Goal: Task Accomplishment & Management: Manage account settings

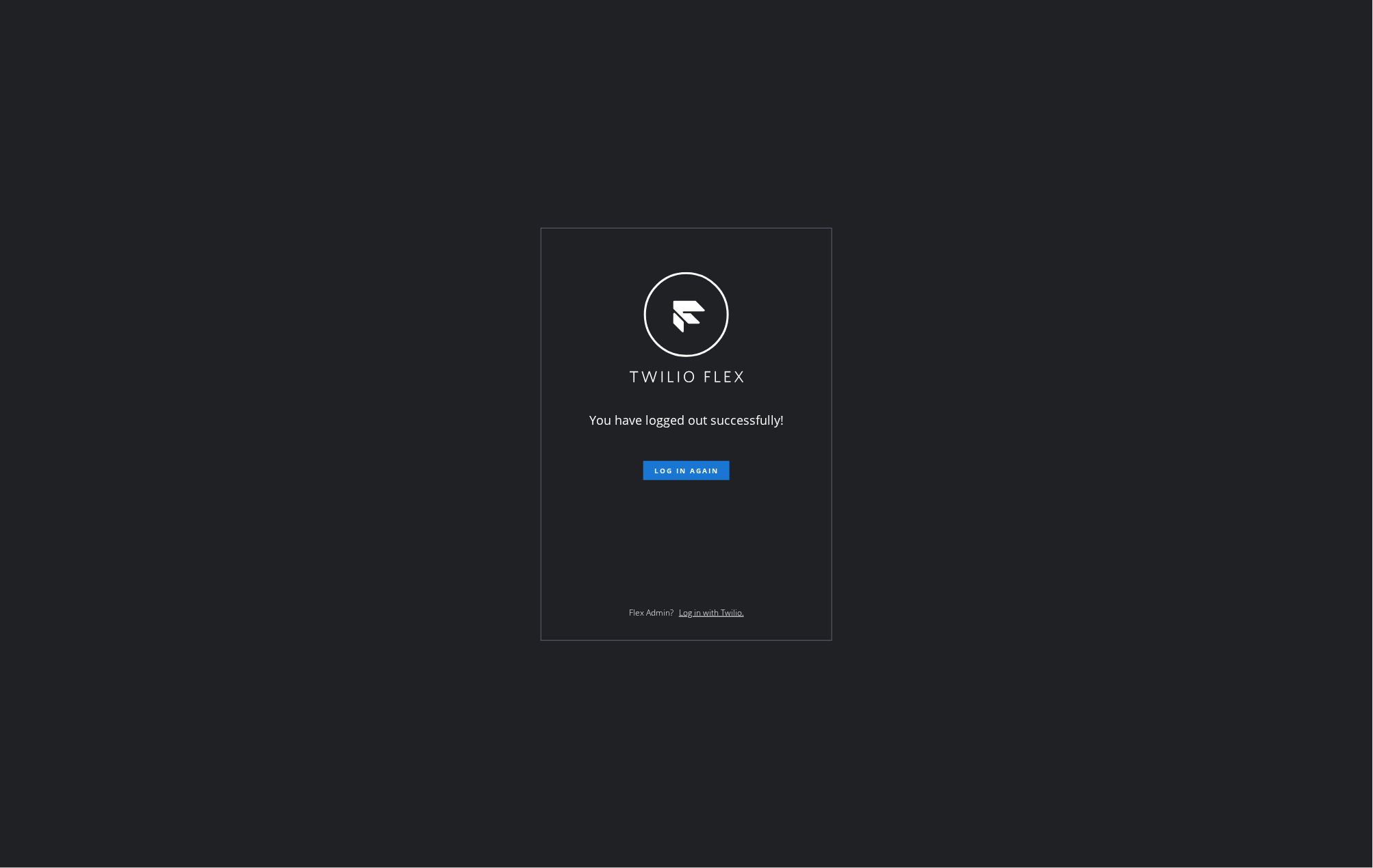
click at [1023, 417] on div "You have logged out successfully! Log in again Flex Admin? Log in with Twilio." at bounding box center [686, 434] width 1373 height 868
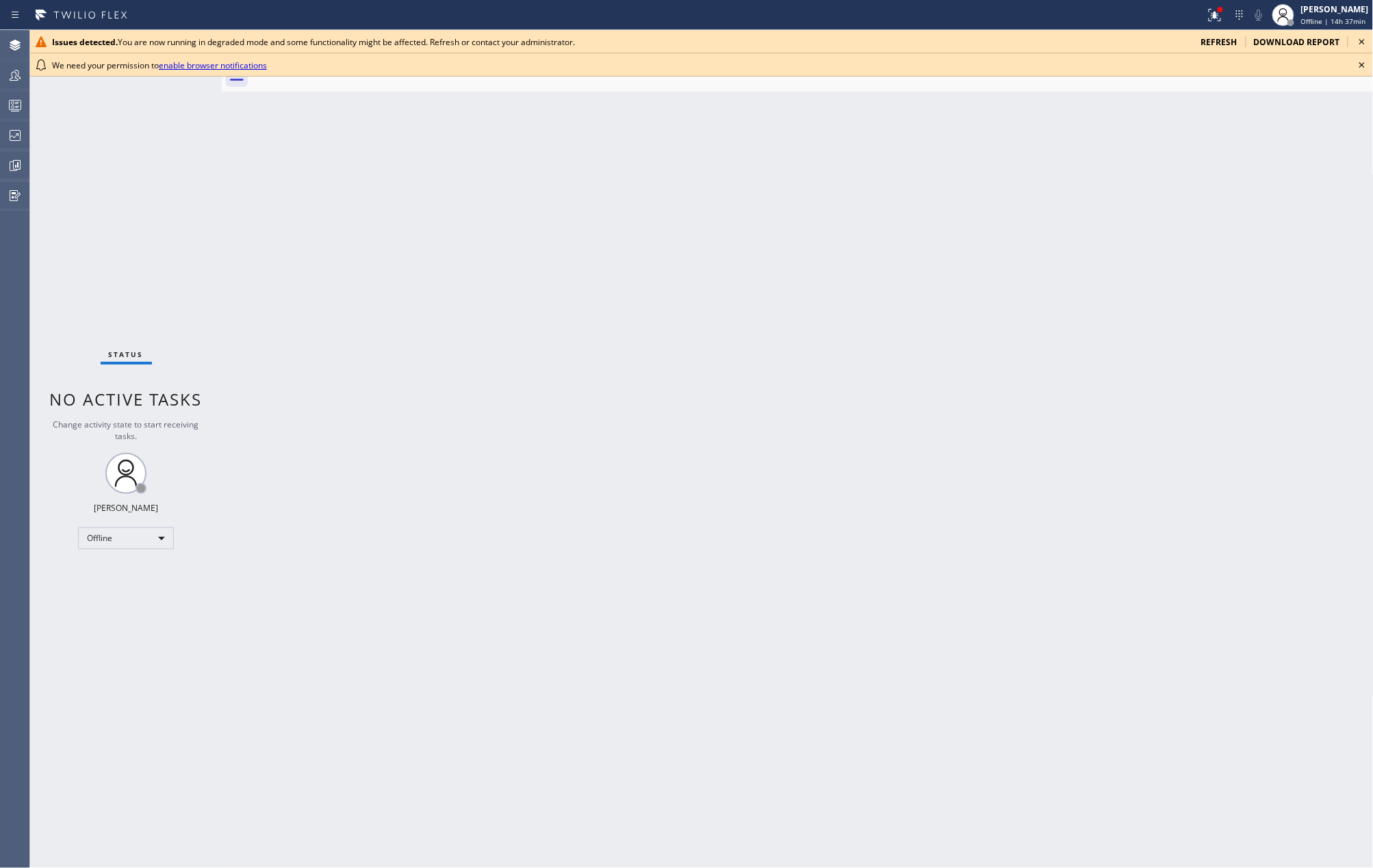
click at [677, 430] on div "Back to Dashboard Change Sender ID Customers Technicians Select a contact Outbo…" at bounding box center [798, 449] width 1152 height 838
click at [1323, 5] on div "[PERSON_NAME]" at bounding box center [1335, 9] width 68 height 12
click at [1287, 88] on button "Unavailable" at bounding box center [1305, 91] width 137 height 18
click at [1213, 5] on button at bounding box center [1215, 15] width 30 height 30
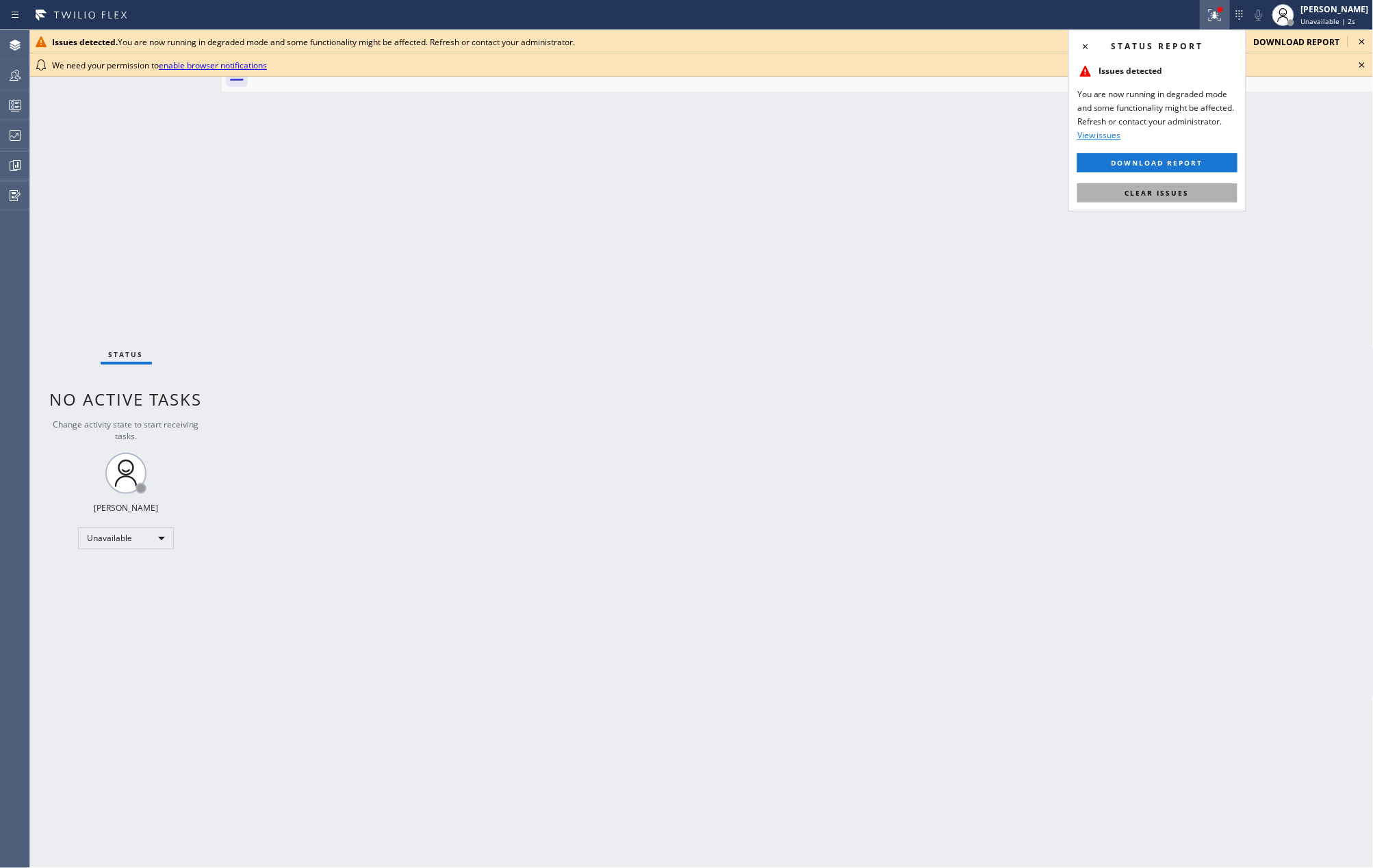
click at [1167, 190] on span "Clear issues" at bounding box center [1157, 193] width 64 height 10
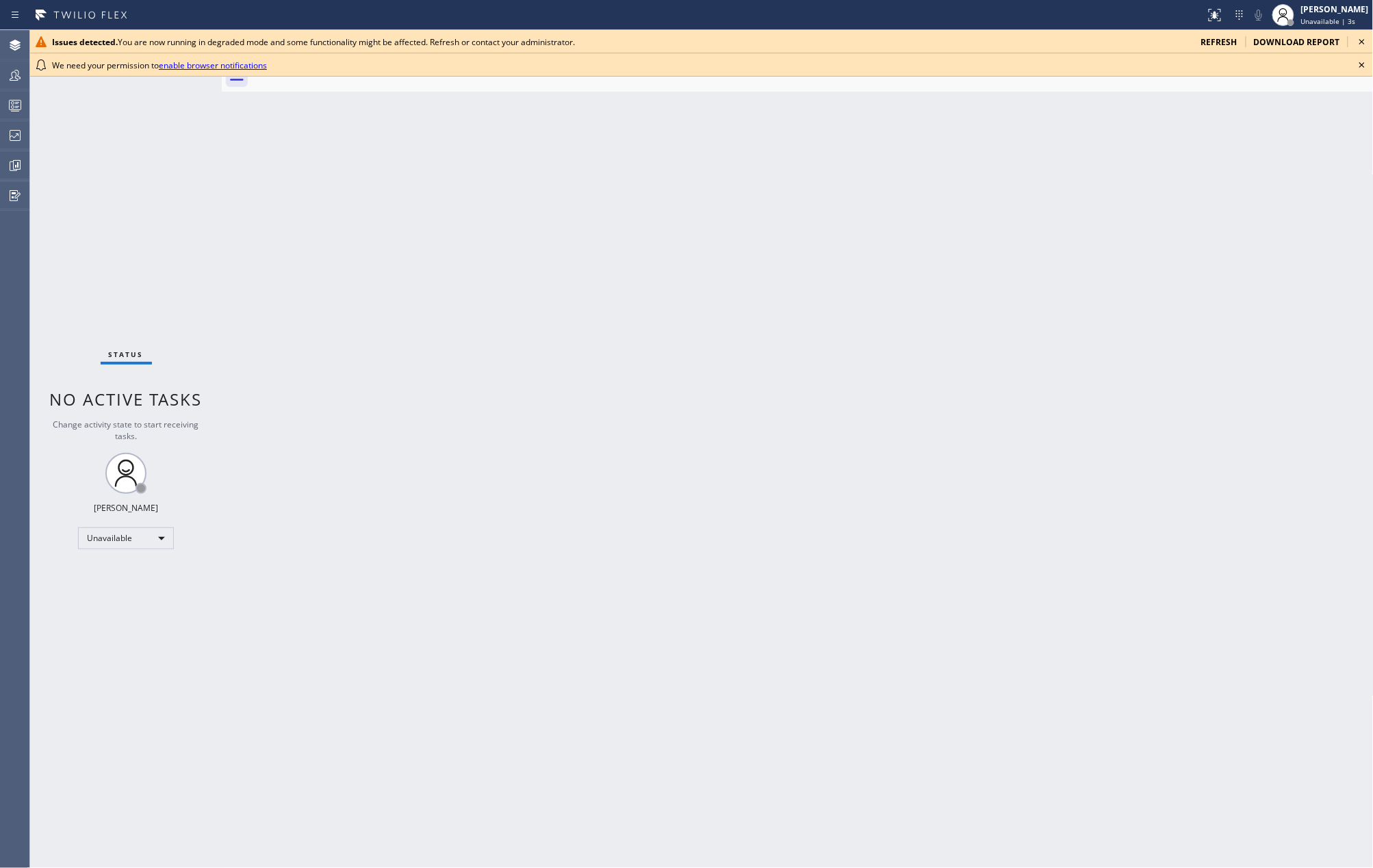
click at [1361, 61] on icon at bounding box center [1361, 65] width 16 height 16
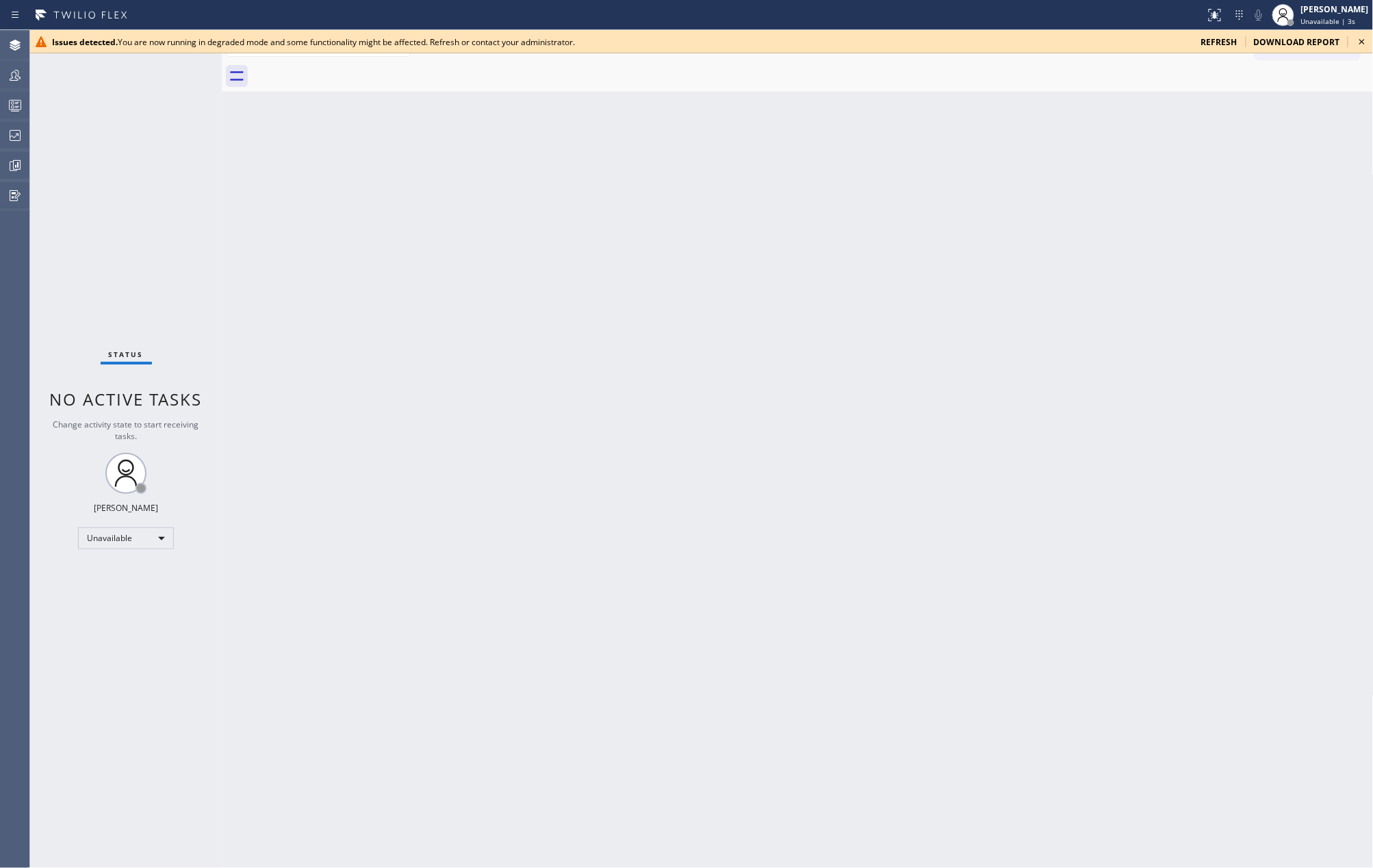
click at [1356, 36] on icon at bounding box center [1361, 42] width 16 height 16
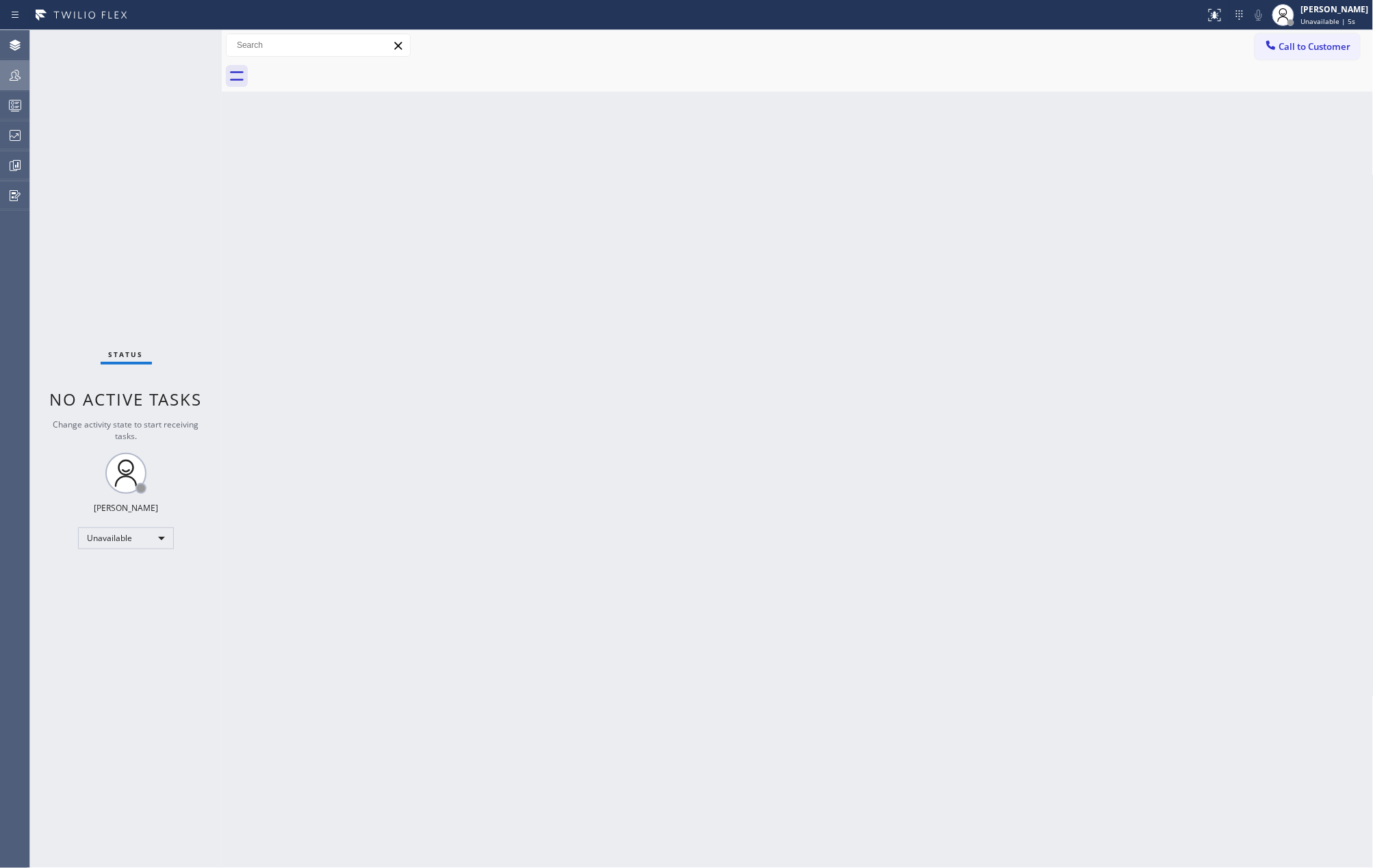
click at [17, 74] on icon at bounding box center [15, 75] width 16 height 16
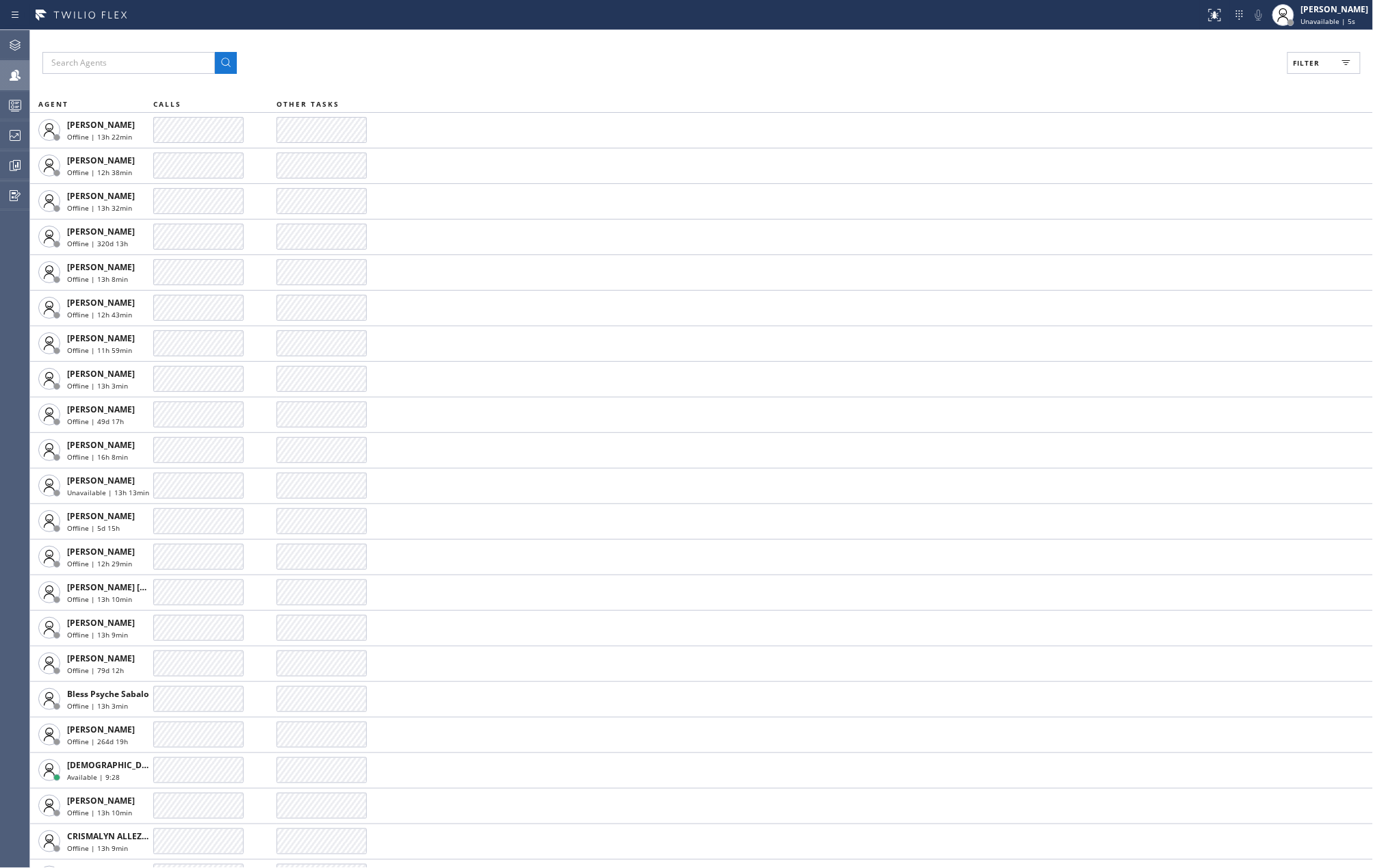
click at [1310, 60] on span "Filter" at bounding box center [1307, 62] width 27 height 10
click at [1172, 163] on input "Available" at bounding box center [1173, 162] width 16 height 16
checkbox input "true"
click at [1175, 203] on input "Break" at bounding box center [1173, 205] width 16 height 16
checkbox input "true"
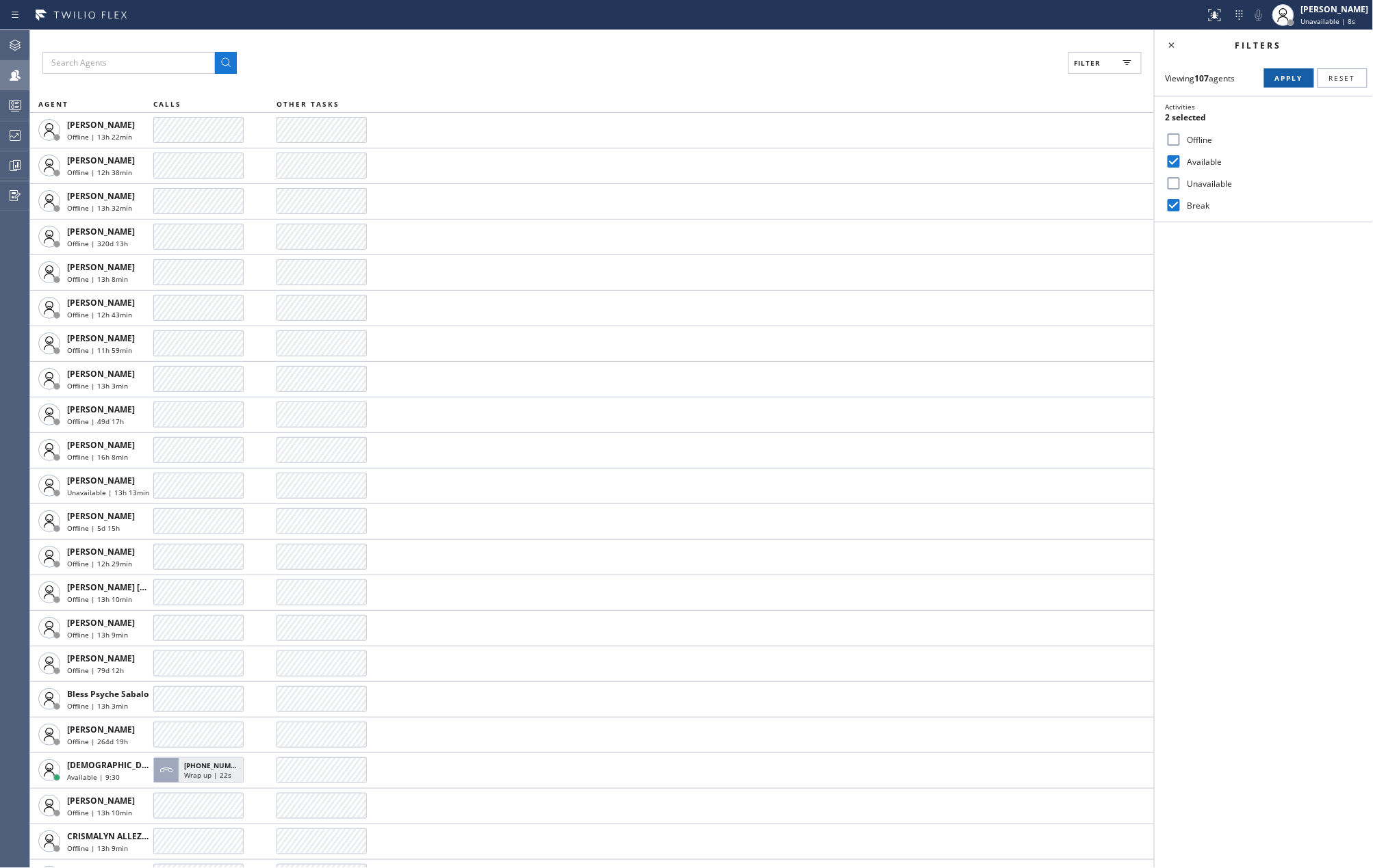
click at [1284, 83] on button "Apply" at bounding box center [1289, 78] width 50 height 20
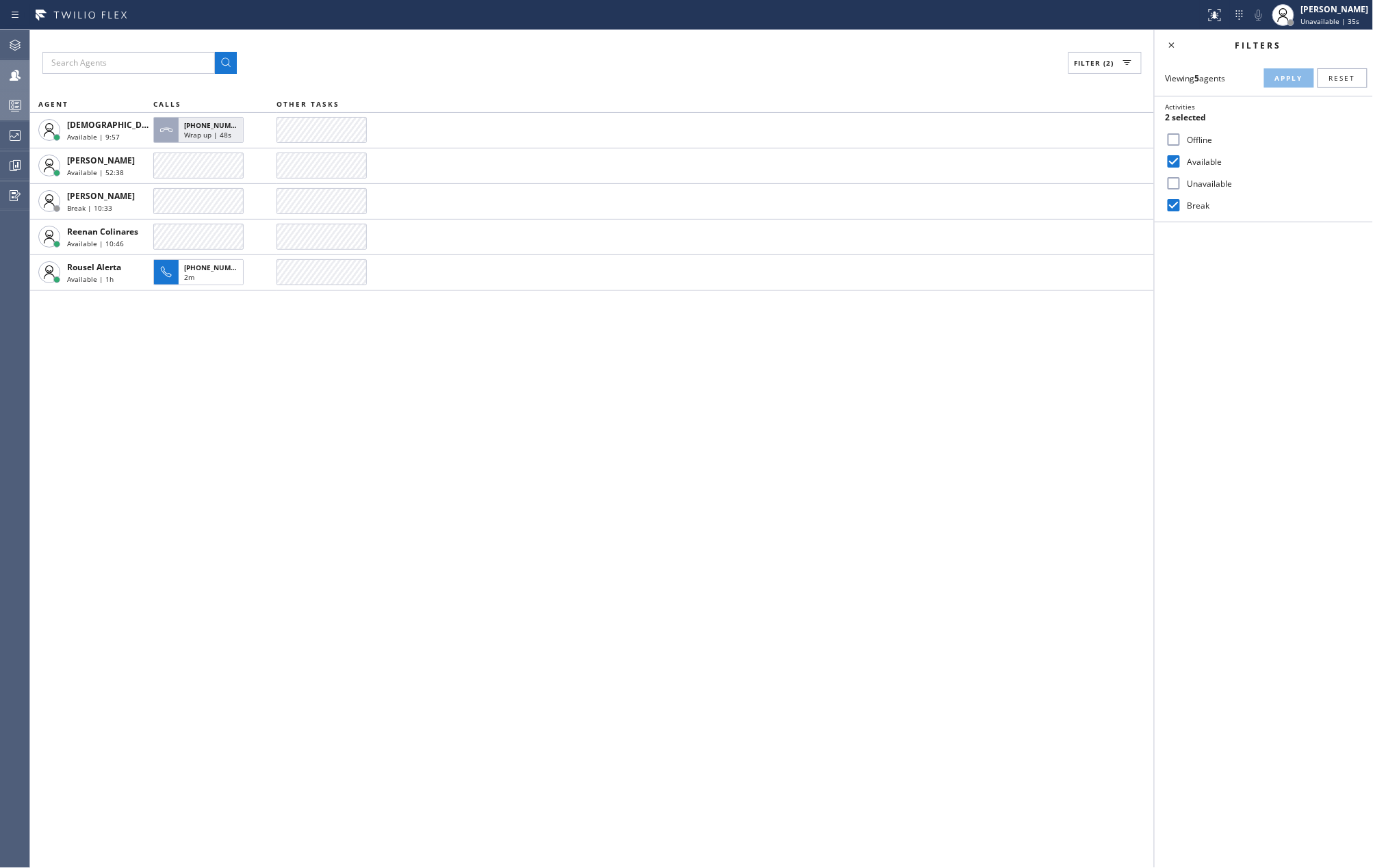
click at [16, 99] on icon at bounding box center [15, 105] width 16 height 16
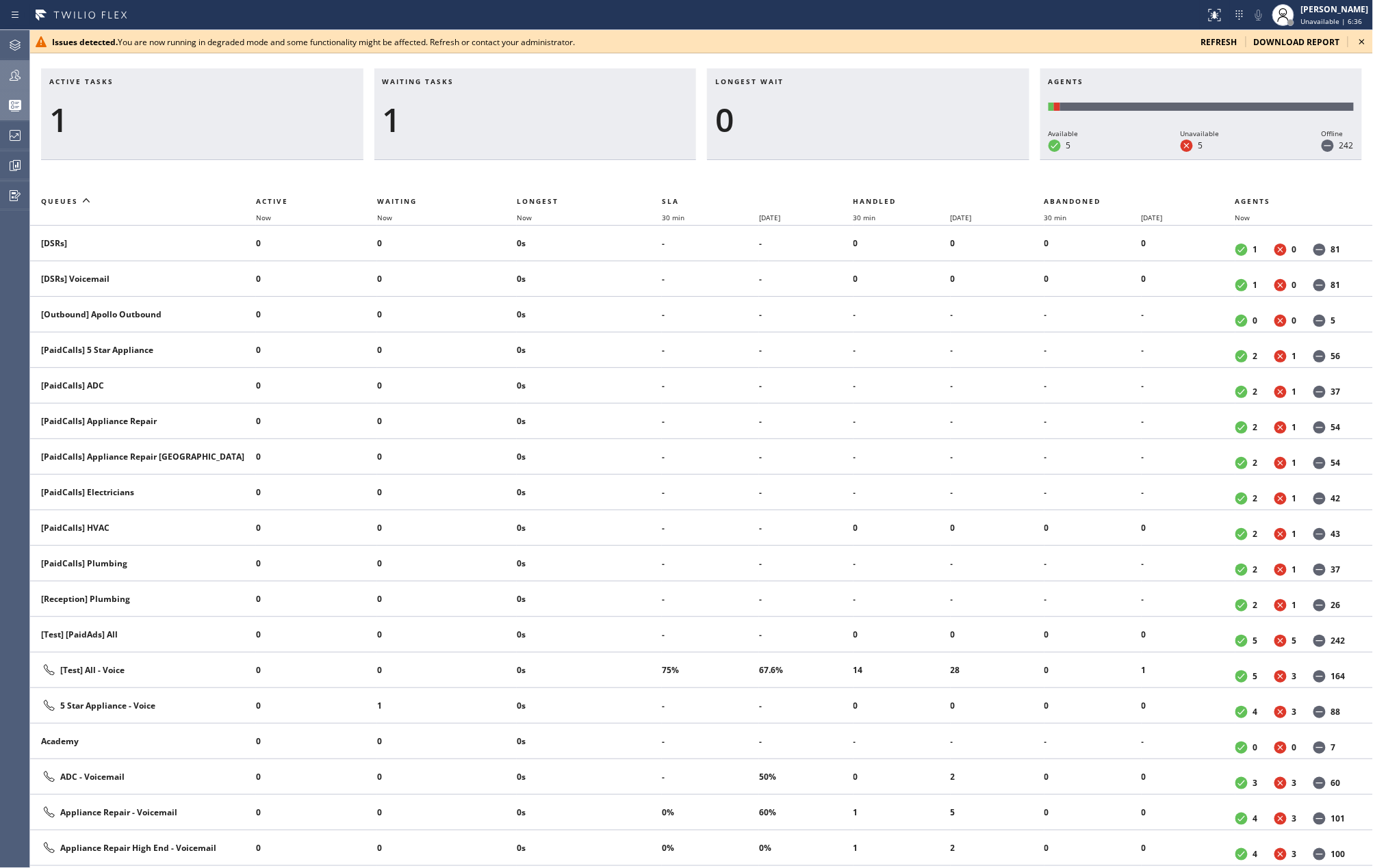
click at [1361, 41] on icon at bounding box center [1361, 42] width 5 height 5
click at [1359, 39] on icon at bounding box center [1361, 42] width 16 height 16
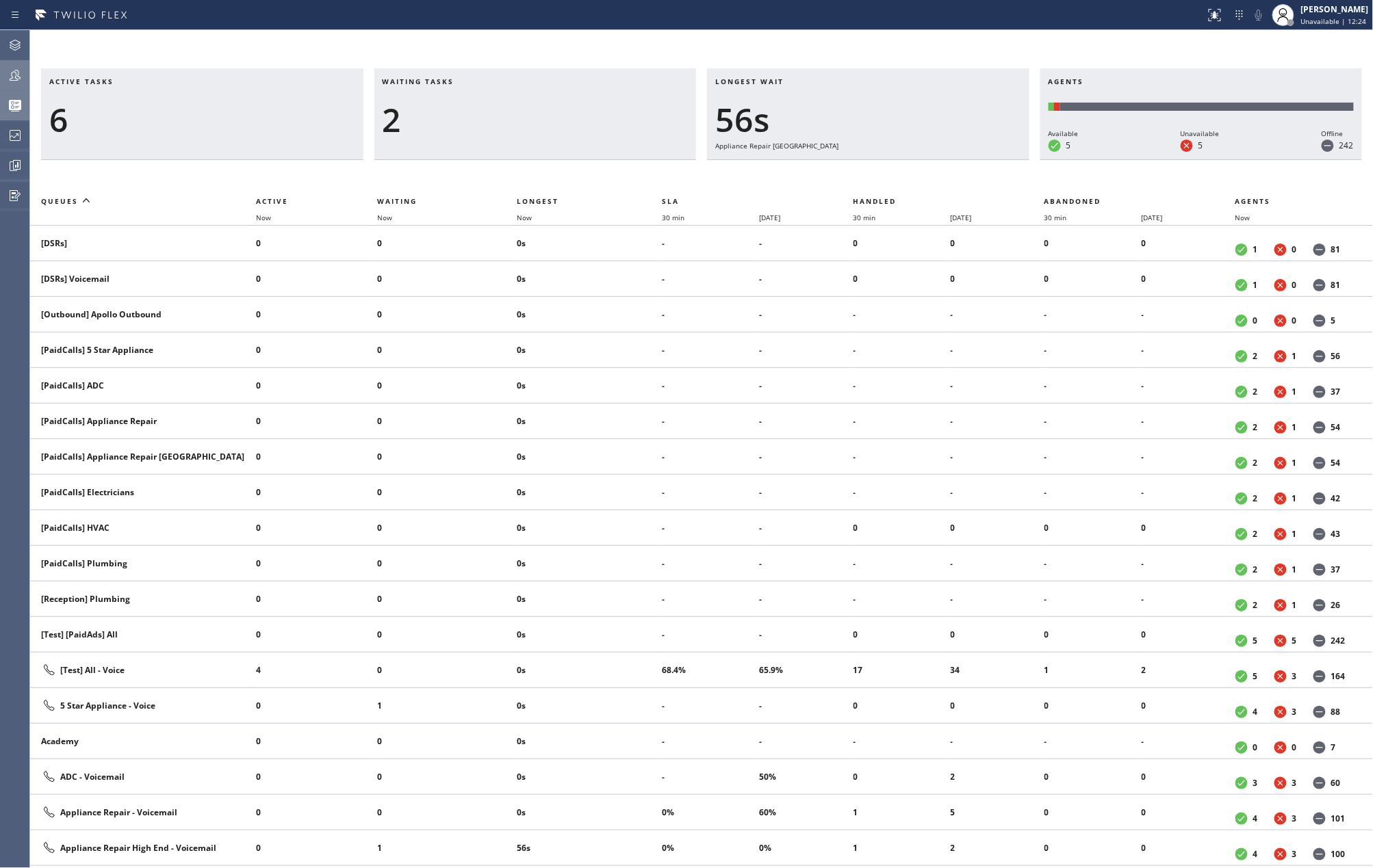
click at [10, 73] on icon at bounding box center [15, 75] width 16 height 16
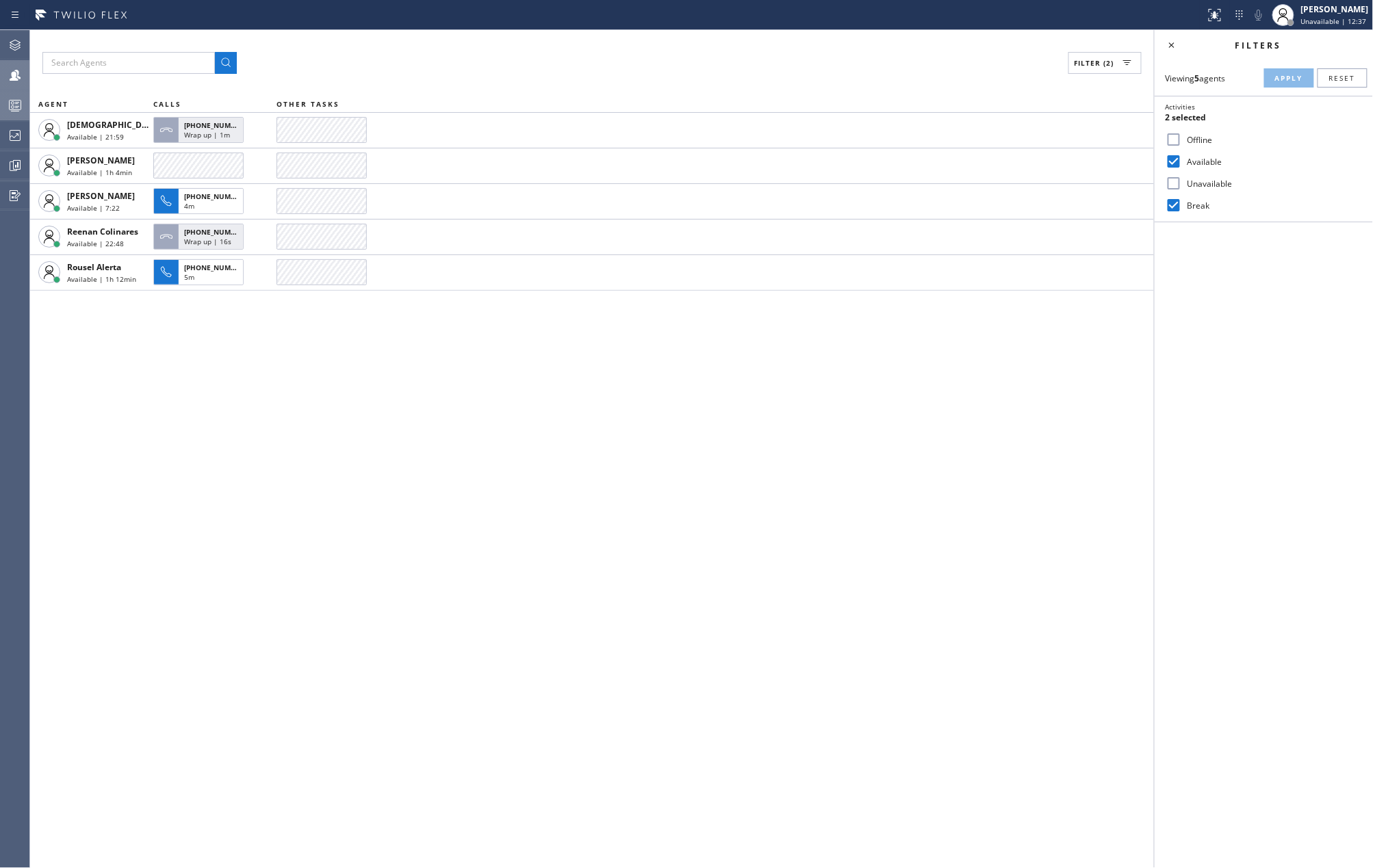
click at [20, 103] on rect at bounding box center [15, 105] width 12 height 10
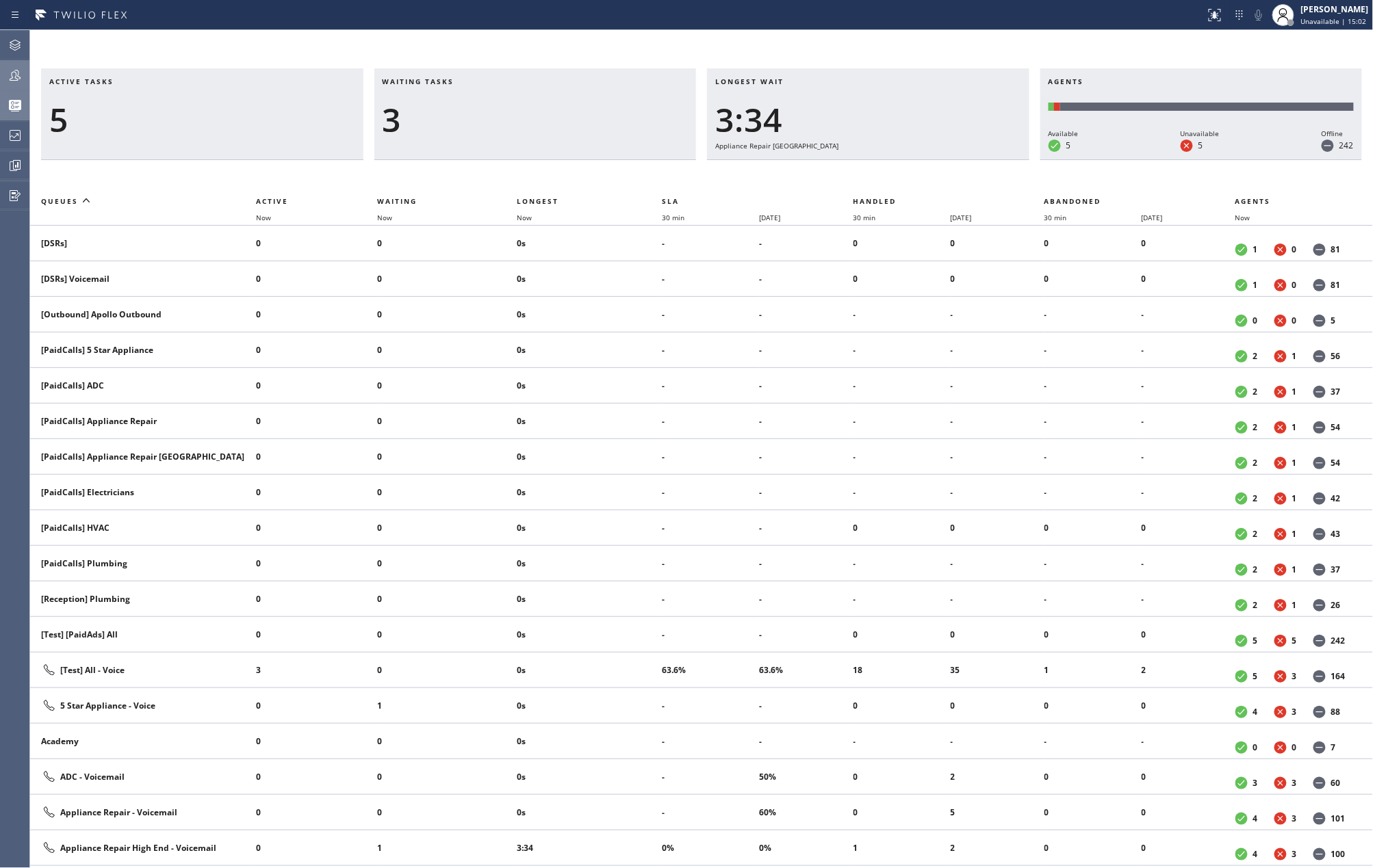
click at [484, 55] on div "Active tasks 5 Waiting tasks 3 Longest wait 3:34 Appliance Repair High End Agen…" at bounding box center [701, 449] width 1343 height 838
click at [534, 216] on span "Now" at bounding box center [531, 218] width 31 height 10
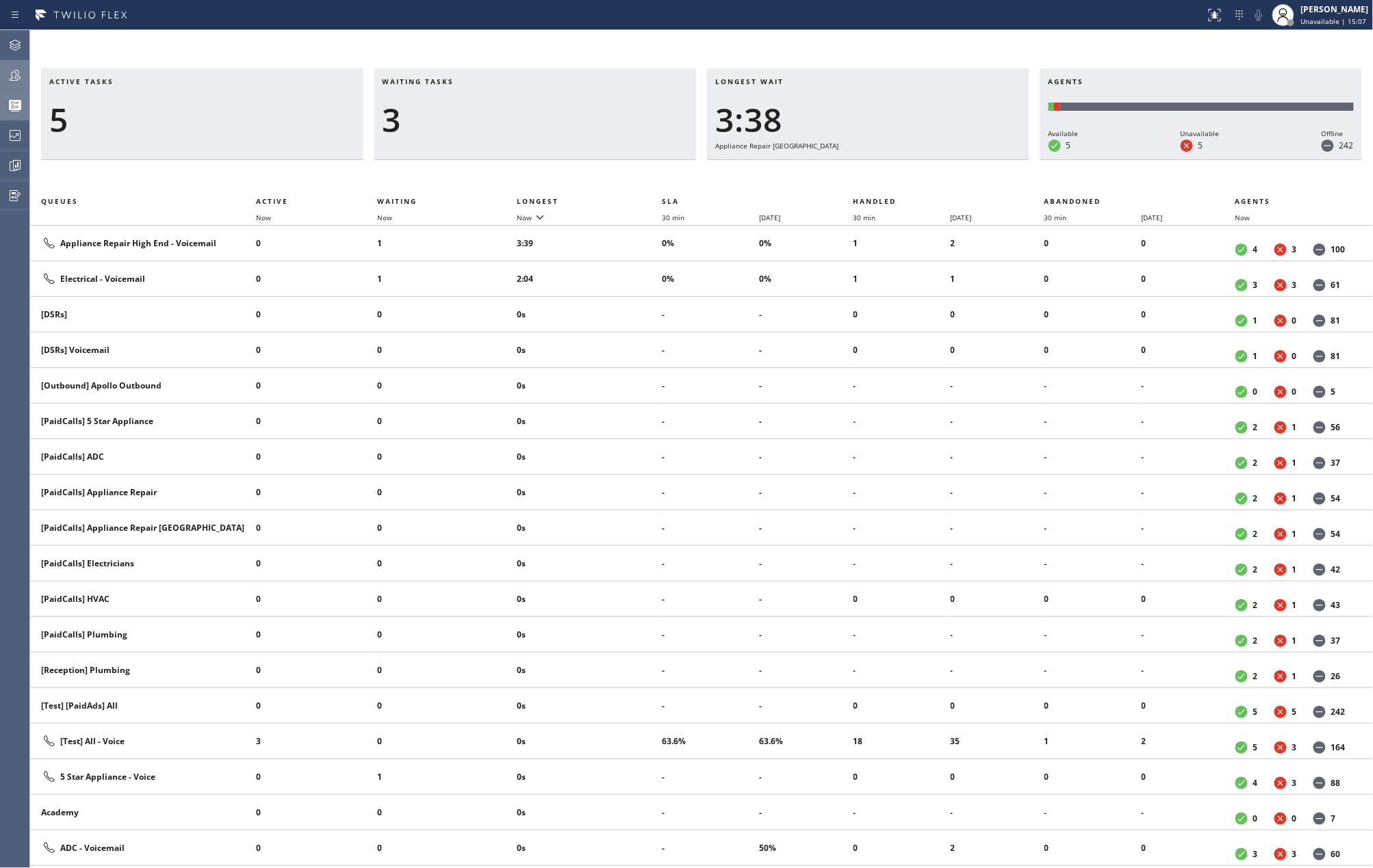
click at [15, 77] on icon at bounding box center [15, 75] width 16 height 16
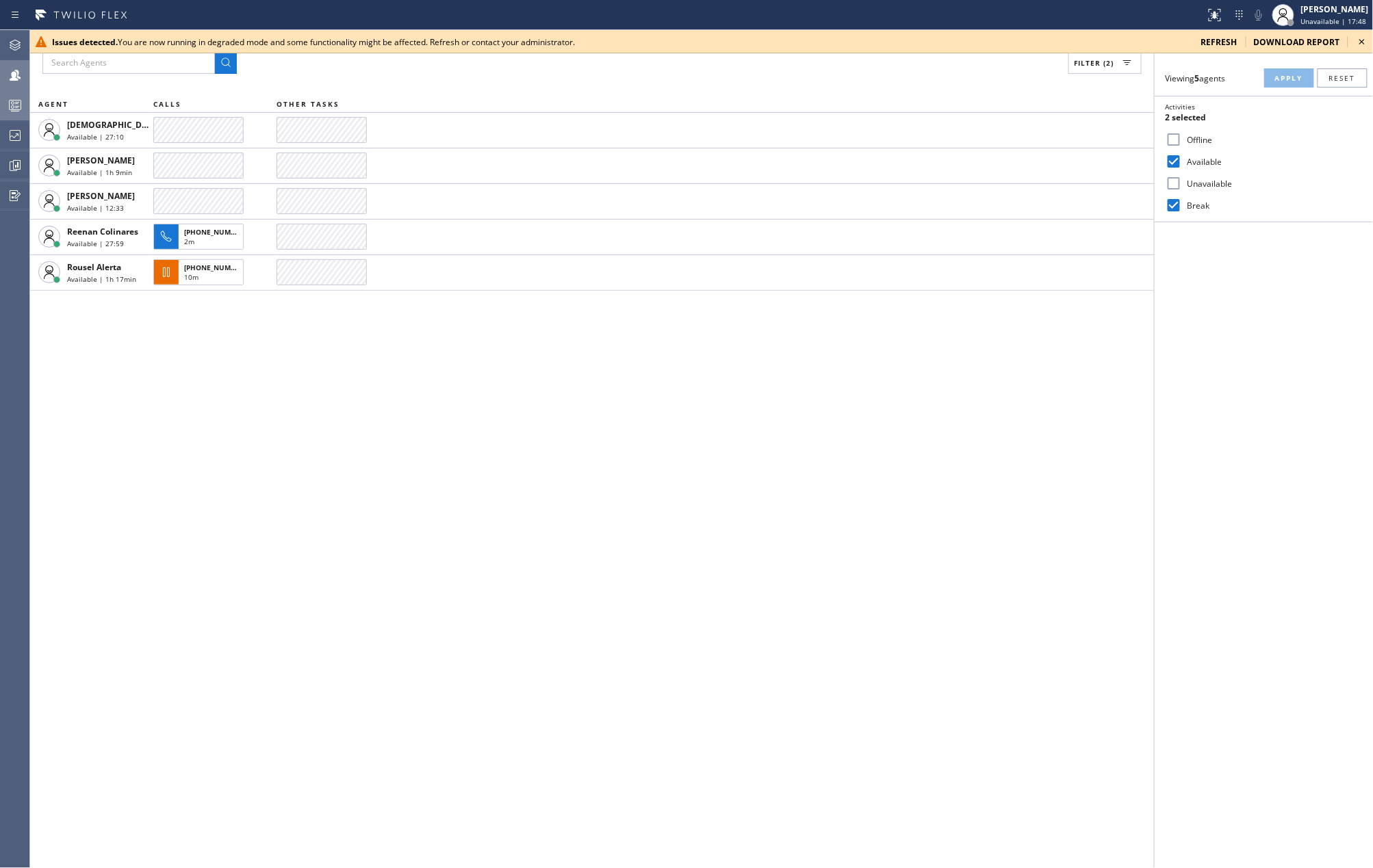
click at [1361, 43] on icon at bounding box center [1361, 42] width 5 height 5
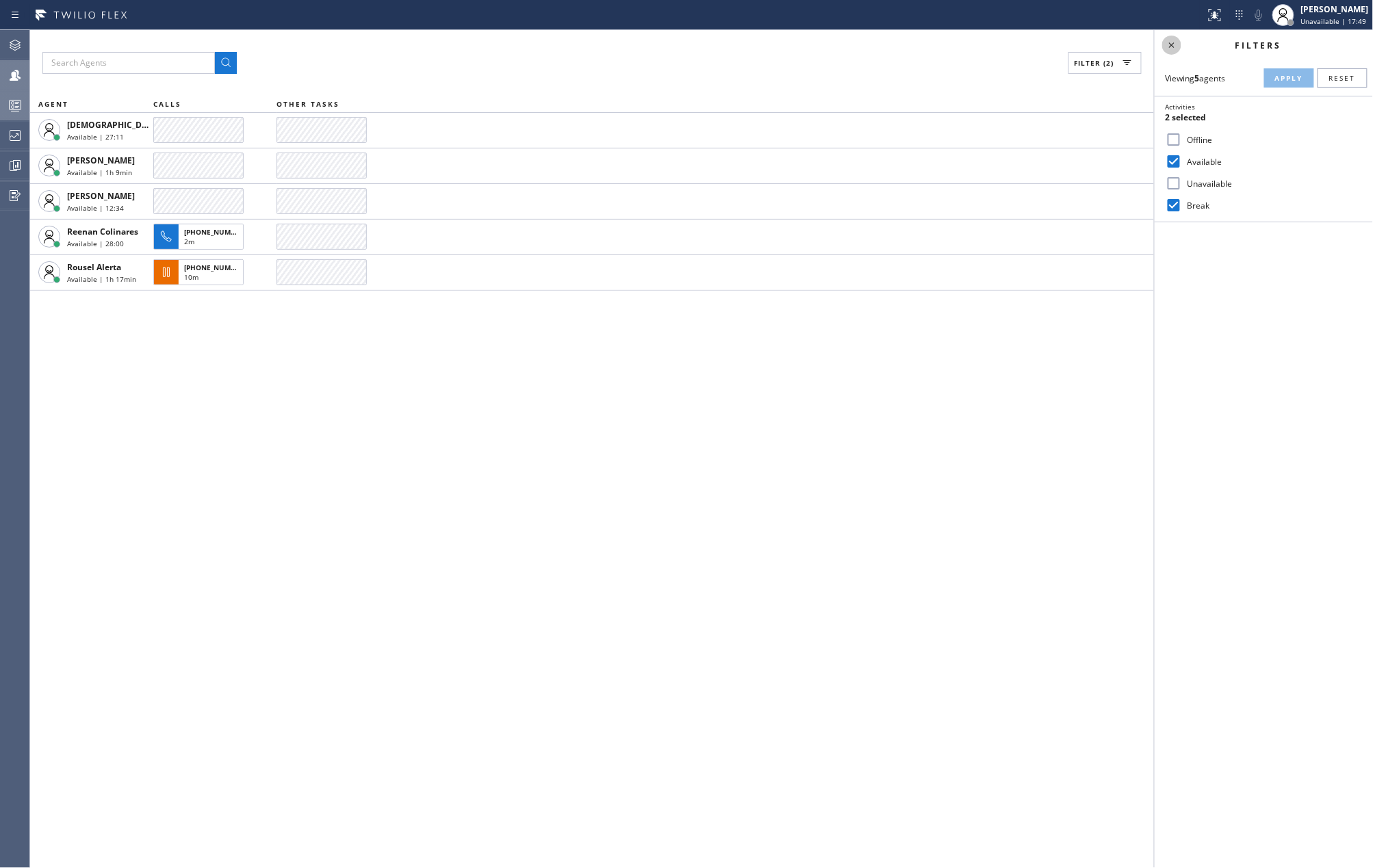
click at [1172, 42] on icon at bounding box center [1171, 45] width 16 height 16
click at [10, 106] on icon at bounding box center [15, 105] width 16 height 16
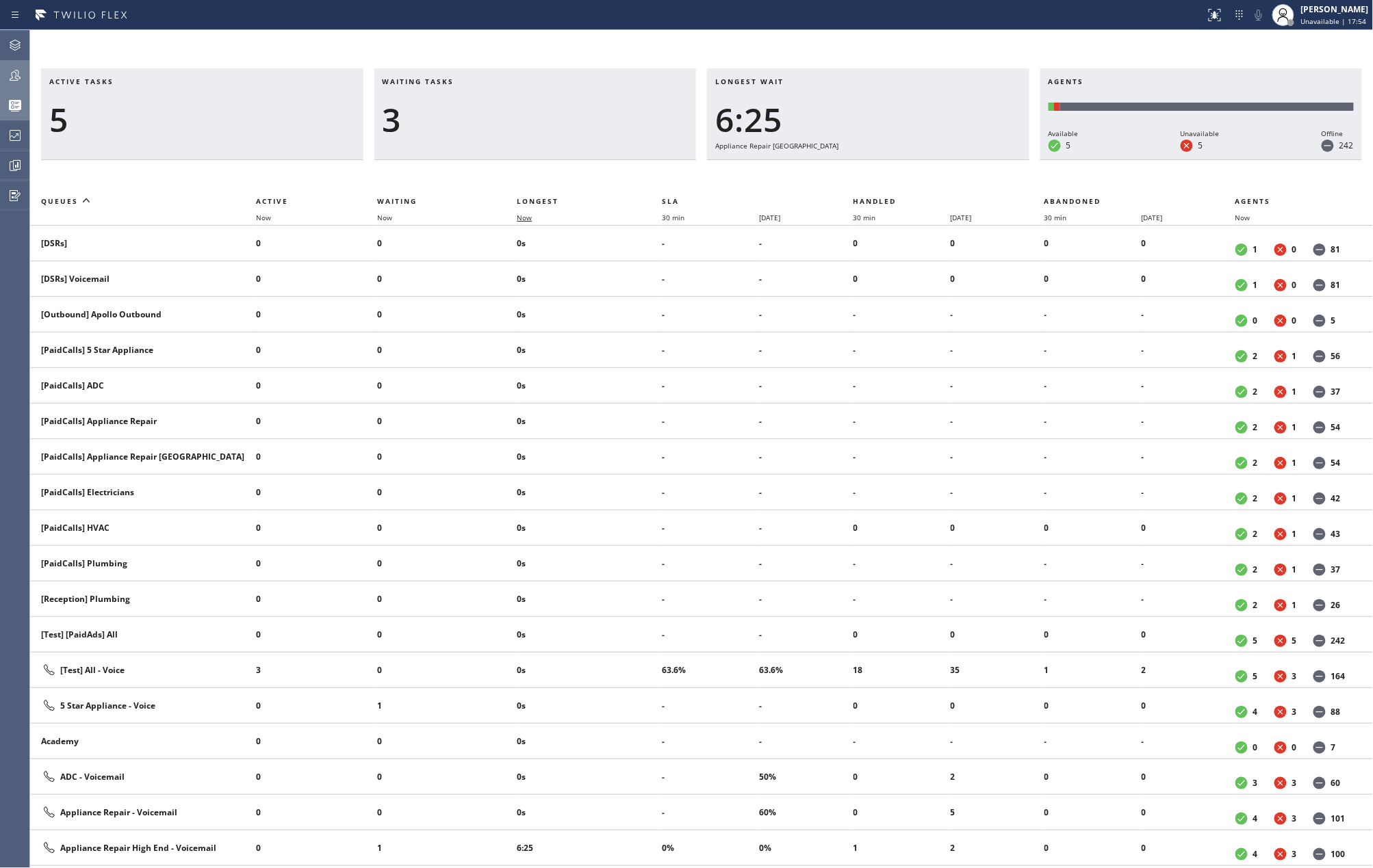
click at [523, 214] on span "Now" at bounding box center [523, 218] width 15 height 10
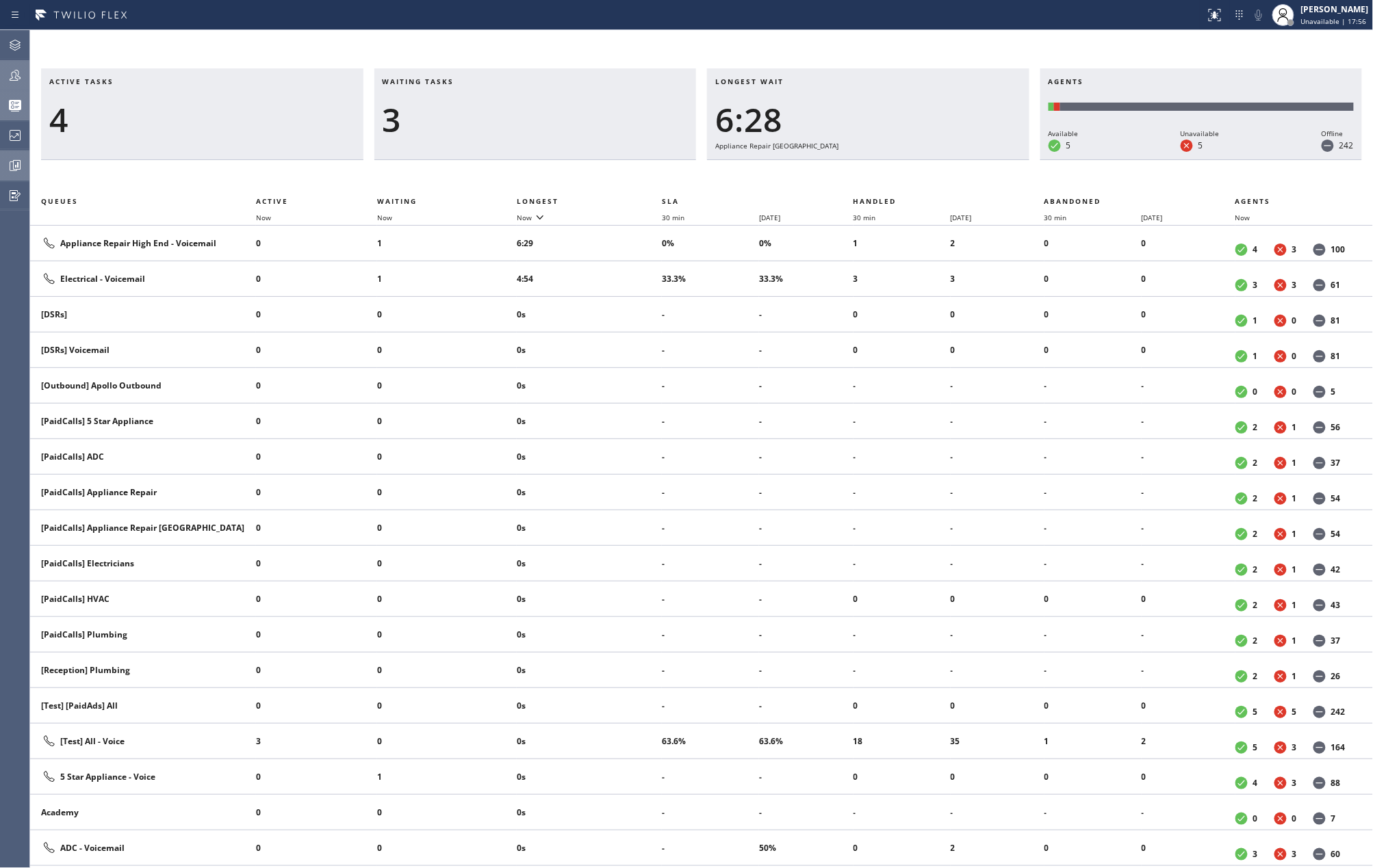
click at [16, 157] on icon at bounding box center [15, 165] width 16 height 16
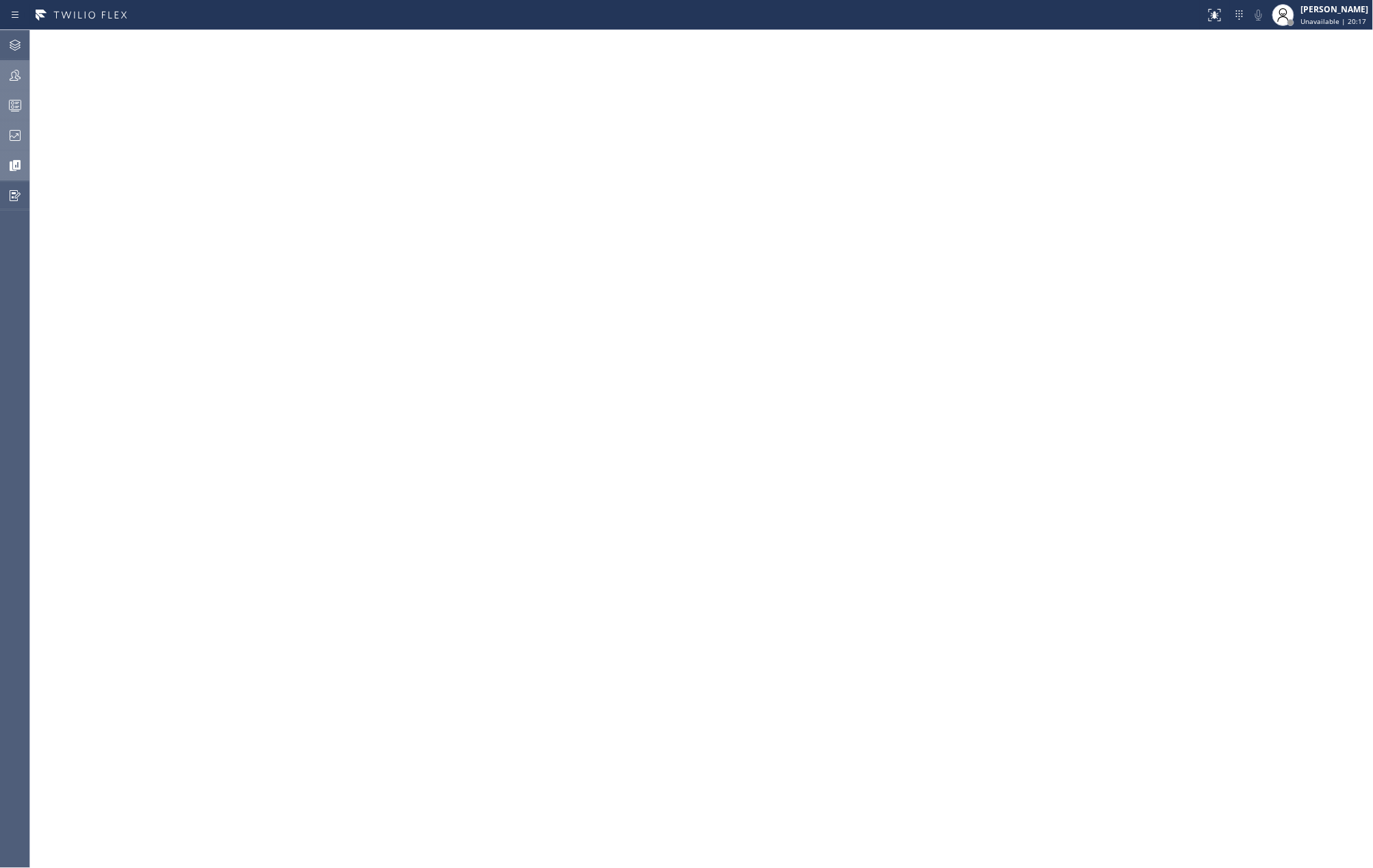
click at [17, 138] on icon at bounding box center [15, 135] width 16 height 16
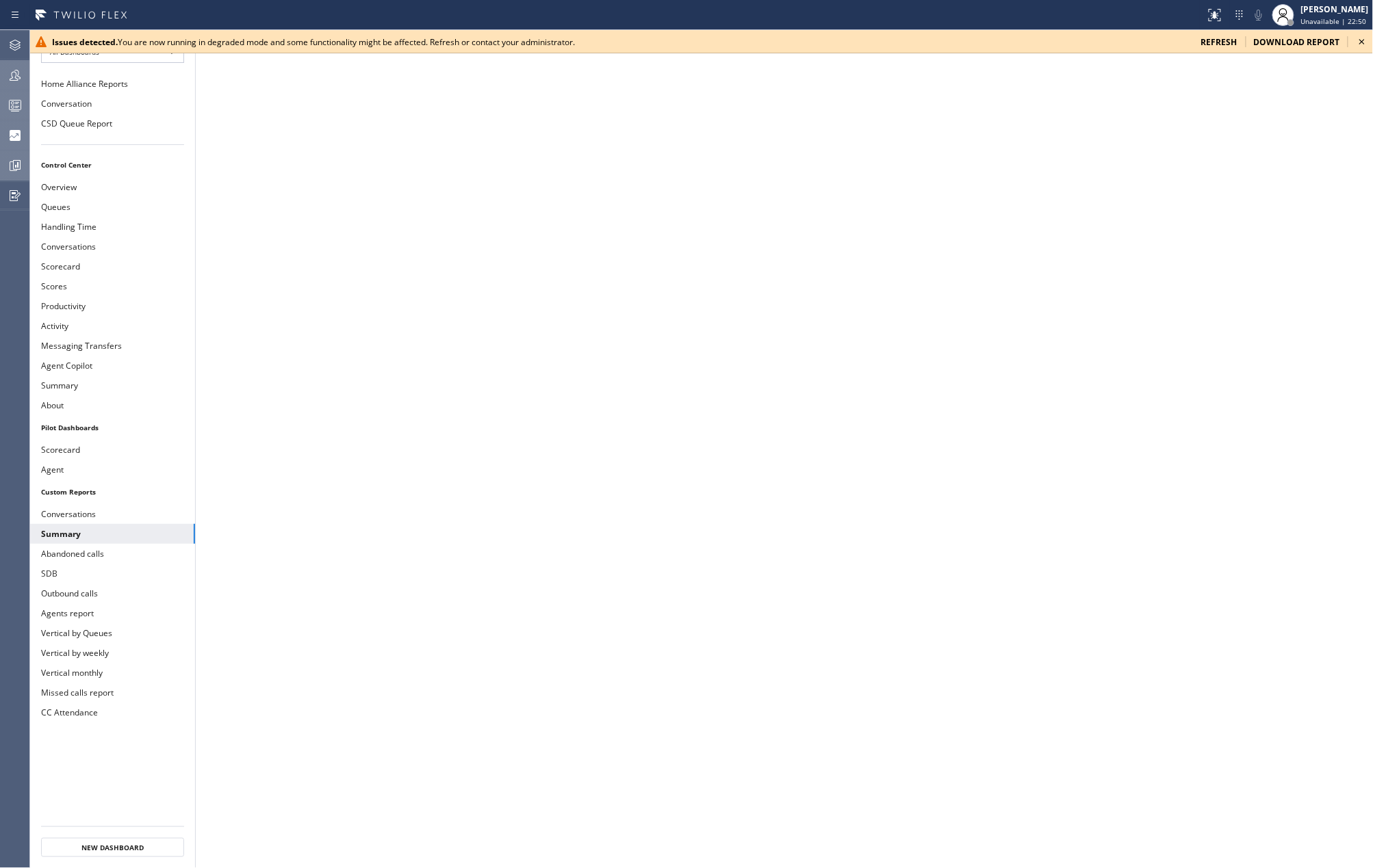
click at [1361, 43] on icon at bounding box center [1361, 42] width 5 height 5
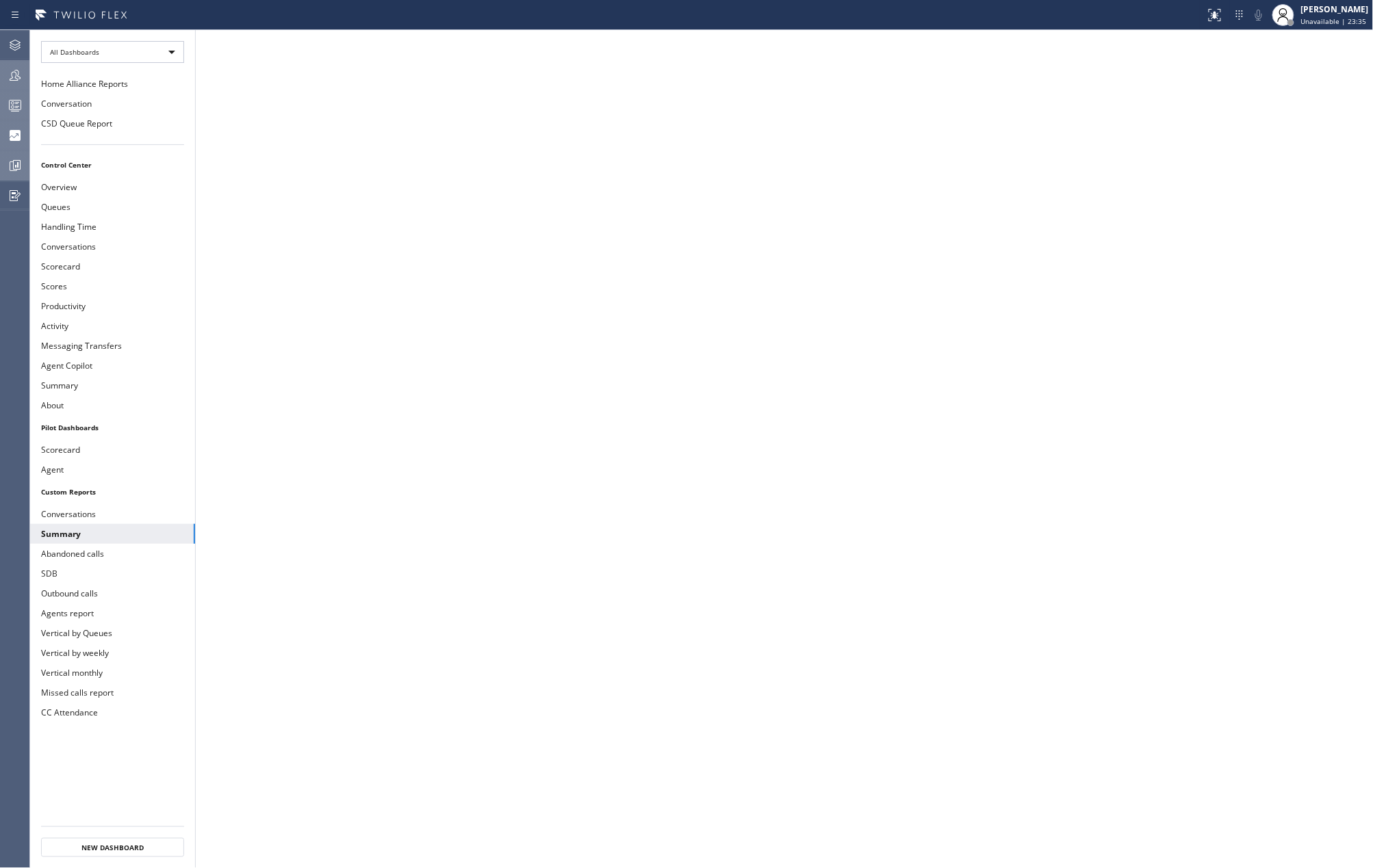
click at [11, 100] on icon at bounding box center [15, 105] width 16 height 16
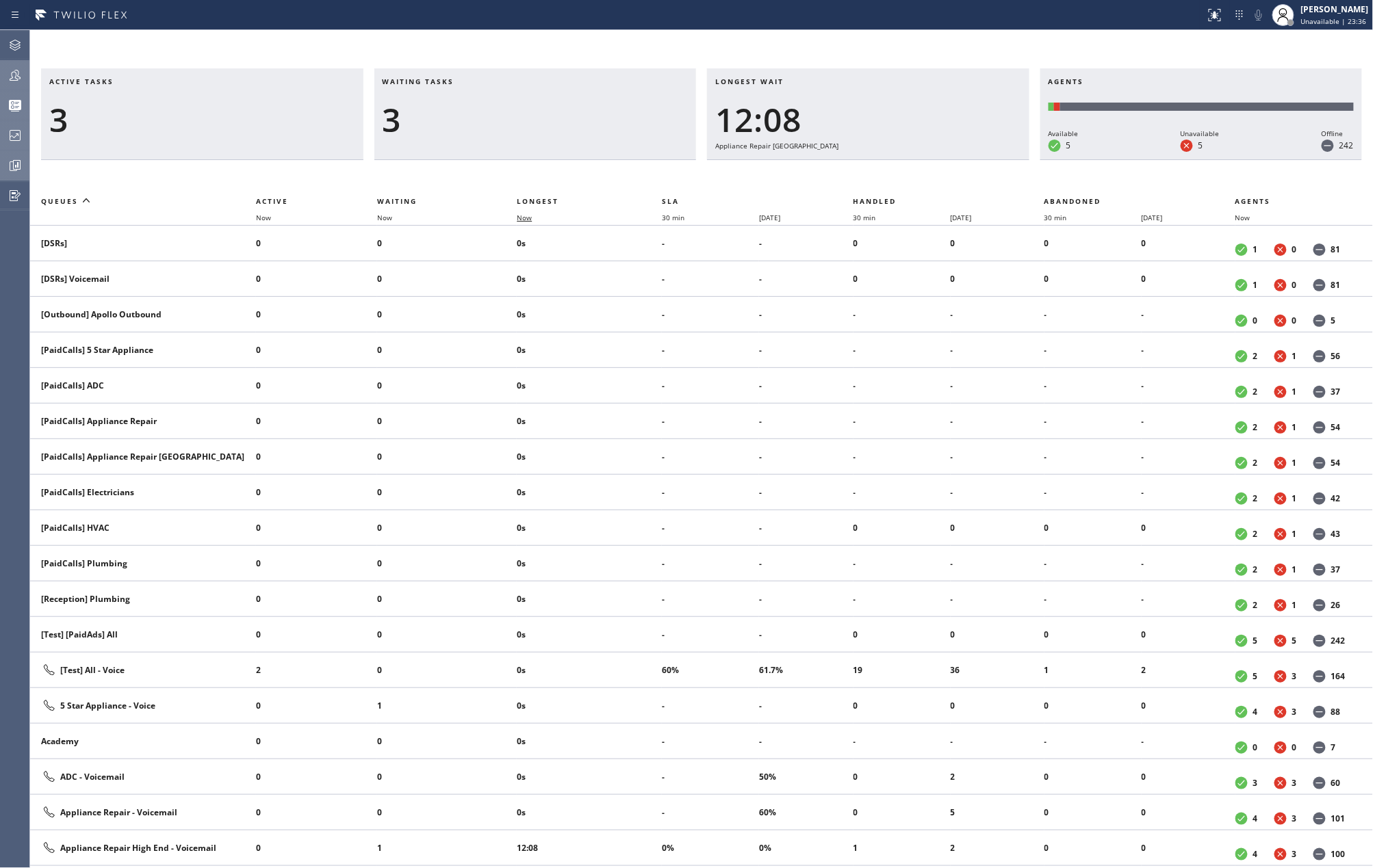
click at [527, 213] on span "Now" at bounding box center [523, 218] width 15 height 10
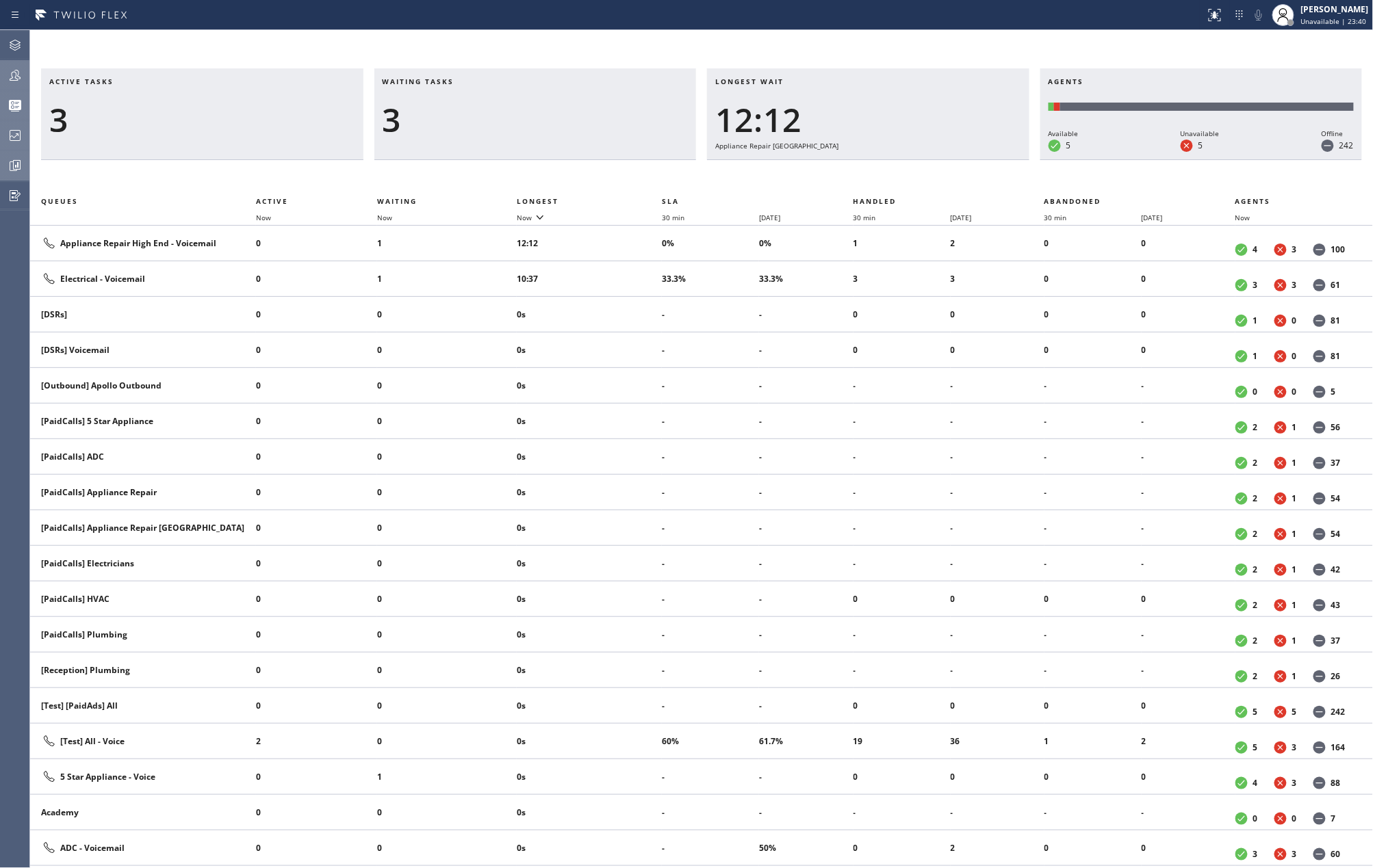
click at [12, 75] on icon at bounding box center [15, 75] width 16 height 16
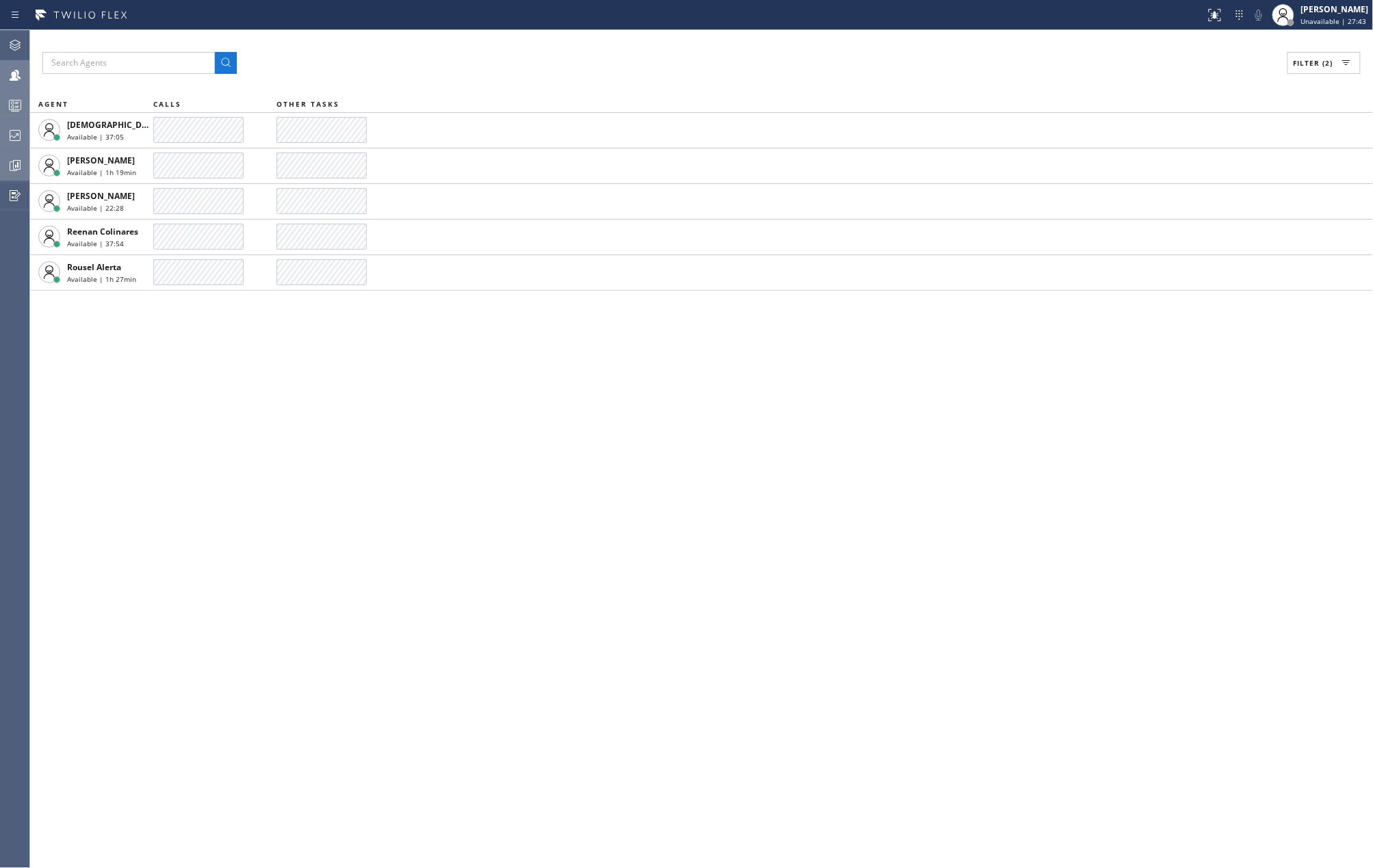
click at [427, 453] on div "Filter (2) AGENT CALLS OTHER TASKS Christian Cinco Available | 37:05 Kate Mayol…" at bounding box center [701, 449] width 1343 height 838
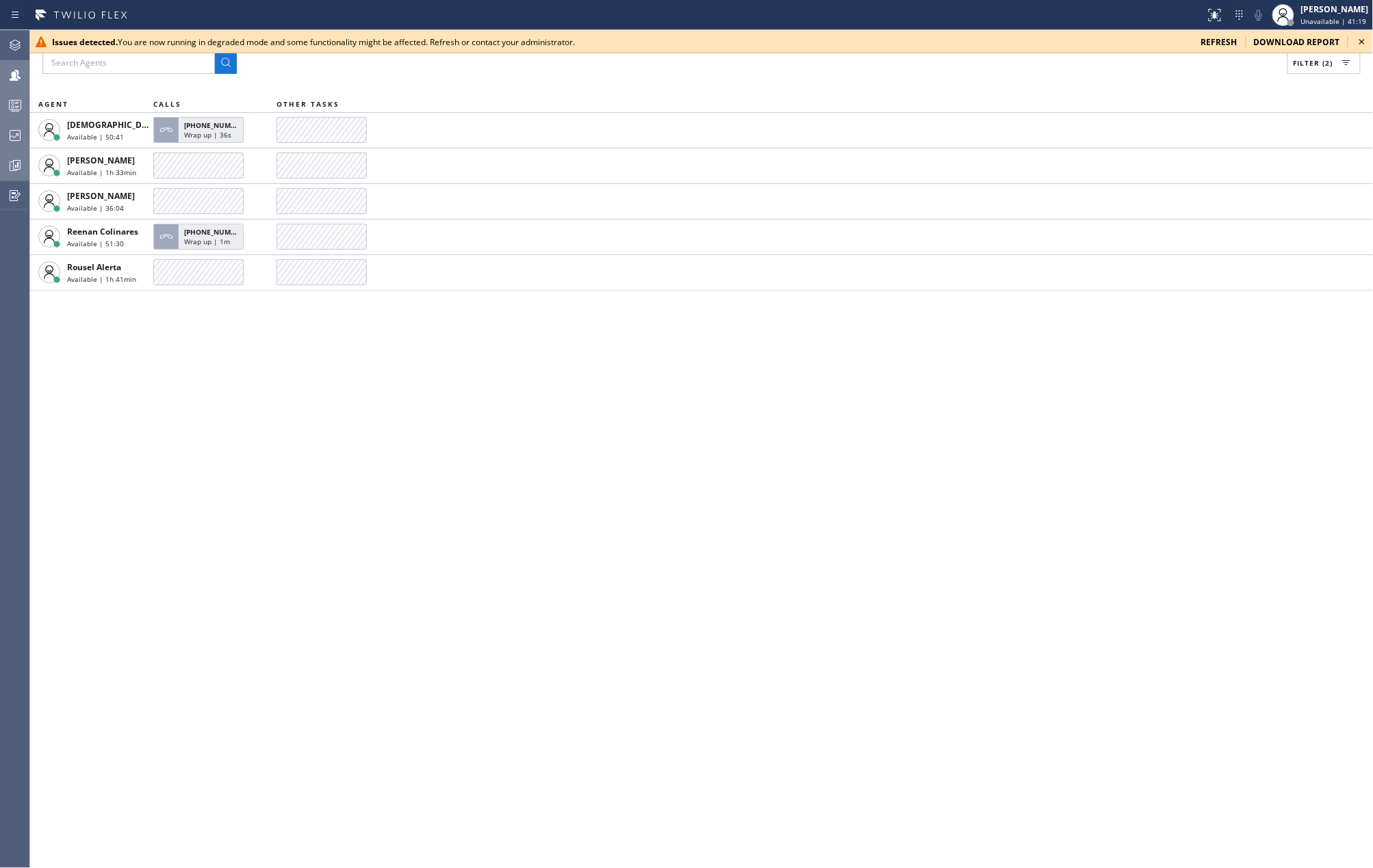
click at [1361, 36] on icon at bounding box center [1361, 42] width 16 height 16
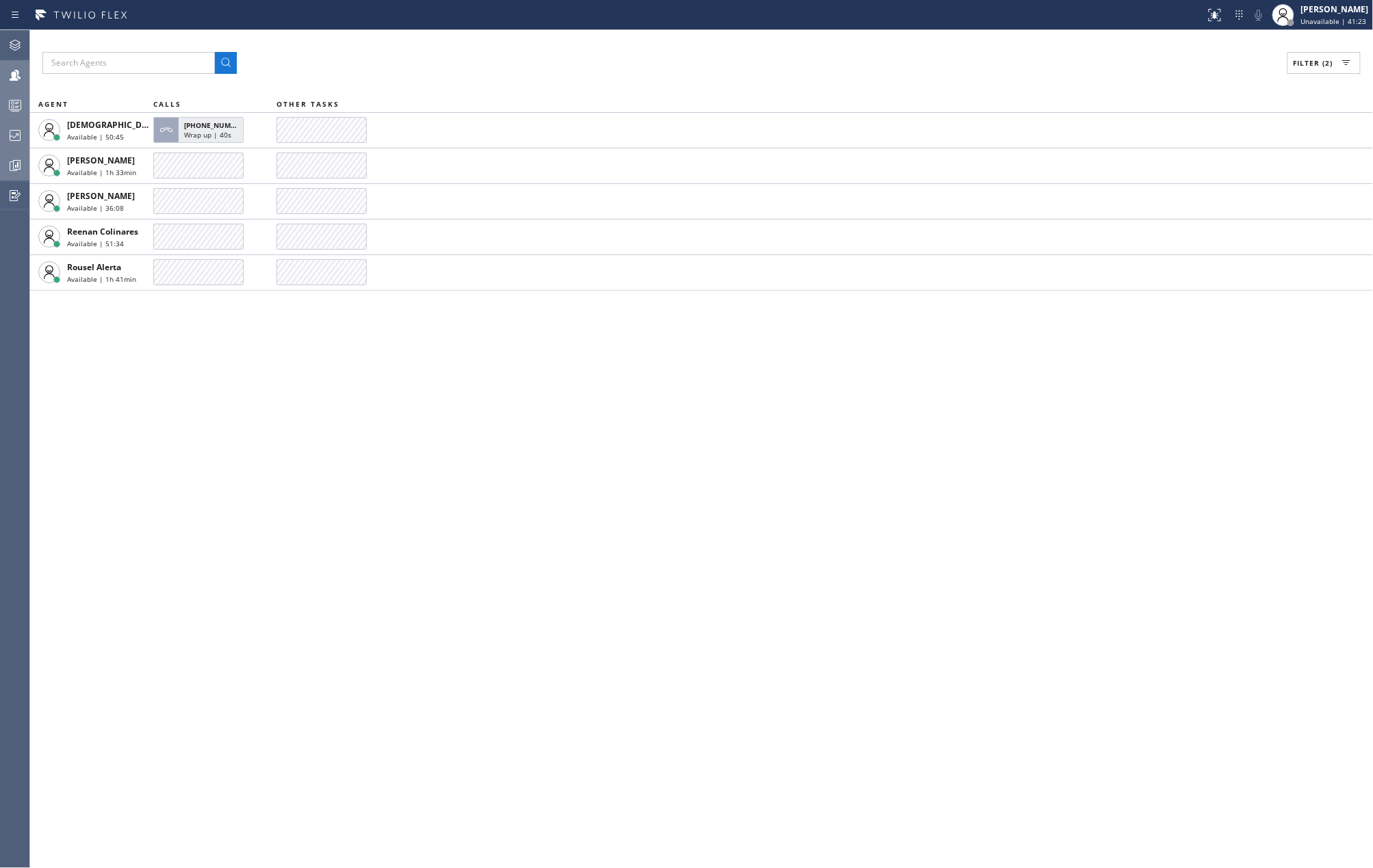
click at [10, 105] on icon at bounding box center [15, 105] width 16 height 16
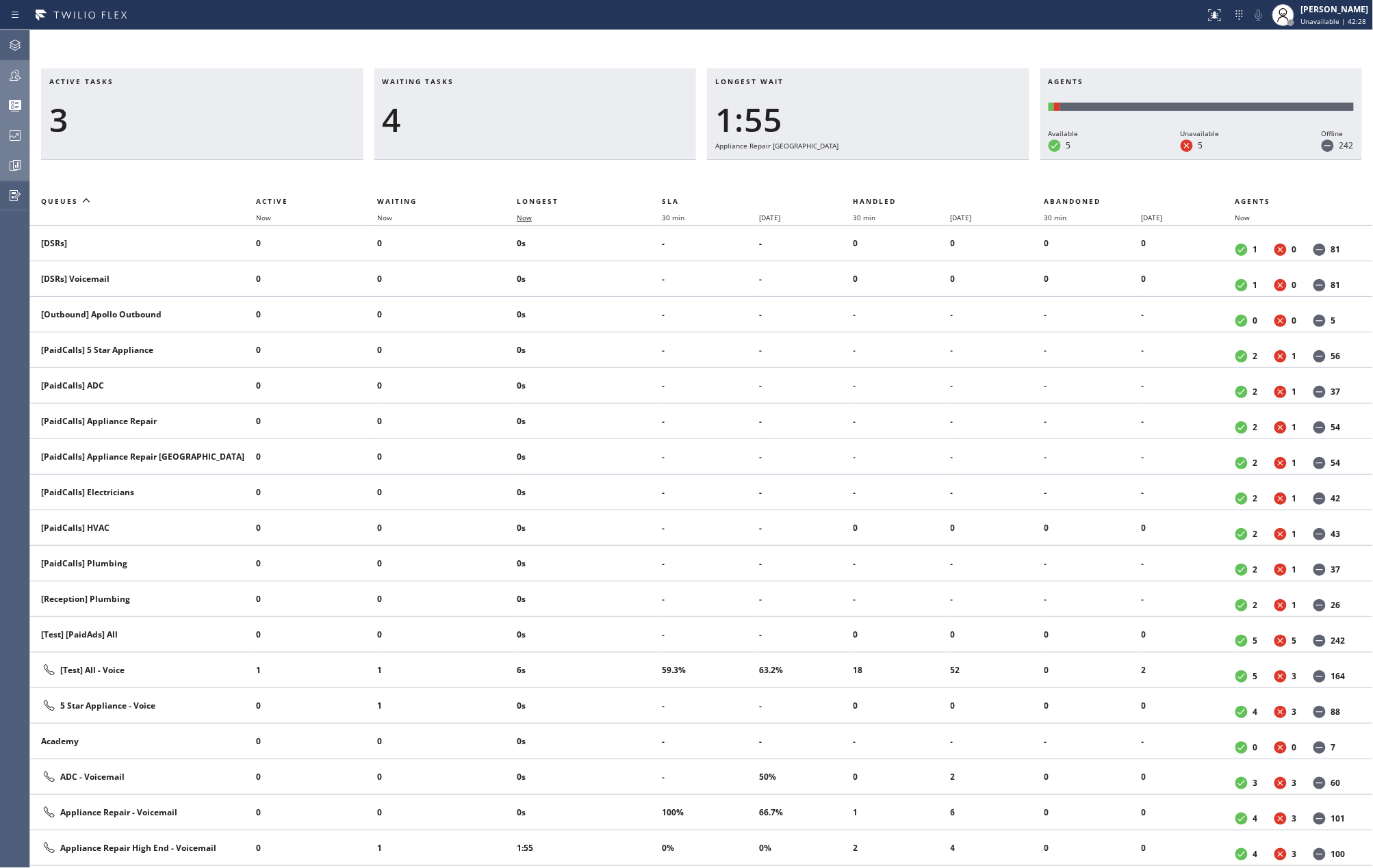
click at [535, 217] on span "Now" at bounding box center [531, 218] width 31 height 10
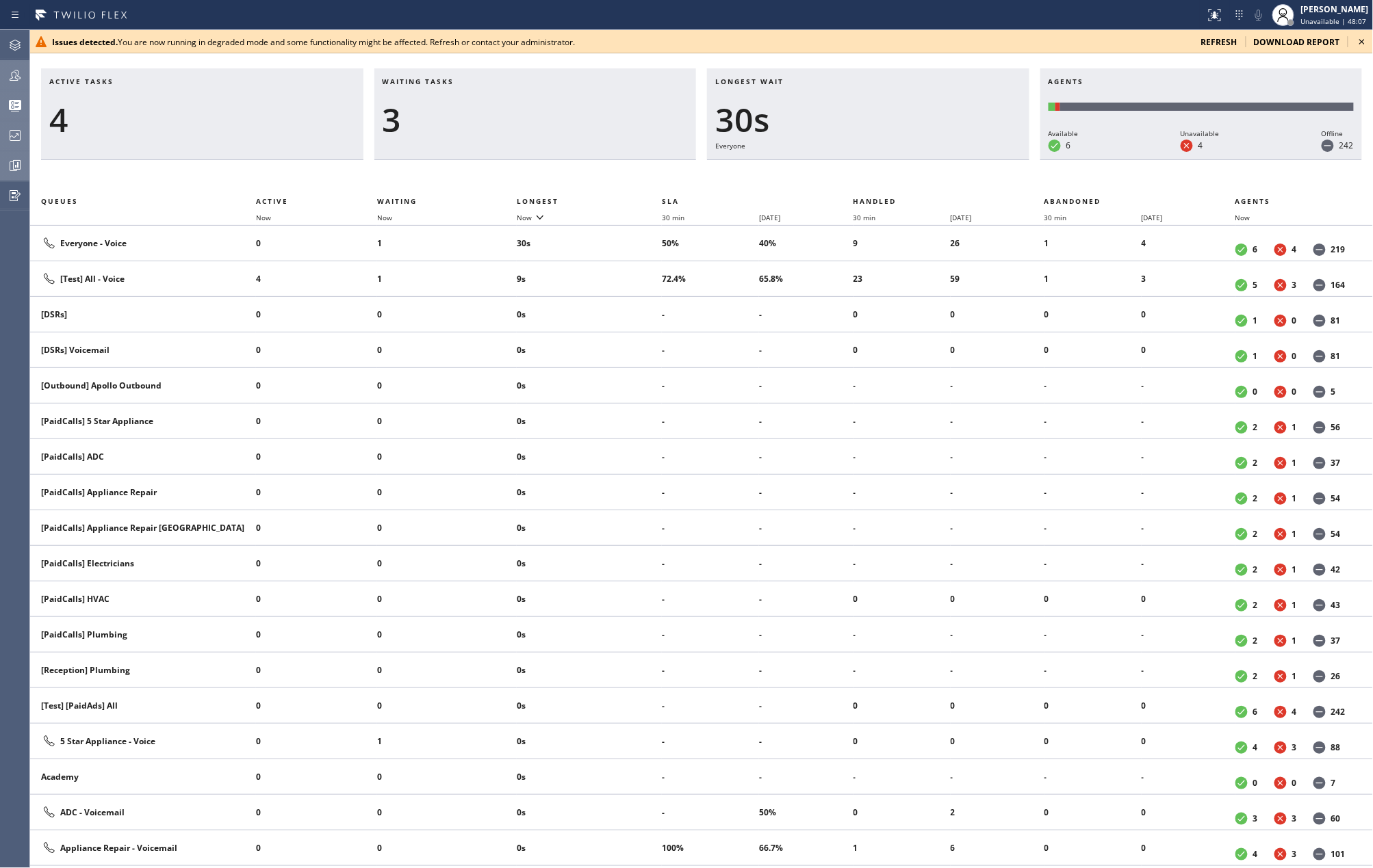
drag, startPoint x: 483, startPoint y: 89, endPoint x: 515, endPoint y: 89, distance: 32.0
click at [483, 89] on h3 "Waiting tasks" at bounding box center [535, 86] width 306 height 20
click at [1359, 38] on icon at bounding box center [1361, 42] width 16 height 16
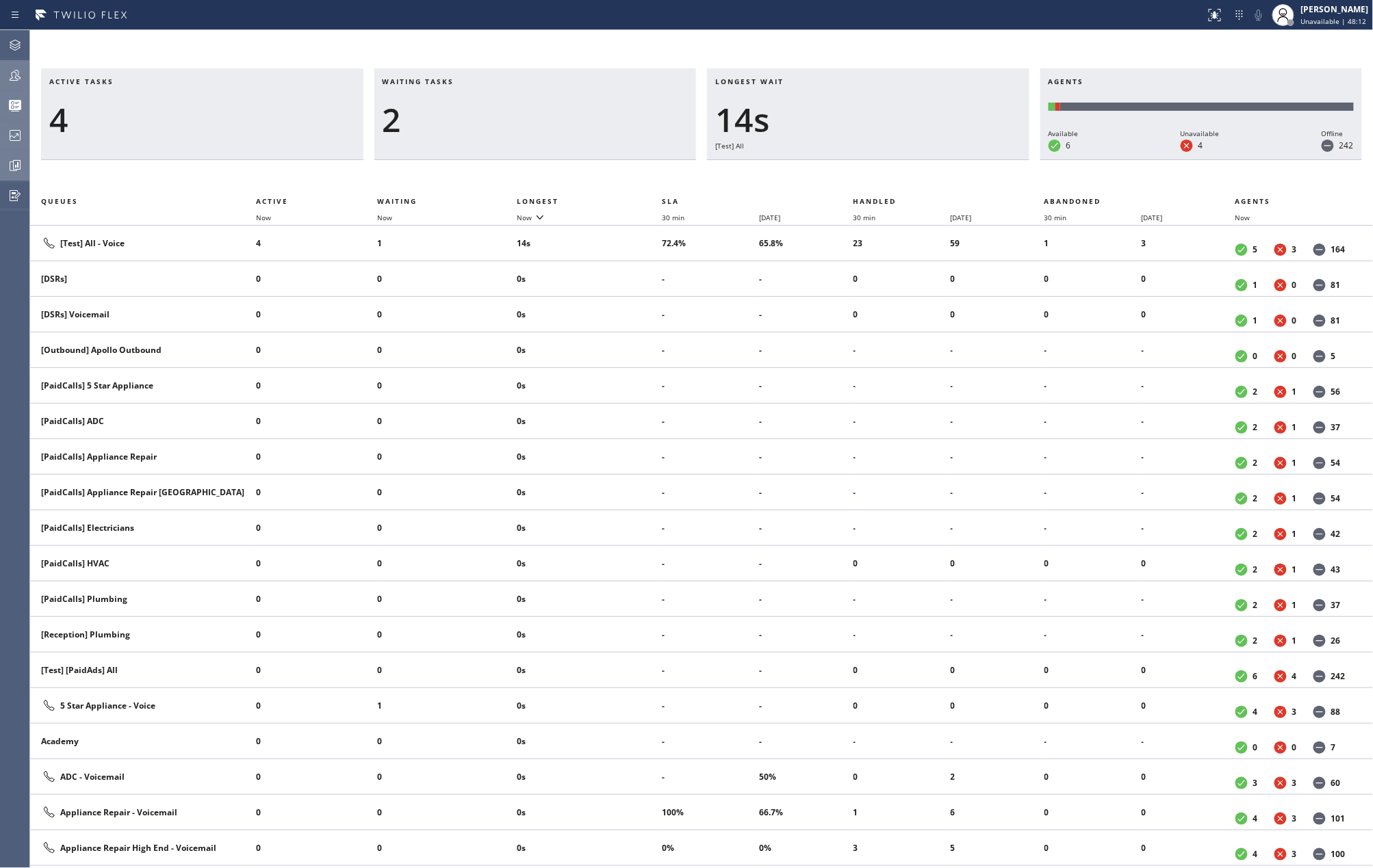
click at [20, 71] on icon at bounding box center [15, 75] width 16 height 16
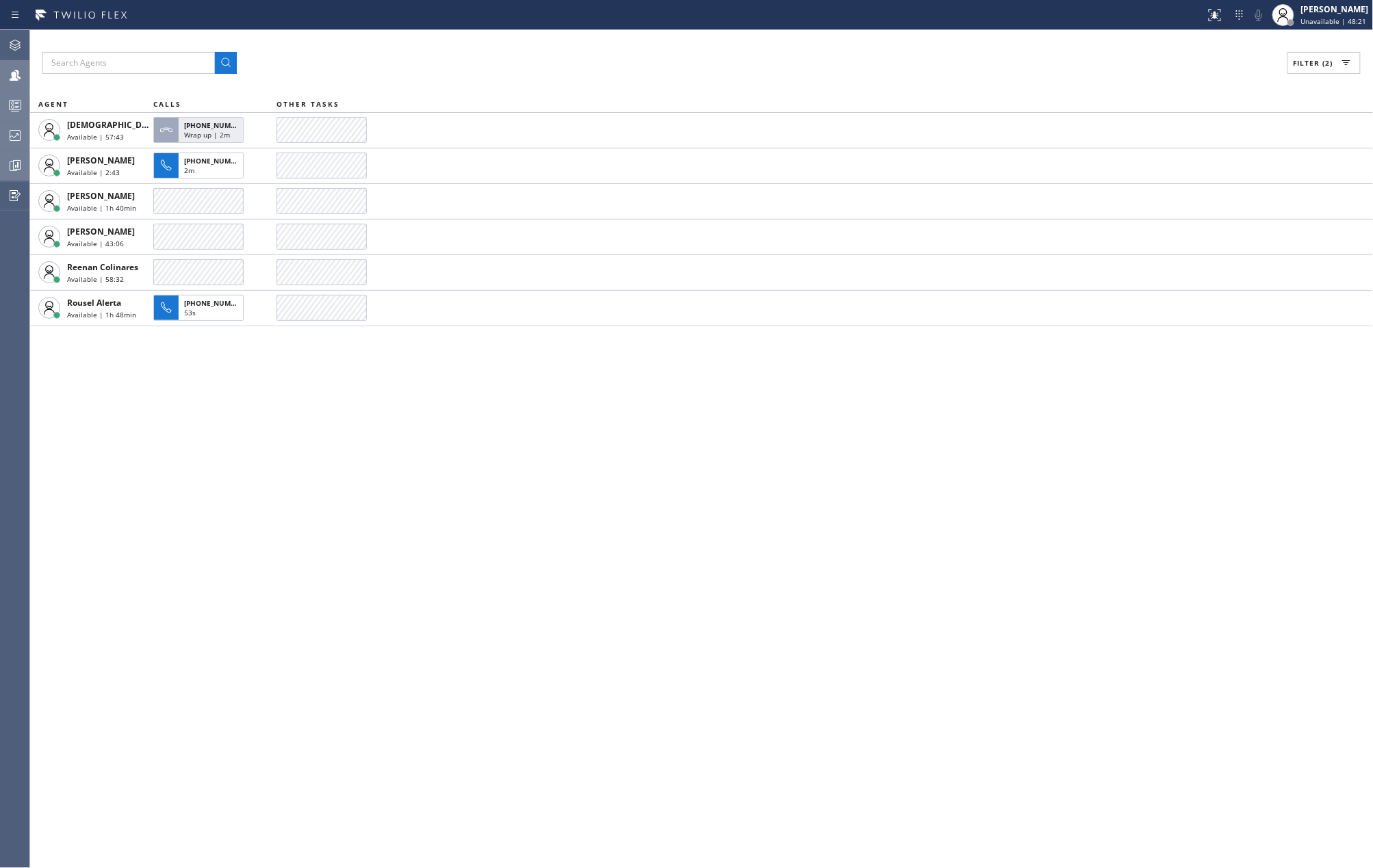
click at [11, 106] on icon at bounding box center [15, 105] width 16 height 16
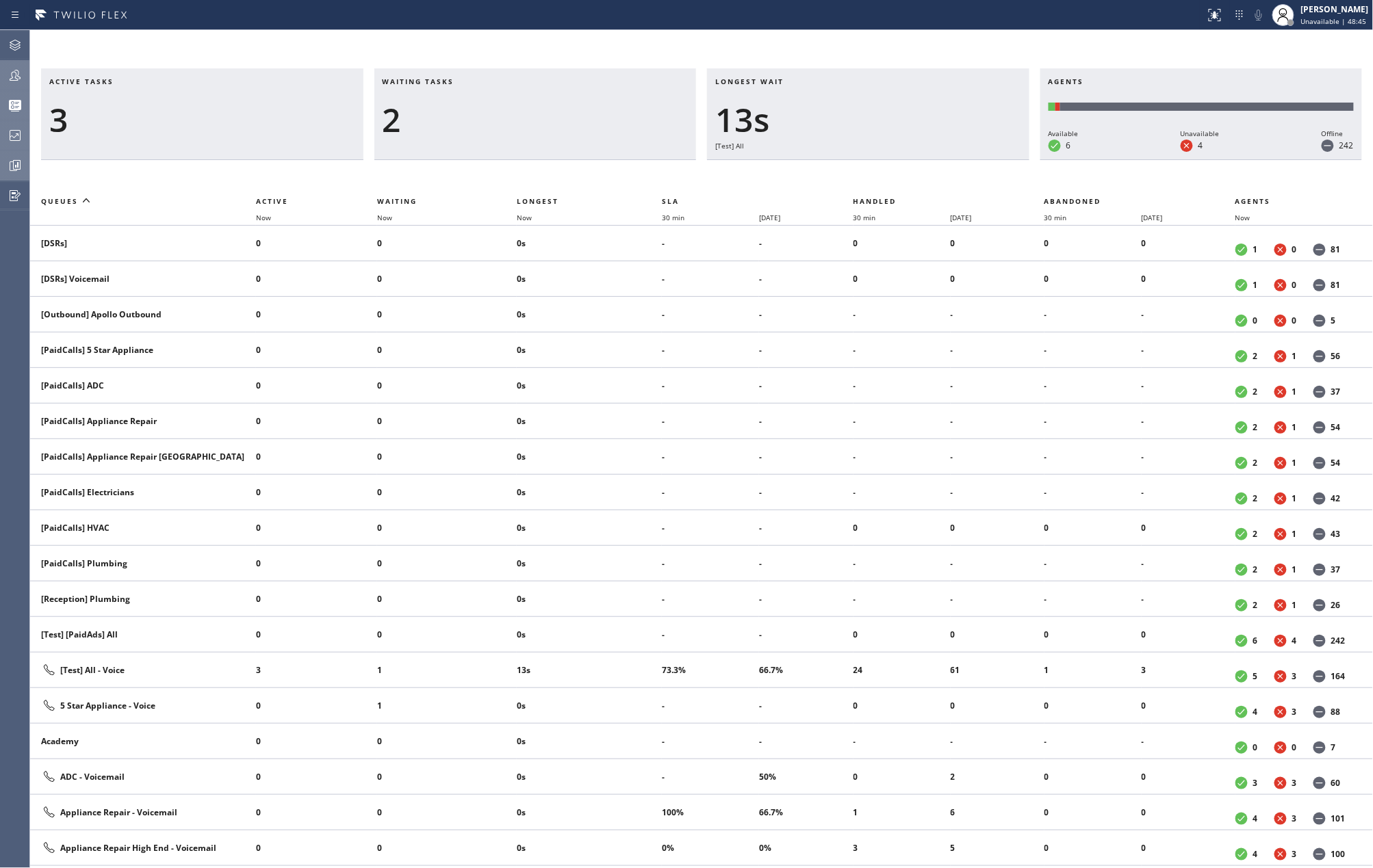
click at [13, 84] on div at bounding box center [15, 75] width 30 height 28
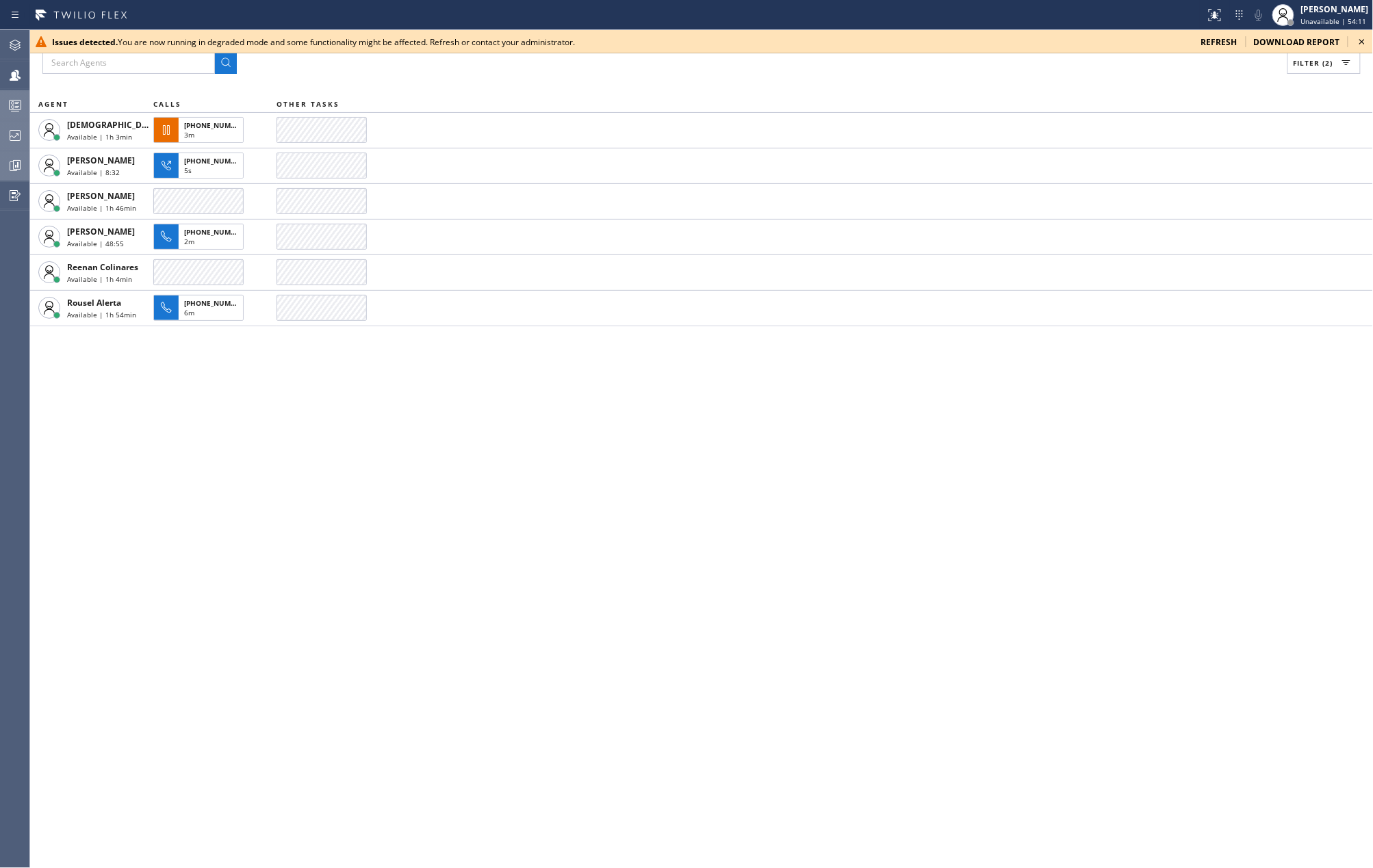
click at [556, 398] on div "Filter (2) AGENT CALLS OTHER TASKS Christian Cinco Available | 1h 3min +1347672…" at bounding box center [701, 449] width 1343 height 838
click at [1361, 39] on icon at bounding box center [1361, 42] width 16 height 16
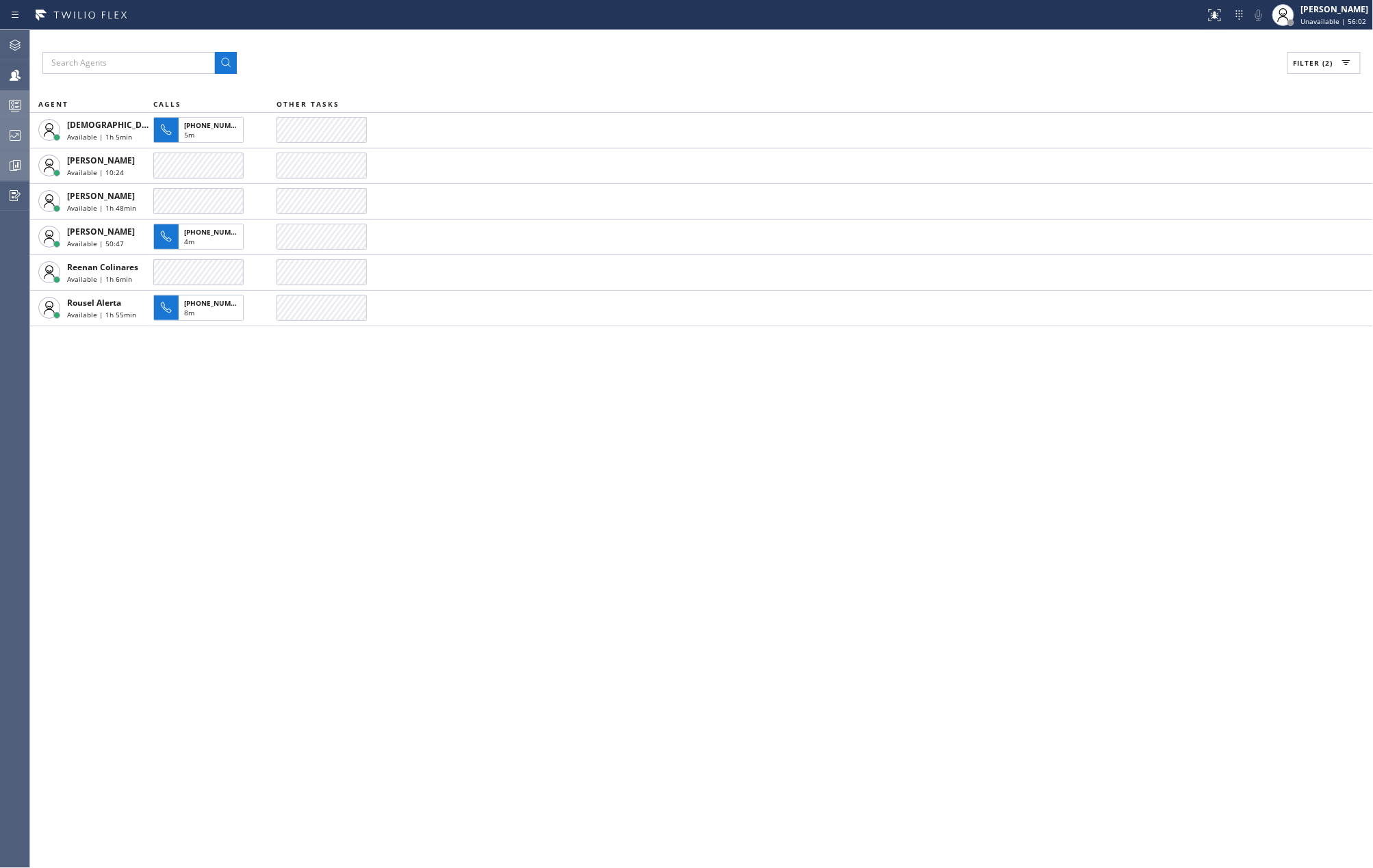
click at [15, 100] on rect at bounding box center [15, 105] width 12 height 10
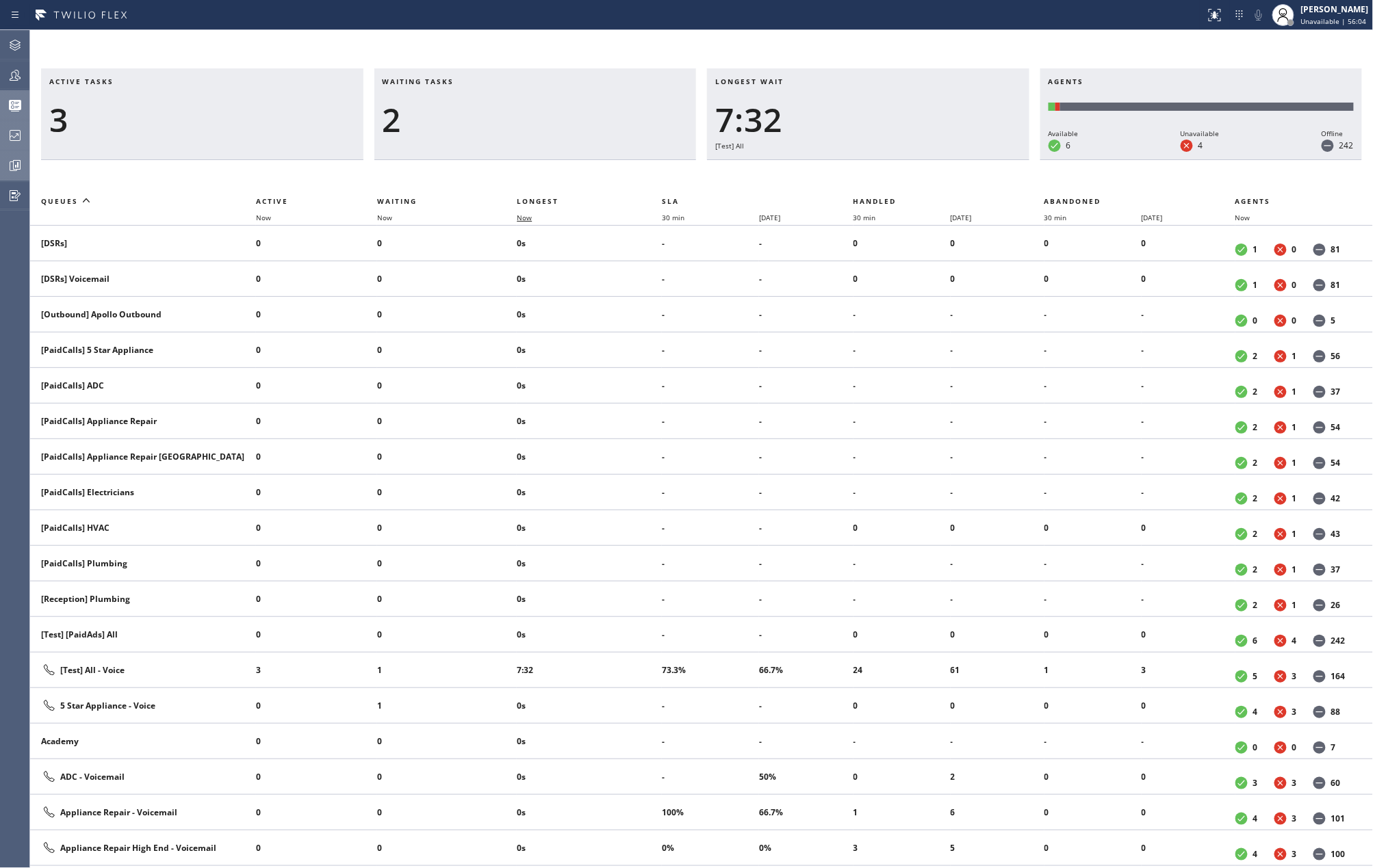
click at [530, 216] on span "Now" at bounding box center [523, 218] width 15 height 10
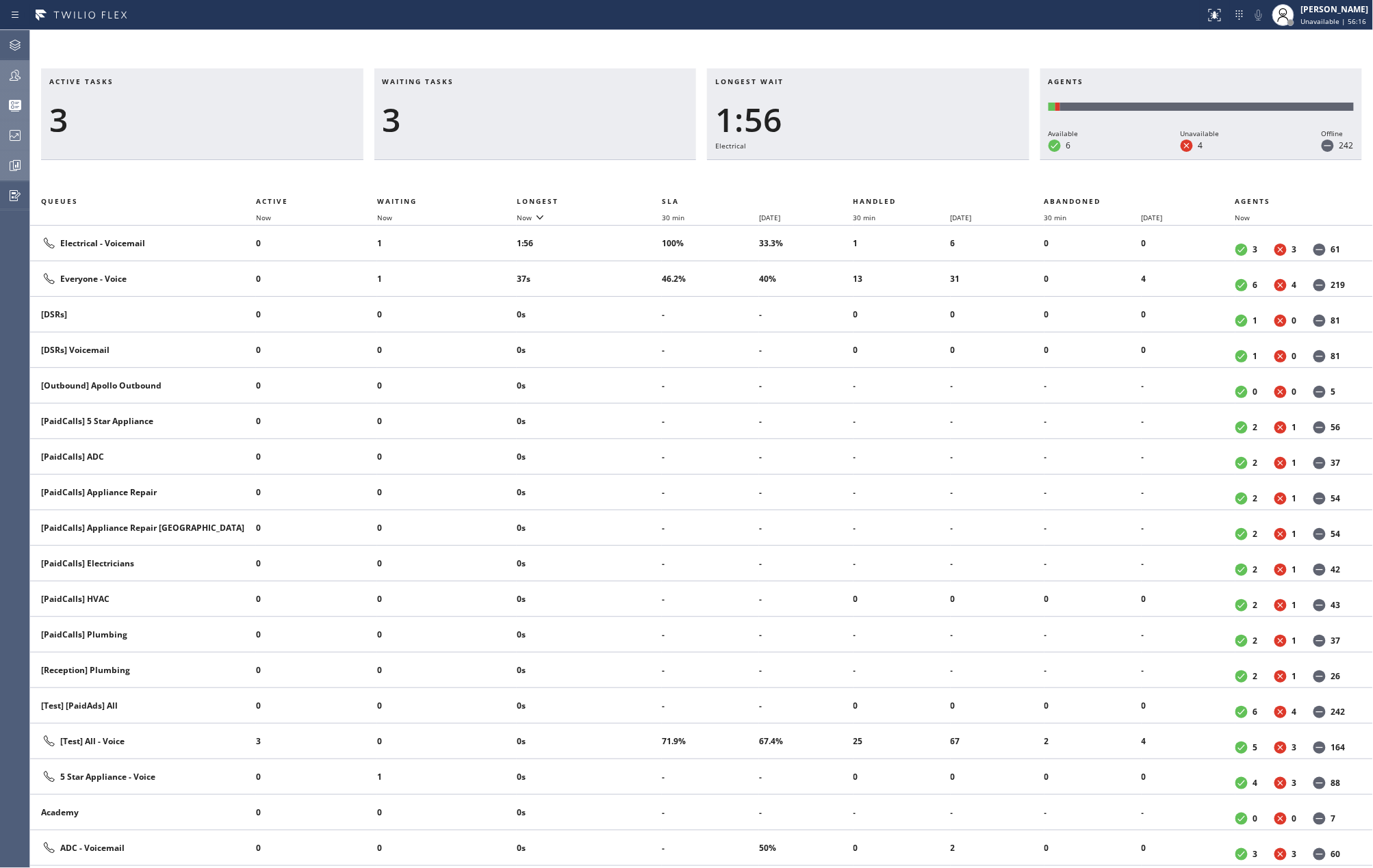
click at [13, 89] on button "Teams" at bounding box center [14, 76] width 29 height 30
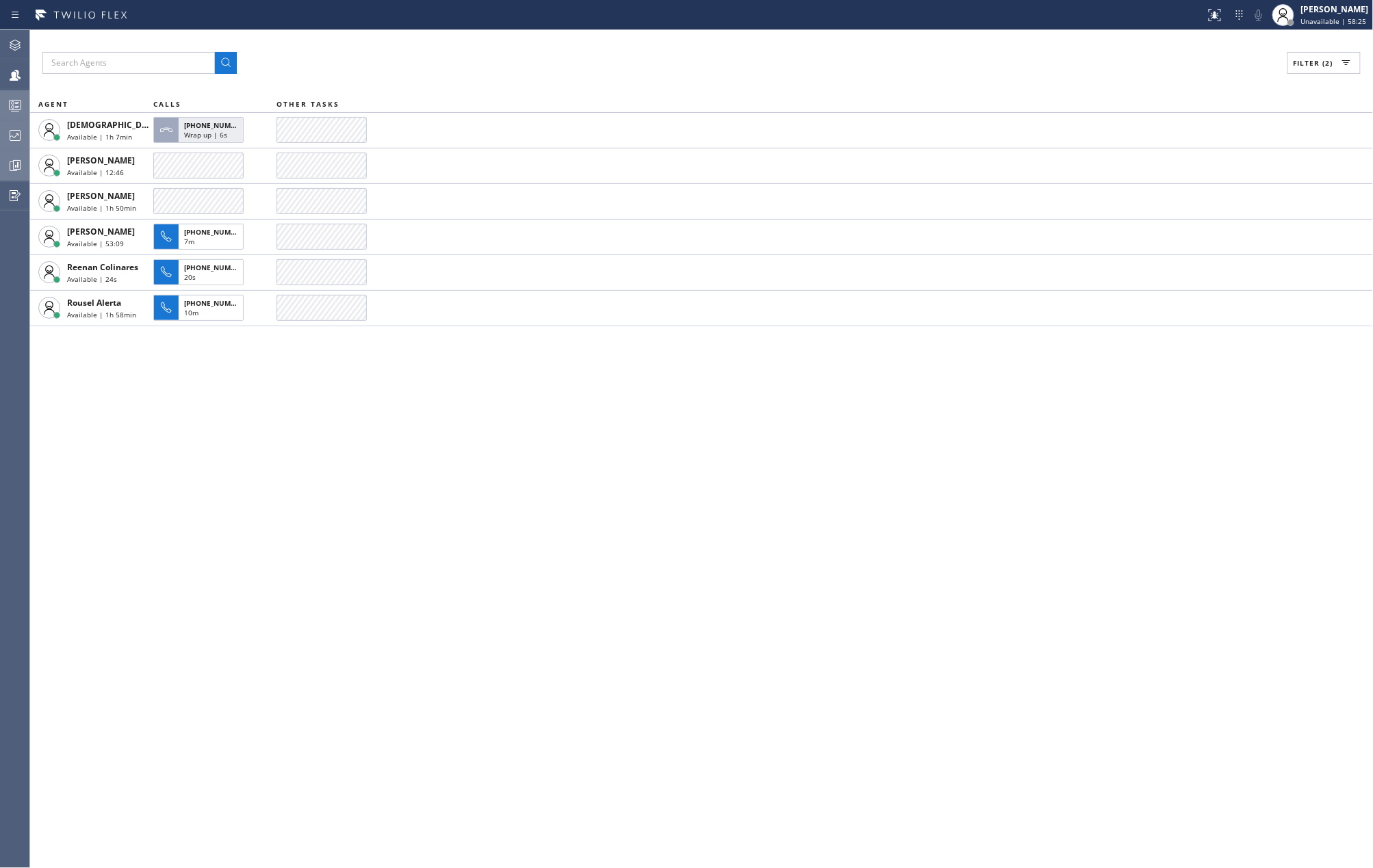
click at [422, 564] on div "Filter (2) AGENT CALLS OTHER TASKS Christian Cinco Available | 1h 7min +1347672…" at bounding box center [701, 449] width 1343 height 838
click at [14, 103] on icon at bounding box center [15, 105] width 16 height 16
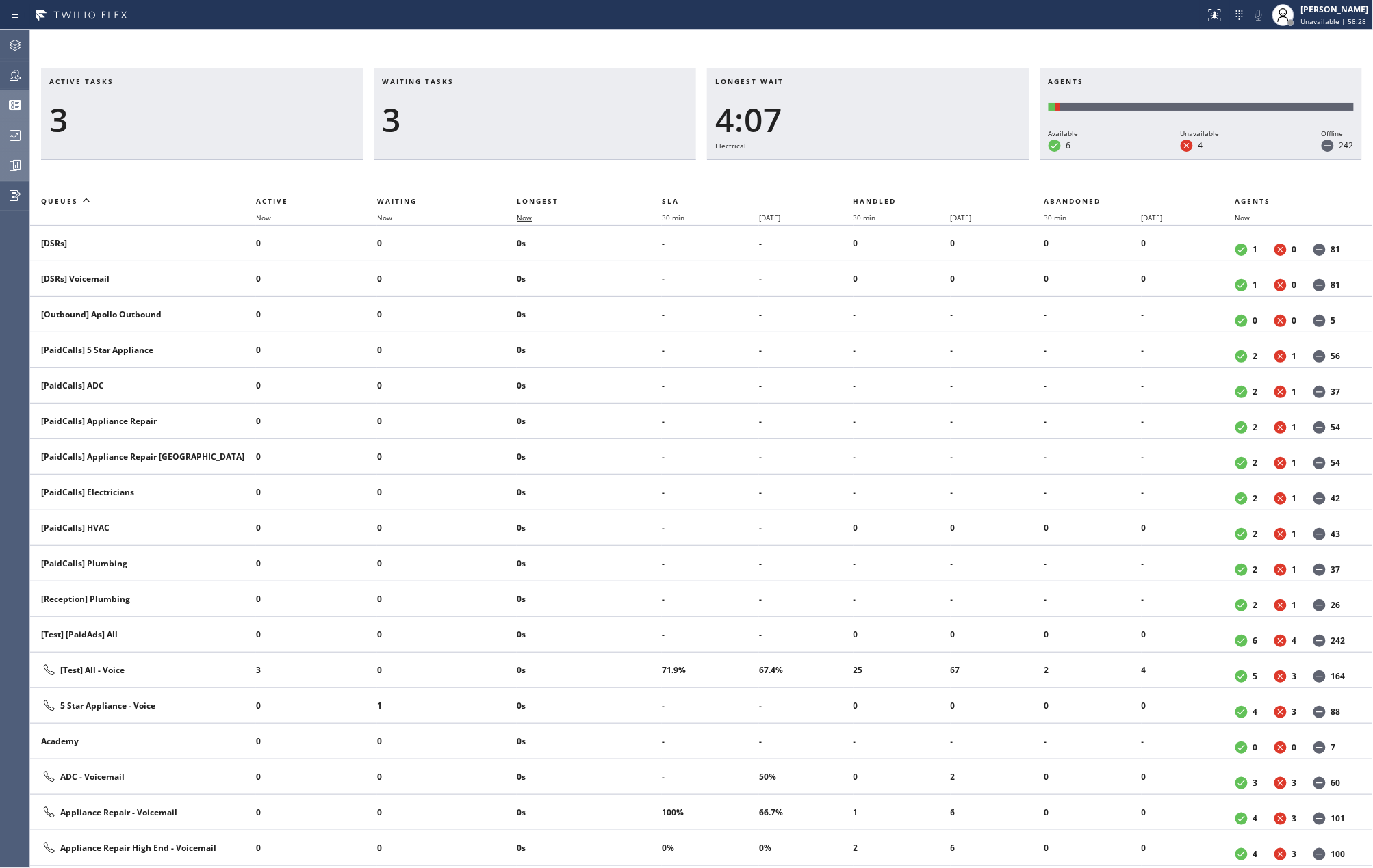
click at [523, 218] on span "Now" at bounding box center [523, 218] width 15 height 10
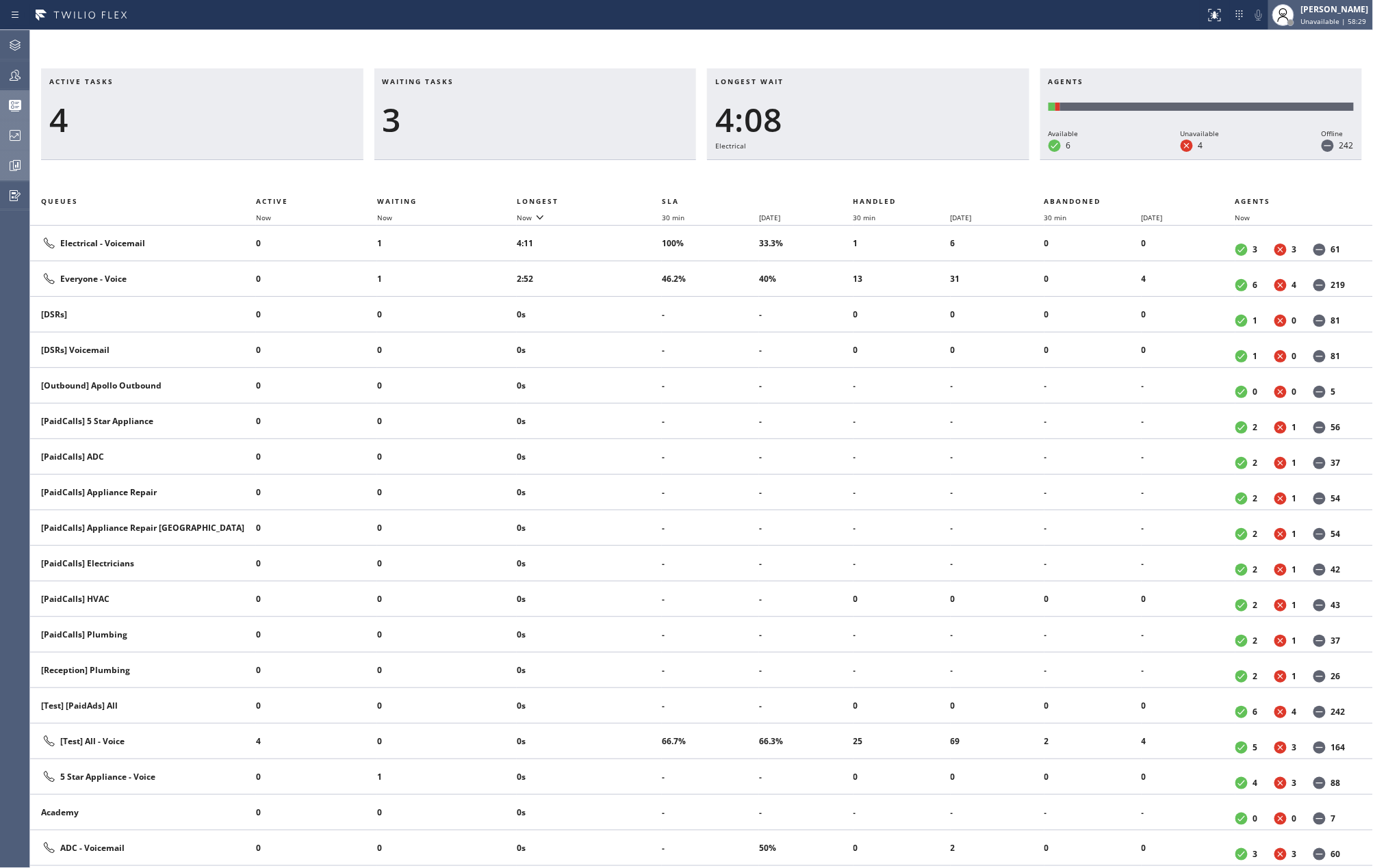
click at [1290, 17] on icon at bounding box center [1283, 15] width 16 height 16
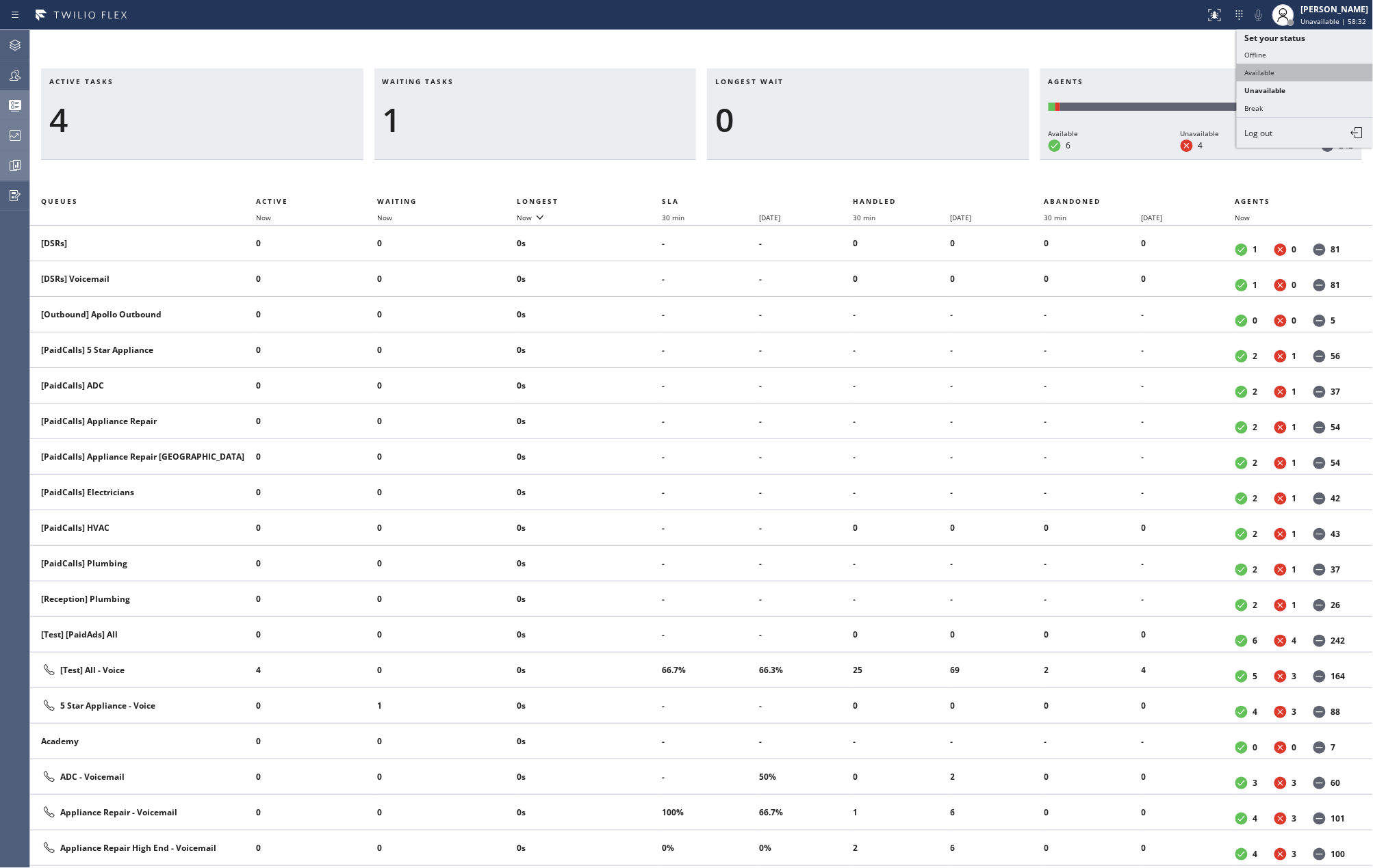
click at [1271, 73] on button "Available" at bounding box center [1305, 73] width 137 height 18
click at [14, 75] on icon at bounding box center [15, 75] width 16 height 16
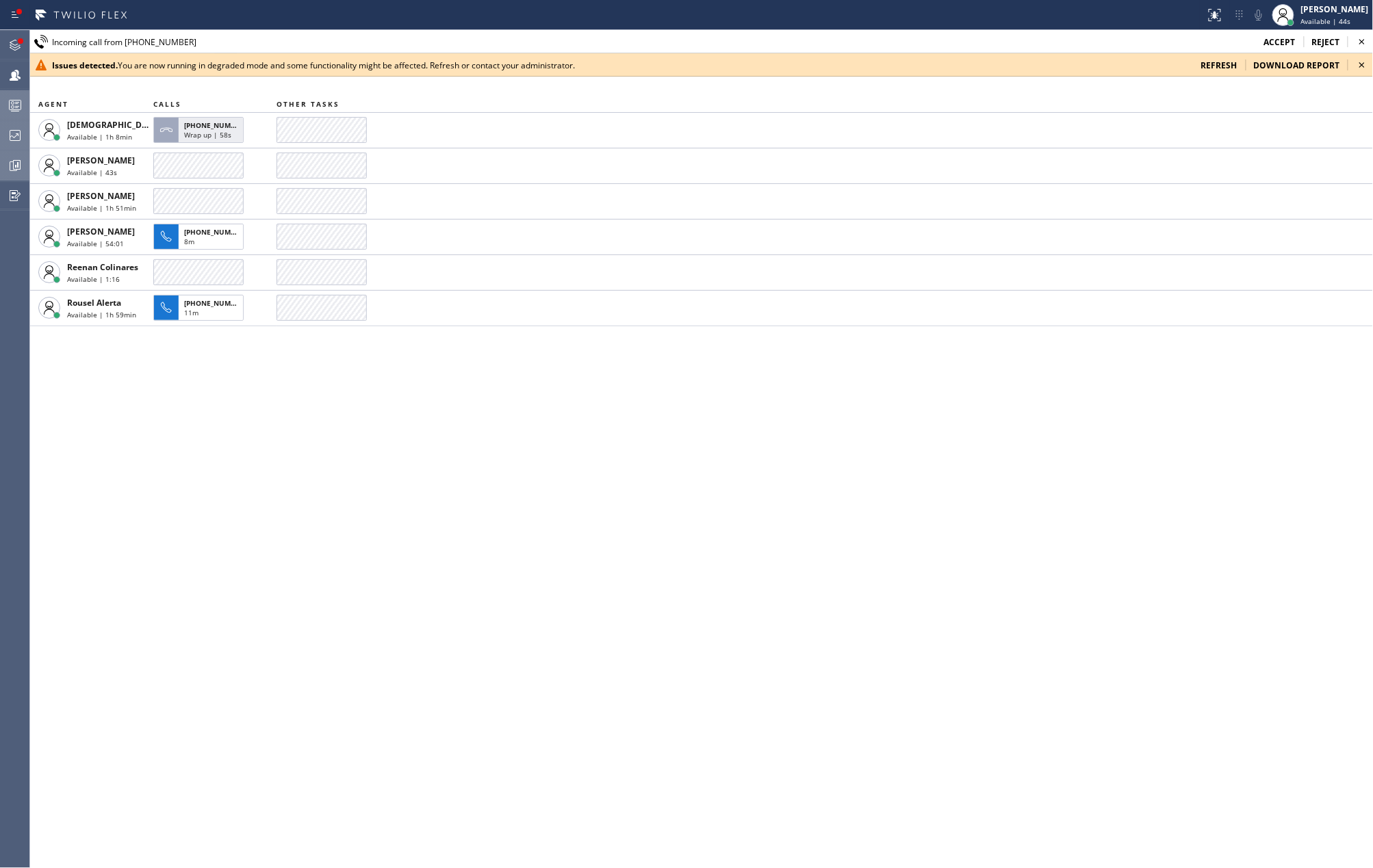
click at [1277, 43] on span "accept" at bounding box center [1279, 42] width 31 height 12
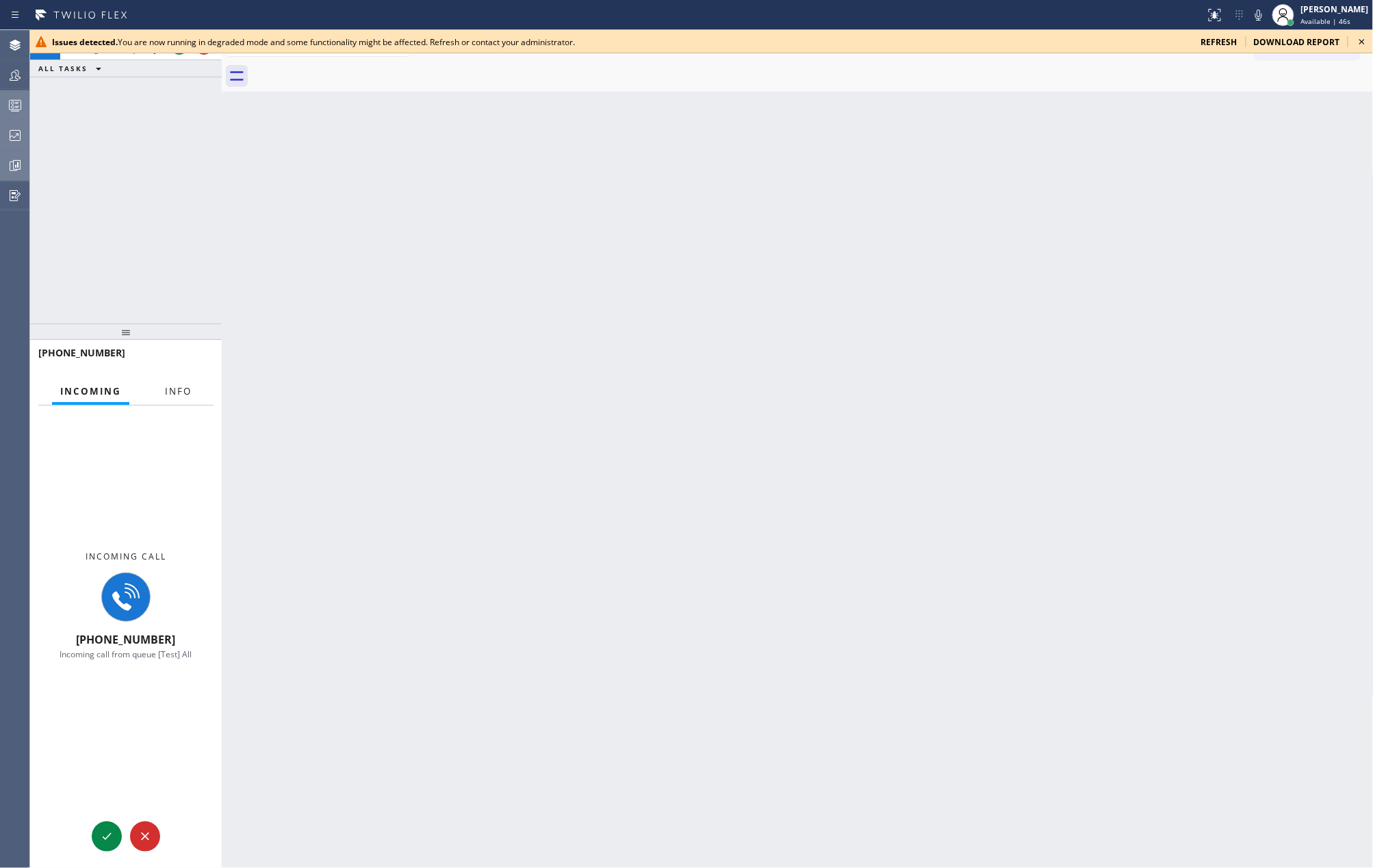
click at [180, 393] on span "Info" at bounding box center [179, 392] width 27 height 12
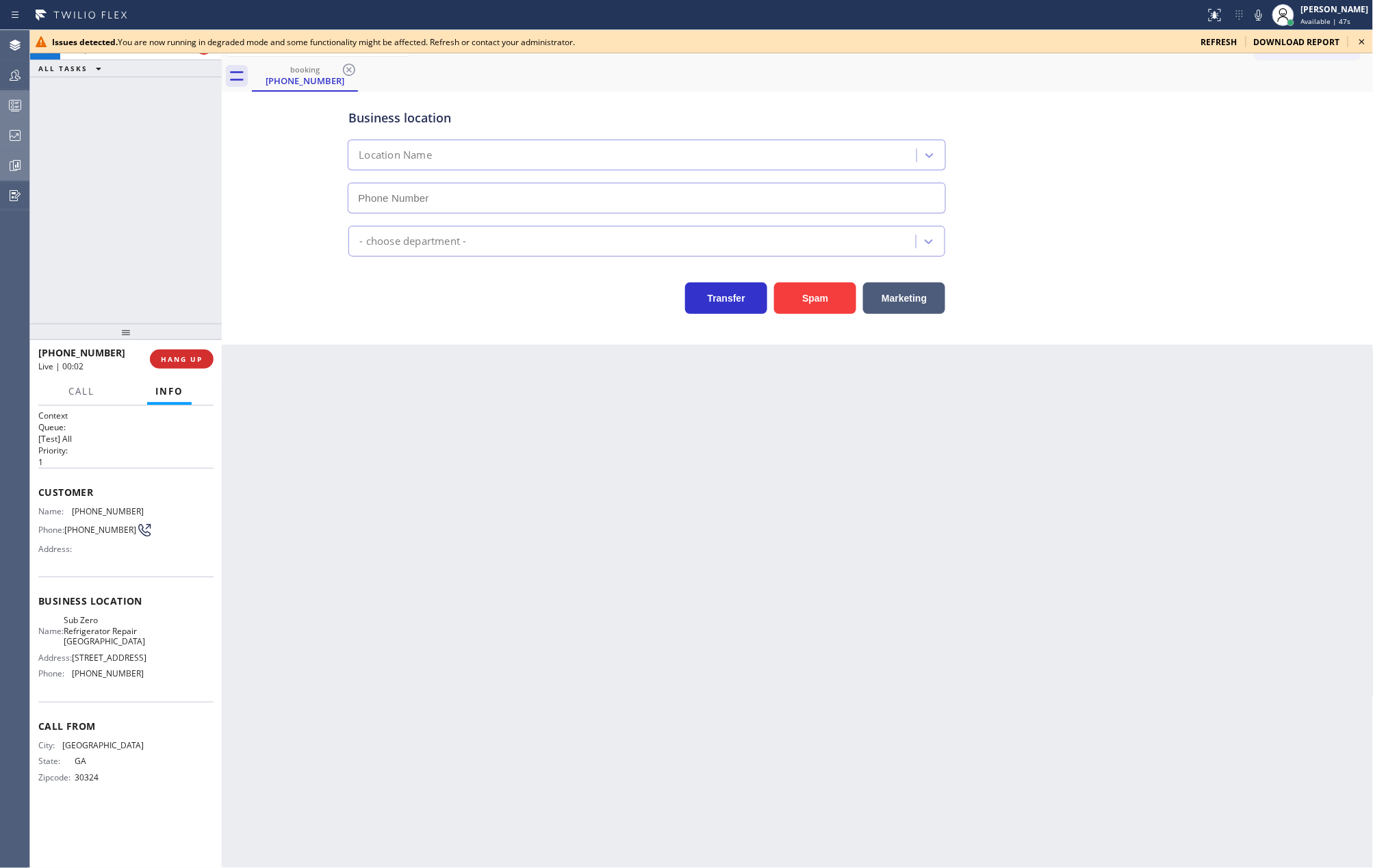
type input "(773) 917-0590"
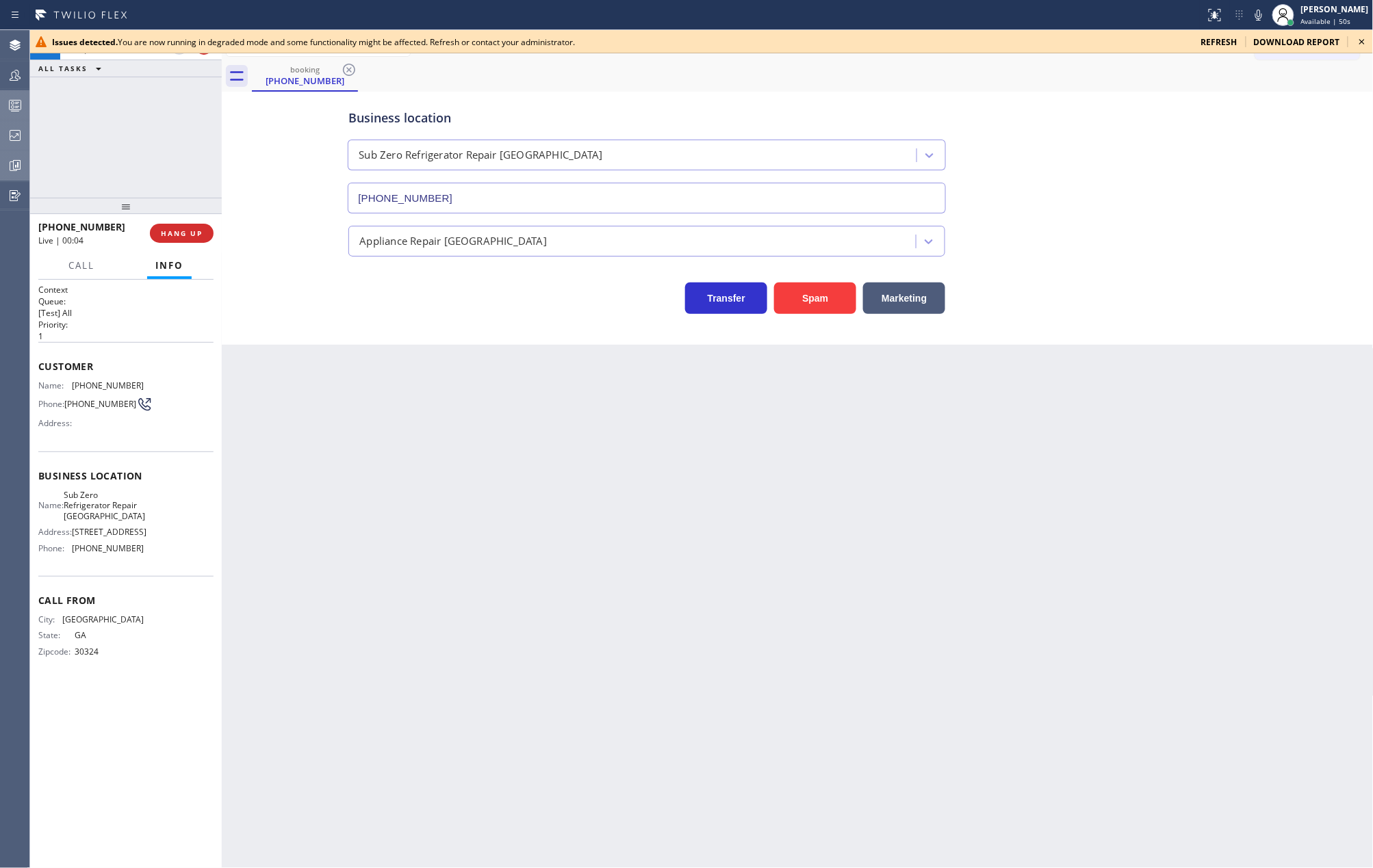
drag, startPoint x: 159, startPoint y: 189, endPoint x: 318, endPoint y: 20, distance: 232.0
click at [318, 20] on div "Status report Issues detected You are now running in degraded mode and some fun…" at bounding box center [686, 434] width 1373 height 868
click at [1356, 42] on icon at bounding box center [1361, 42] width 16 height 16
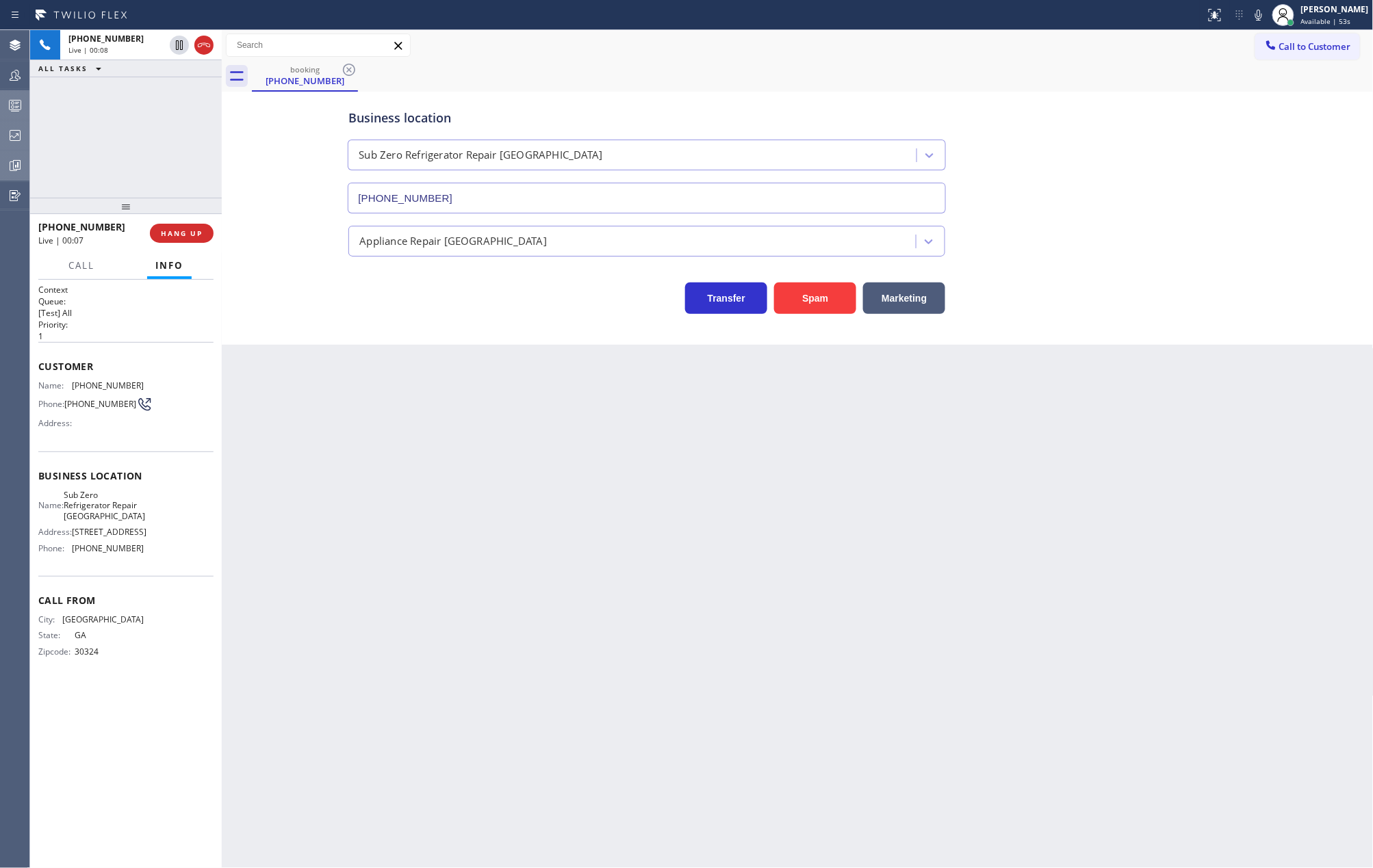
drag, startPoint x: 124, startPoint y: 203, endPoint x: 127, endPoint y: 165, distance: 38.1
click at [127, 165] on div "+17702867262 Live | 00:08 ALL TASKS ALL TASKS ACTIVE TASKS TASKS IN WRAP UP +17…" at bounding box center [126, 449] width 192 height 838
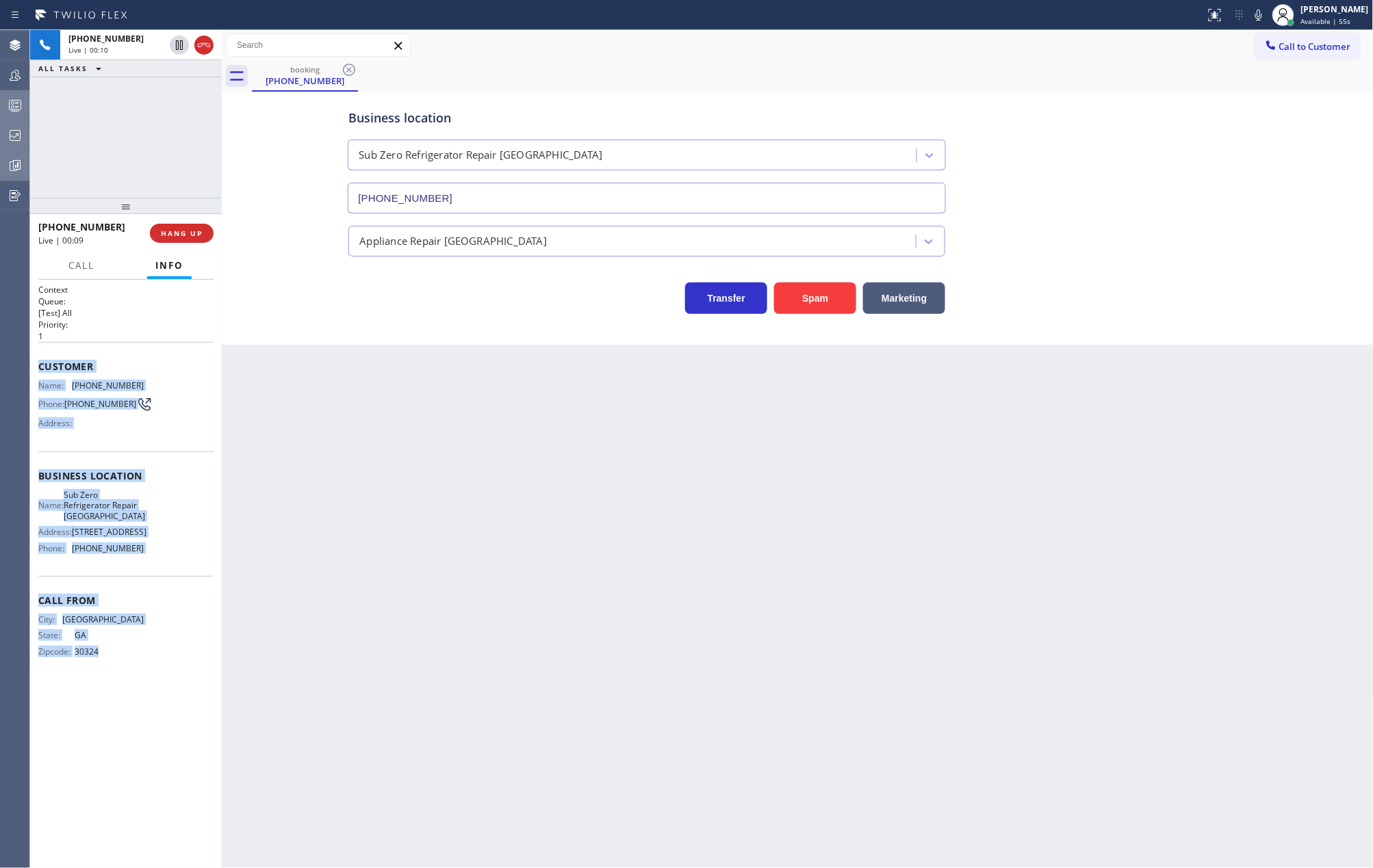
drag, startPoint x: 38, startPoint y: 367, endPoint x: 160, endPoint y: 674, distance: 330.4
click at [160, 674] on div "Context Queue: [Test] All Priority: 1 Customer Name: (770) 286-7262 Phone: (770…" at bounding box center [125, 482] width 175 height 396
copy div "Customer Name: (770) 286-7262 Phone: (770) 286-7262 Address: Business location …"
click at [1295, 49] on span "Call to Customer" at bounding box center [1314, 46] width 72 height 12
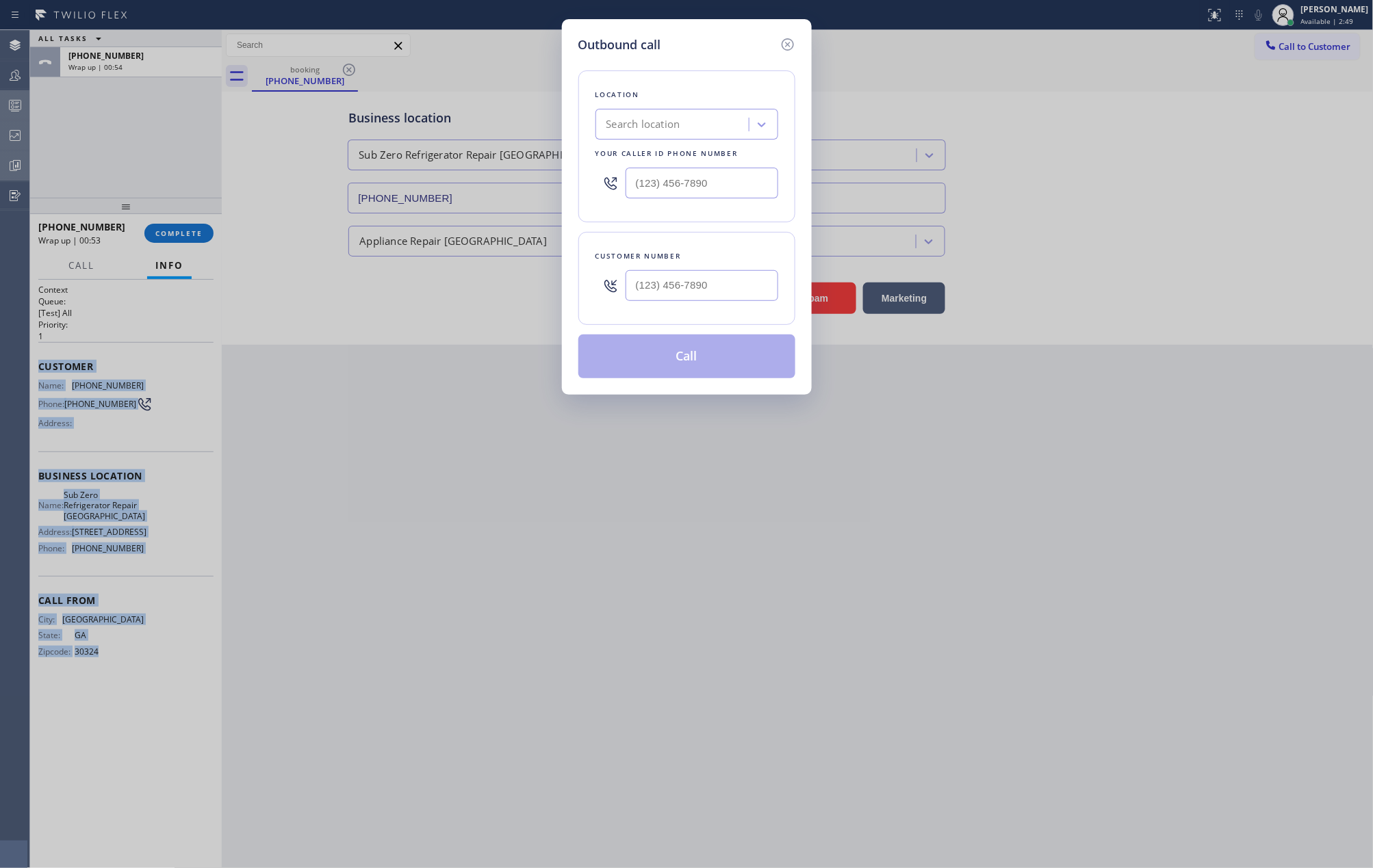
drag, startPoint x: 720, startPoint y: 47, endPoint x: 714, endPoint y: 80, distance: 33.5
click at [720, 47] on div "Outbound call" at bounding box center [687, 44] width 217 height 19
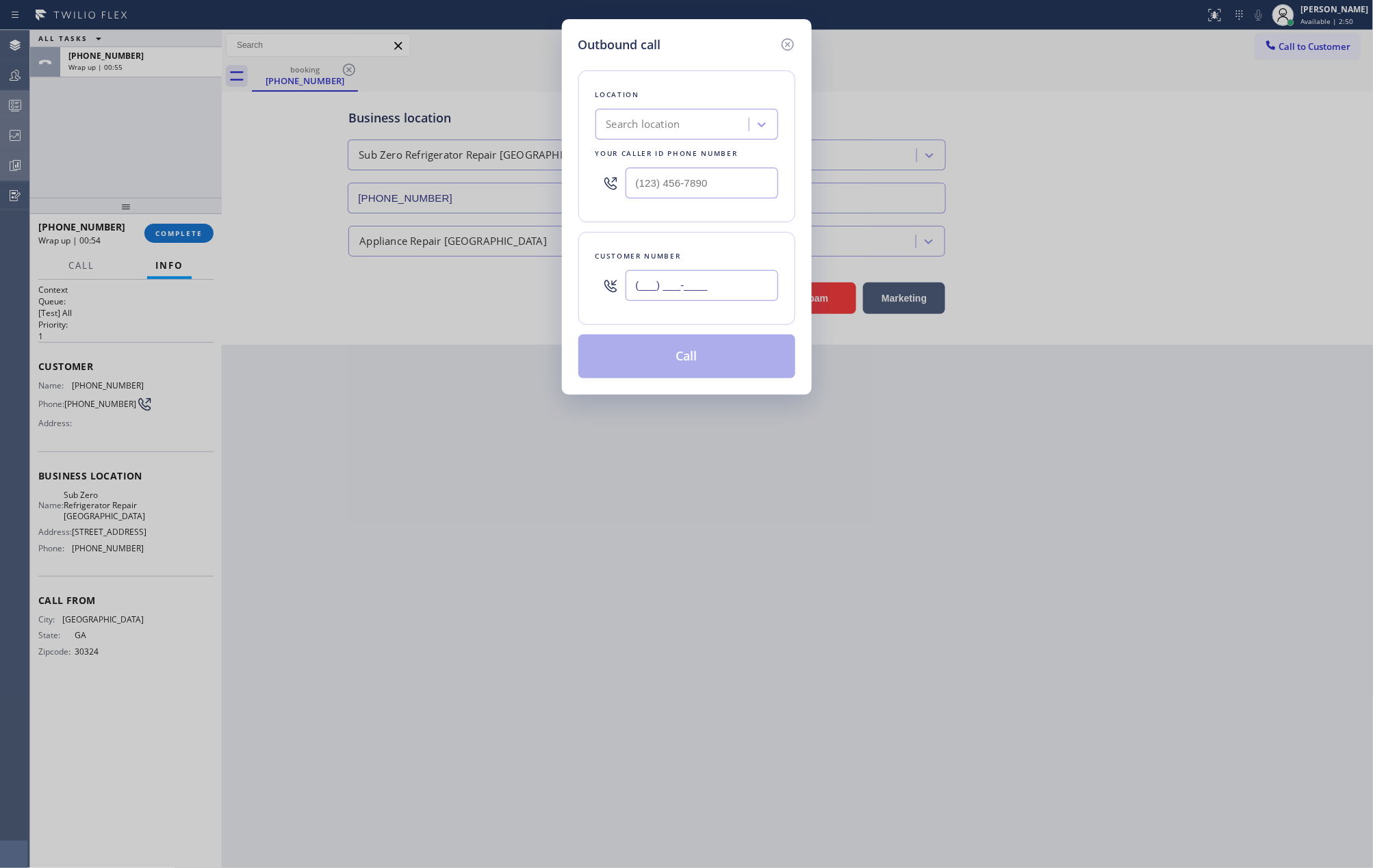
click at [655, 280] on input "(___) ___-____" at bounding box center [702, 285] width 153 height 31
paste input "770) 286-7262"
type input "(770) 286-7262"
click at [721, 181] on input "(___) ___-____" at bounding box center [702, 183] width 153 height 31
paste input "773) 917-0590"
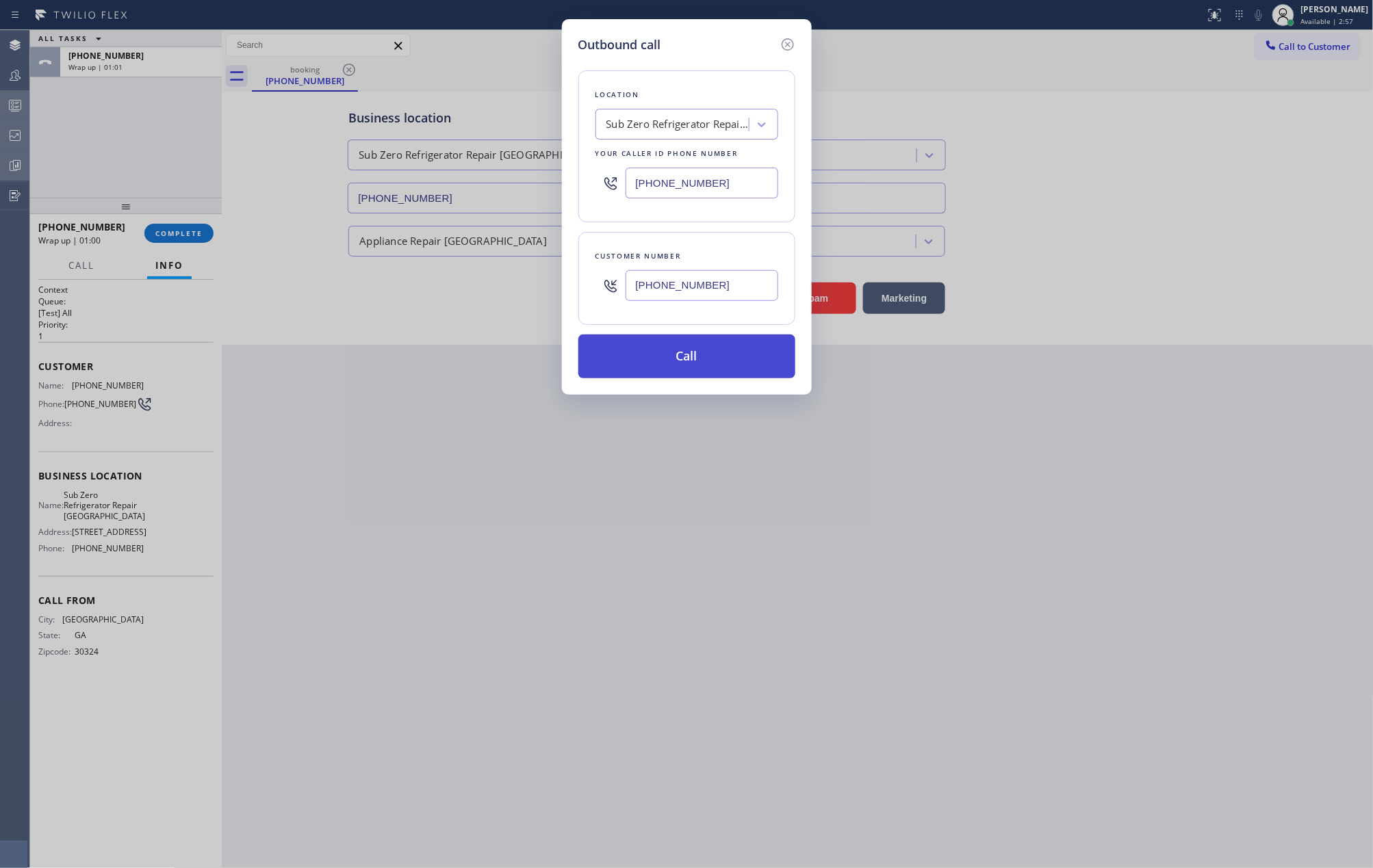
type input "(773) 917-0590"
click at [698, 354] on button "Call" at bounding box center [687, 356] width 217 height 44
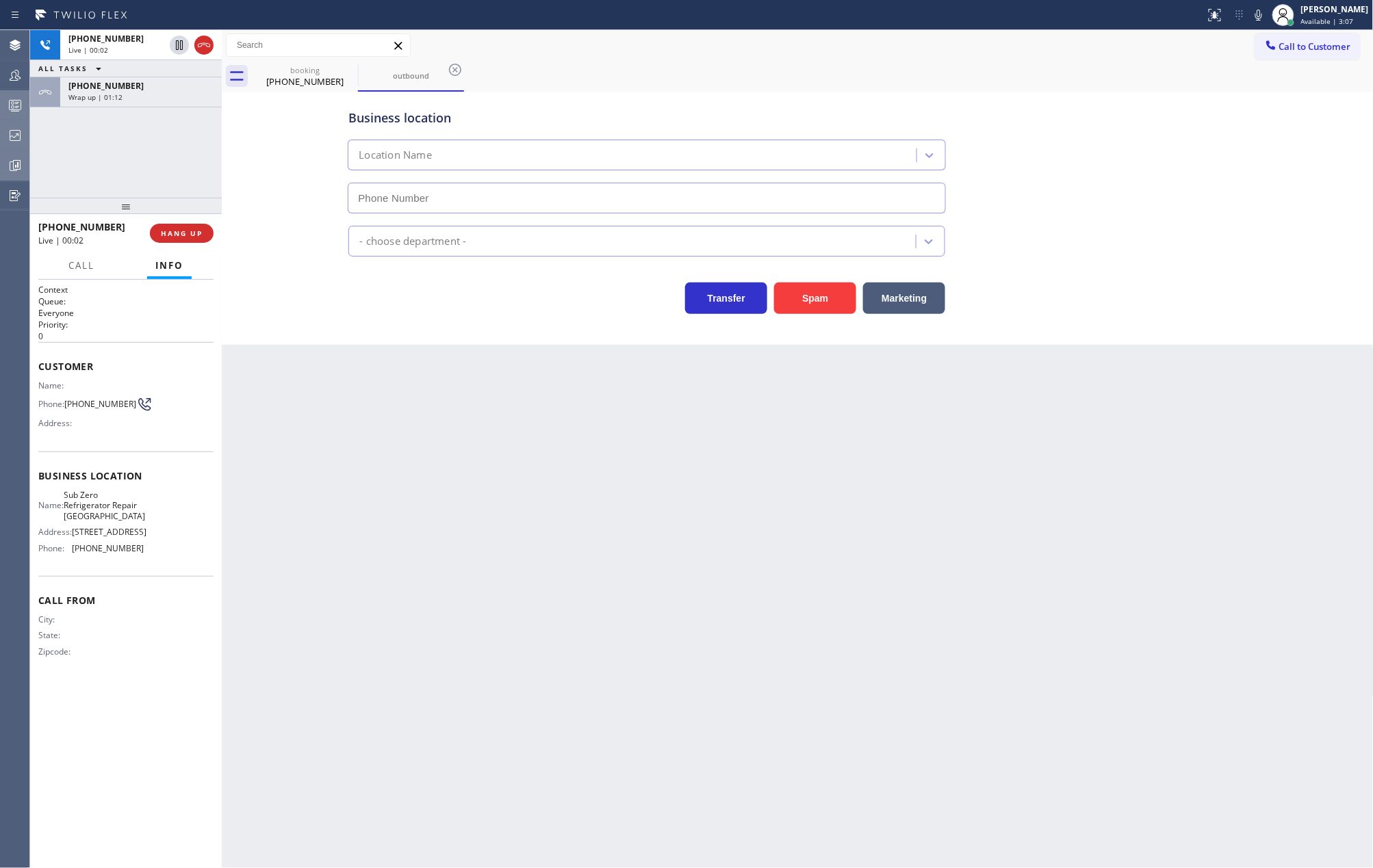
type input "(773) 917-0590"
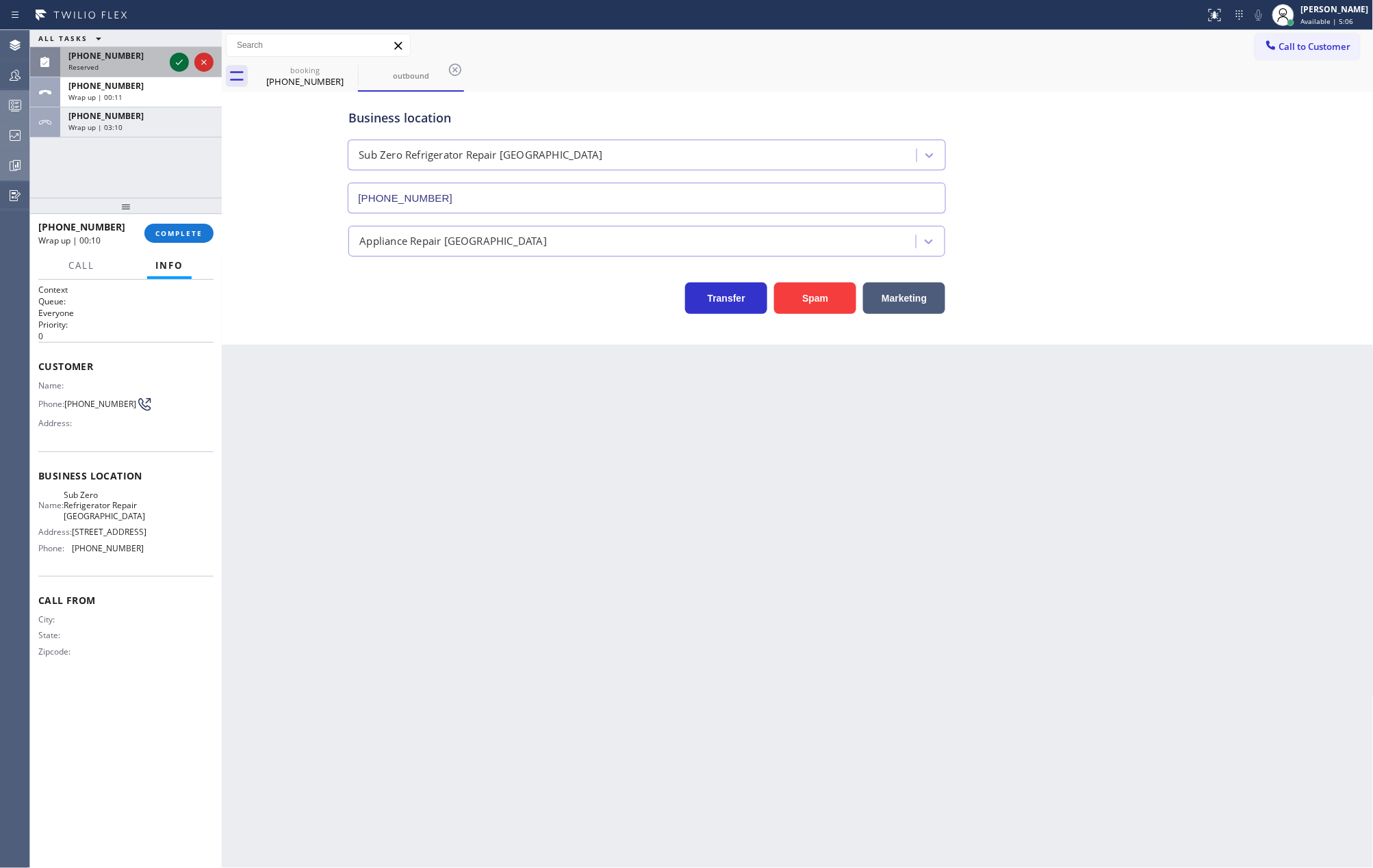
click at [179, 63] on icon at bounding box center [180, 62] width 16 height 16
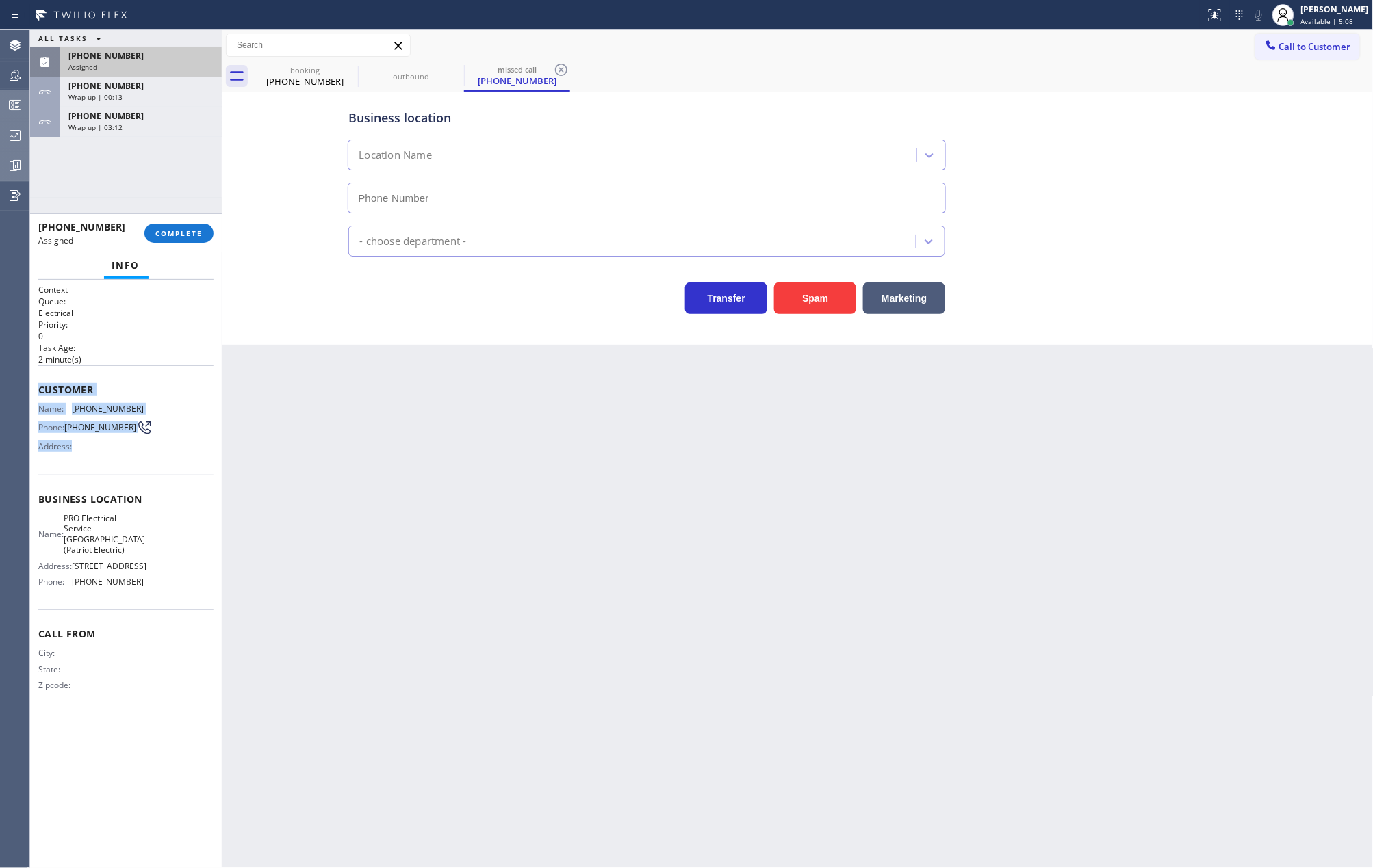
type input "(973) 798-1938"
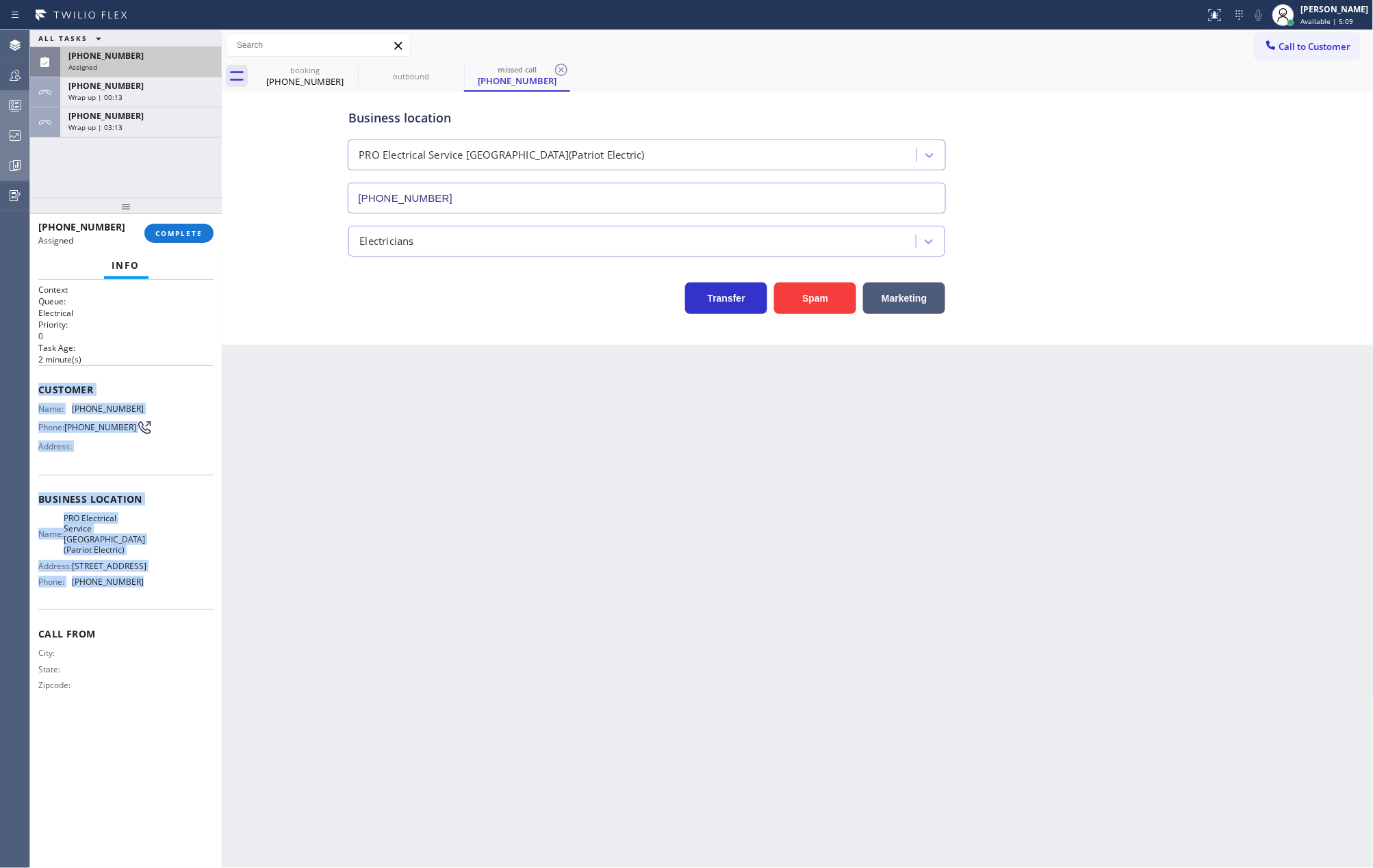
drag, startPoint x: 37, startPoint y: 389, endPoint x: 151, endPoint y: 619, distance: 256.7
click at [151, 619] on div "Context Queue: Electrical Priority: 0 Task Age: 2 minute(s) Customer Name: (501…" at bounding box center [126, 574] width 192 height 589
copy div "Customer Name: (501) 287-4459 Phone: (501) 287-4459 Address: Business location …"
click at [405, 472] on div "Back to Dashboard Change Sender ID Customers Technicians Select a contact Outbo…" at bounding box center [798, 449] width 1152 height 838
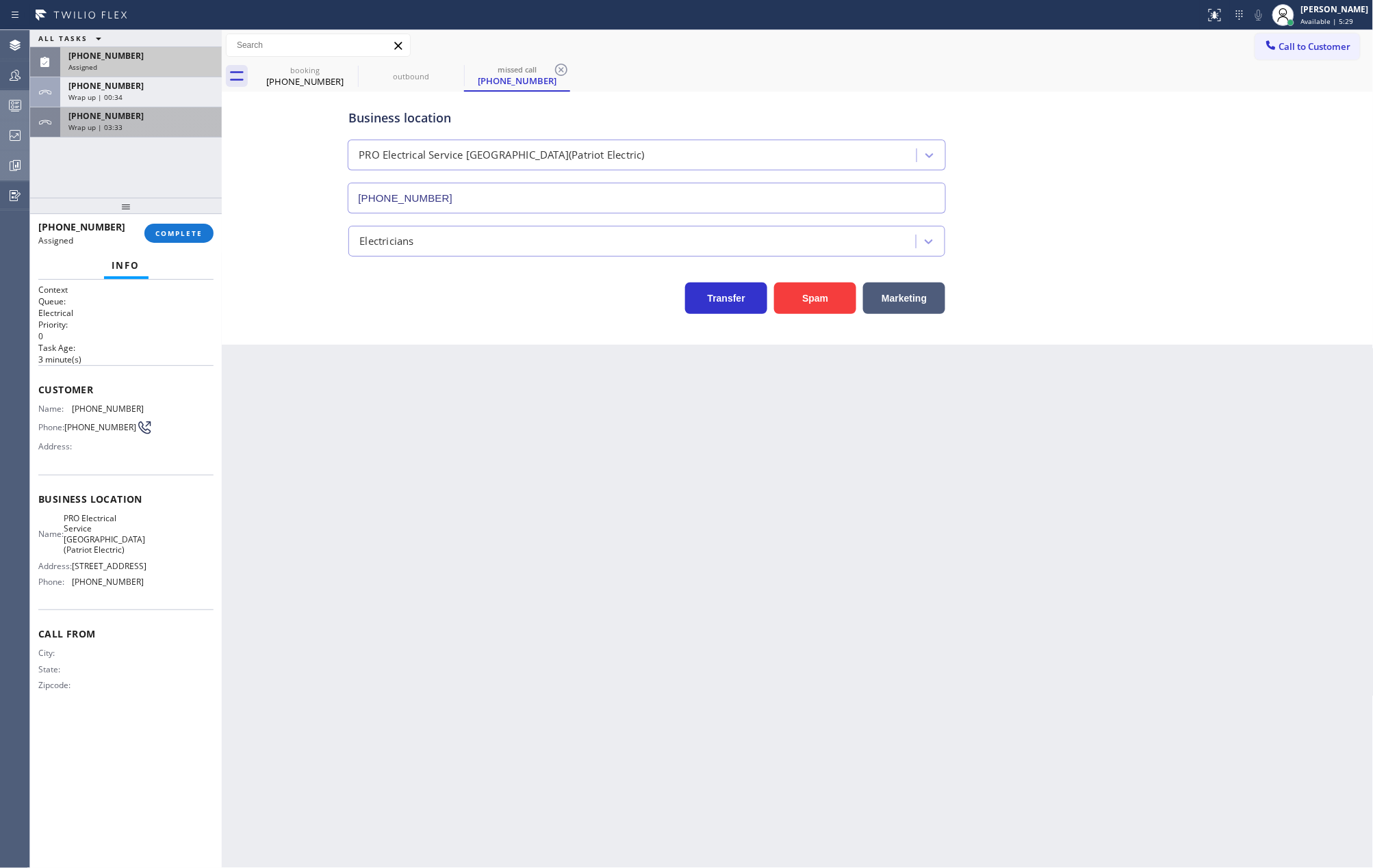
click at [100, 116] on span "+17702867262" at bounding box center [106, 115] width 76 height 12
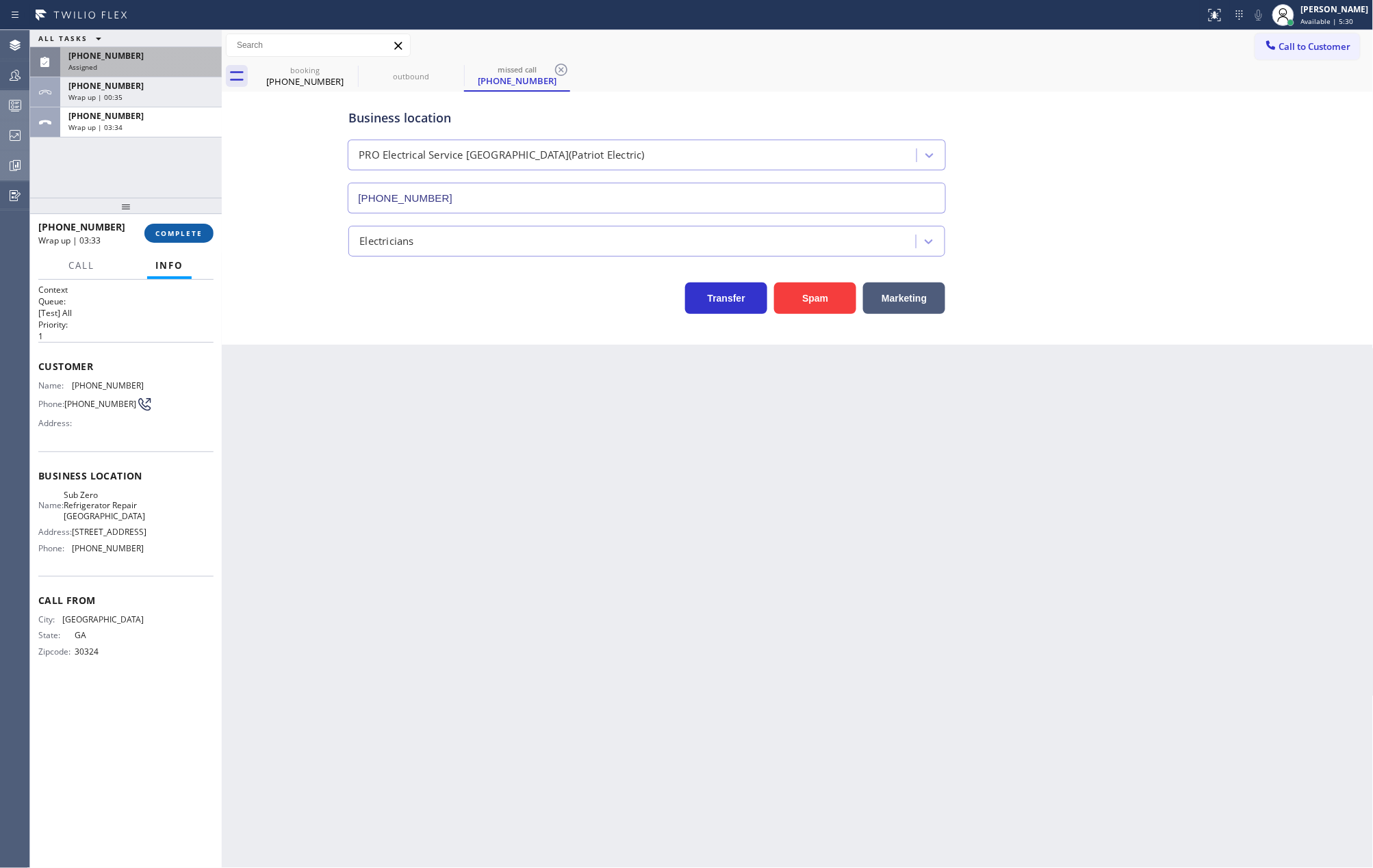
click at [172, 231] on span "COMPLETE" at bounding box center [179, 233] width 47 height 10
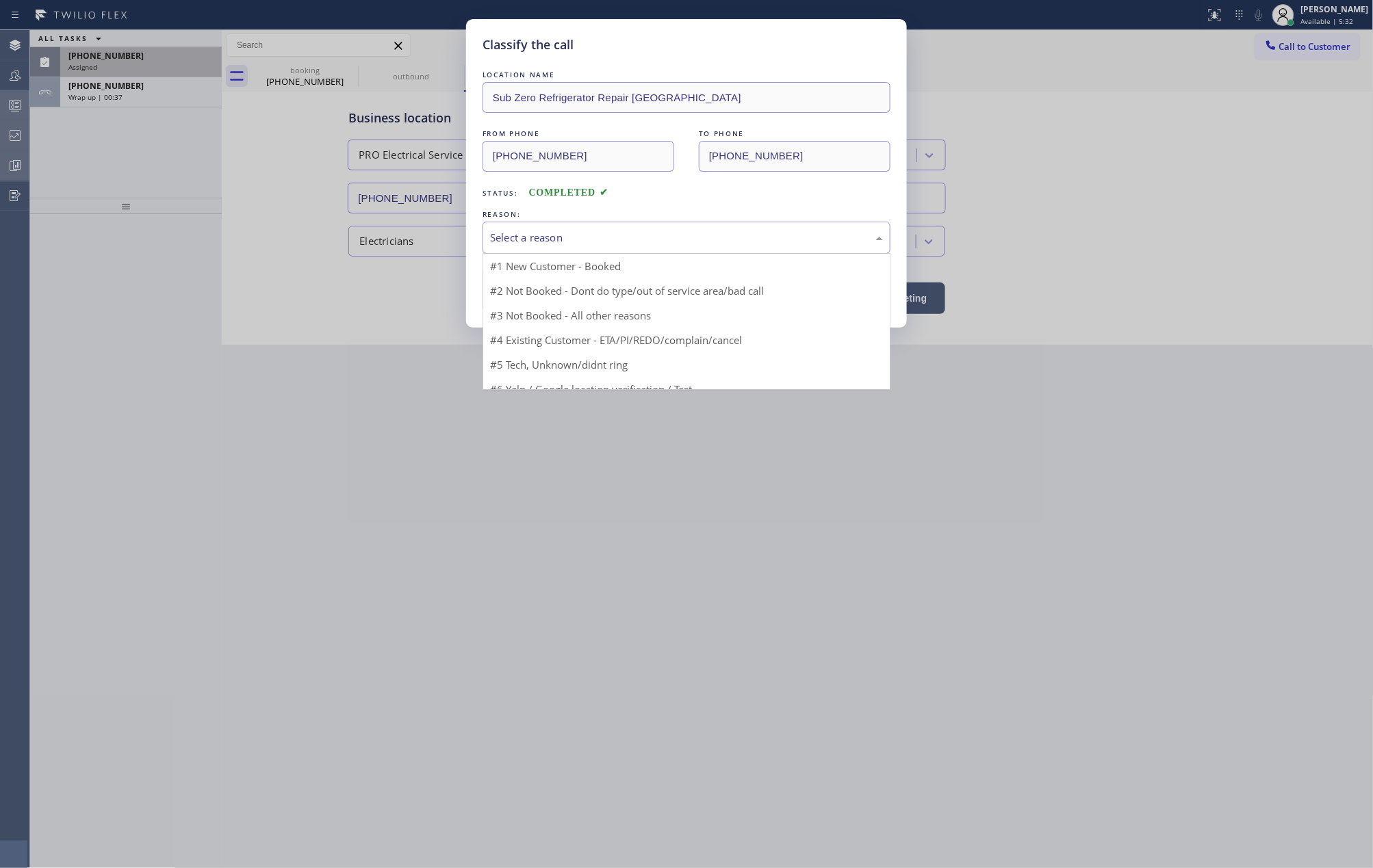
click at [558, 236] on div "Select a reason" at bounding box center [686, 238] width 393 height 16
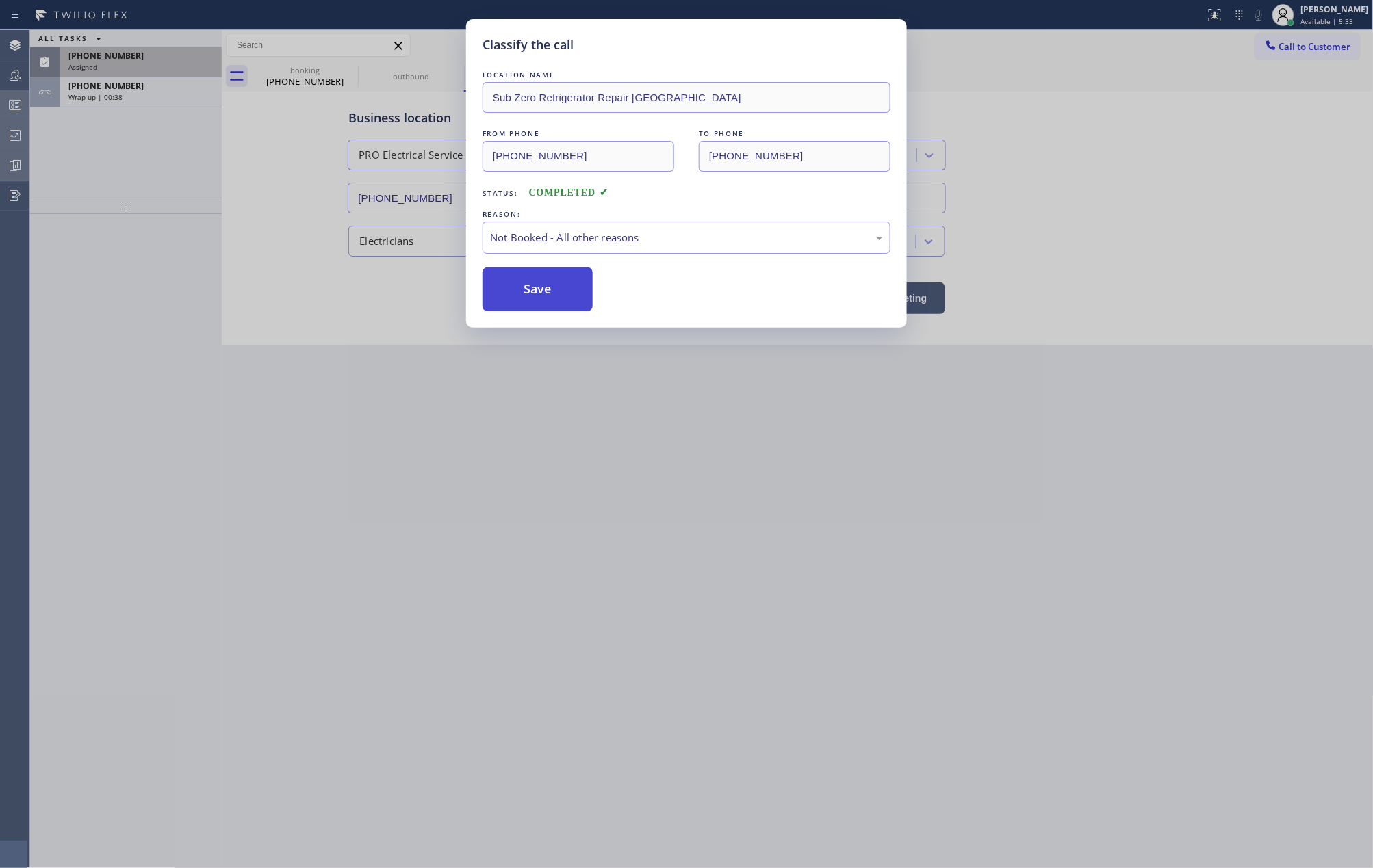
click at [547, 294] on button "Save" at bounding box center [538, 289] width 110 height 44
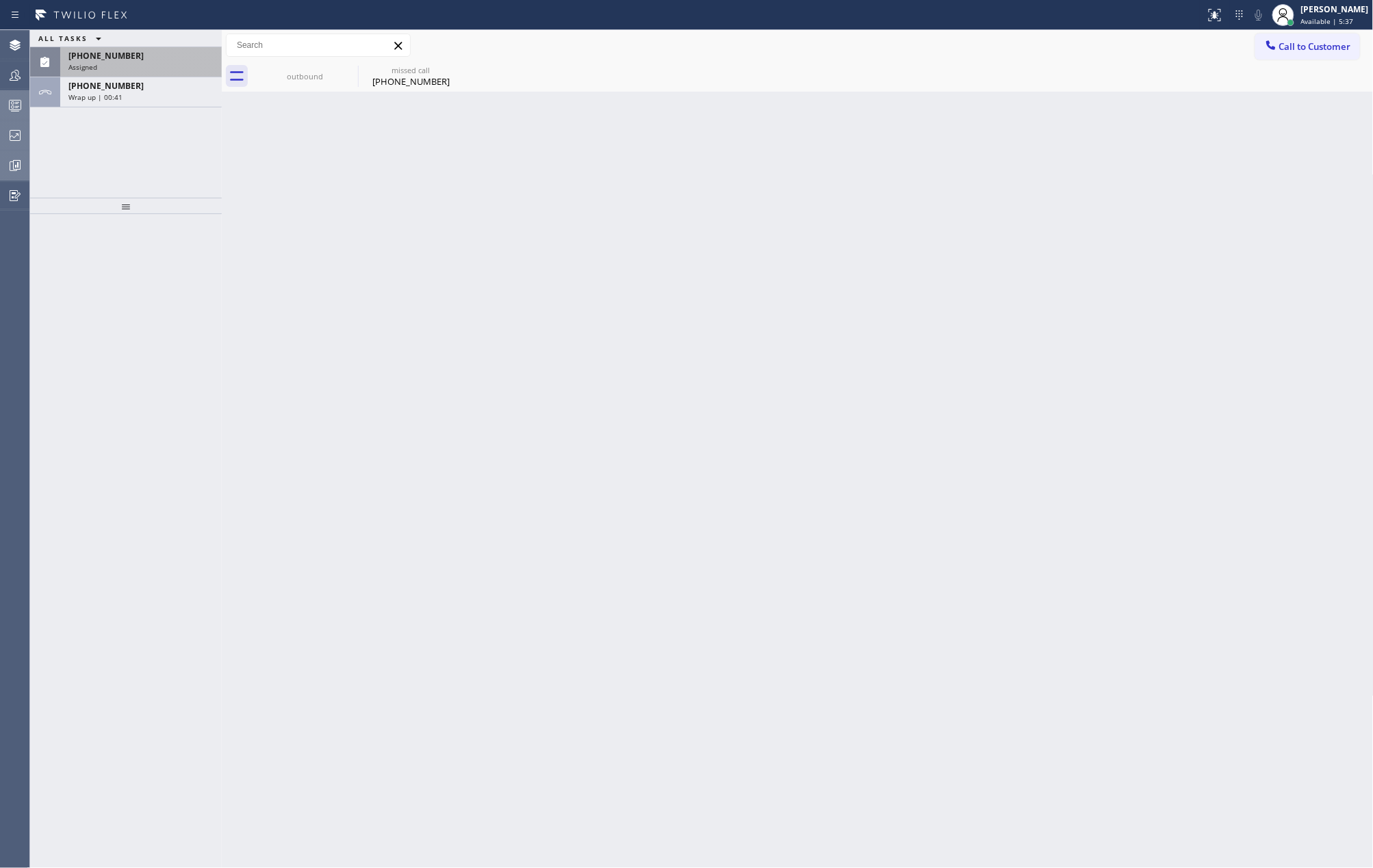
drag, startPoint x: 155, startPoint y: 97, endPoint x: 159, endPoint y: 147, distance: 50.2
click at [159, 147] on div "ALL TASKS ALL TASKS ACTIVE TASKS TASKS IN WRAP UP (501) 287-4459 Assigned +1770…" at bounding box center [126, 114] width 192 height 168
click at [152, 64] on div "Assigned" at bounding box center [140, 67] width 145 height 10
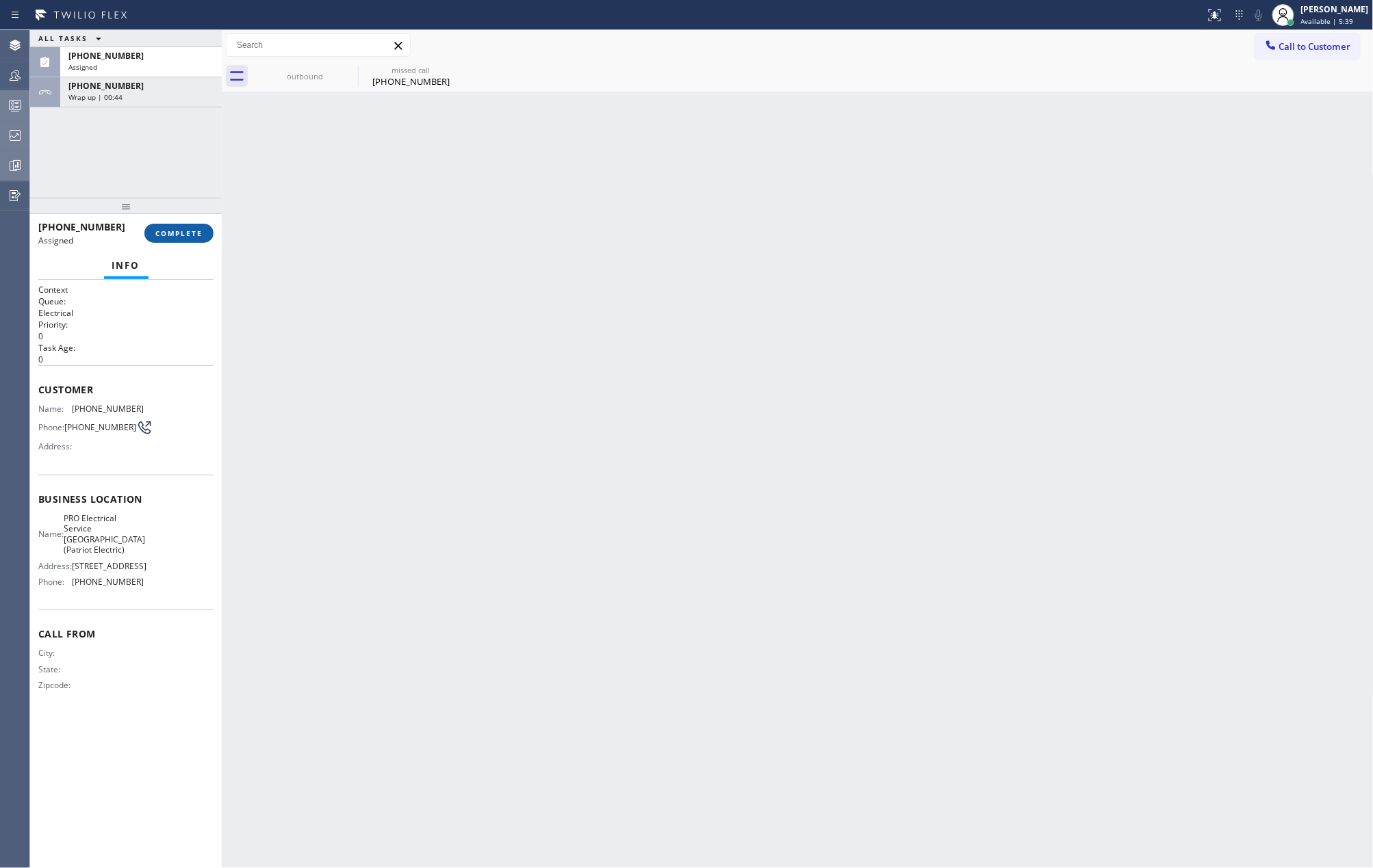
click at [177, 231] on span "COMPLETE" at bounding box center [179, 233] width 47 height 10
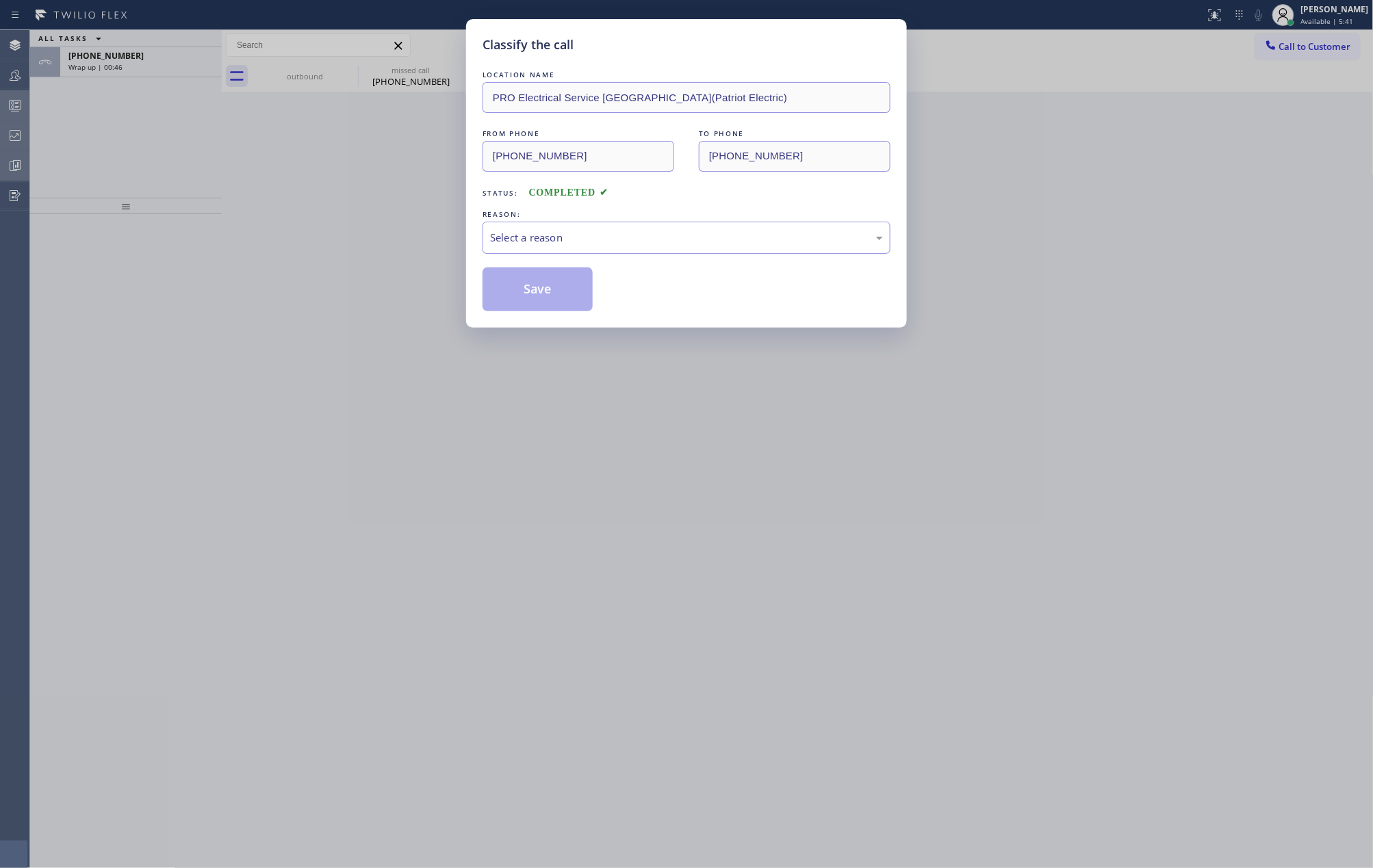
click at [651, 240] on div "Select a reason" at bounding box center [686, 238] width 393 height 16
click at [551, 283] on button "Save" at bounding box center [538, 289] width 110 height 44
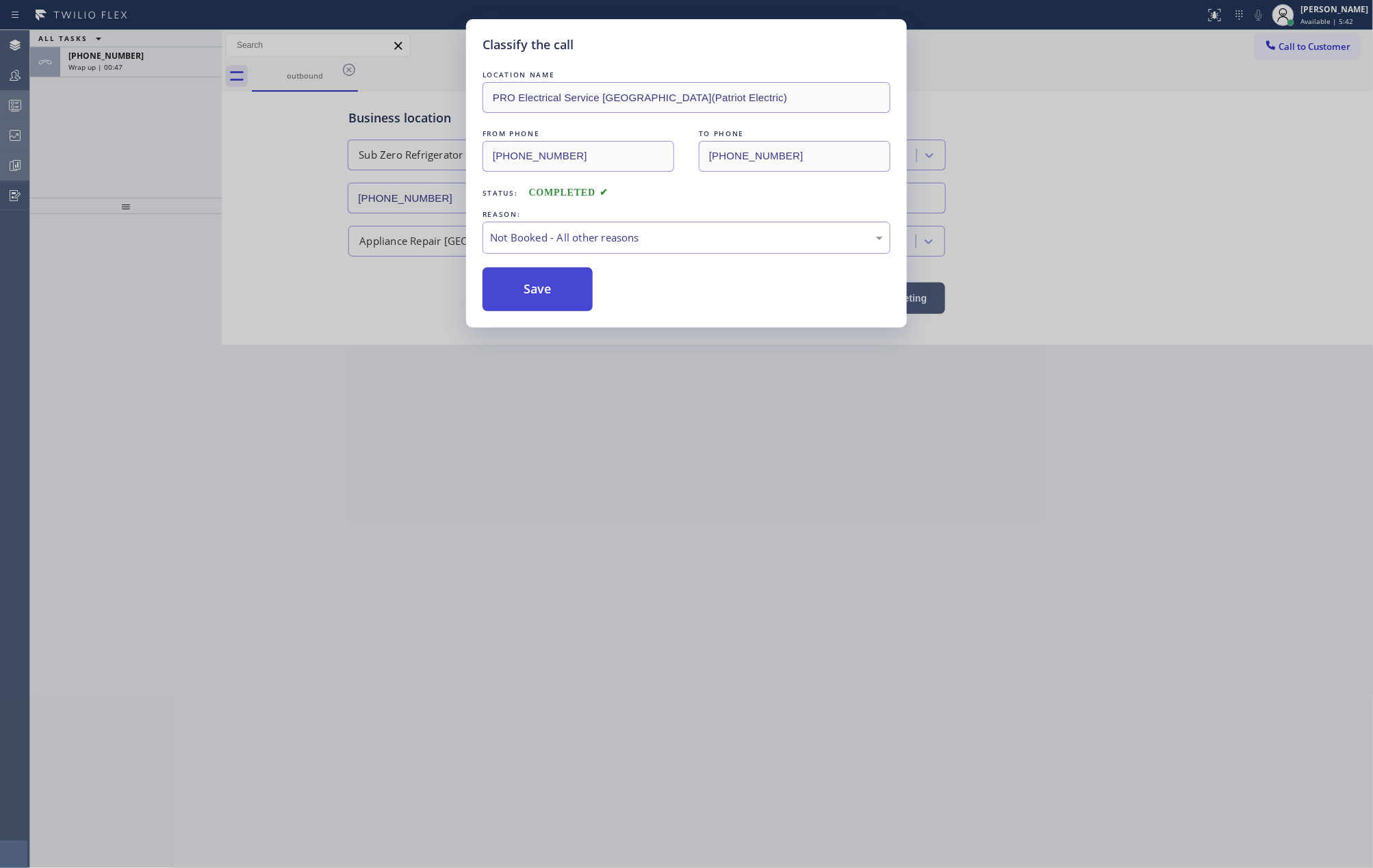
click at [551, 283] on button "Save" at bounding box center [538, 289] width 110 height 44
drag, startPoint x: 551, startPoint y: 283, endPoint x: 584, endPoint y: 282, distance: 33.0
click at [551, 284] on button "Save" at bounding box center [538, 289] width 110 height 44
click at [1314, 47] on div "Classify the call LOCATION NAME PRO Electrical Service Midland Park(Patriot Ele…" at bounding box center [686, 434] width 1373 height 868
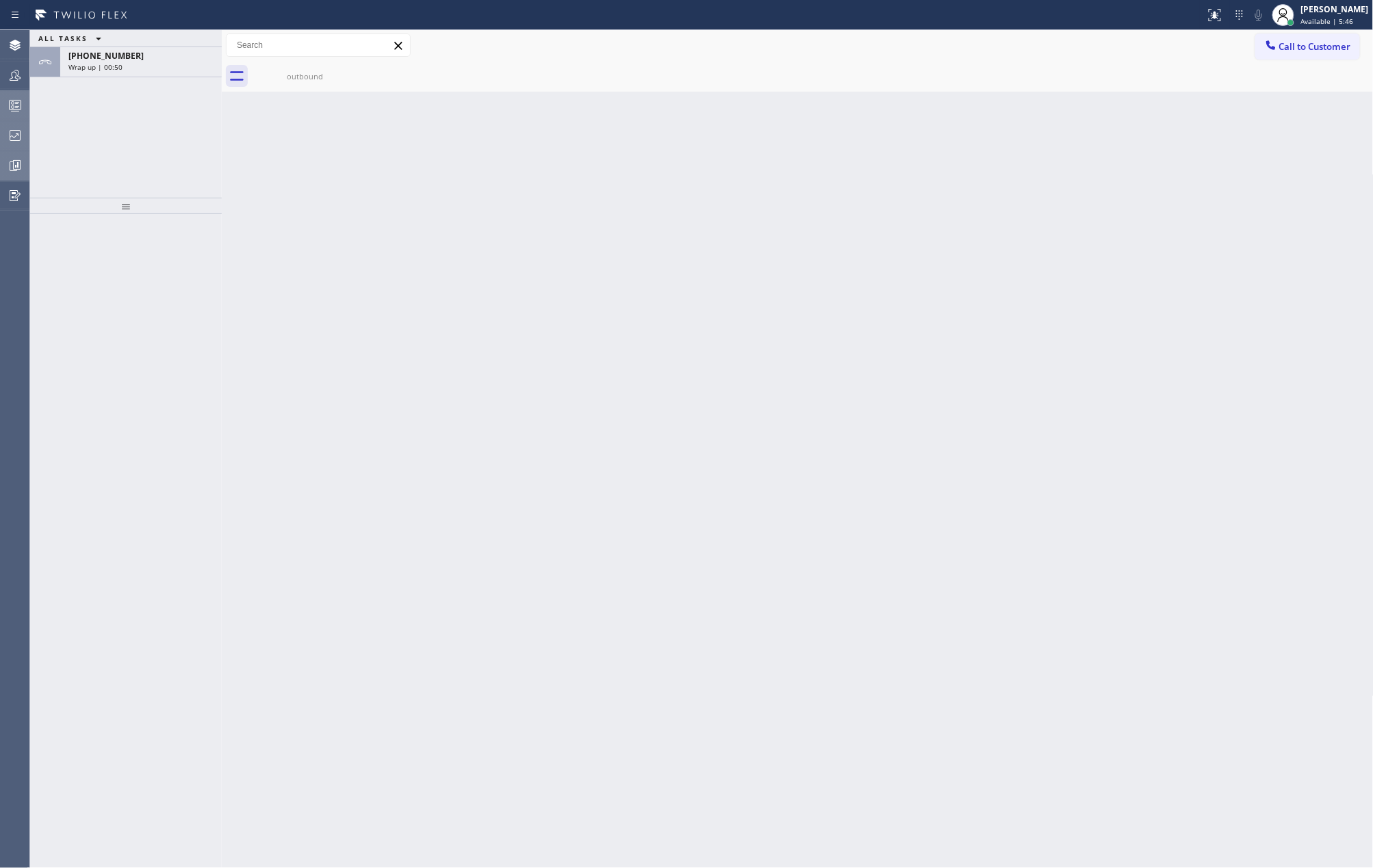
click at [1314, 47] on span "Call to Customer" at bounding box center [1314, 46] width 72 height 12
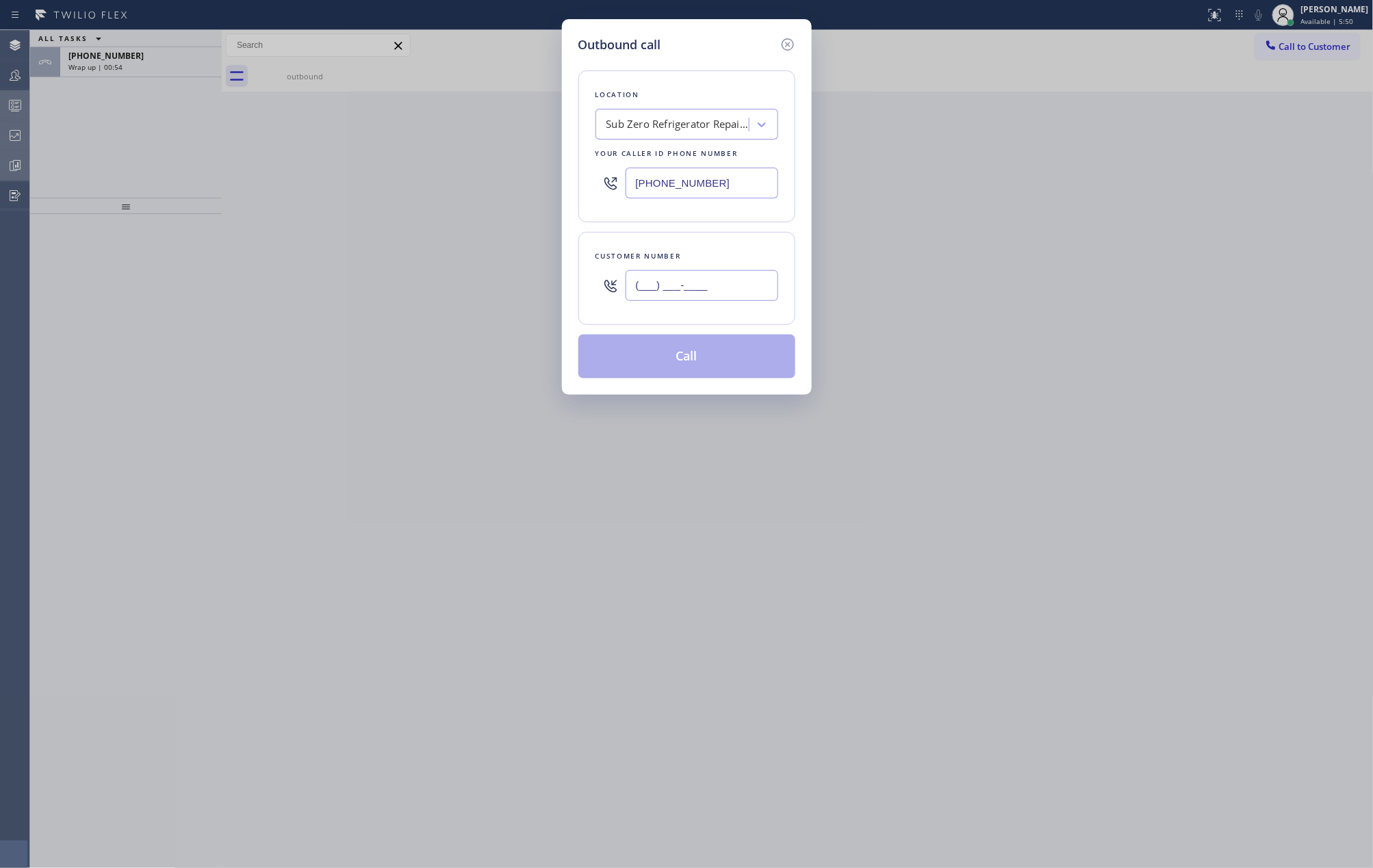
click at [742, 283] on input "(___) ___-____" at bounding box center [702, 285] width 153 height 31
paste input "770) 286-7262"
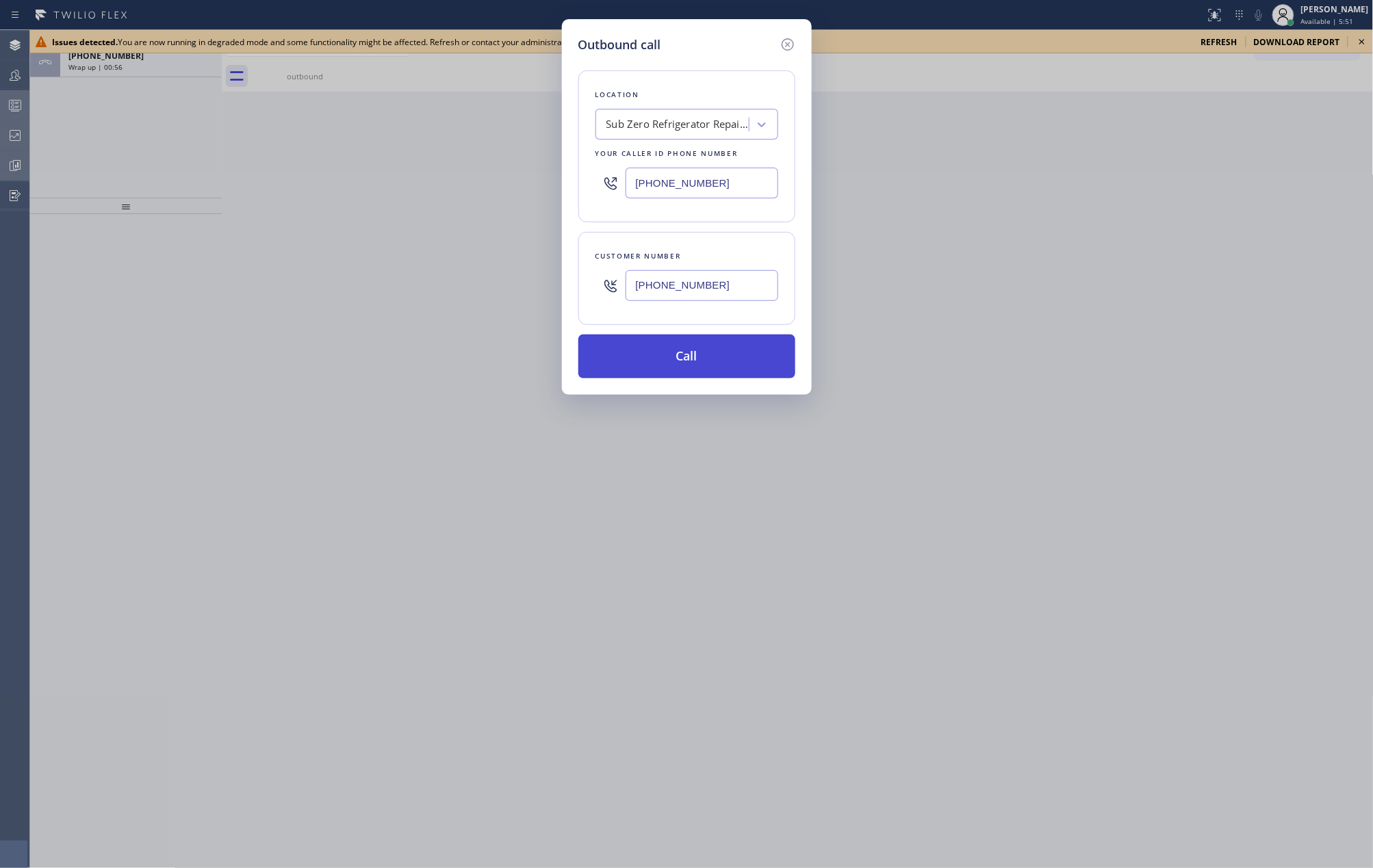
type input "(770) 286-7262"
click at [720, 355] on button "Call" at bounding box center [687, 356] width 217 height 44
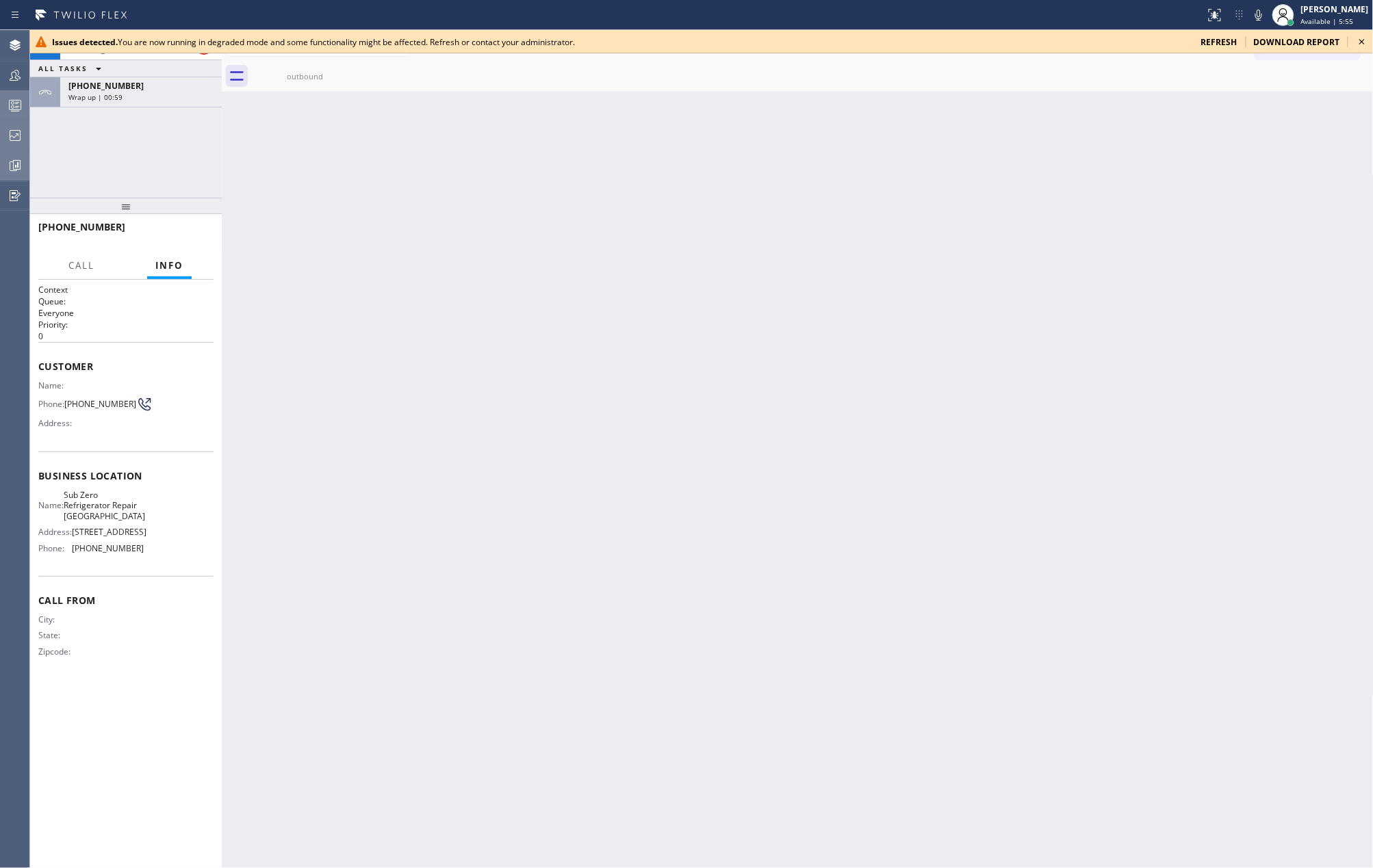
click at [1358, 38] on icon at bounding box center [1361, 42] width 16 height 16
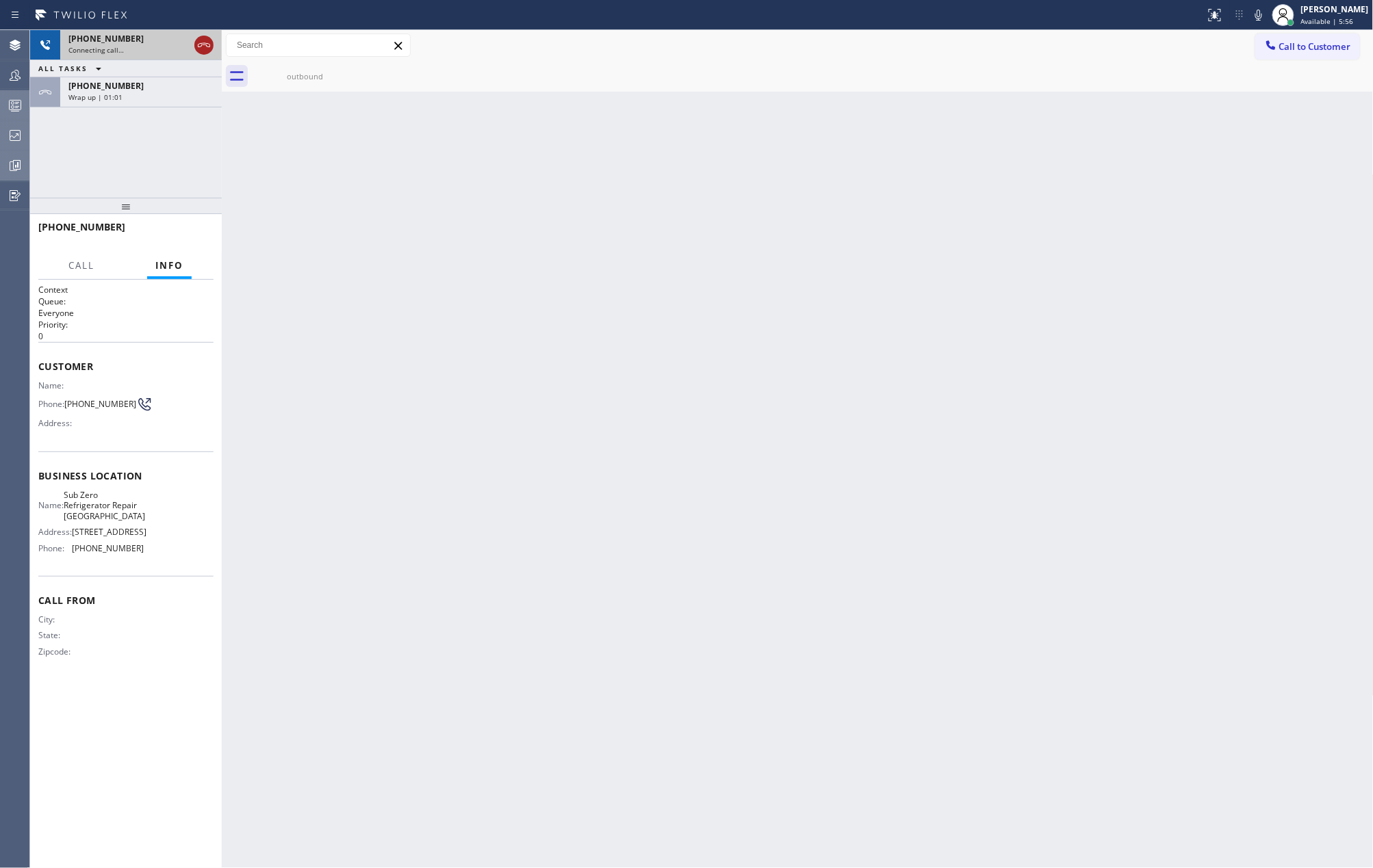
click at [203, 46] on icon at bounding box center [204, 45] width 16 height 16
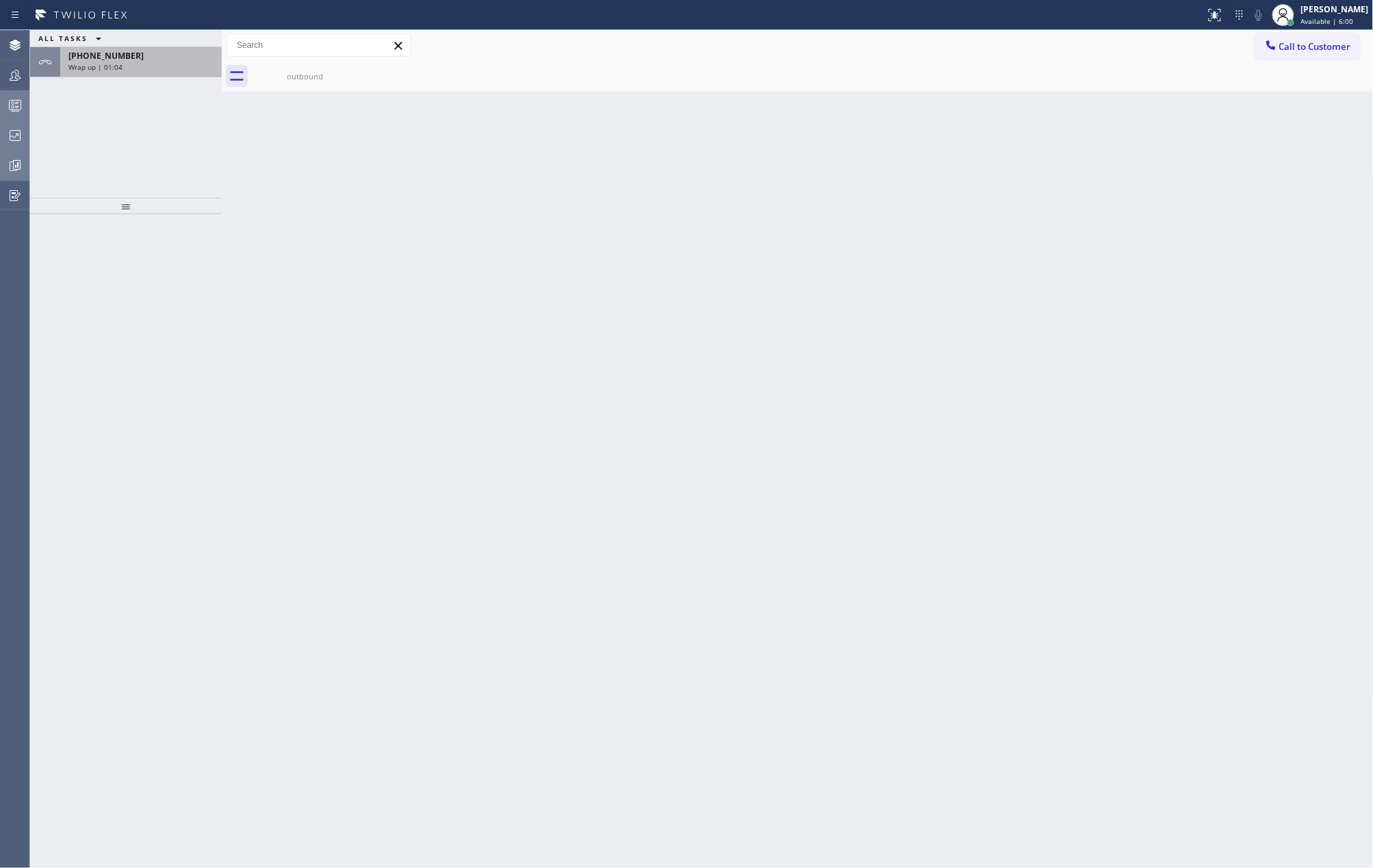
click at [134, 71] on div "Wrap up | 01:04" at bounding box center [140, 67] width 145 height 10
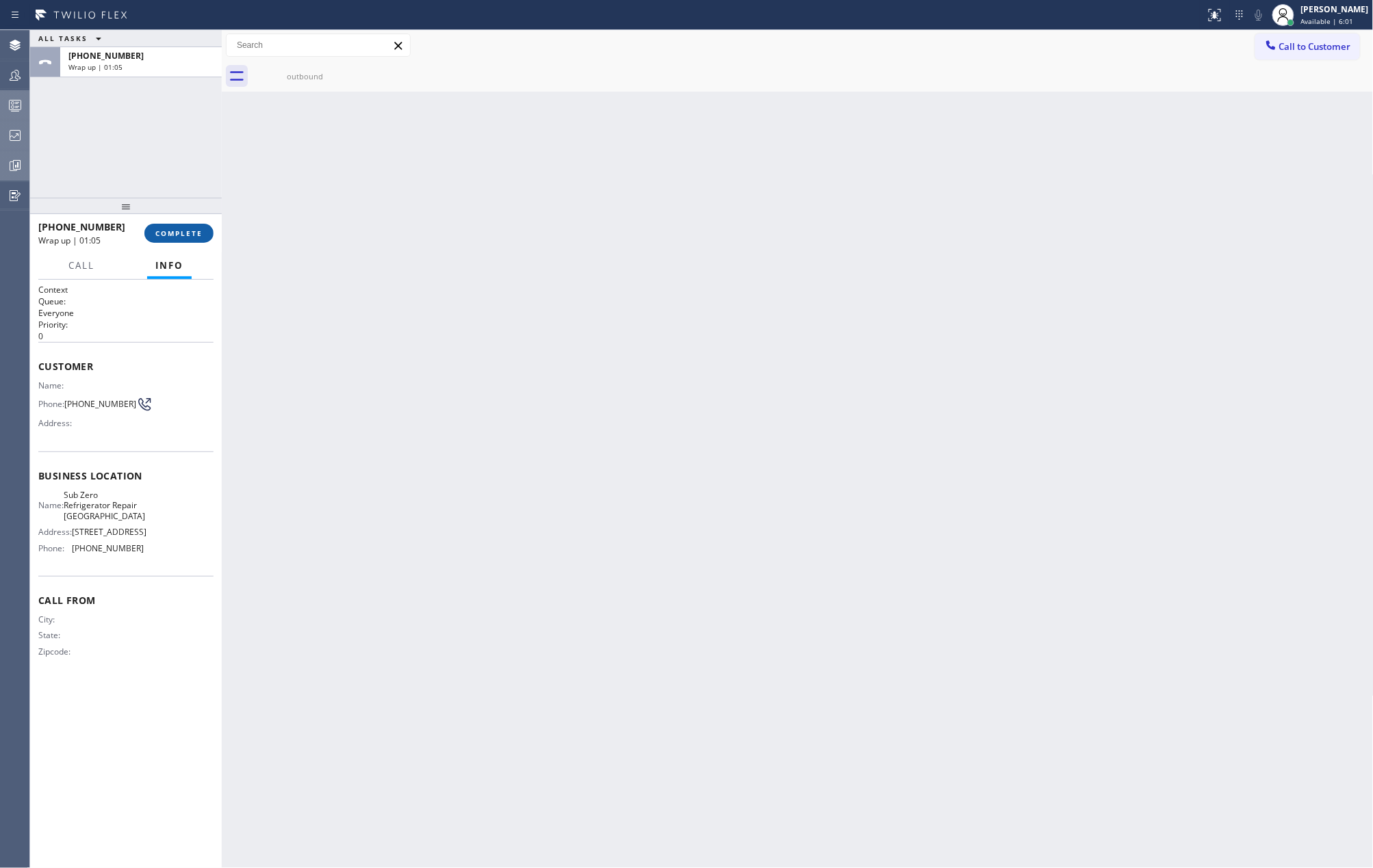
click at [170, 233] on span "COMPLETE" at bounding box center [179, 233] width 47 height 10
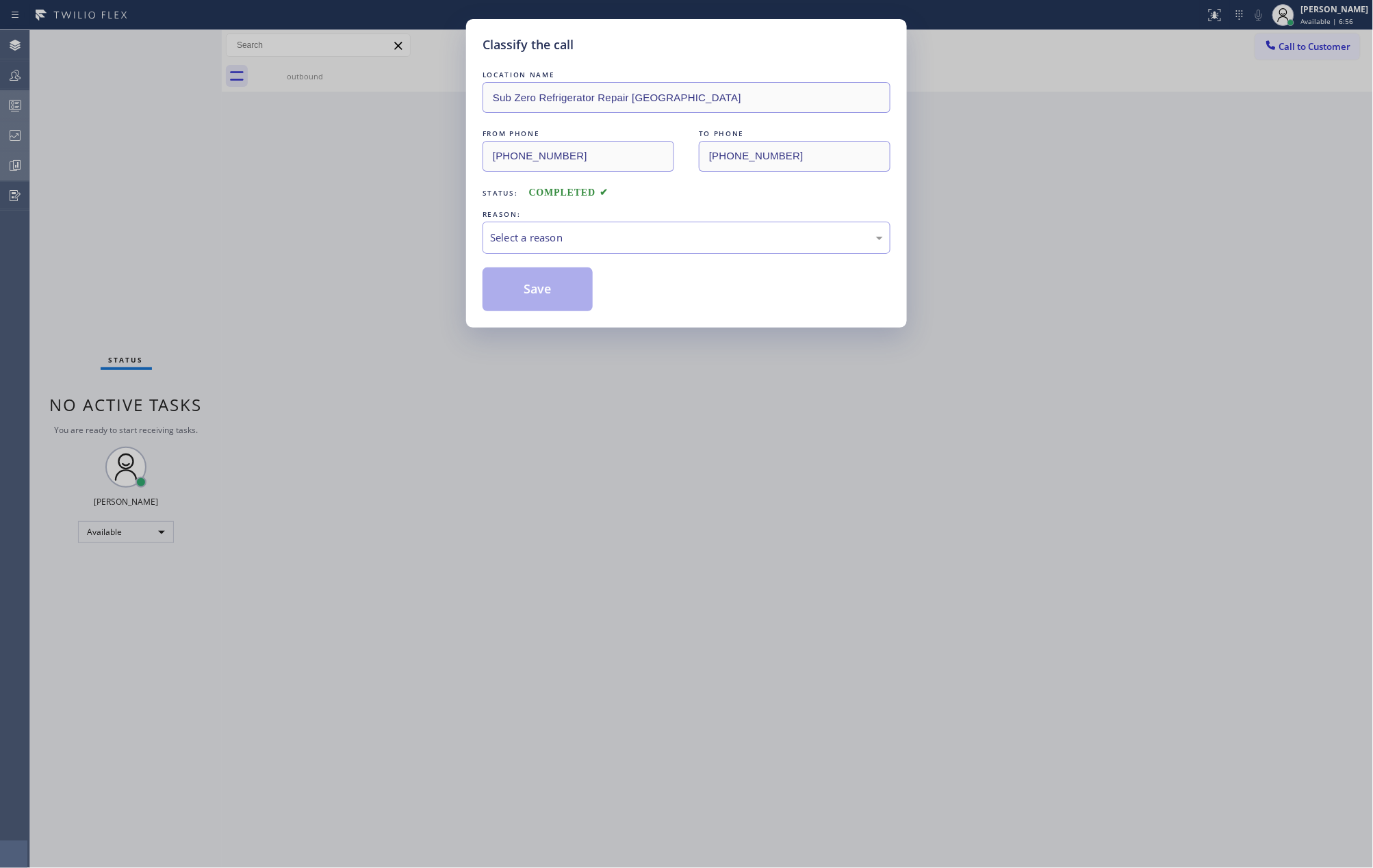
click at [772, 41] on div "Classify the call" at bounding box center [686, 44] width 408 height 19
click at [850, 236] on div "Select a reason" at bounding box center [686, 238] width 393 height 16
click at [564, 291] on button "Save" at bounding box center [538, 289] width 110 height 44
click at [562, 287] on button "Save" at bounding box center [538, 289] width 110 height 44
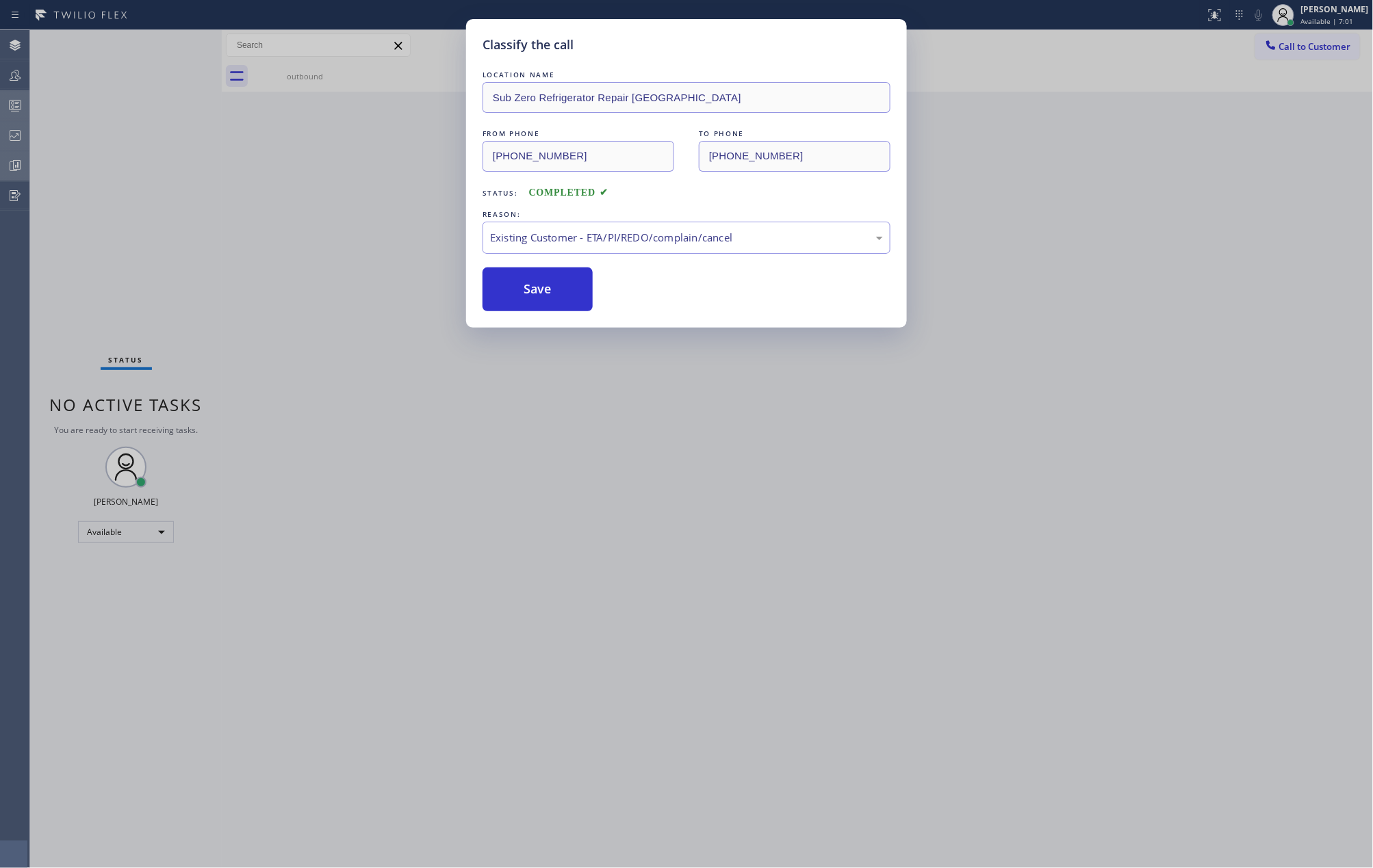
click at [386, 245] on div "Classify the call LOCATION NAME Sub Zero Refrigerator Repair Chicago FROM PHONE…" at bounding box center [686, 434] width 1373 height 868
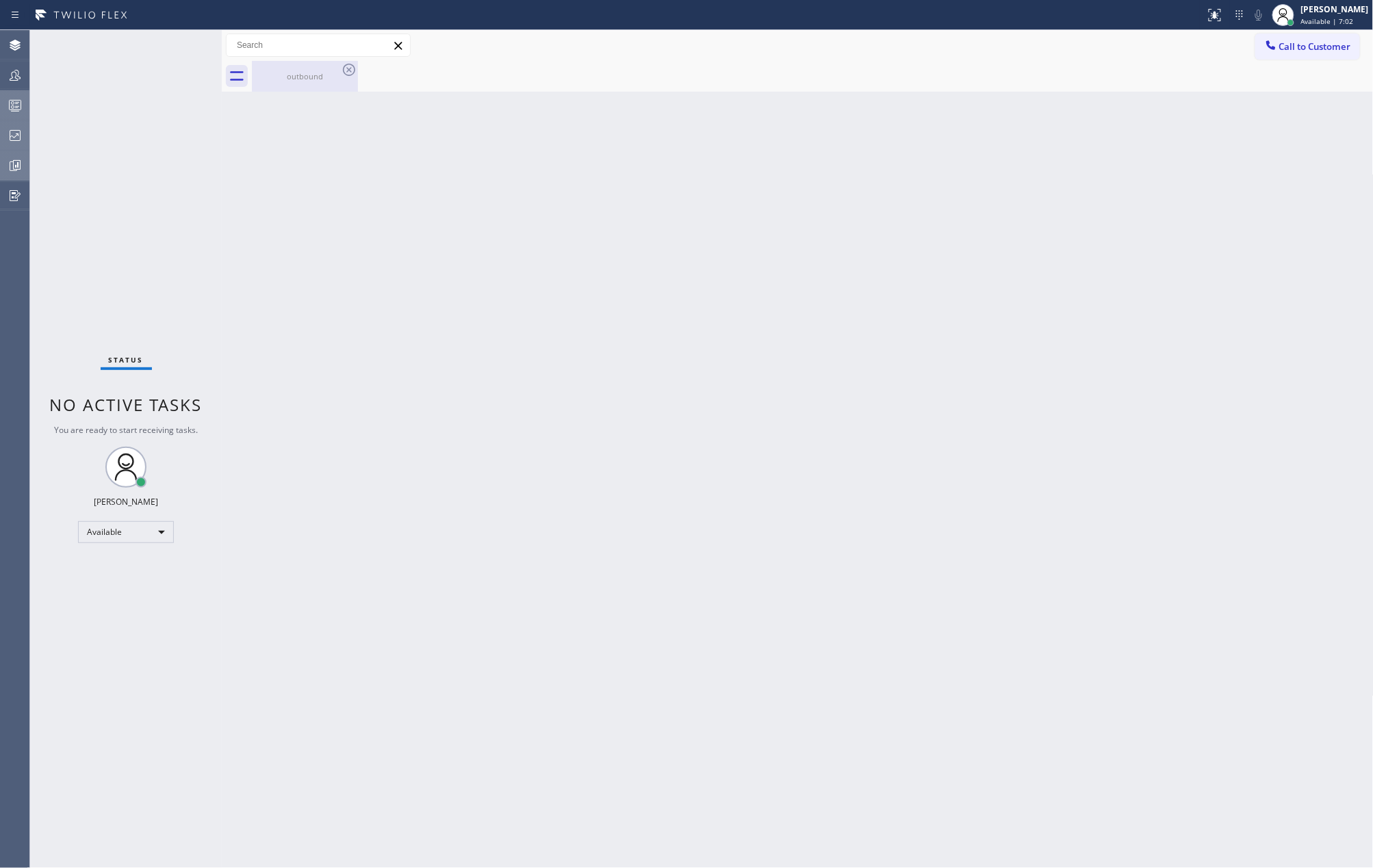
click at [304, 80] on div "outbound" at bounding box center [305, 76] width 103 height 11
click at [1320, 18] on span "Available | 7:04" at bounding box center [1327, 20] width 52 height 10
click at [1312, 88] on button "Unavailable" at bounding box center [1305, 91] width 137 height 18
click at [25, 101] on div at bounding box center [15, 105] width 30 height 16
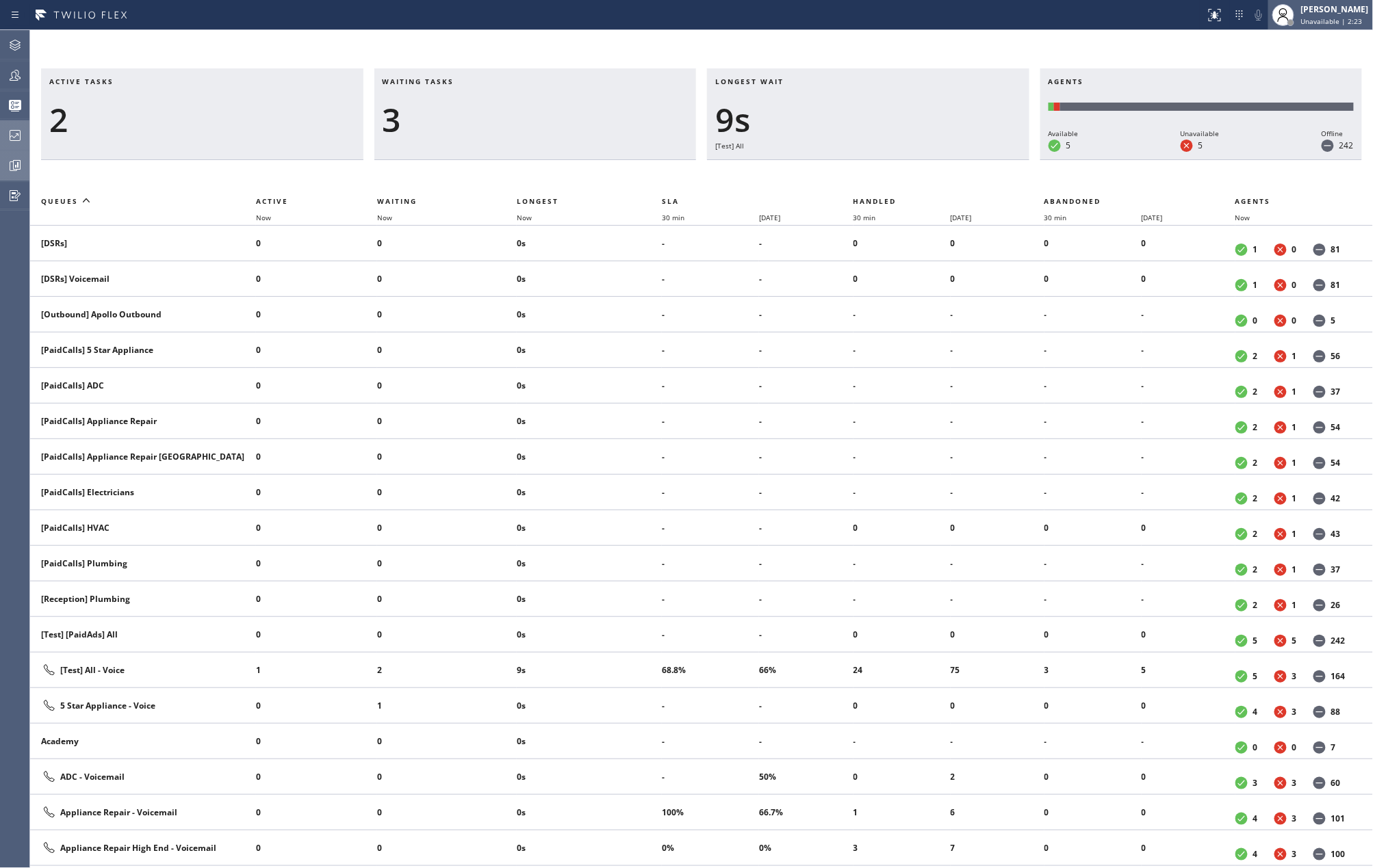
click at [1326, 16] on span "Unavailable | 2:23" at bounding box center [1331, 20] width 61 height 10
click at [1292, 68] on button "Available" at bounding box center [1305, 73] width 137 height 18
click at [1289, 38] on span "accept" at bounding box center [1279, 42] width 31 height 12
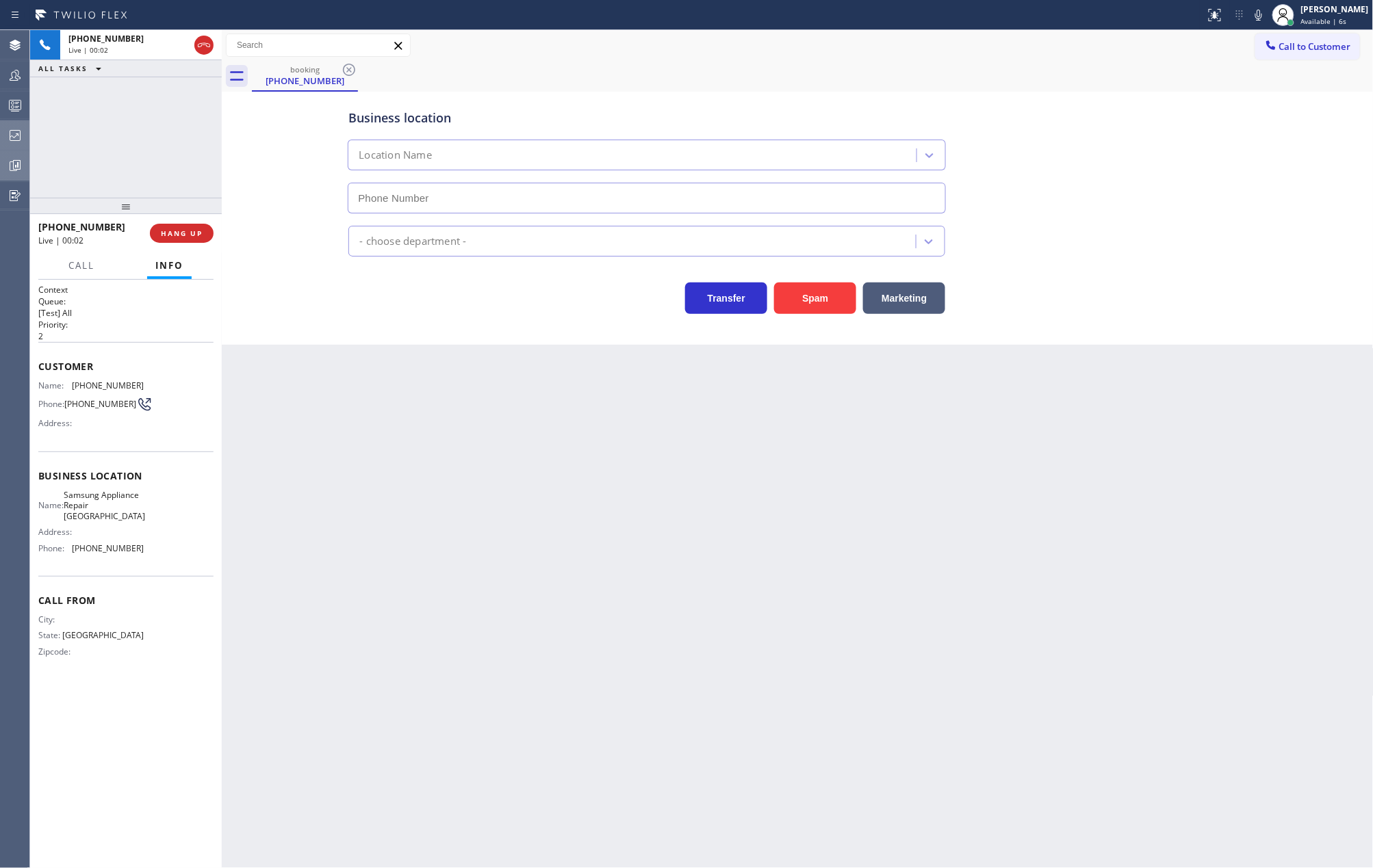
type input "(720) 902-9496"
click at [797, 307] on button "Spam" at bounding box center [815, 298] width 82 height 31
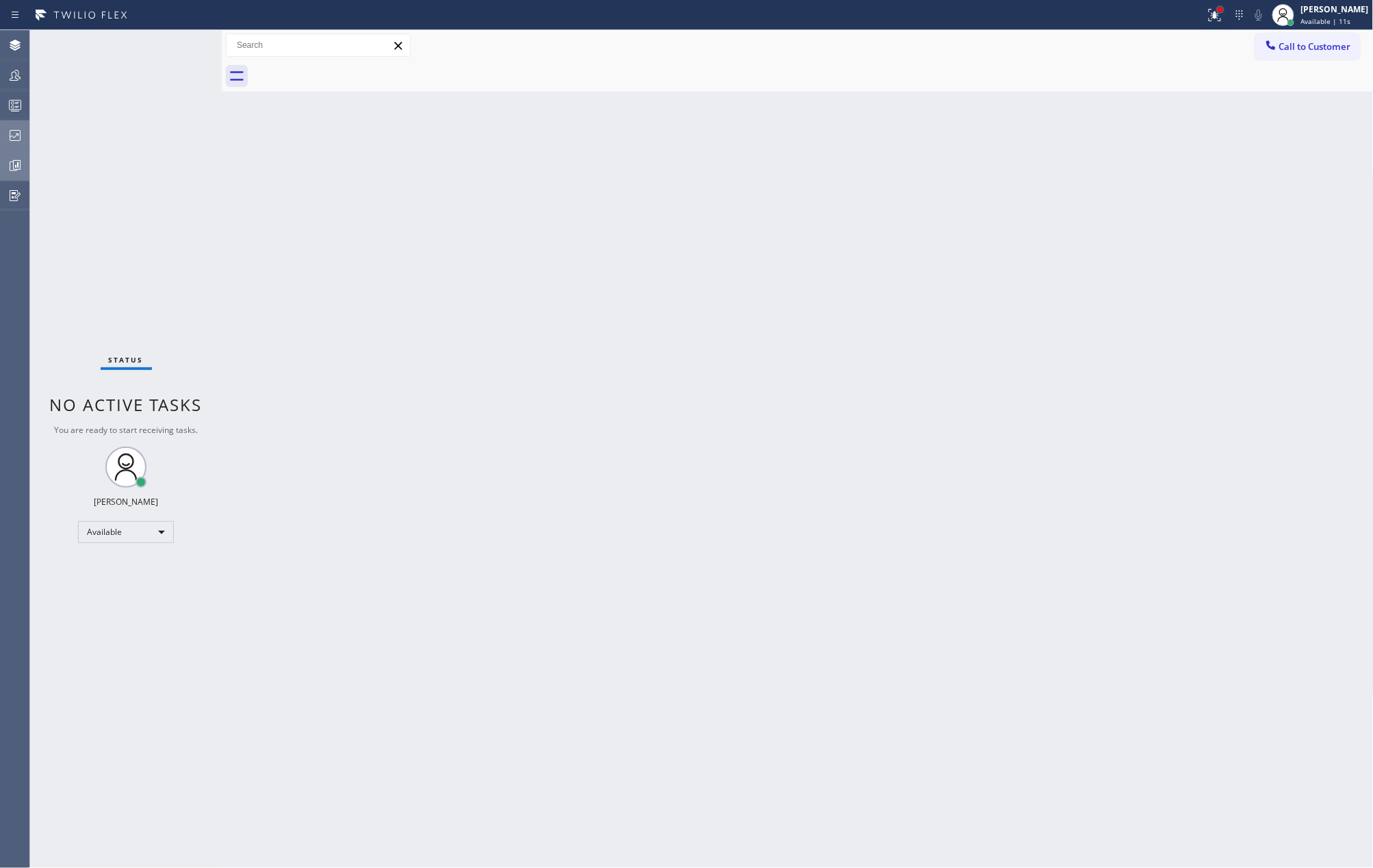
click at [1225, 12] on div at bounding box center [1219, 9] width 8 height 8
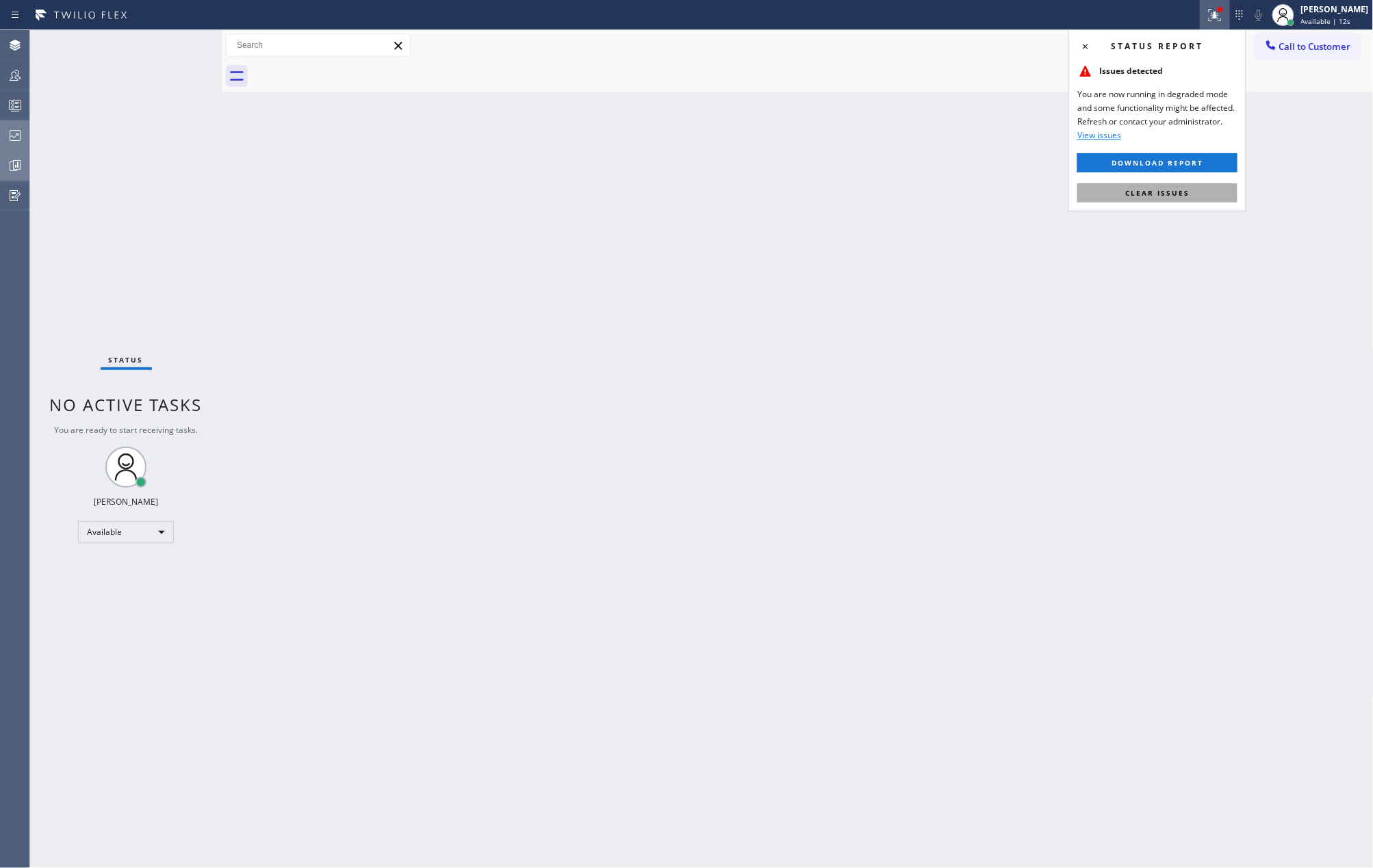
click at [1184, 192] on span "Clear issues" at bounding box center [1157, 193] width 64 height 10
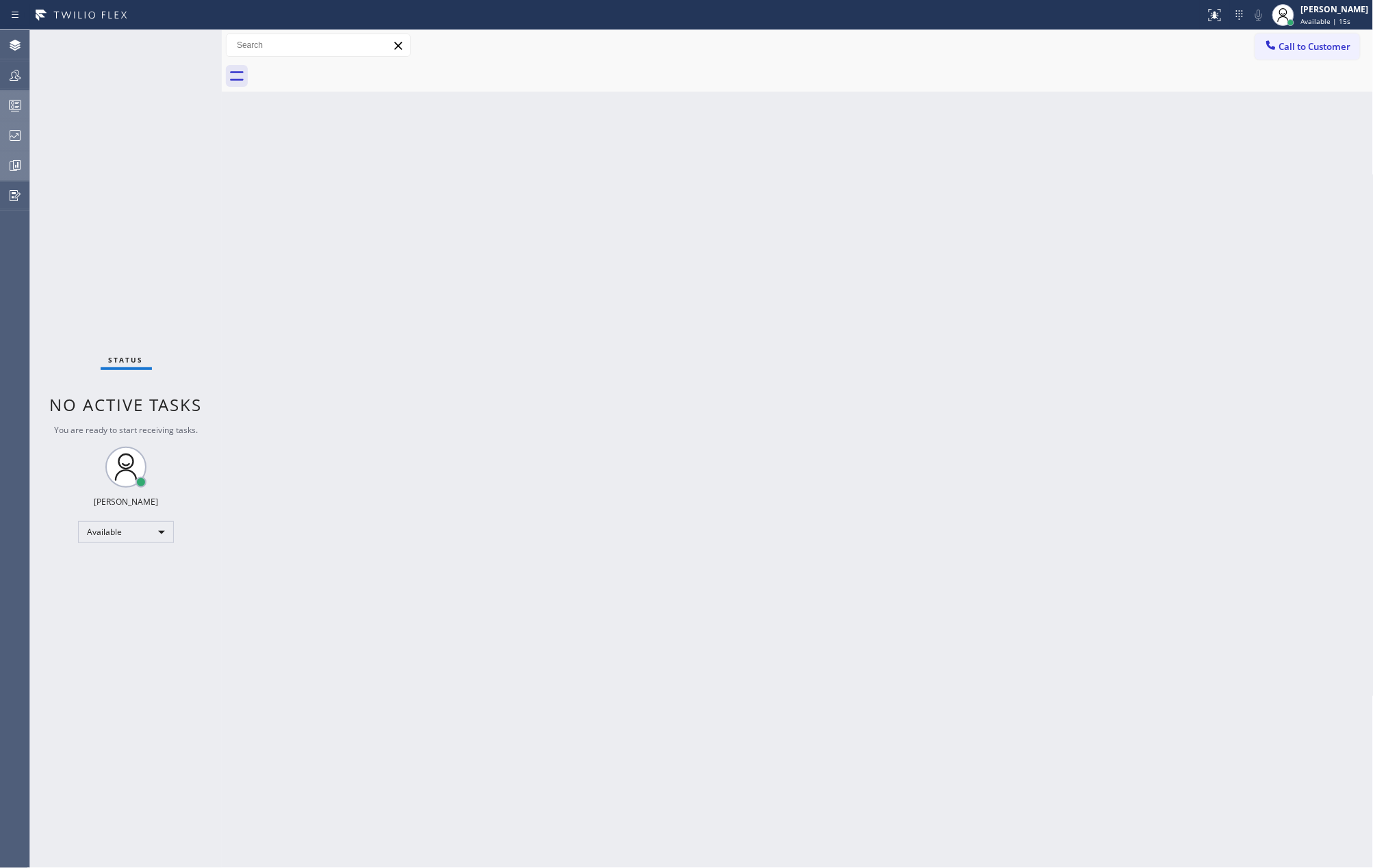
click at [10, 101] on icon at bounding box center [15, 105] width 16 height 16
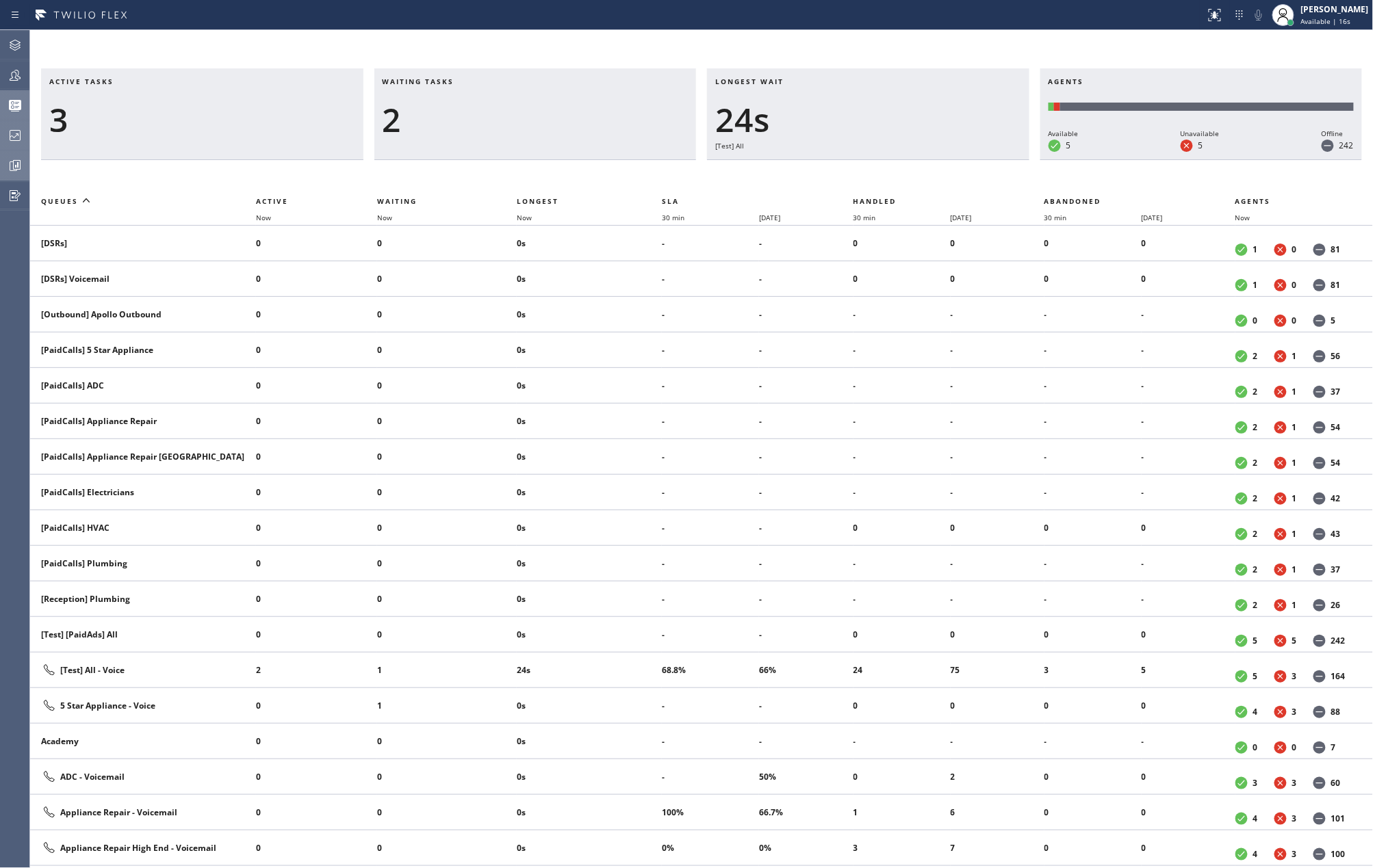
click at [14, 80] on icon at bounding box center [15, 76] width 11 height 11
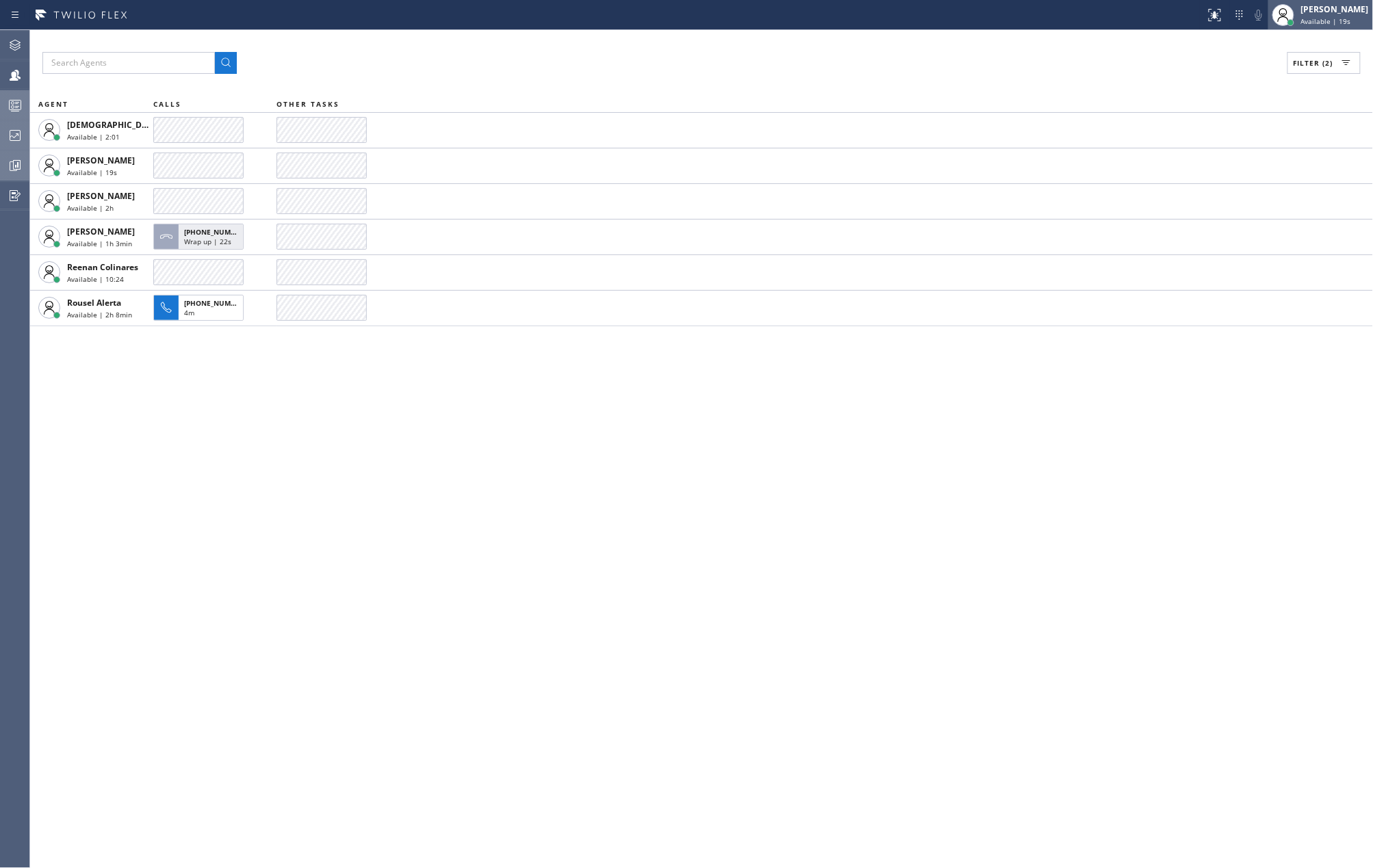
click at [1328, 16] on span "Available | 19s" at bounding box center [1326, 20] width 50 height 10
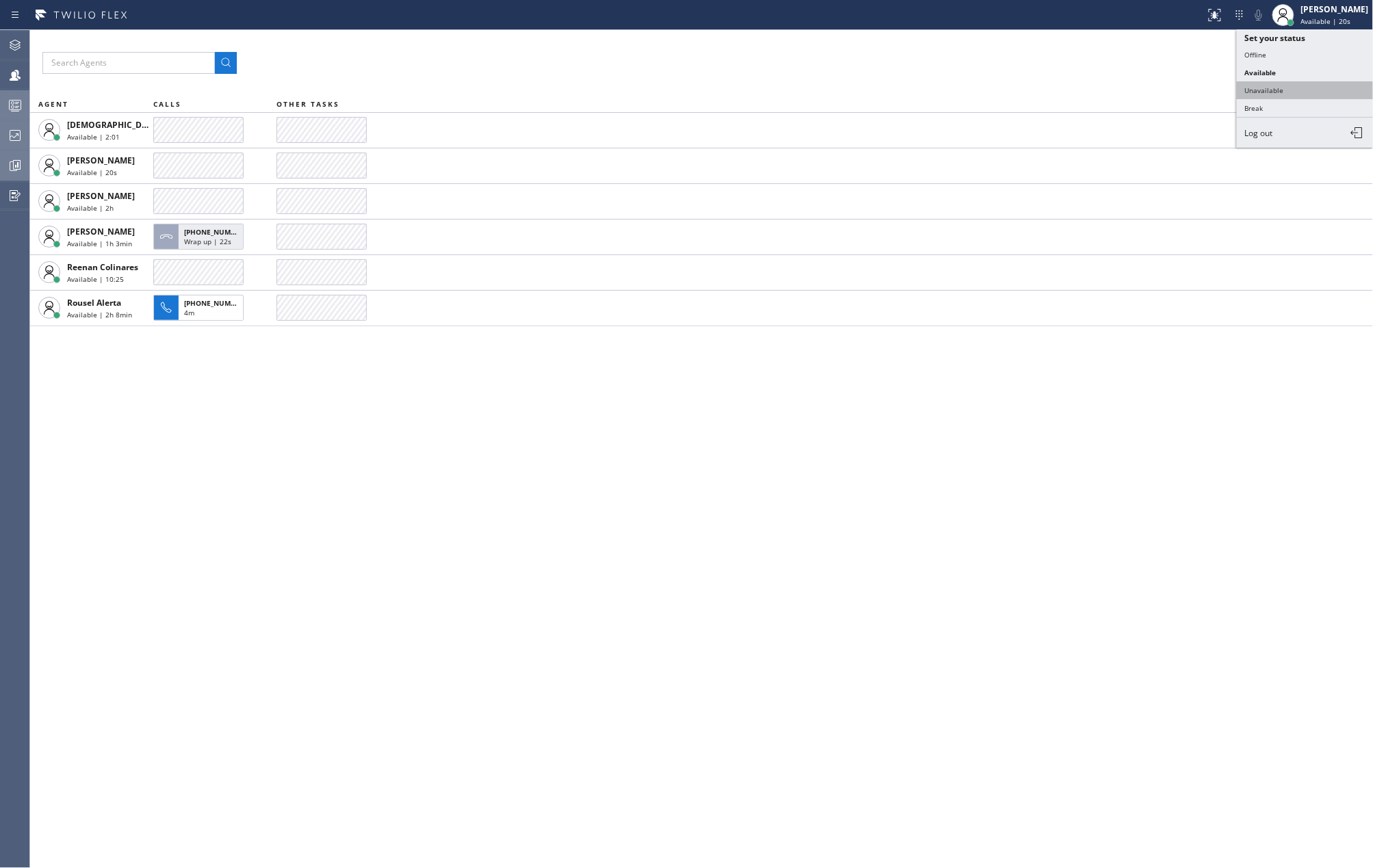
click at [1296, 93] on button "Unavailable" at bounding box center [1305, 91] width 137 height 18
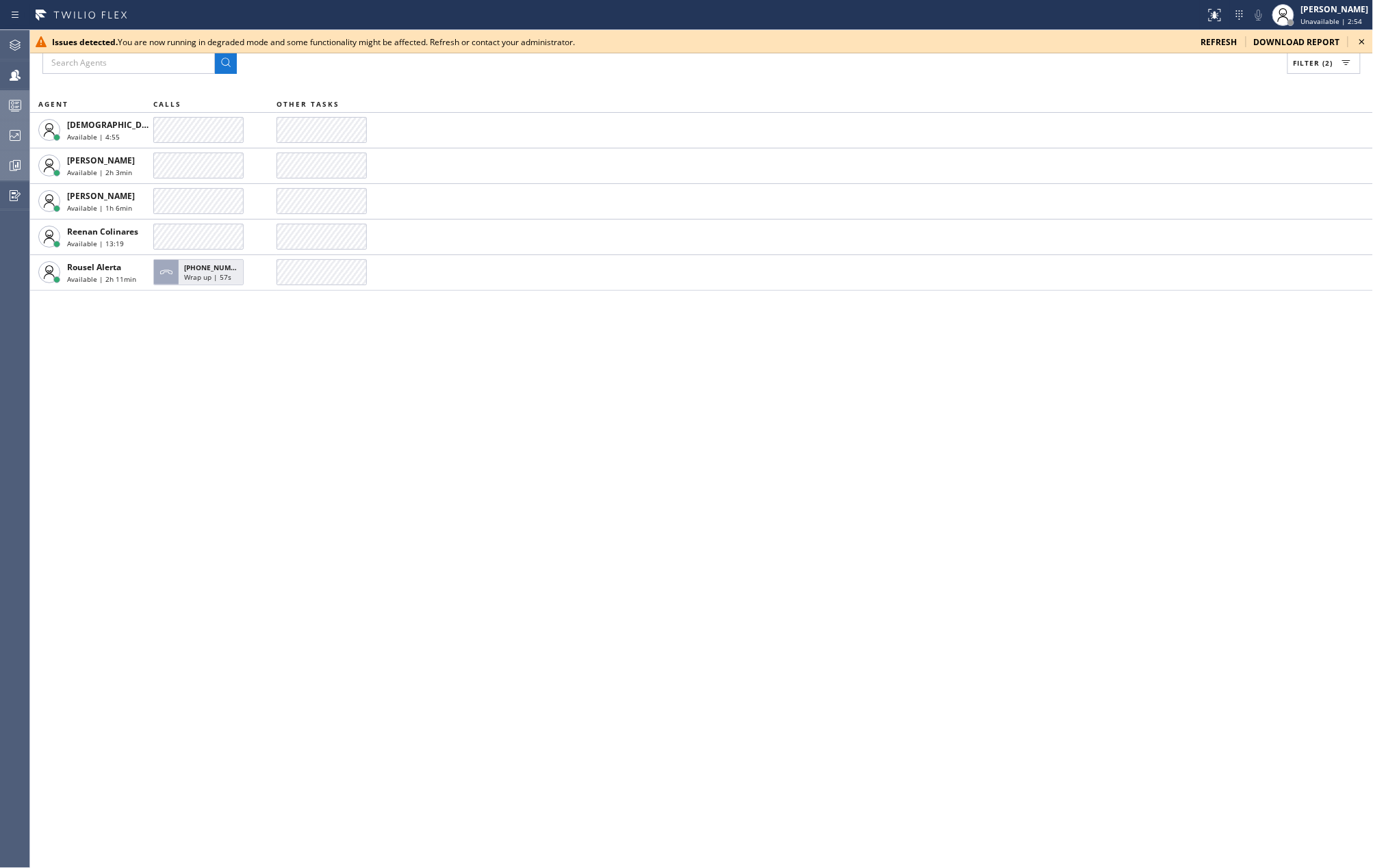
click at [1361, 40] on icon at bounding box center [1361, 42] width 16 height 16
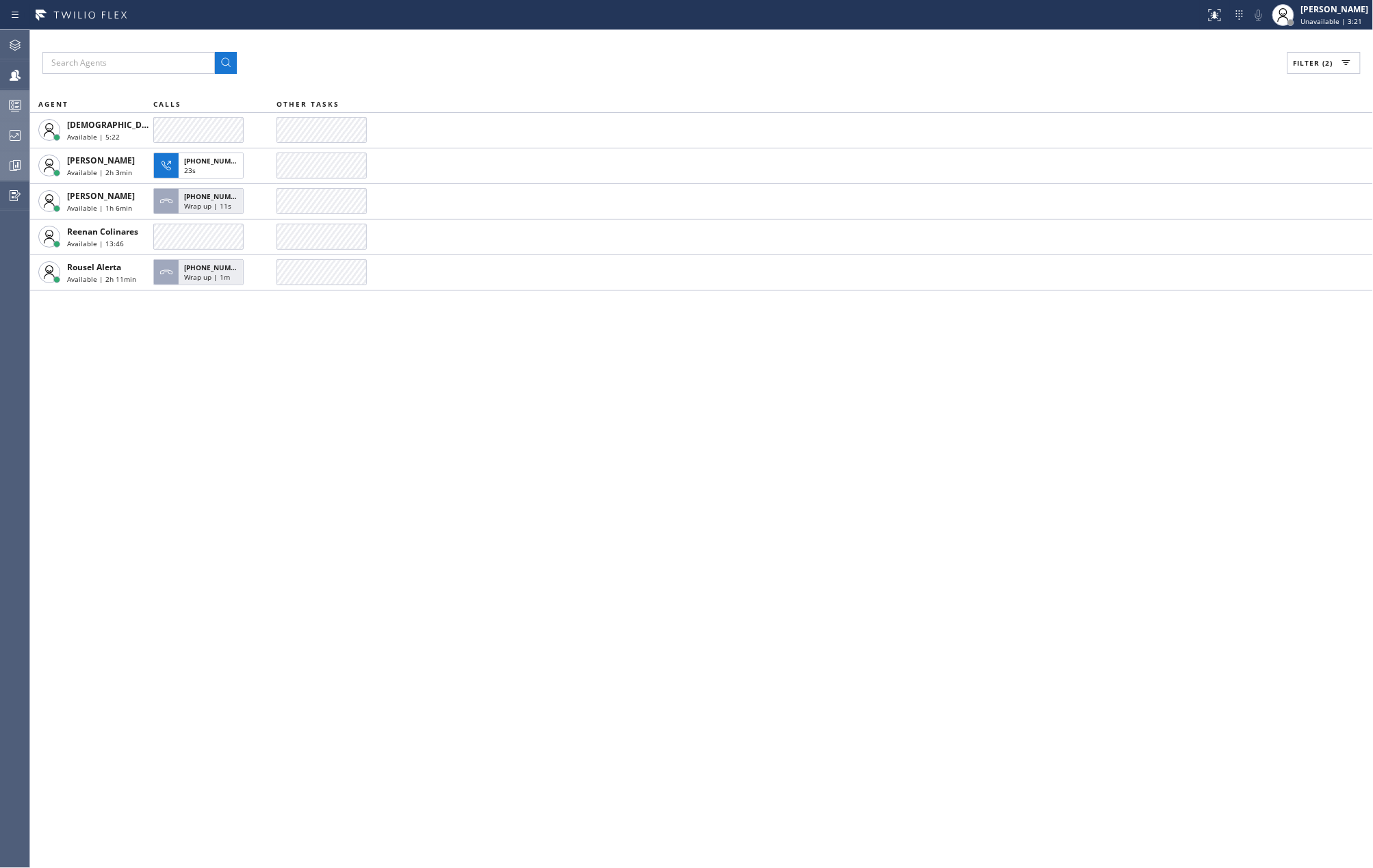
click at [469, 430] on div "Filter (2) AGENT CALLS OTHER TASKS Christian Cinco Available | 5:22 Kate Mayol …" at bounding box center [701, 449] width 1343 height 838
click at [16, 103] on icon at bounding box center [15, 108] width 7 height 9
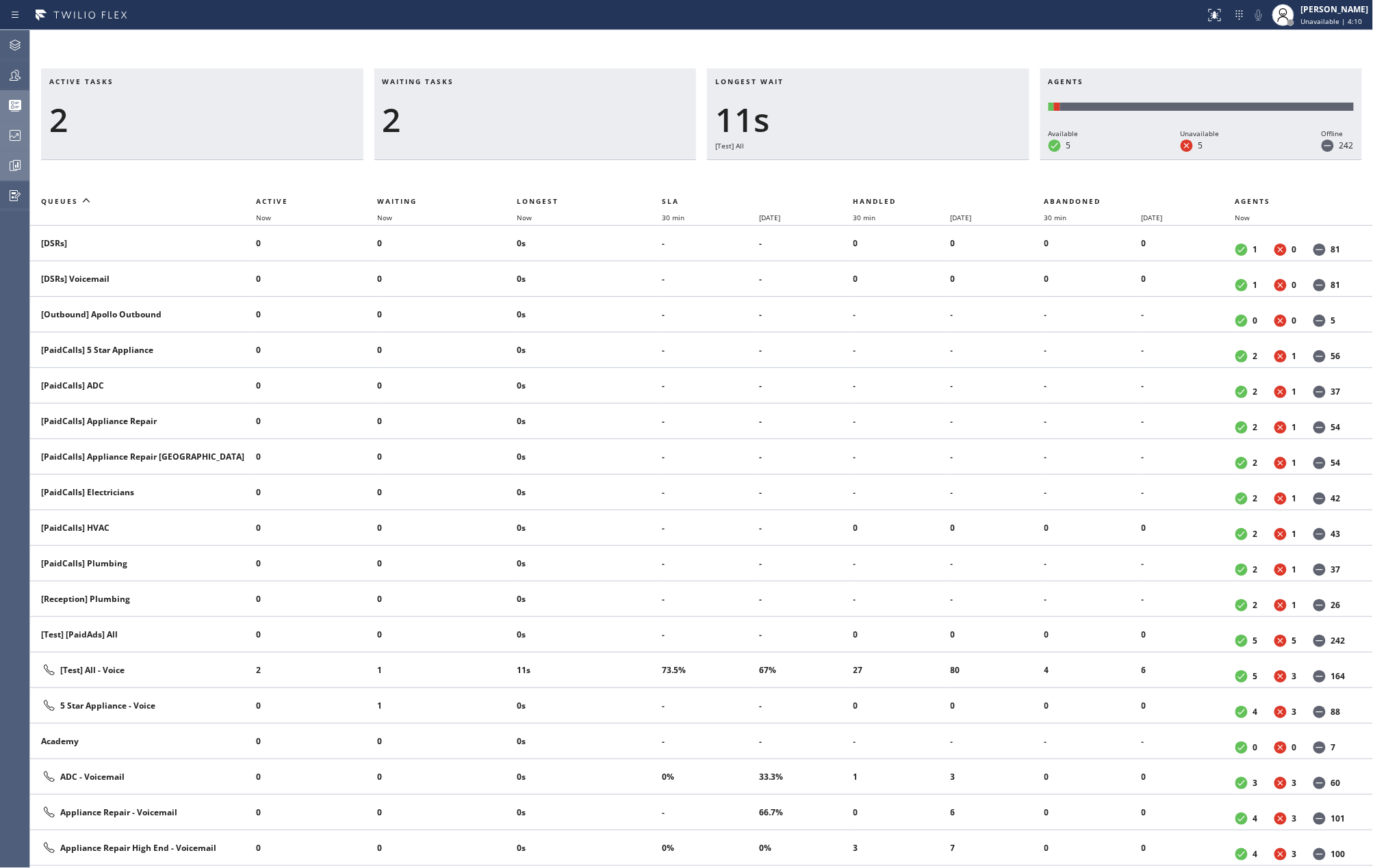
click at [12, 81] on icon at bounding box center [15, 75] width 16 height 16
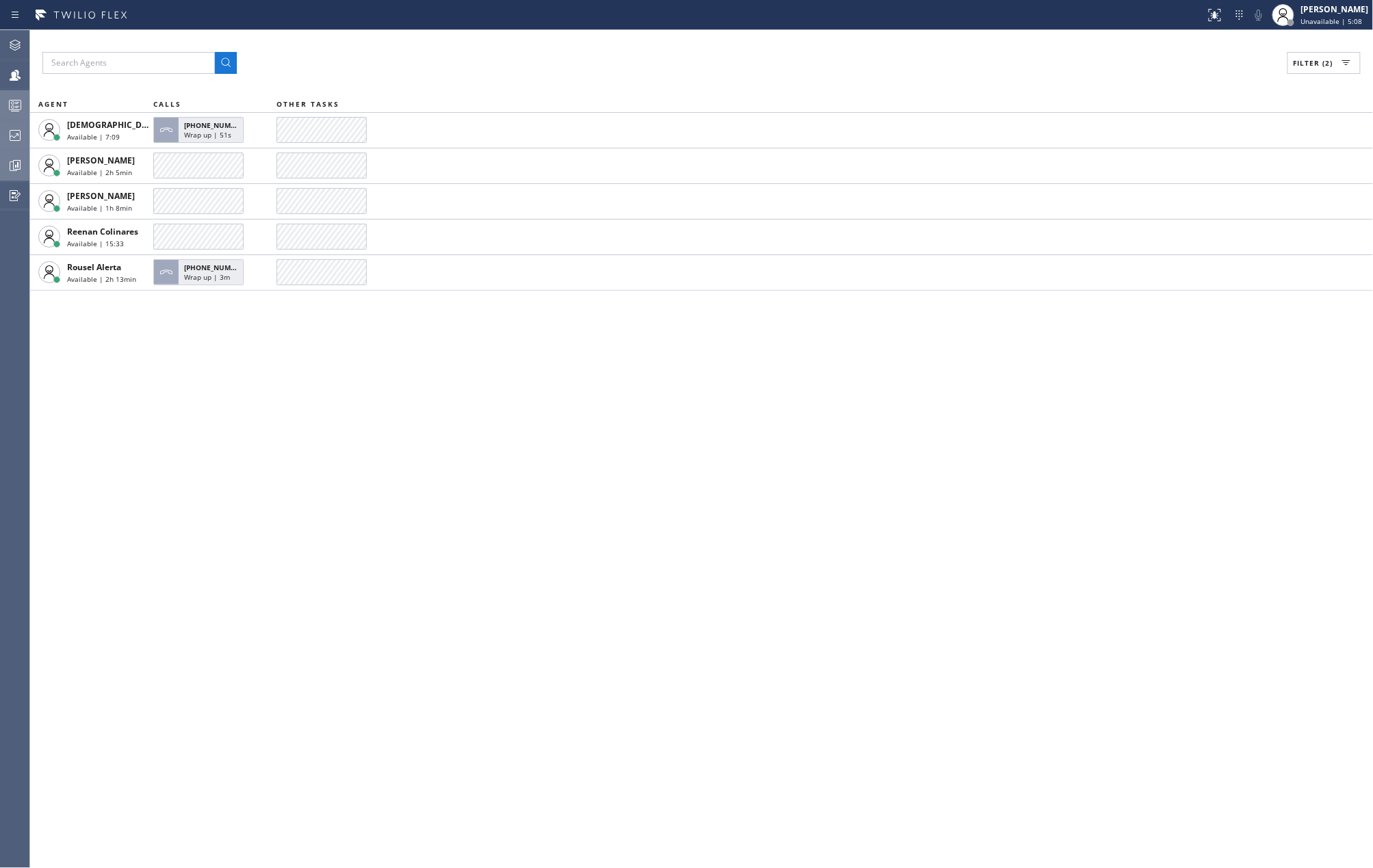
click at [17, 107] on icon at bounding box center [15, 108] width 7 height 9
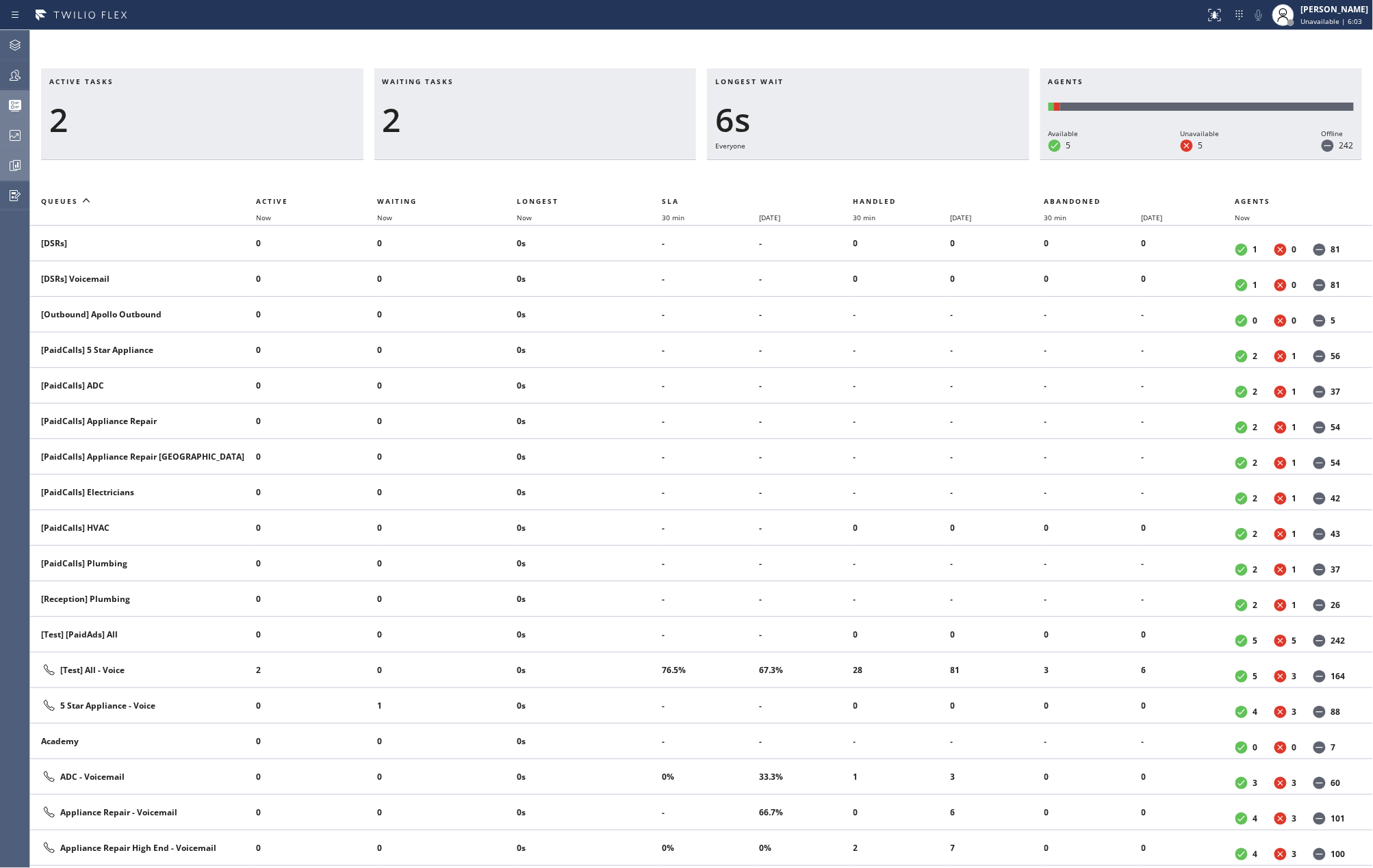
click at [581, 43] on div "Active tasks 2 Waiting tasks 2 Longest wait 6s Everyone Agents Available 5 Unav…" at bounding box center [701, 449] width 1343 height 838
click at [10, 76] on icon at bounding box center [15, 75] width 16 height 16
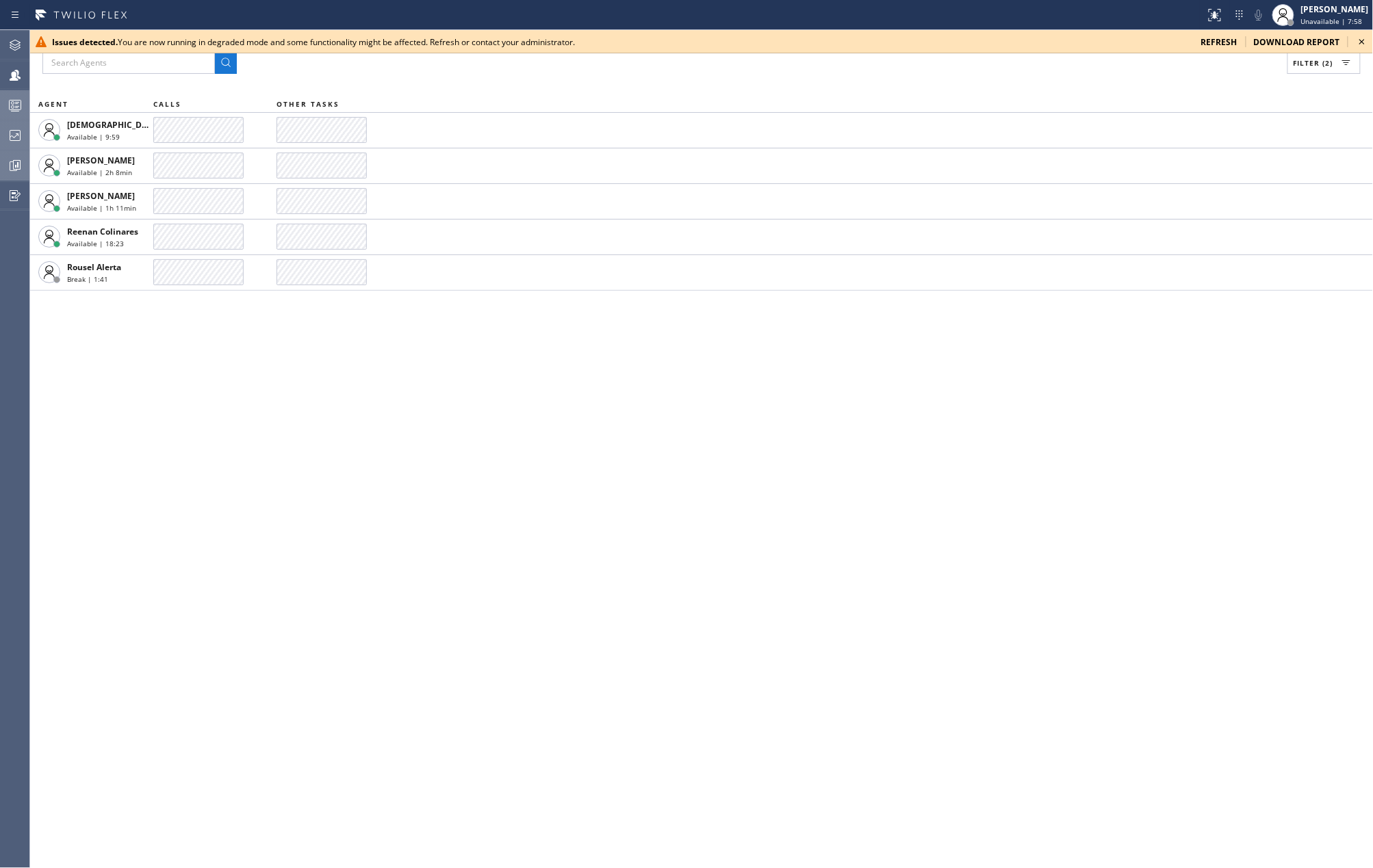
click at [1358, 41] on icon at bounding box center [1361, 42] width 16 height 16
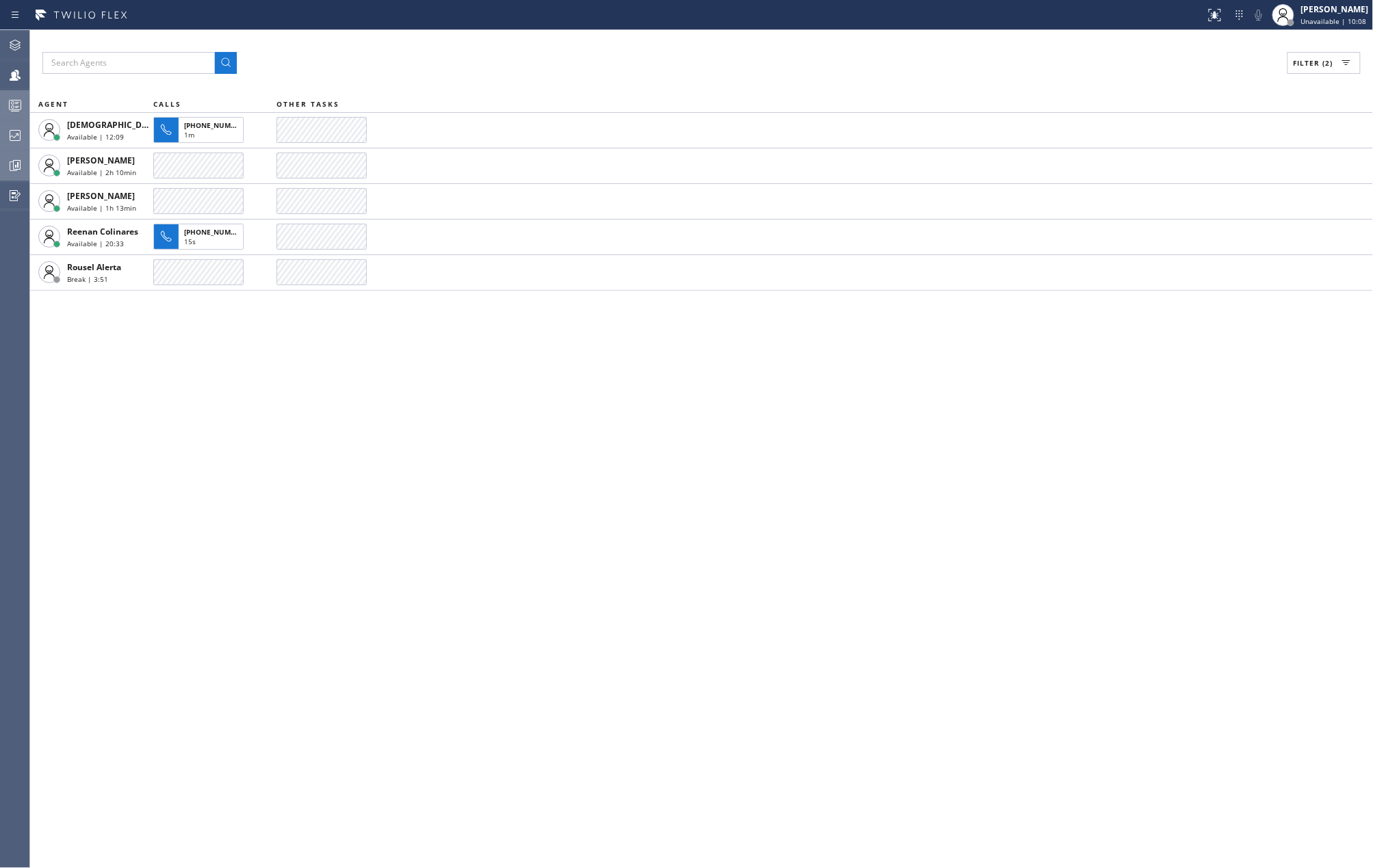
click at [491, 362] on div "Filter (2) AGENT CALLS OTHER TASKS Christian Cinco Available | 12:09 +164653021…" at bounding box center [701, 449] width 1343 height 838
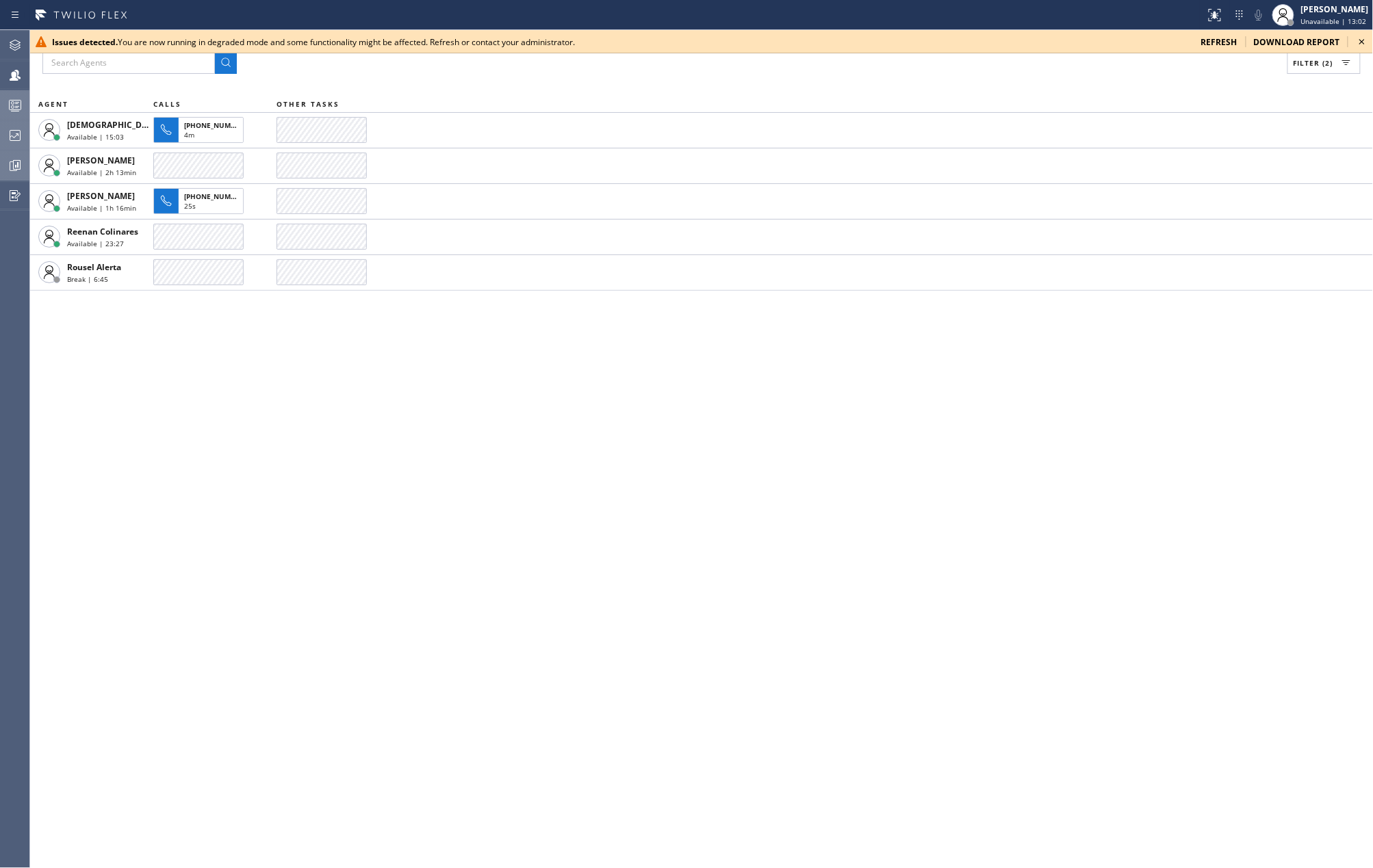
click at [1362, 39] on icon at bounding box center [1361, 42] width 16 height 16
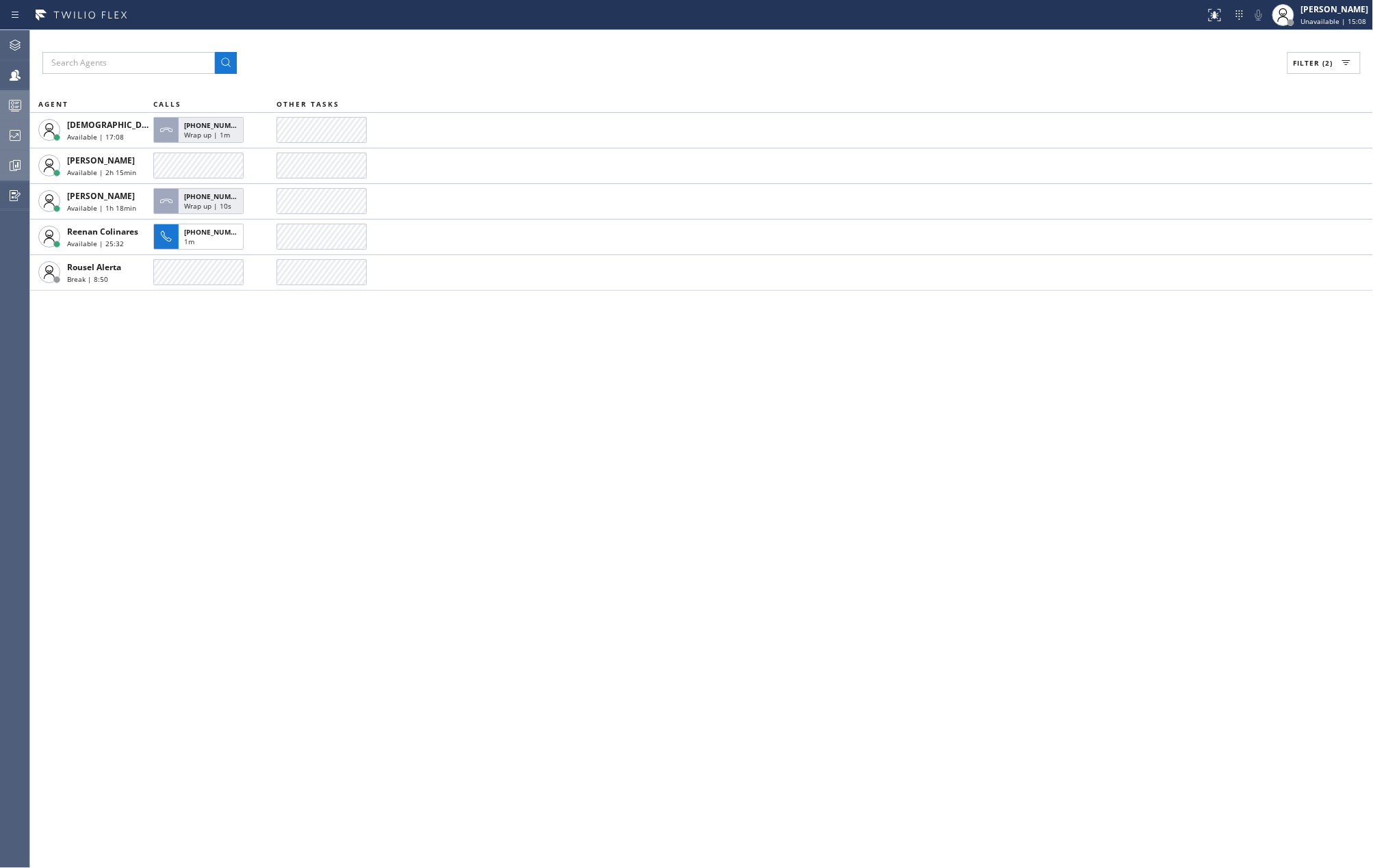
click at [12, 104] on circle at bounding box center [12, 103] width 3 height 3
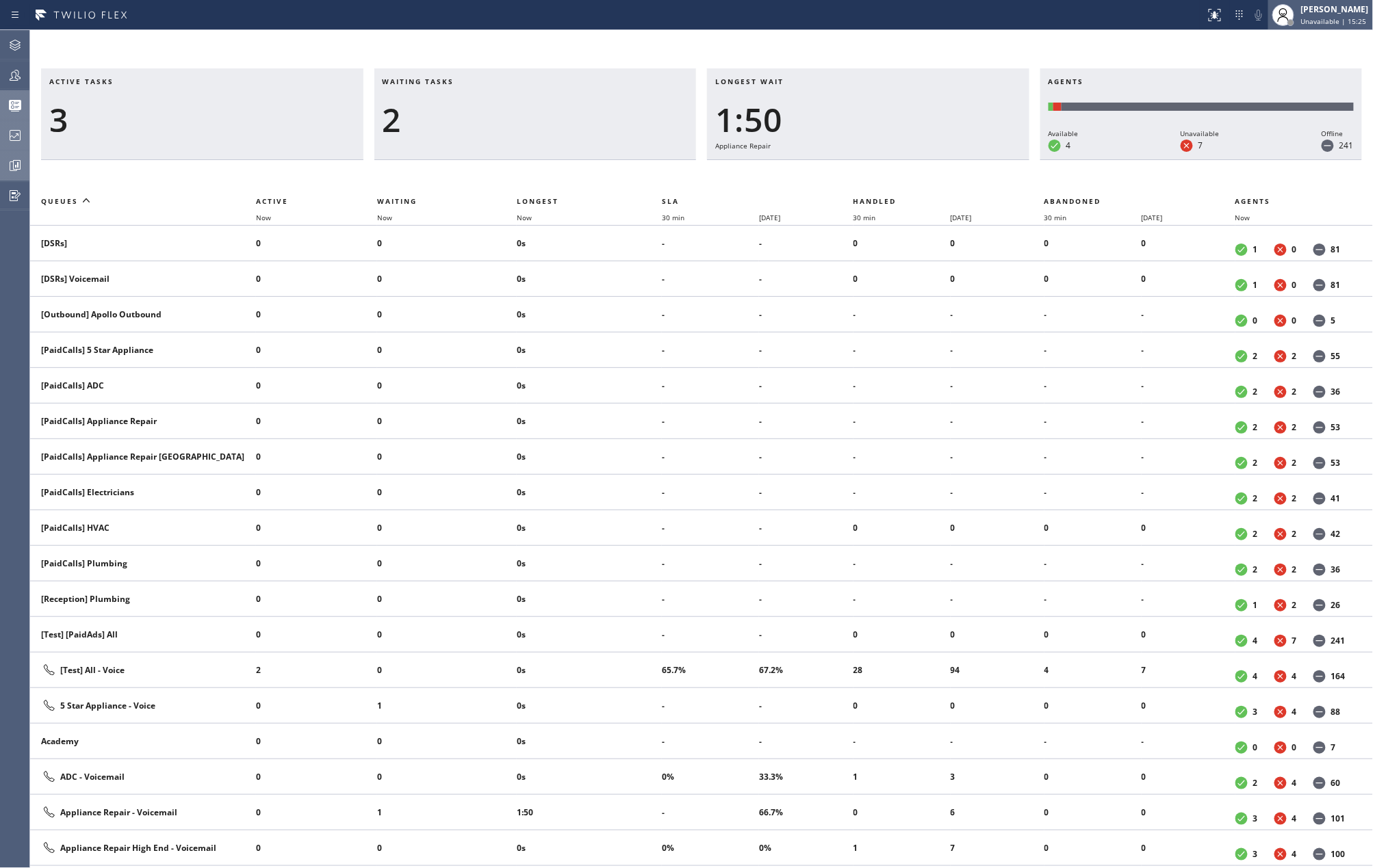
click at [1312, 14] on div "[PERSON_NAME]" at bounding box center [1335, 9] width 68 height 12
click at [1275, 66] on button "Available" at bounding box center [1305, 73] width 137 height 18
click at [12, 77] on icon at bounding box center [15, 75] width 16 height 16
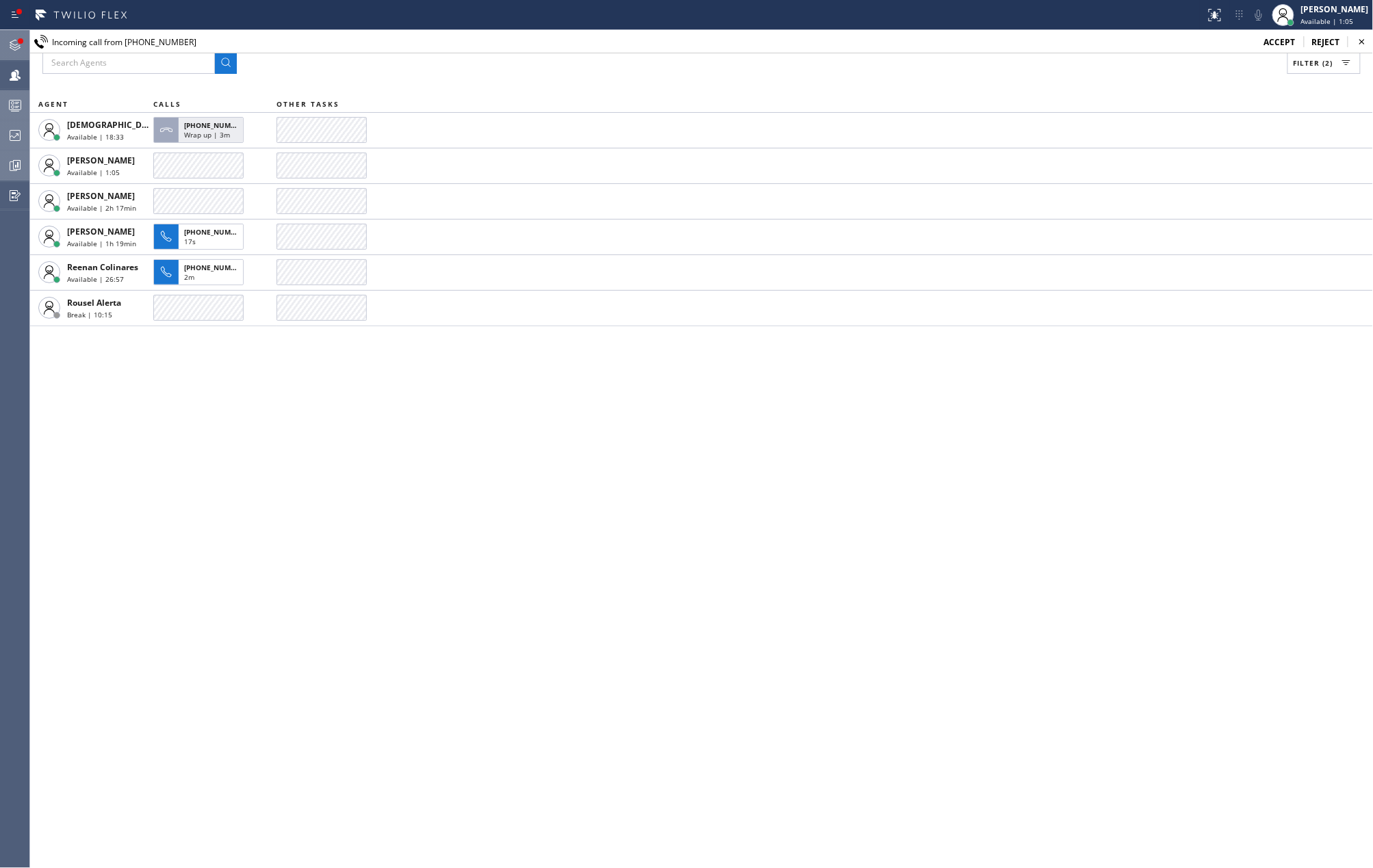
click at [10, 40] on icon at bounding box center [15, 45] width 16 height 16
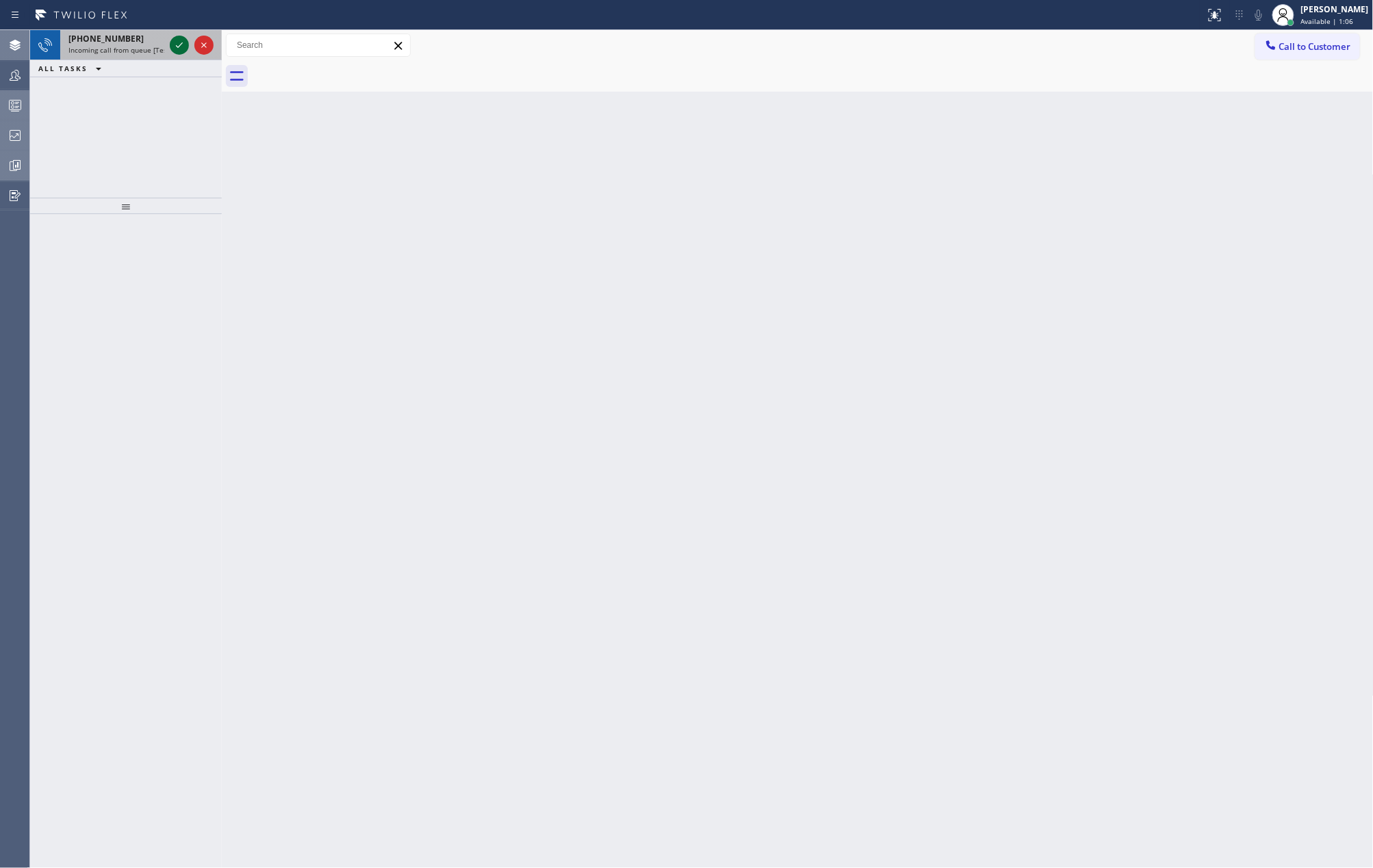
click at [176, 43] on icon at bounding box center [180, 45] width 16 height 16
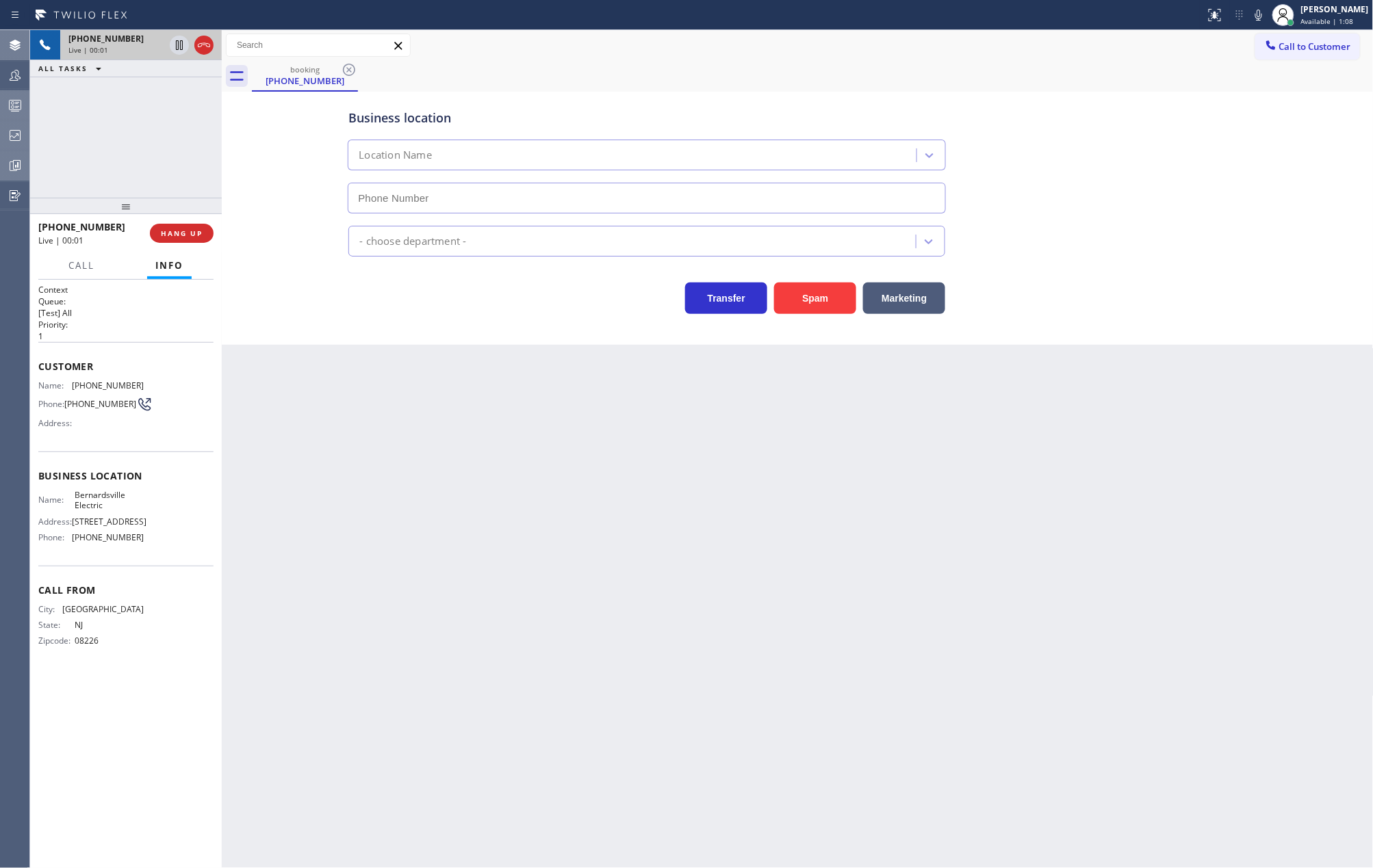
click at [205, 43] on icon at bounding box center [204, 45] width 16 height 16
type input "(908) 258-9473"
click at [185, 225] on button "COMPLETE" at bounding box center [179, 234] width 69 height 20
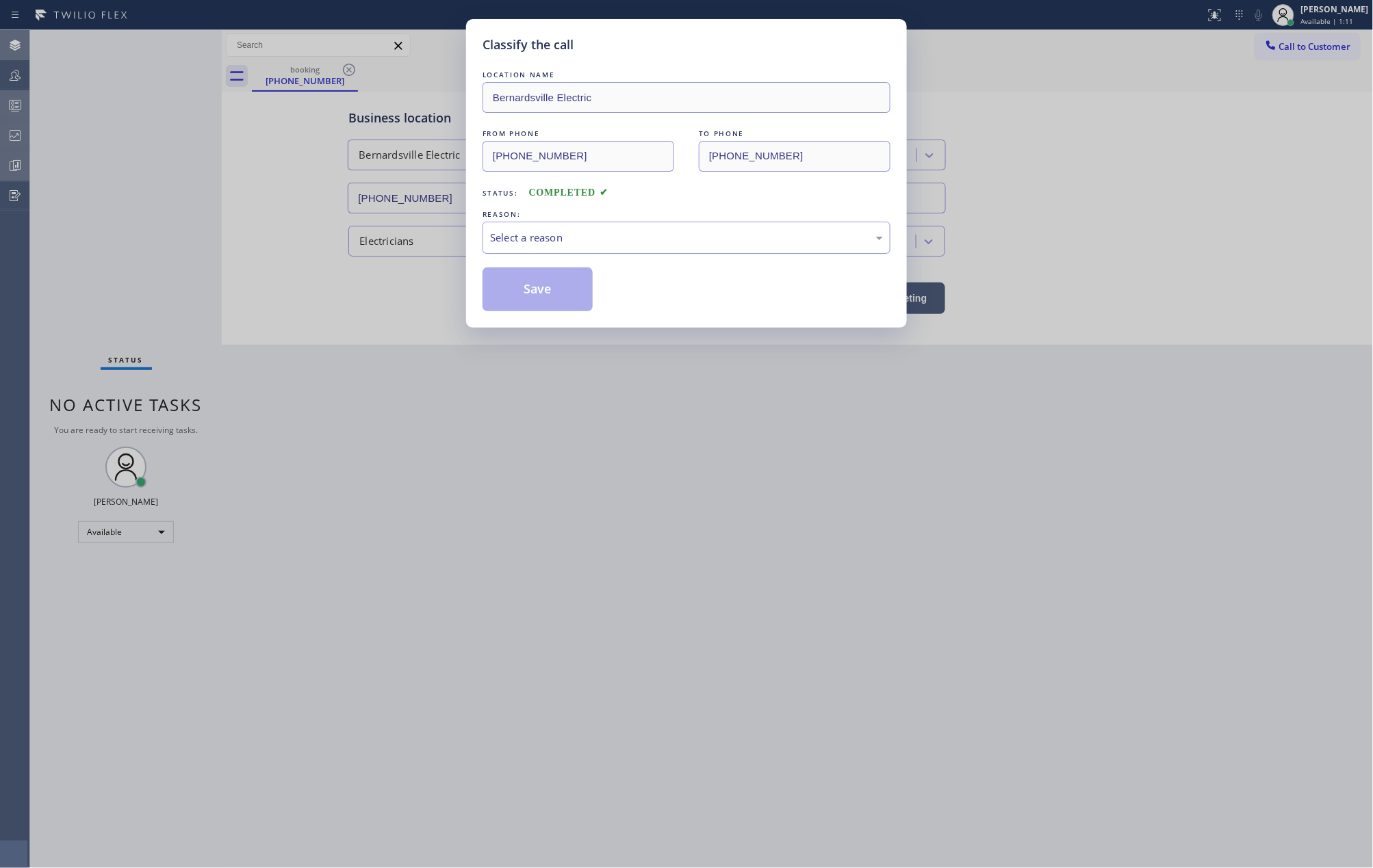
click at [600, 234] on div "Select a reason" at bounding box center [686, 238] width 393 height 16
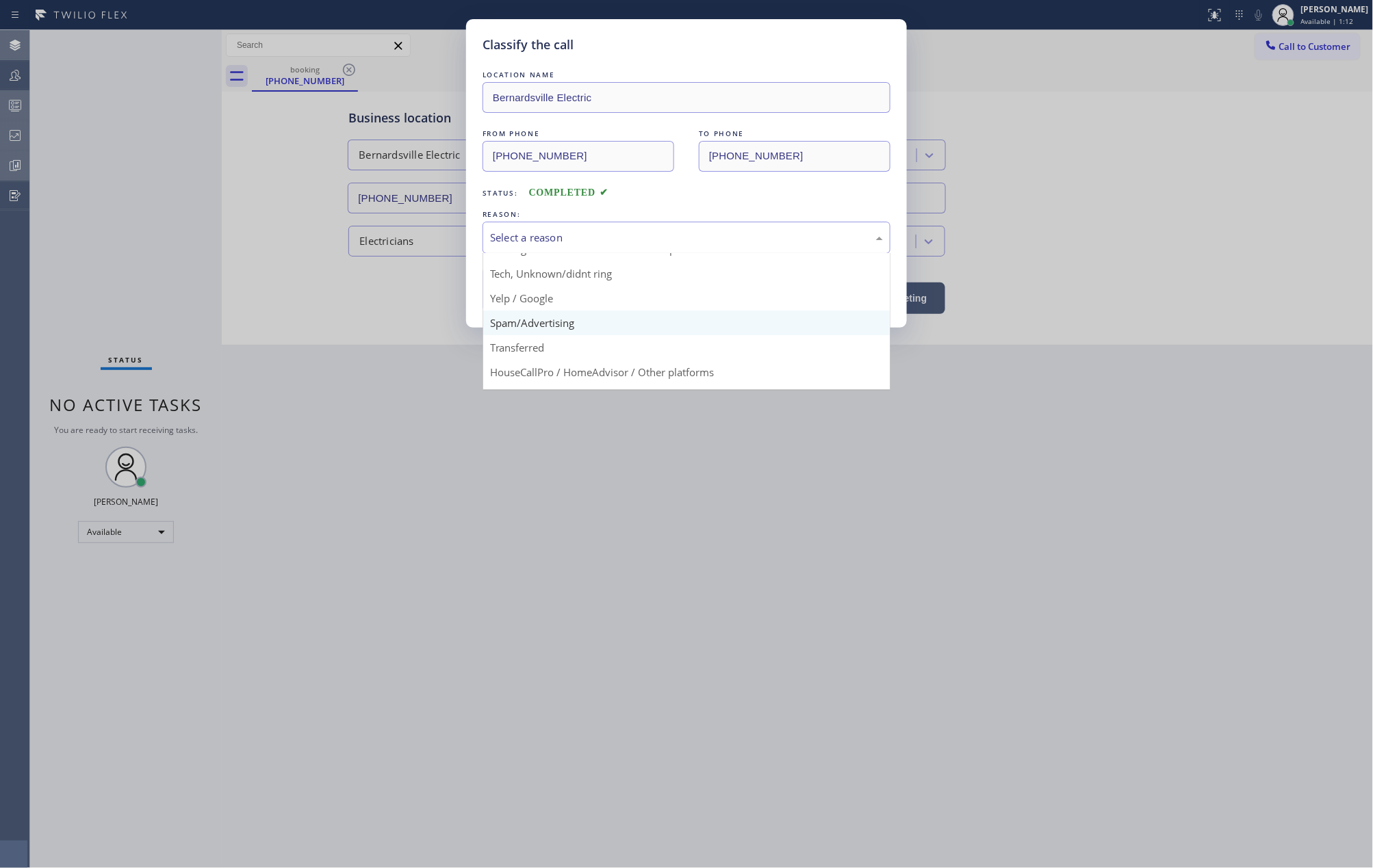
scroll to position [86, 0]
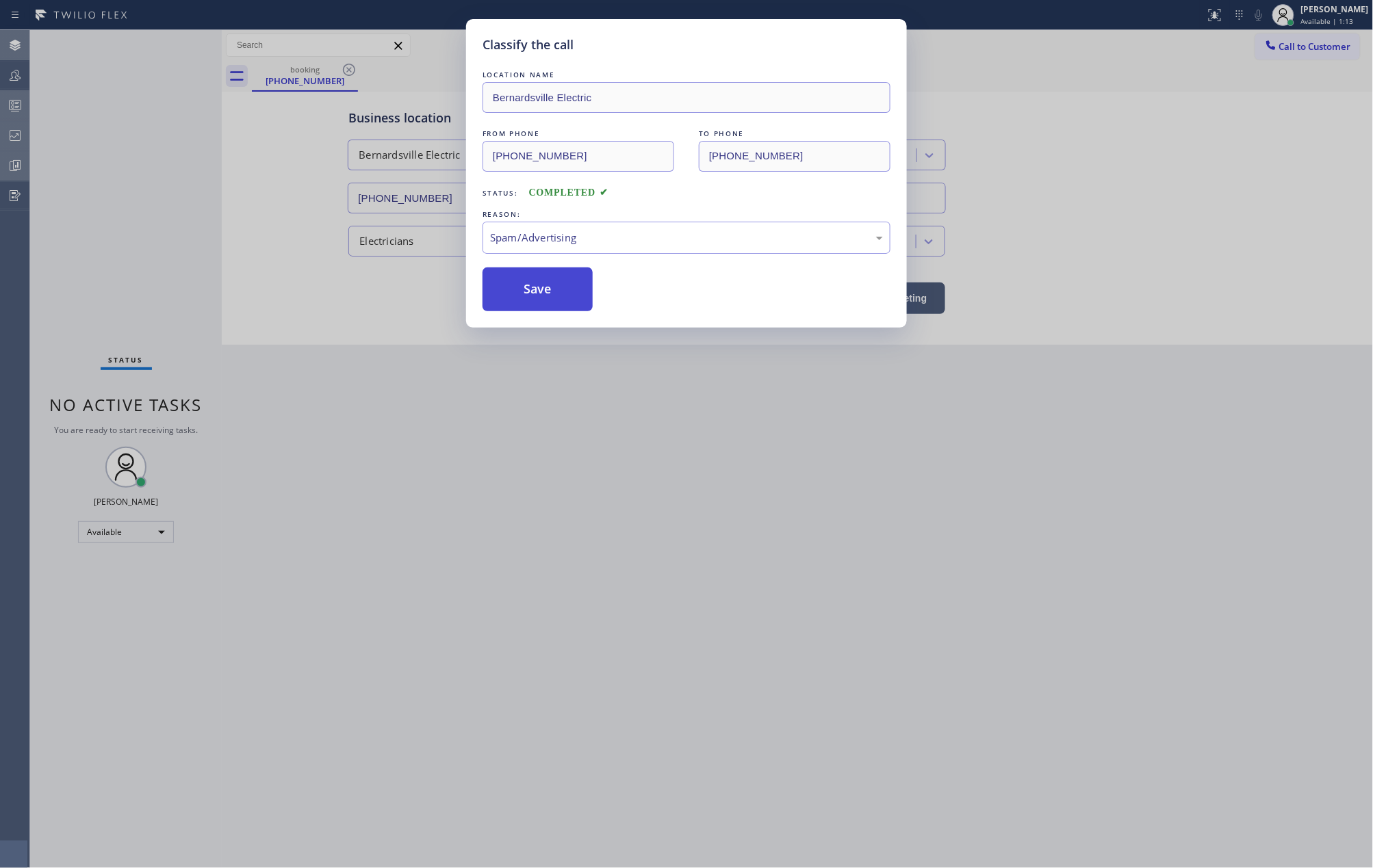
click at [557, 294] on button "Save" at bounding box center [538, 289] width 110 height 44
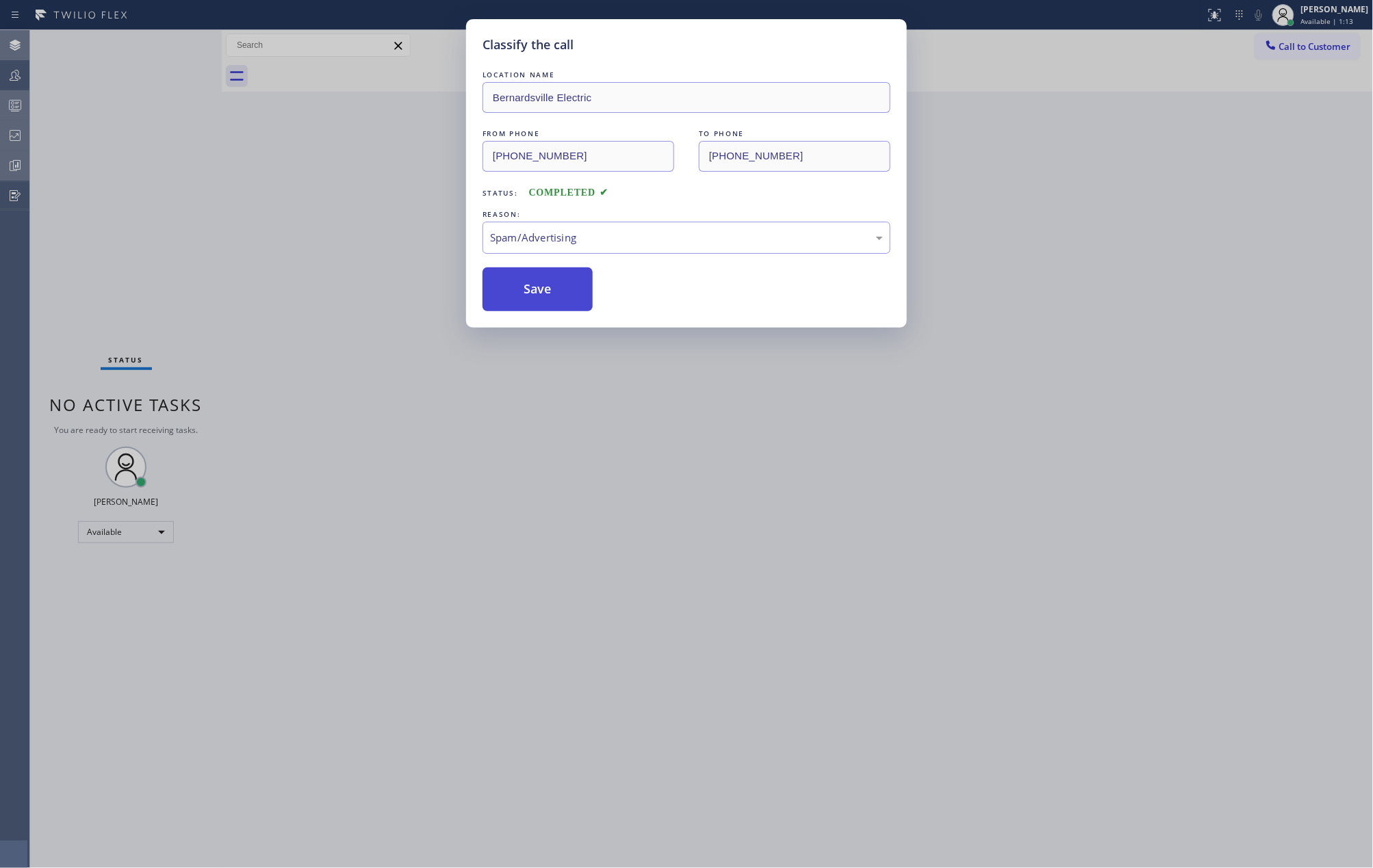
click at [557, 294] on button "Save" at bounding box center [538, 289] width 110 height 44
click at [558, 294] on button "Save" at bounding box center [538, 289] width 110 height 44
click at [226, 197] on div "Back to Dashboard Change Sender ID Customers Technicians Select a contact Outbo…" at bounding box center [798, 449] width 1152 height 838
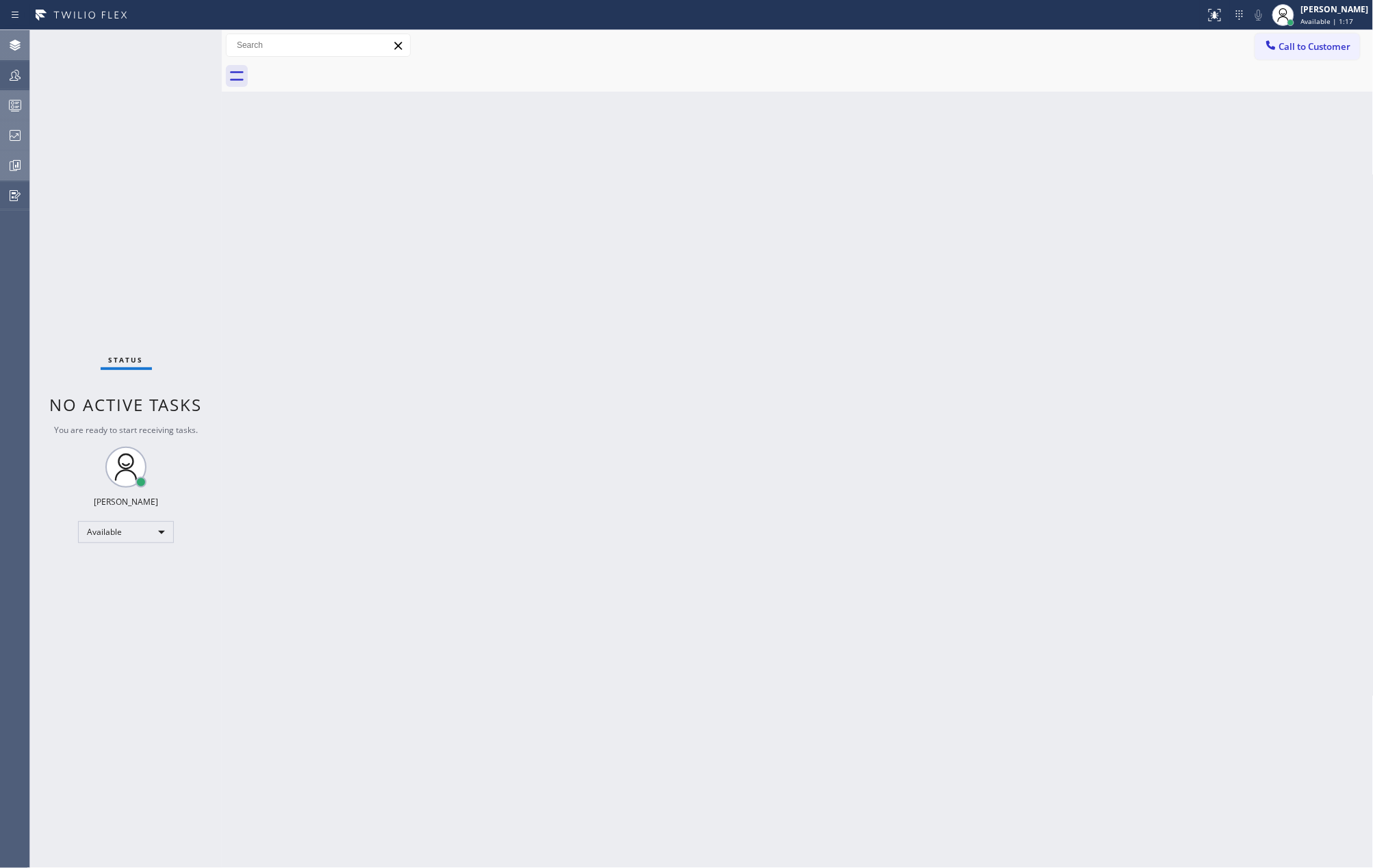
click at [16, 100] on rect at bounding box center [15, 105] width 12 height 10
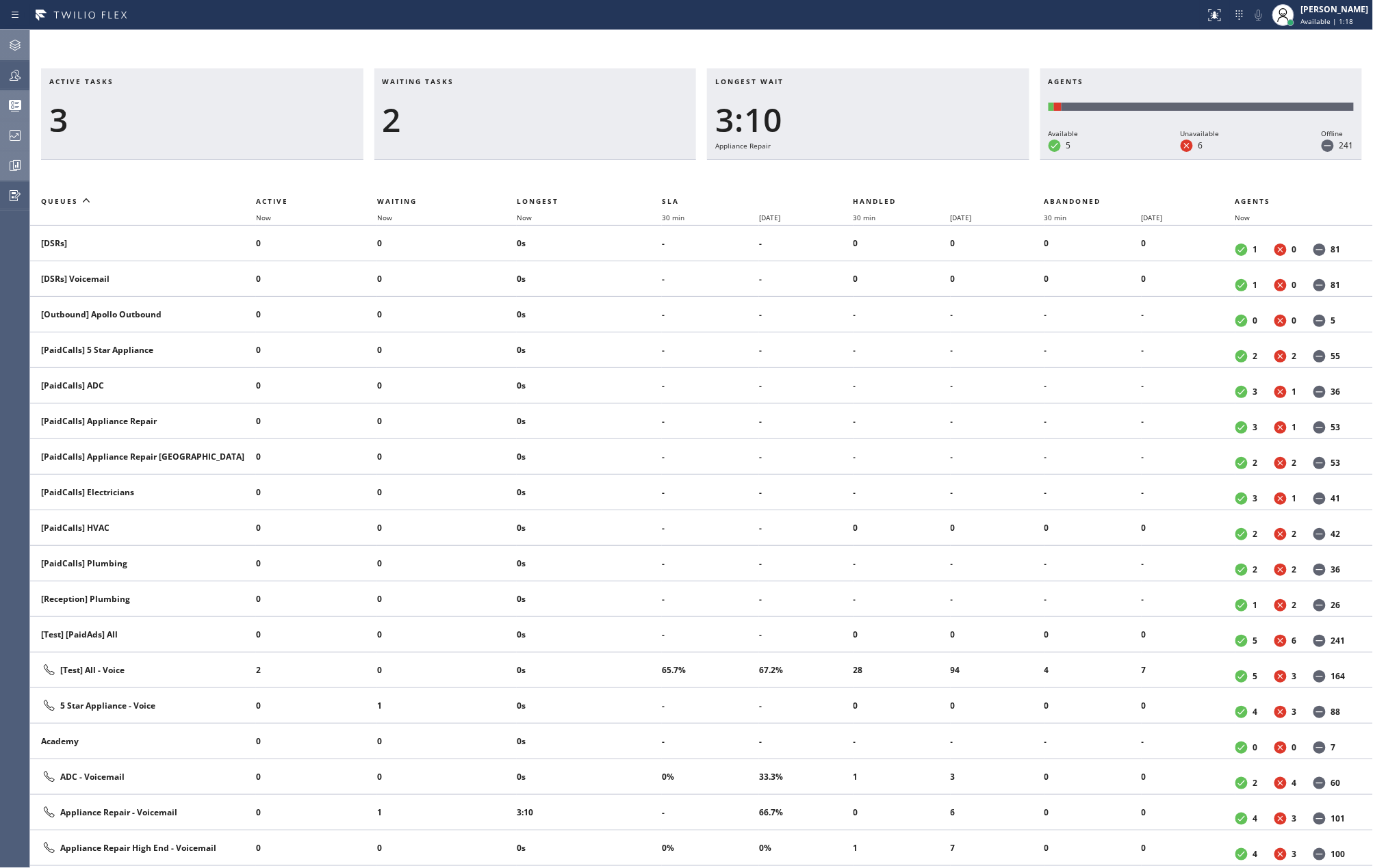
click at [17, 70] on icon at bounding box center [15, 76] width 11 height 11
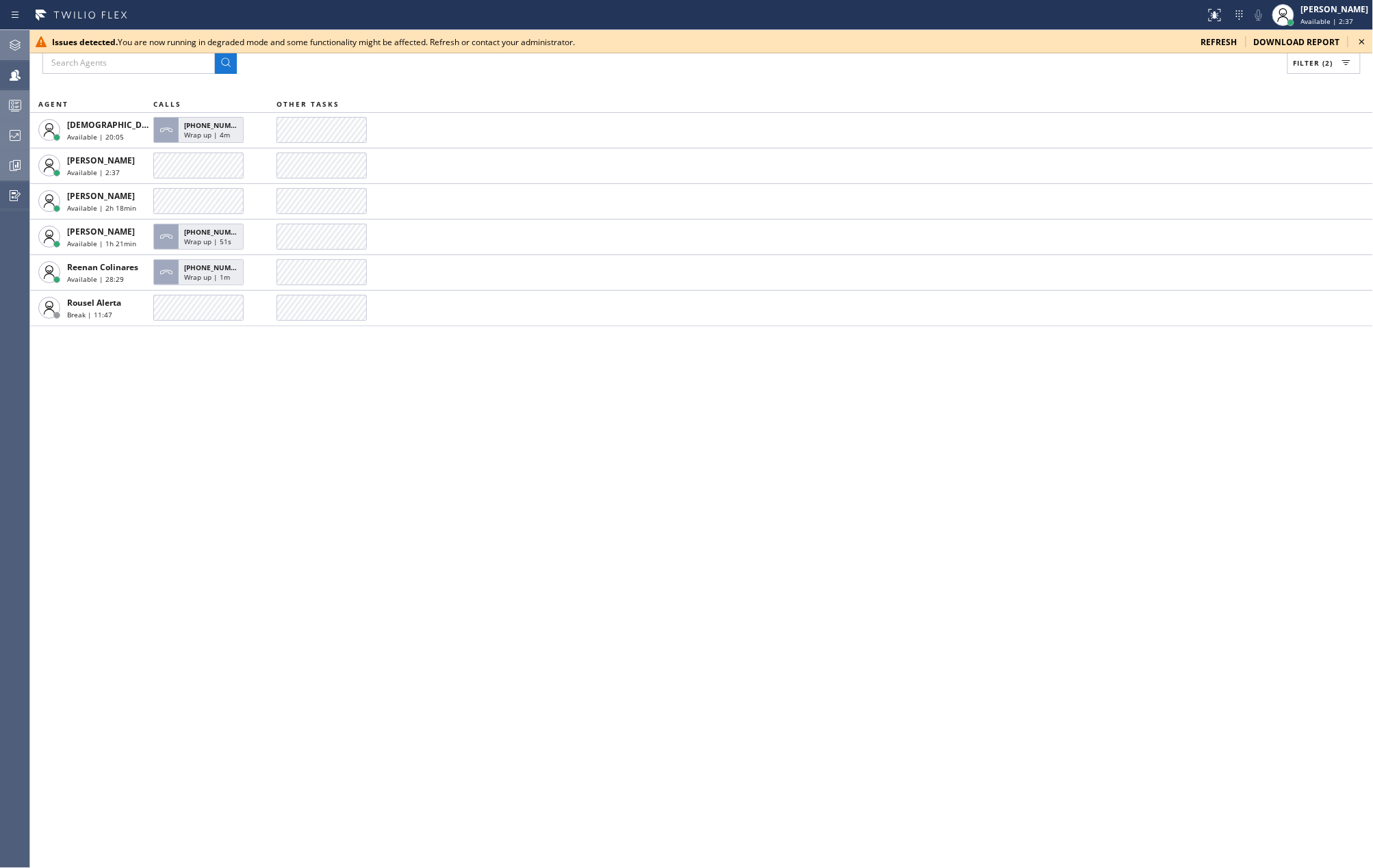
click at [1361, 36] on icon at bounding box center [1361, 42] width 16 height 16
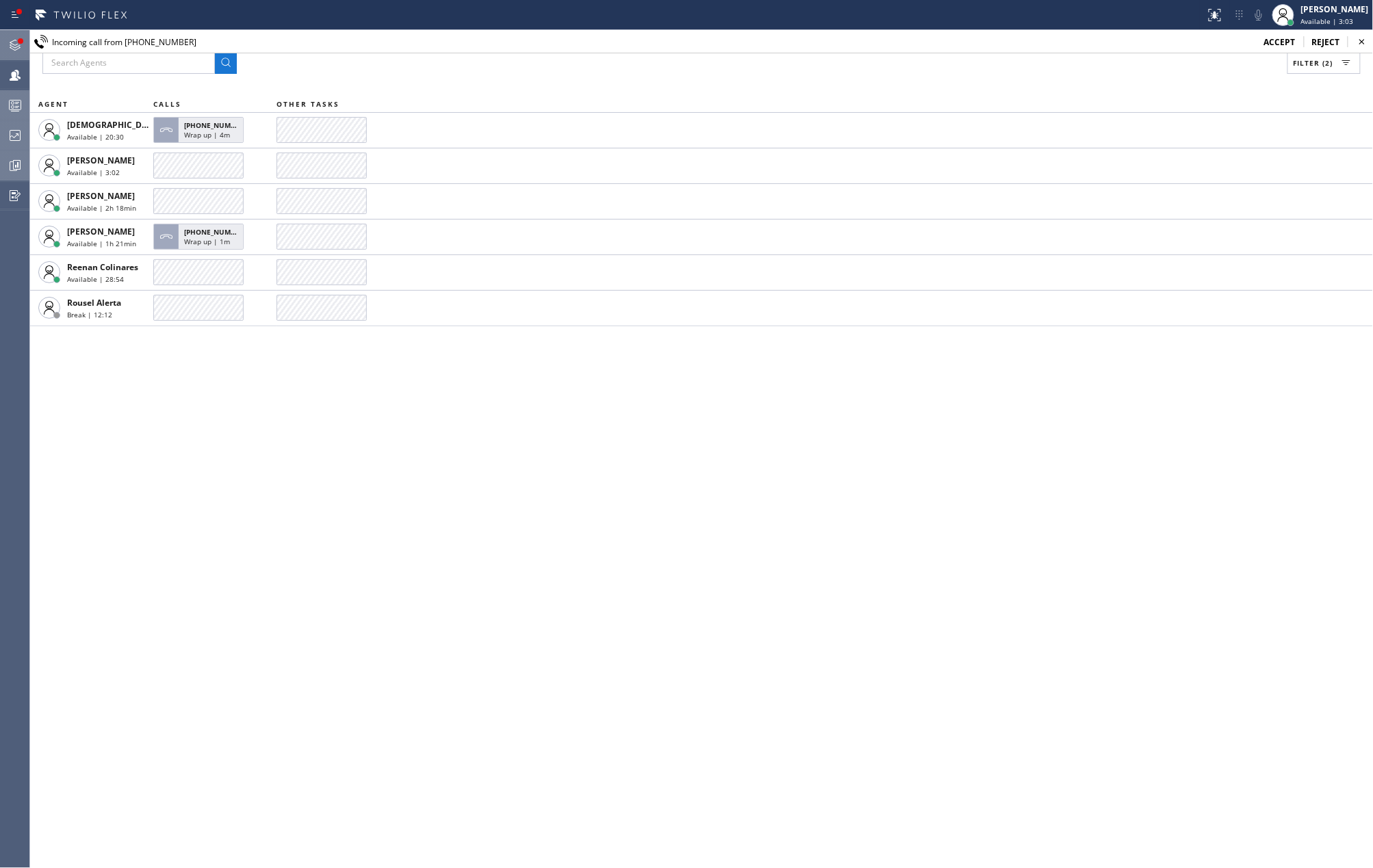
click at [12, 37] on icon at bounding box center [15, 45] width 16 height 16
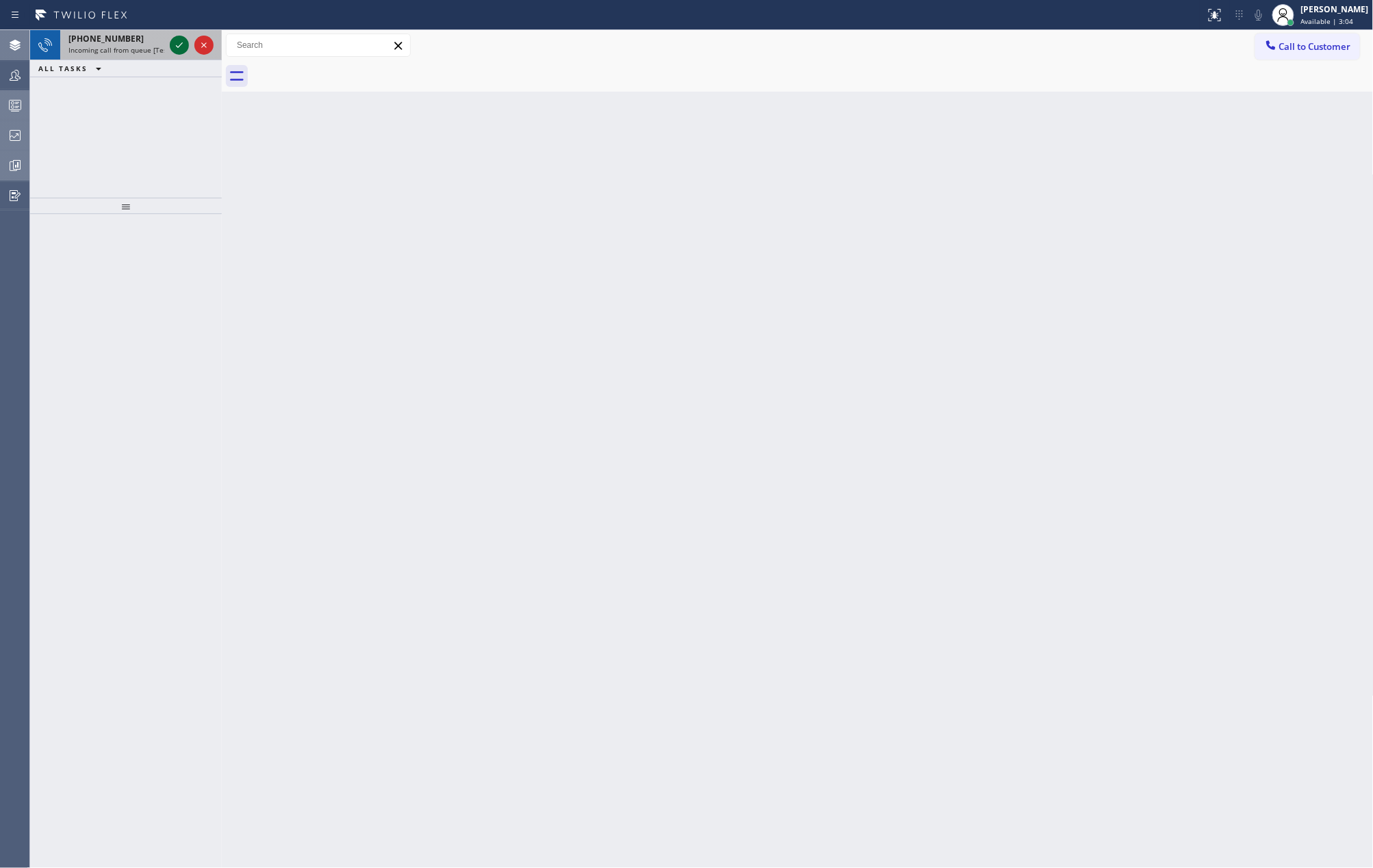
click at [170, 48] on div at bounding box center [191, 45] width 49 height 30
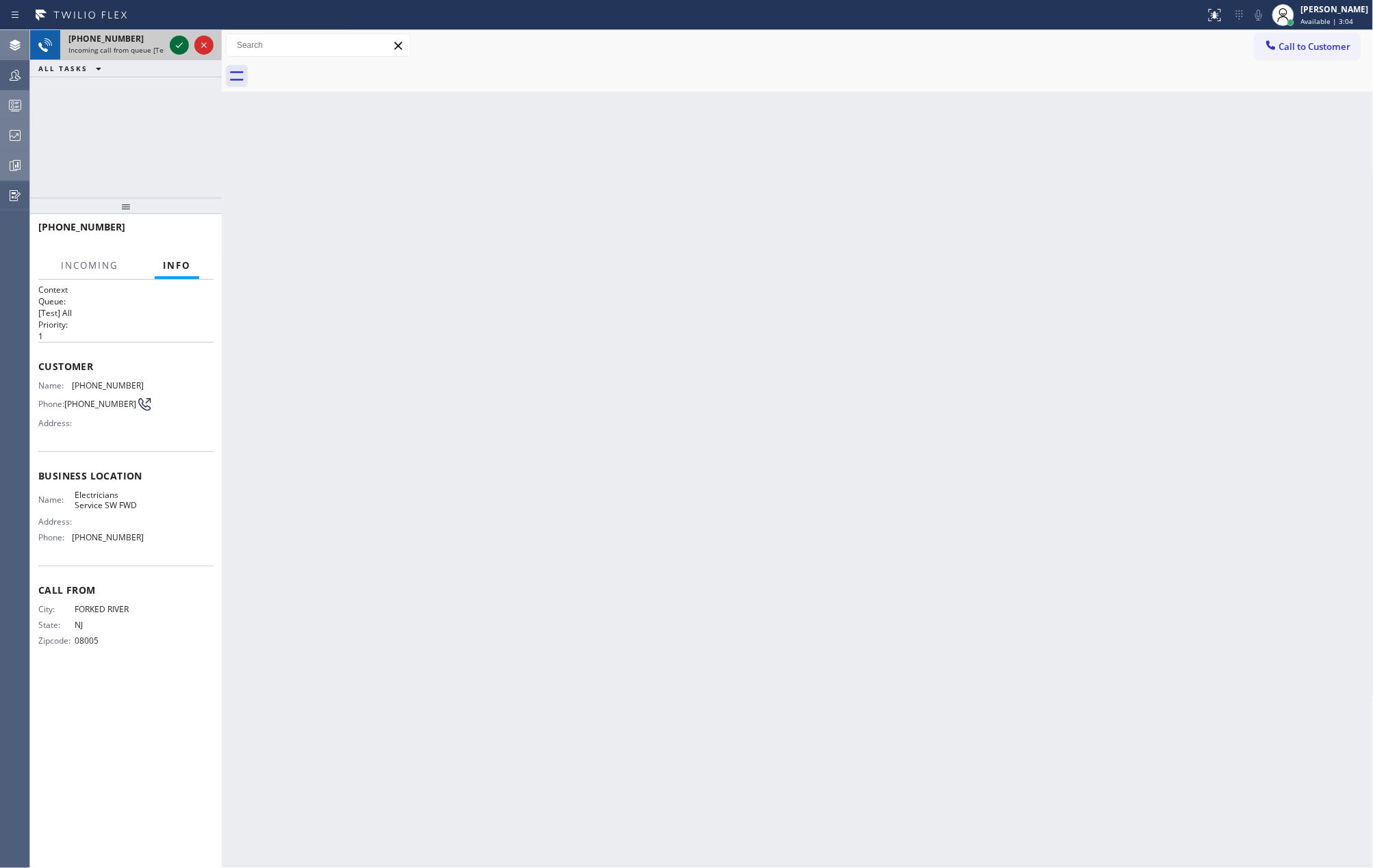
click at [174, 48] on icon at bounding box center [180, 45] width 16 height 16
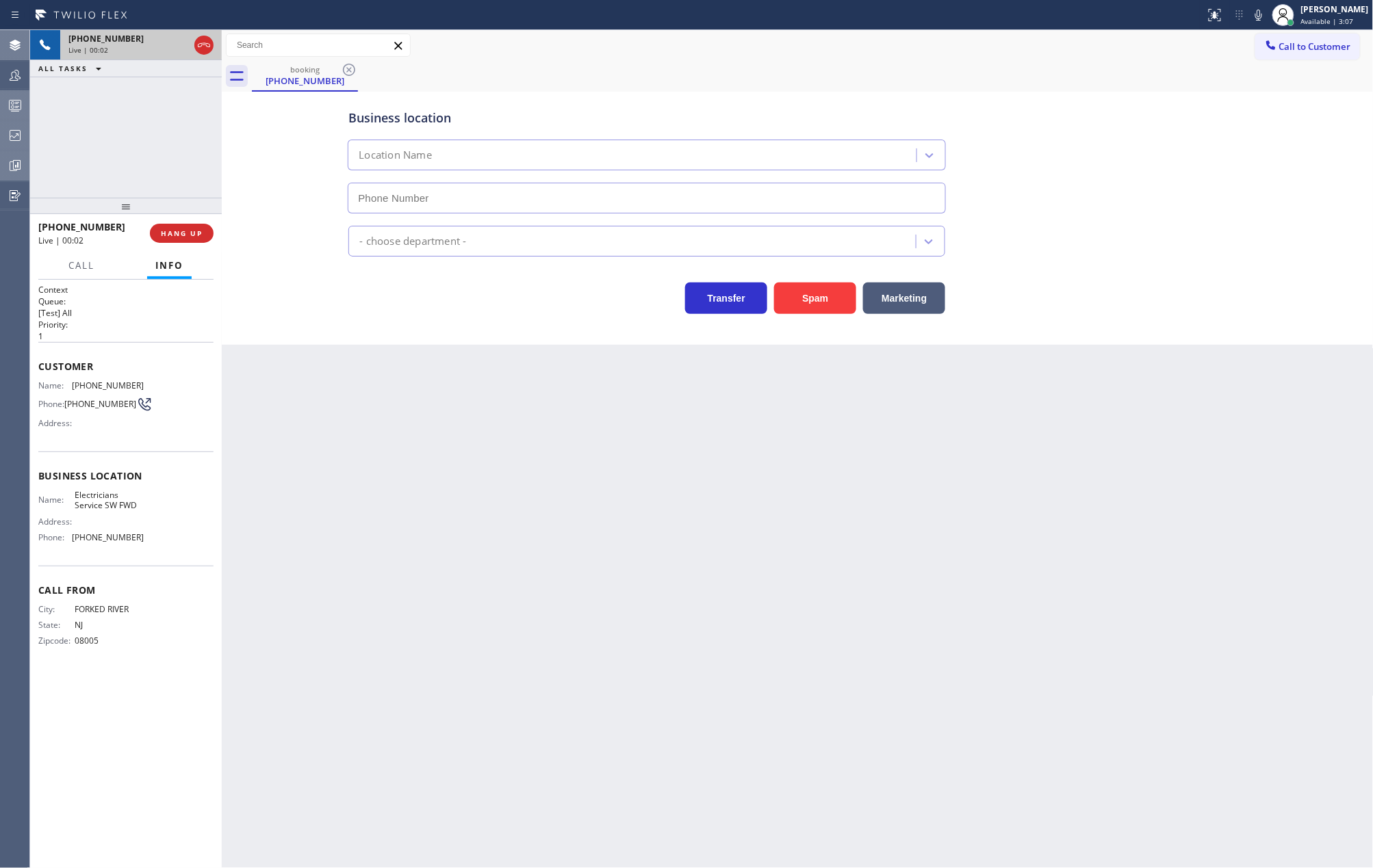
type input "(213) 566-1222"
click at [201, 47] on icon at bounding box center [204, 45] width 16 height 16
click at [189, 235] on span "COMPLETE" at bounding box center [179, 233] width 47 height 10
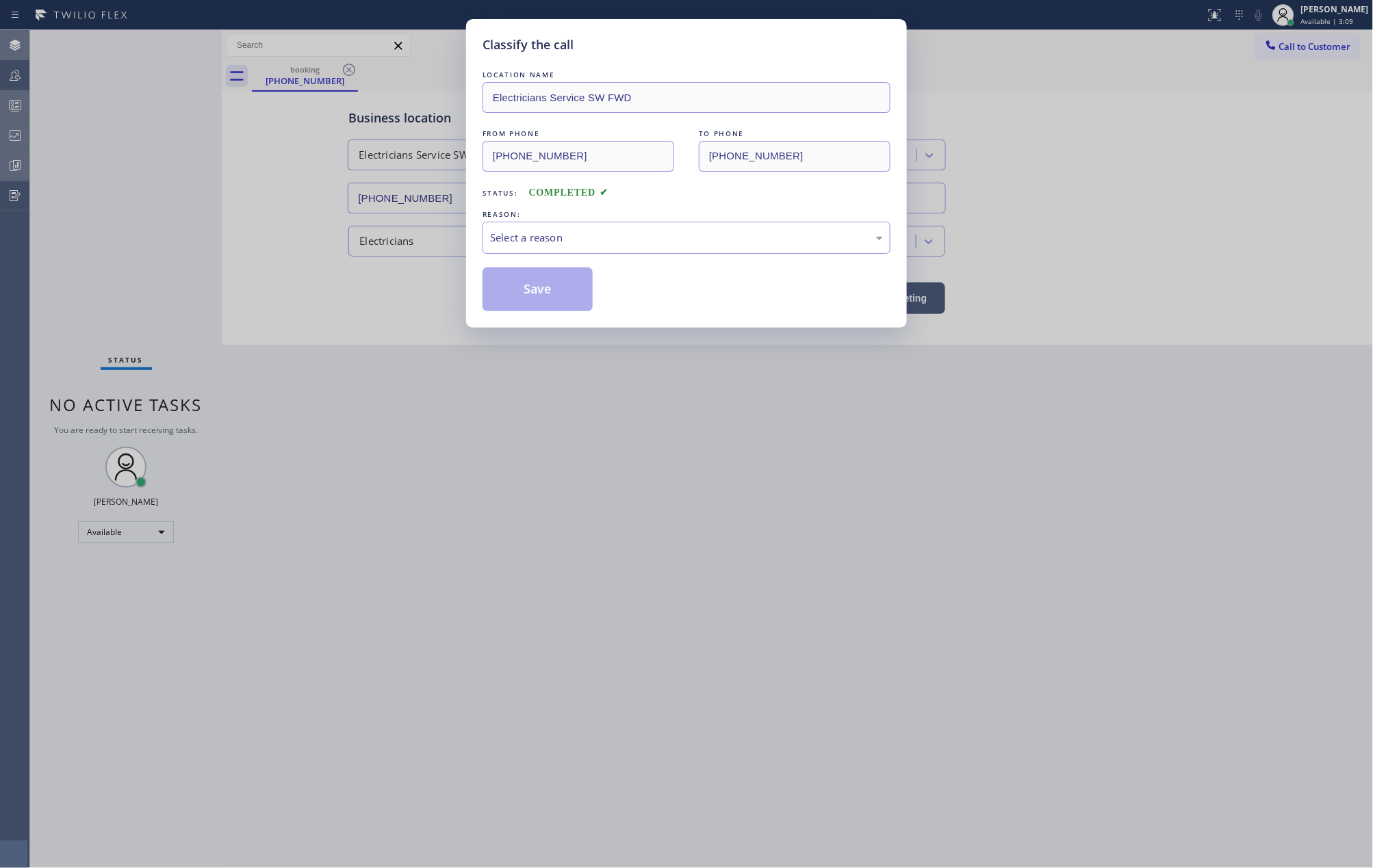
click at [737, 231] on div "Select a reason" at bounding box center [686, 238] width 393 height 16
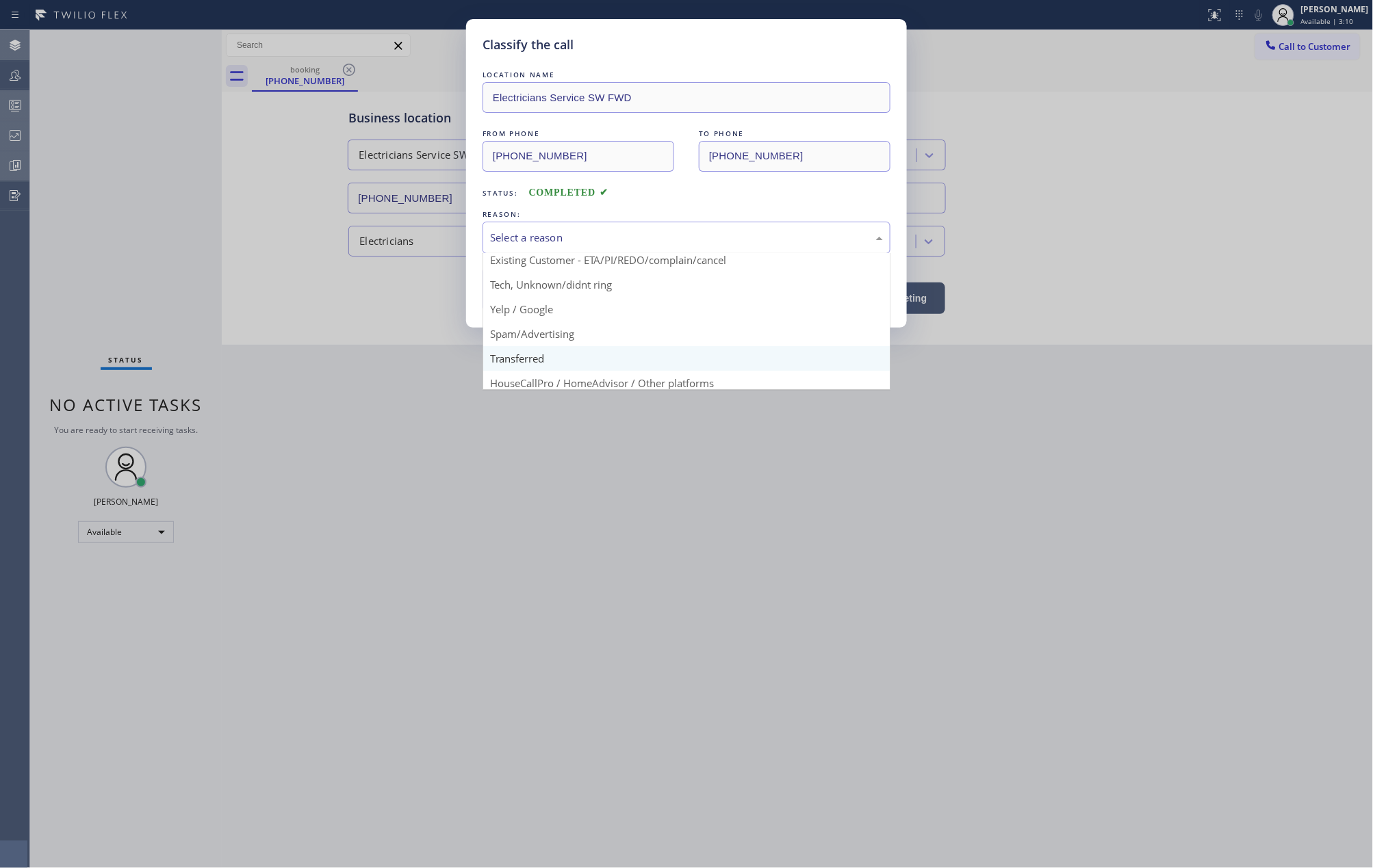
scroll to position [86, 0]
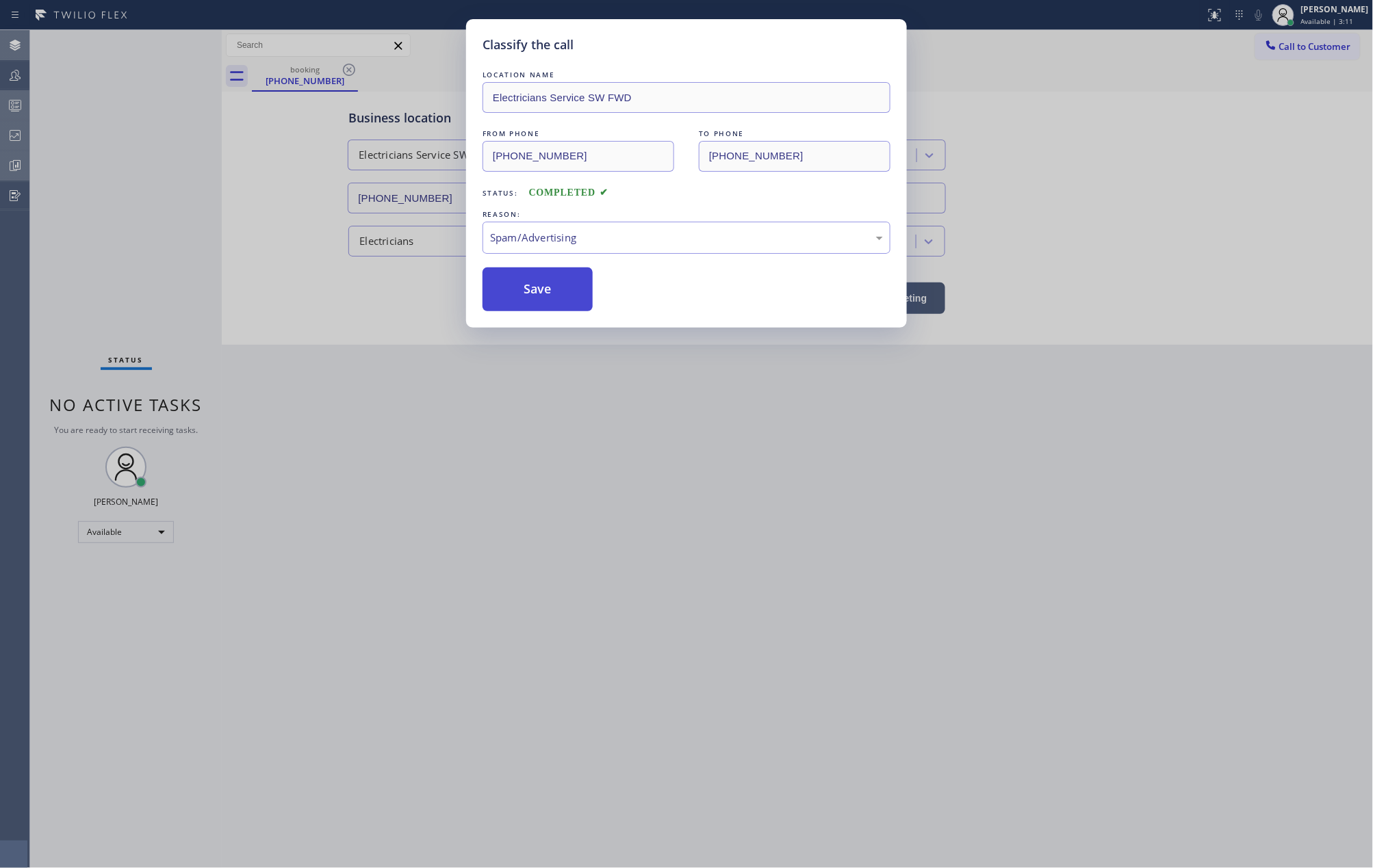
click at [553, 302] on button "Save" at bounding box center [538, 289] width 110 height 44
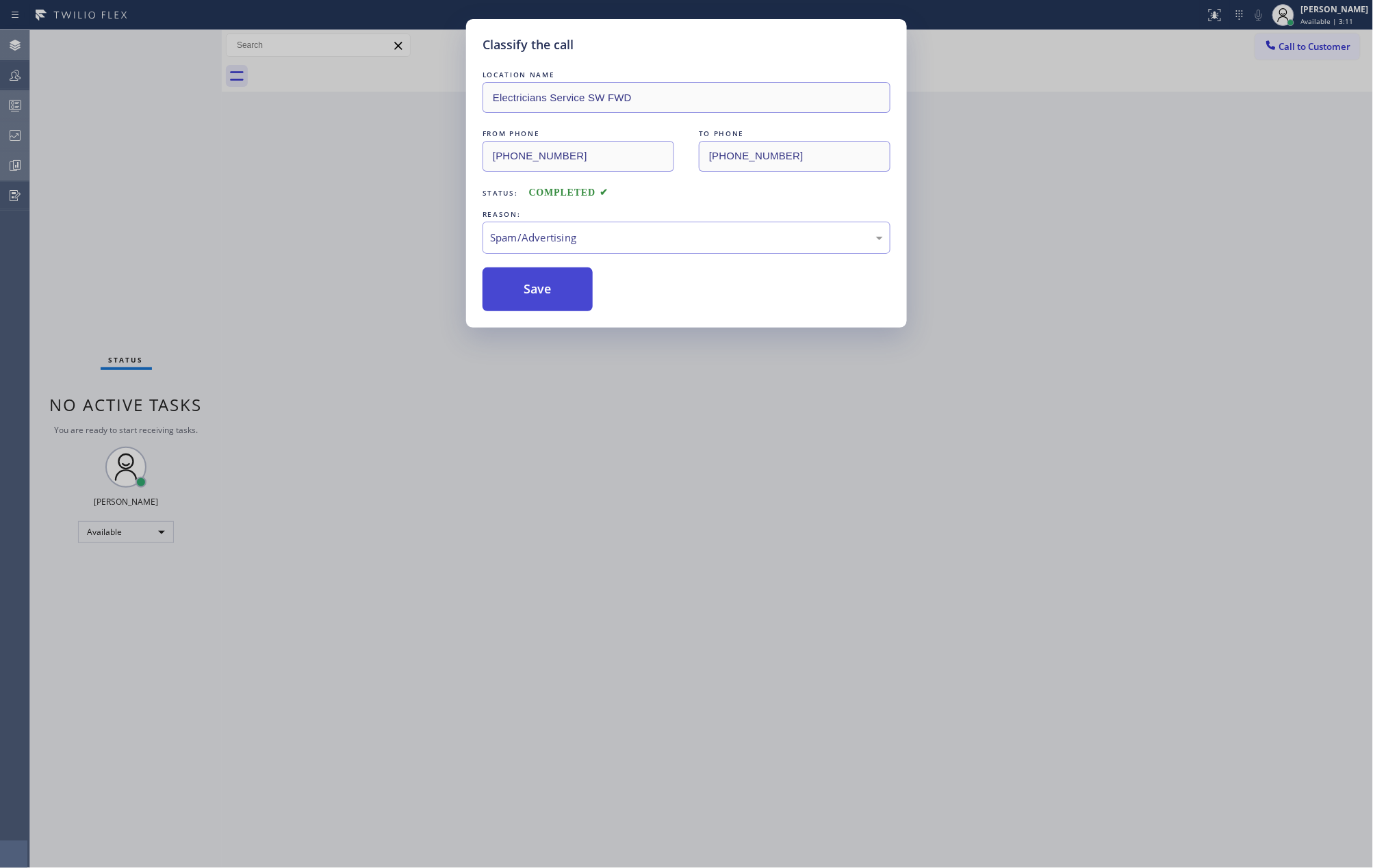
click at [552, 299] on button "Save" at bounding box center [538, 289] width 110 height 44
click at [552, 299] on div "Classify the call LOCATION NAME Sub Zero Refrigerator Repair Chicago FROM PHONE…" at bounding box center [701, 449] width 1343 height 838
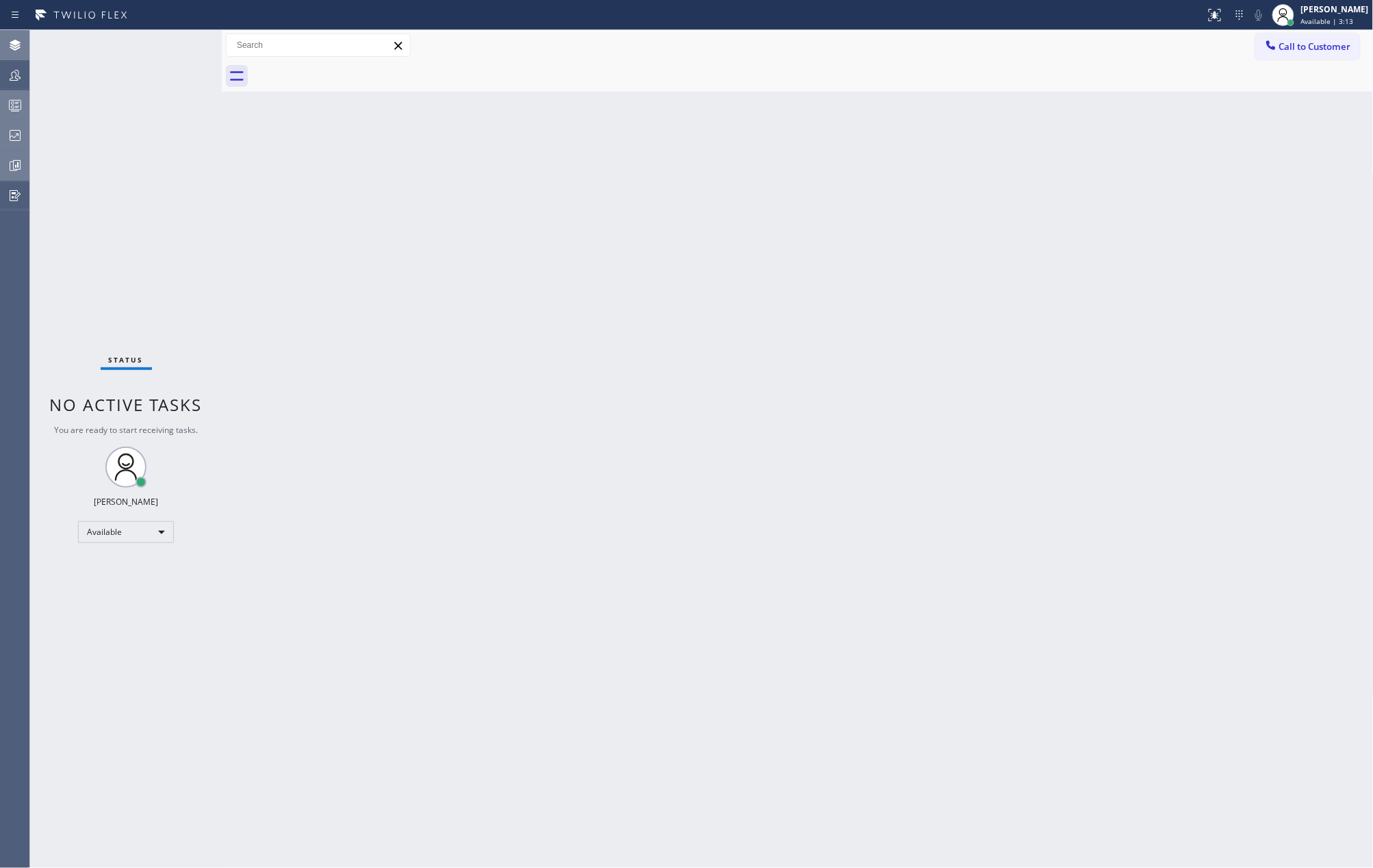
click at [25, 81] on div at bounding box center [15, 75] width 30 height 16
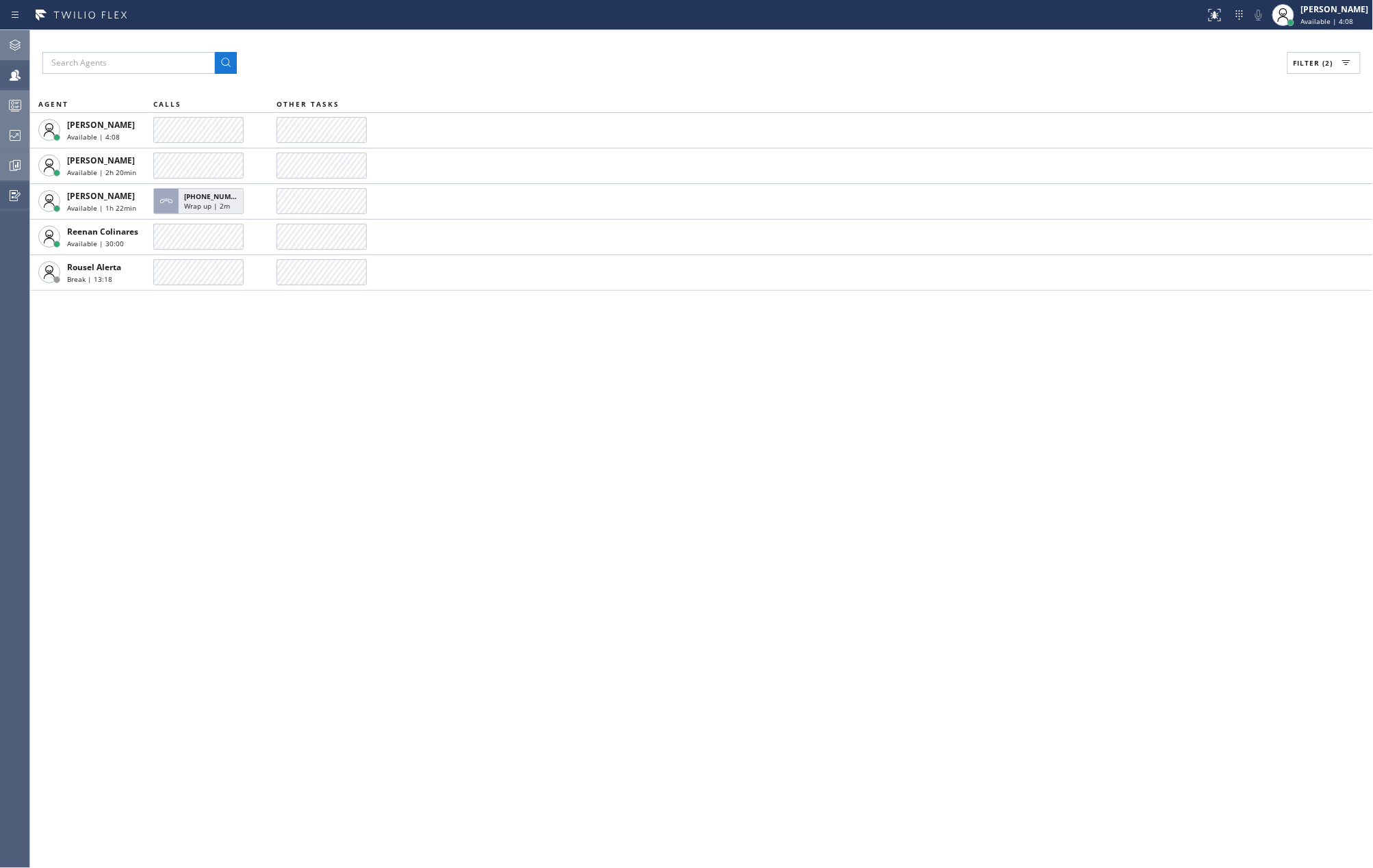
click at [455, 381] on div "Filter (2) AGENT CALLS OTHER TASKS Jovelle Tadle Available | 4:08 Kate Mayol Av…" at bounding box center [701, 449] width 1343 height 838
click at [1300, 67] on span "Filter (2)" at bounding box center [1313, 62] width 40 height 10
click at [1173, 179] on input "Unavailable" at bounding box center [1173, 183] width 16 height 16
click at [1296, 81] on span "Apply" at bounding box center [1289, 77] width 28 height 10
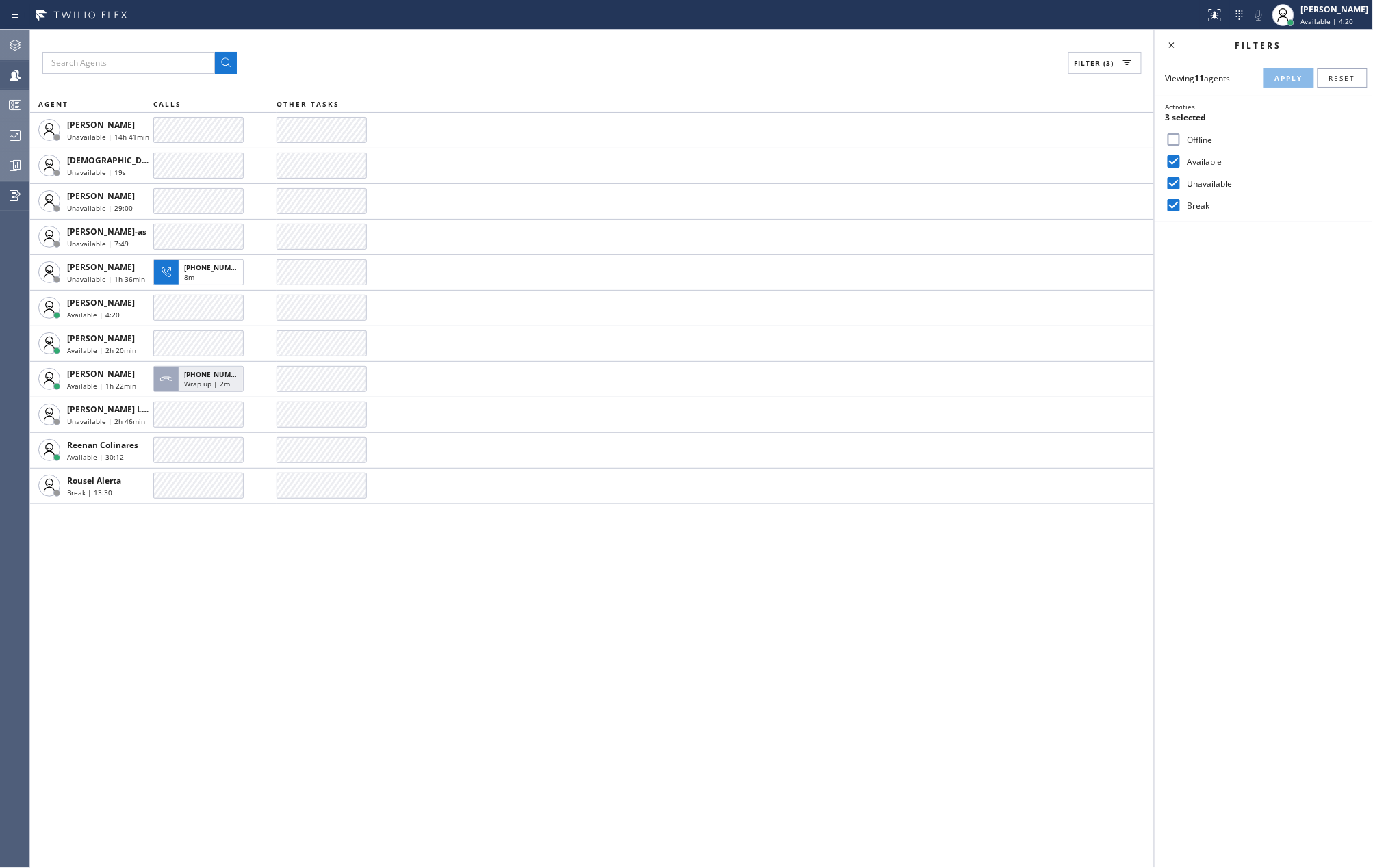
click at [1175, 180] on input "Unavailable" at bounding box center [1173, 183] width 16 height 16
checkbox input "false"
click at [1279, 81] on span "Apply" at bounding box center [1289, 77] width 28 height 10
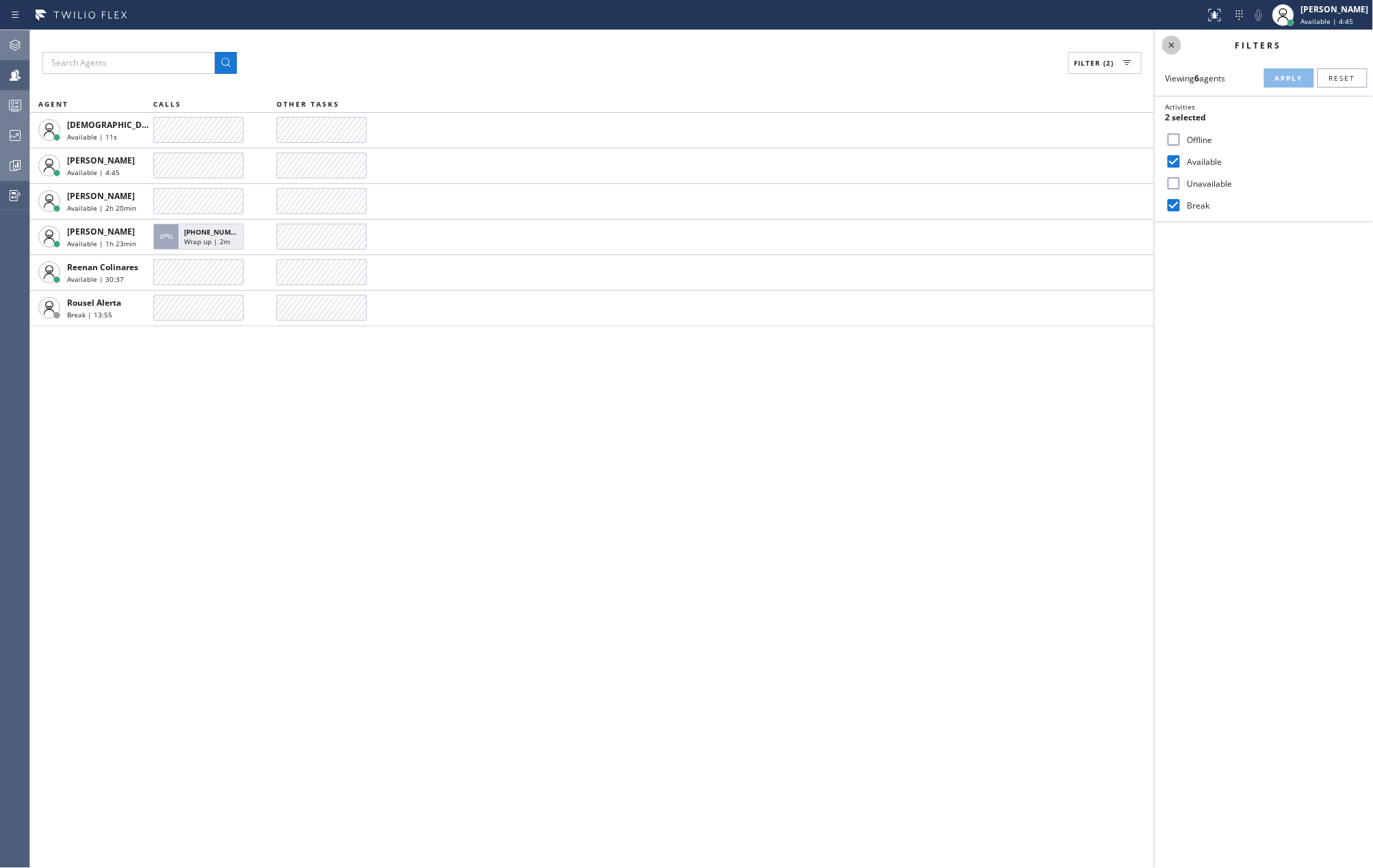
click at [1176, 44] on icon at bounding box center [1171, 45] width 16 height 16
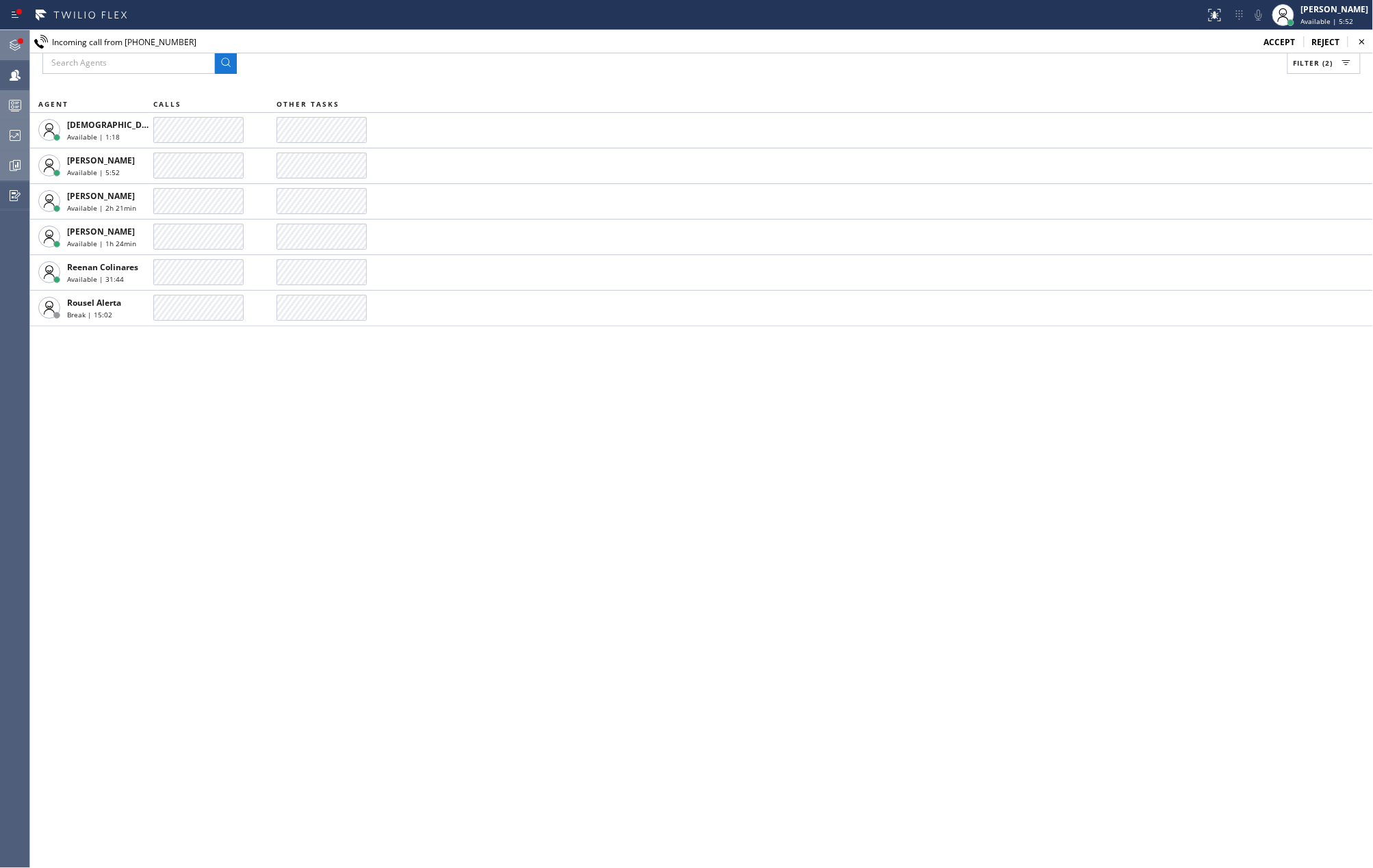
click at [1280, 43] on span "accept" at bounding box center [1279, 42] width 31 height 12
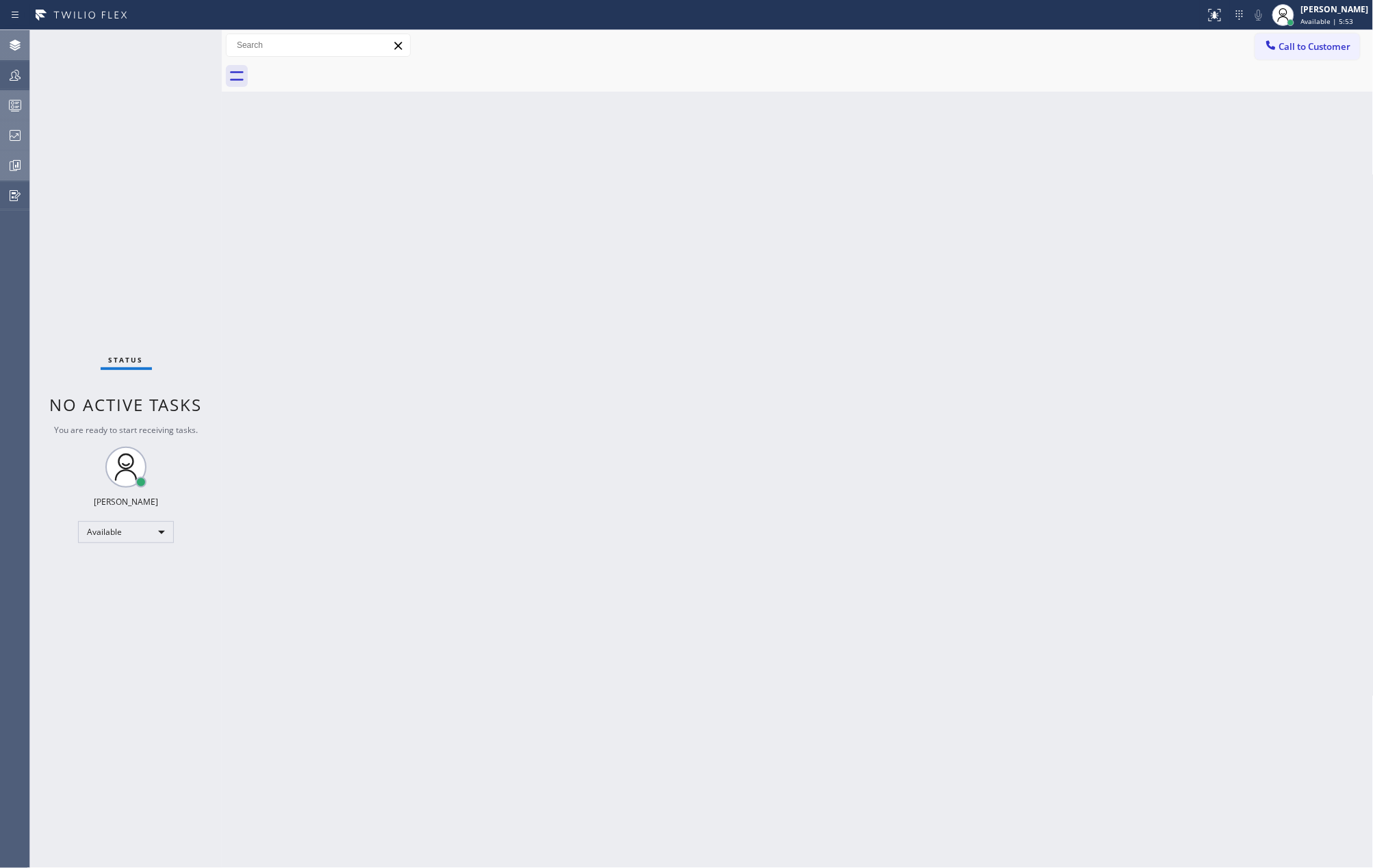
click at [177, 48] on div "Status No active tasks You are ready to start receiving tasks. Jovelle Tadle Av…" at bounding box center [126, 449] width 192 height 838
click at [1221, 20] on div at bounding box center [1215, 15] width 30 height 16
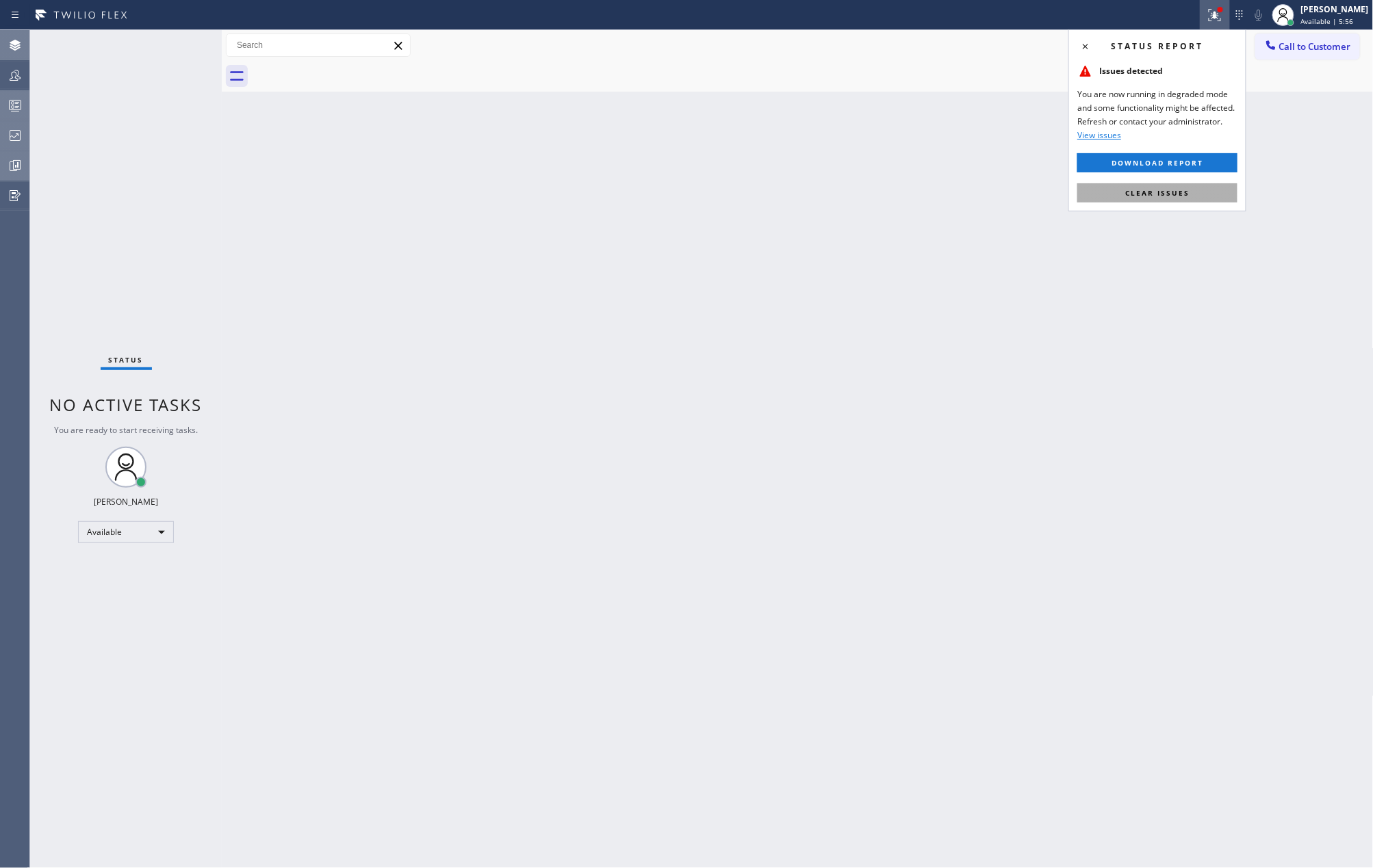
drag, startPoint x: 1175, startPoint y: 190, endPoint x: 1312, endPoint y: 82, distance: 174.5
click at [1177, 187] on button "Clear issues" at bounding box center [1157, 193] width 160 height 20
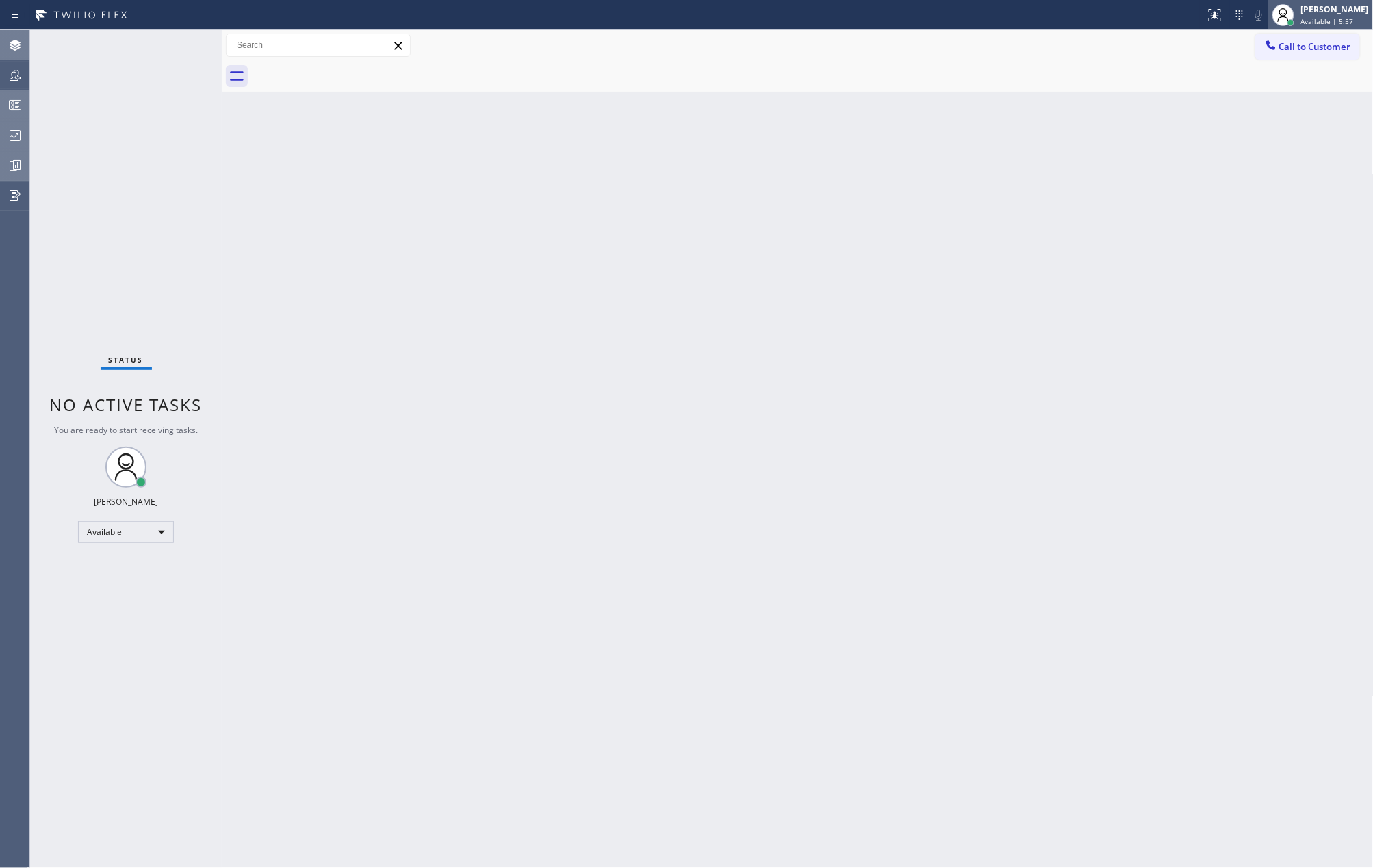
click at [1355, 14] on div "[PERSON_NAME]" at bounding box center [1335, 9] width 68 height 12
click at [1295, 83] on button "Unavailable" at bounding box center [1305, 91] width 137 height 18
click at [22, 72] on icon at bounding box center [15, 75] width 16 height 16
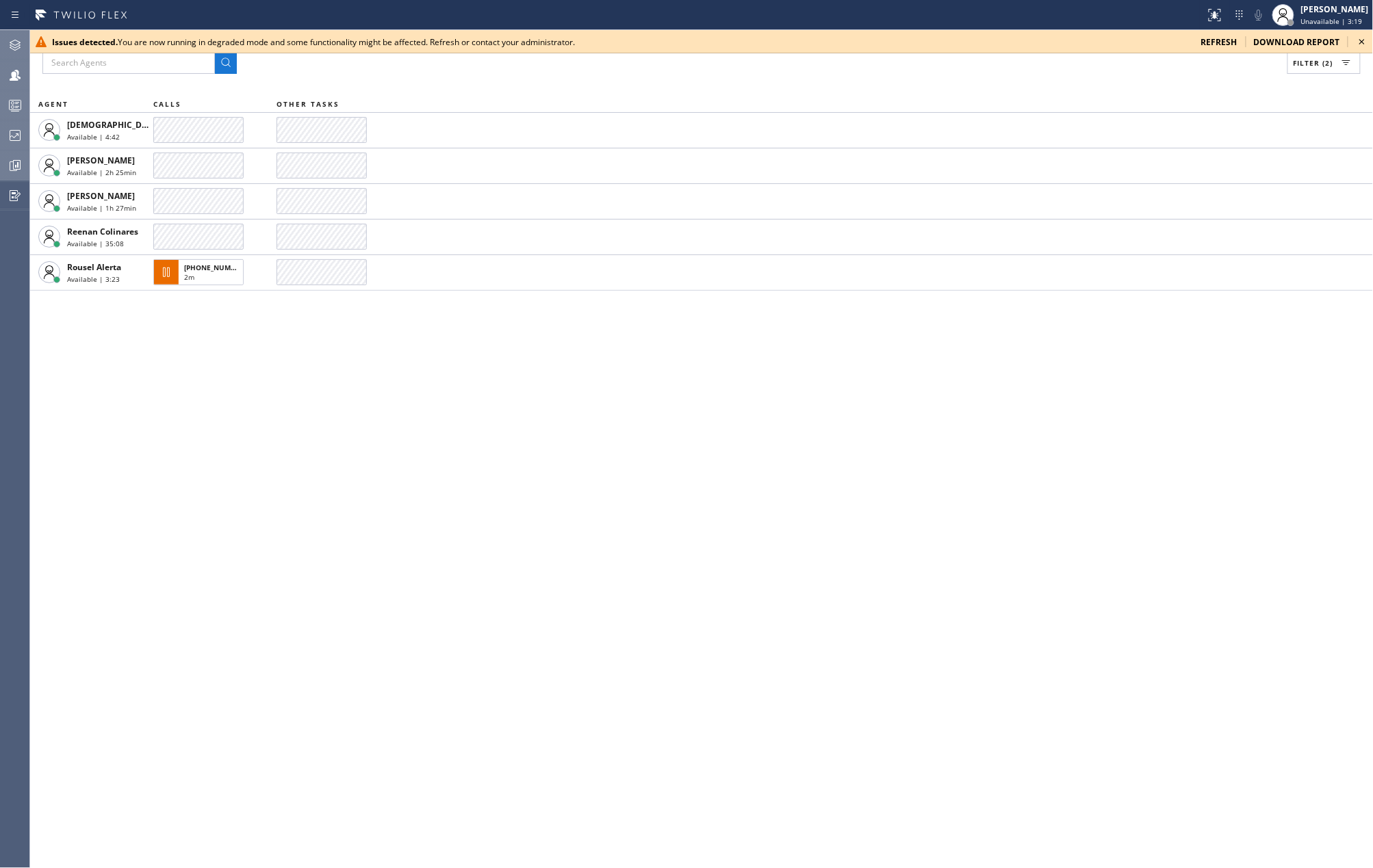
click at [1358, 37] on icon at bounding box center [1361, 42] width 16 height 16
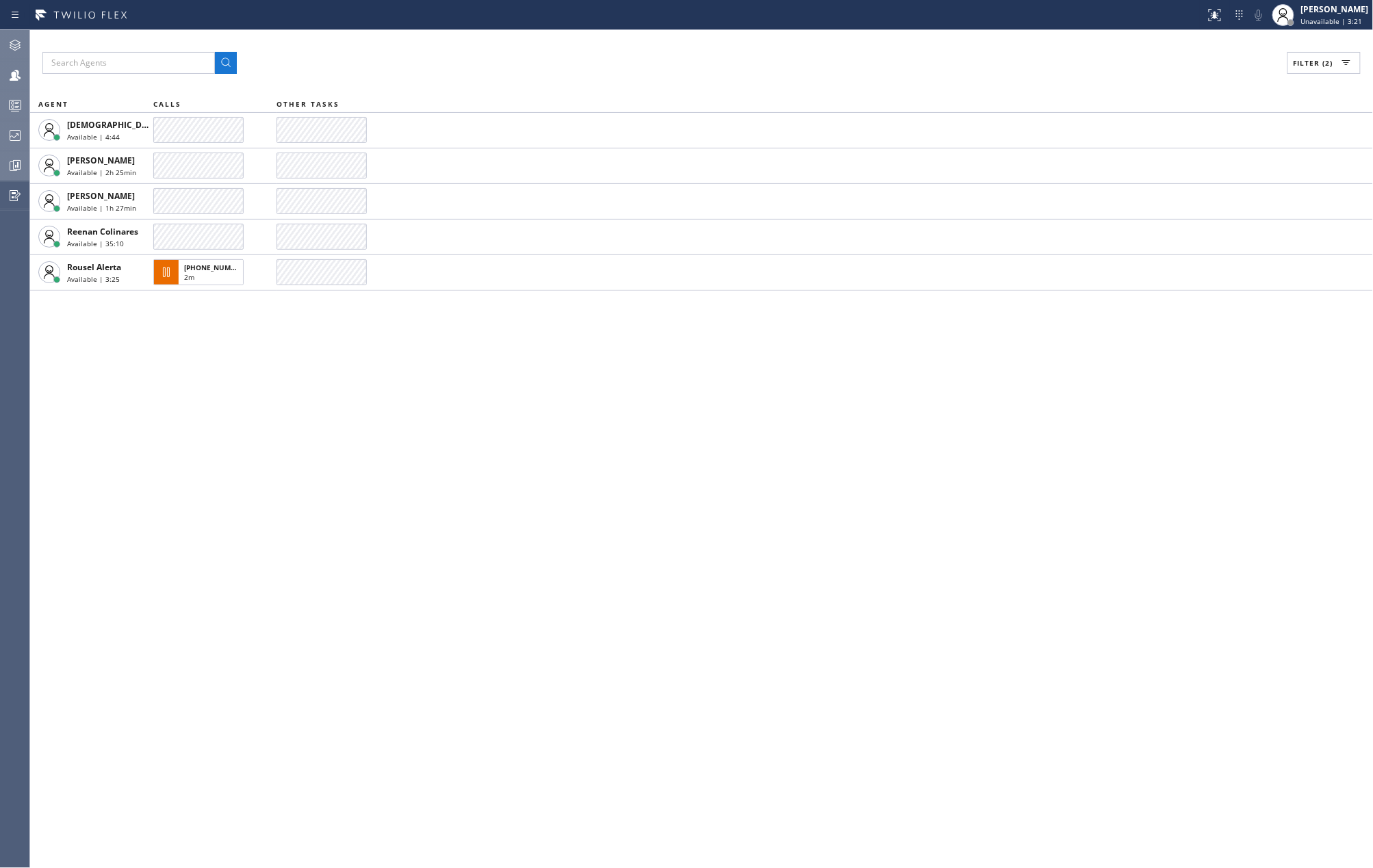
click at [721, 507] on div "Filter (2) AGENT CALLS OTHER TASKS Christian Cinco Available | 4:44 Kate Mayol …" at bounding box center [701, 449] width 1343 height 838
click at [16, 130] on icon at bounding box center [15, 135] width 16 height 16
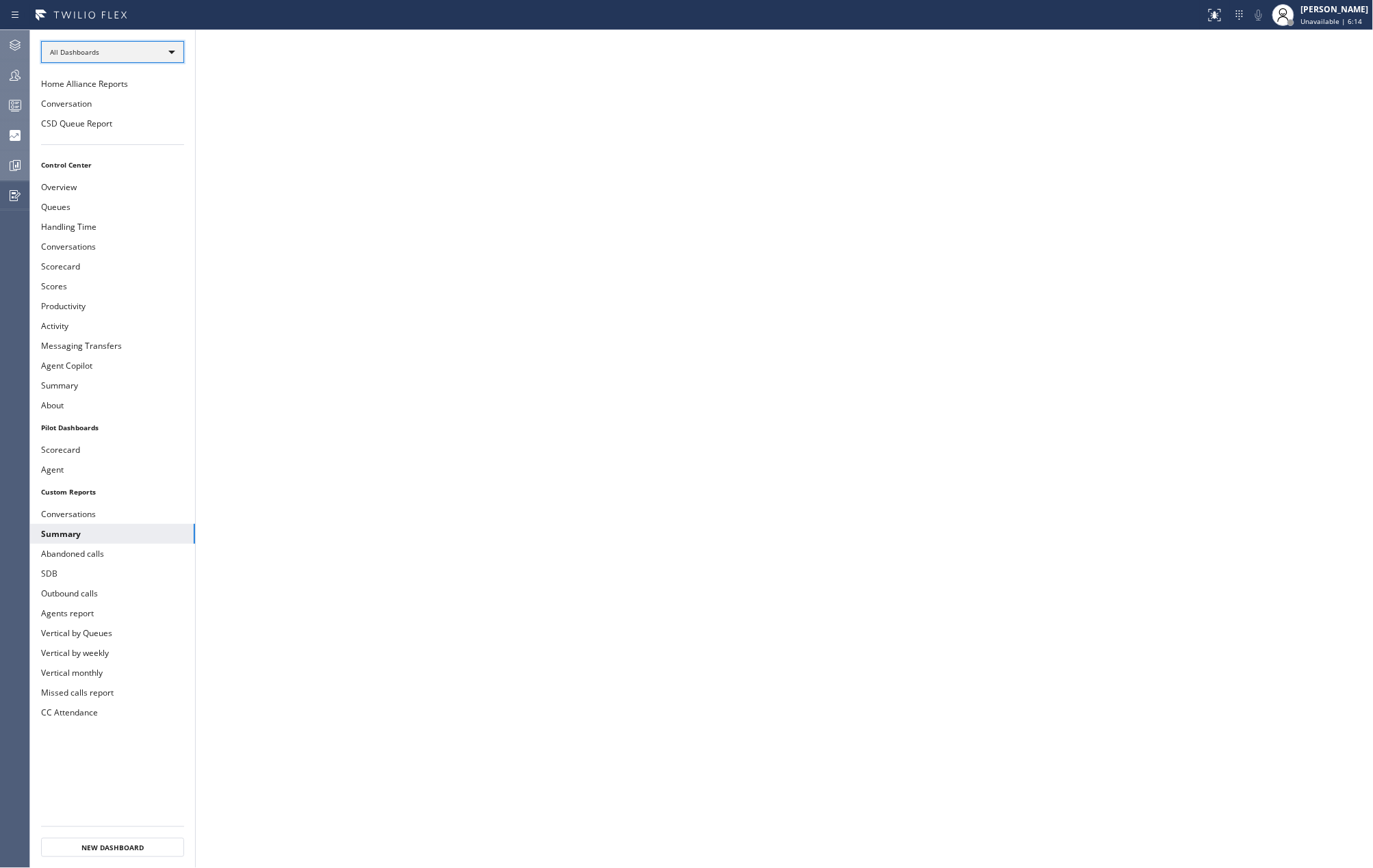
click at [144, 61] on div "All Dashboards" at bounding box center [112, 52] width 143 height 22
click at [119, 137] on li "Custom Reports" at bounding box center [111, 140] width 140 height 16
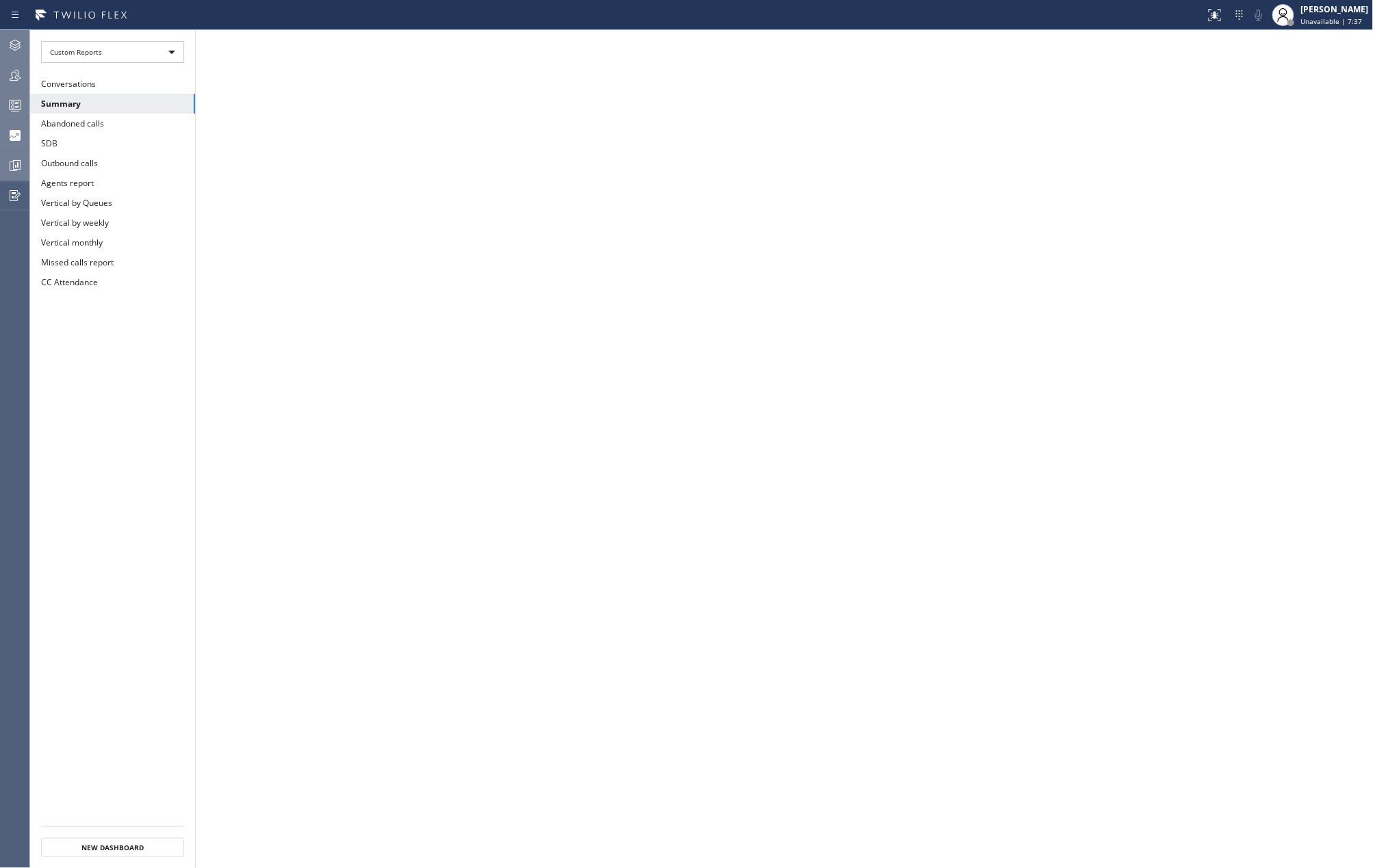
click at [28, 163] on div at bounding box center [15, 165] width 30 height 16
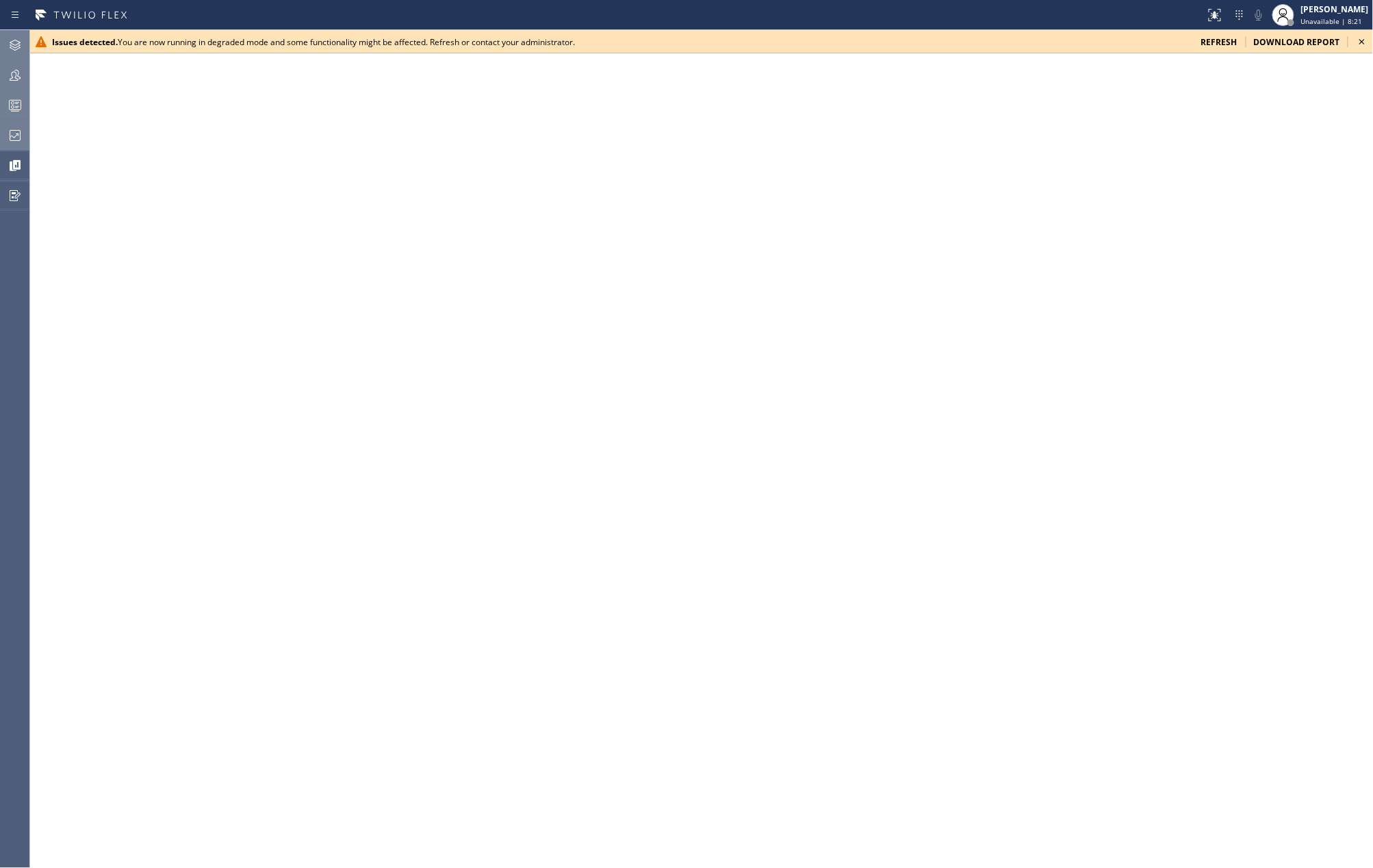
click at [1361, 39] on icon at bounding box center [1361, 42] width 16 height 16
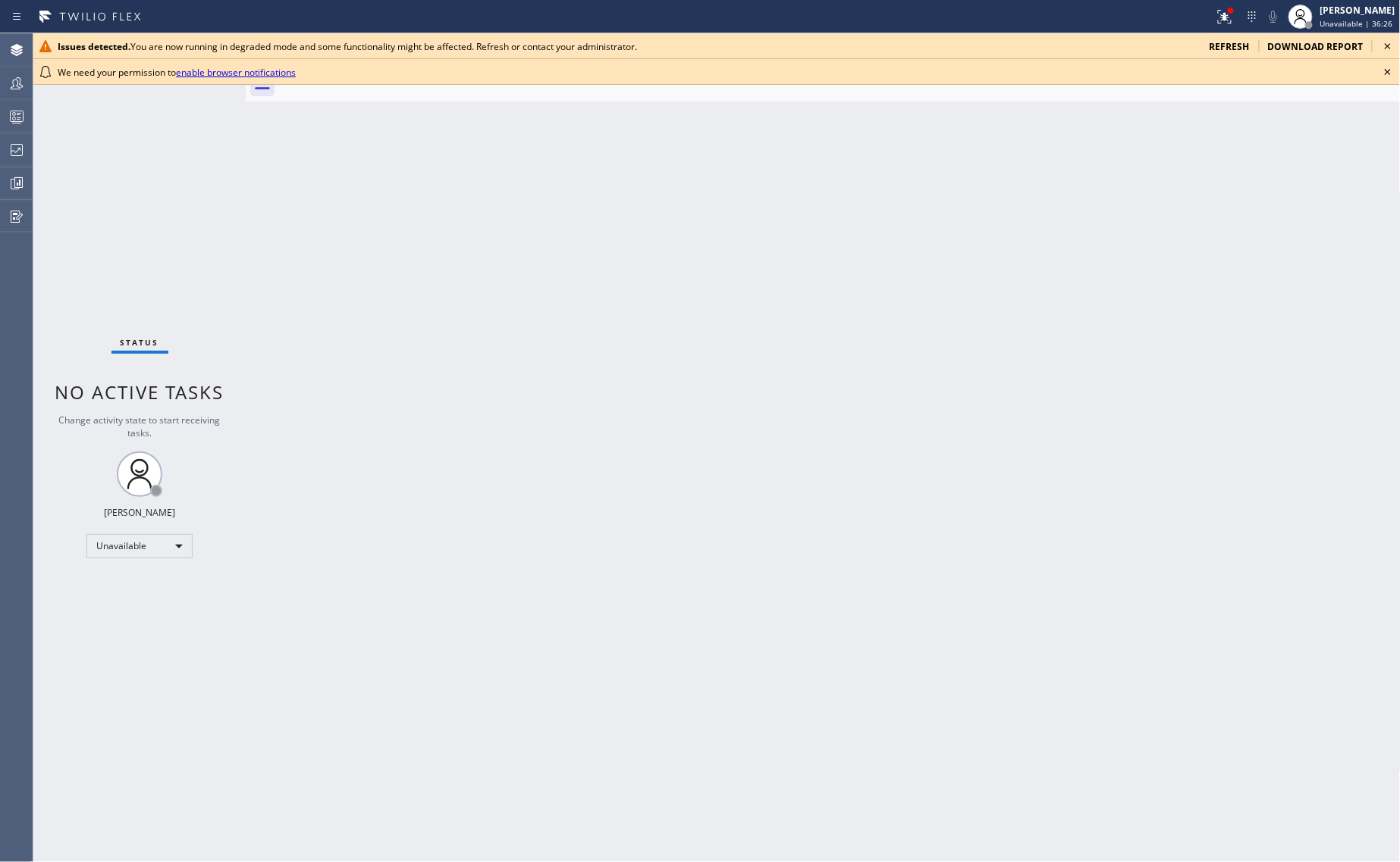
click at [1387, 71] on icon at bounding box center [1387, 72] width 6 height 6
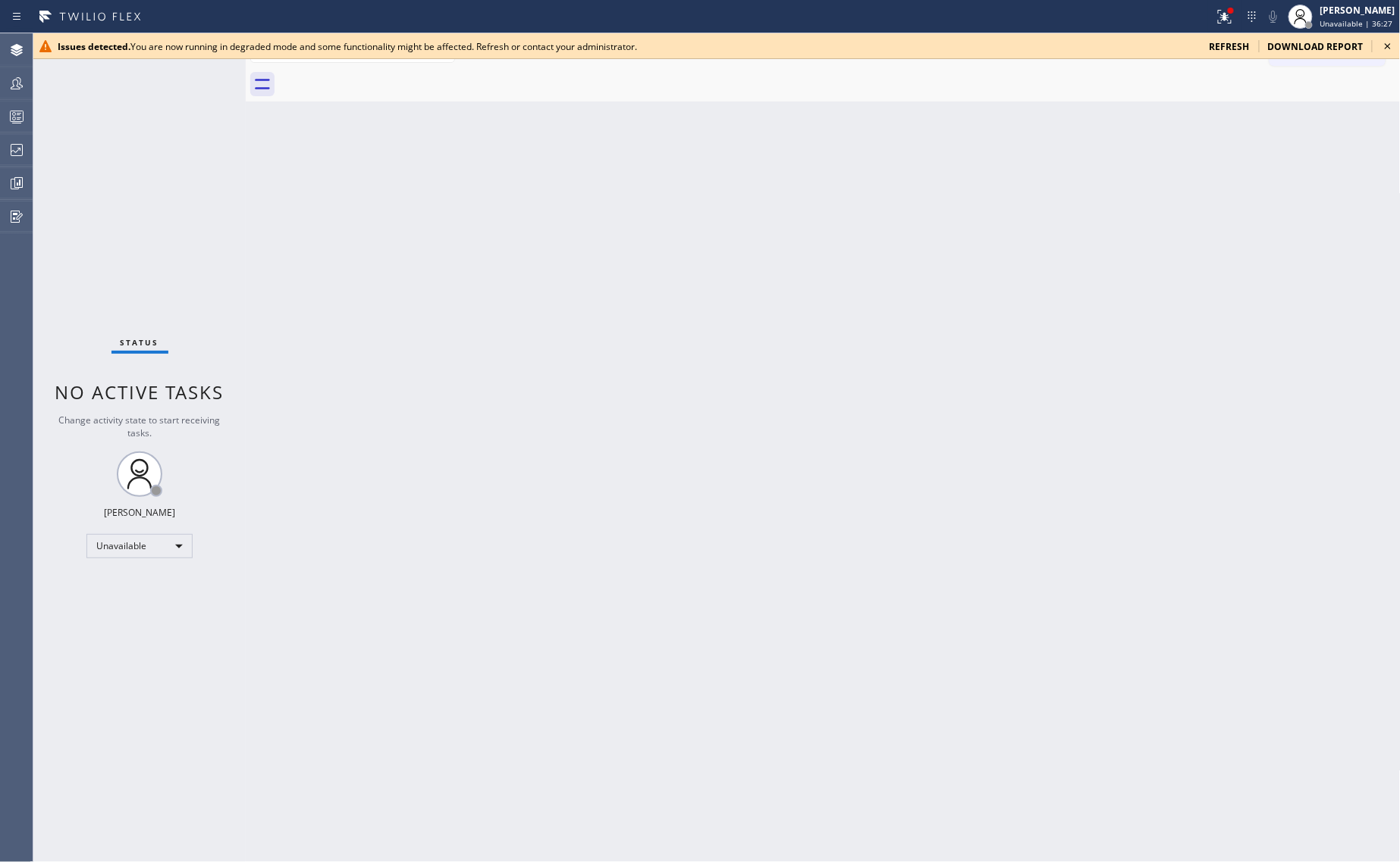
click at [1387, 47] on icon at bounding box center [1387, 46] width 6 height 6
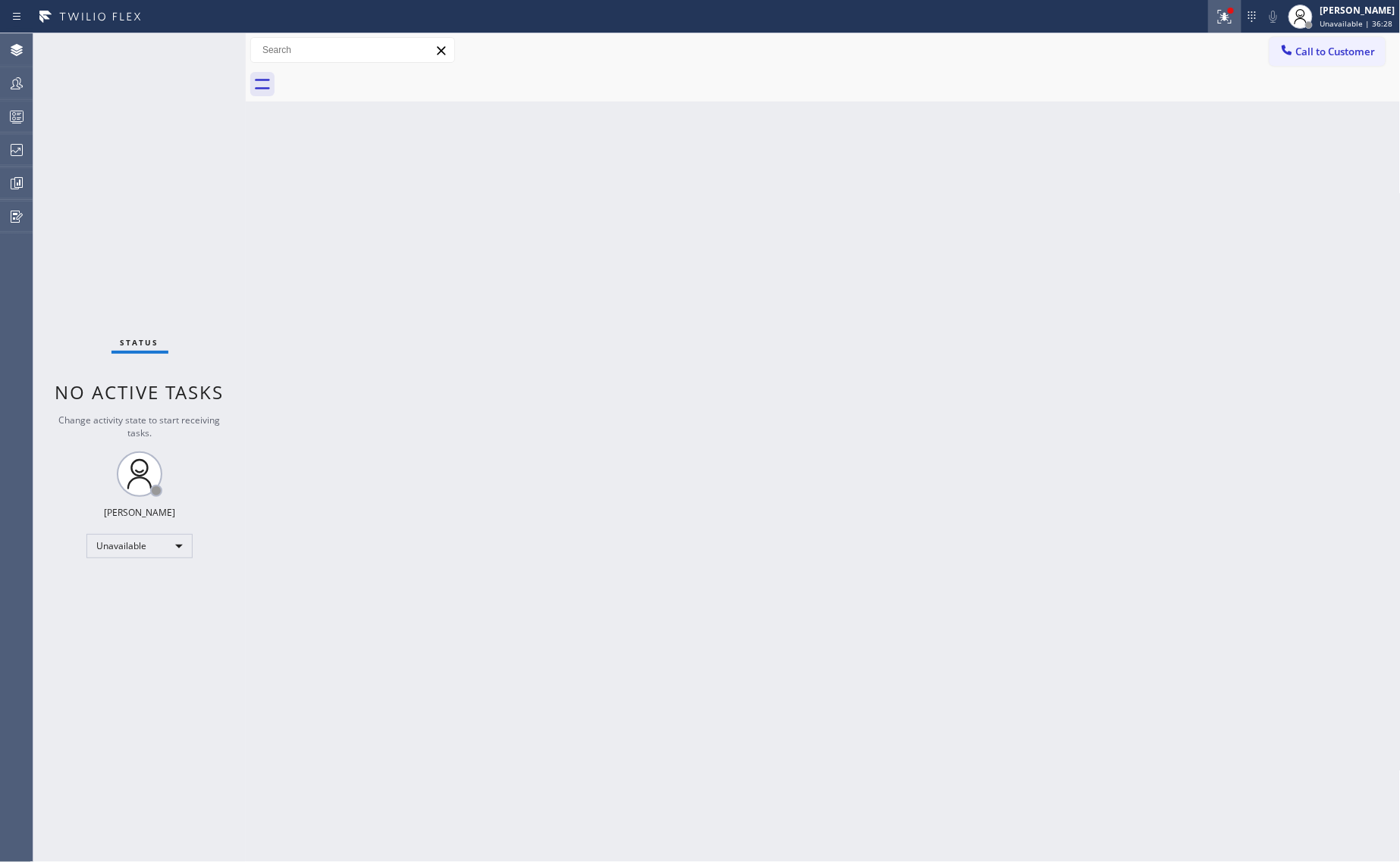
click at [1229, 20] on icon at bounding box center [1224, 17] width 18 height 18
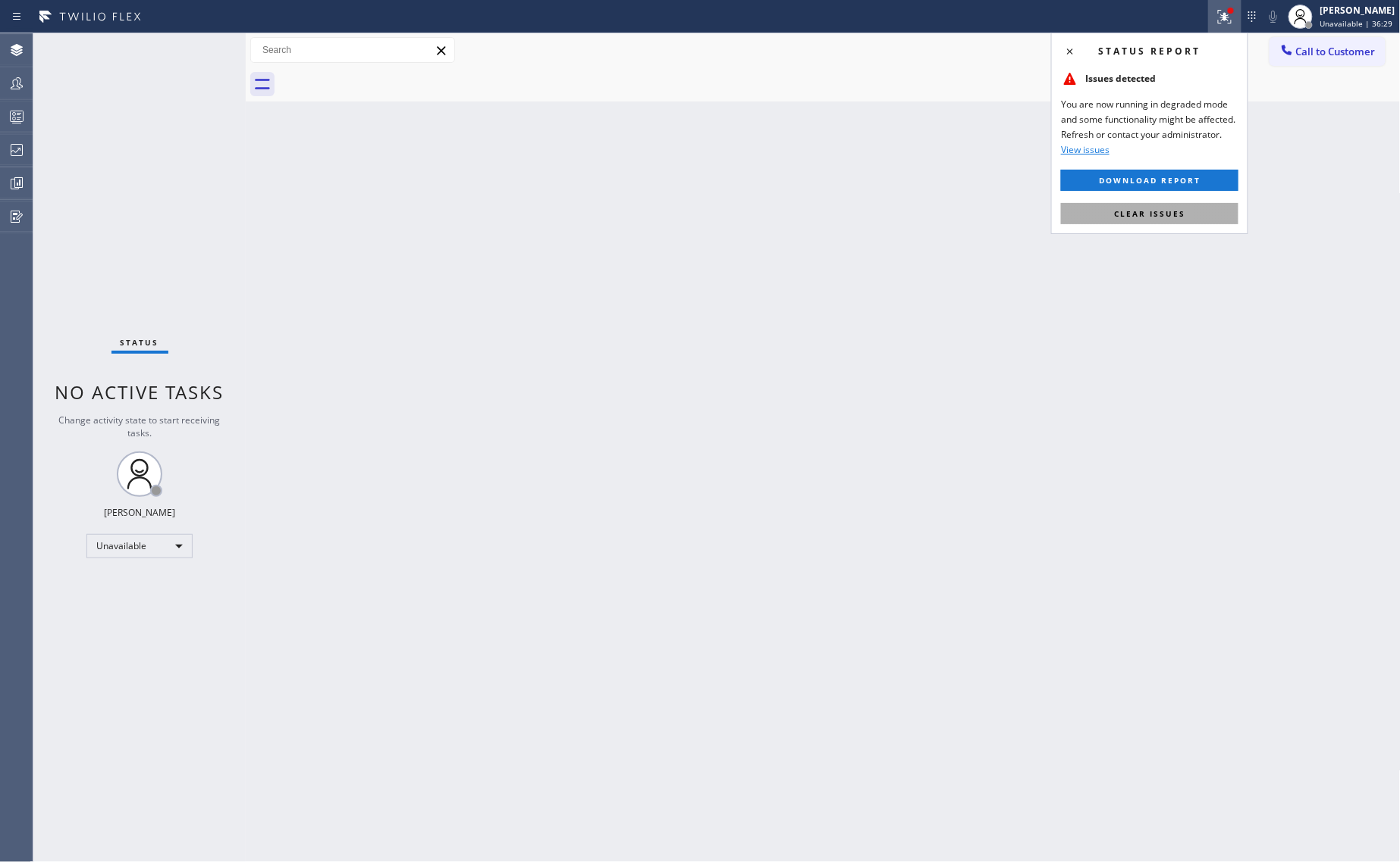
click at [1141, 207] on button "Clear issues" at bounding box center [1149, 214] width 177 height 22
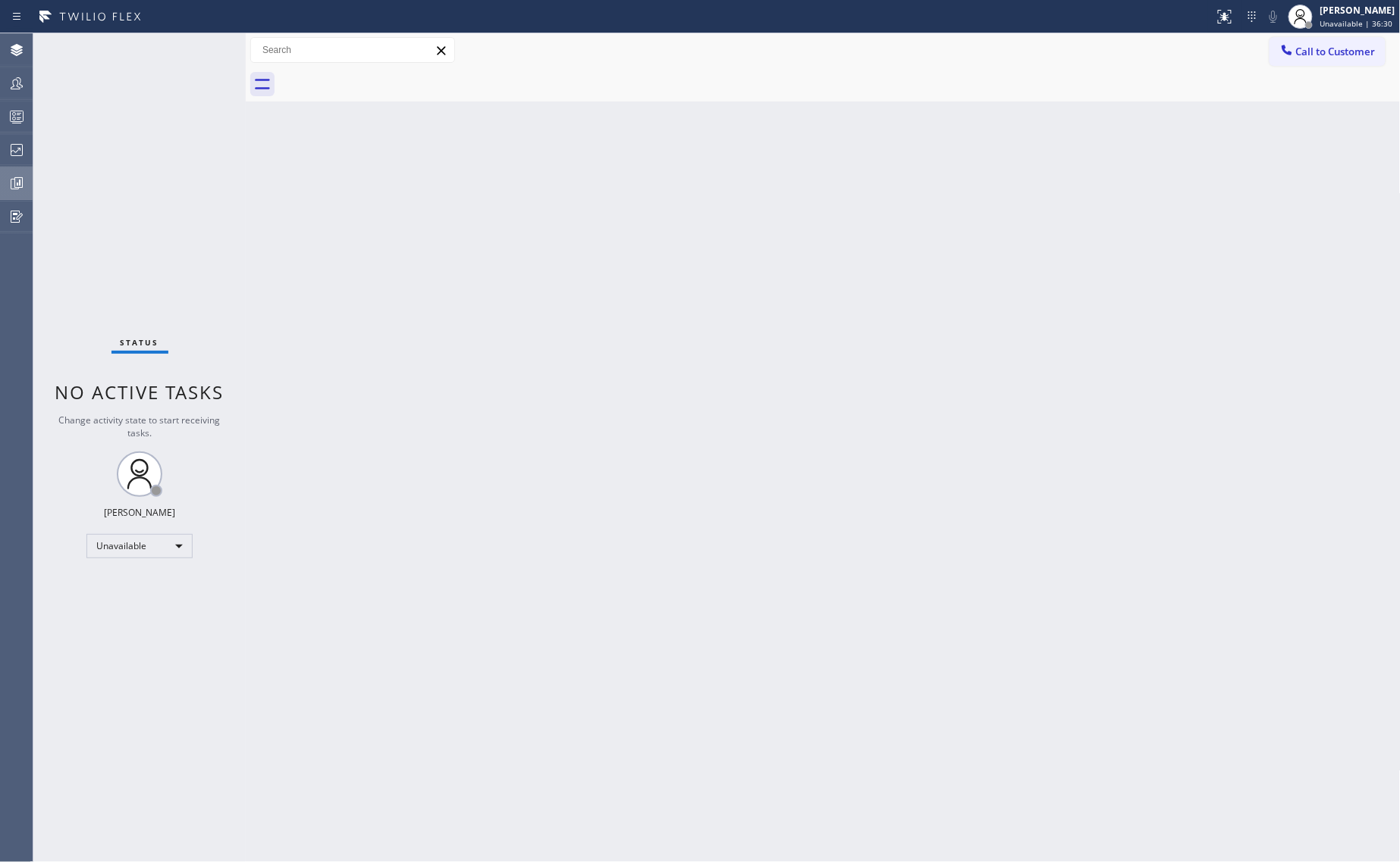
click at [22, 186] on icon at bounding box center [17, 183] width 18 height 18
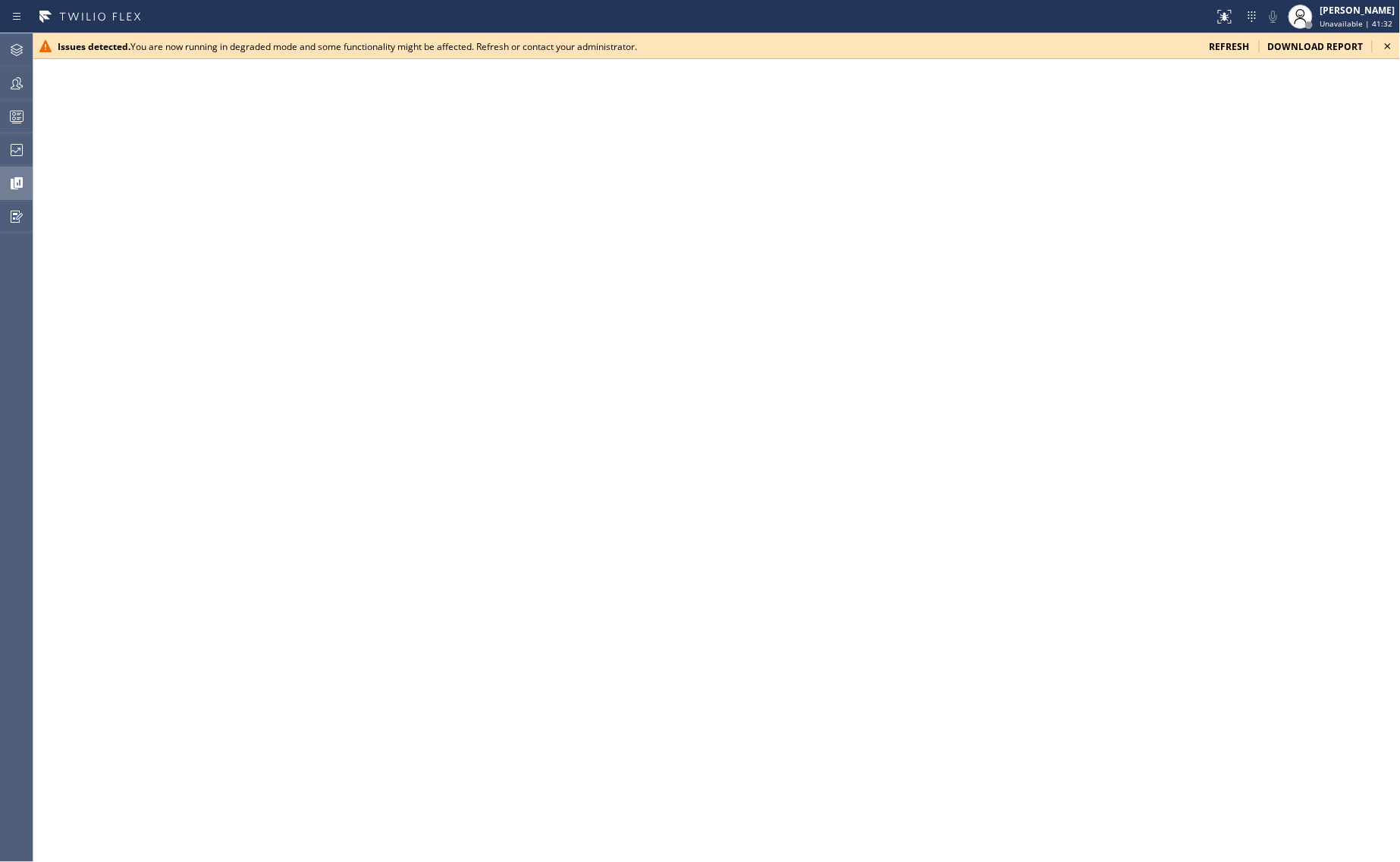
click at [1387, 44] on icon at bounding box center [1387, 46] width 18 height 18
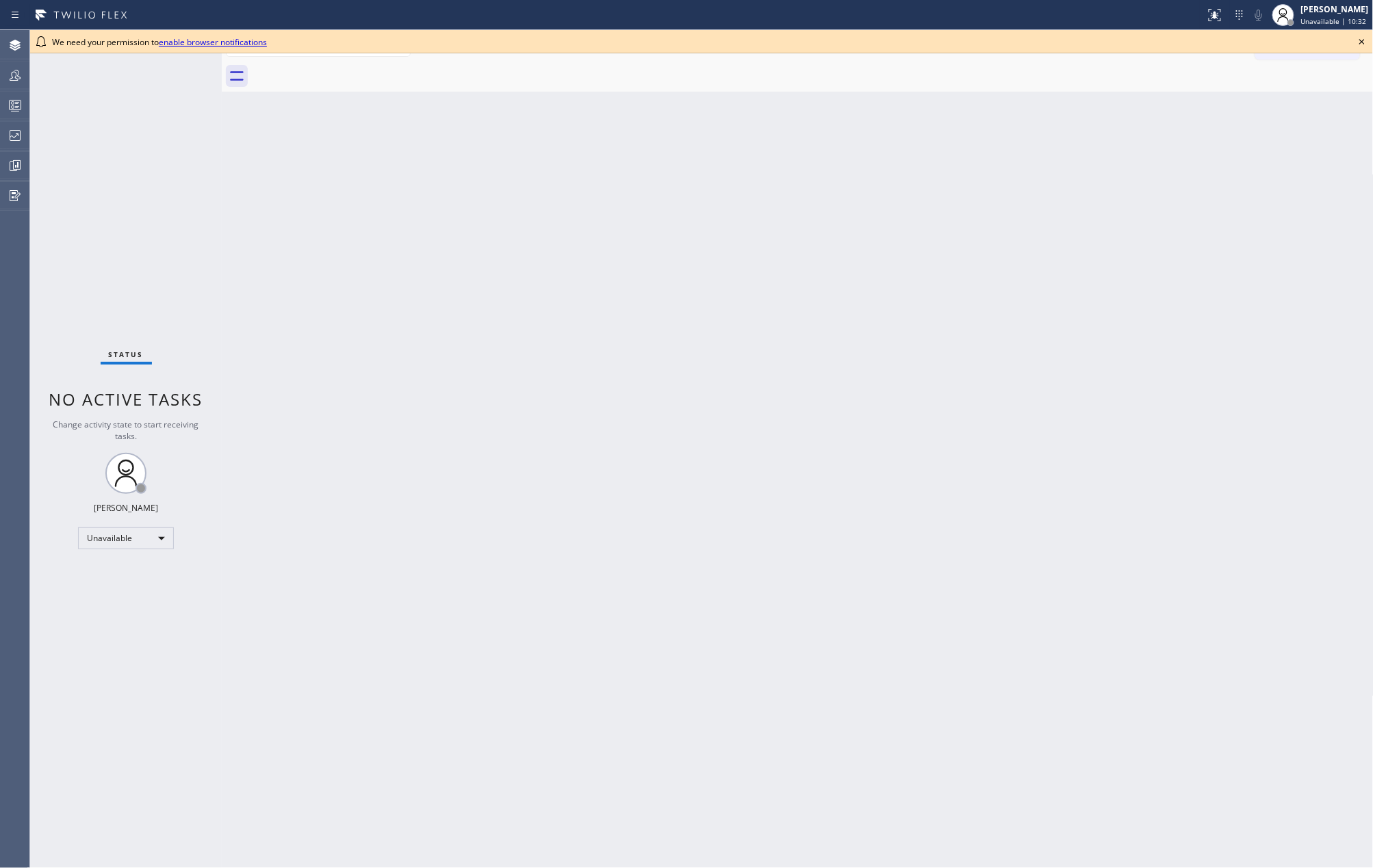
click at [1362, 39] on icon at bounding box center [1361, 42] width 16 height 16
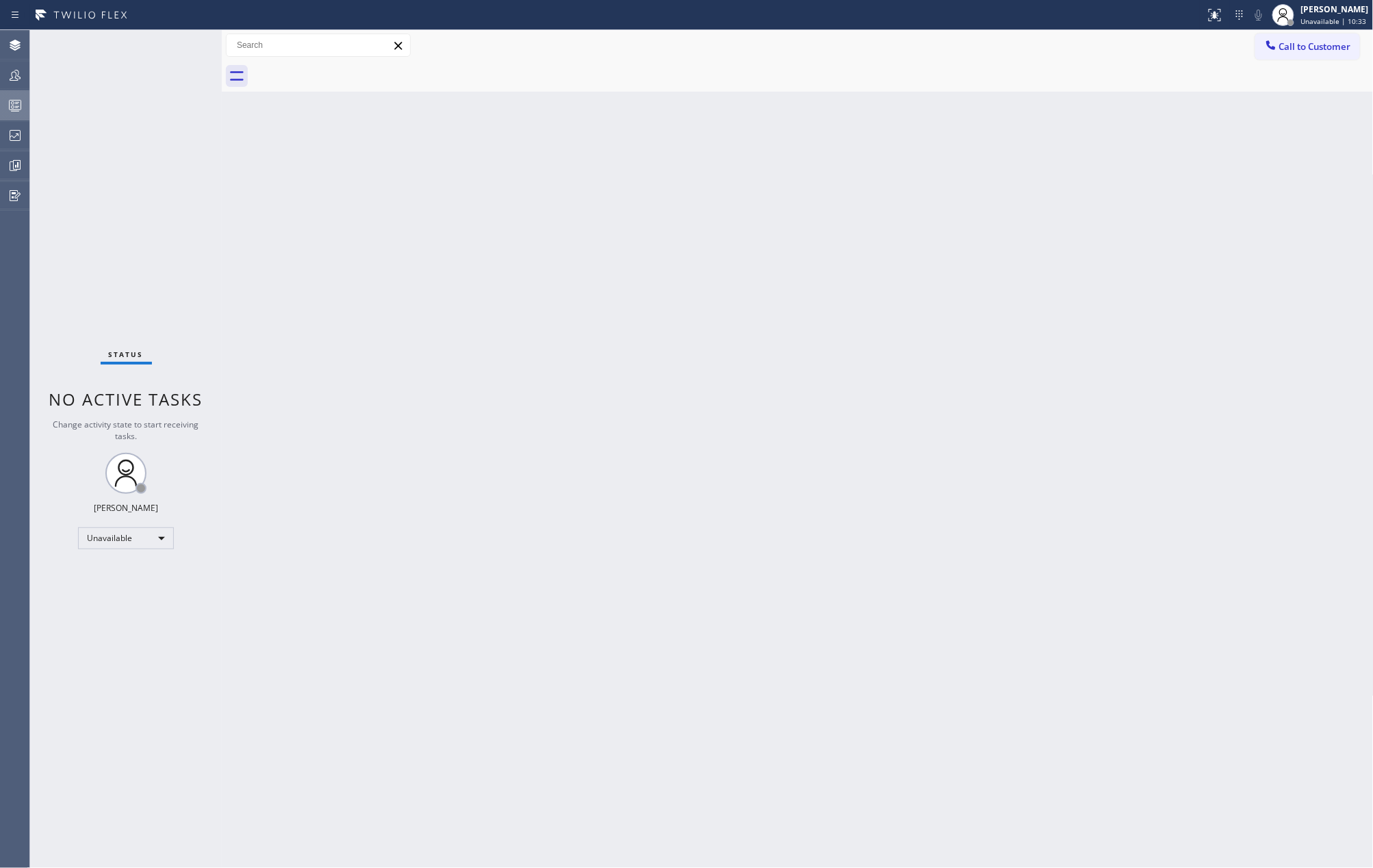
click at [13, 107] on circle at bounding box center [12, 107] width 3 height 3
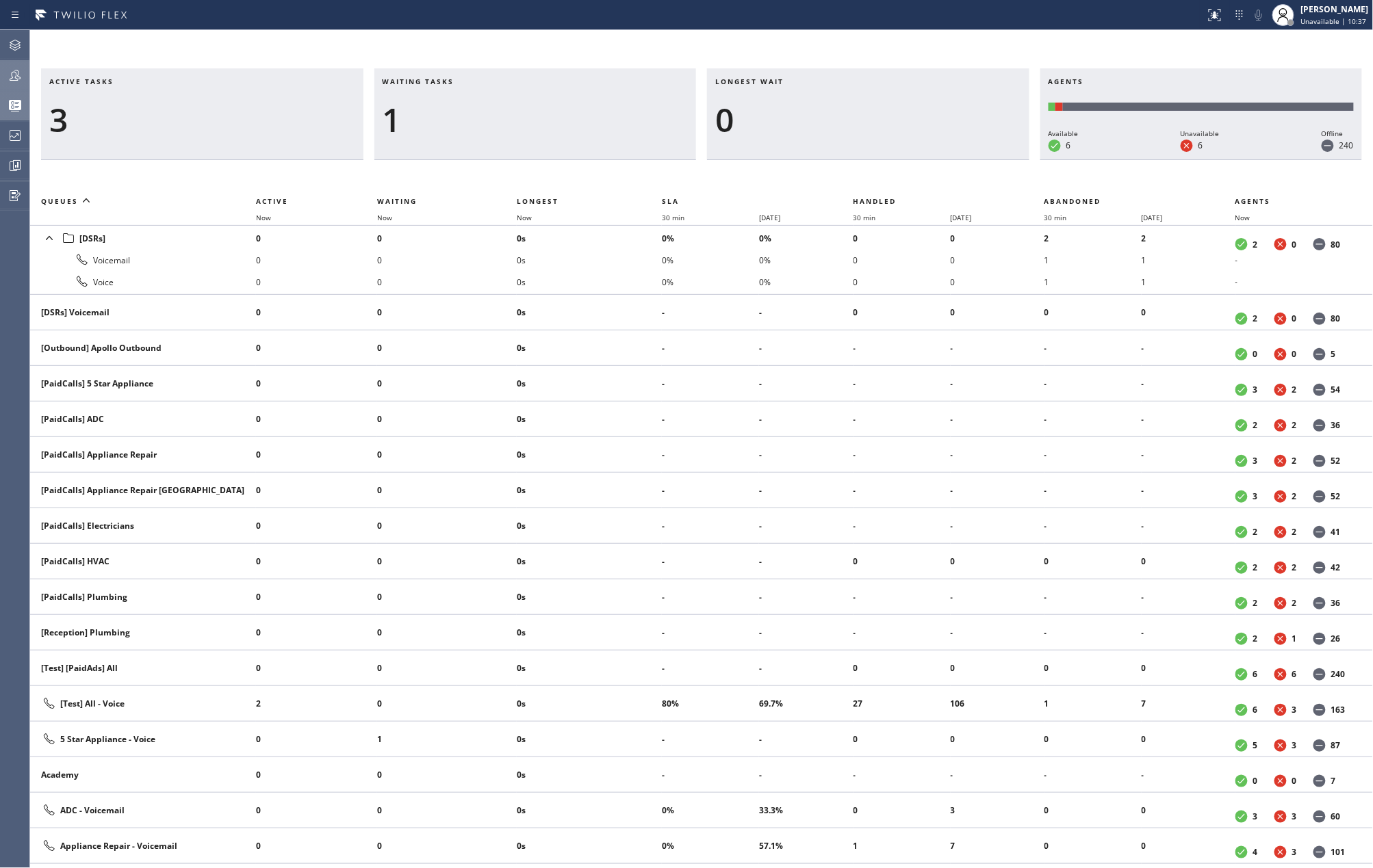
click at [15, 70] on icon at bounding box center [15, 76] width 11 height 11
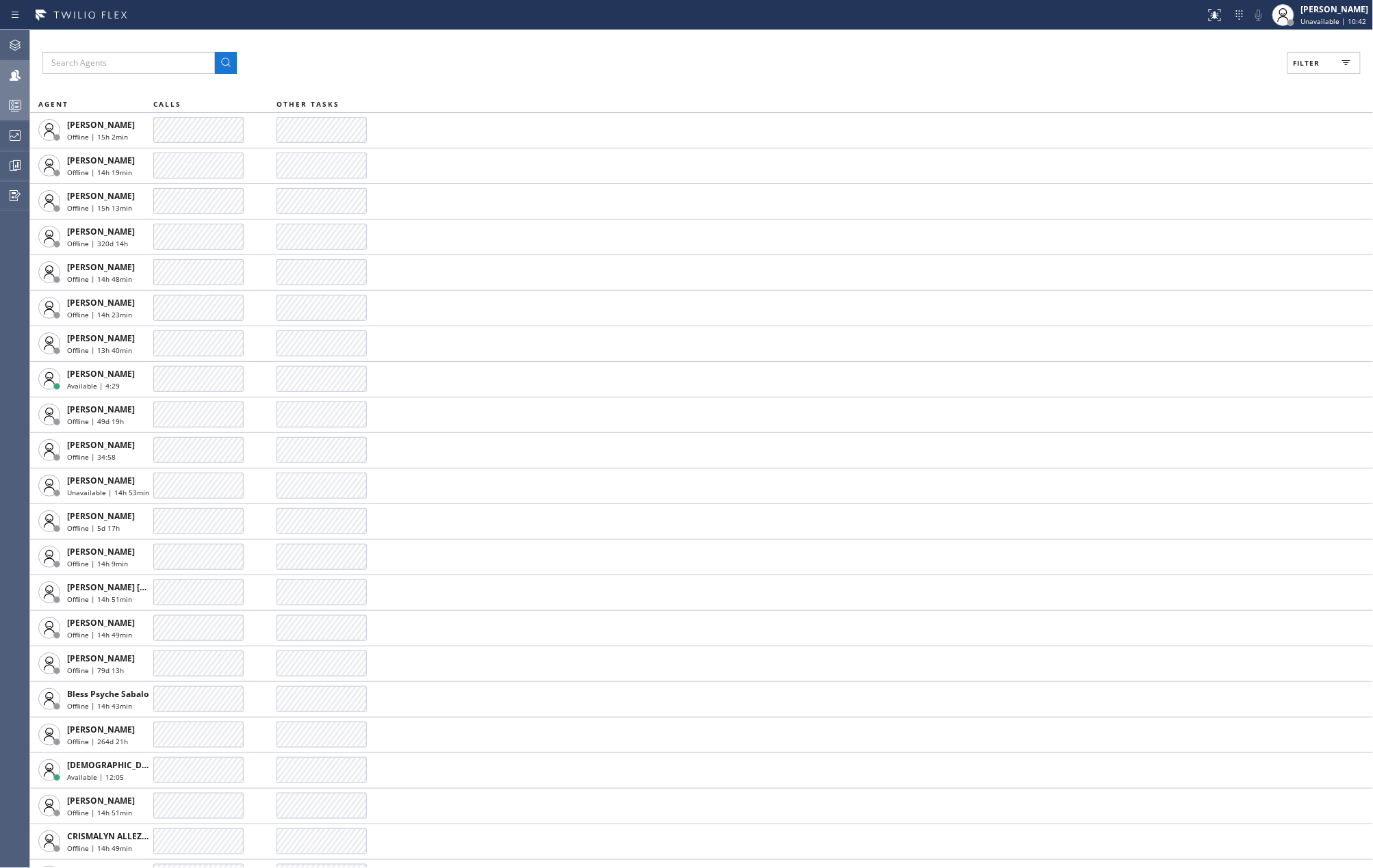
click at [1314, 58] on span "Filter" at bounding box center [1307, 62] width 27 height 10
click at [12, 162] on icon at bounding box center [16, 166] width 11 height 11
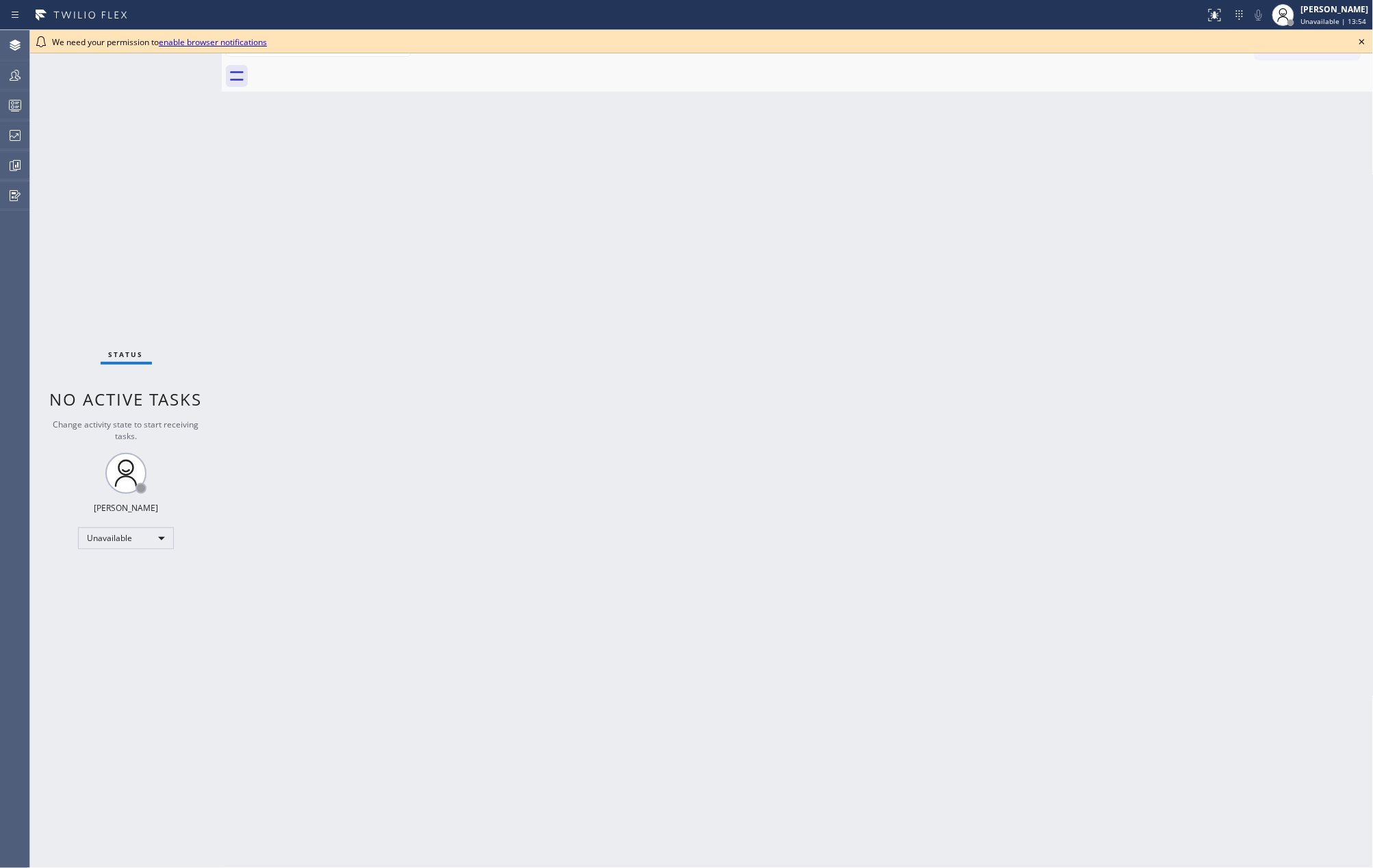
click at [1363, 36] on icon at bounding box center [1361, 42] width 16 height 16
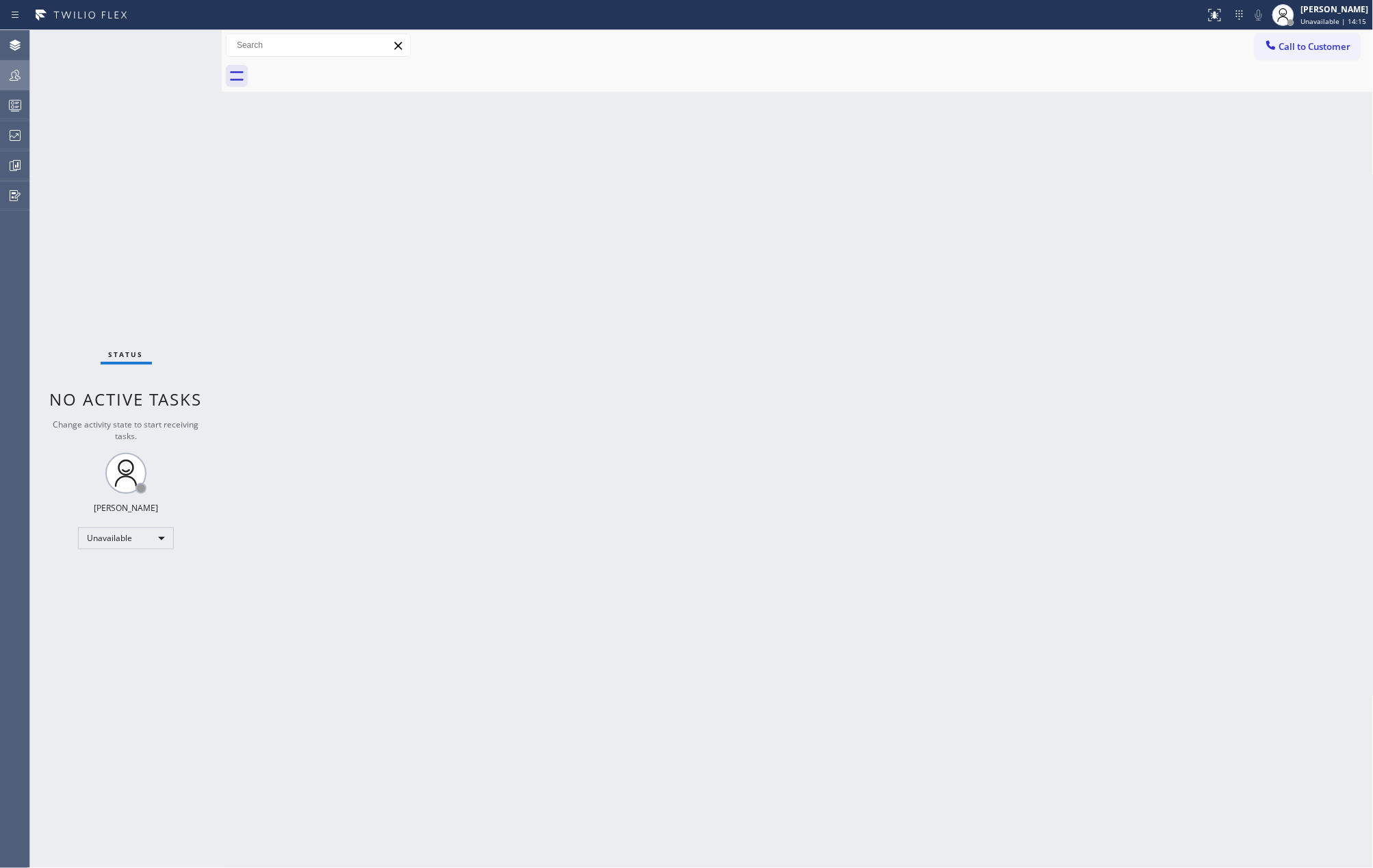
click at [13, 76] on icon at bounding box center [15, 75] width 16 height 16
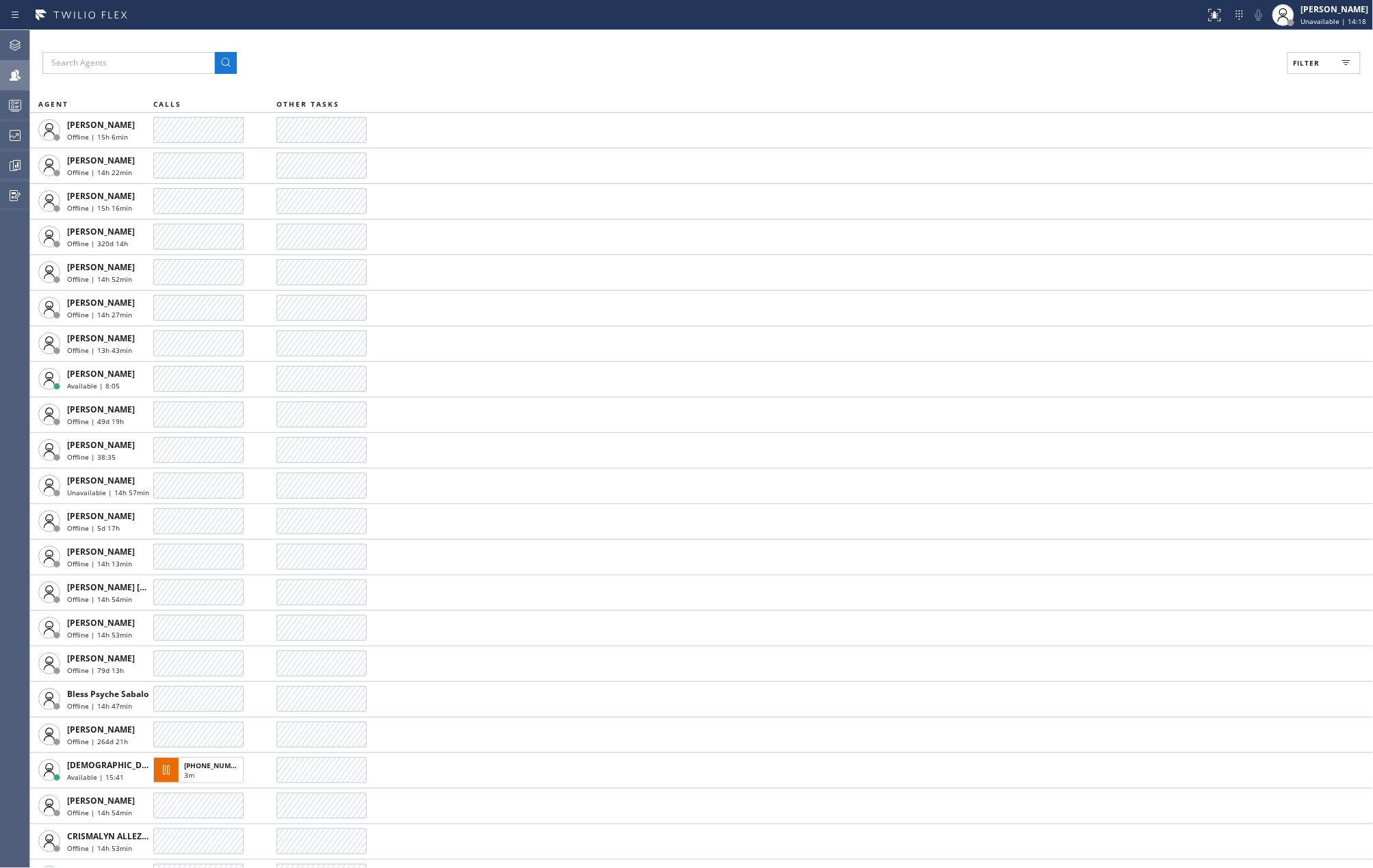
click at [1303, 61] on span "Filter" at bounding box center [1307, 62] width 27 height 10
drag, startPoint x: 1188, startPoint y: 160, endPoint x: 1173, endPoint y: 193, distance: 36.2
click at [1188, 162] on label "Available" at bounding box center [1272, 162] width 180 height 12
click at [1182, 162] on input "Available" at bounding box center [1173, 162] width 16 height 16
checkbox input "true"
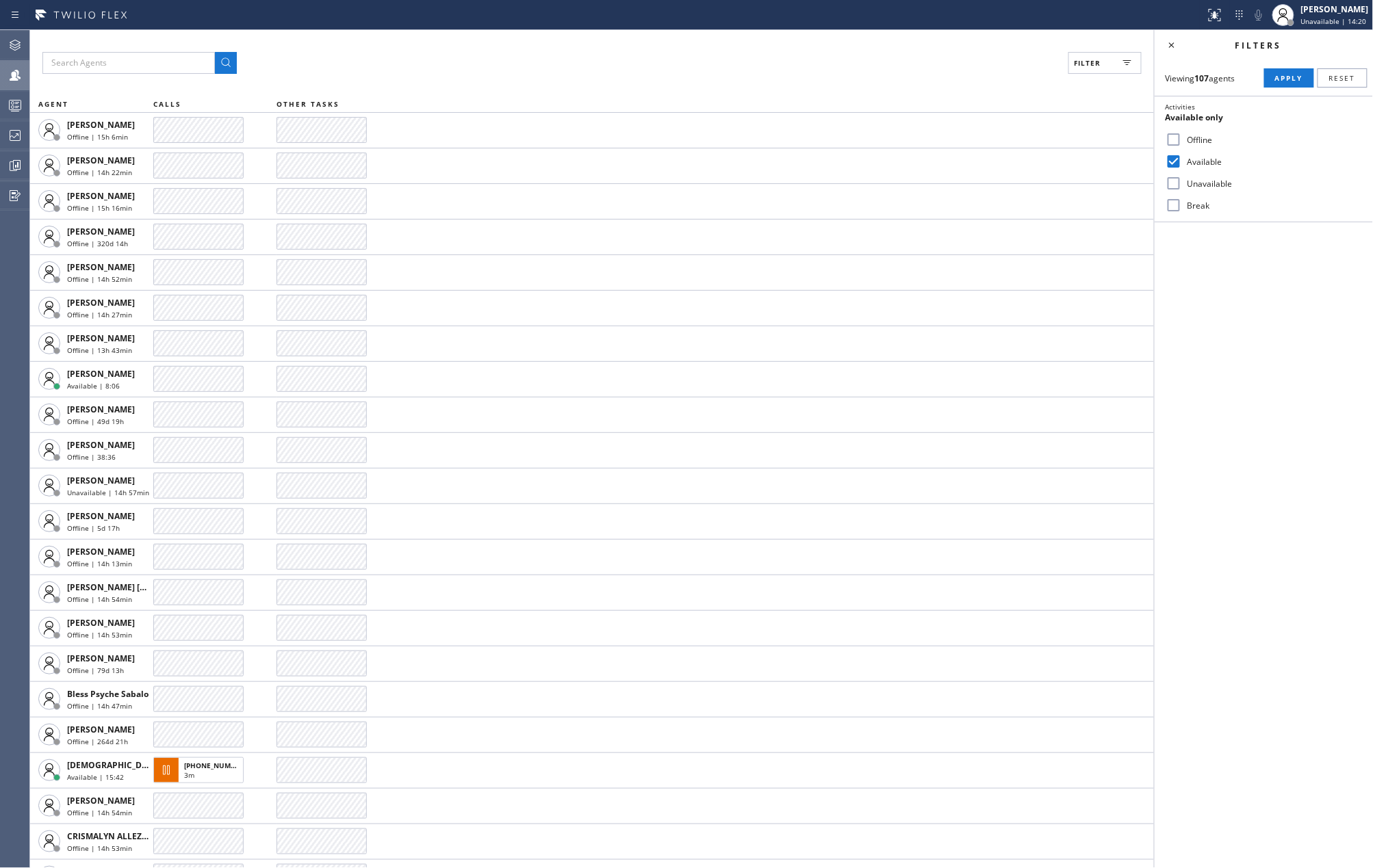
click at [1173, 205] on input "Break" at bounding box center [1173, 205] width 16 height 16
checkbox input "true"
click at [1280, 73] on span "Apply" at bounding box center [1289, 77] width 28 height 10
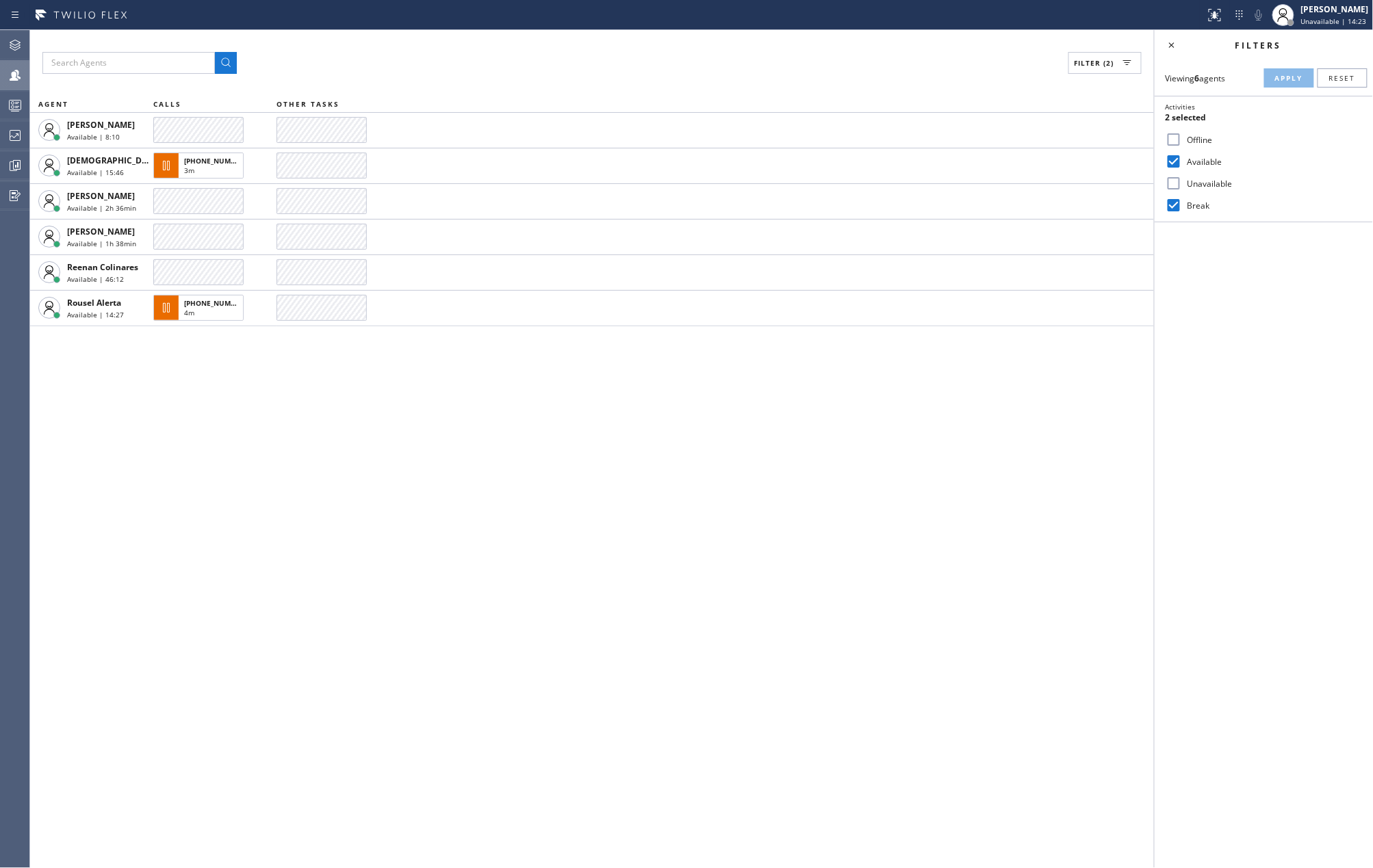
click at [882, 469] on div "Filter (2) AGENT CALLS OTHER TASKS Anastasiia Kuzova Available | 8:10 Christian…" at bounding box center [592, 449] width 1124 height 838
click at [1326, 13] on div "[PERSON_NAME]" at bounding box center [1335, 9] width 68 height 12
click at [12, 102] on circle at bounding box center [12, 103] width 3 height 3
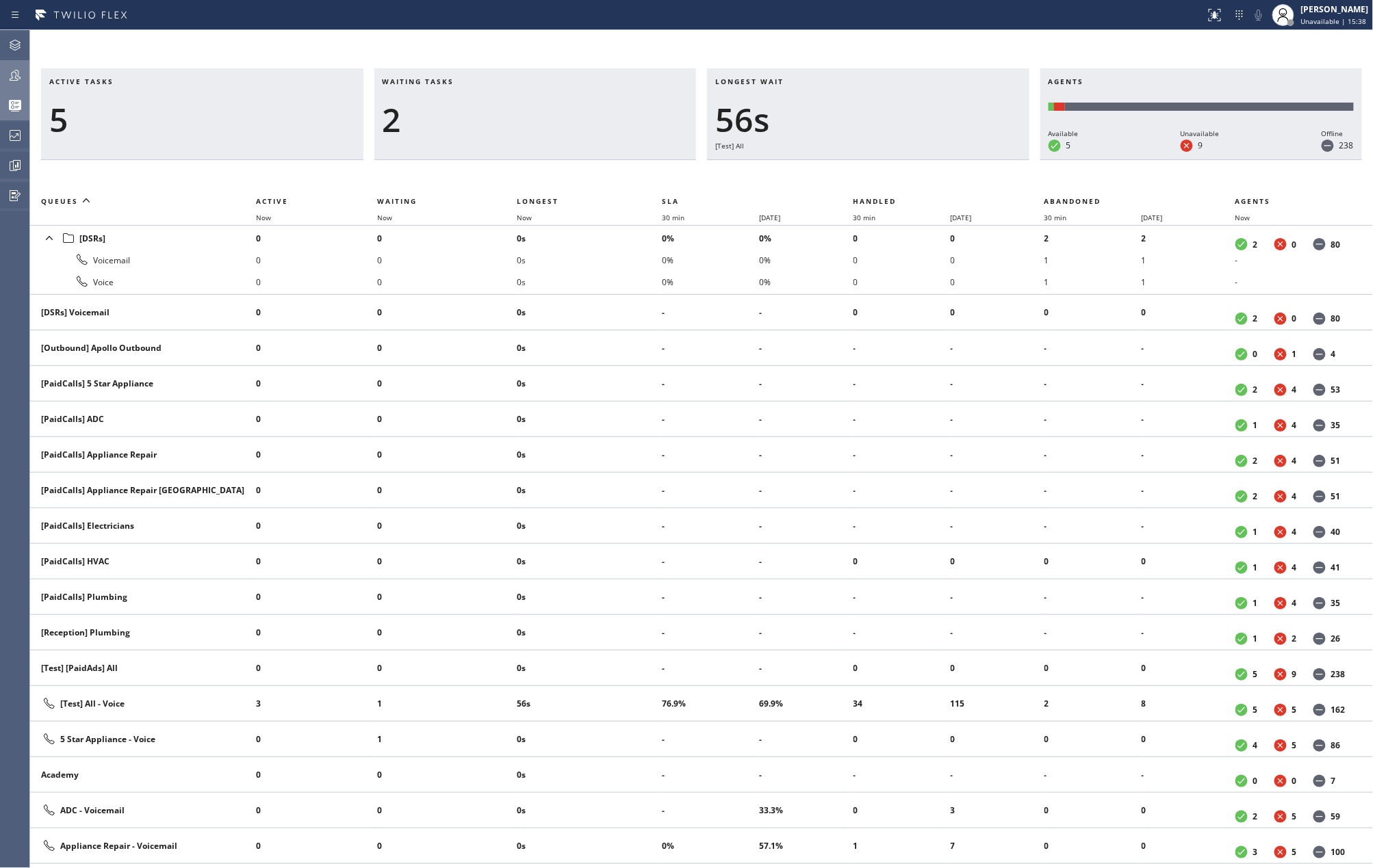
drag, startPoint x: 1342, startPoint y: 15, endPoint x: 1312, endPoint y: 43, distance: 41.0
click at [1342, 15] on div "Jovelle Tadle Unavailable | 15:38" at bounding box center [1336, 14] width 75 height 24
click at [1279, 69] on button "Available" at bounding box center [1305, 73] width 137 height 18
click at [1275, 39] on span "accept" at bounding box center [1279, 42] width 31 height 12
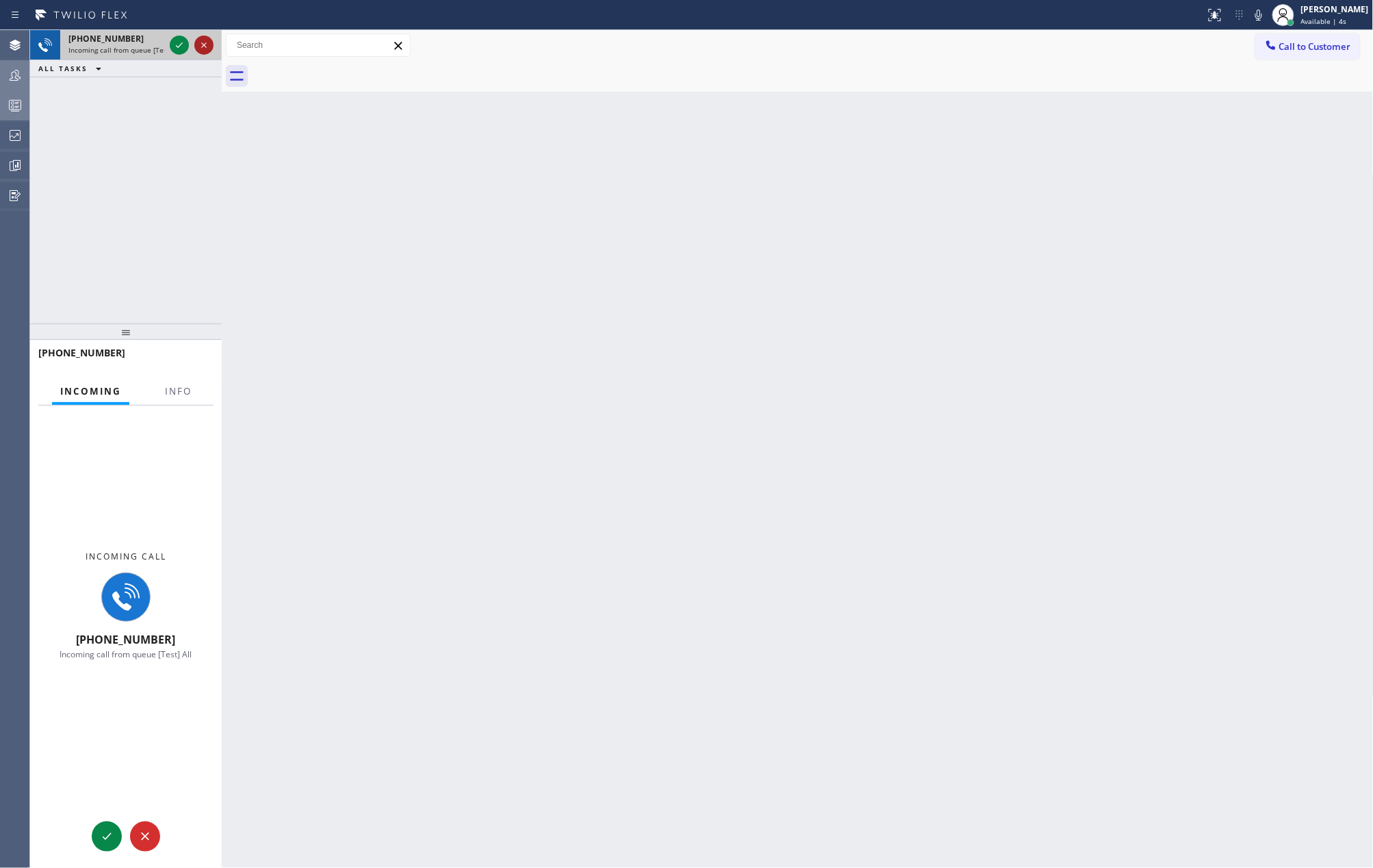
click at [174, 46] on icon at bounding box center [180, 45] width 16 height 16
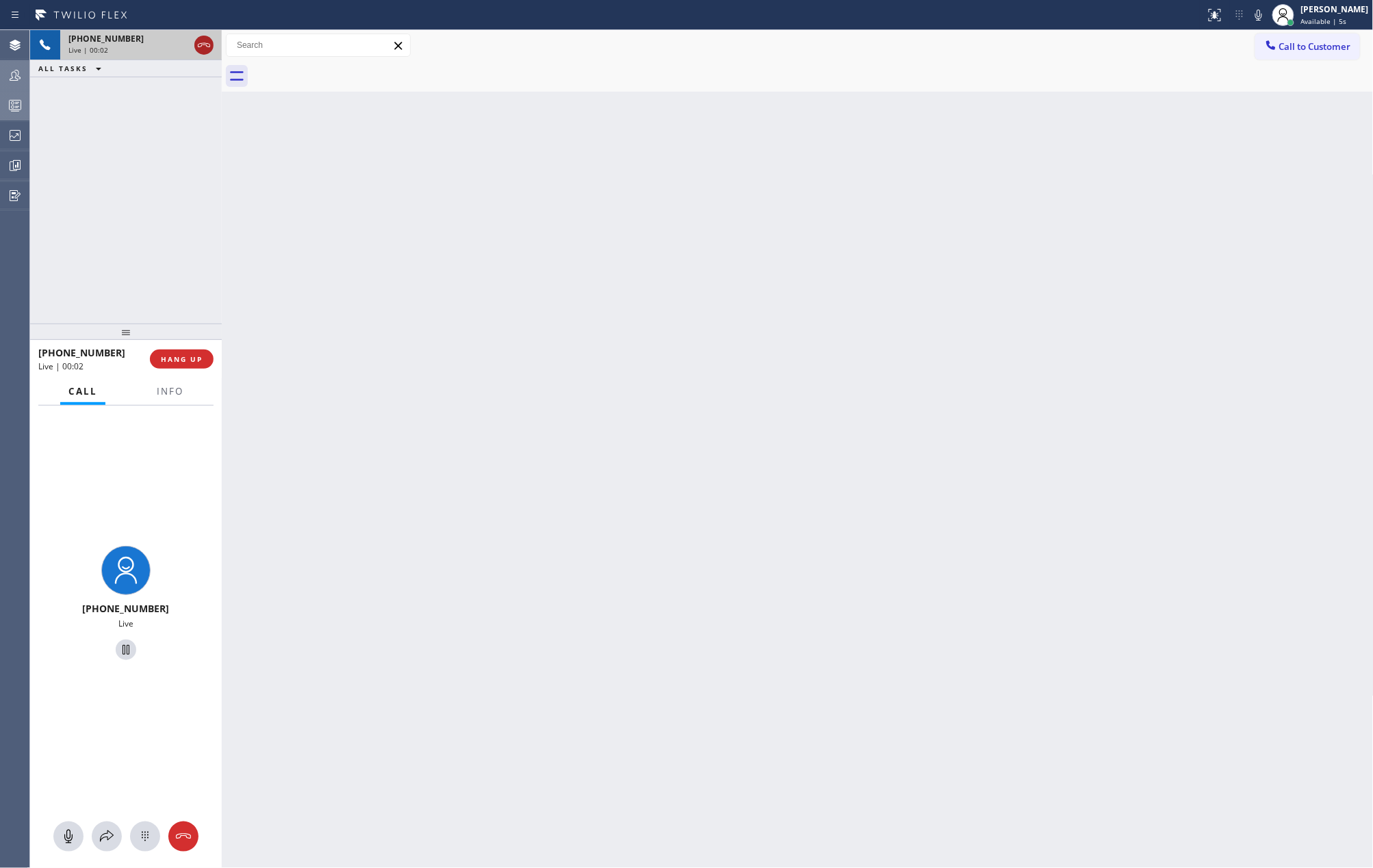
click at [198, 46] on icon at bounding box center [204, 45] width 16 height 16
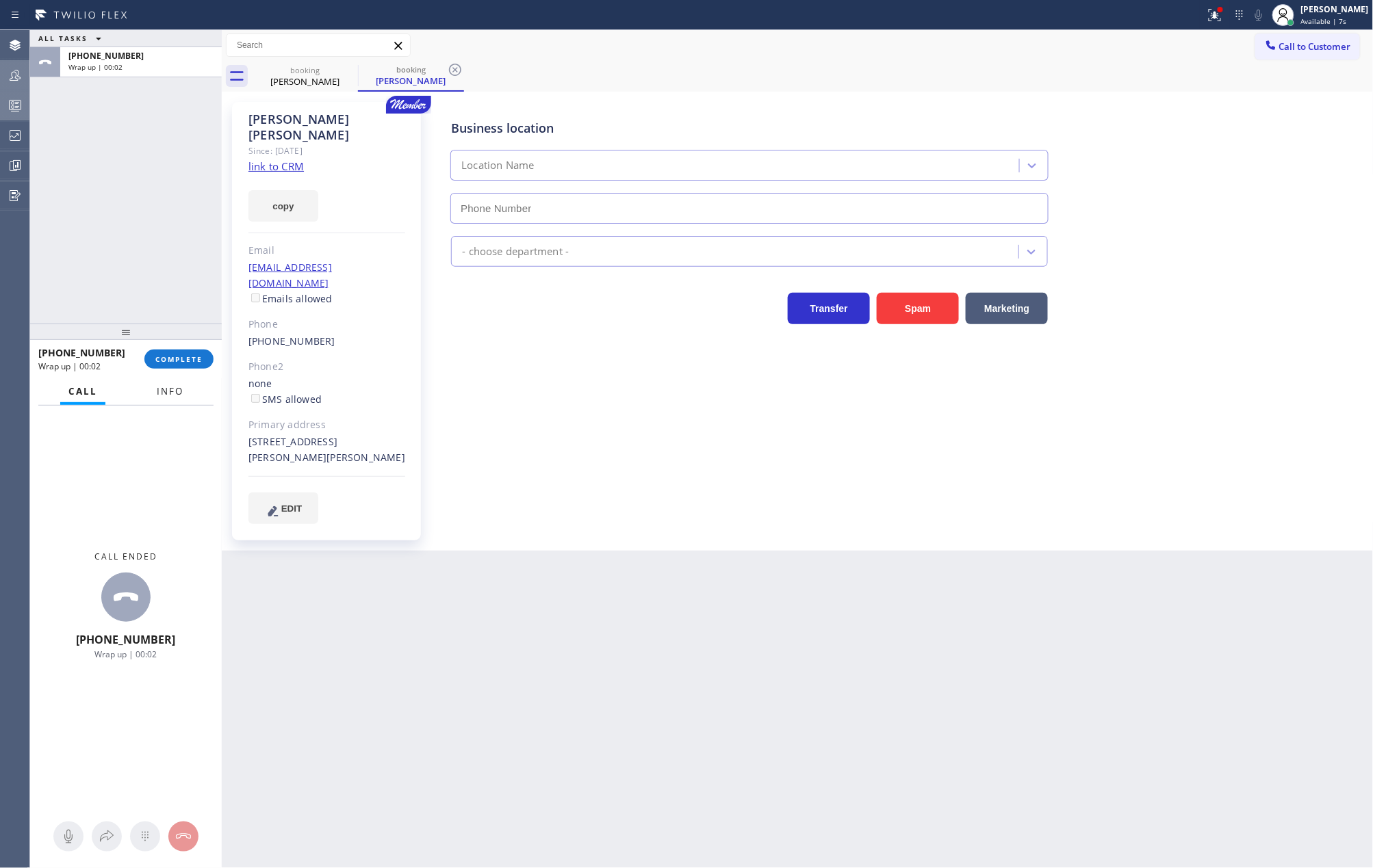
click at [171, 397] on span "Info" at bounding box center [170, 392] width 27 height 12
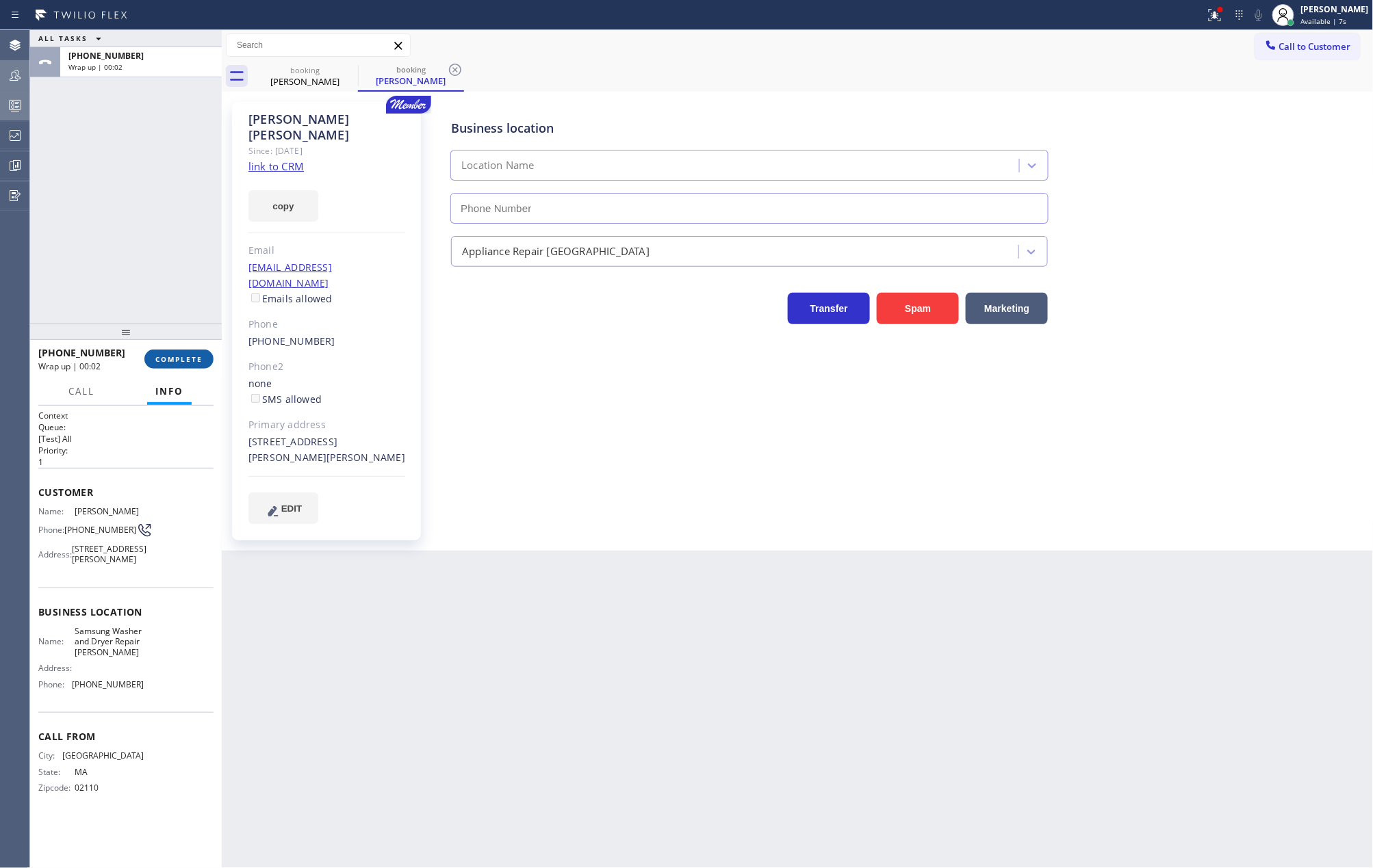
type input "(339) 888-9303"
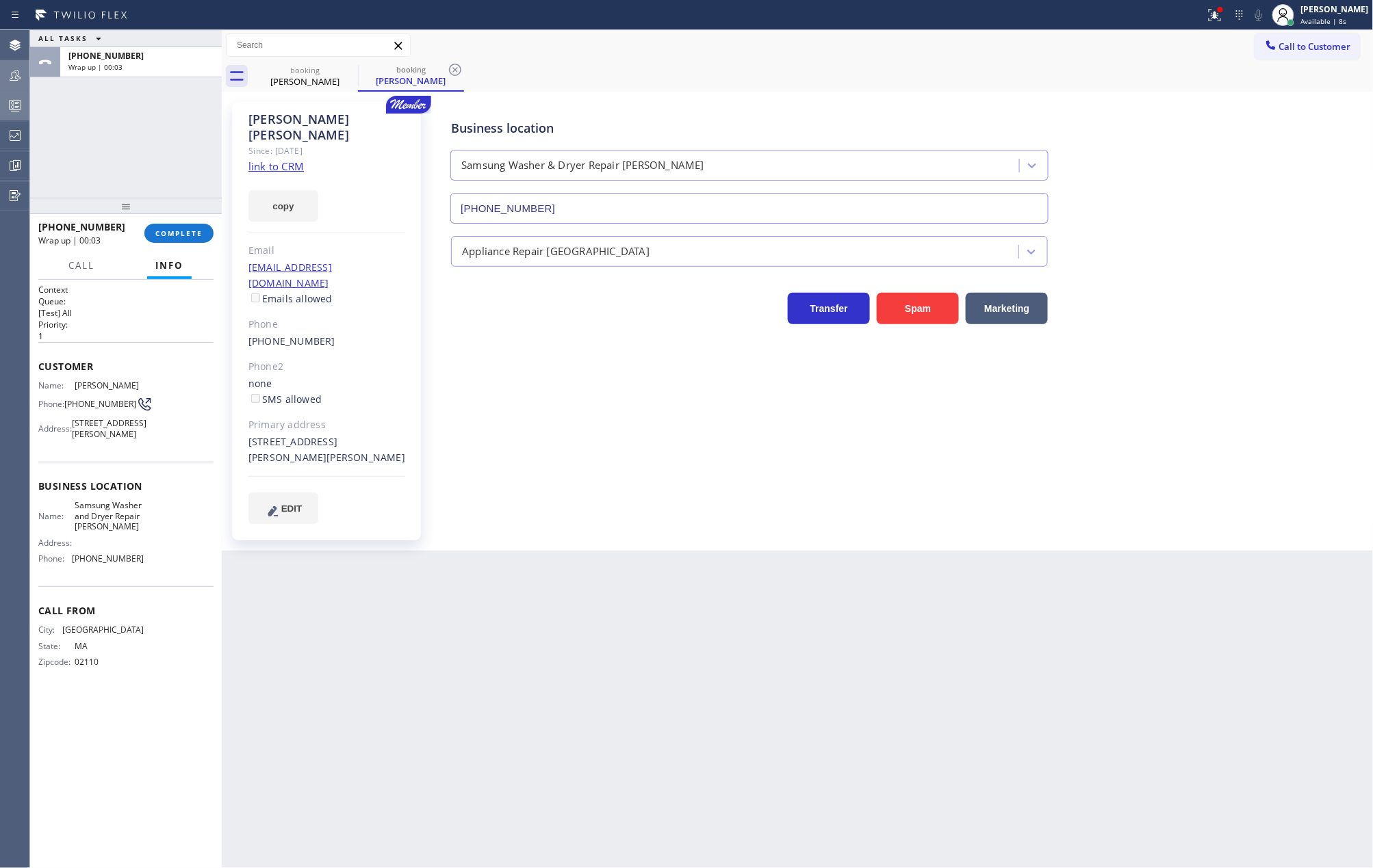
drag, startPoint x: 132, startPoint y: 330, endPoint x: 159, endPoint y: 91, distance: 240.5
click at [159, 91] on div "ALL TASKS ALL TASKS ACTIVE TASKS TASKS IN WRAP UP +16175939458 Wrap up | 00:03 …" at bounding box center [126, 449] width 192 height 838
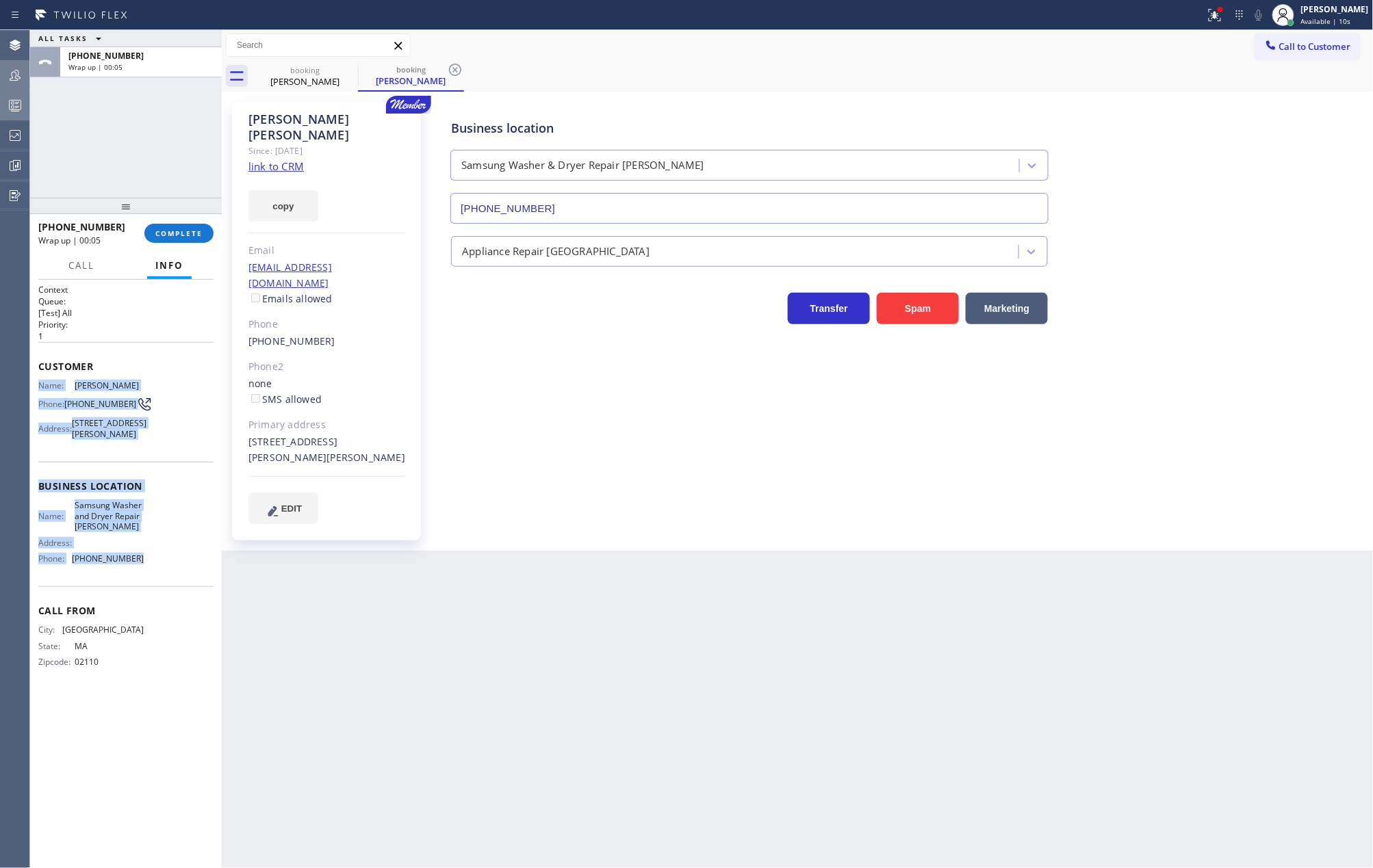
drag, startPoint x: 37, startPoint y: 389, endPoint x: 141, endPoint y: 579, distance: 216.6
click at [141, 579] on div "Context Queue: [Test] All Priority: 1 Customer Name: Frank Porcelli Phone: (617…" at bounding box center [126, 574] width 192 height 589
copy div "Name: Frank Porcelli Phone: (617) 593-9458 Address: 28 Homer Rd, Belmont, MA 02…"
click at [1326, 11] on div "[PERSON_NAME]" at bounding box center [1335, 9] width 68 height 12
click at [1306, 89] on button "Unavailable" at bounding box center [1305, 91] width 137 height 18
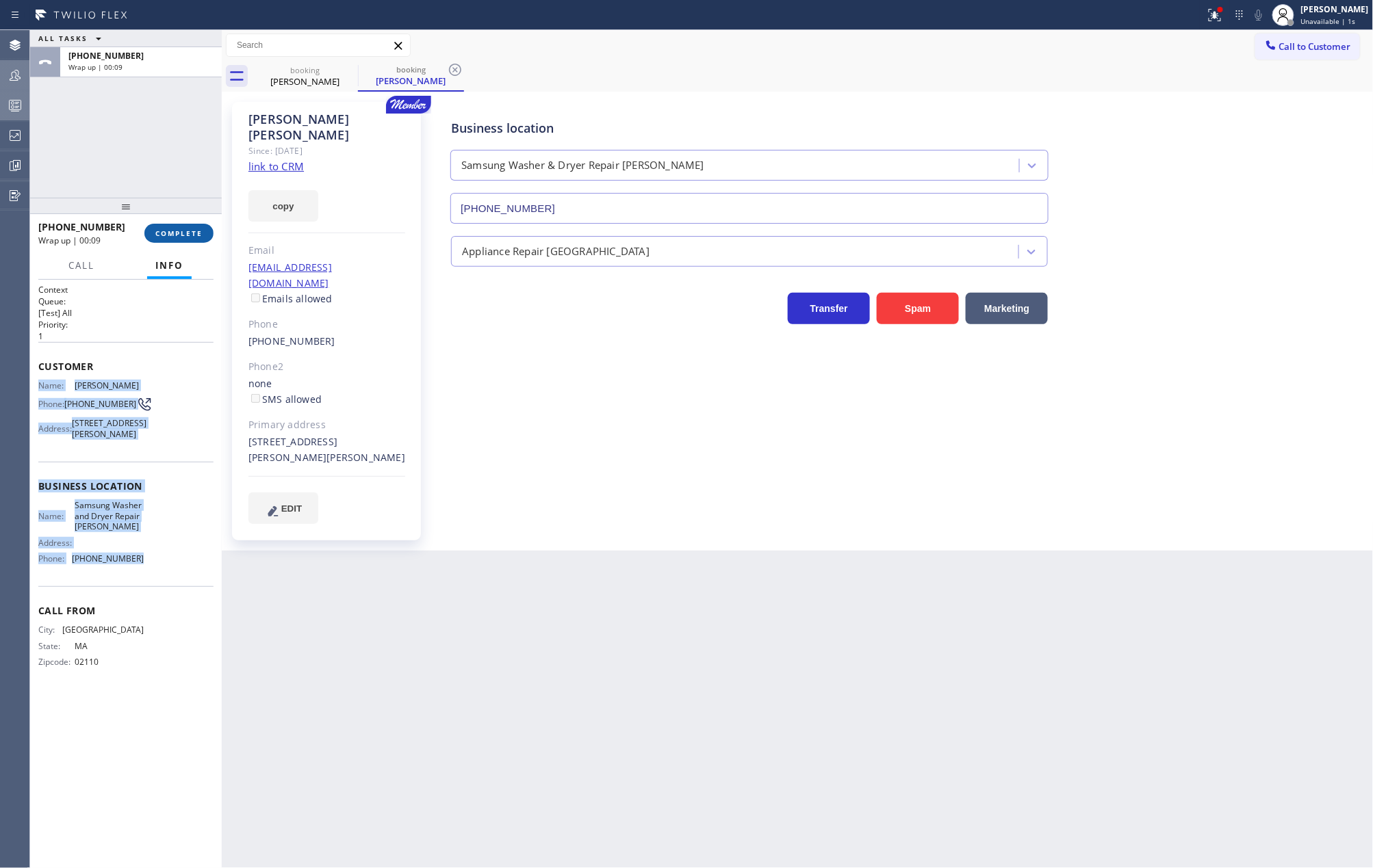
click at [178, 230] on span "COMPLETE" at bounding box center [179, 233] width 47 height 10
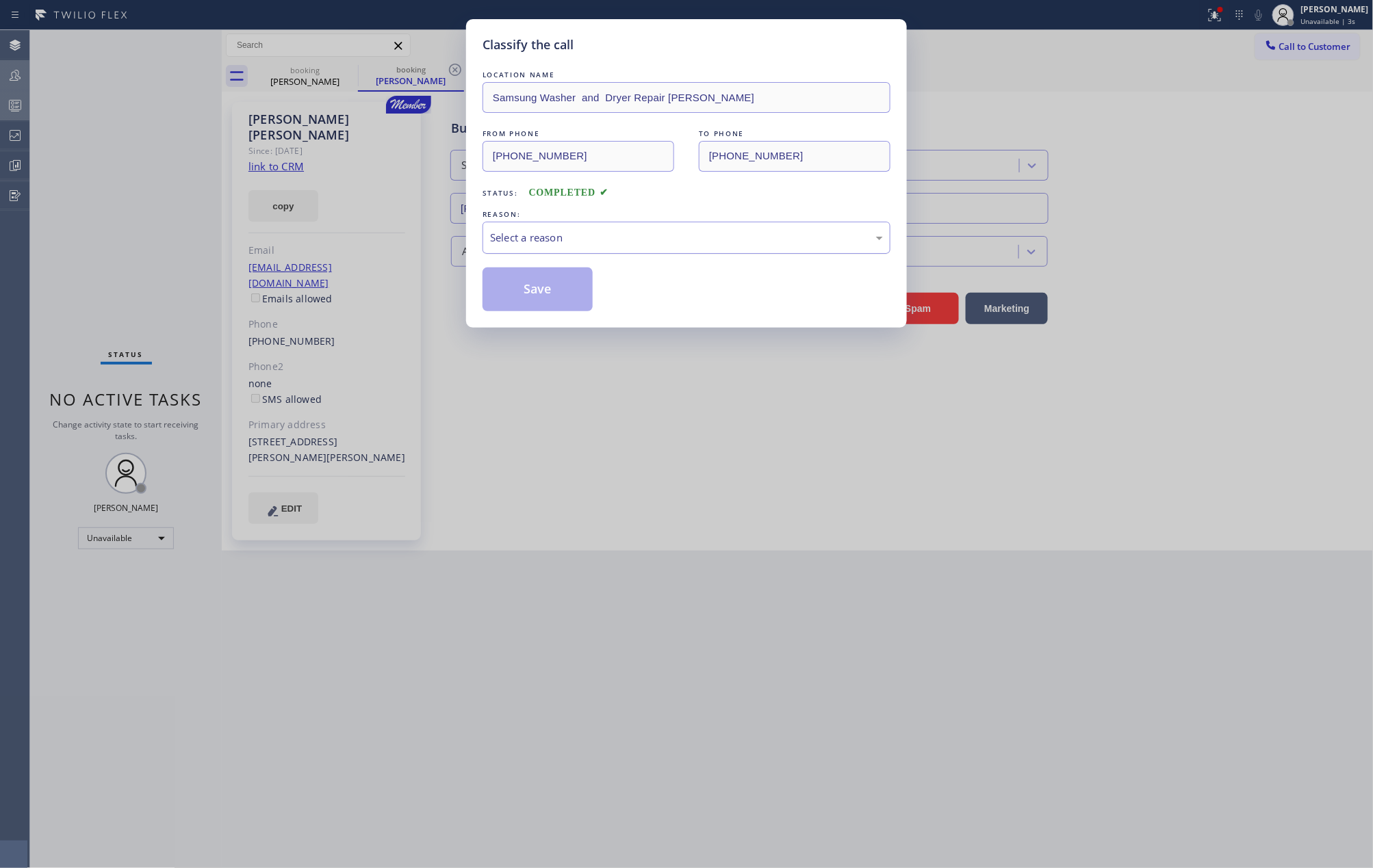
click at [680, 245] on div "Select a reason" at bounding box center [686, 238] width 393 height 16
click at [555, 286] on button "Save" at bounding box center [538, 289] width 110 height 44
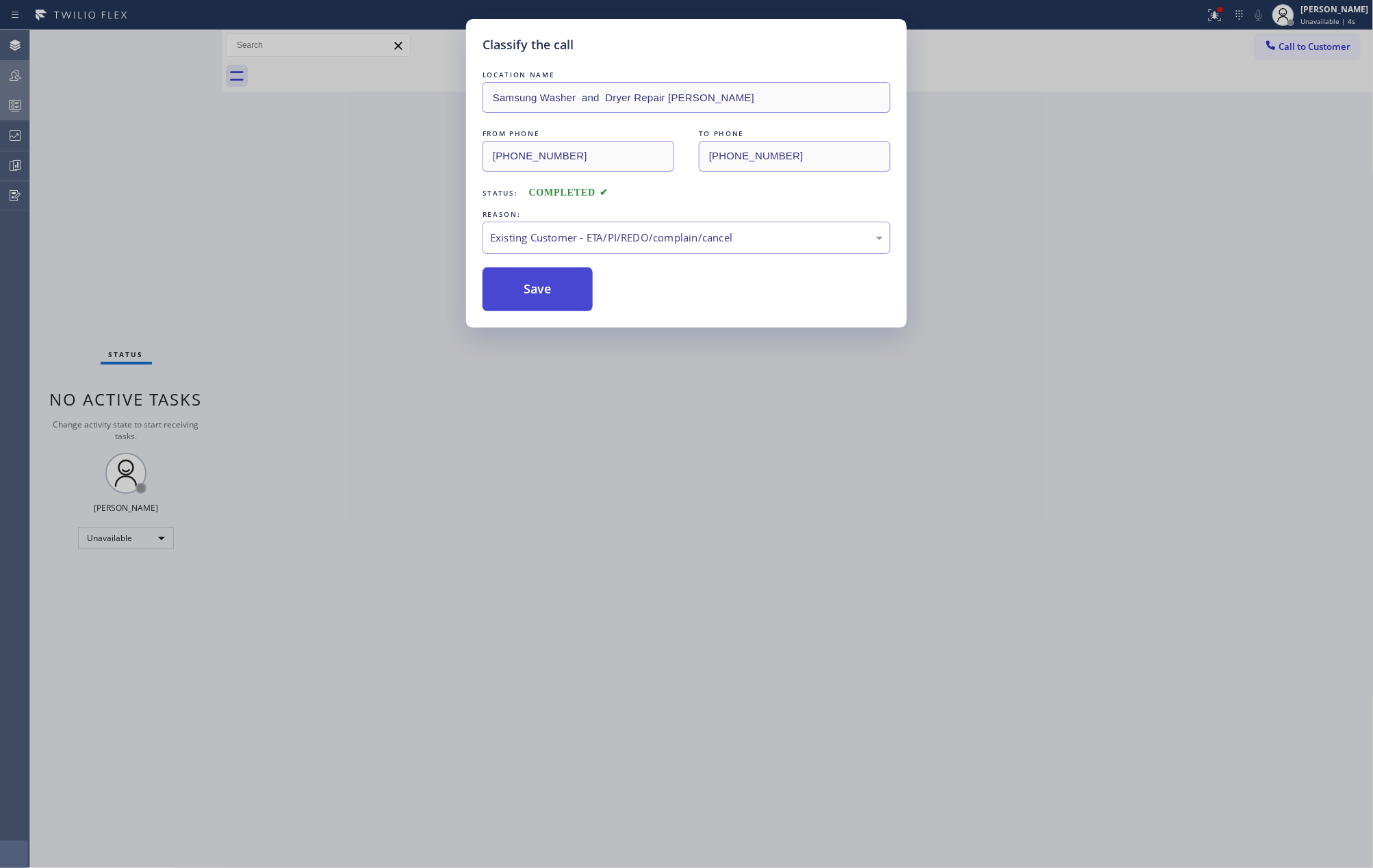
click at [555, 286] on button "Save" at bounding box center [538, 289] width 110 height 44
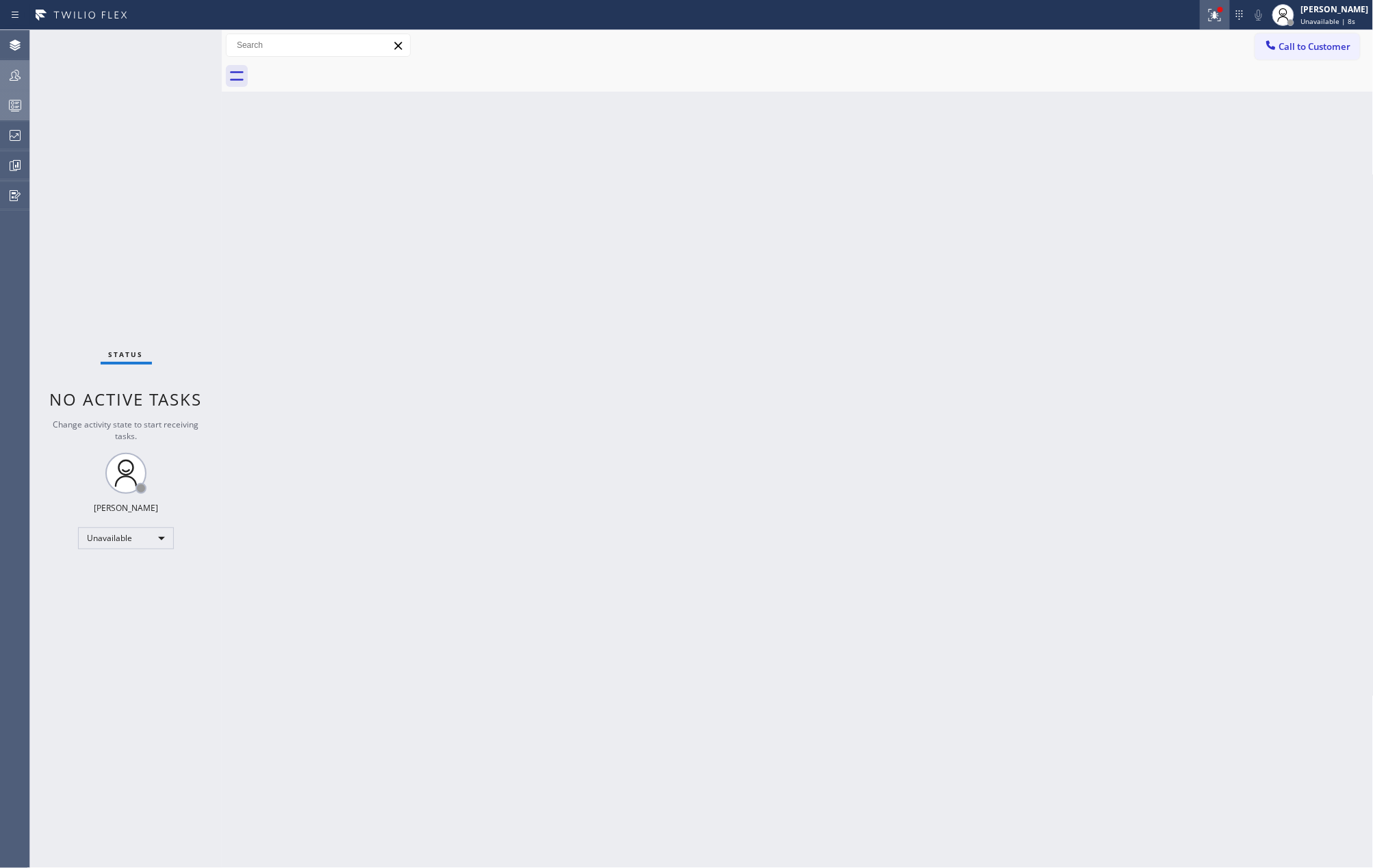
click at [1228, 22] on button at bounding box center [1215, 15] width 30 height 30
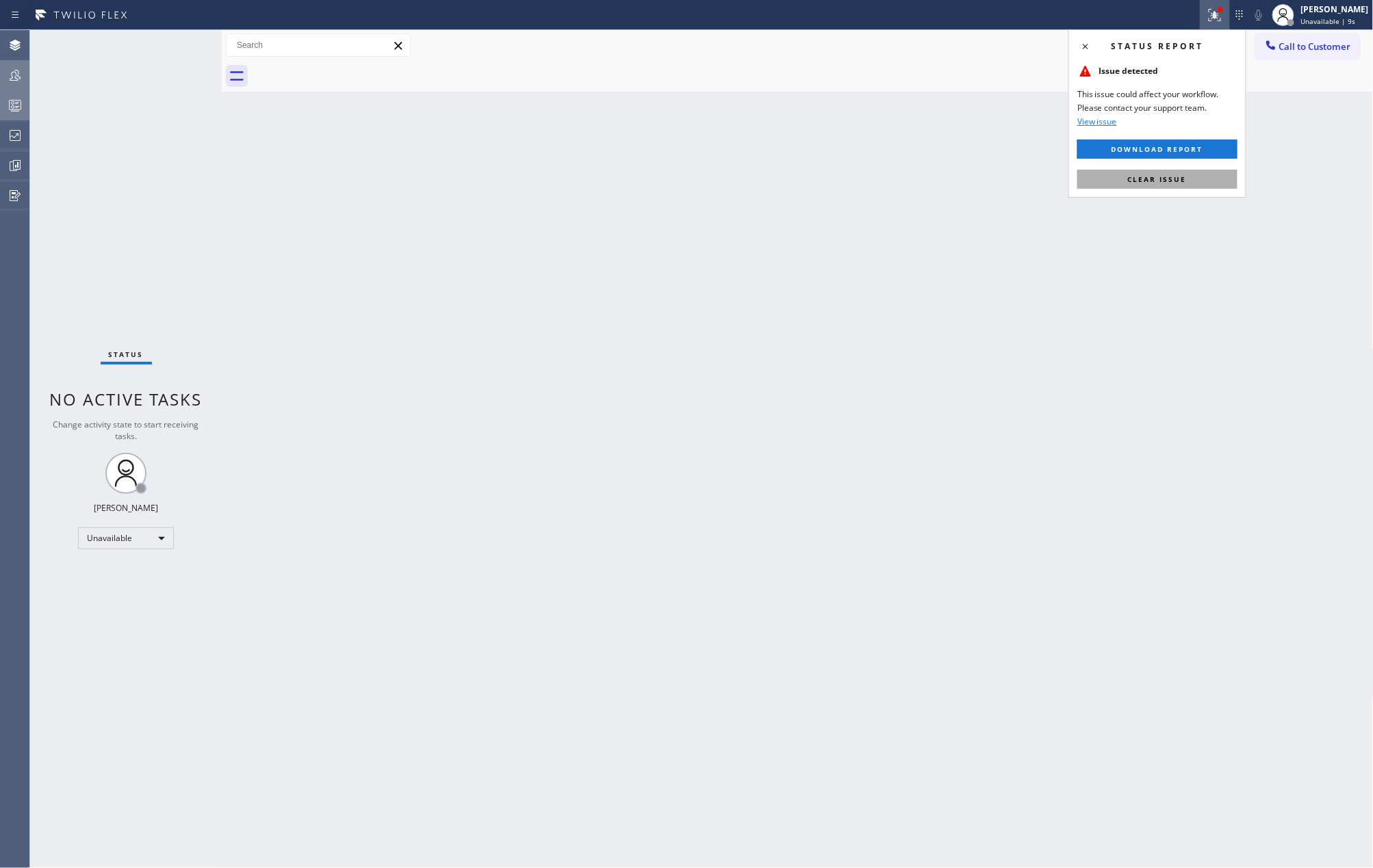
click at [1192, 185] on button "Clear issue" at bounding box center [1157, 179] width 160 height 20
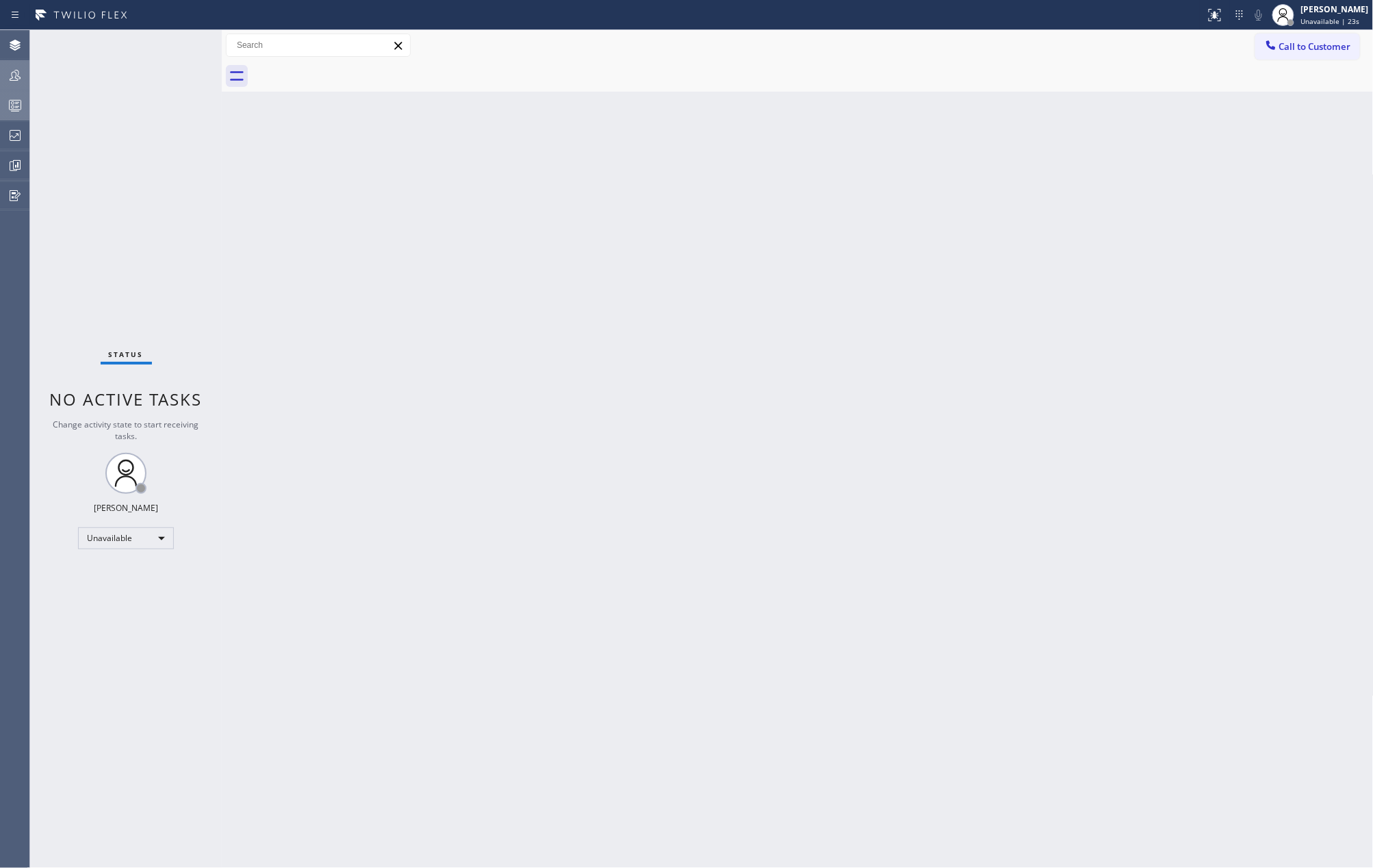
click at [18, 106] on icon at bounding box center [15, 105] width 16 height 16
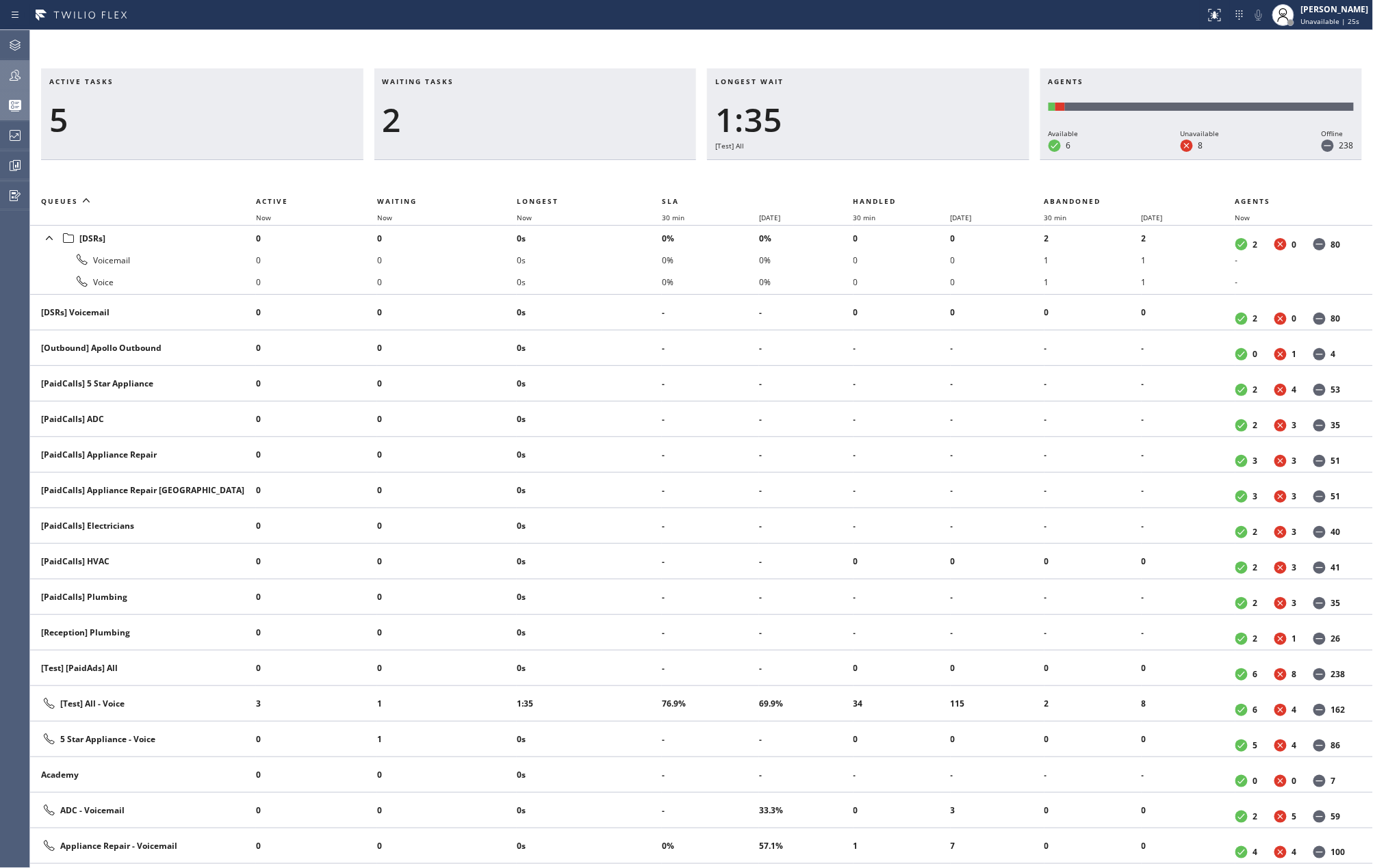
click at [20, 77] on icon at bounding box center [15, 76] width 11 height 11
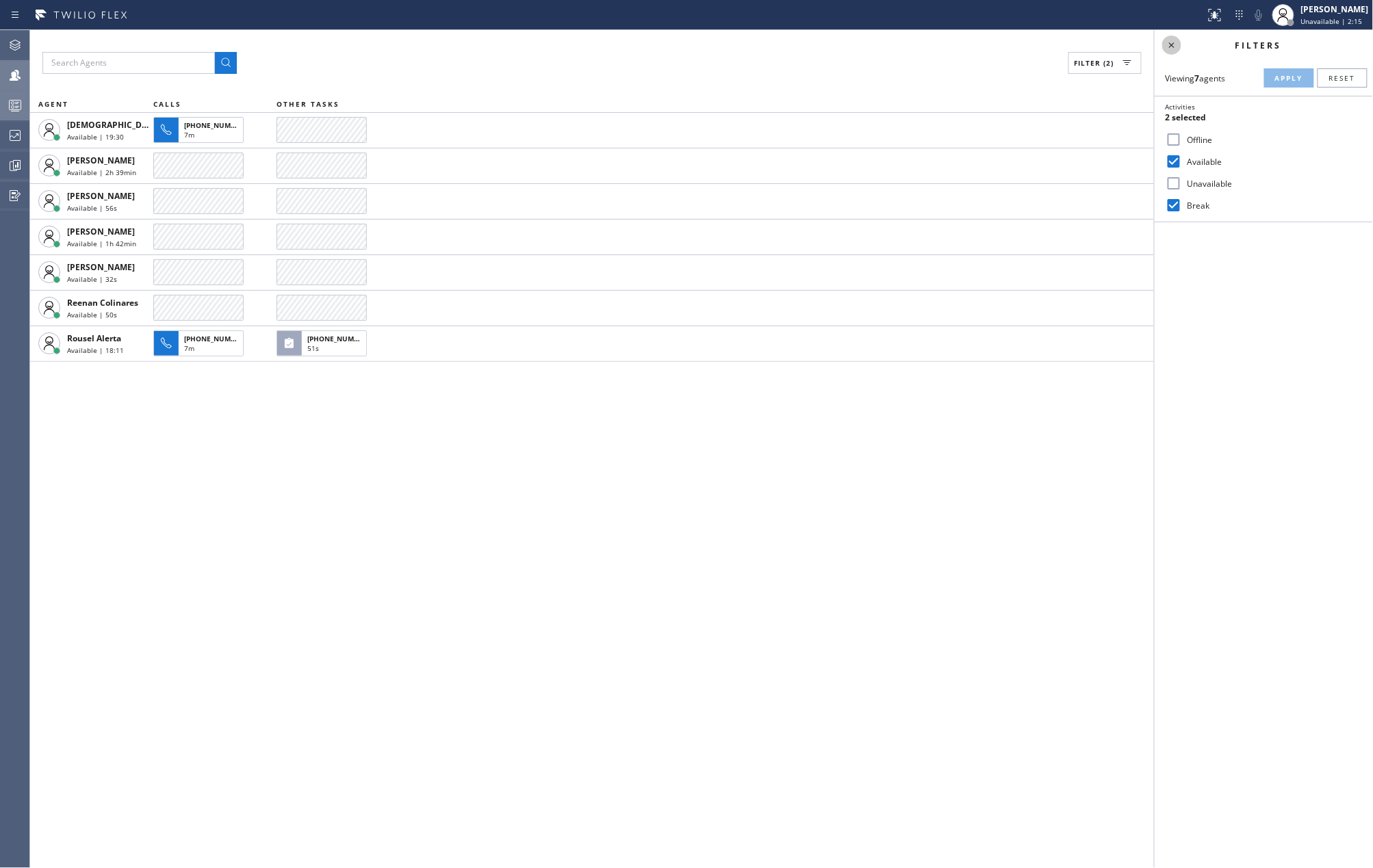
click at [1171, 46] on icon at bounding box center [1171, 45] width 16 height 16
click at [877, 484] on div "Filter (2) AGENT CALLS OTHER TASKS Christian Cinco Available | 19:33 +190945119…" at bounding box center [701, 449] width 1343 height 838
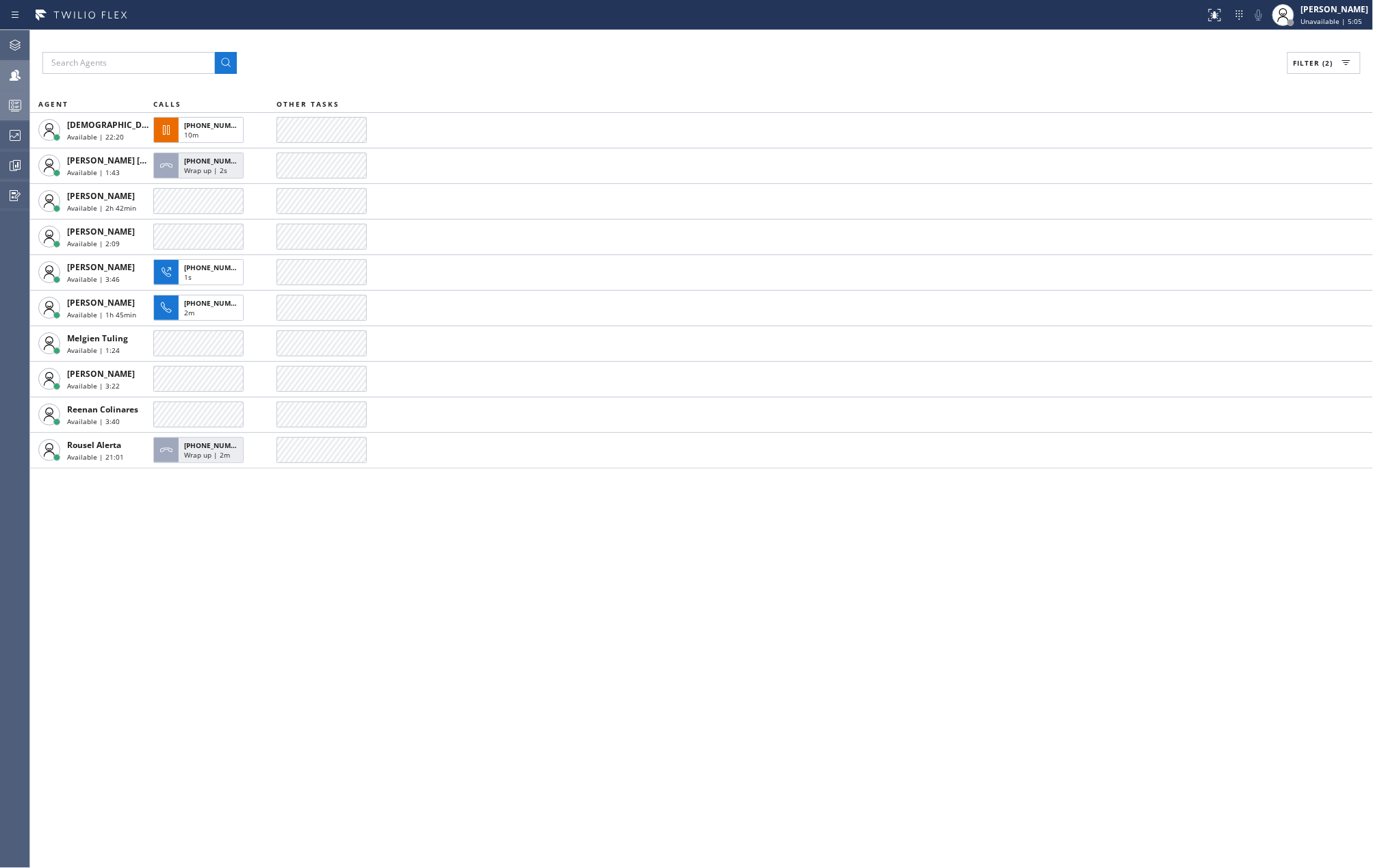
click at [331, 585] on div "Filter (2) AGENT CALLS OTHER TASKS Christian Cinco Available | 22:20 +190945119…" at bounding box center [701, 449] width 1343 height 838
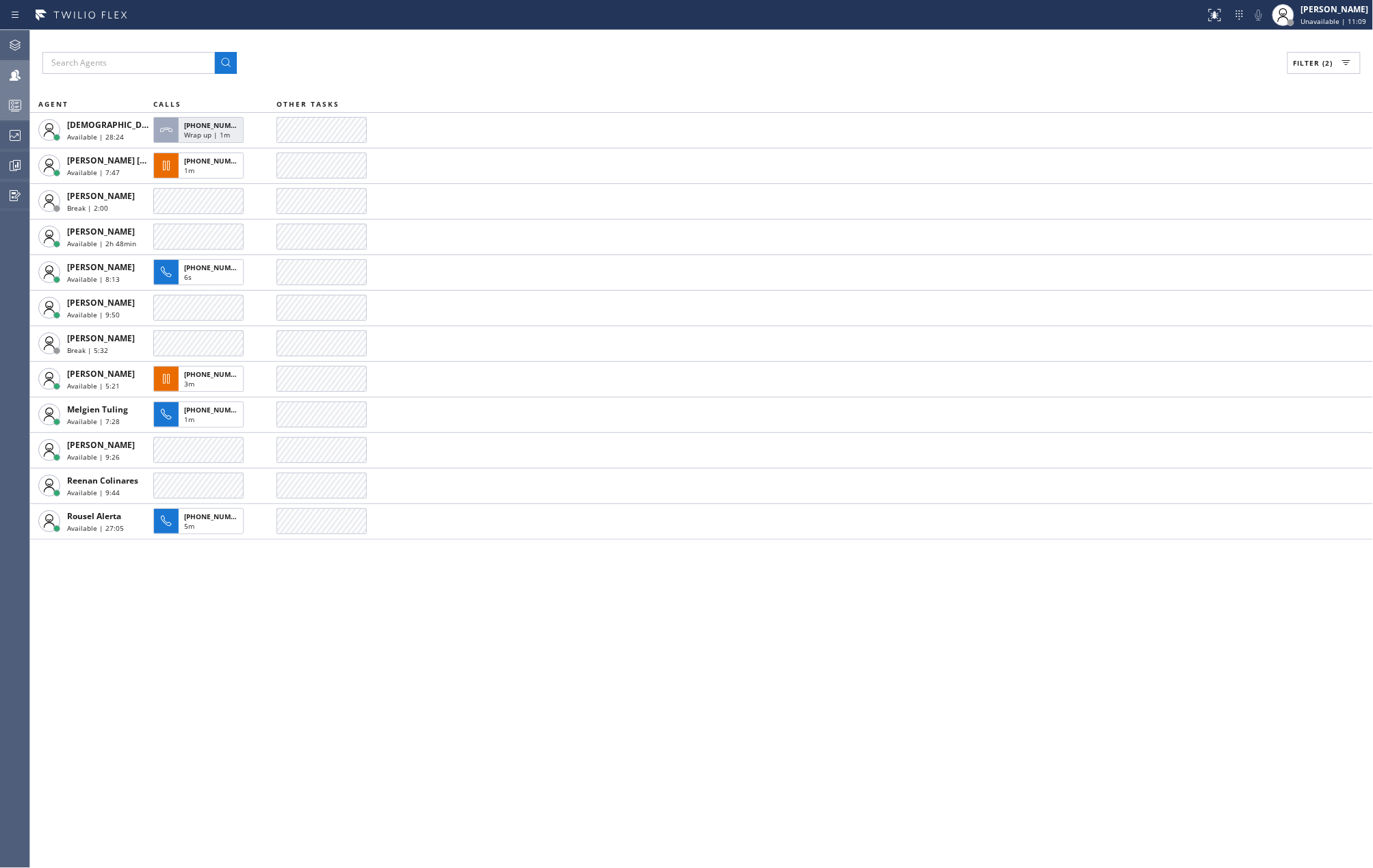
click at [10, 108] on icon at bounding box center [15, 105] width 16 height 16
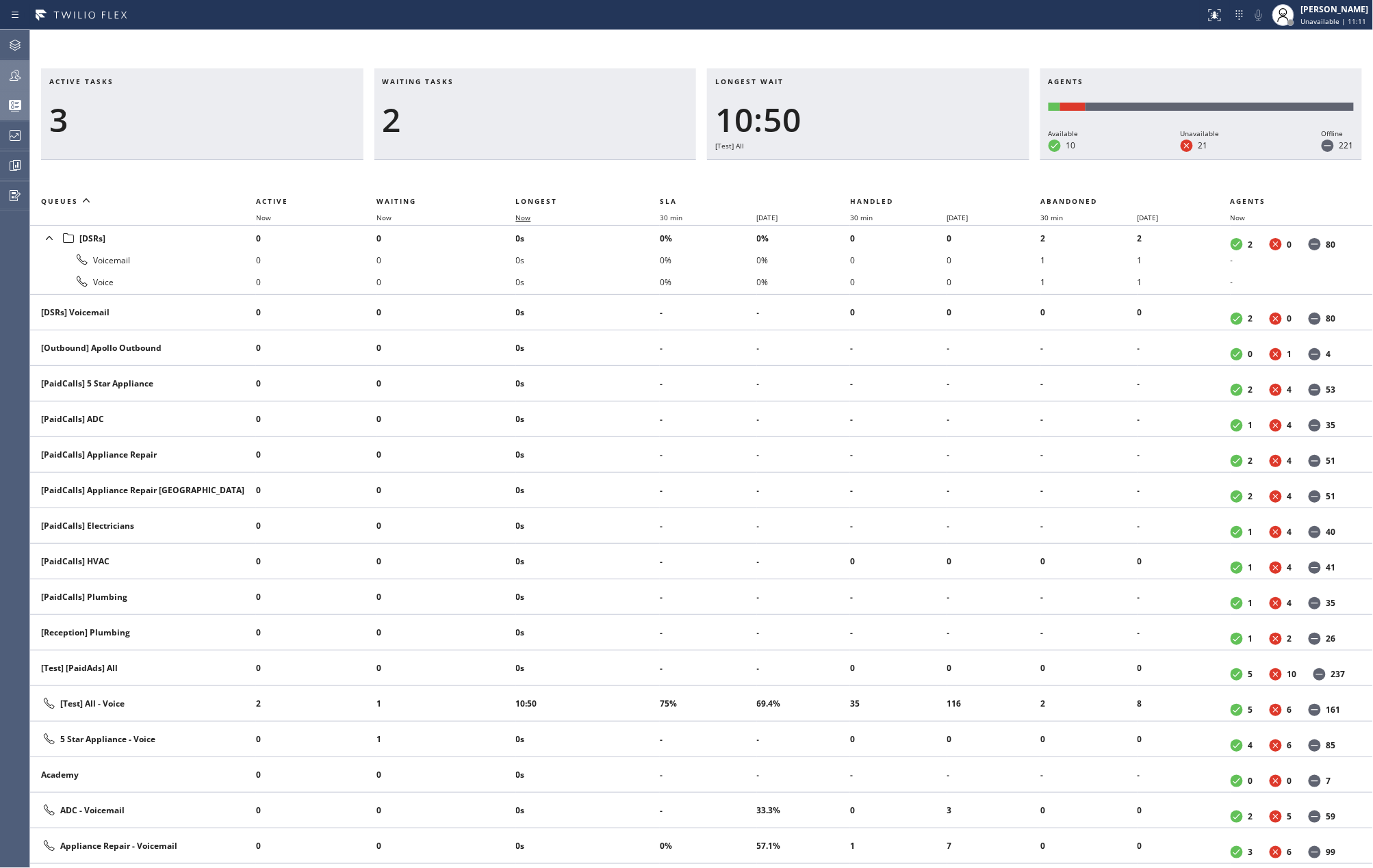
click at [530, 220] on span "Now" at bounding box center [523, 218] width 15 height 10
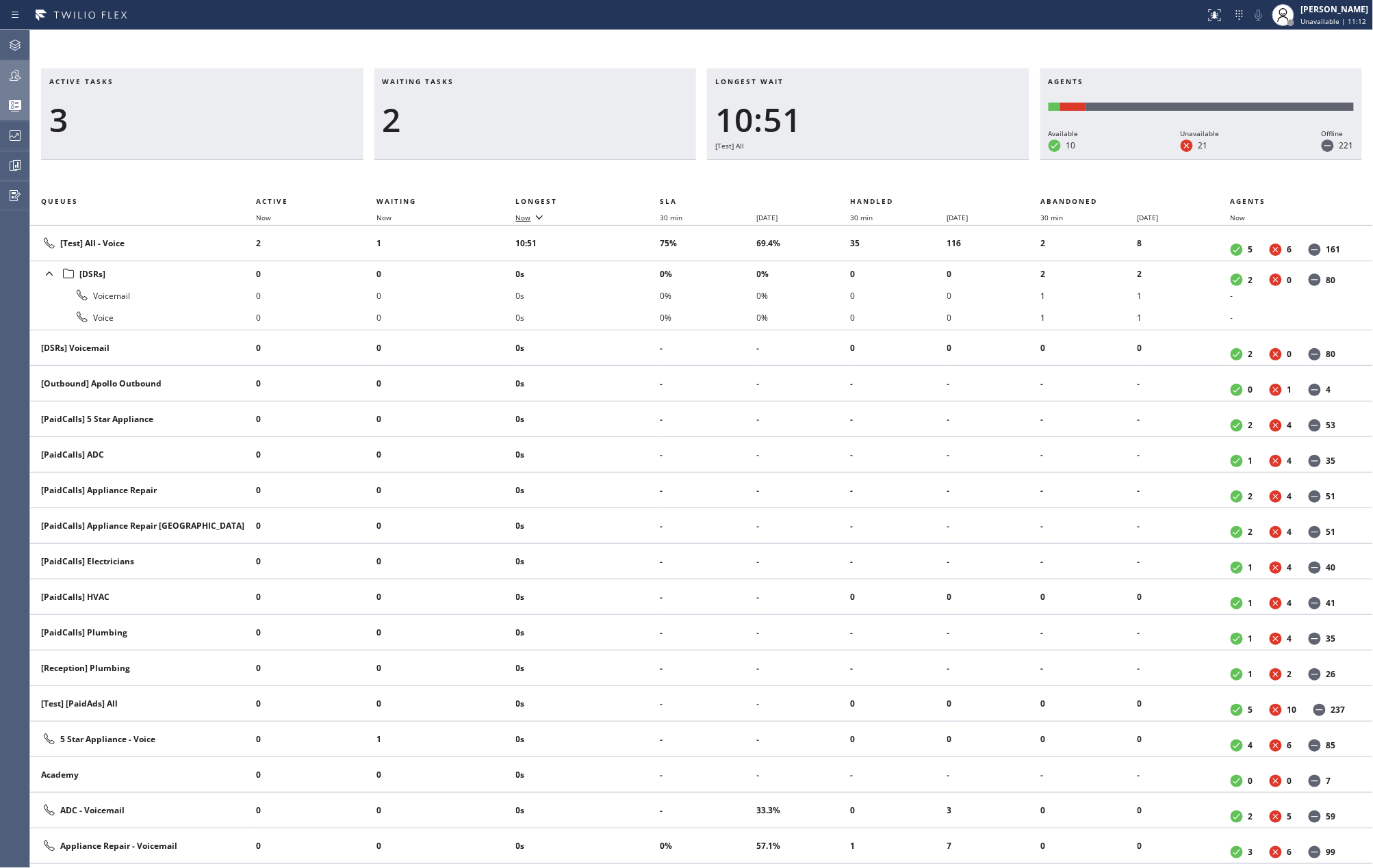
click at [530, 220] on span "Now" at bounding box center [523, 218] width 15 height 10
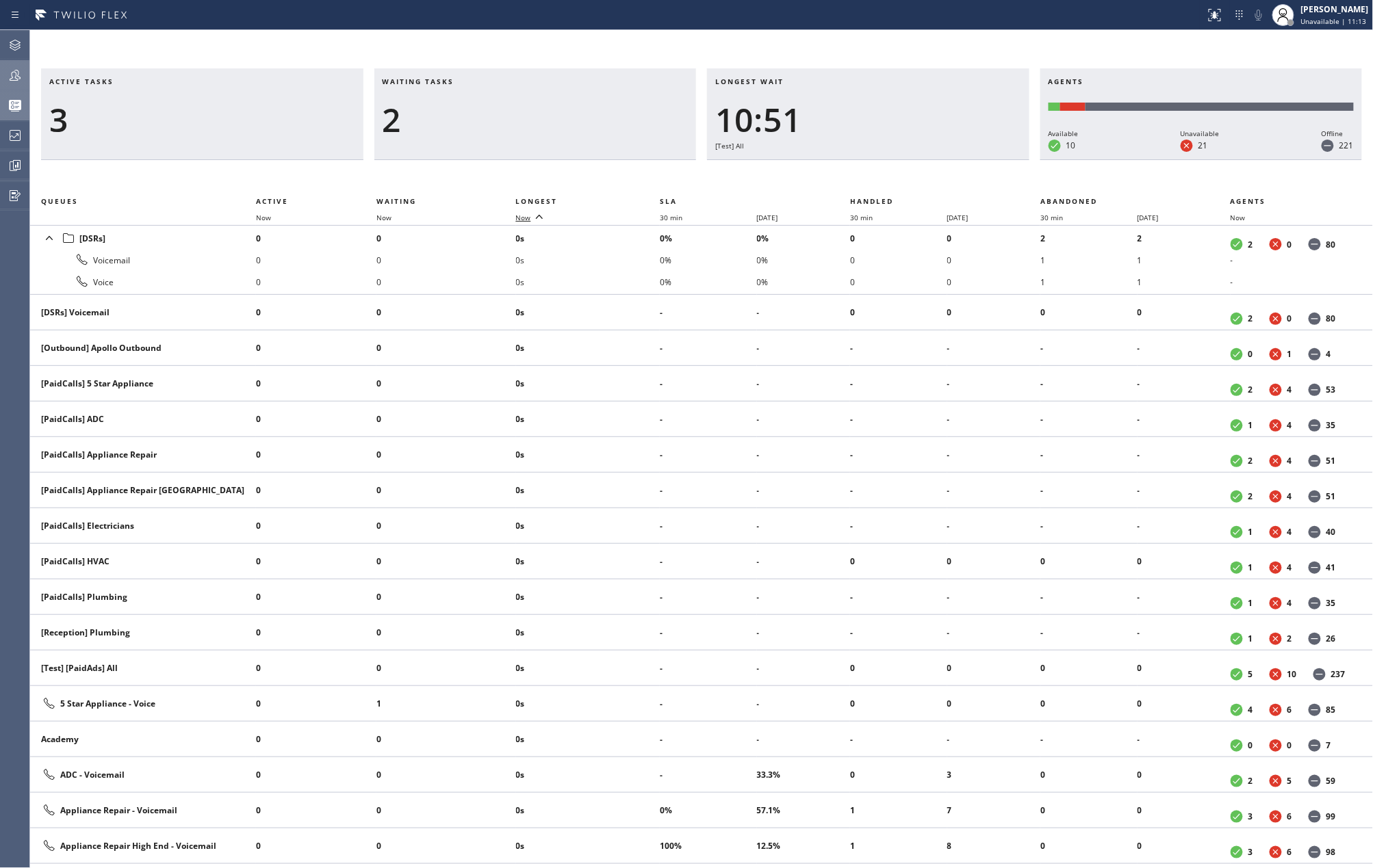
click at [530, 220] on span "Now" at bounding box center [523, 218] width 15 height 10
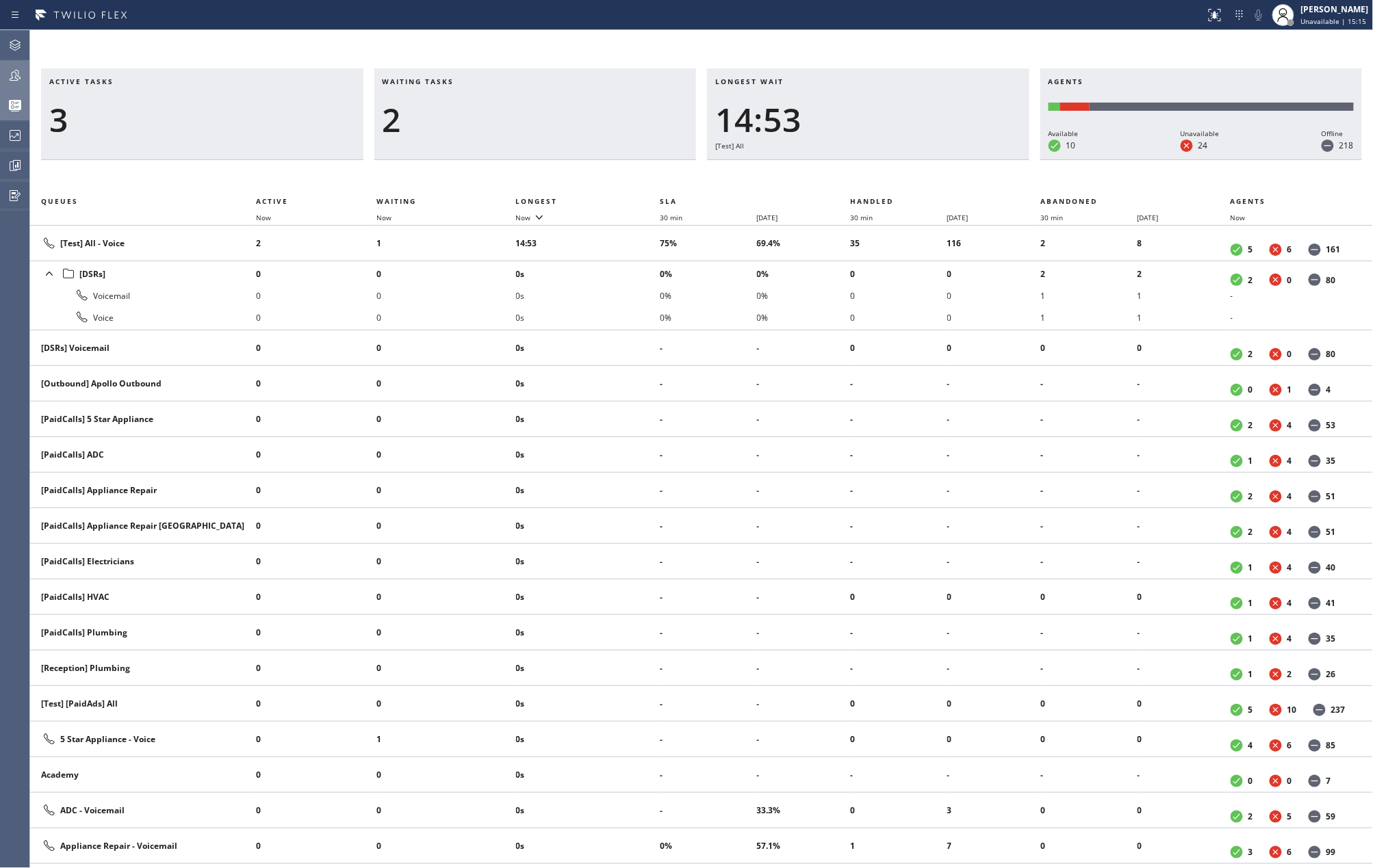
click at [20, 76] on icon at bounding box center [15, 75] width 16 height 16
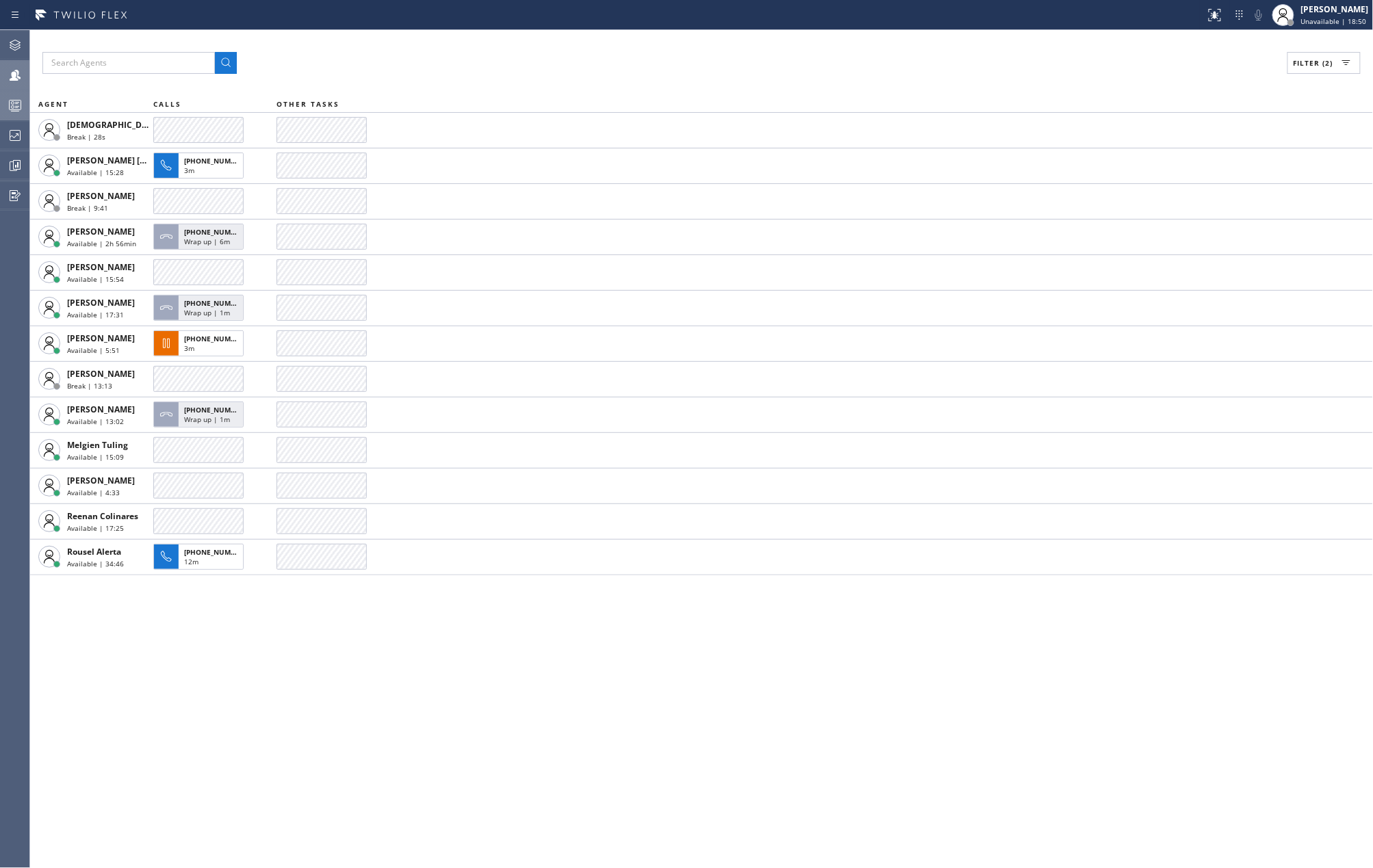
click at [458, 682] on div "Filter (2) AGENT CALLS OTHER TASKS Christian Cinco Break | 28s Jen Rose Villanu…" at bounding box center [701, 449] width 1343 height 838
click at [18, 99] on icon at bounding box center [15, 105] width 16 height 16
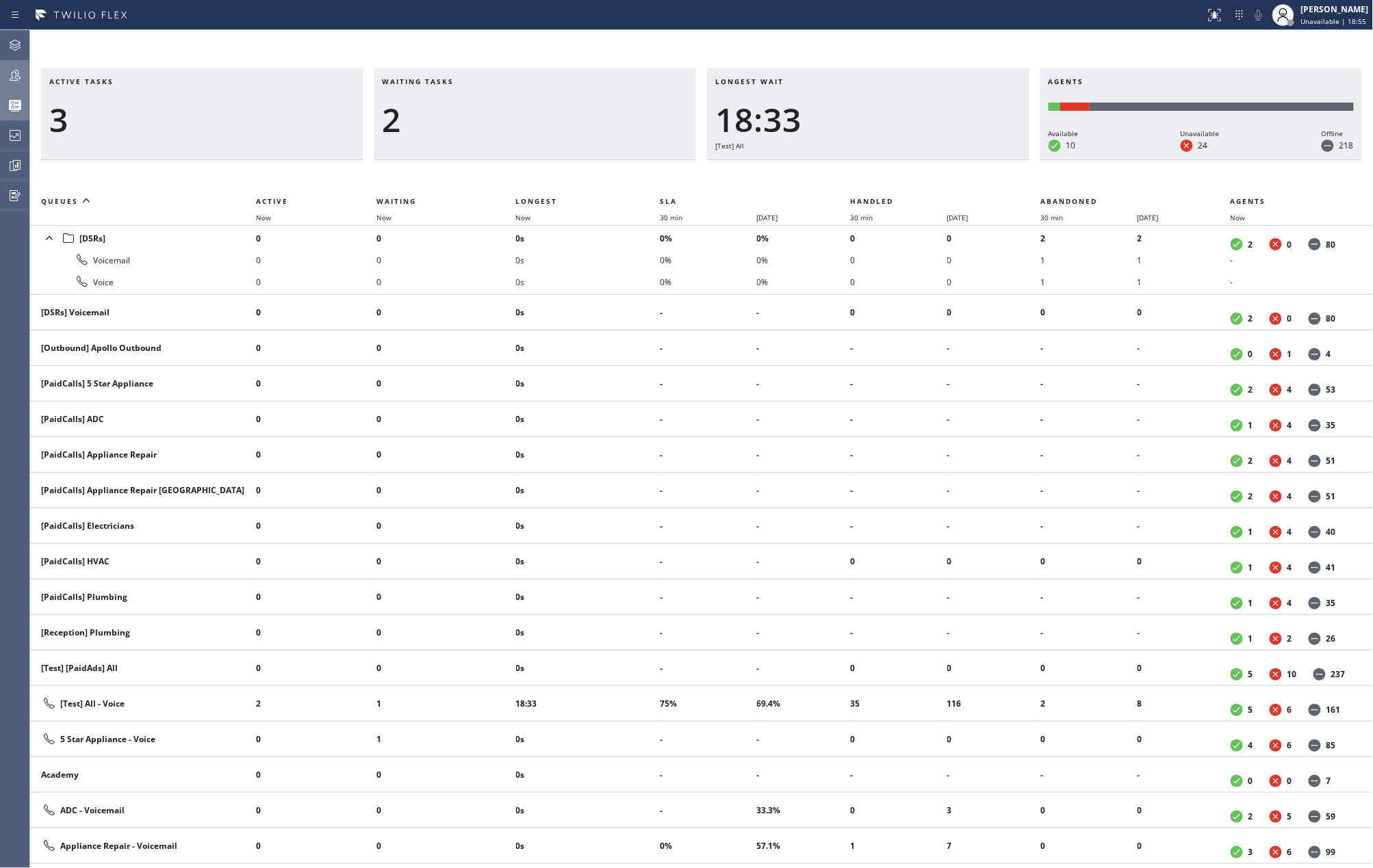
click at [15, 71] on icon at bounding box center [15, 75] width 16 height 16
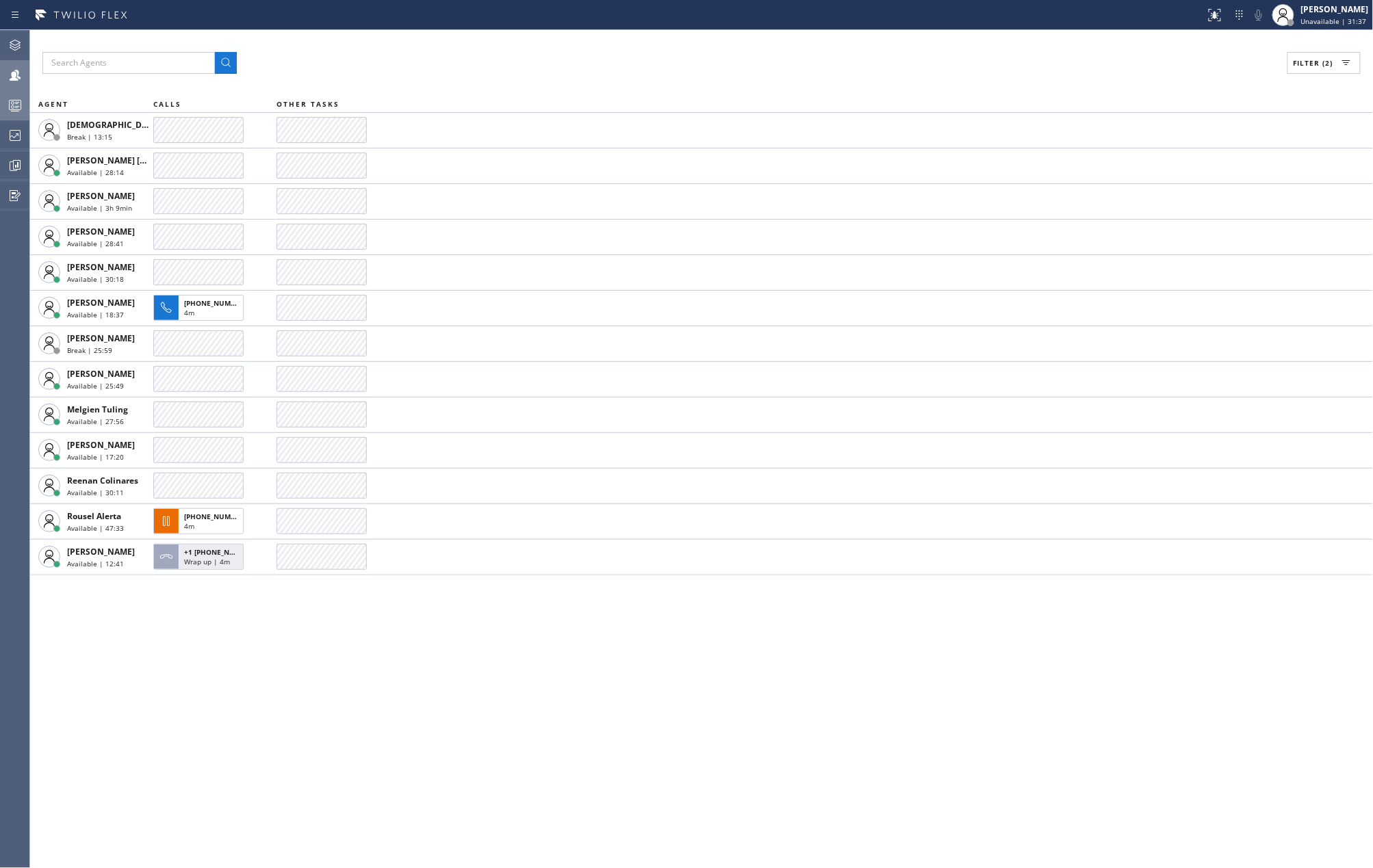
click at [22, 105] on icon at bounding box center [15, 105] width 16 height 16
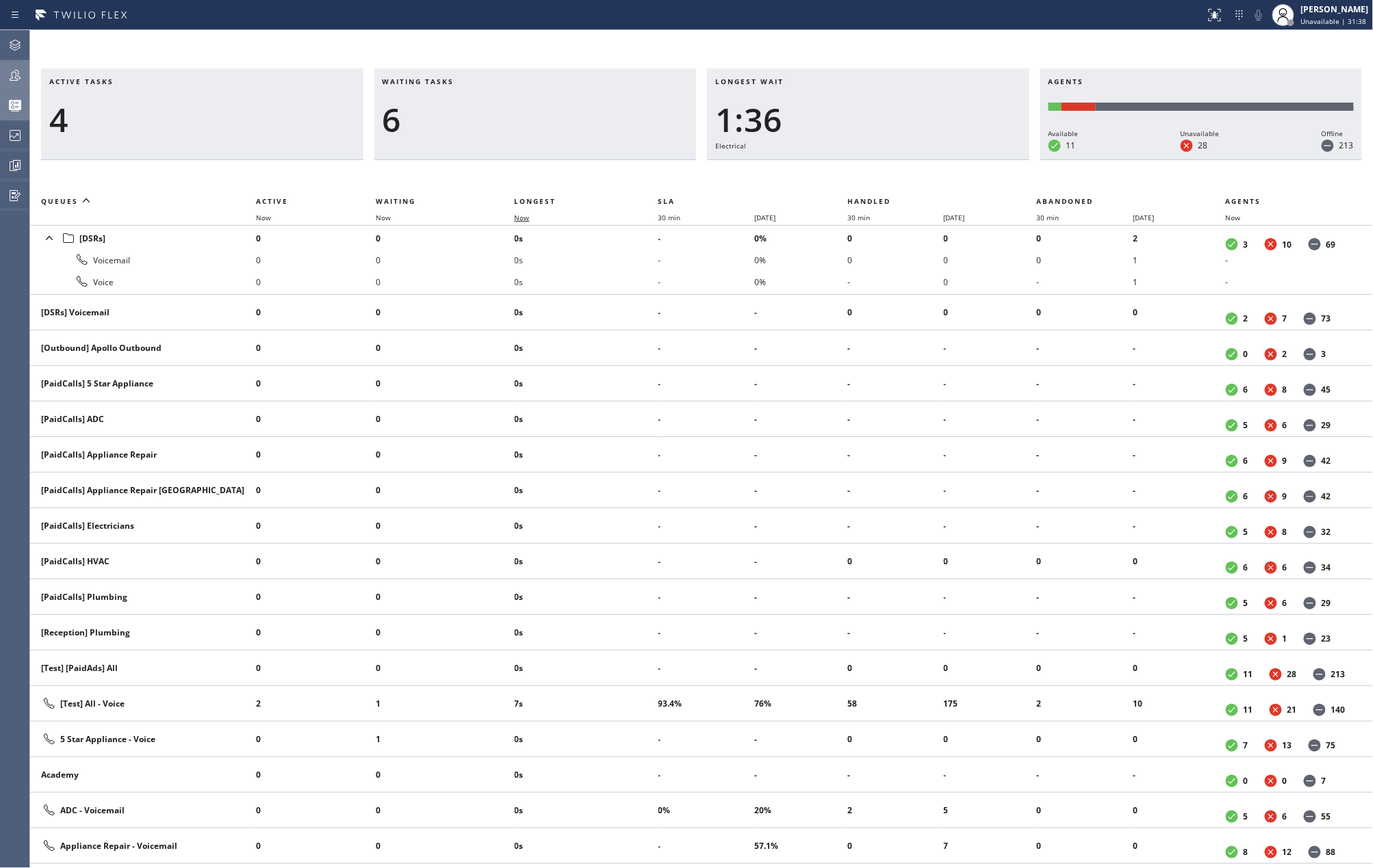
click at [523, 213] on span "Now" at bounding box center [522, 218] width 15 height 10
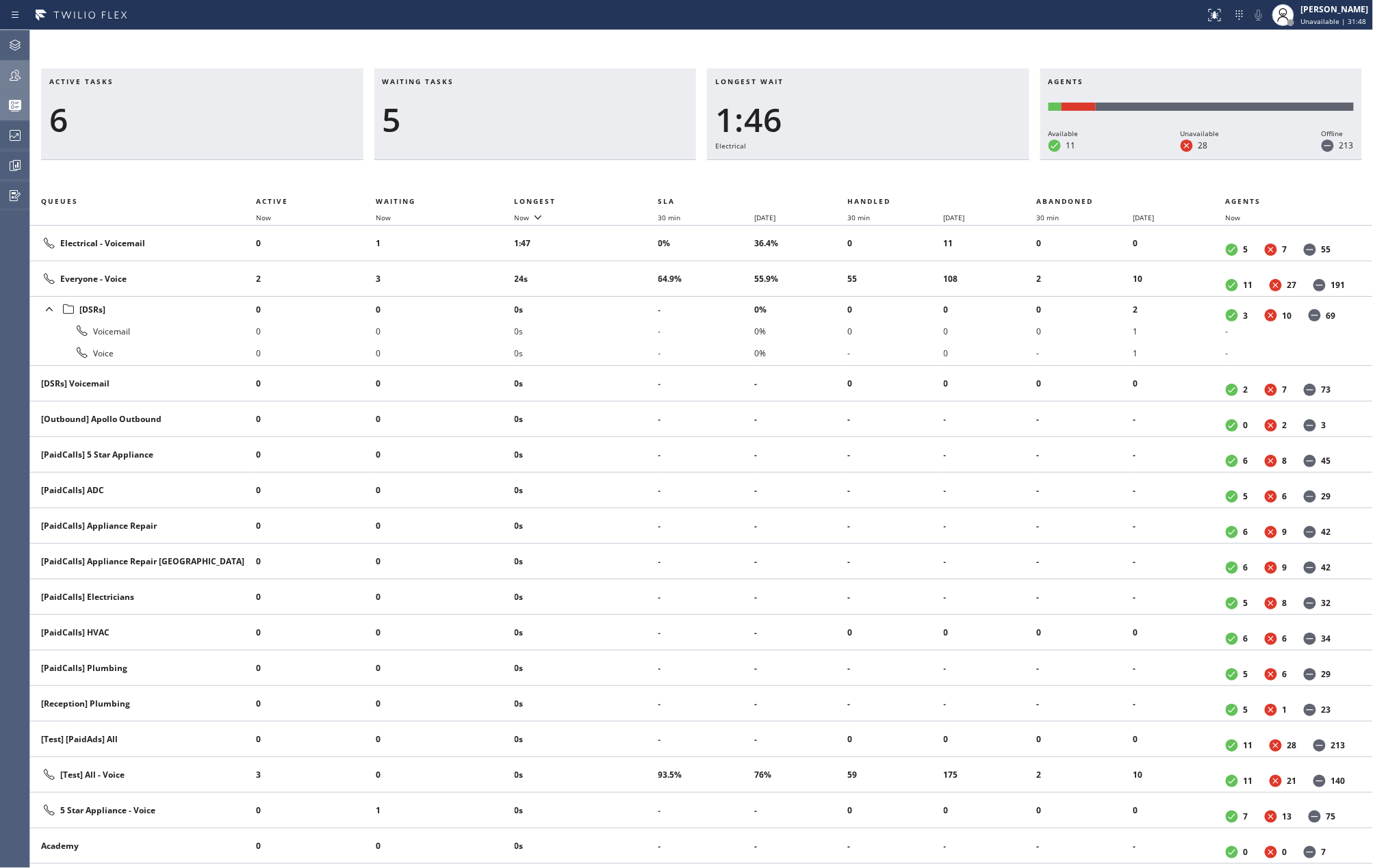
click at [12, 71] on icon at bounding box center [15, 75] width 16 height 16
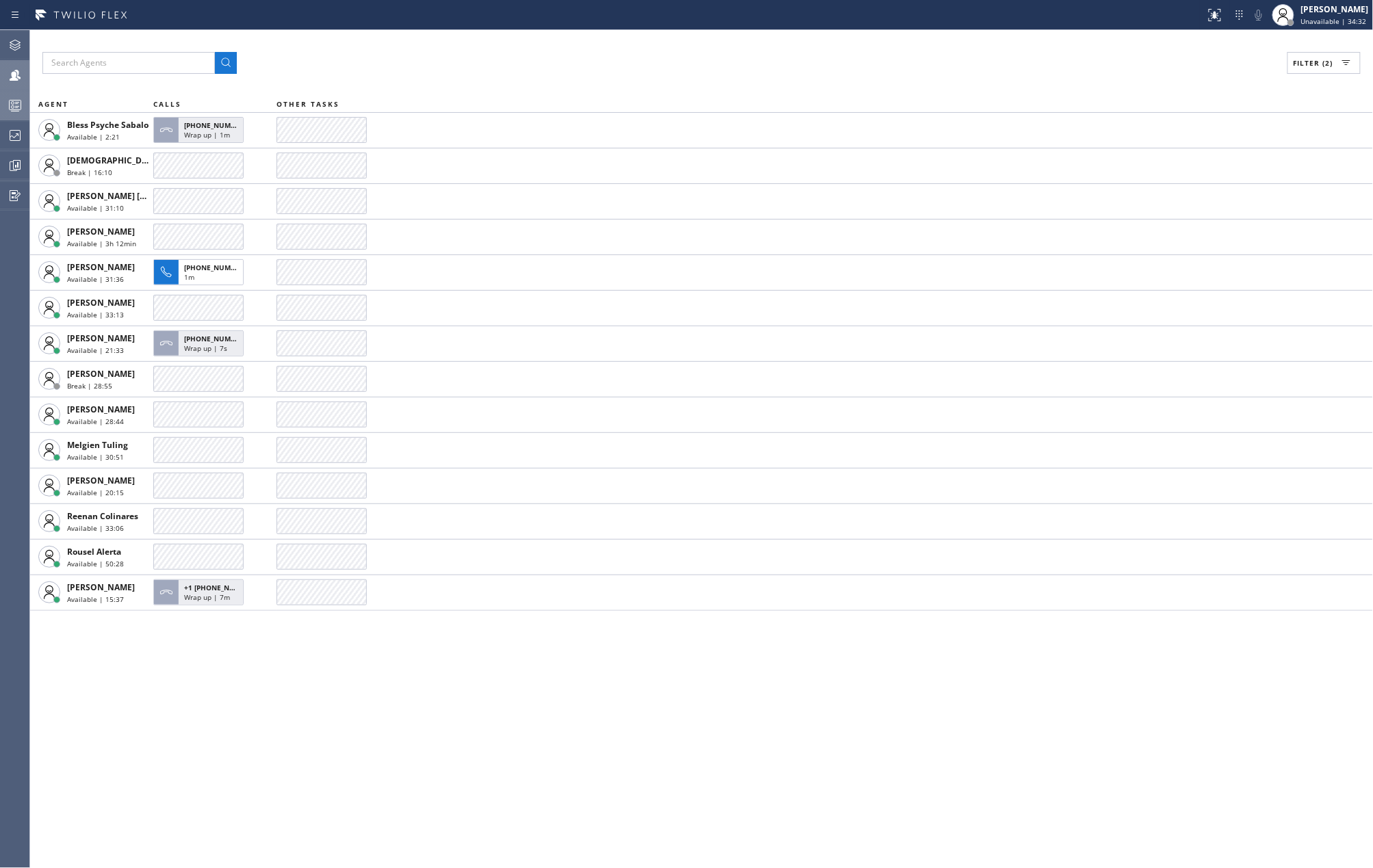
click at [882, 84] on div "Filter (2) AGENT CALLS OTHER TASKS Bless Psyche Sabalo Available | 2:21 +171498…" at bounding box center [701, 449] width 1343 height 838
click at [901, 81] on div "Filter (2) AGENT CALLS OTHER TASKS Bless Psyche Sabalo Available | 8:36 Christi…" at bounding box center [701, 449] width 1343 height 838
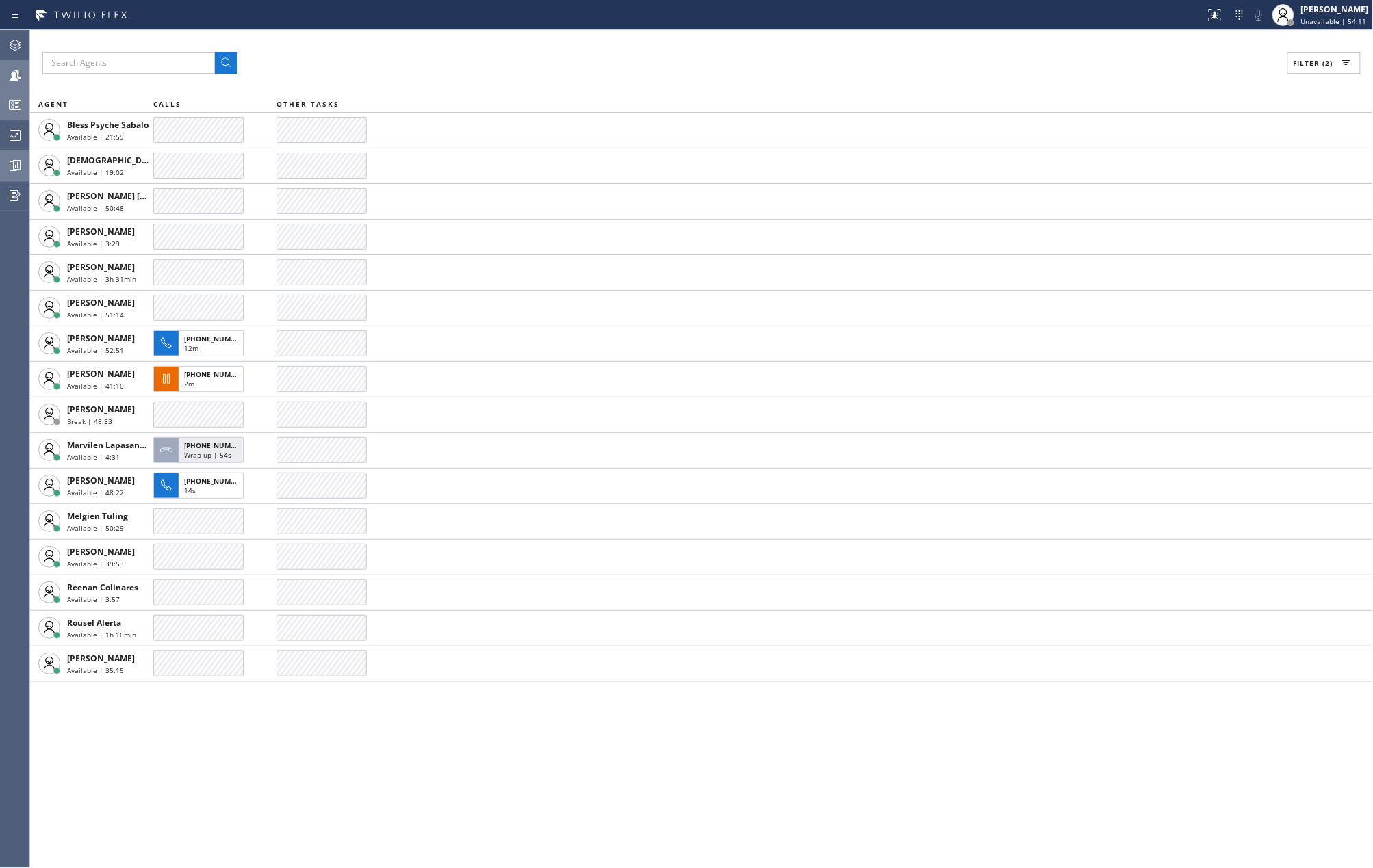
click at [16, 168] on icon at bounding box center [15, 165] width 16 height 16
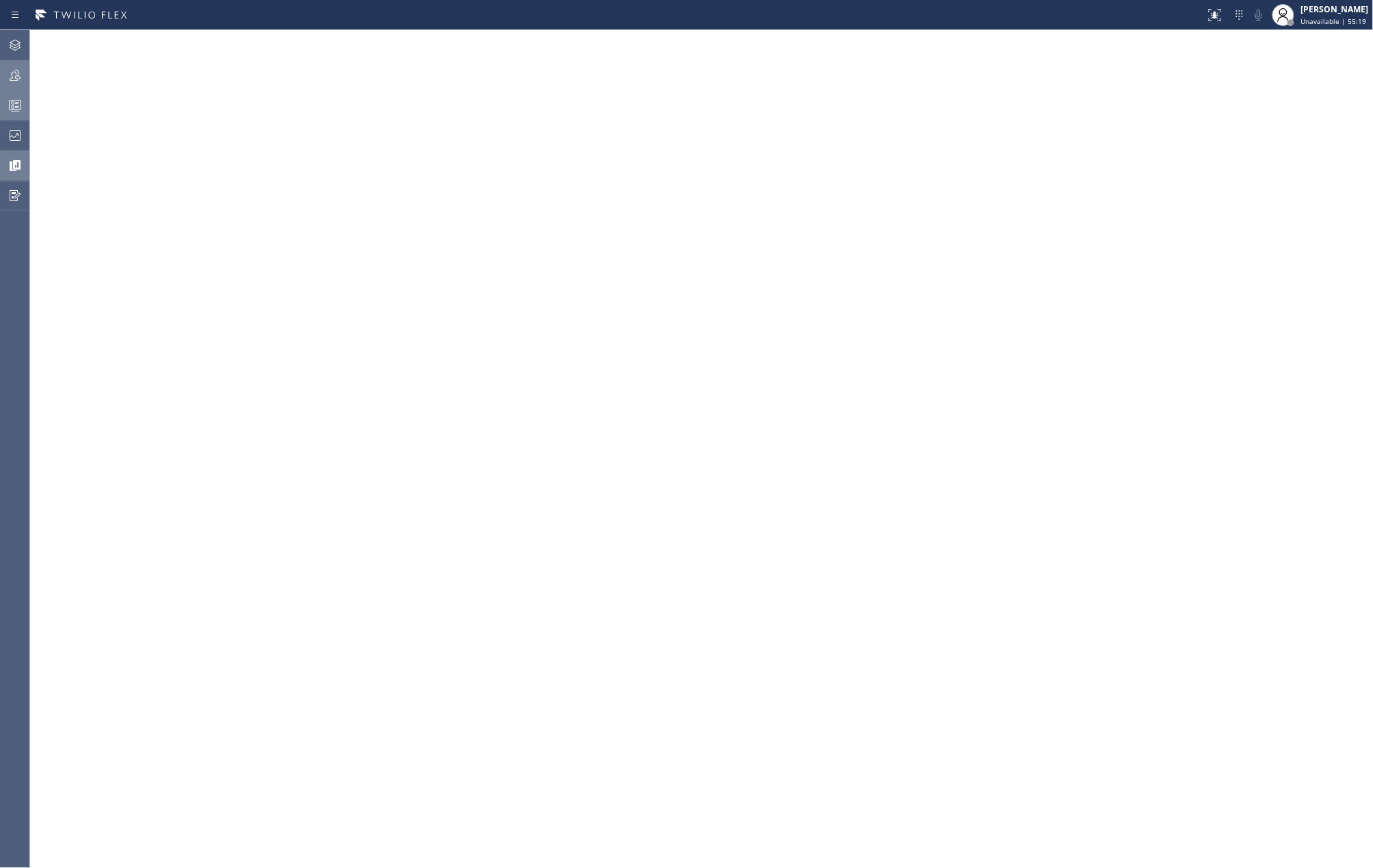
click at [727, 28] on div "Status report No issues detected If you experience an issue, please download th…" at bounding box center [686, 15] width 1373 height 30
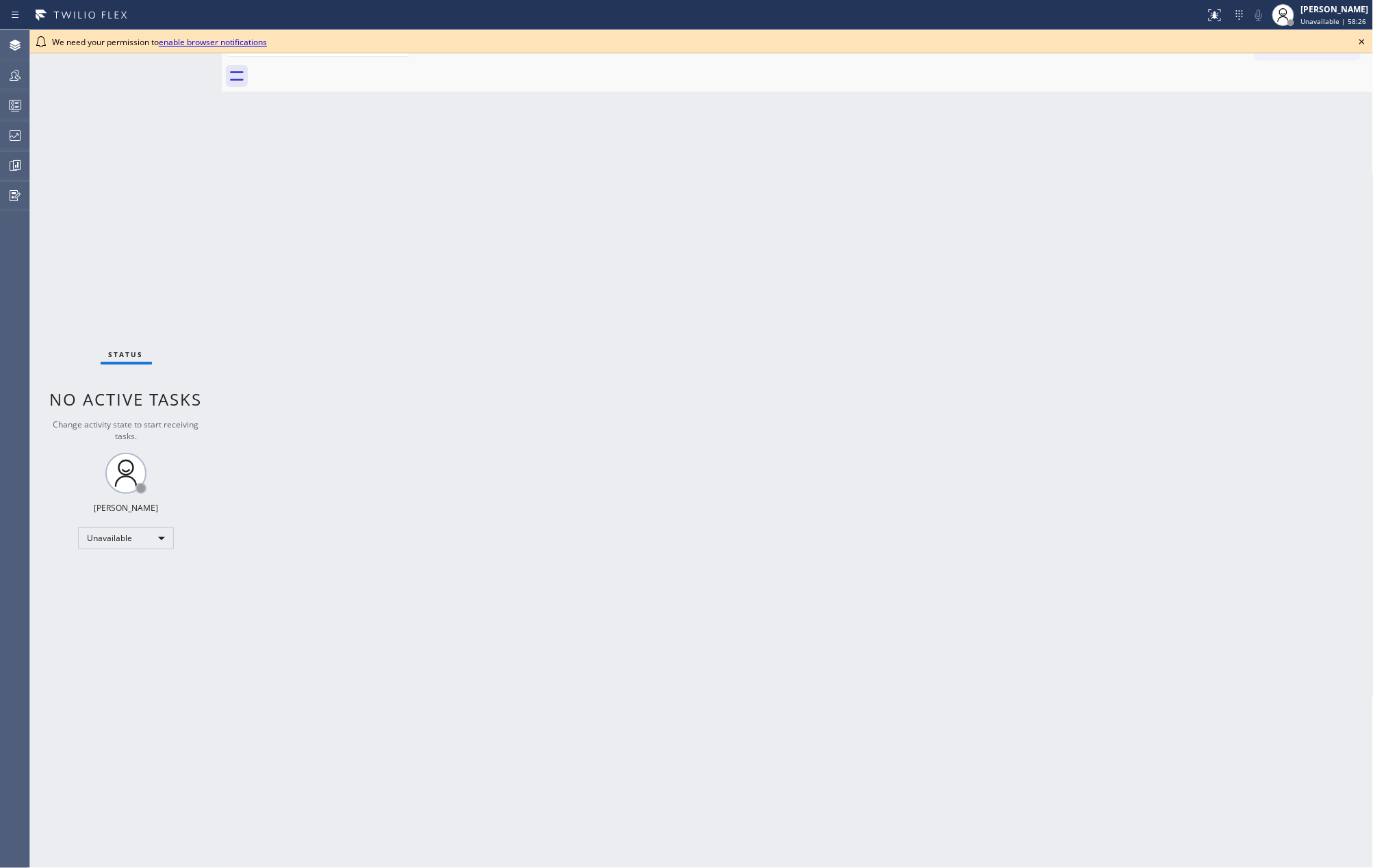
click at [1361, 37] on icon at bounding box center [1361, 42] width 16 height 16
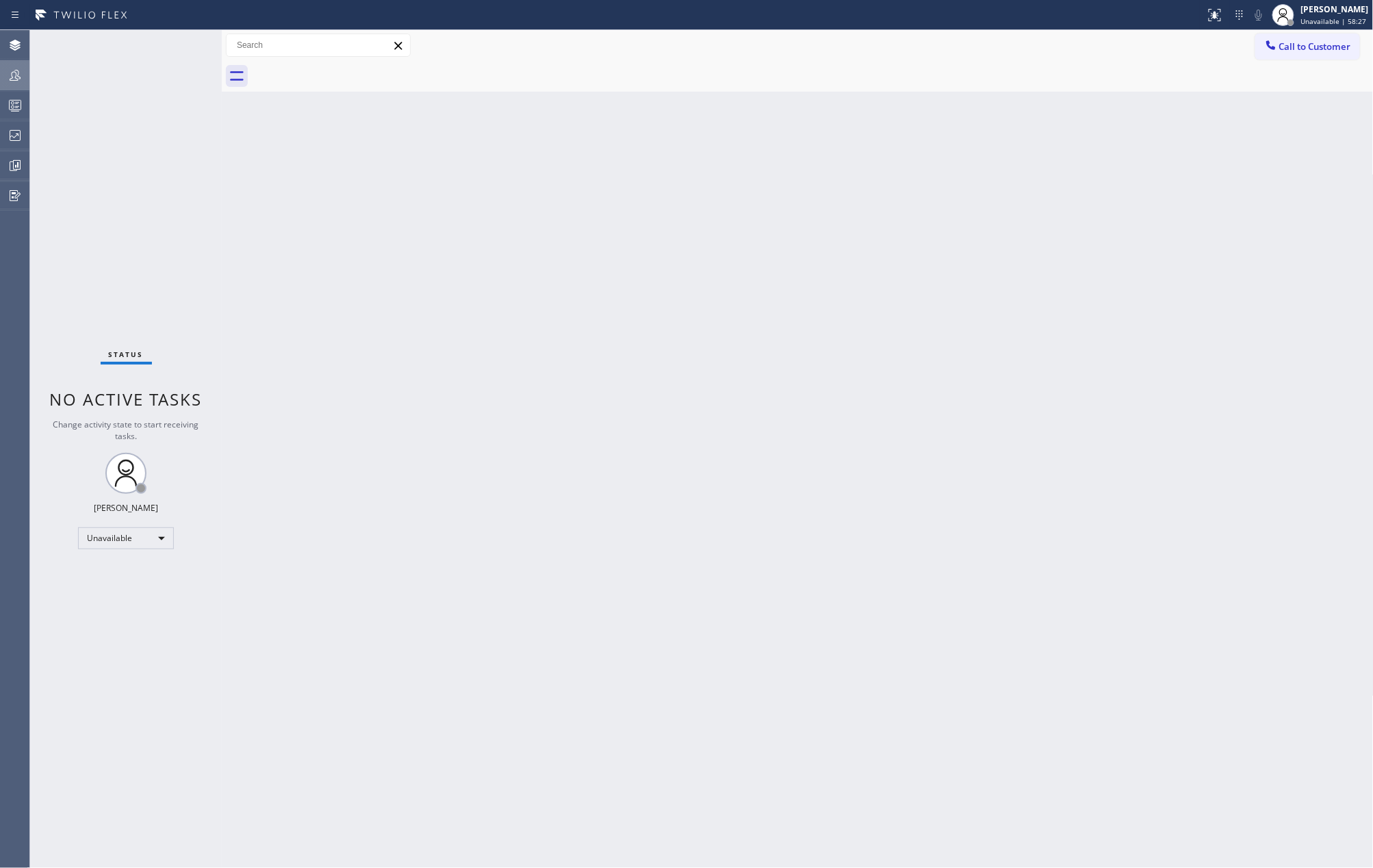
click at [15, 72] on icon at bounding box center [15, 75] width 16 height 16
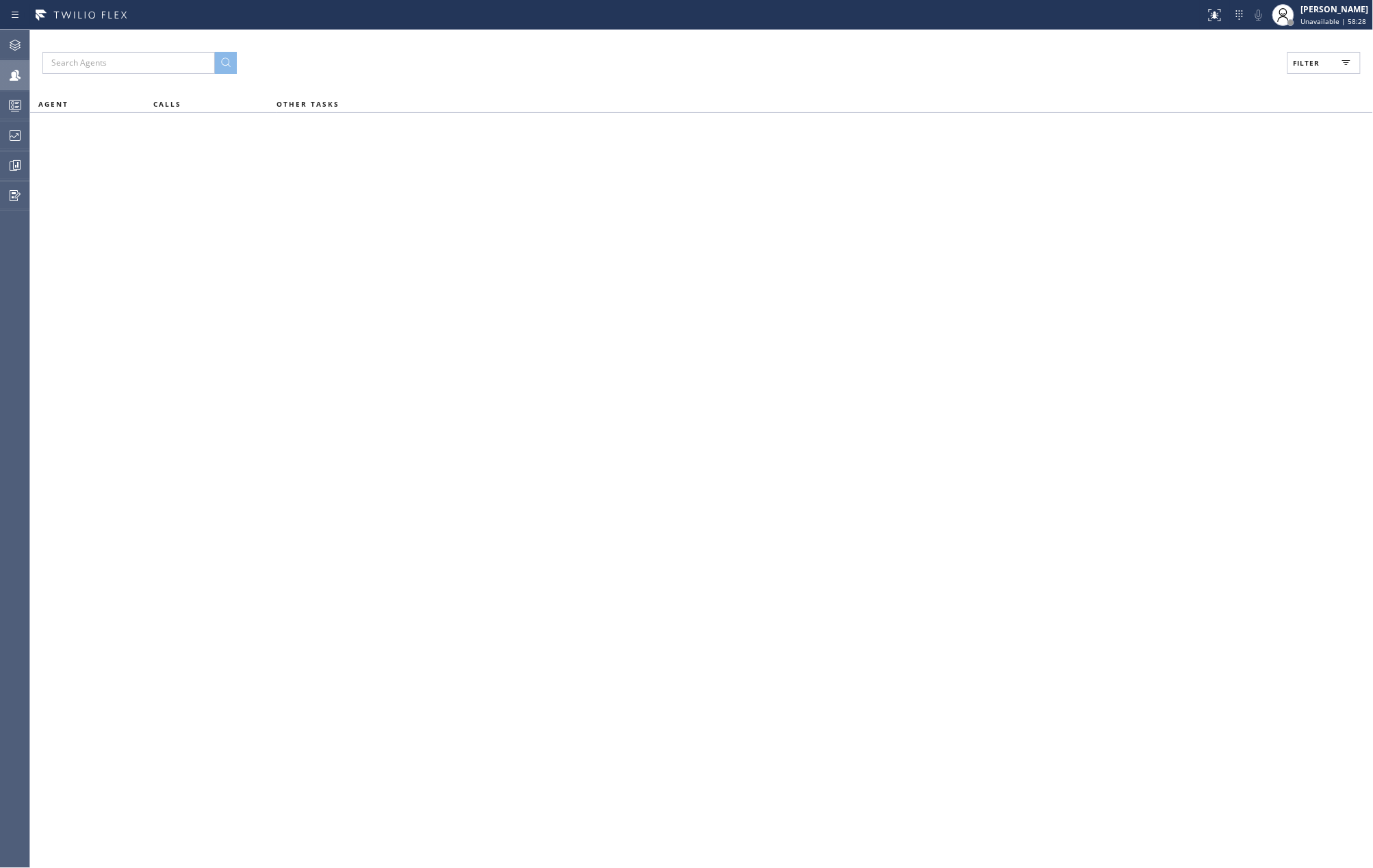
click at [1329, 67] on button "Filter" at bounding box center [1324, 63] width 73 height 22
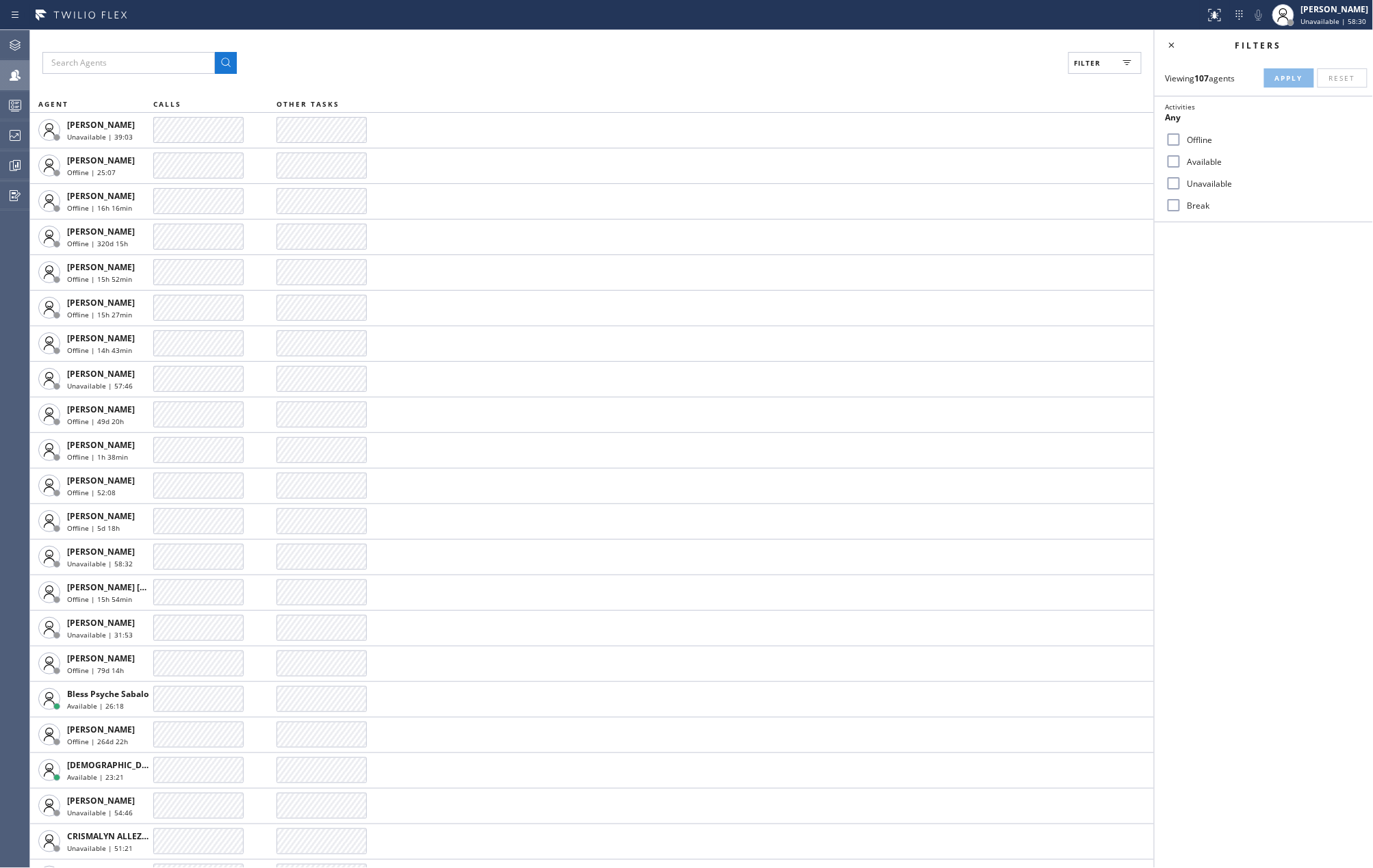
click at [1177, 164] on input "Available" at bounding box center [1173, 162] width 16 height 16
checkbox input "true"
click at [1175, 201] on input "Break" at bounding box center [1173, 205] width 16 height 16
checkbox input "true"
click at [1288, 70] on button "Apply" at bounding box center [1289, 78] width 50 height 20
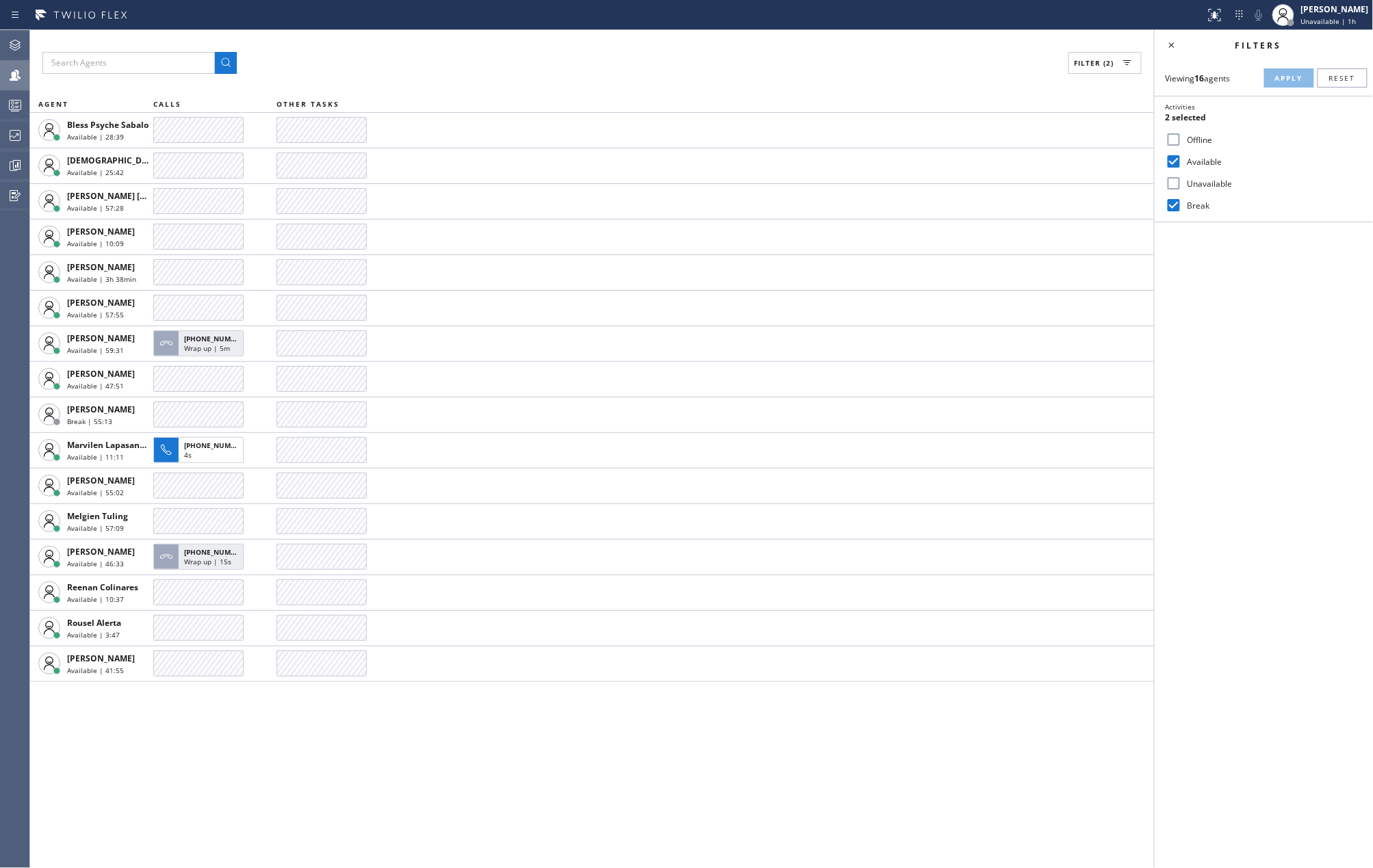
click at [1169, 181] on input "Unavailable" at bounding box center [1173, 183] width 16 height 16
click at [1267, 73] on button "Apply" at bounding box center [1289, 78] width 50 height 20
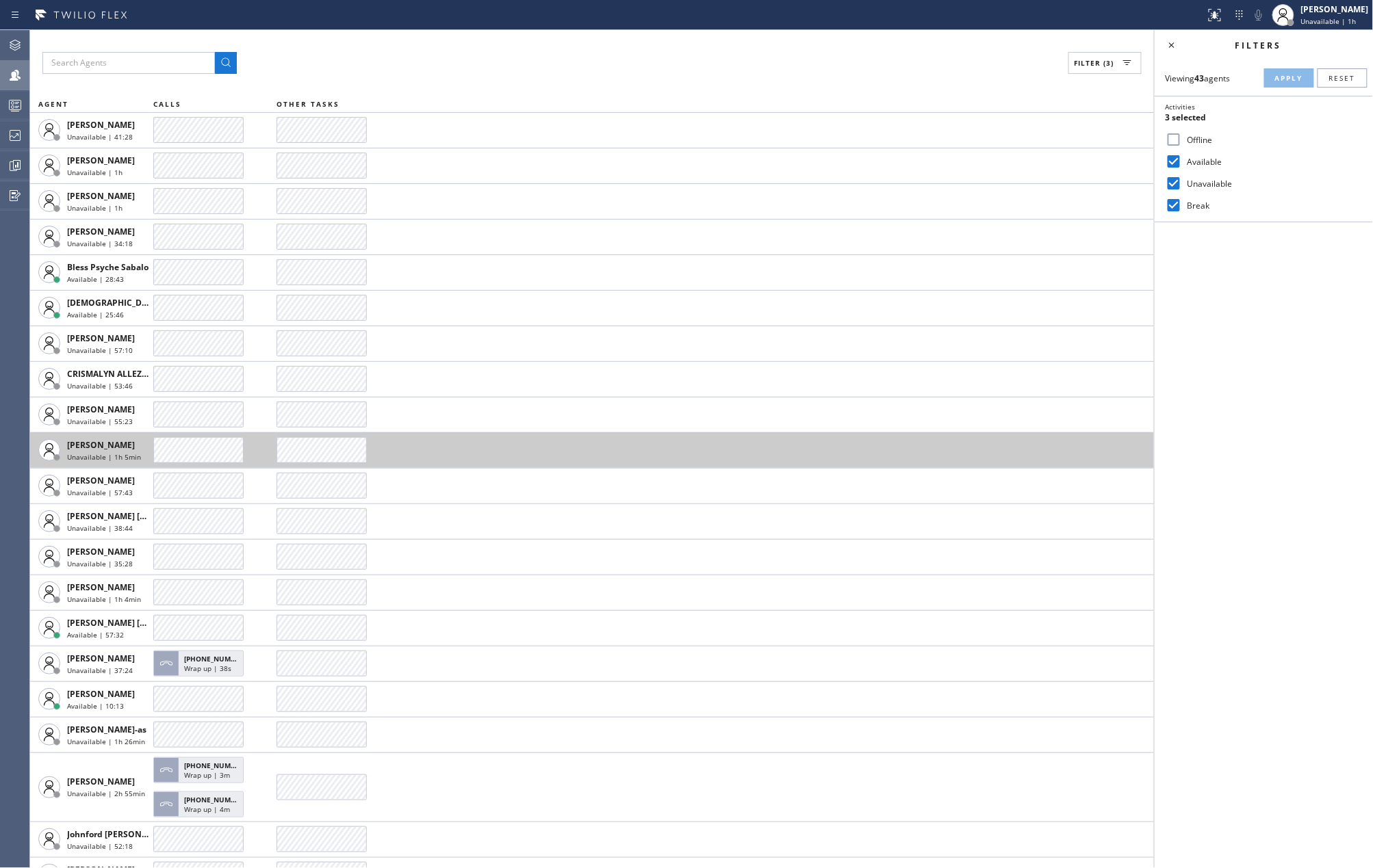
scroll to position [91, 0]
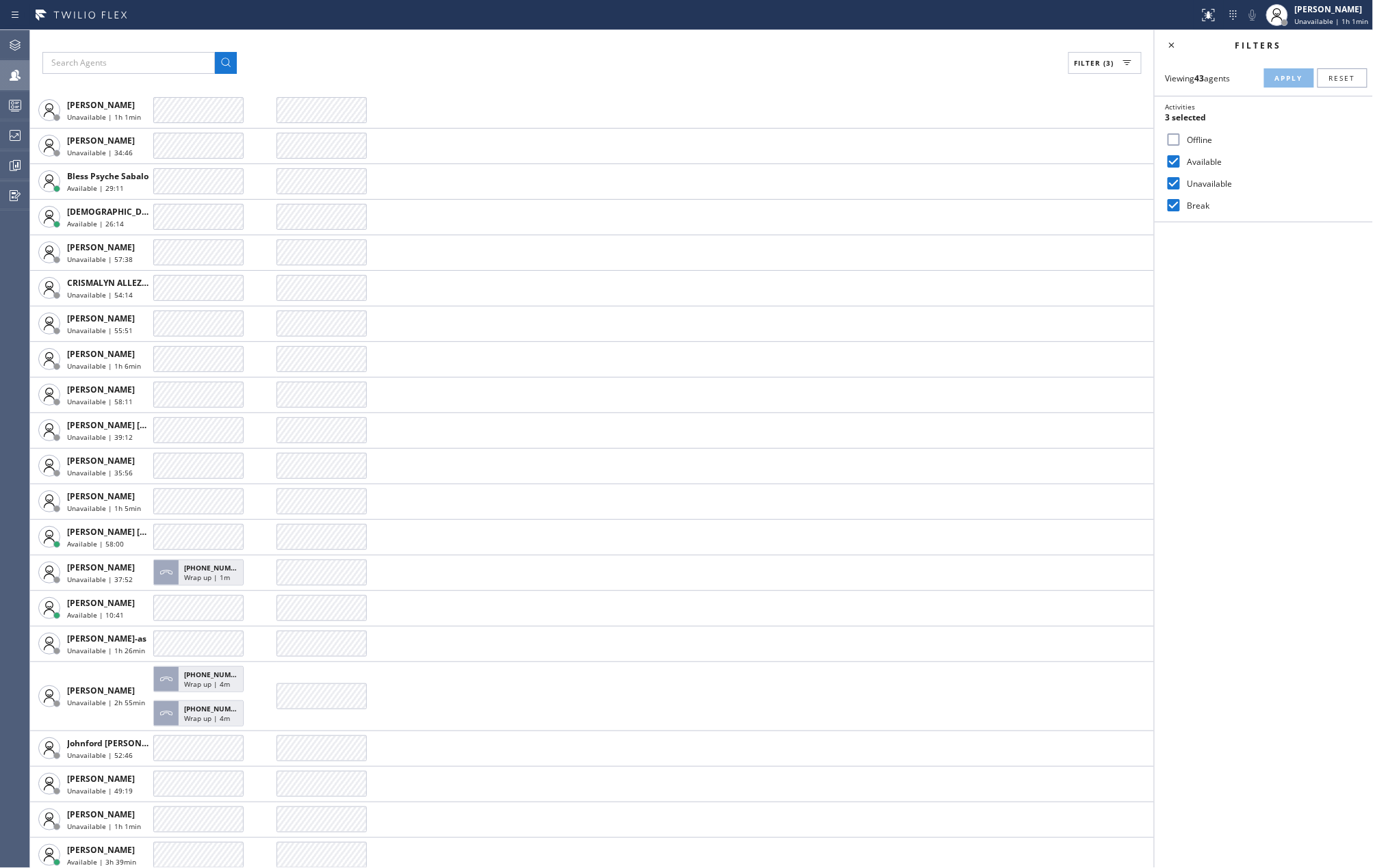
click at [425, 34] on div "Filter (3) AGENT CALLS OTHER TASKS Abe Collarte Unavailable | 41:56 Anastasiia …" at bounding box center [592, 449] width 1124 height 838
click at [1176, 176] on input "Unavailable" at bounding box center [1173, 183] width 16 height 16
checkbox input "false"
click at [1281, 71] on button "Apply" at bounding box center [1289, 78] width 50 height 20
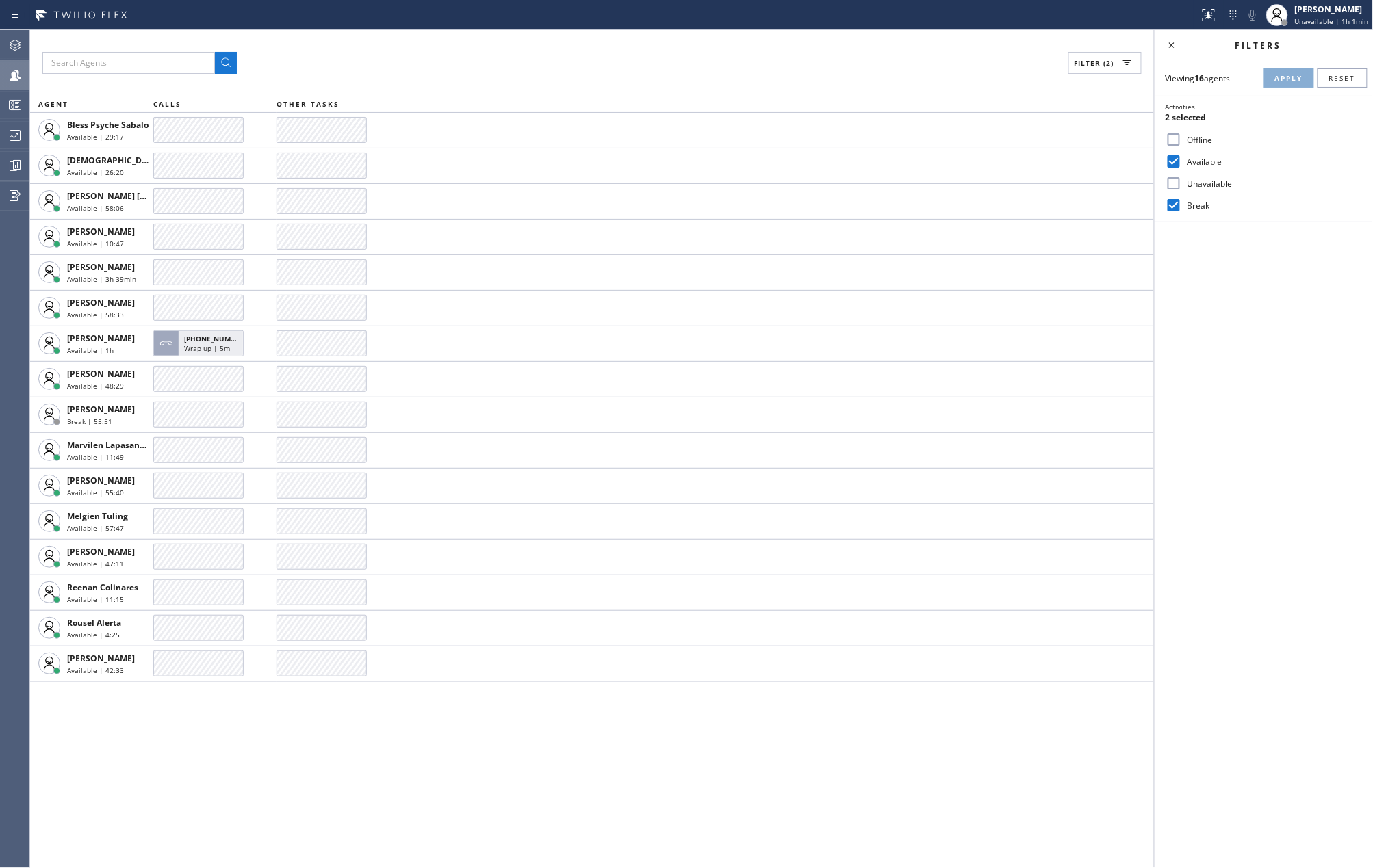
scroll to position [0, 0]
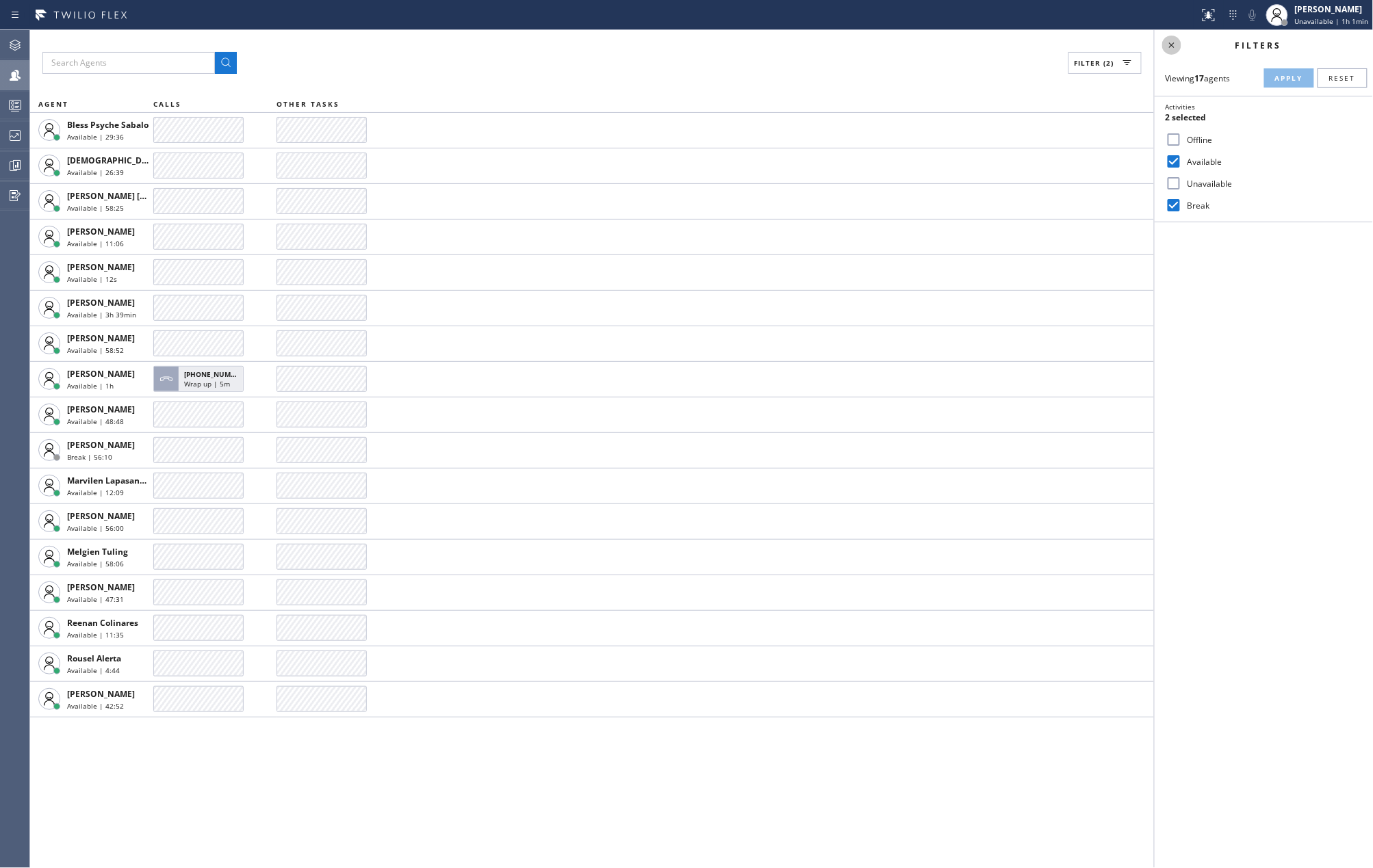
click at [1175, 48] on icon at bounding box center [1171, 45] width 16 height 16
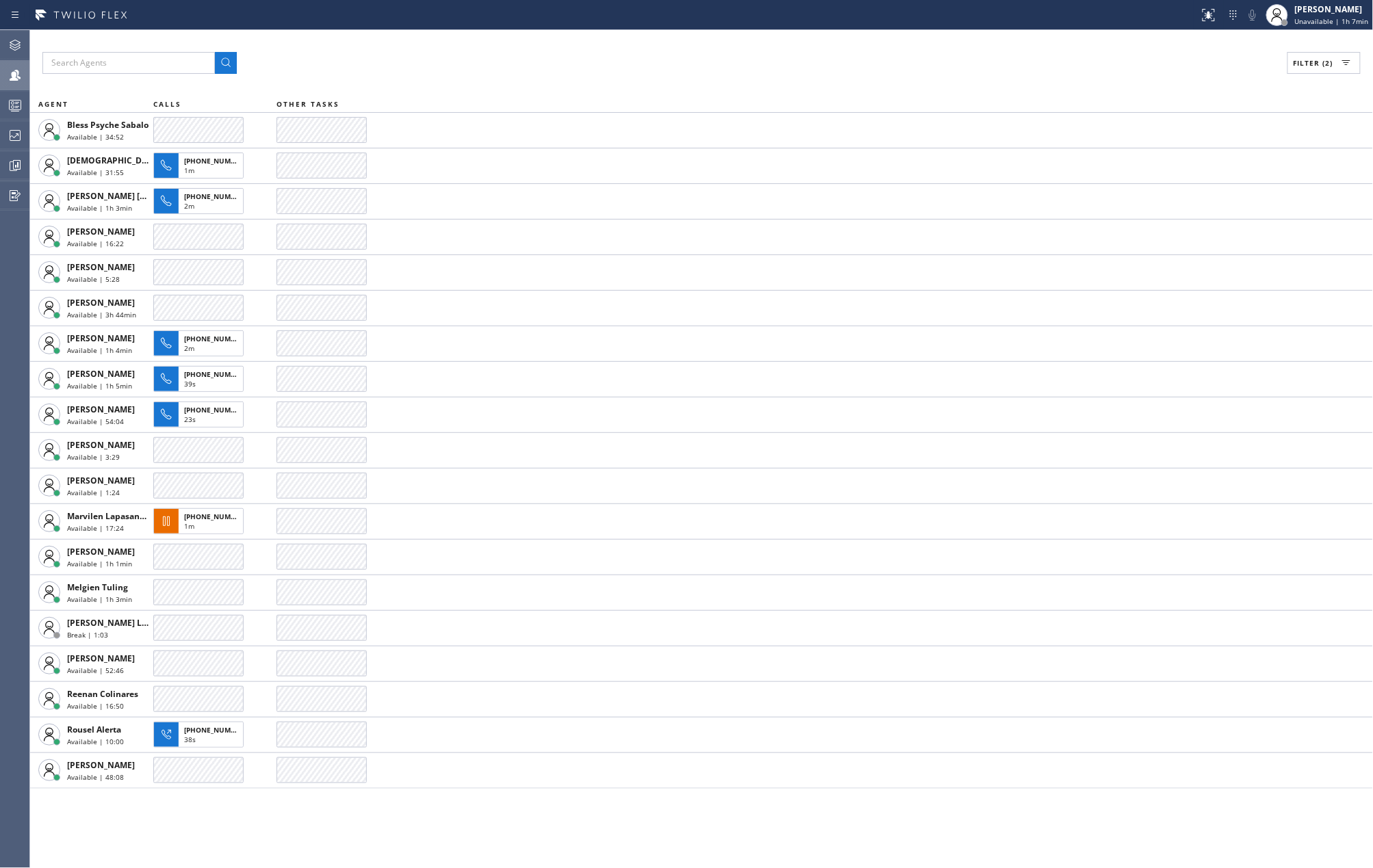
click at [524, 55] on div "Filter (2)" at bounding box center [701, 63] width 1318 height 22
click at [18, 97] on icon at bounding box center [15, 105] width 16 height 16
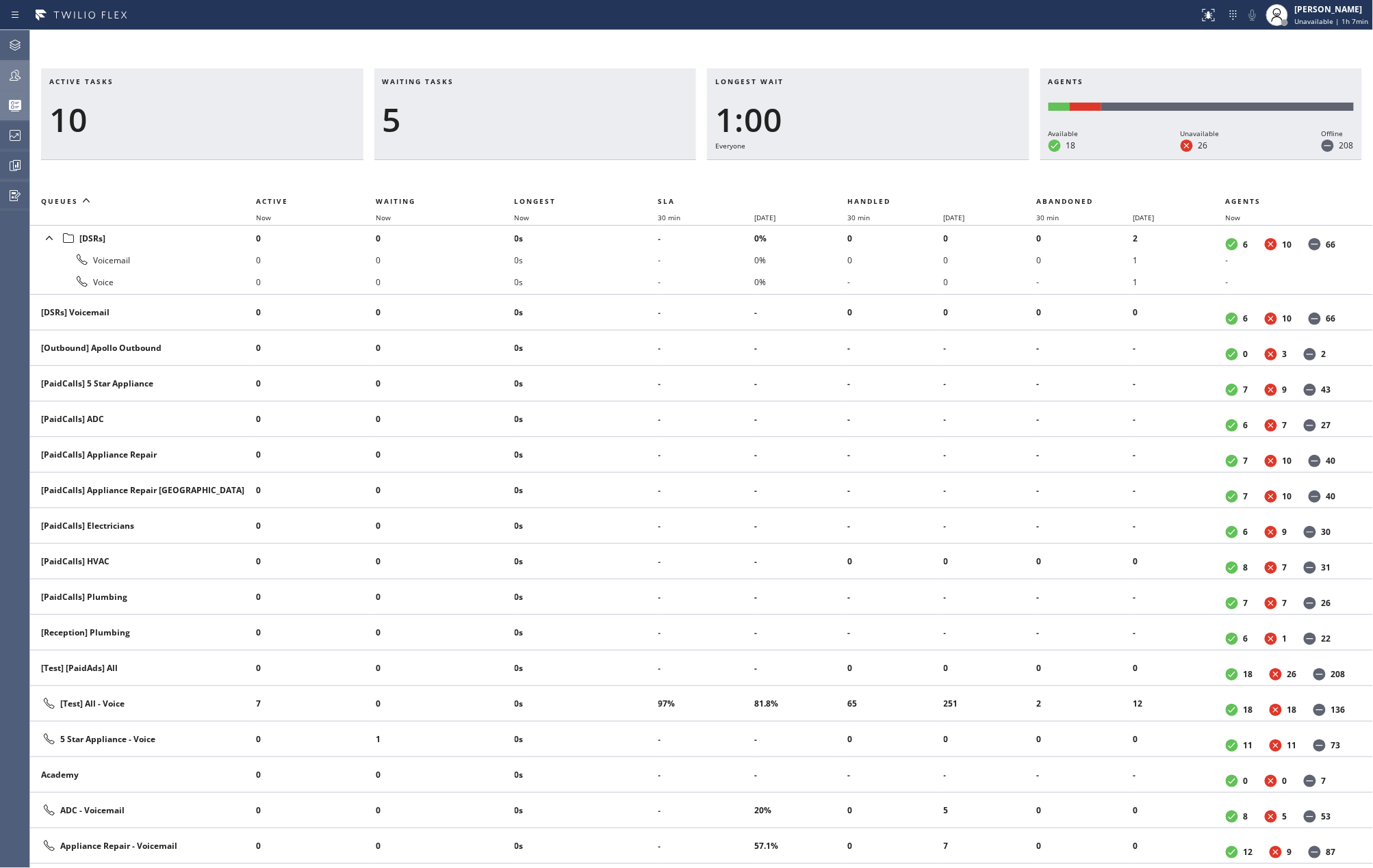
click at [10, 76] on icon at bounding box center [15, 75] width 16 height 16
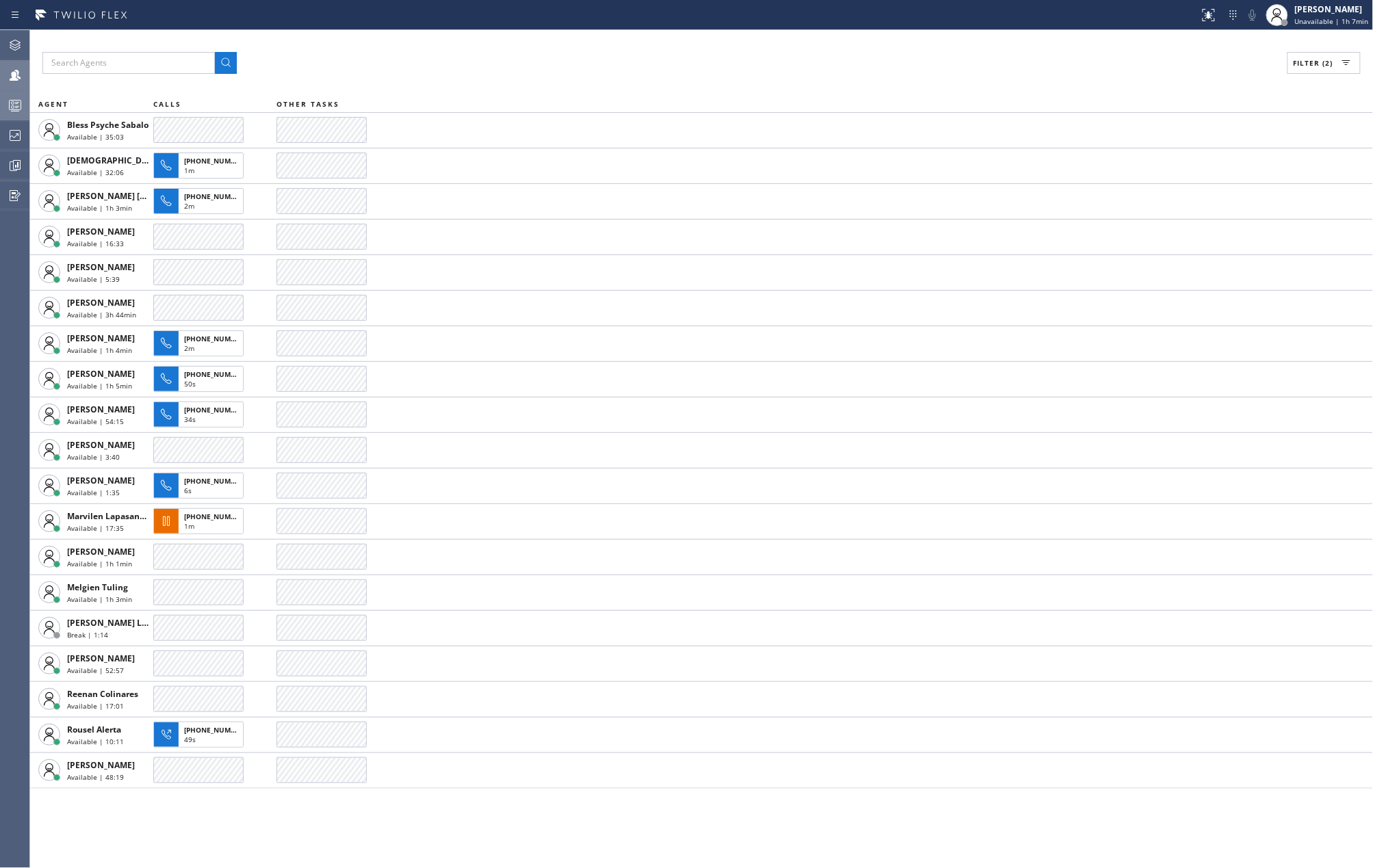
click at [1297, 53] on button "Filter (2)" at bounding box center [1324, 63] width 73 height 22
click at [1169, 40] on icon at bounding box center [1171, 45] width 16 height 16
click at [12, 99] on icon at bounding box center [15, 105] width 16 height 16
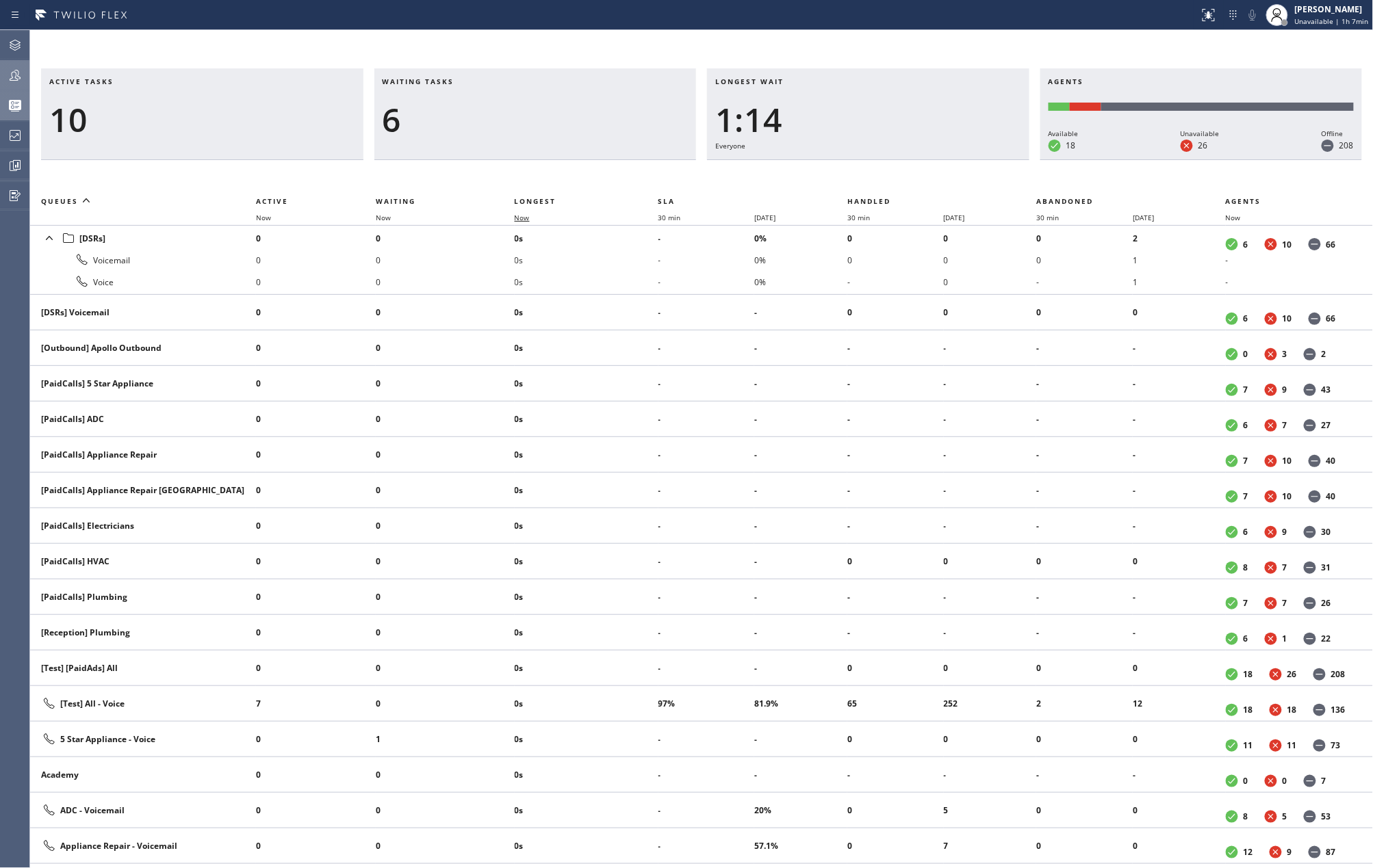
click at [525, 213] on span "Now" at bounding box center [522, 218] width 15 height 10
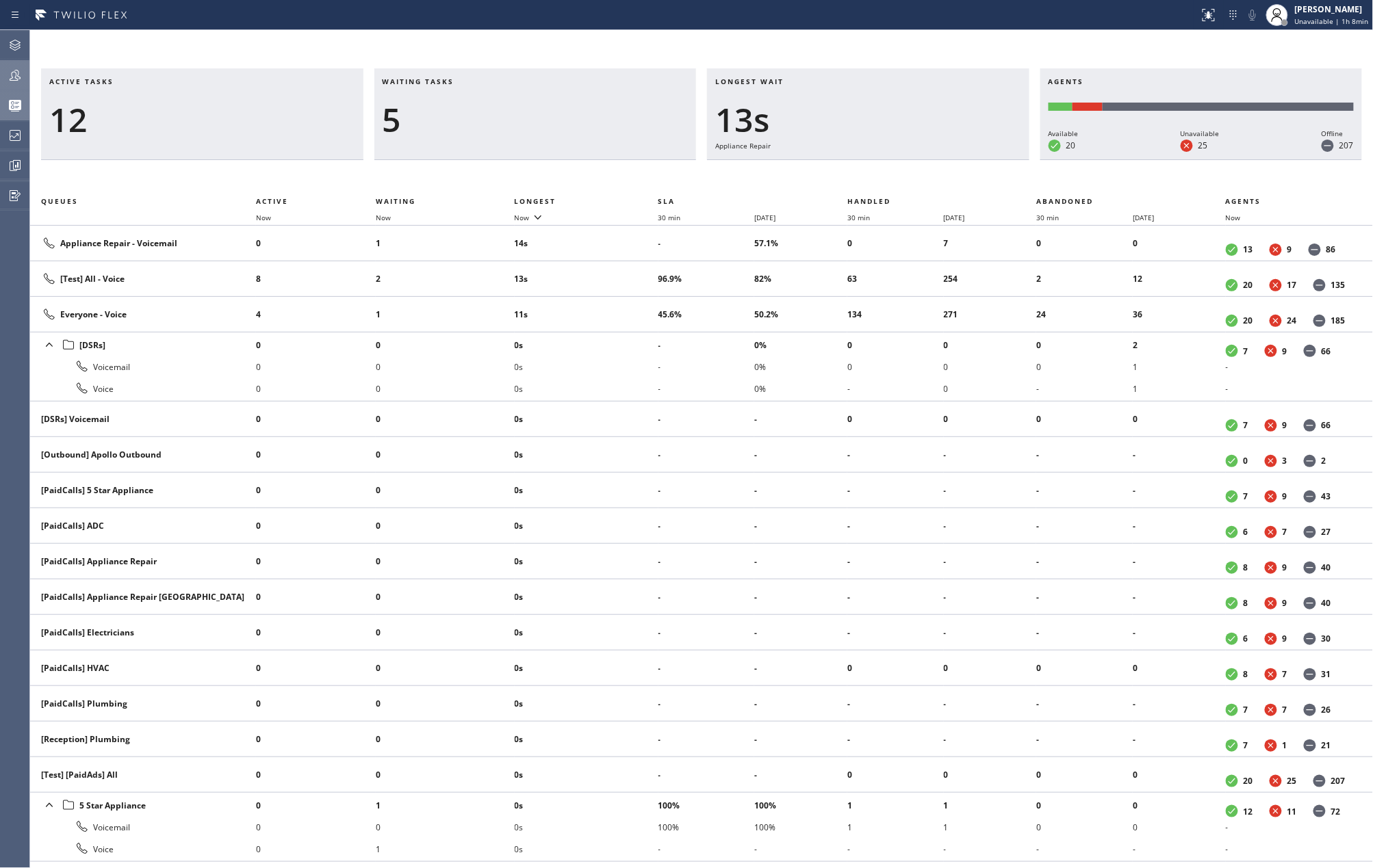
click at [551, 41] on div "Active tasks 12 Waiting tasks 5 Longest wait 13s Appliance Repair Agents Availa…" at bounding box center [701, 449] width 1343 height 838
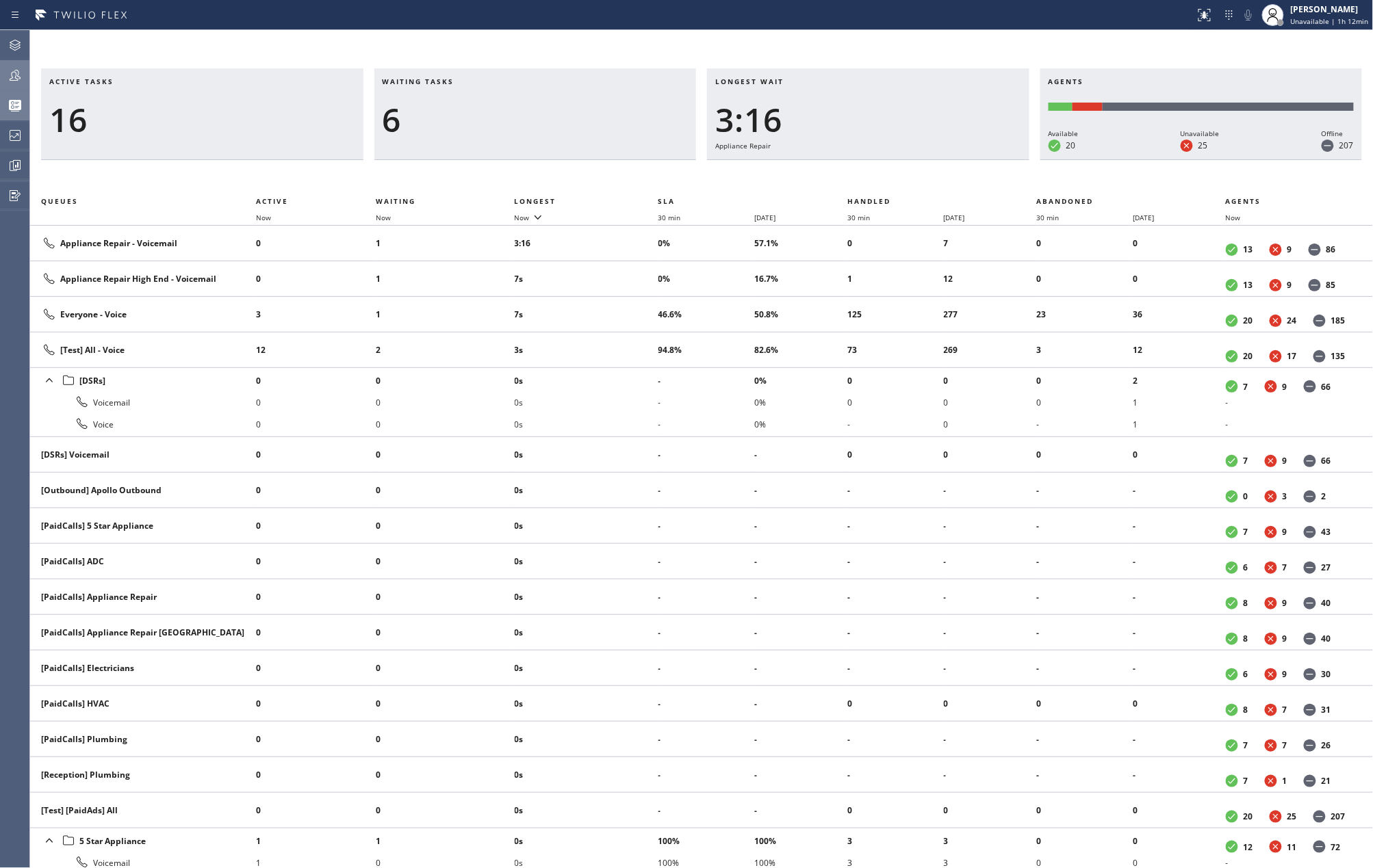
click at [463, 36] on div "Active tasks 16 Waiting tasks 6 Longest wait 3:16 Appliance Repair Agents Avail…" at bounding box center [701, 449] width 1343 height 838
click at [18, 77] on icon at bounding box center [15, 75] width 16 height 16
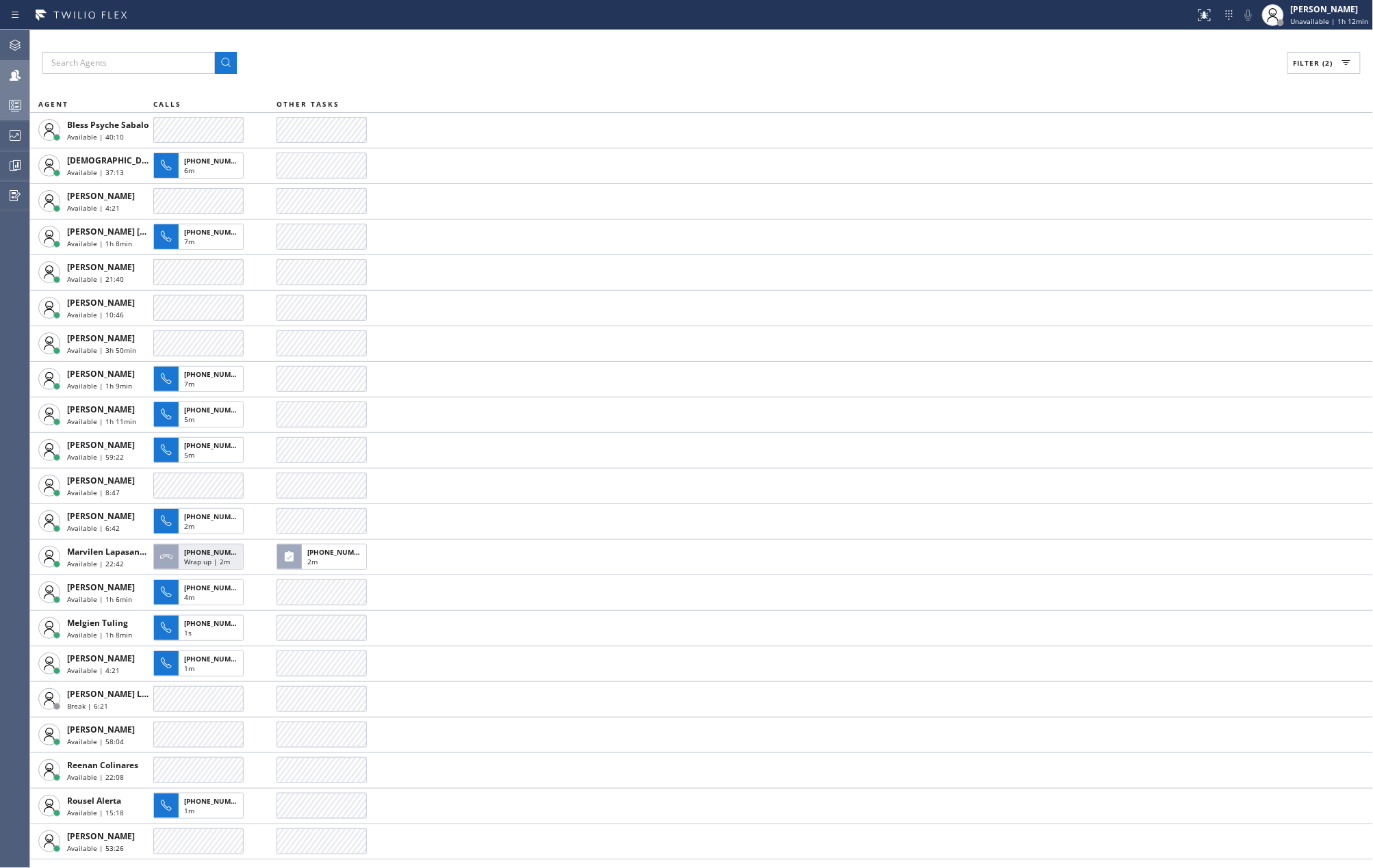
click at [16, 108] on icon at bounding box center [15, 108] width 7 height 9
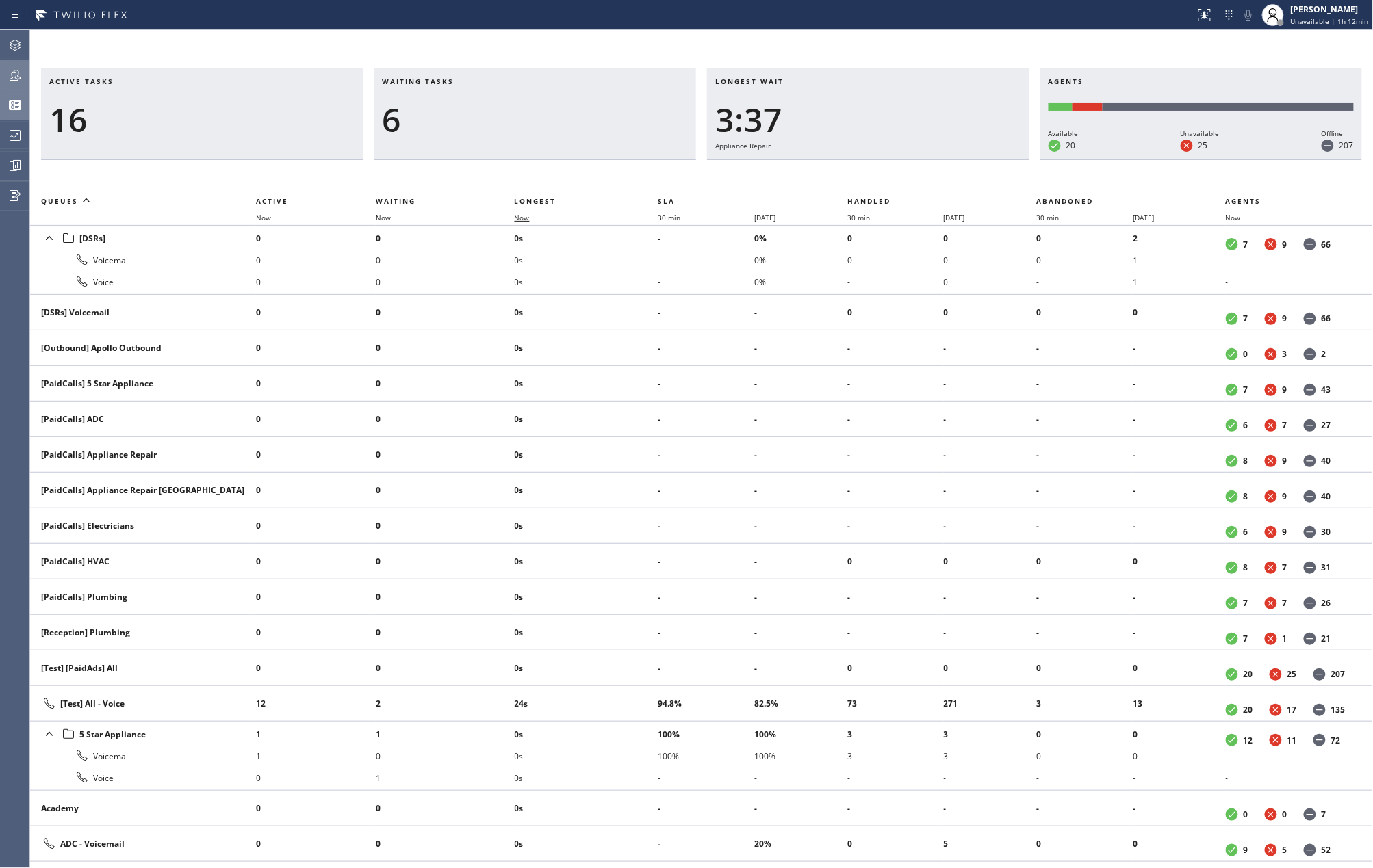
click at [527, 214] on span "Now" at bounding box center [522, 218] width 15 height 10
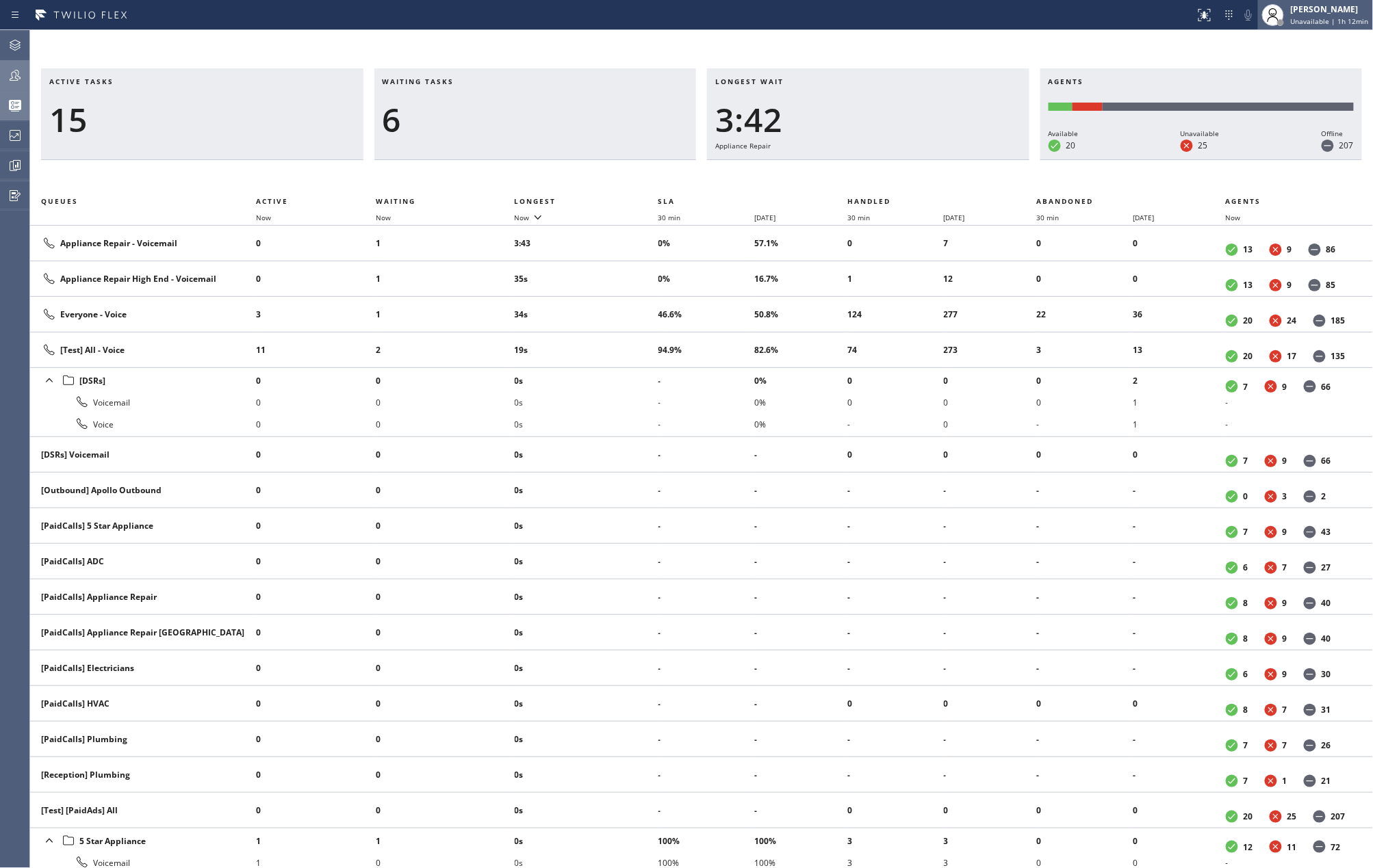
click at [1321, 14] on div "[PERSON_NAME]" at bounding box center [1329, 9] width 78 height 12
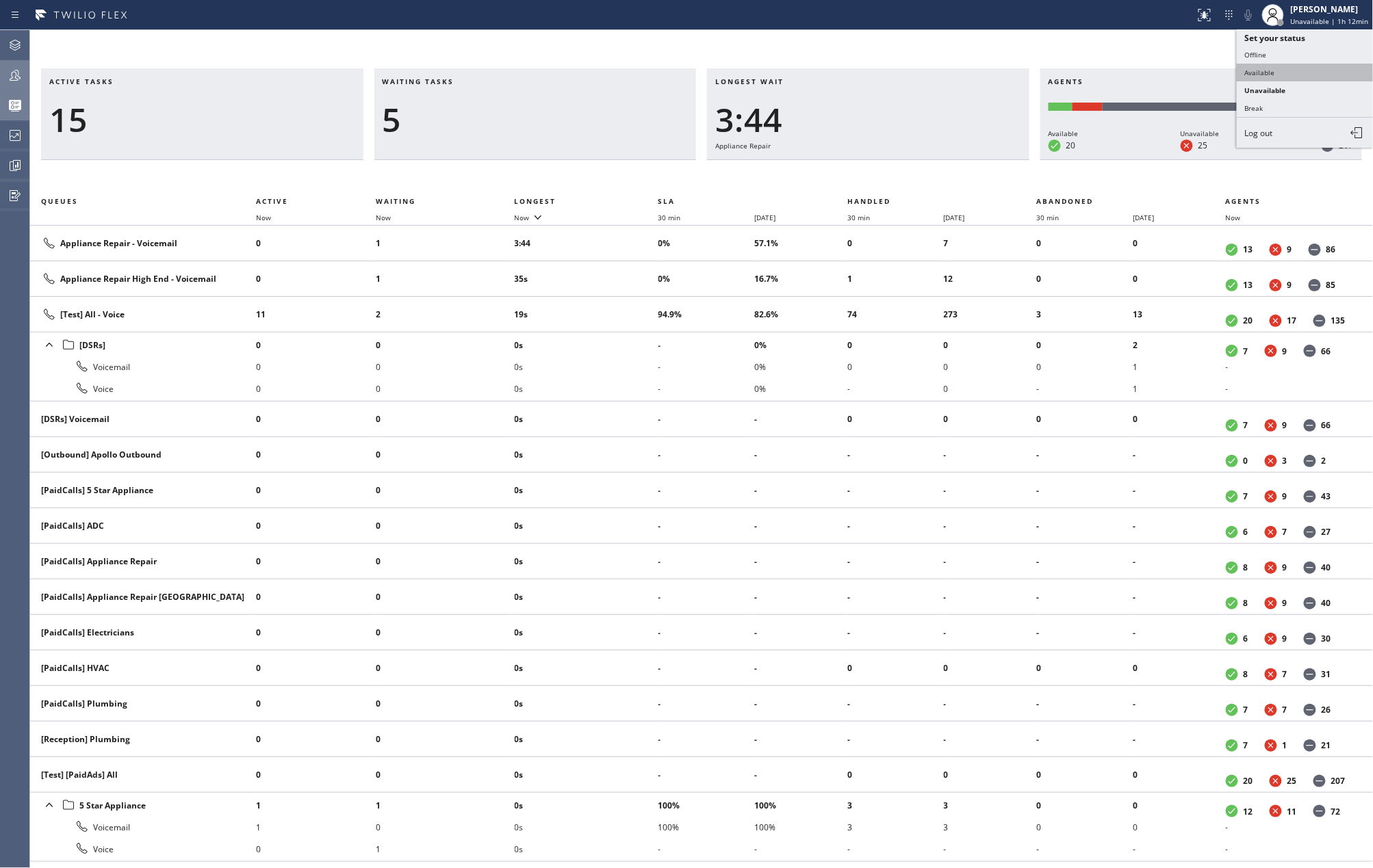
click at [1265, 67] on button "Available" at bounding box center [1305, 73] width 137 height 18
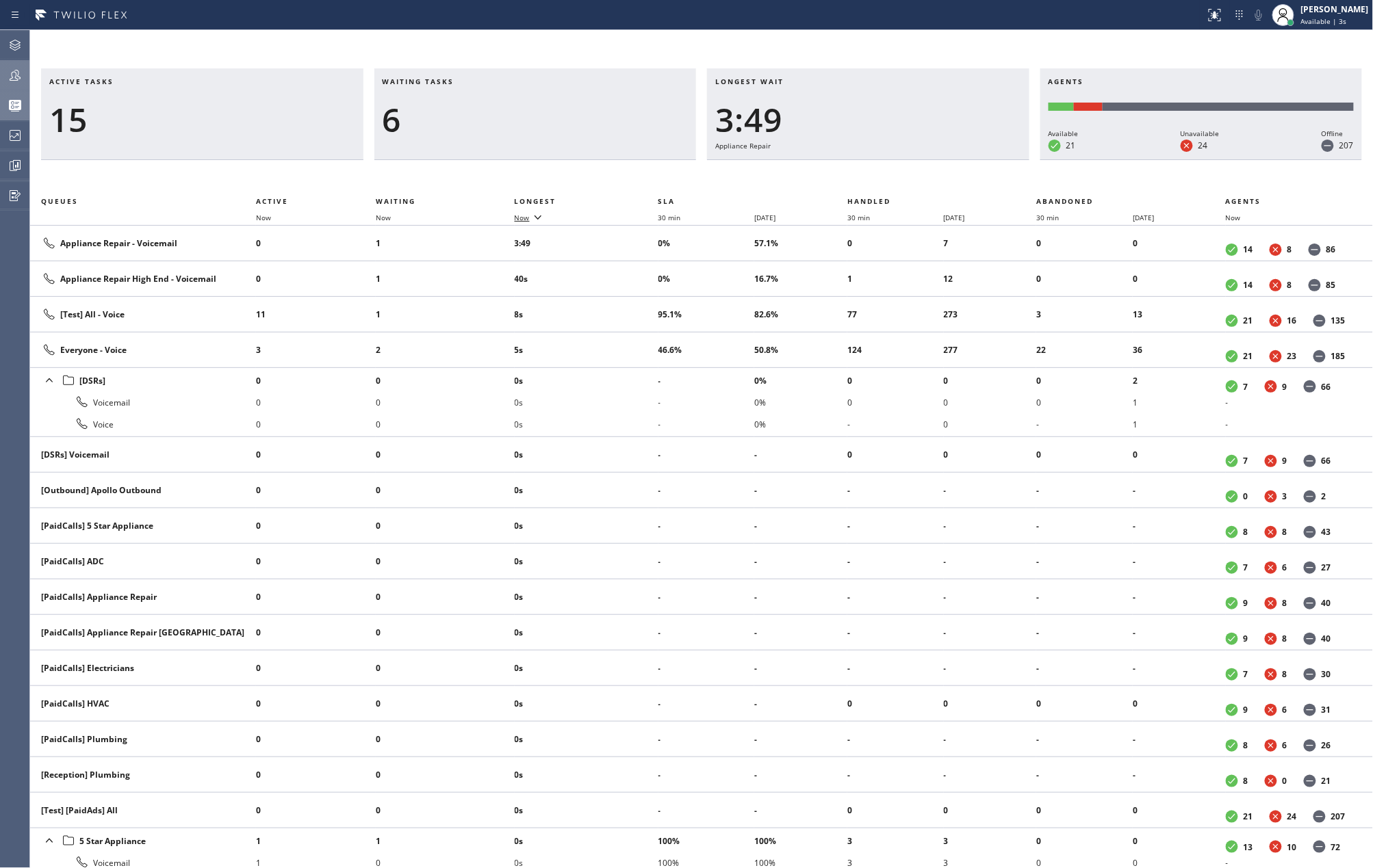
click at [539, 216] on icon at bounding box center [538, 217] width 16 height 16
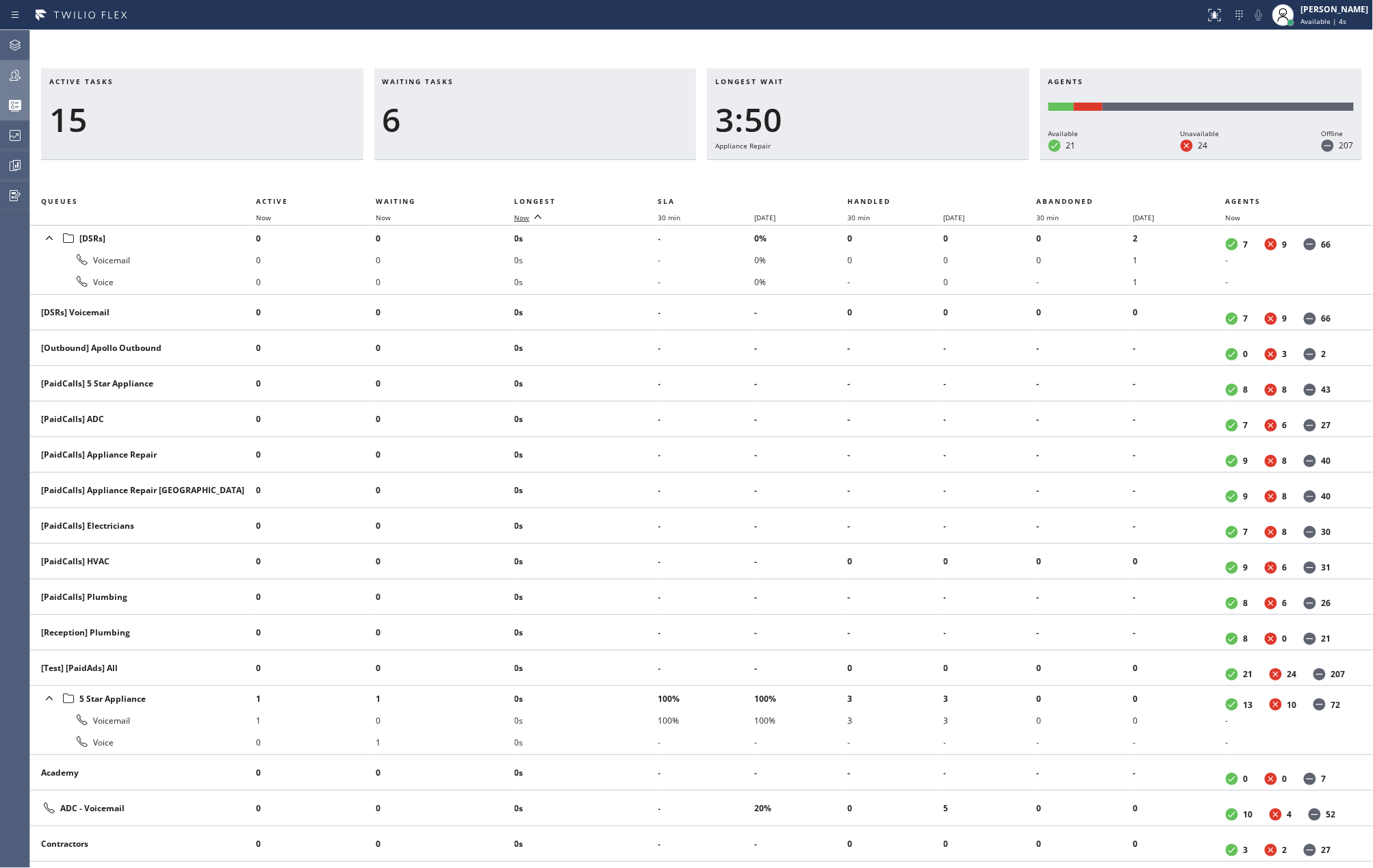
click at [539, 216] on icon at bounding box center [538, 217] width 7 height 4
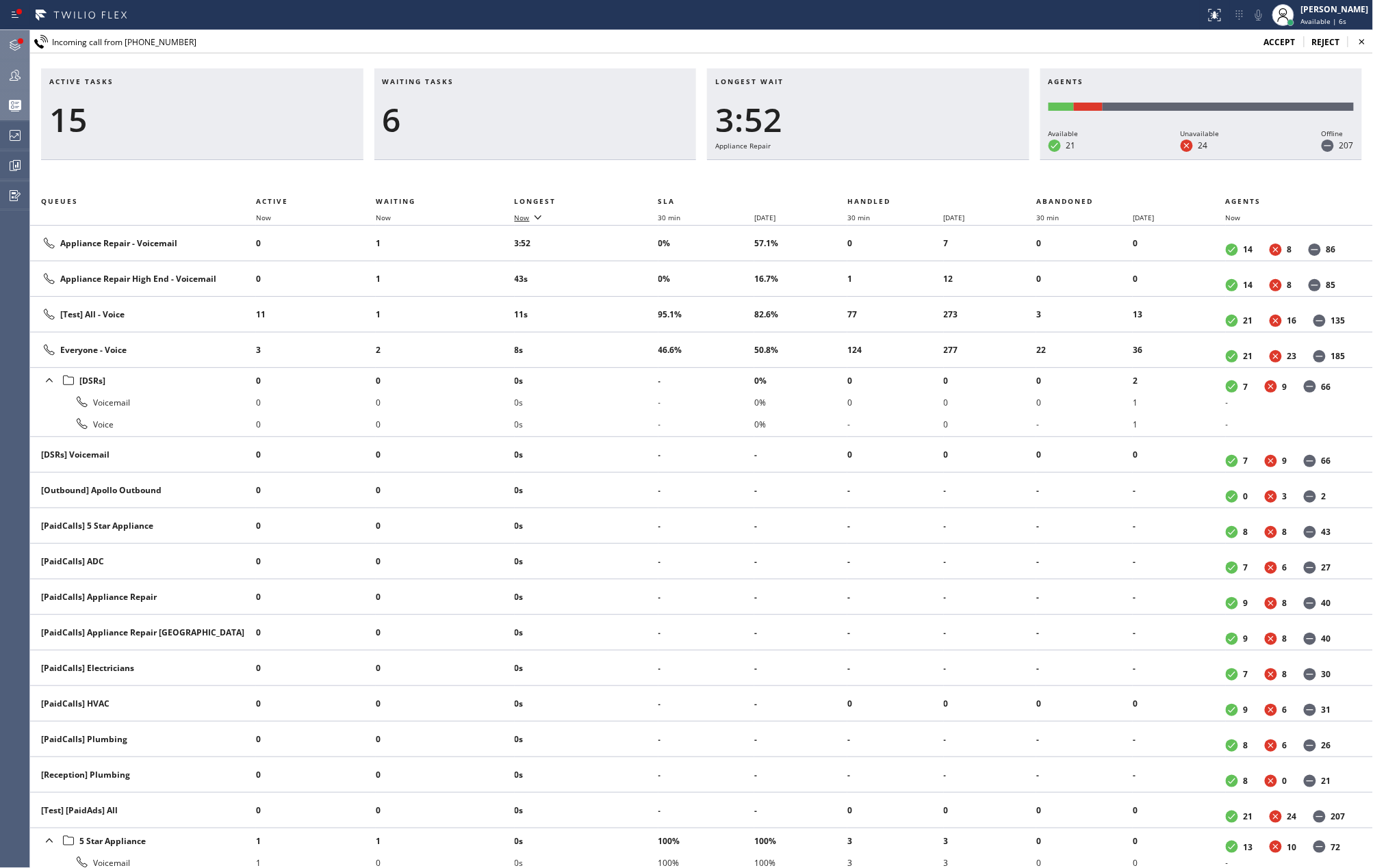
click at [14, 38] on icon at bounding box center [15, 45] width 16 height 16
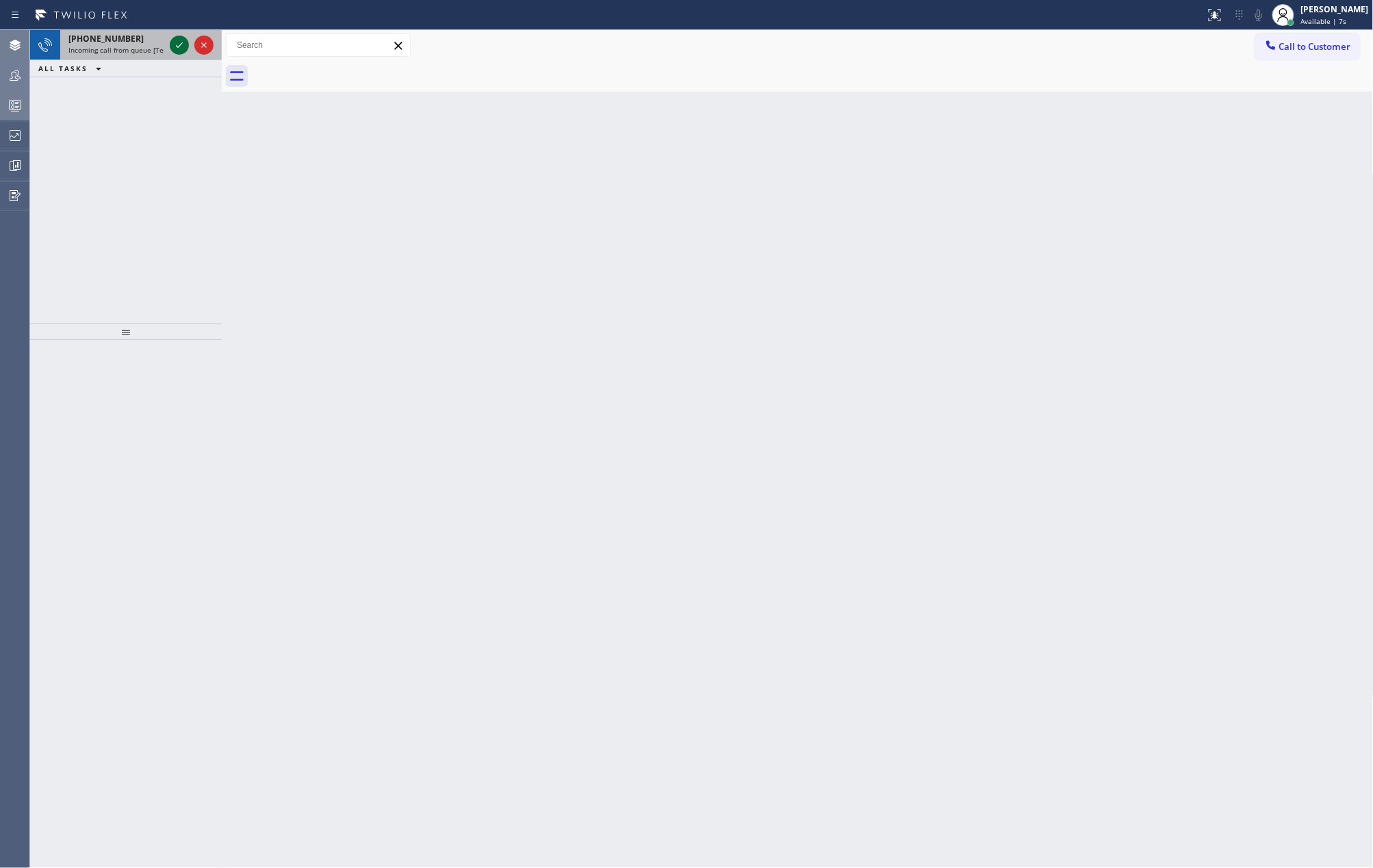
click at [175, 45] on icon at bounding box center [180, 45] width 16 height 16
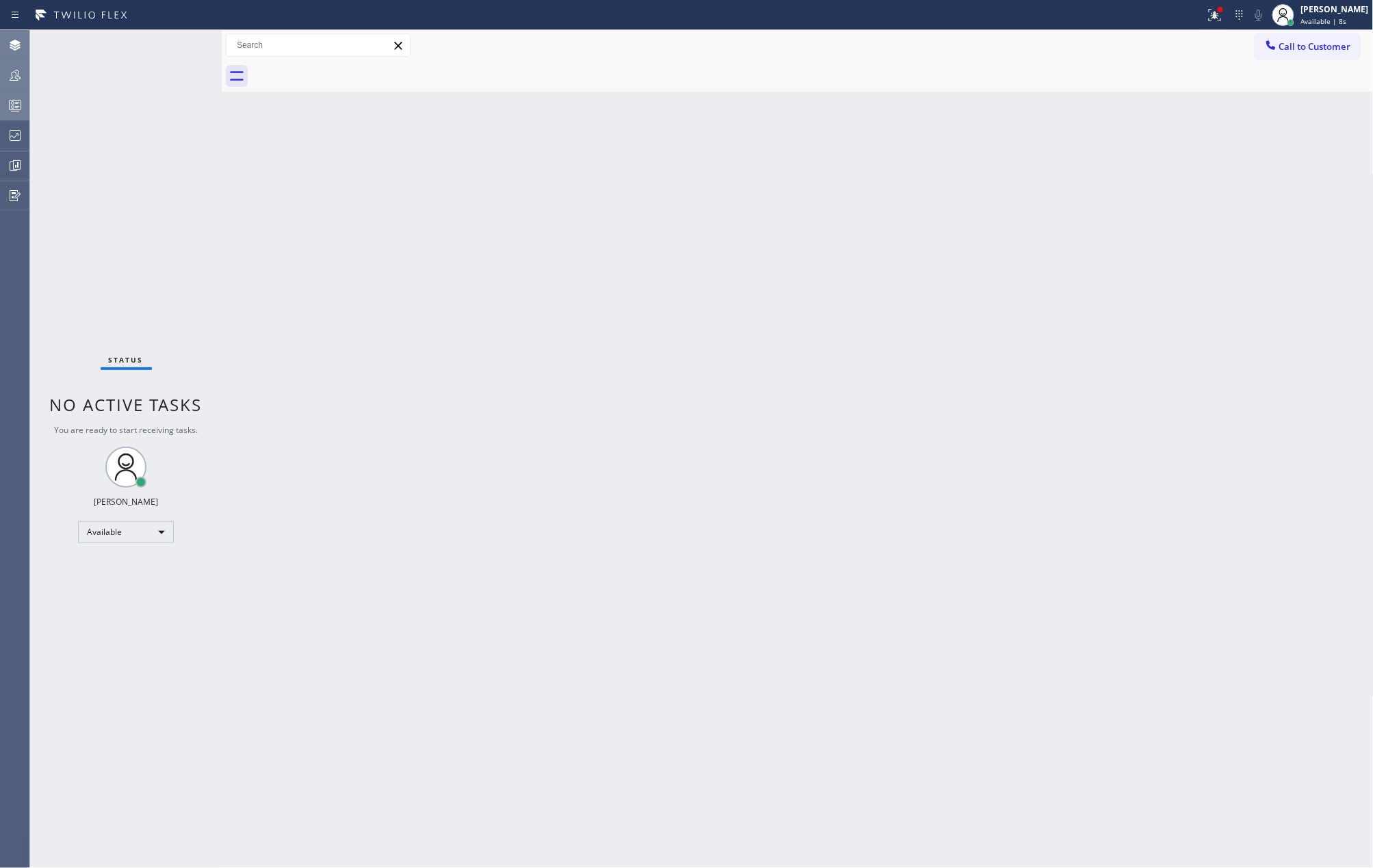
click at [175, 45] on div "Status No active tasks You are ready to start receiving tasks. Jovelle Tadle Av…" at bounding box center [126, 449] width 192 height 838
click at [159, 112] on div "Status No active tasks You are ready to start receiving tasks. Jovelle Tadle Av…" at bounding box center [126, 449] width 192 height 838
click at [1223, 17] on icon at bounding box center [1215, 15] width 16 height 16
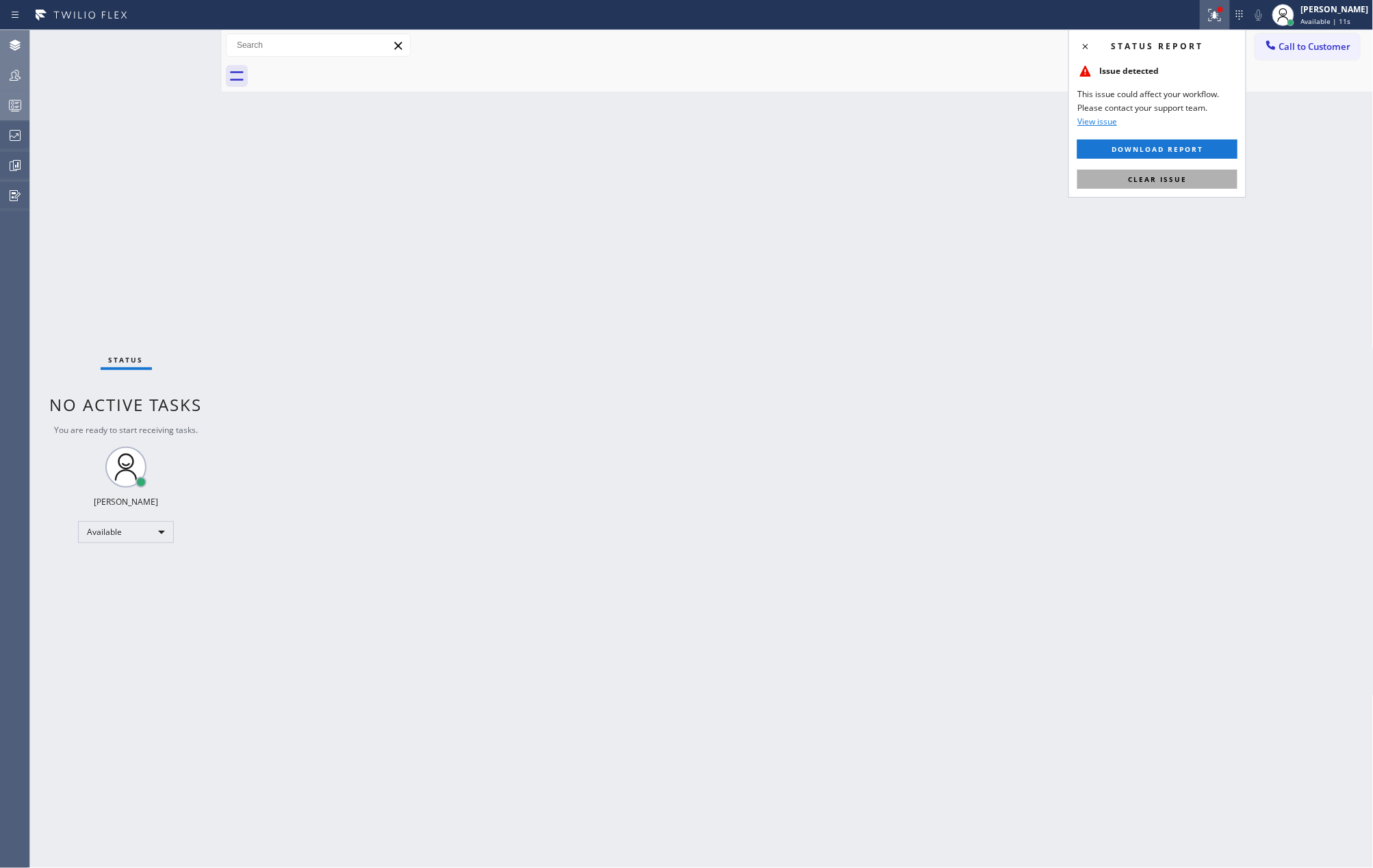
click at [1153, 174] on button "Clear issue" at bounding box center [1157, 179] width 160 height 20
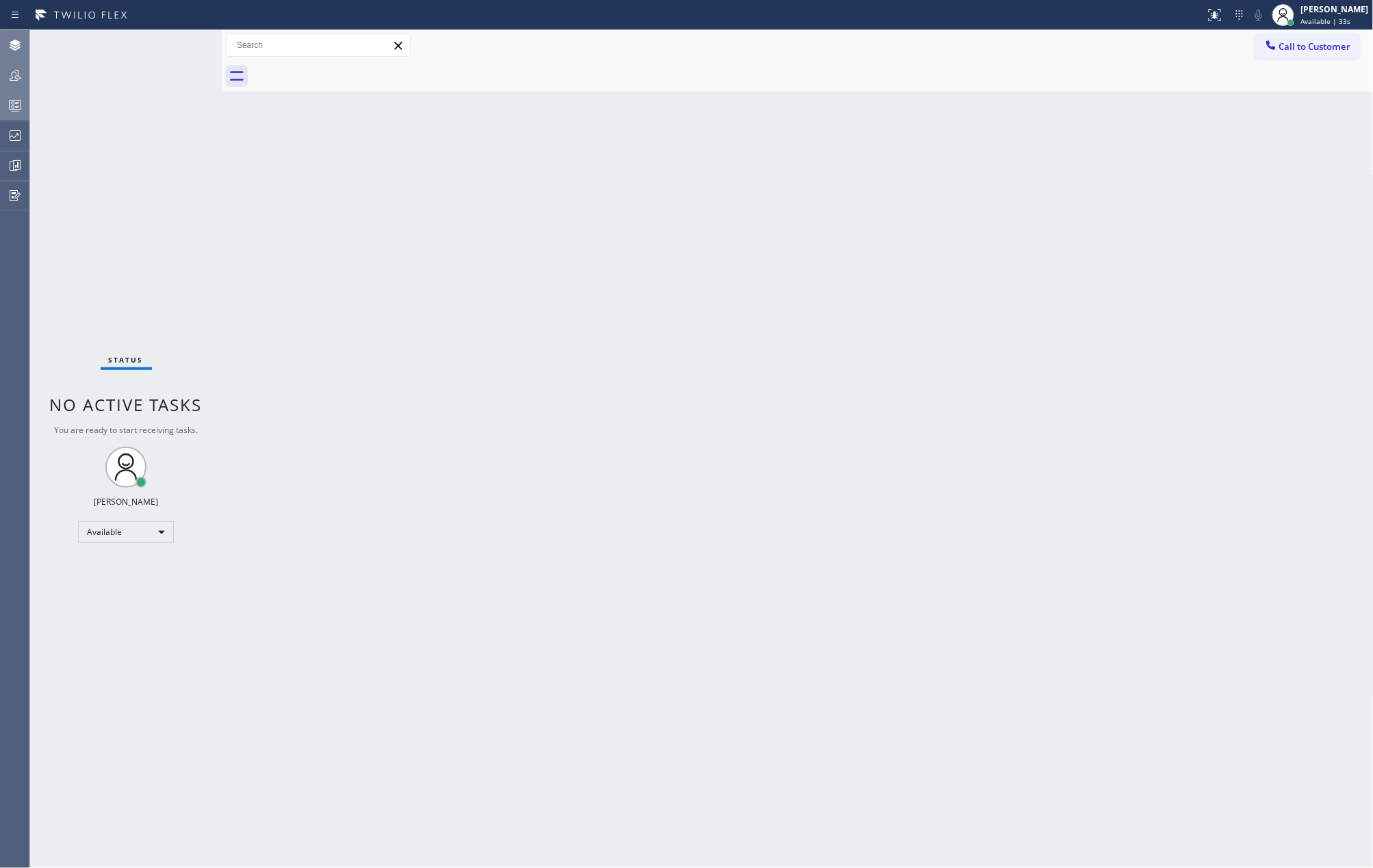
click at [411, 179] on div "Back to Dashboard Change Sender ID Customers Technicians Select a contact Outbo…" at bounding box center [798, 449] width 1152 height 838
click at [15, 108] on icon at bounding box center [15, 108] width 7 height 9
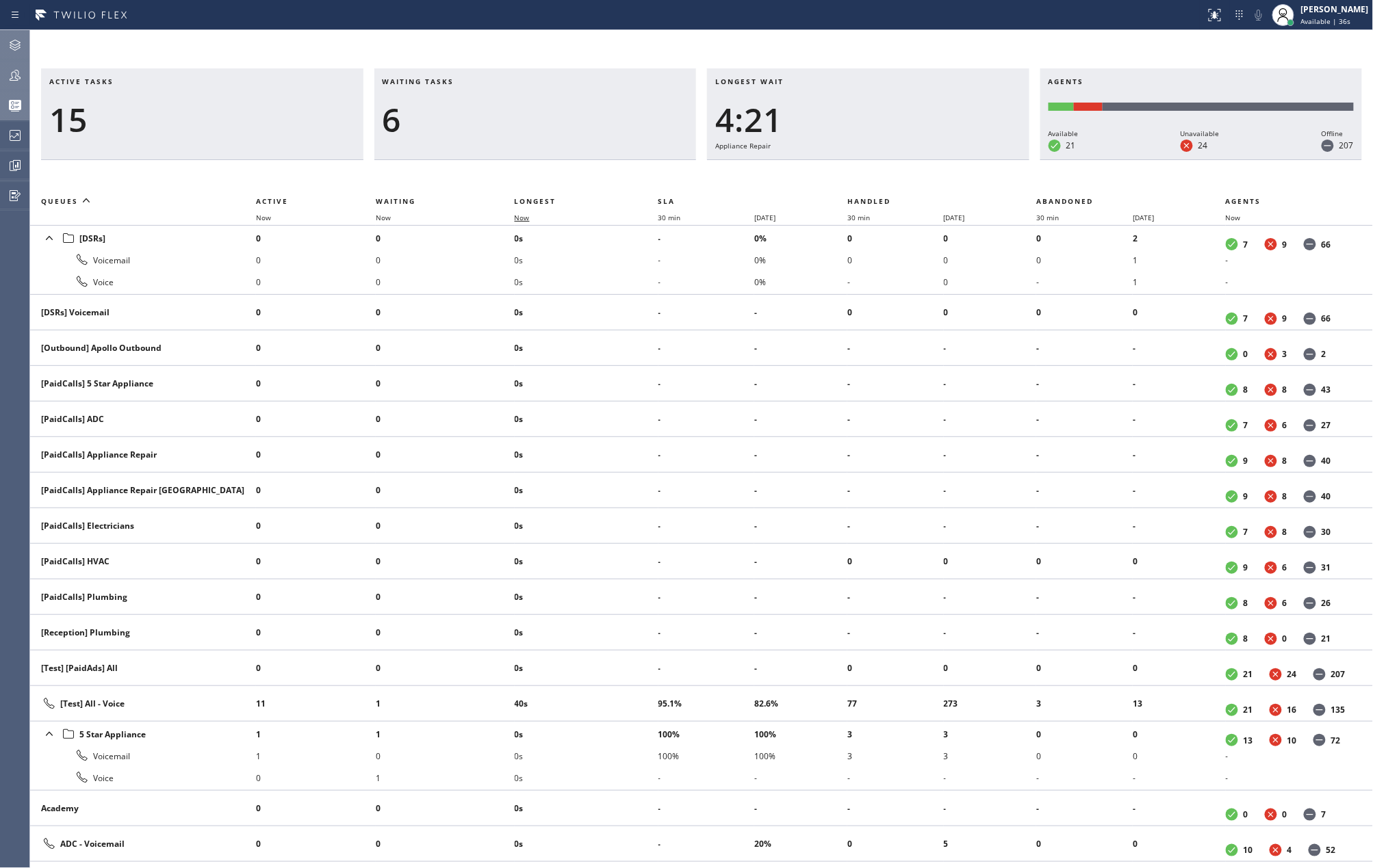
click at [532, 218] on span "Now" at bounding box center [530, 218] width 31 height 10
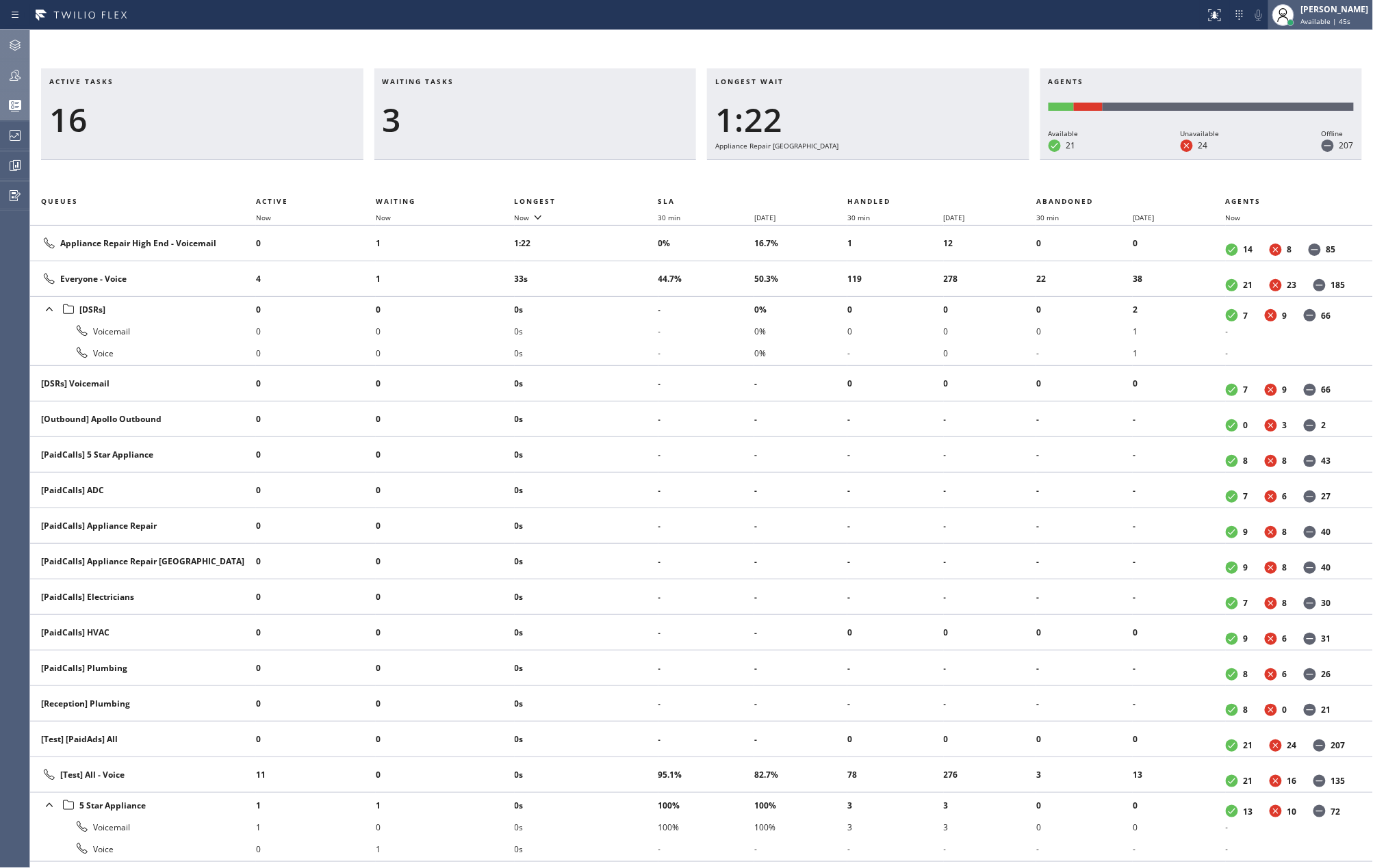
click at [1343, 18] on span "Available | 45s" at bounding box center [1326, 20] width 50 height 10
click at [1264, 85] on button "Unavailable" at bounding box center [1305, 91] width 137 height 18
click at [14, 78] on icon at bounding box center [15, 75] width 16 height 16
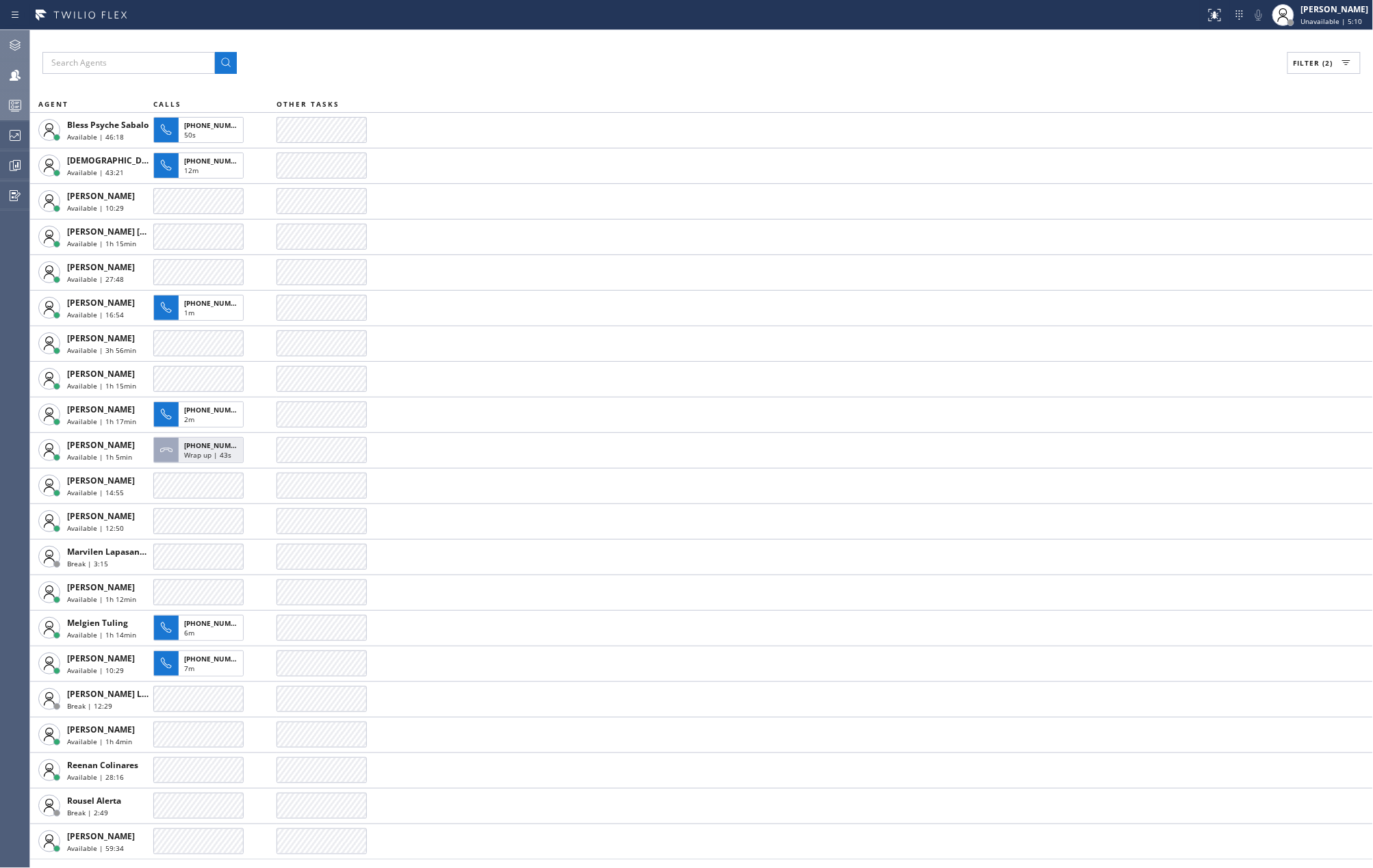
click at [14, 107] on icon at bounding box center [15, 105] width 16 height 16
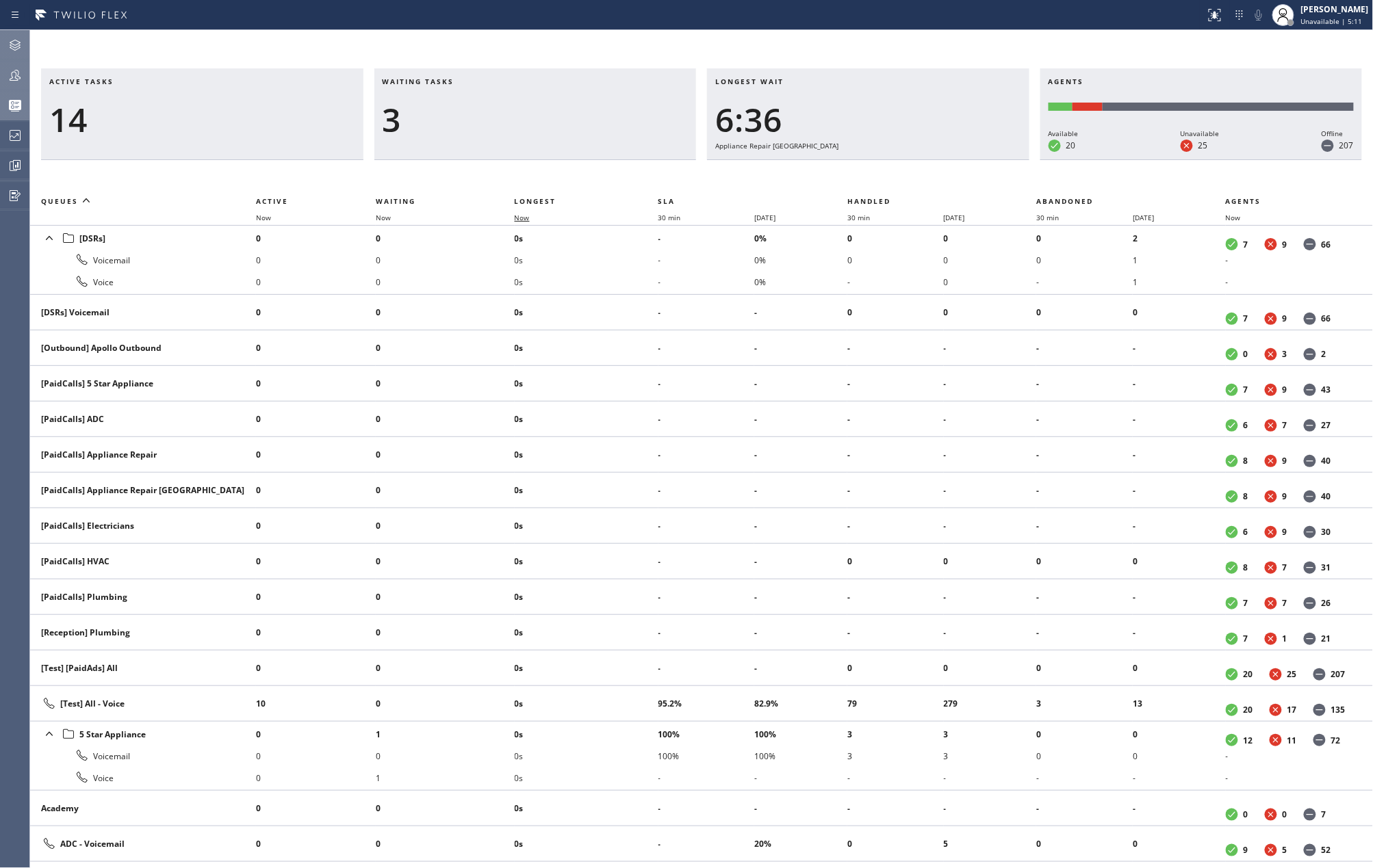
click at [530, 217] on span "Now" at bounding box center [522, 218] width 15 height 10
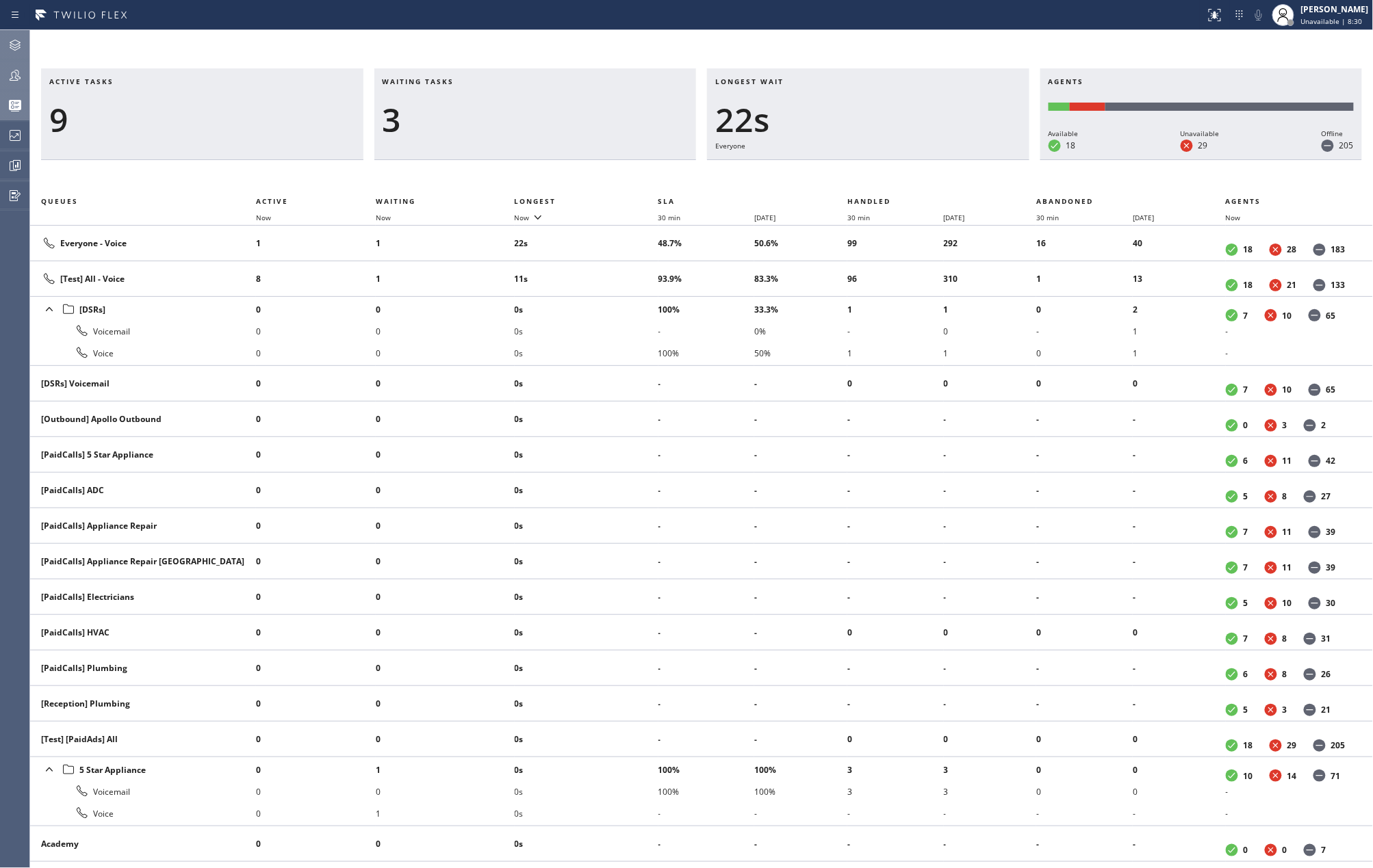
click at [385, 39] on div "Active tasks 9 Waiting tasks 3 Longest wait 22s Everyone Agents Available 18 Un…" at bounding box center [701, 449] width 1343 height 838
click at [18, 73] on icon at bounding box center [15, 76] width 11 height 11
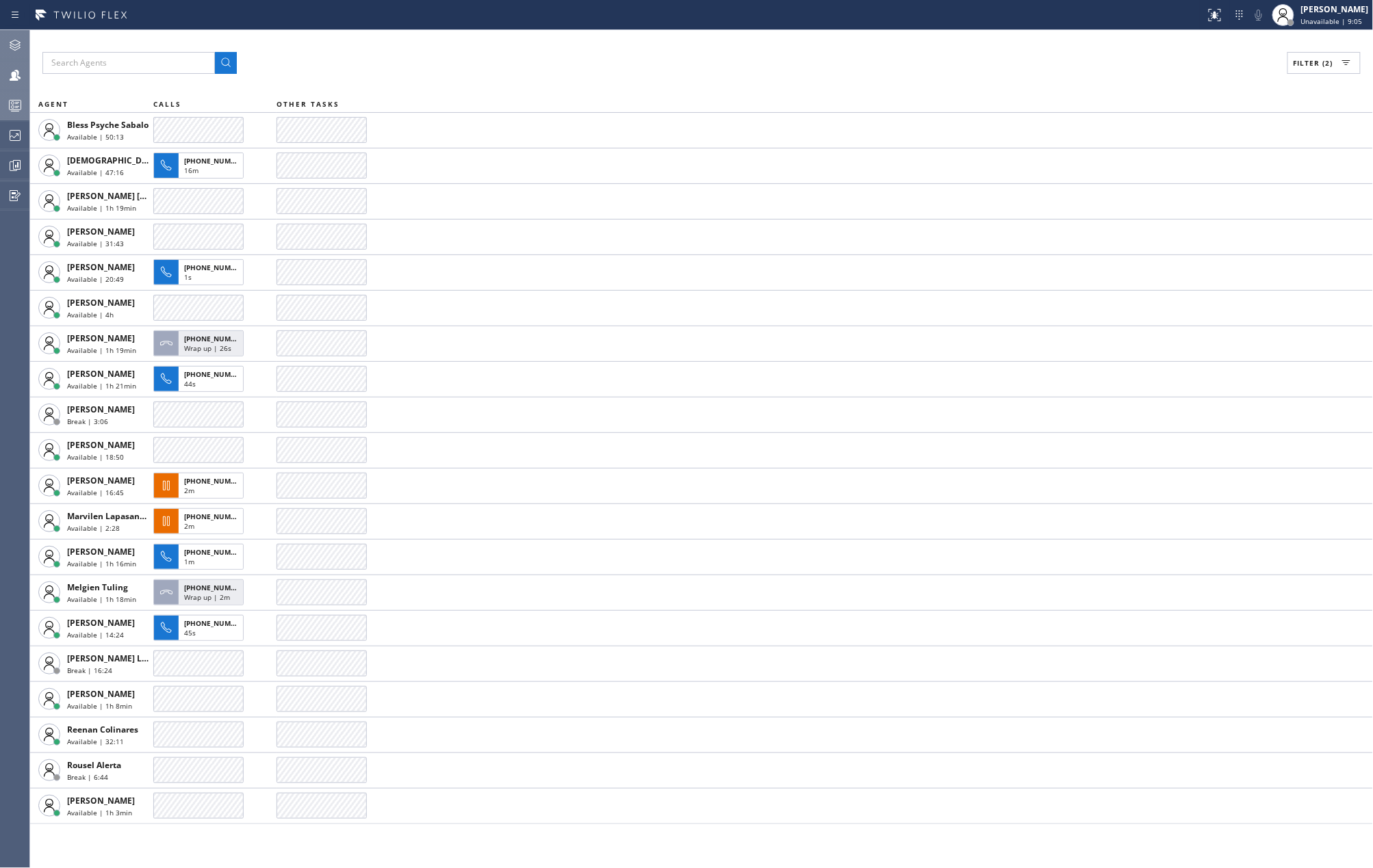
click at [18, 97] on icon at bounding box center [15, 105] width 16 height 16
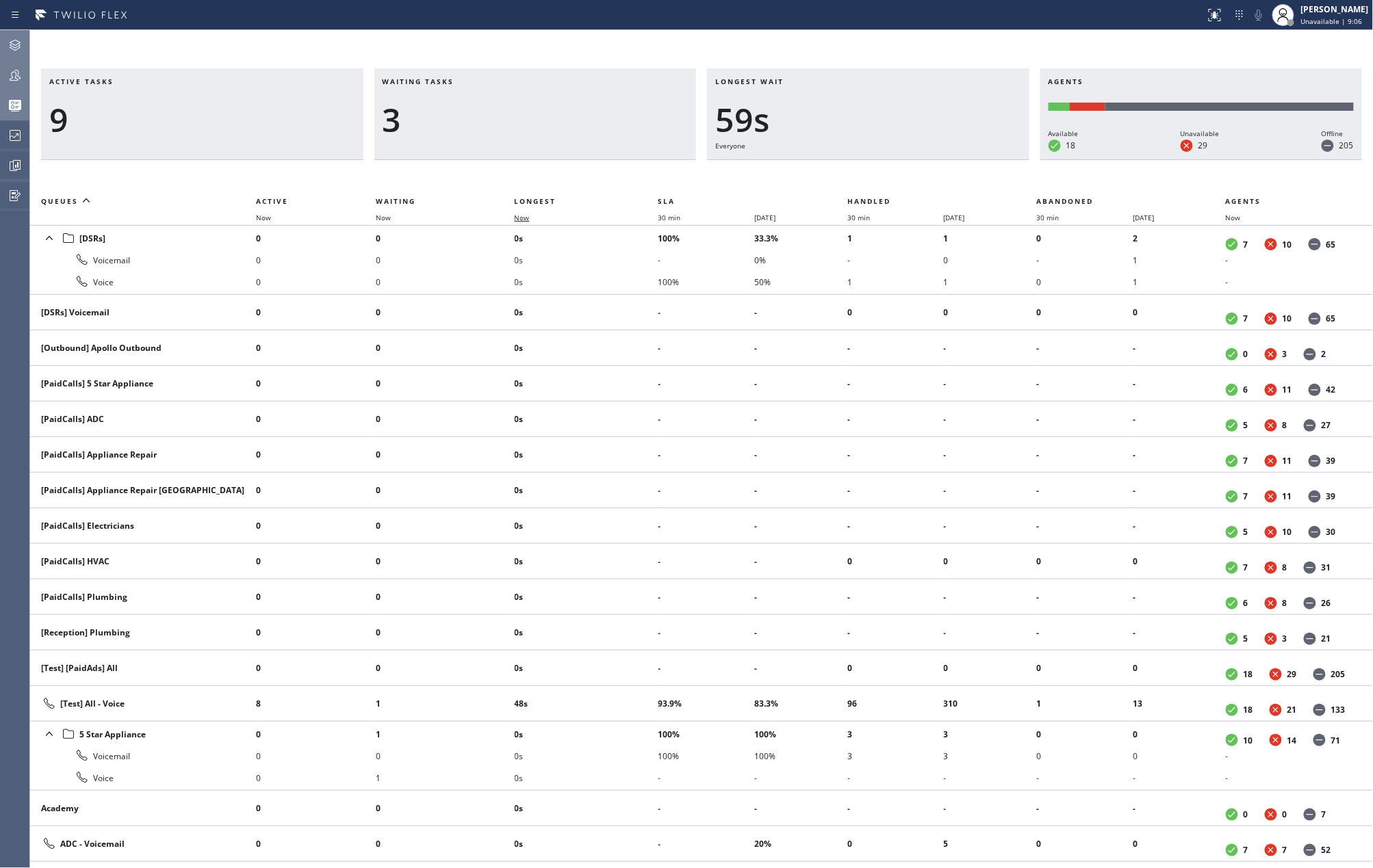
click at [523, 215] on span "Now" at bounding box center [522, 218] width 15 height 10
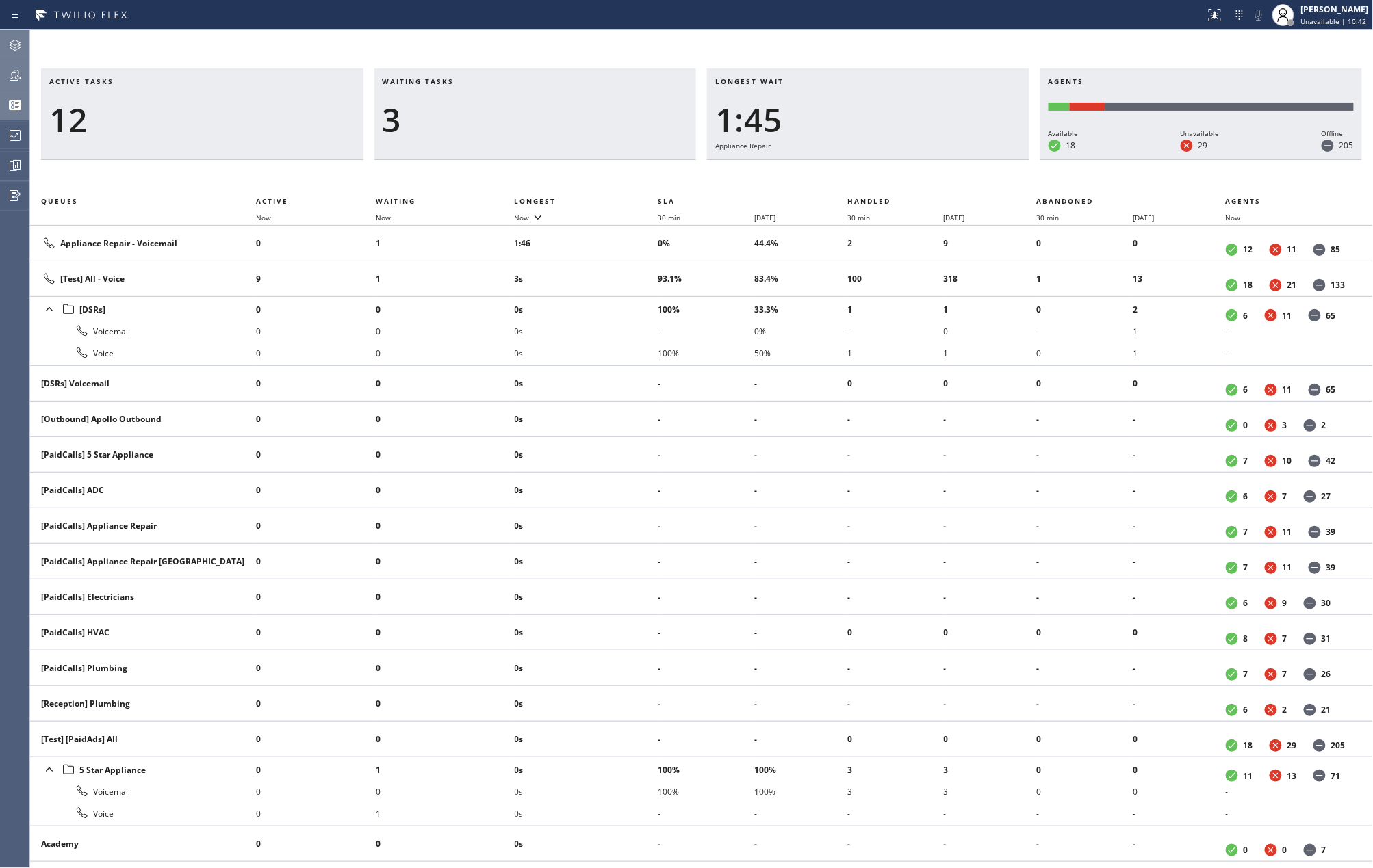
click at [892, 48] on div "Active tasks 12 Waiting tasks 3 Longest wait 1:45 Appliance Repair Agents Avail…" at bounding box center [701, 449] width 1343 height 838
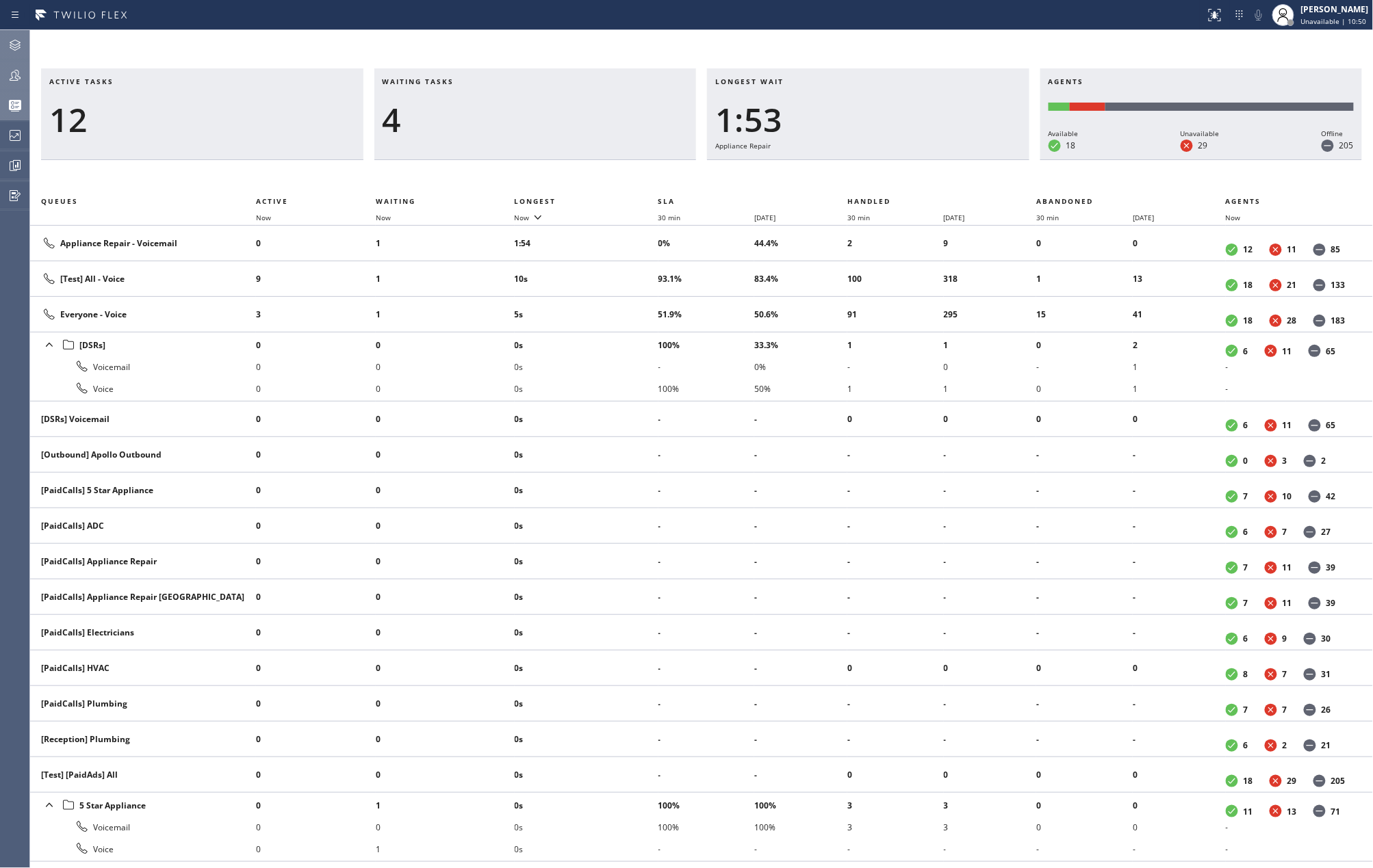
click at [924, 51] on div "Active tasks 12 Waiting tasks 4 Longest wait 1:53 Appliance Repair Agents Avail…" at bounding box center [701, 449] width 1343 height 838
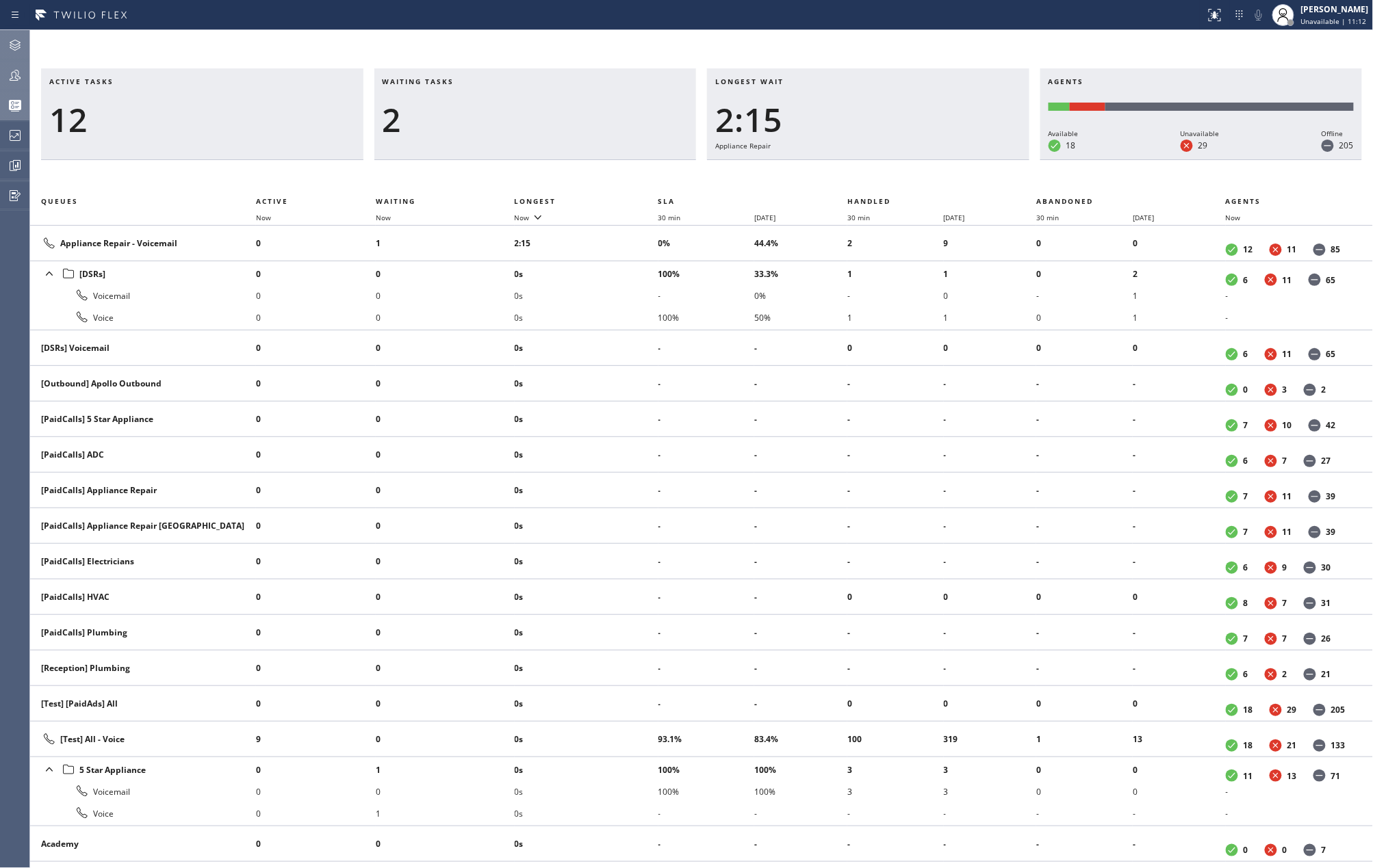
click at [698, 43] on div "Active tasks 12 Waiting tasks 2 Longest wait 2:15 Appliance Repair Agents Avail…" at bounding box center [701, 449] width 1343 height 838
click at [529, 216] on span "Now" at bounding box center [522, 218] width 15 height 10
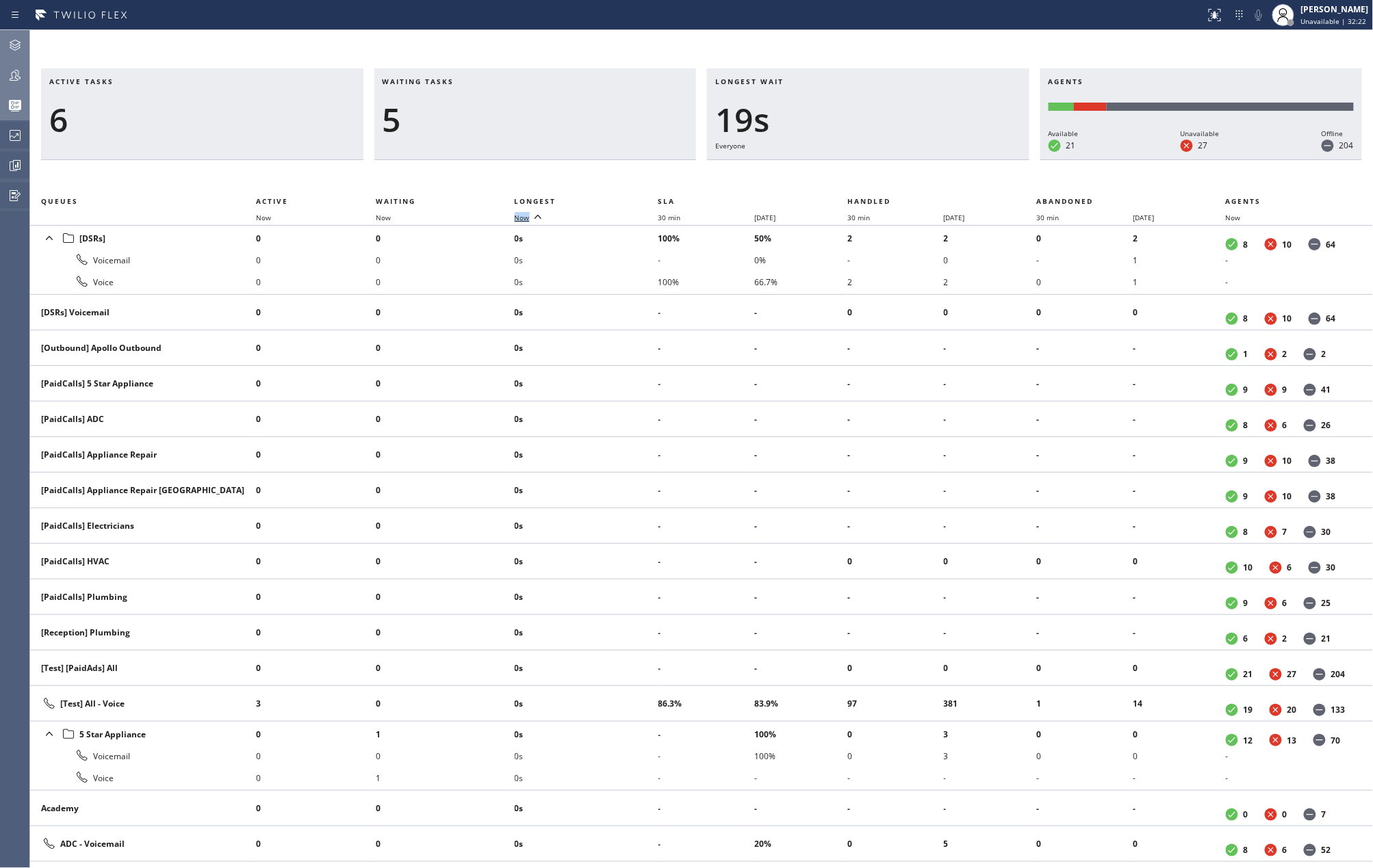
click at [529, 216] on span "Now" at bounding box center [522, 218] width 15 height 10
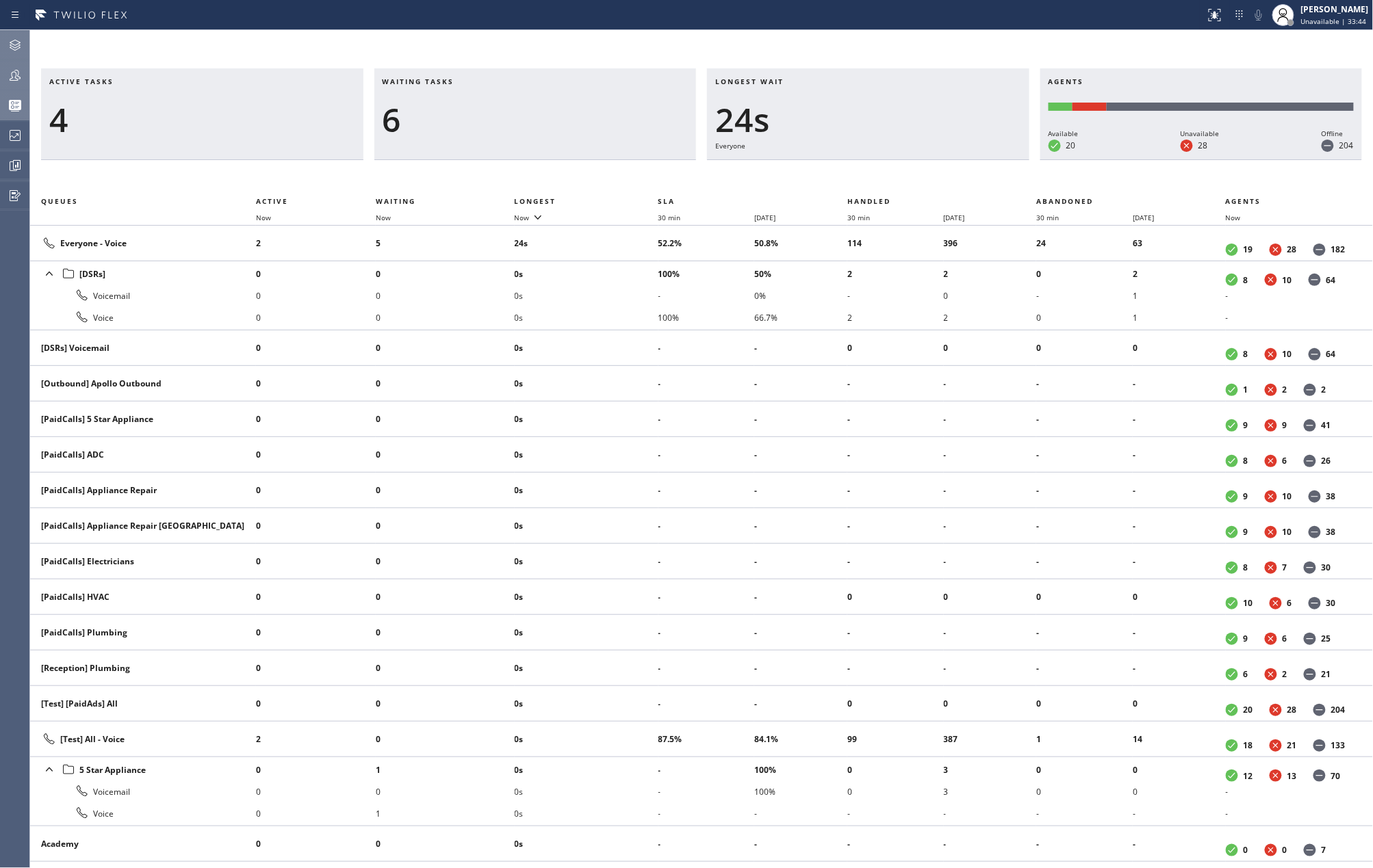
click at [428, 42] on div "Active tasks 4 Waiting tasks 6 Longest wait 24s Everyone Agents Available 20 Un…" at bounding box center [701, 449] width 1343 height 838
click at [517, 26] on div "Status report No issues detected If you experience an issue, please download th…" at bounding box center [686, 15] width 1373 height 30
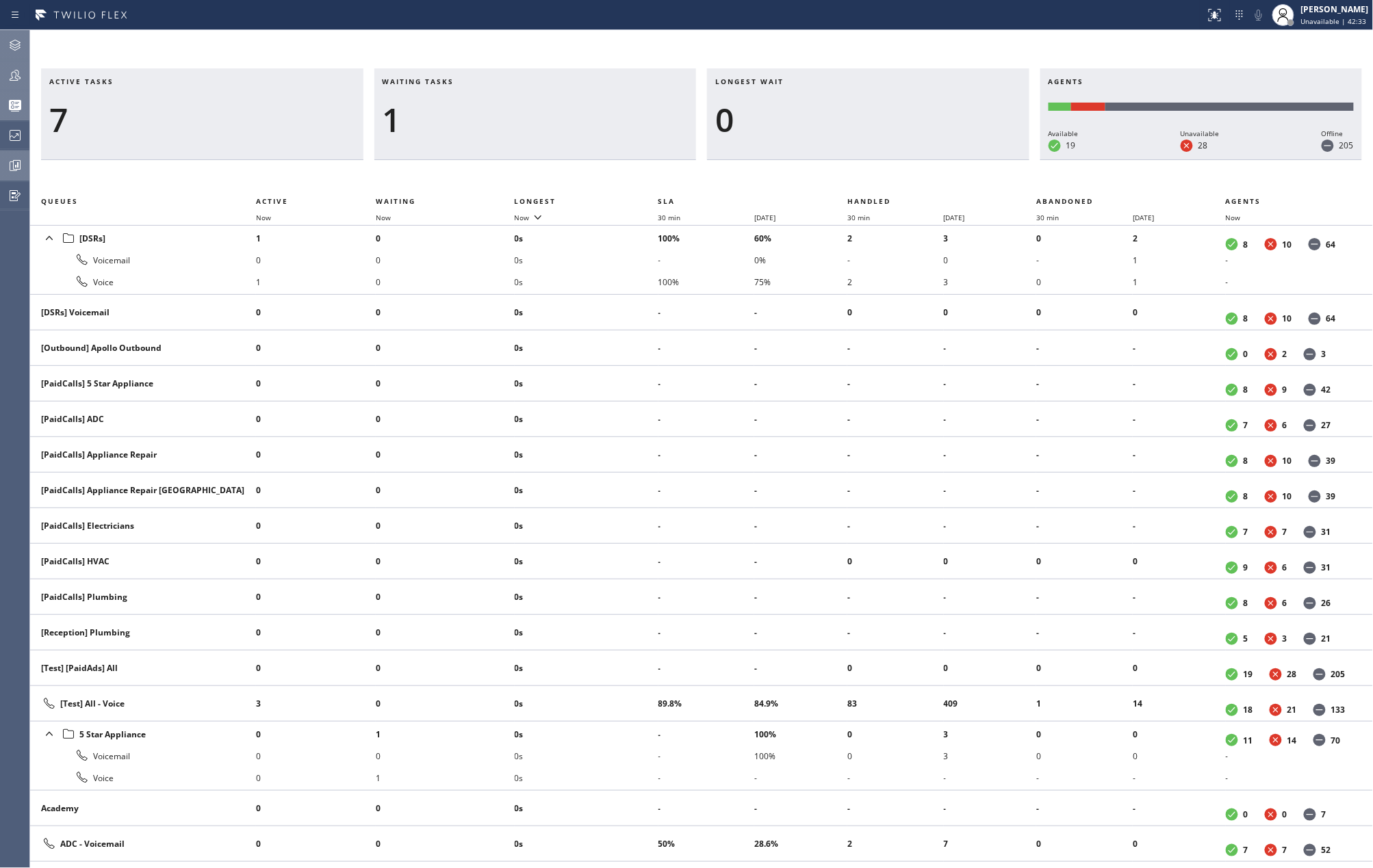
click at [16, 165] on icon at bounding box center [17, 165] width 4 height 5
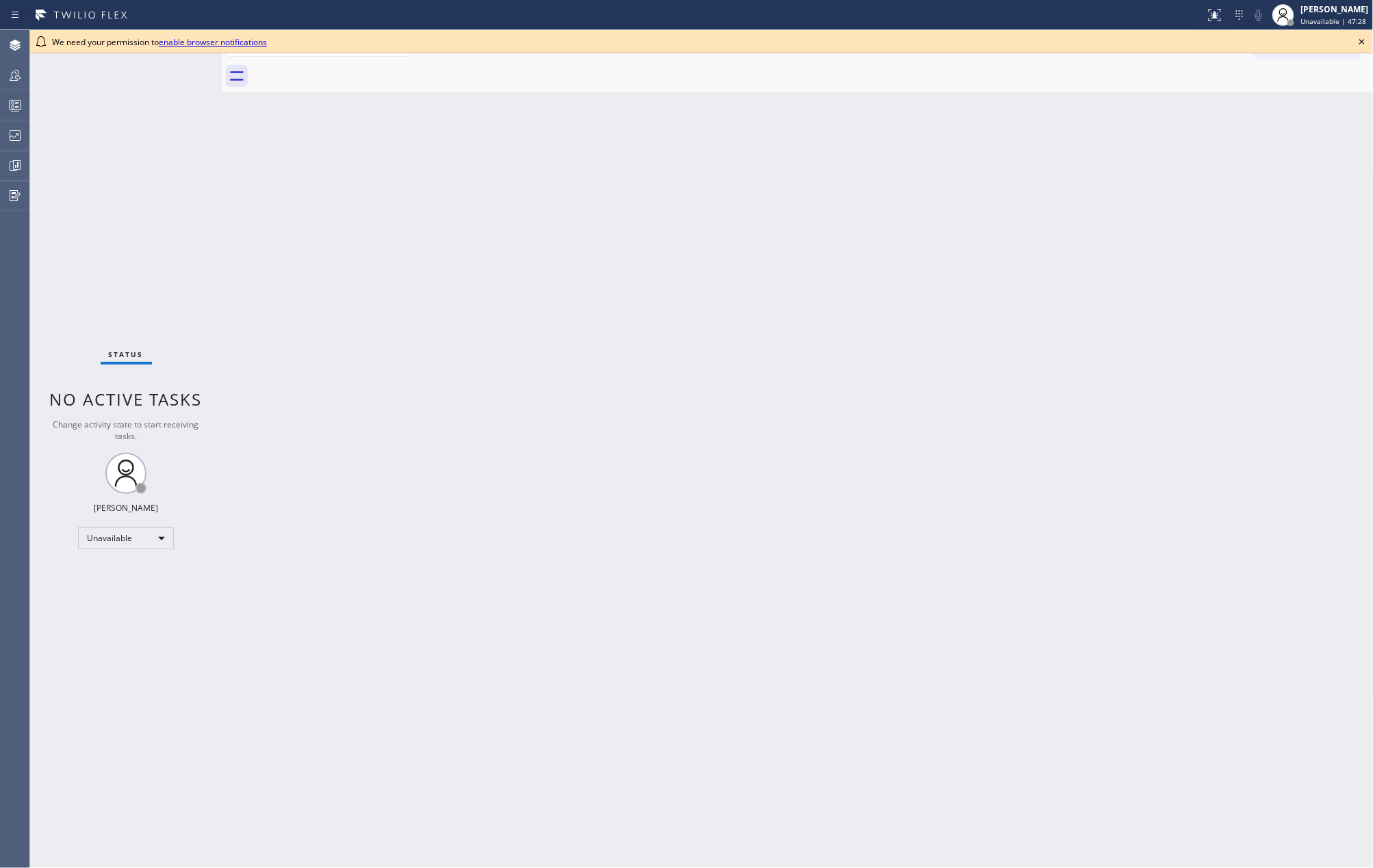
click at [1361, 37] on icon at bounding box center [1361, 42] width 16 height 16
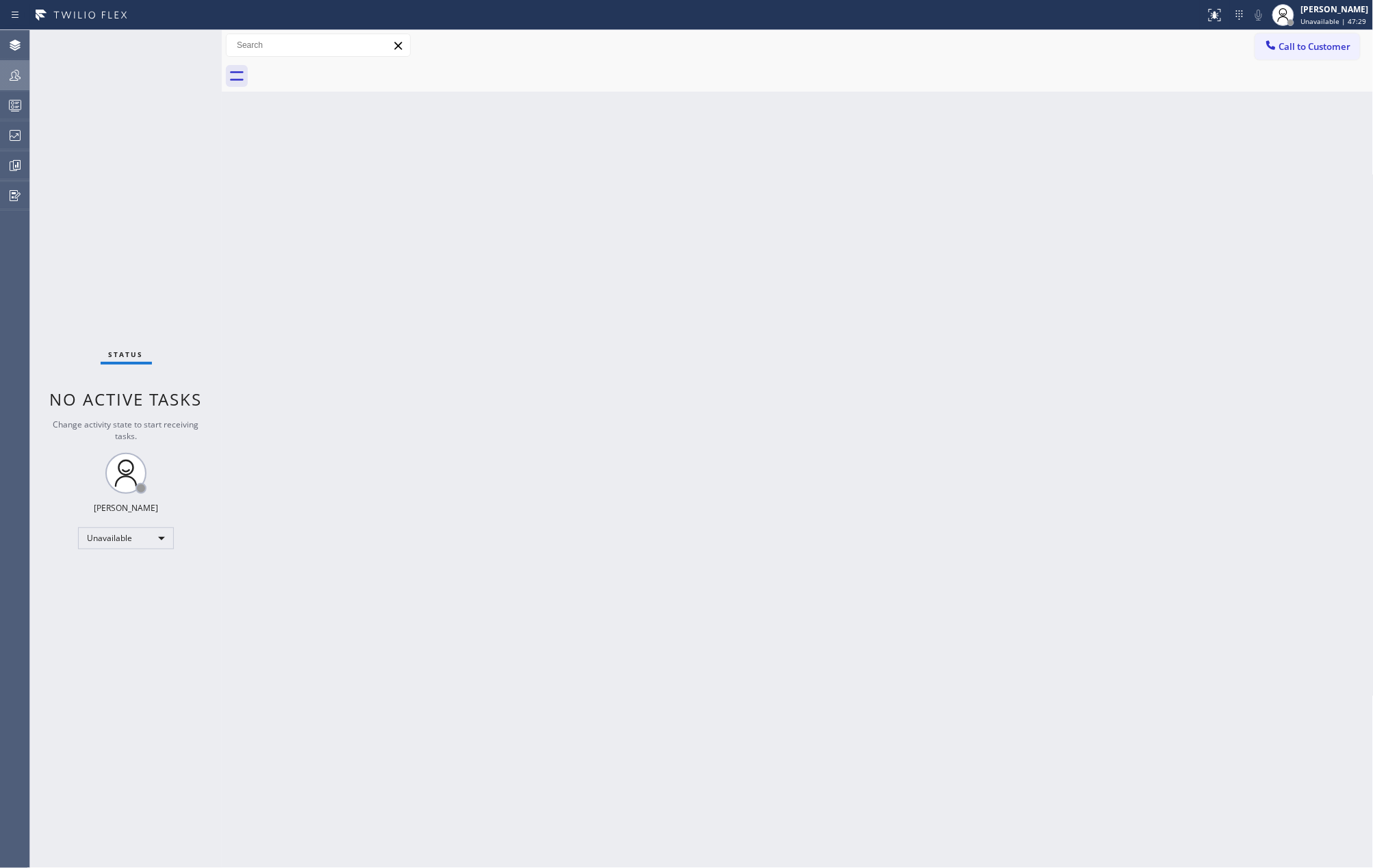
click at [10, 74] on icon at bounding box center [15, 75] width 16 height 16
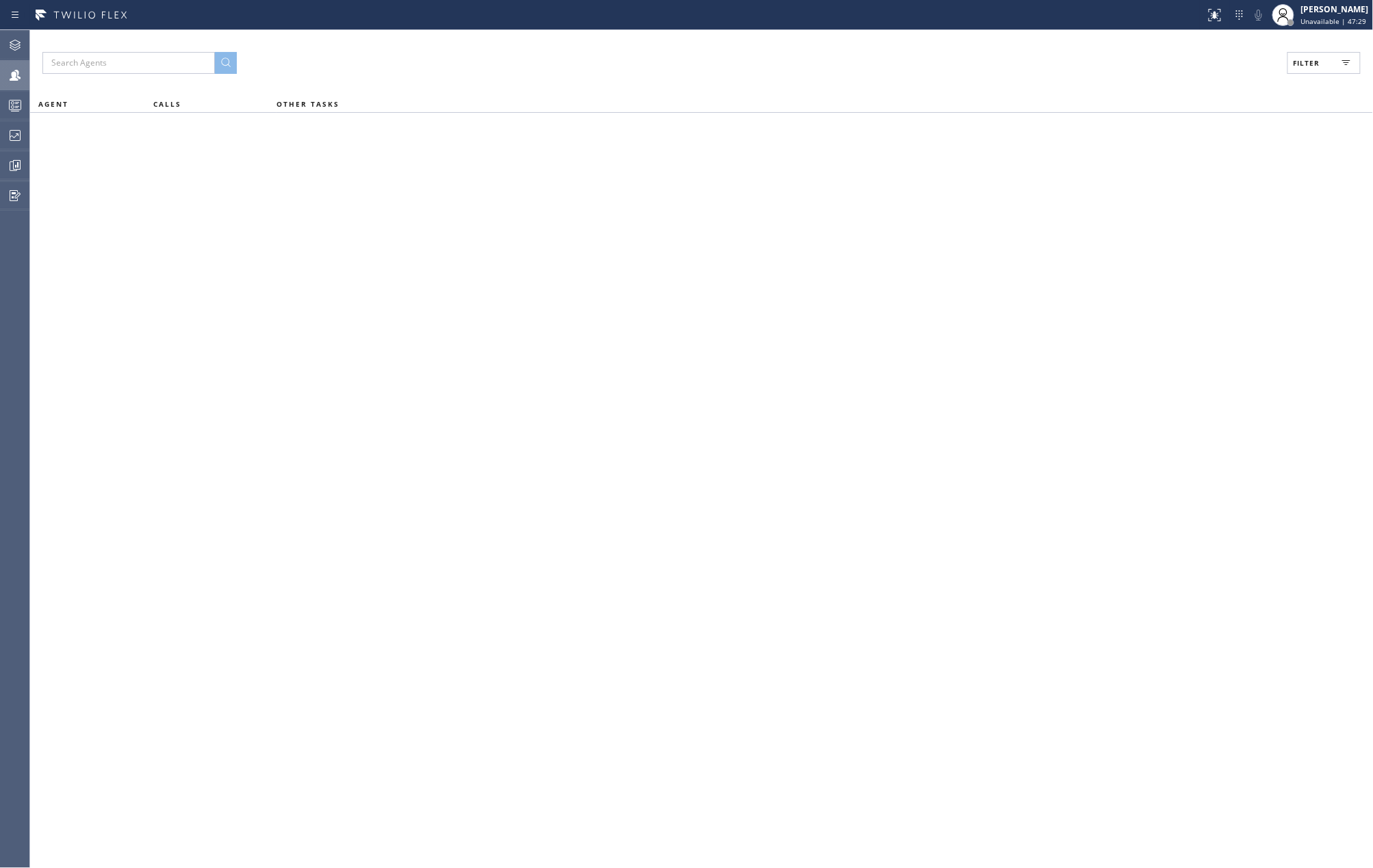
click at [1321, 66] on span "Filter" at bounding box center [1307, 62] width 27 height 10
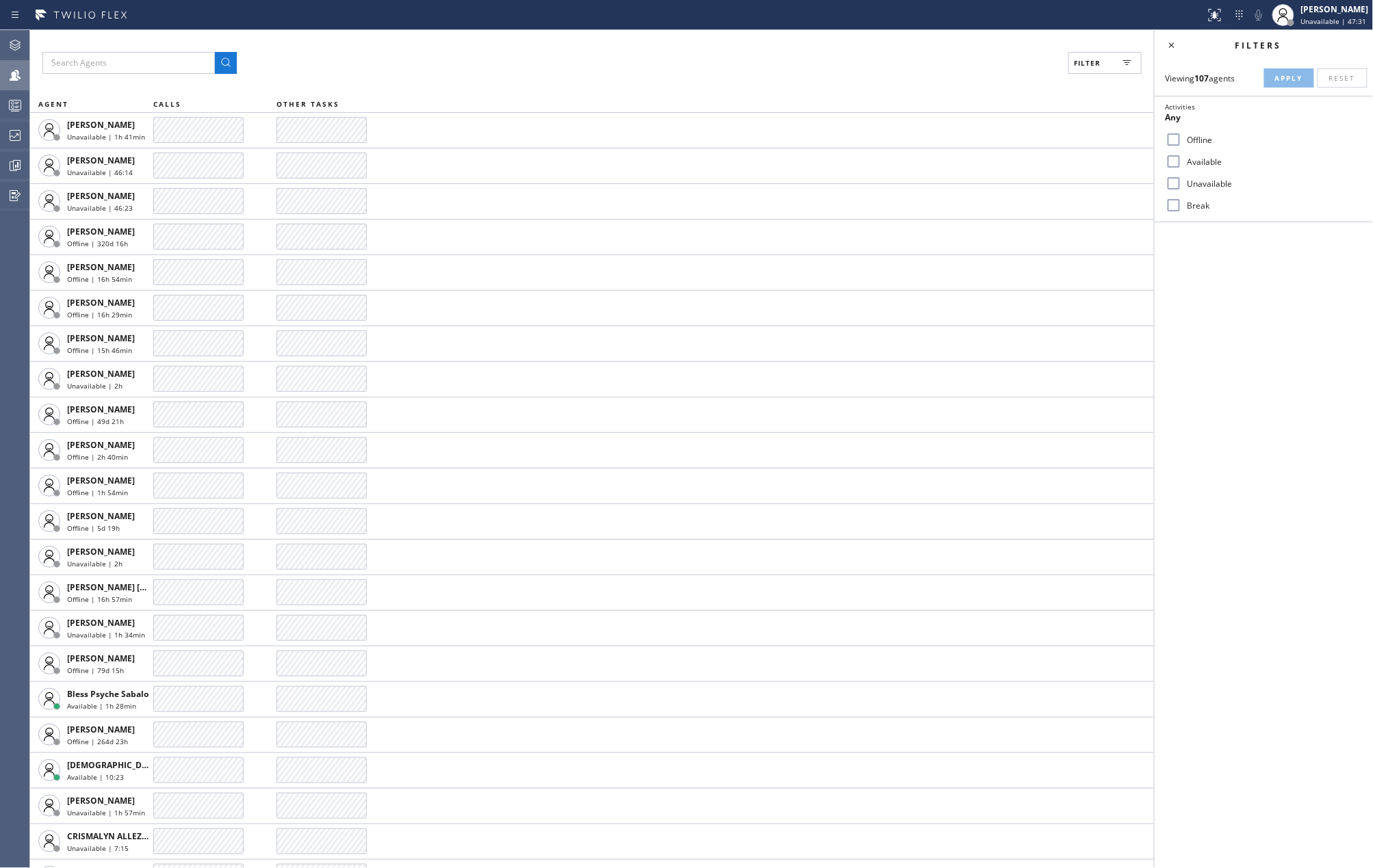
click at [1177, 162] on input "Available" at bounding box center [1173, 162] width 16 height 16
checkbox input "true"
click at [1180, 206] on input "Break" at bounding box center [1173, 205] width 16 height 16
click at [1287, 72] on button "Apply" at bounding box center [1289, 78] width 50 height 20
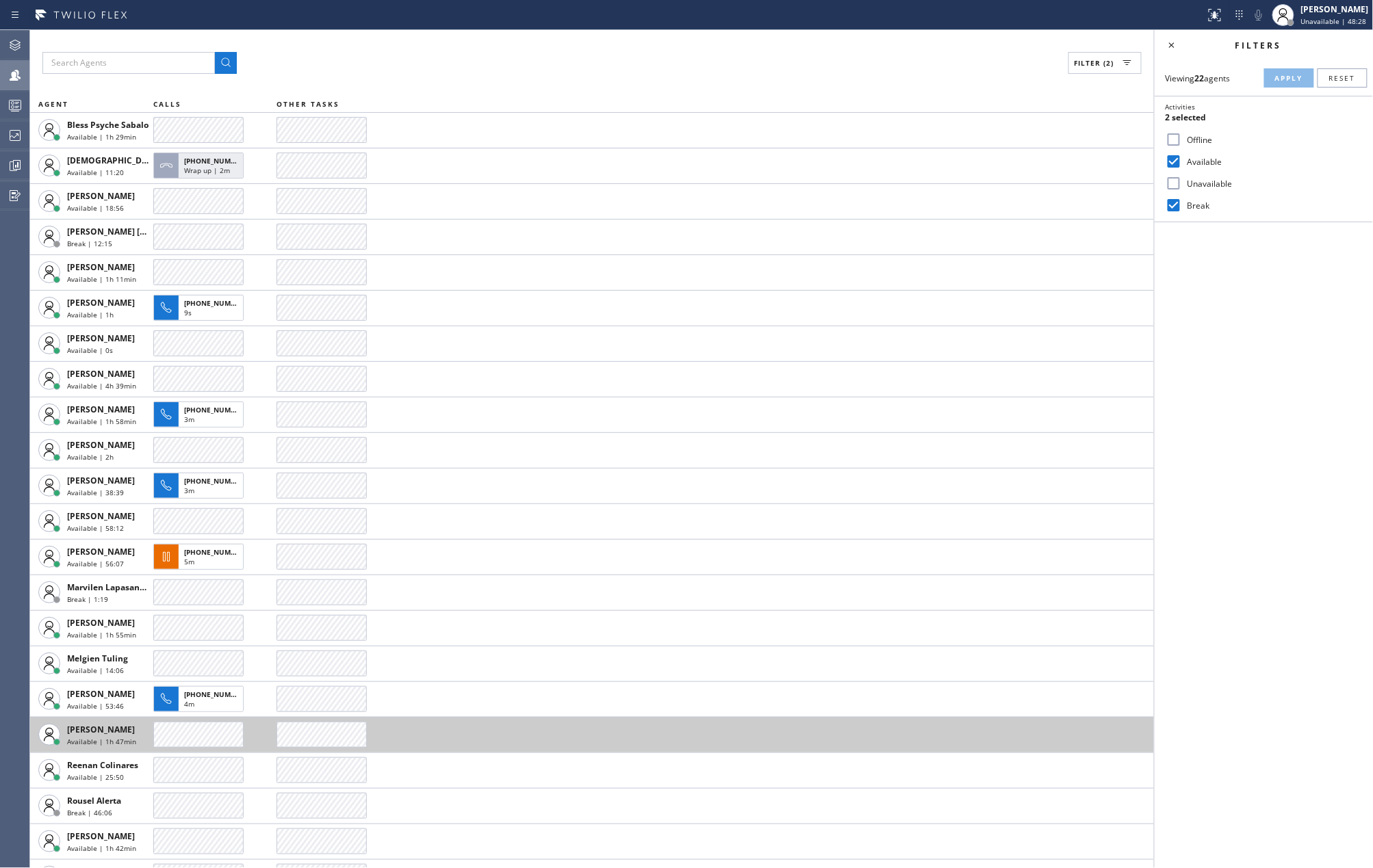
scroll to position [28, 0]
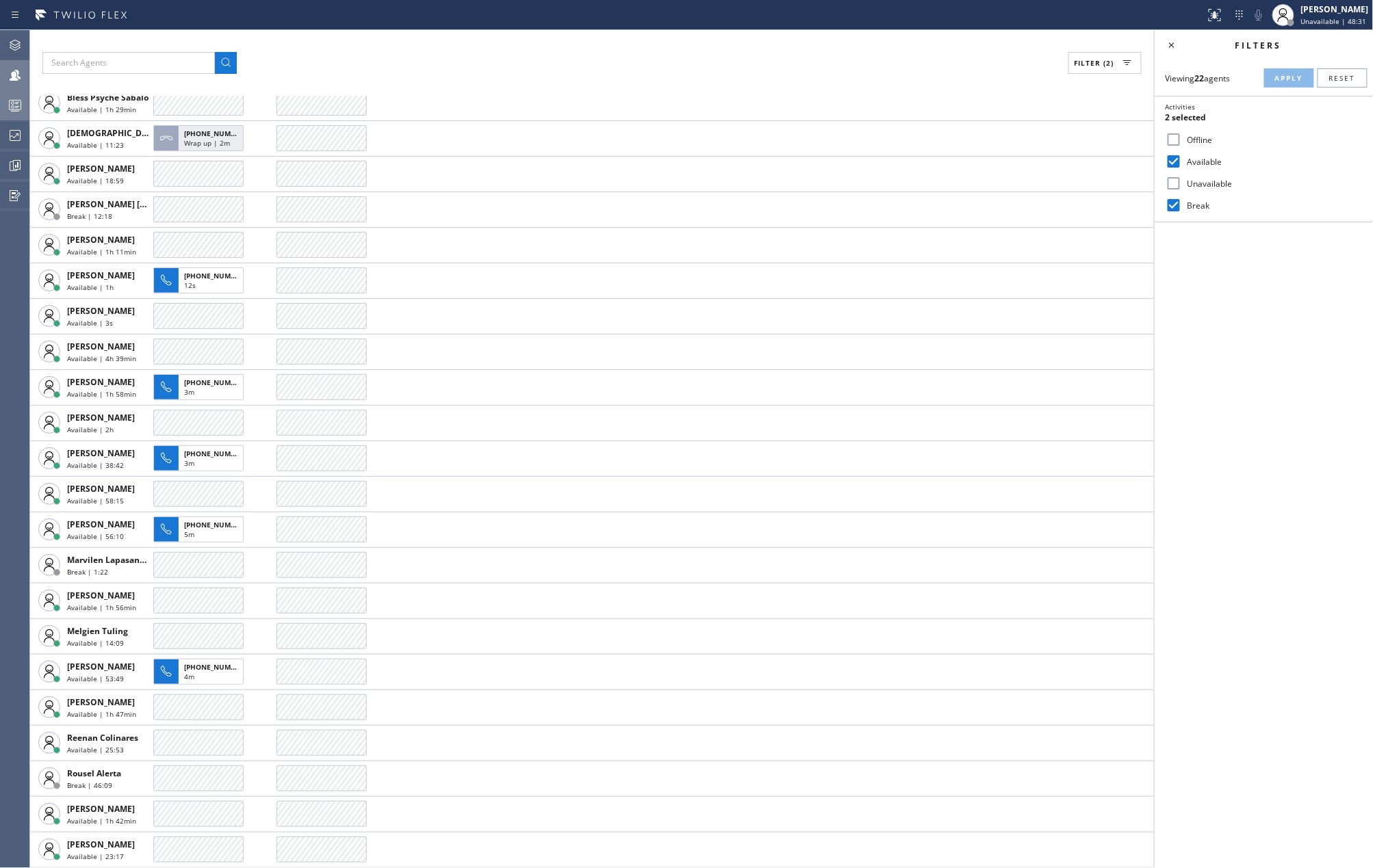
click at [12, 103] on icon at bounding box center [15, 105] width 16 height 16
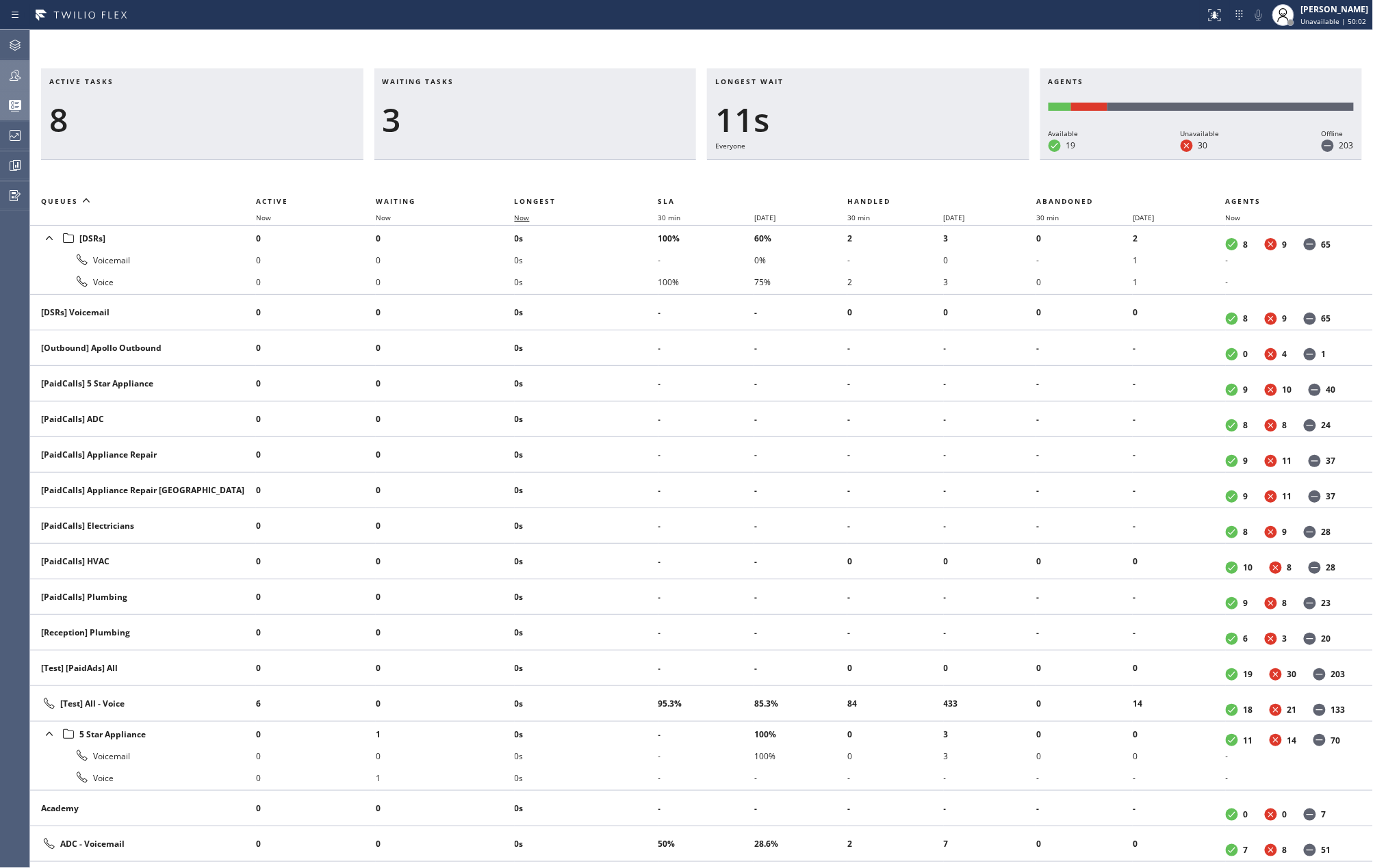
click at [531, 218] on span "Now" at bounding box center [530, 218] width 31 height 10
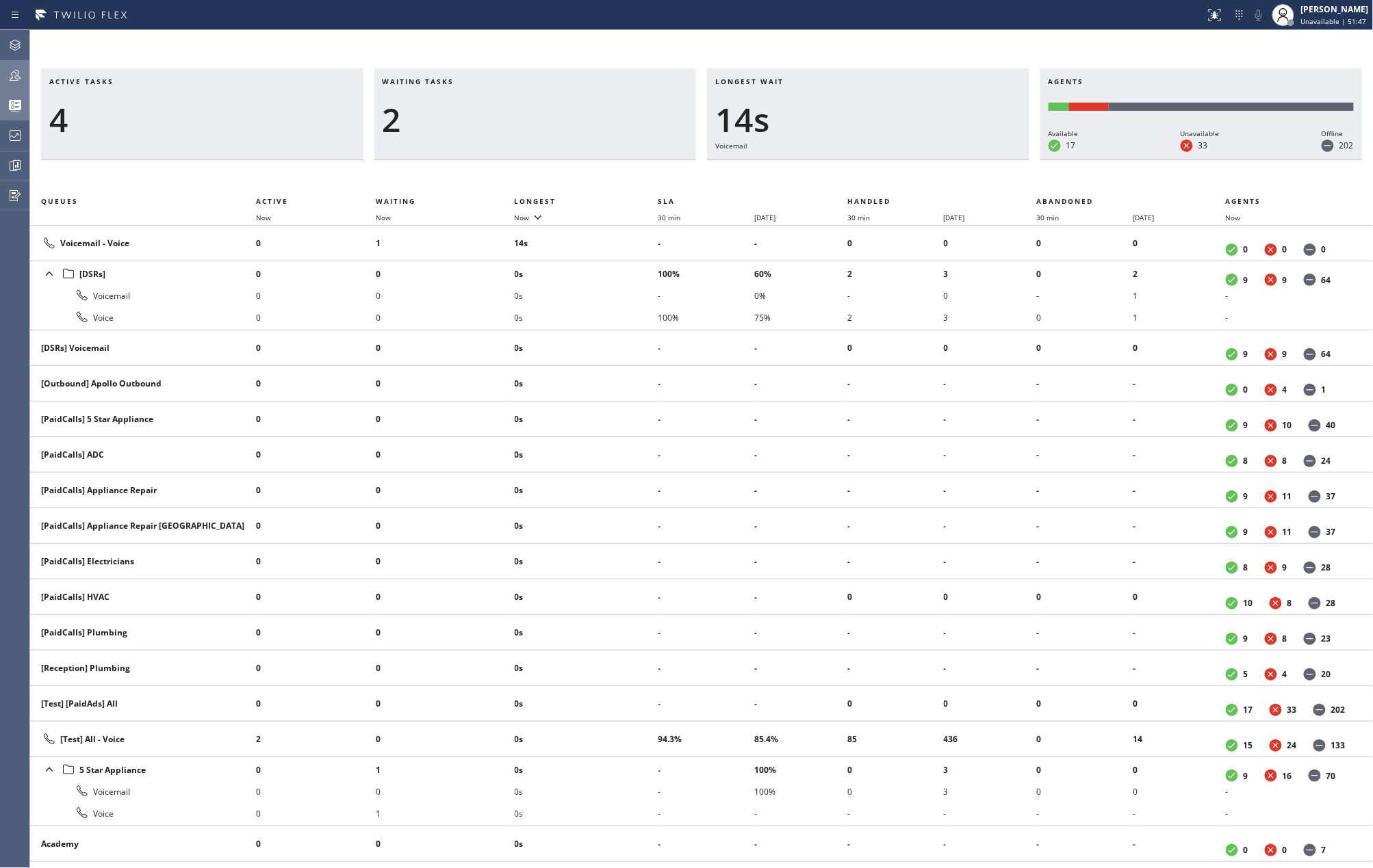
drag, startPoint x: 857, startPoint y: 52, endPoint x: 885, endPoint y: 39, distance: 30.9
click at [857, 52] on div "Active tasks 4 Waiting tasks 2 Longest wait 14s Voicemail Agents Available 17 U…" at bounding box center [701, 449] width 1343 height 838
drag, startPoint x: 811, startPoint y: 52, endPoint x: 986, endPoint y: 44, distance: 175.2
click at [811, 52] on div "Active tasks 9 Waiting tasks 2 Longest wait 3:22 Voicemail Agents Available 19 …" at bounding box center [701, 449] width 1343 height 838
click at [847, 45] on div "Active tasks 9 Waiting tasks 2 Longest wait 4:56 Voicemail Agents Available 17 …" at bounding box center [701, 449] width 1343 height 838
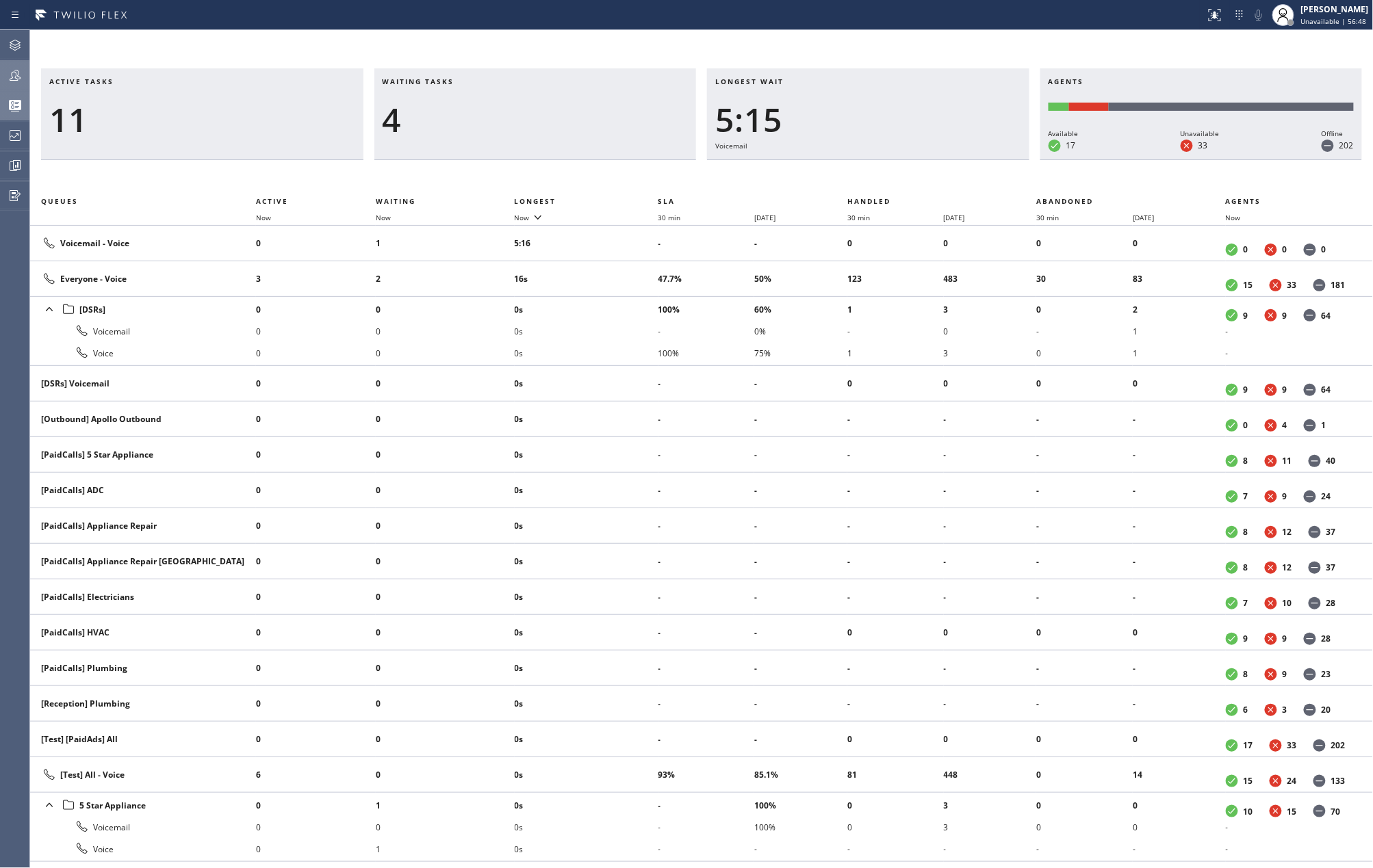
click at [11, 76] on icon at bounding box center [15, 75] width 16 height 16
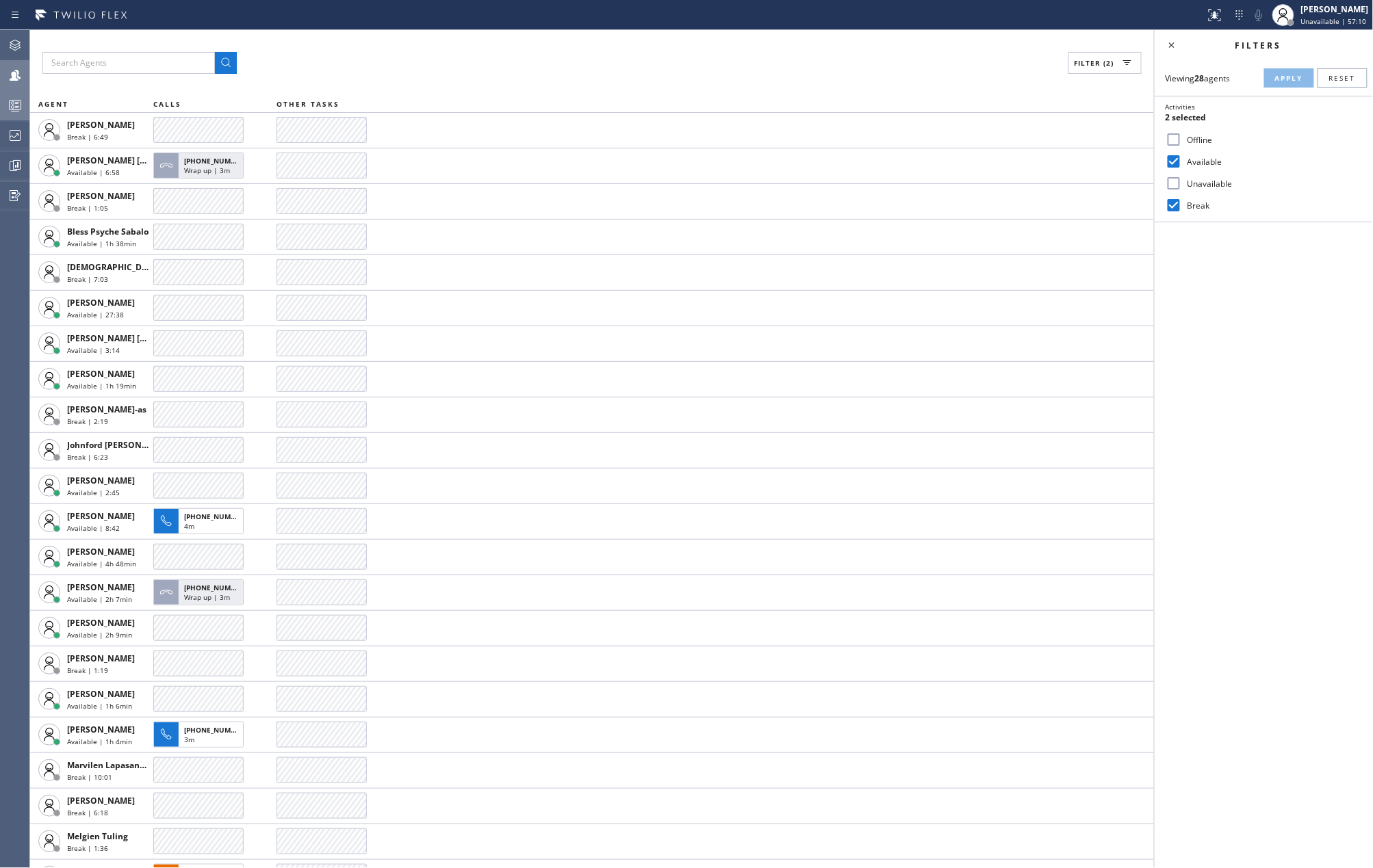
click at [10, 106] on icon at bounding box center [15, 105] width 16 height 16
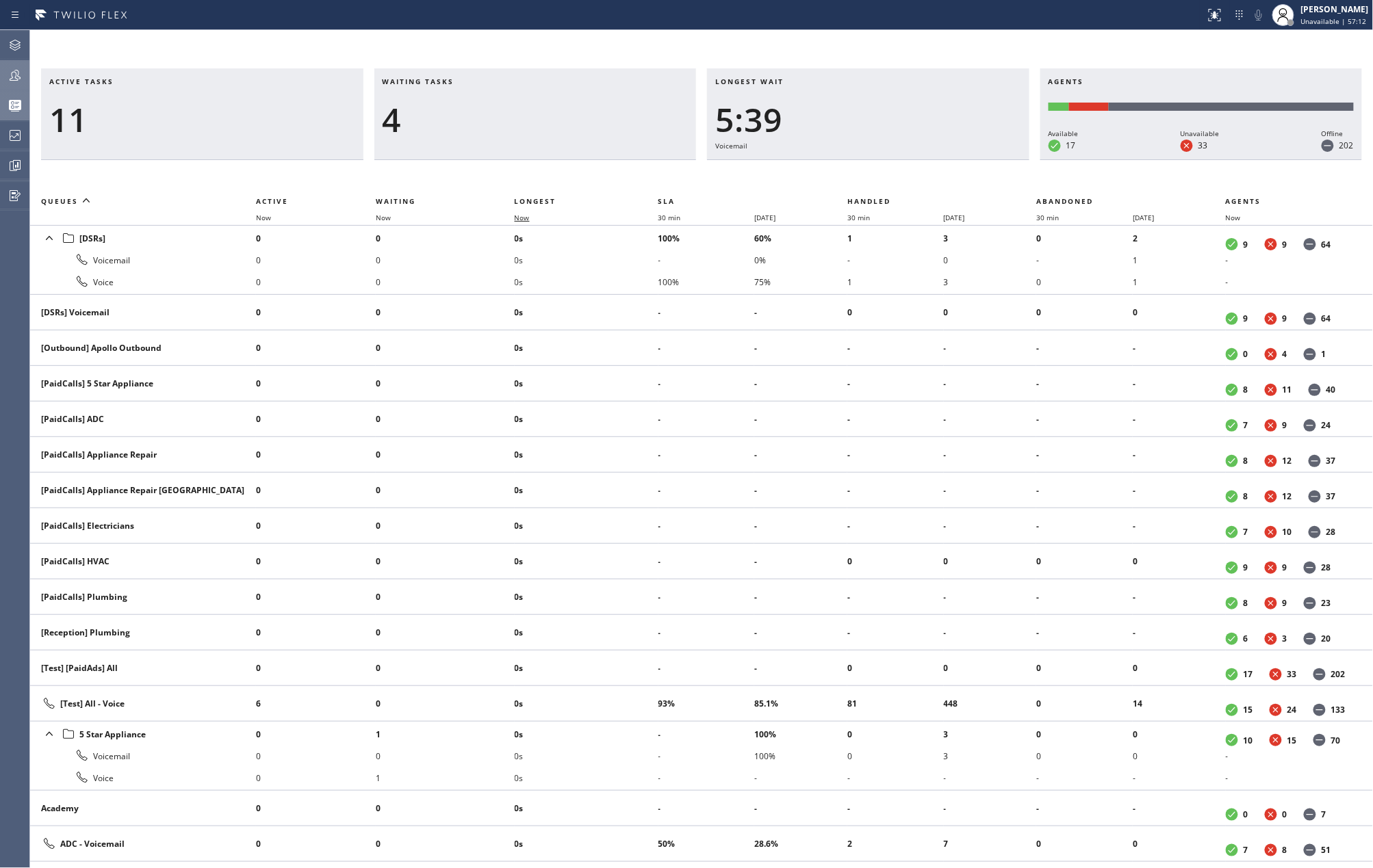
click at [523, 216] on span "Now" at bounding box center [522, 218] width 15 height 10
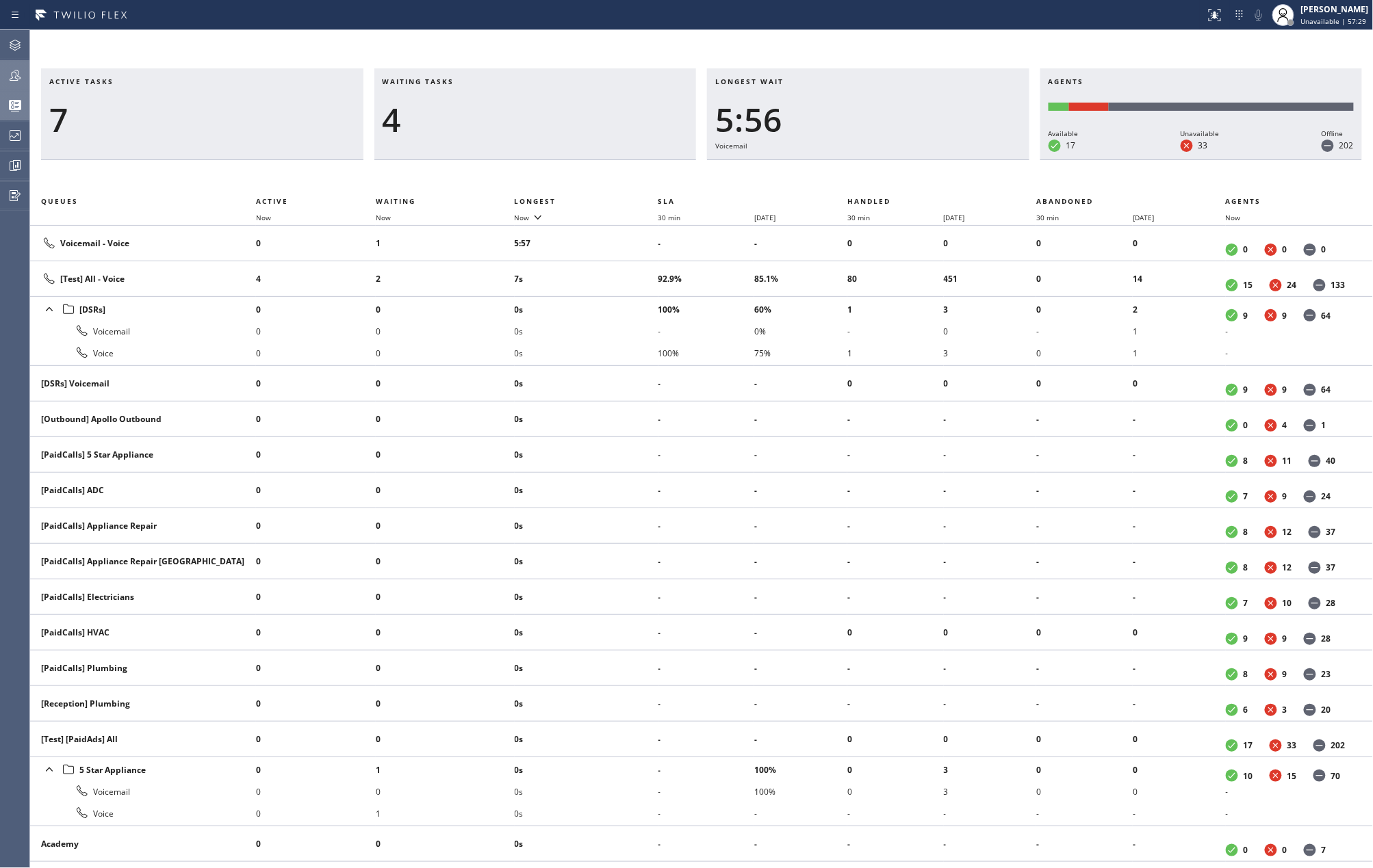
click at [991, 38] on div "Active tasks 7 Waiting tasks 4 Longest wait 5:56 Voicemail Agents Available 17 …" at bounding box center [701, 449] width 1343 height 838
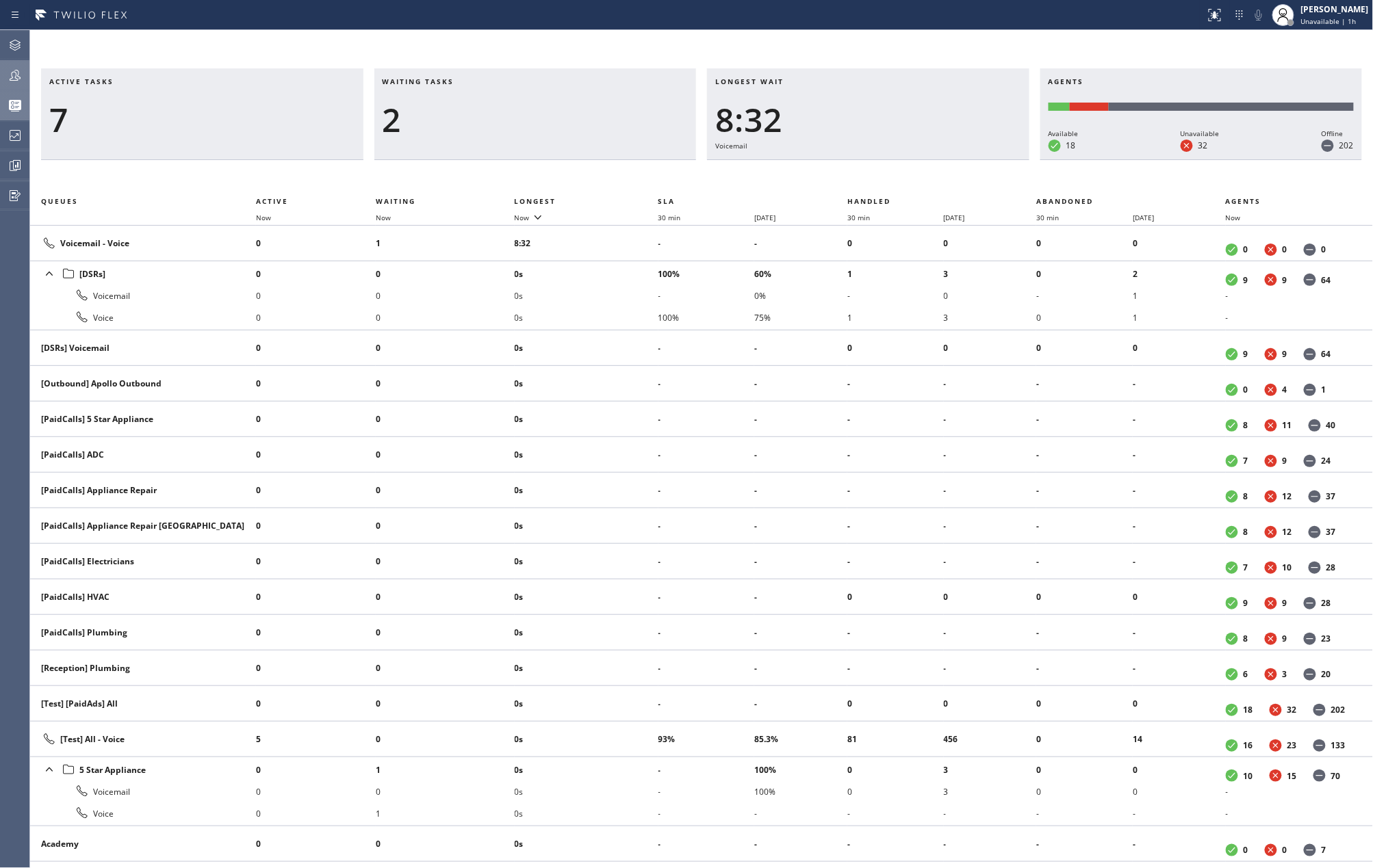
click at [12, 77] on icon at bounding box center [15, 76] width 11 height 11
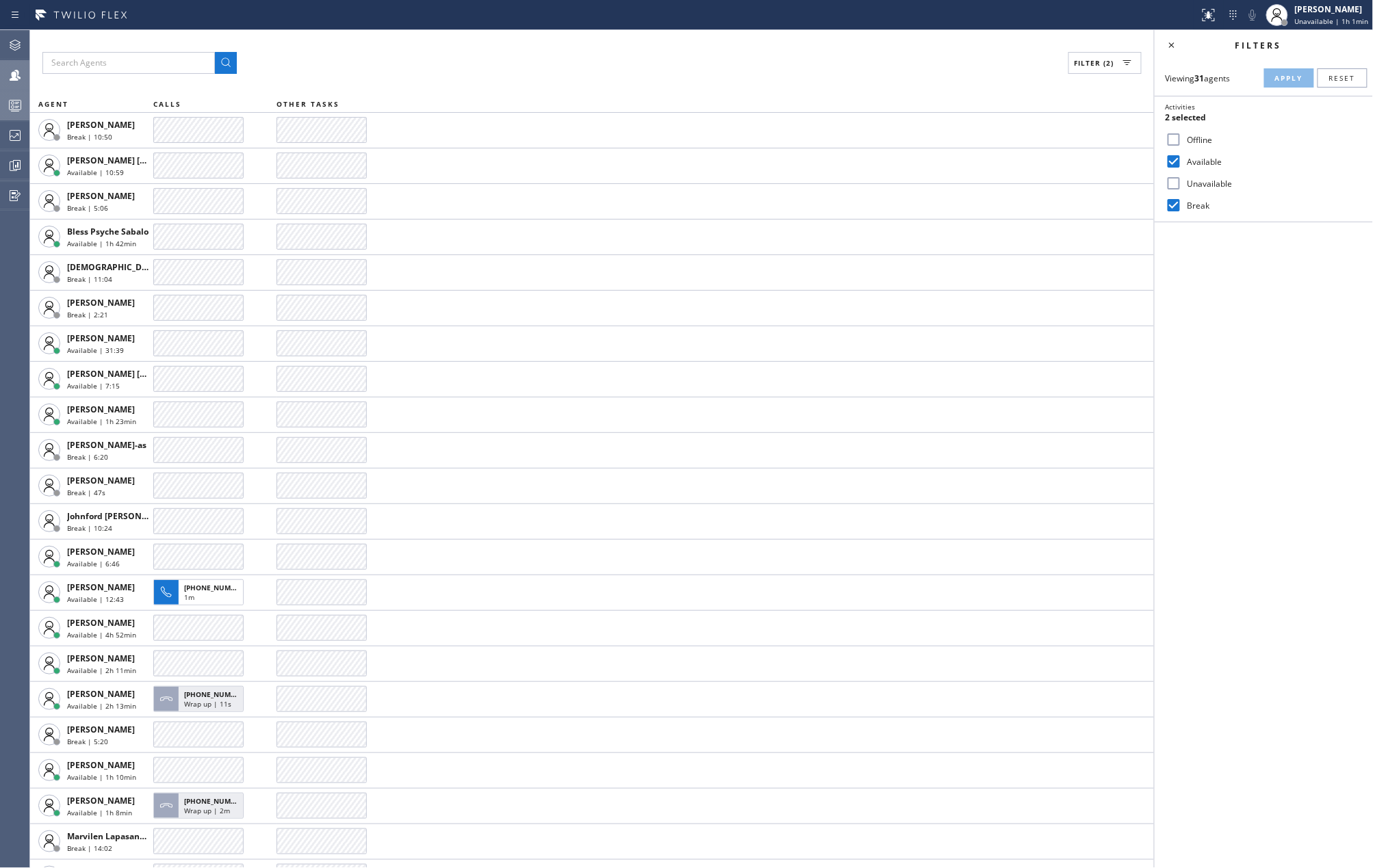
click at [16, 103] on icon at bounding box center [15, 105] width 16 height 16
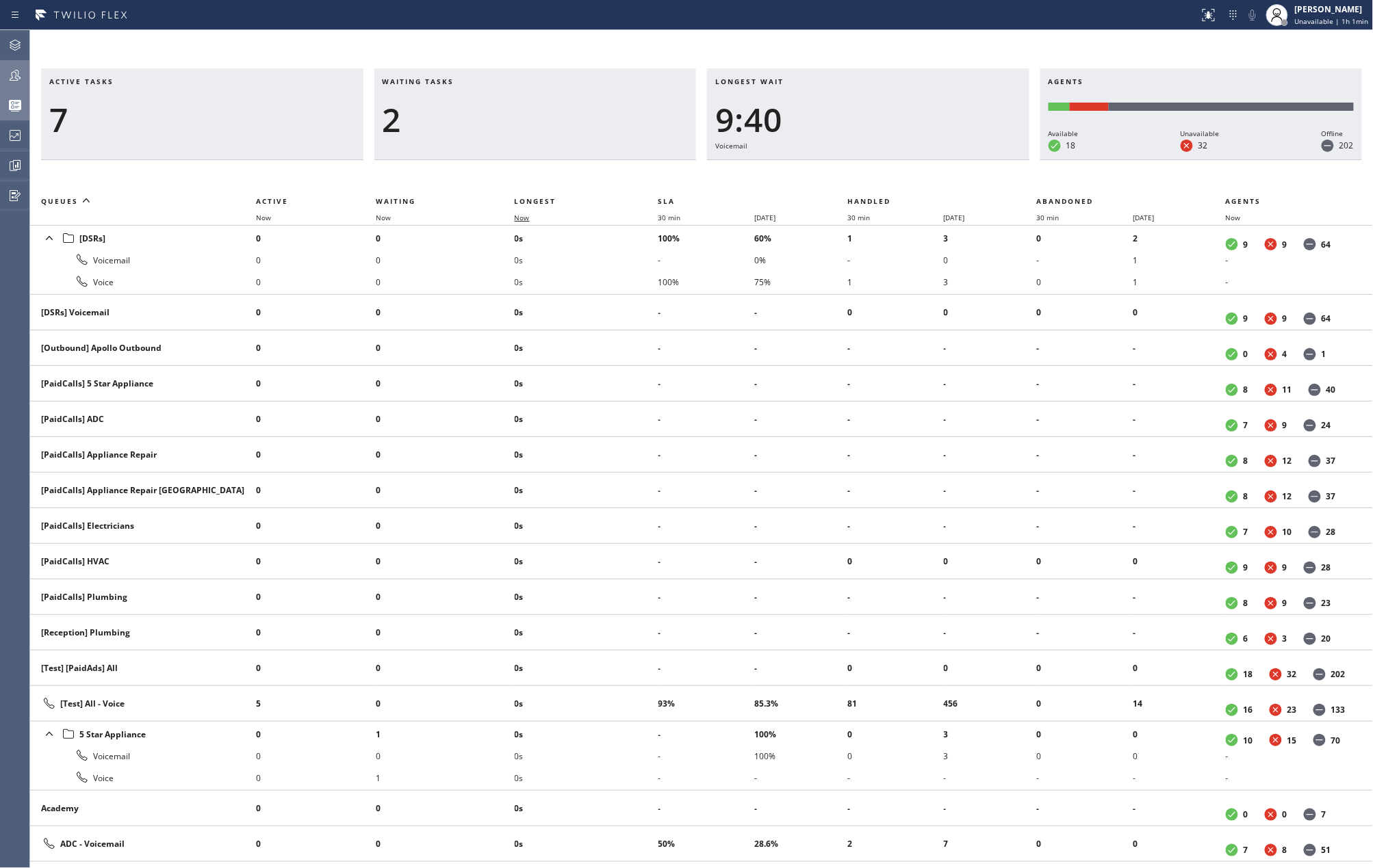
click at [524, 220] on span "Now" at bounding box center [522, 218] width 15 height 10
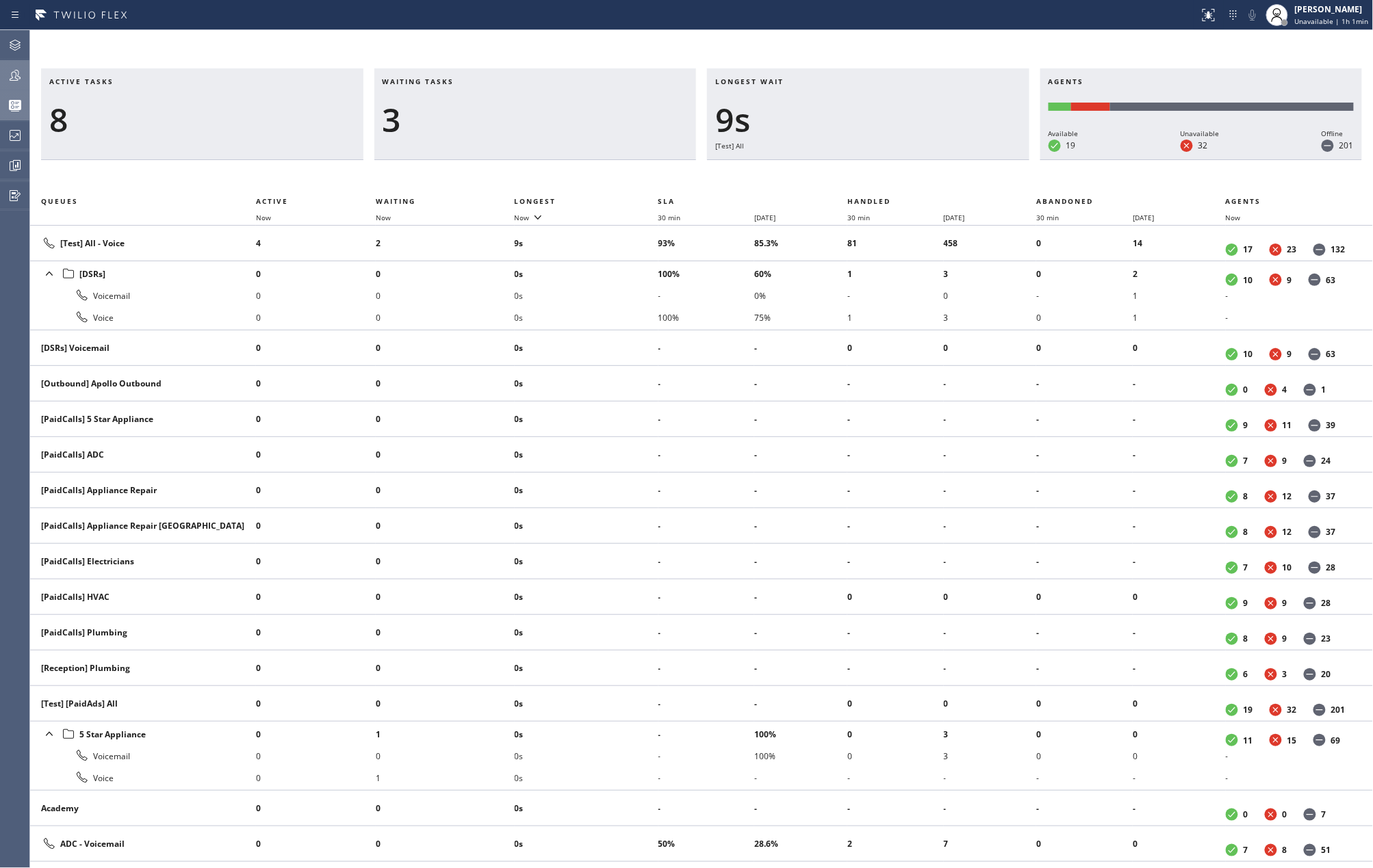
click at [10, 80] on icon at bounding box center [15, 76] width 11 height 11
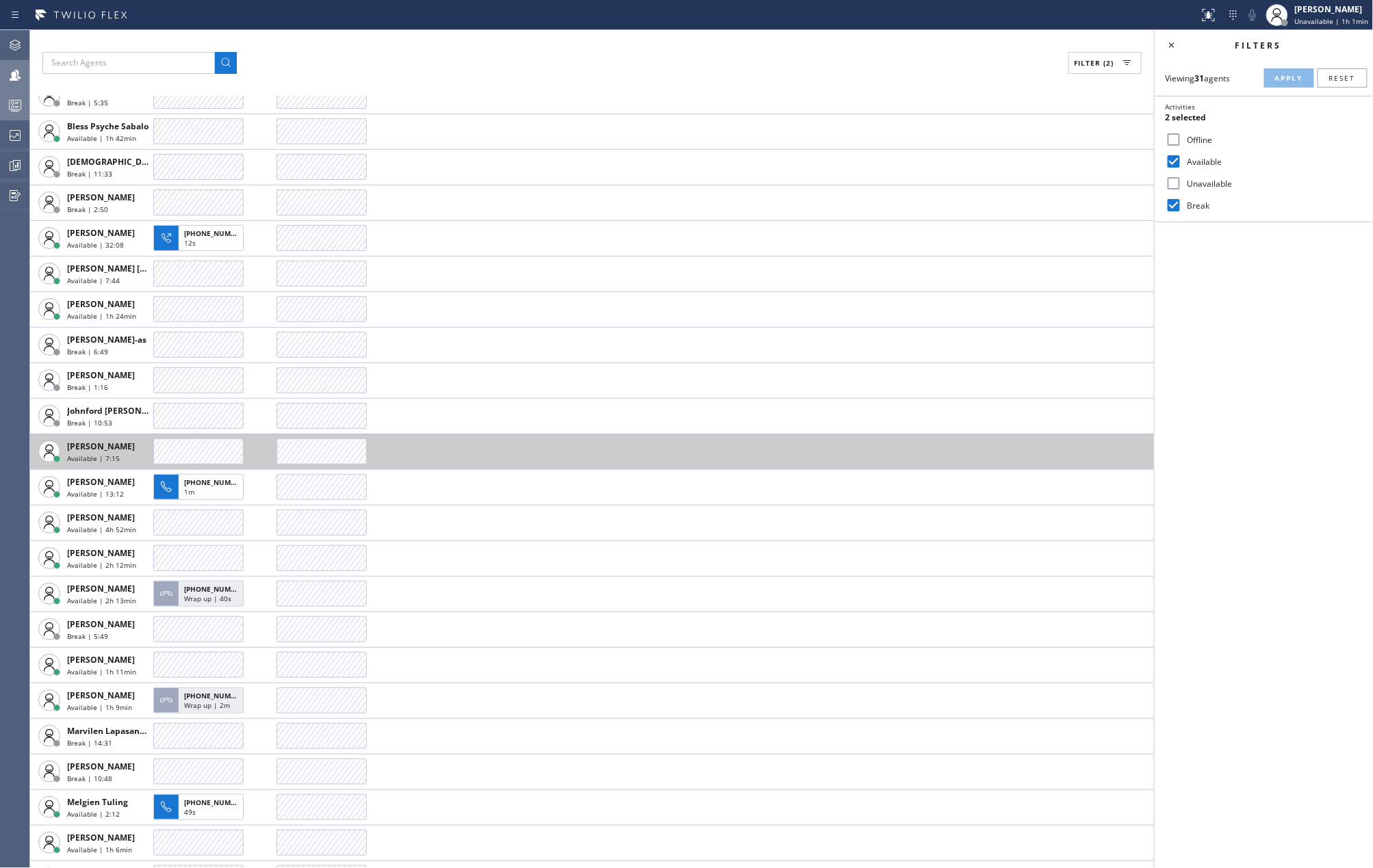
scroll to position [347, 0]
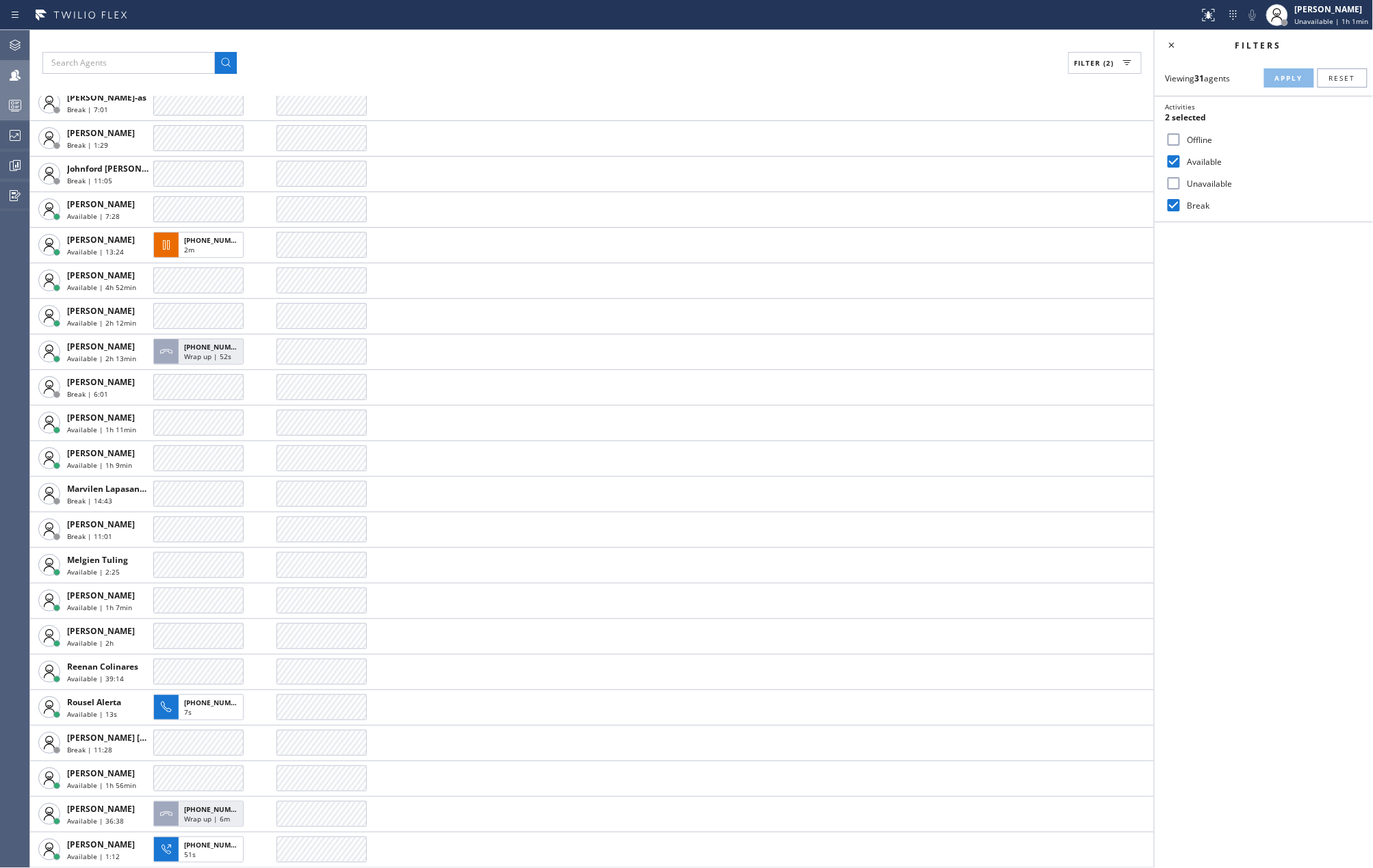
click at [12, 104] on circle at bounding box center [12, 103] width 3 height 3
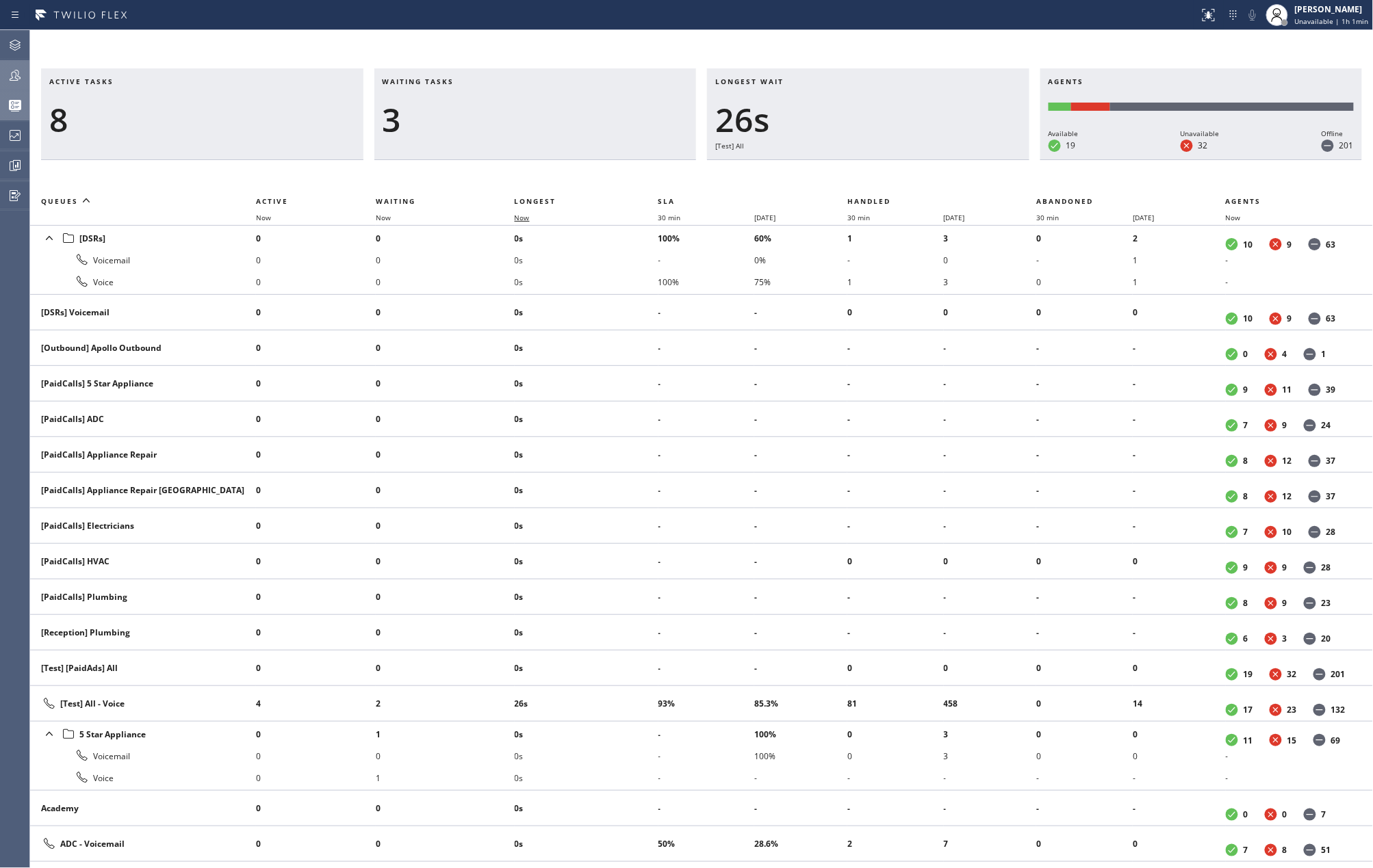
click at [530, 220] on span "Now" at bounding box center [522, 218] width 15 height 10
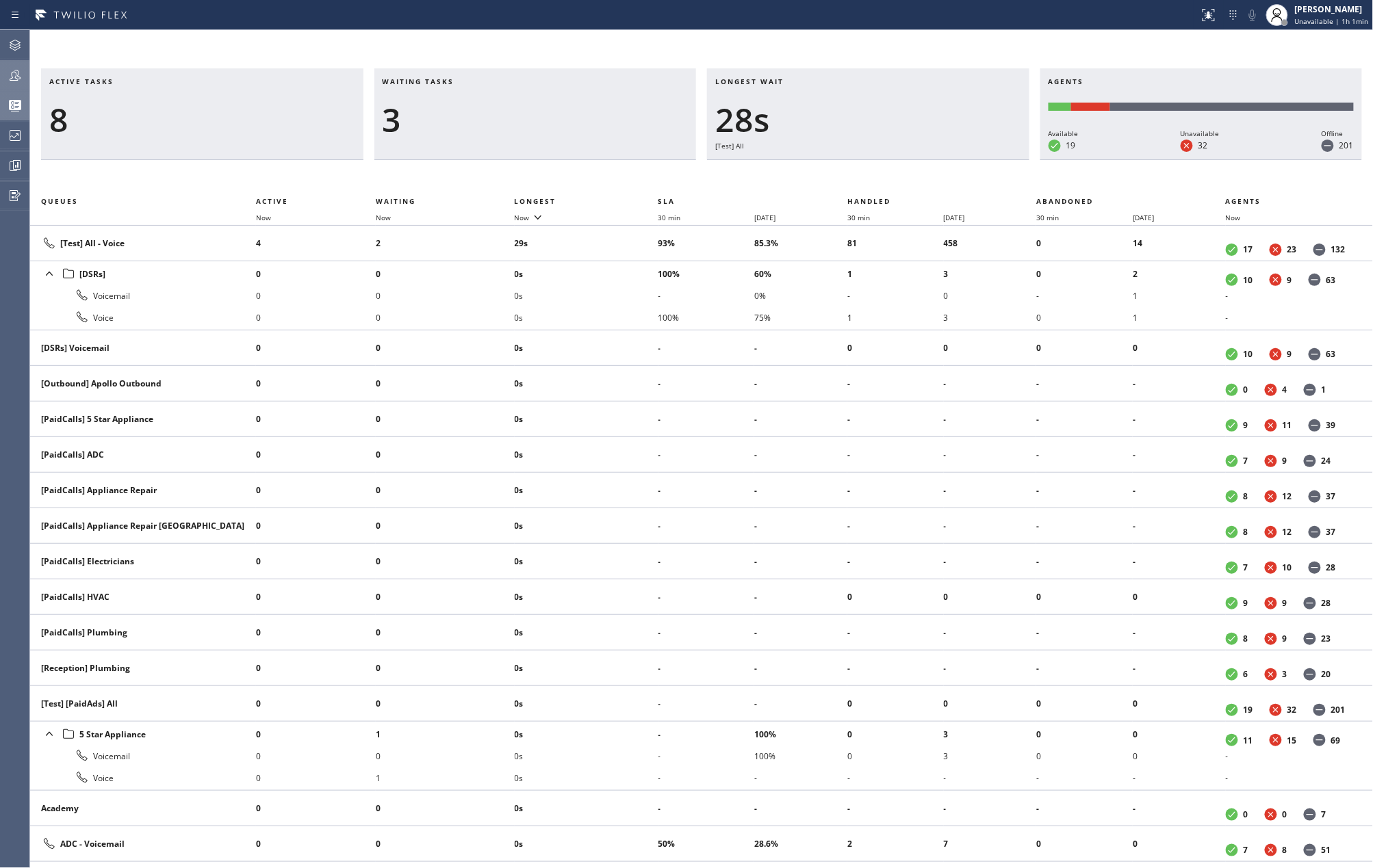
click at [16, 75] on icon at bounding box center [15, 76] width 11 height 11
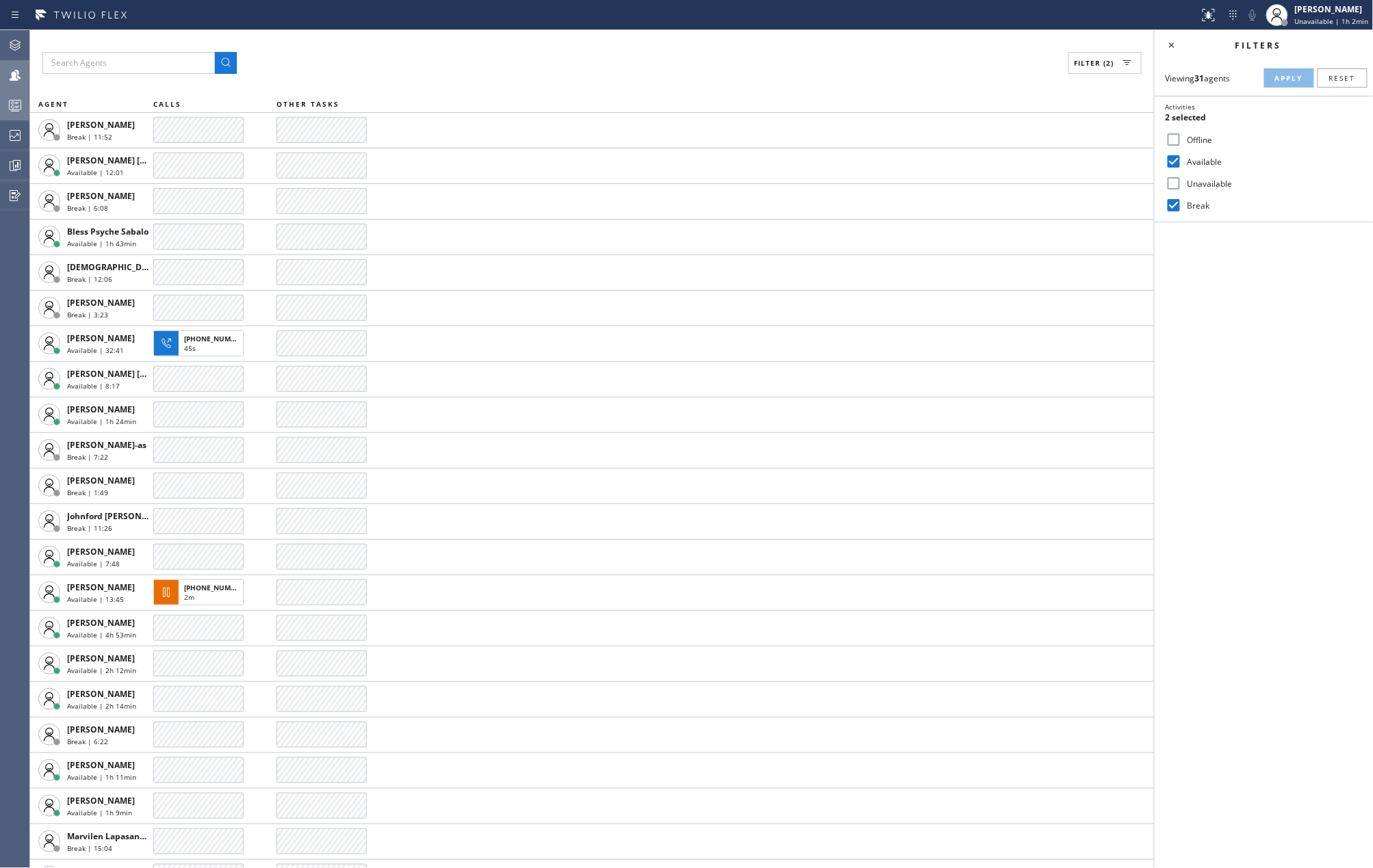
click at [454, 76] on div "Filter (2) AGENT CALLS OTHER TASKS Arnold Verallo Break | 11:52 Ashley Barbie L…" at bounding box center [592, 449] width 1124 height 838
click at [18, 106] on icon at bounding box center [15, 105] width 16 height 16
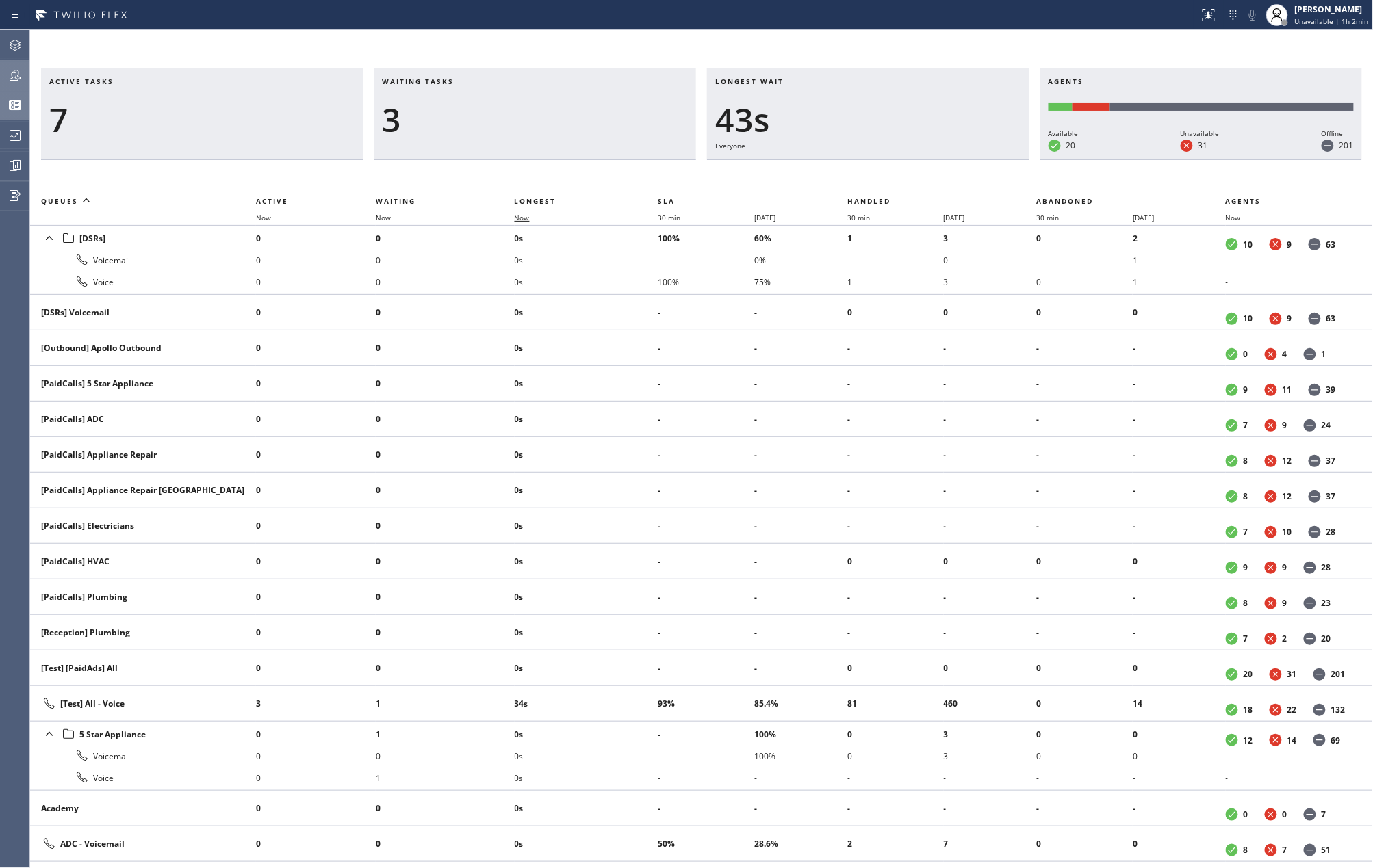
click at [527, 219] on span "Now" at bounding box center [522, 218] width 15 height 10
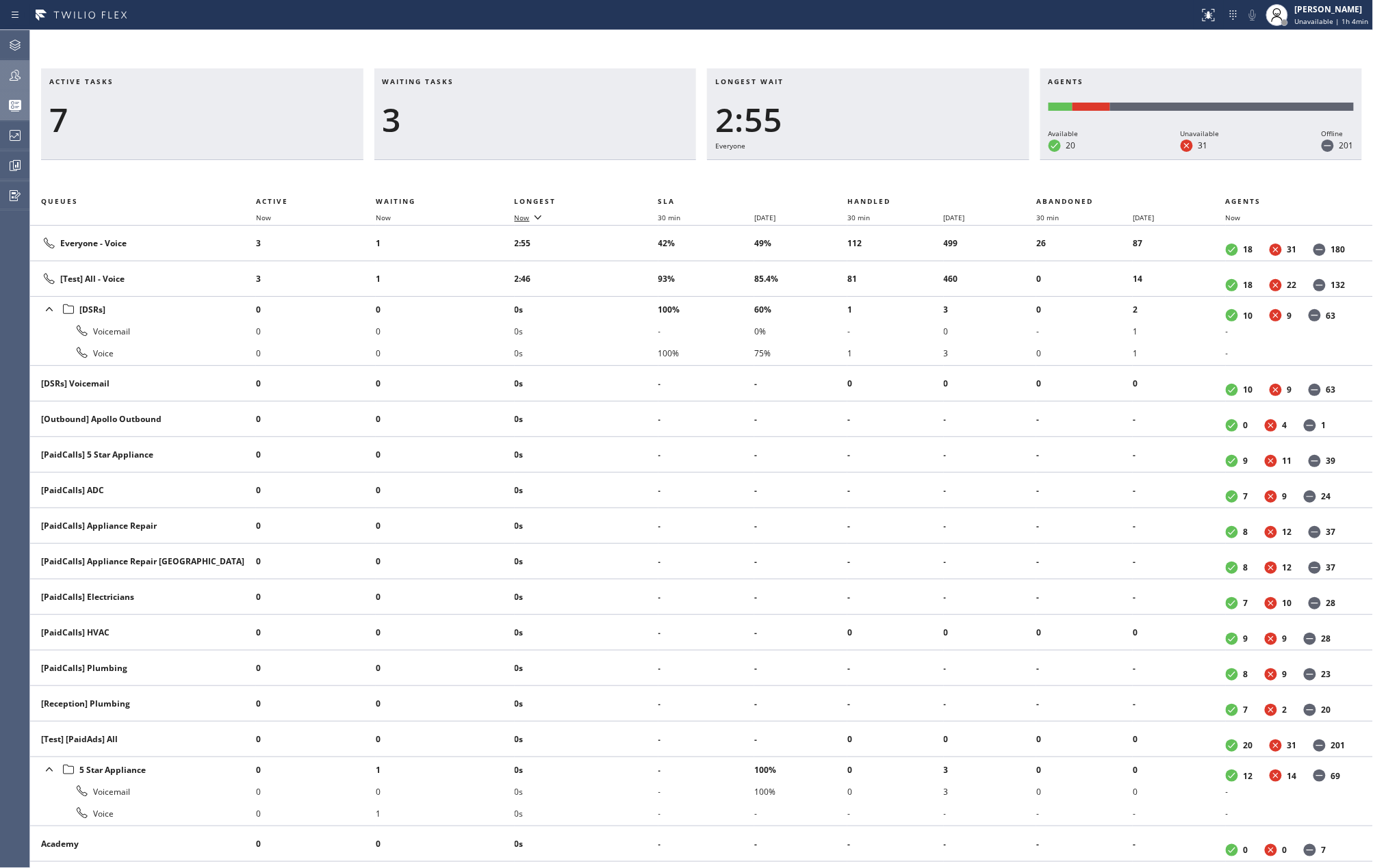
click at [524, 213] on span "Now" at bounding box center [522, 218] width 15 height 10
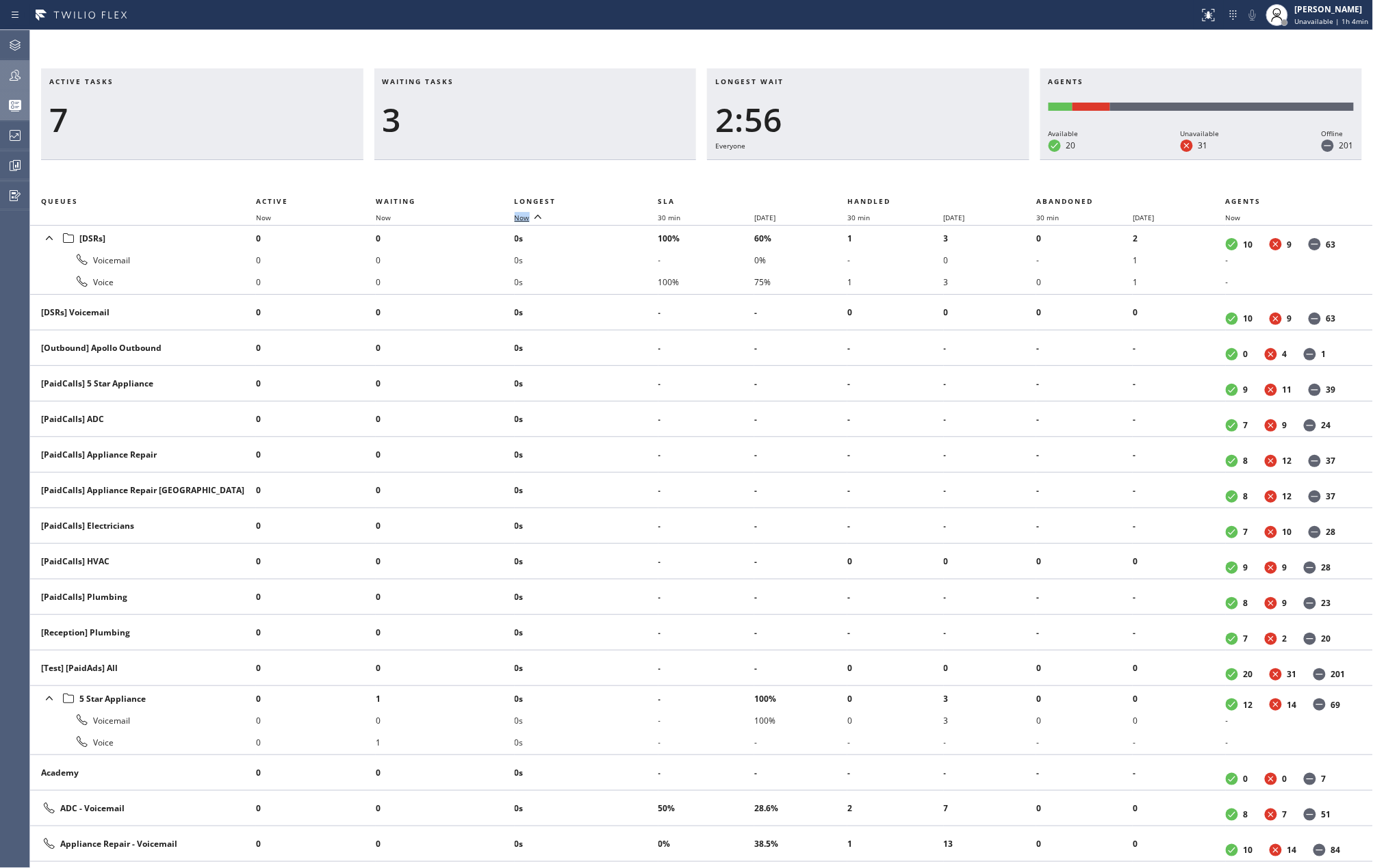
click at [524, 213] on span "Now" at bounding box center [522, 218] width 15 height 10
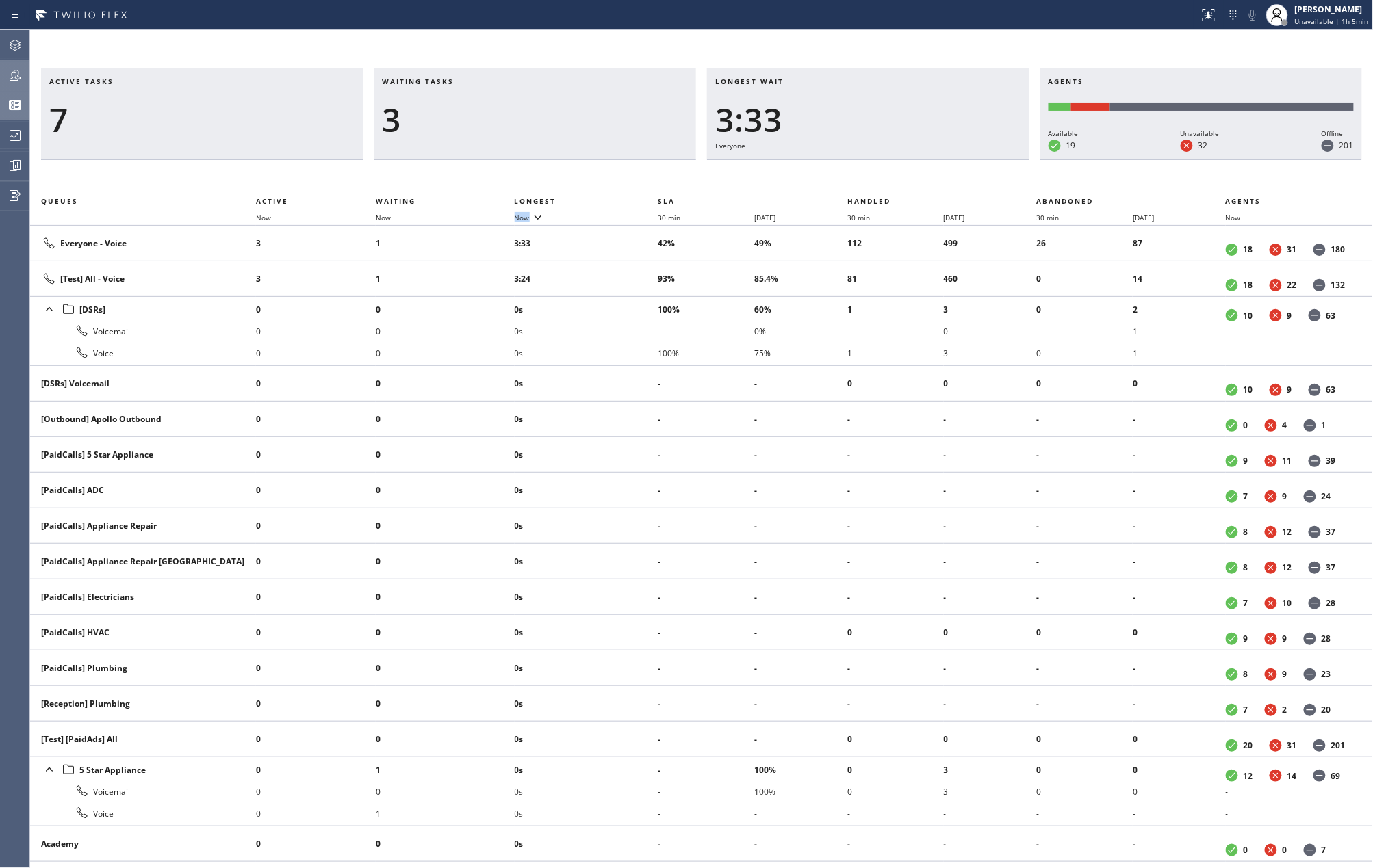
click at [13, 71] on icon at bounding box center [15, 75] width 16 height 16
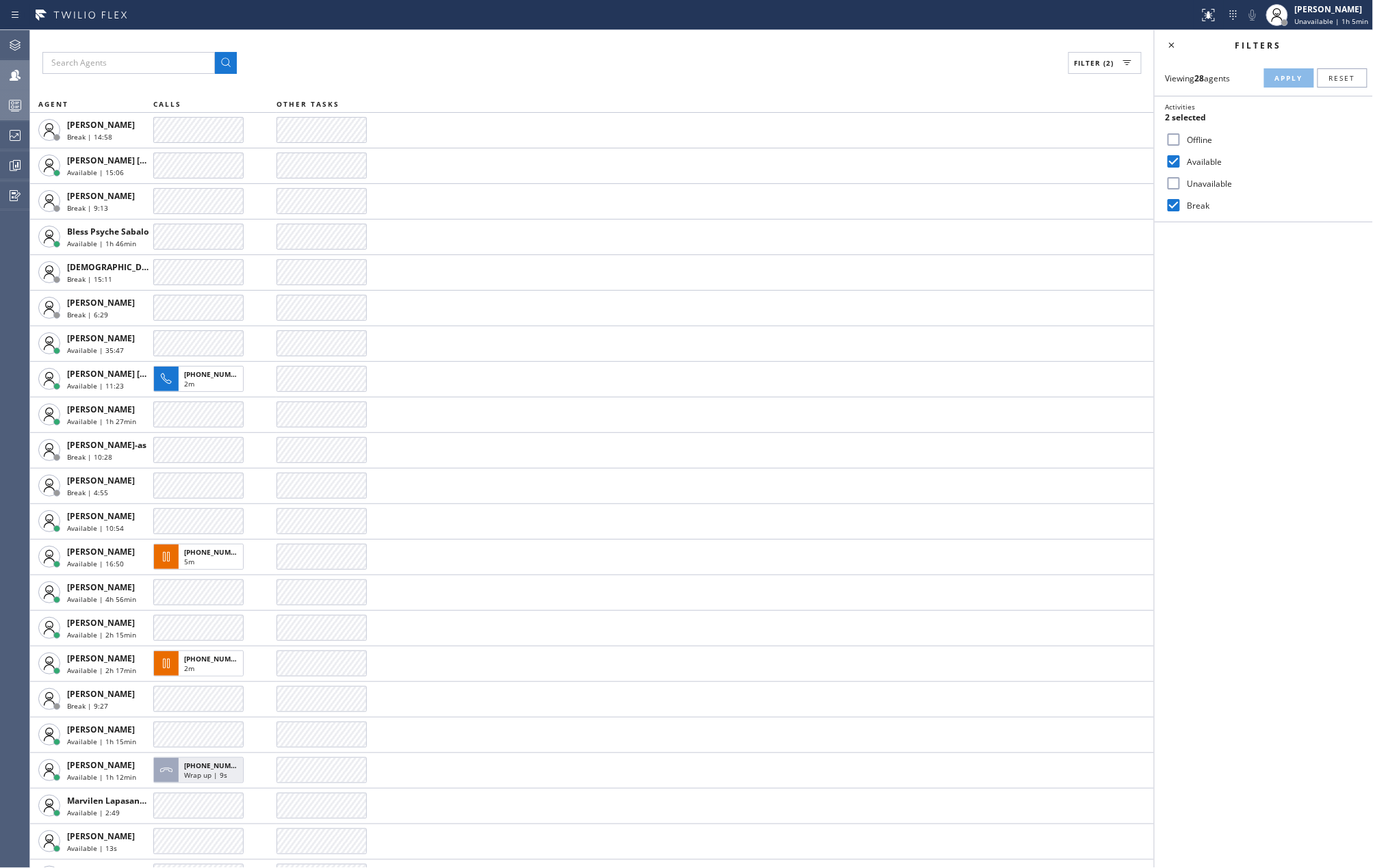
click at [1175, 205] on input "Break" at bounding box center [1173, 205] width 16 height 16
checkbox input "false"
click at [1285, 72] on button "Apply" at bounding box center [1289, 78] width 50 height 20
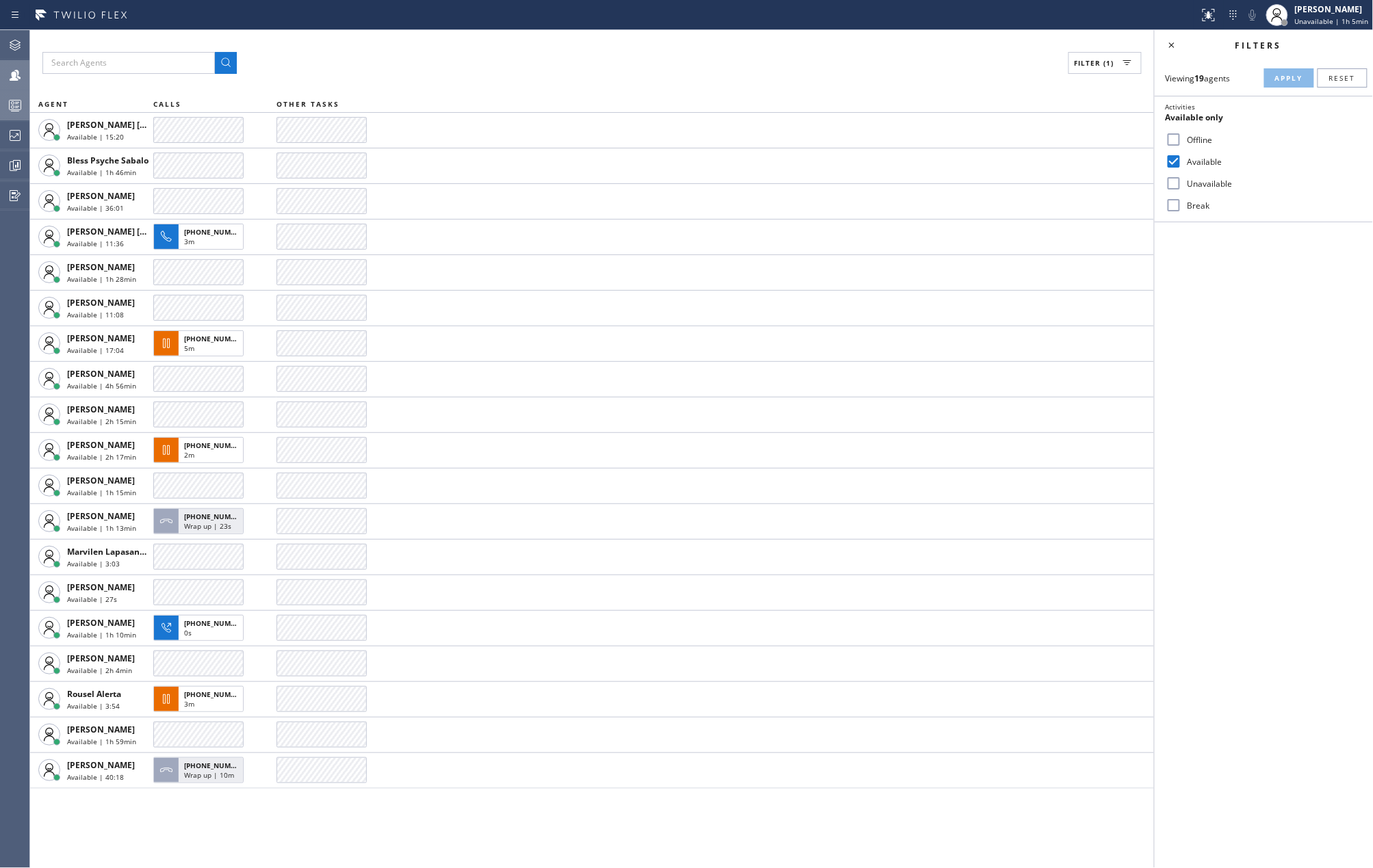
click at [1177, 159] on input "Available" at bounding box center [1173, 162] width 16 height 16
checkbox input "false"
click at [1172, 203] on input "Break" at bounding box center [1173, 205] width 16 height 16
click at [1285, 73] on span "Apply" at bounding box center [1289, 77] width 28 height 10
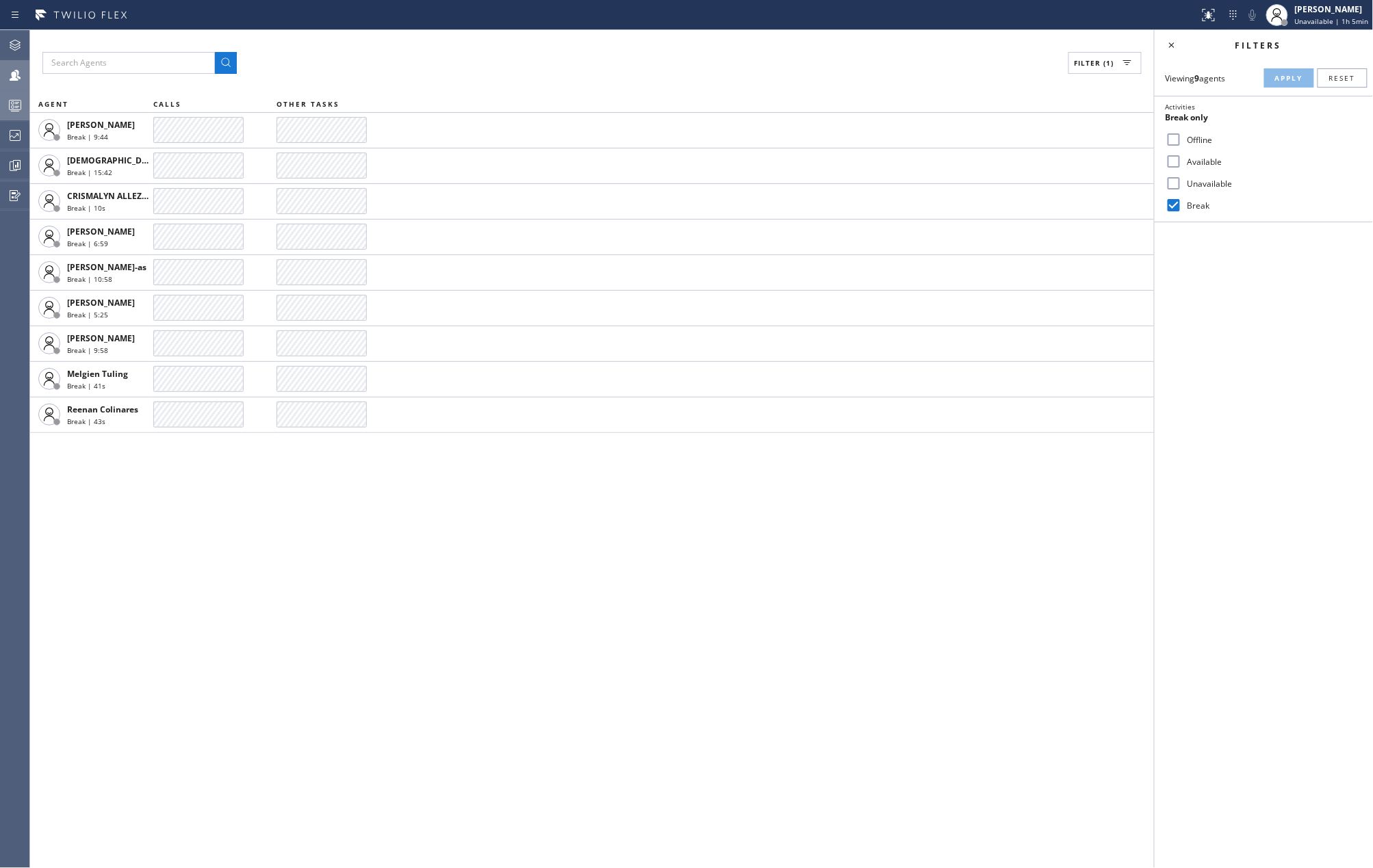
click at [1175, 200] on input "Break" at bounding box center [1173, 205] width 16 height 16
checkbox input "false"
click at [1172, 156] on input "Available" at bounding box center [1173, 162] width 16 height 16
checkbox input "true"
click at [1273, 76] on button "Apply" at bounding box center [1289, 78] width 50 height 20
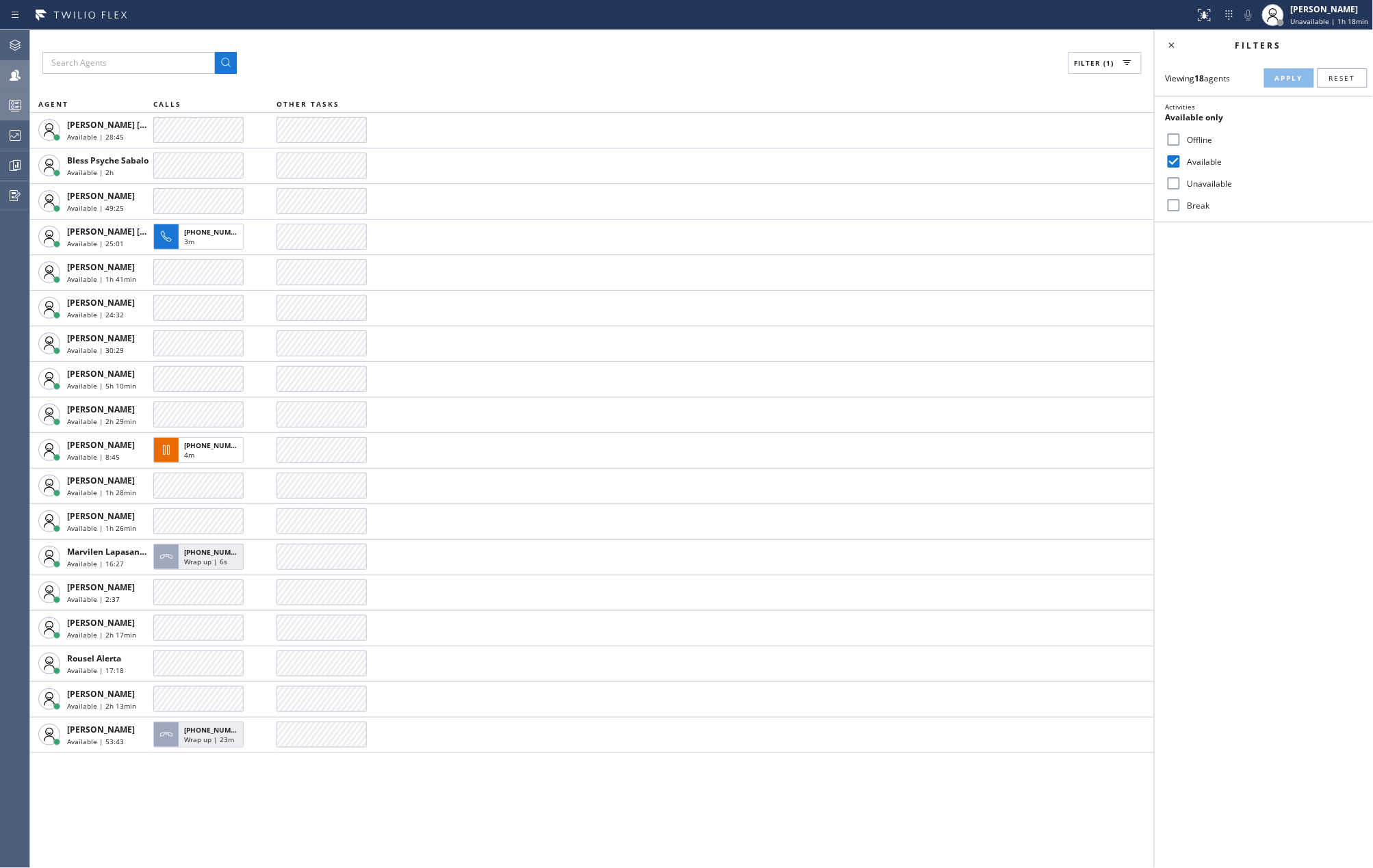
click at [406, 64] on div "Filter (1)" at bounding box center [592, 63] width 1099 height 22
click at [11, 100] on rect at bounding box center [15, 105] width 12 height 10
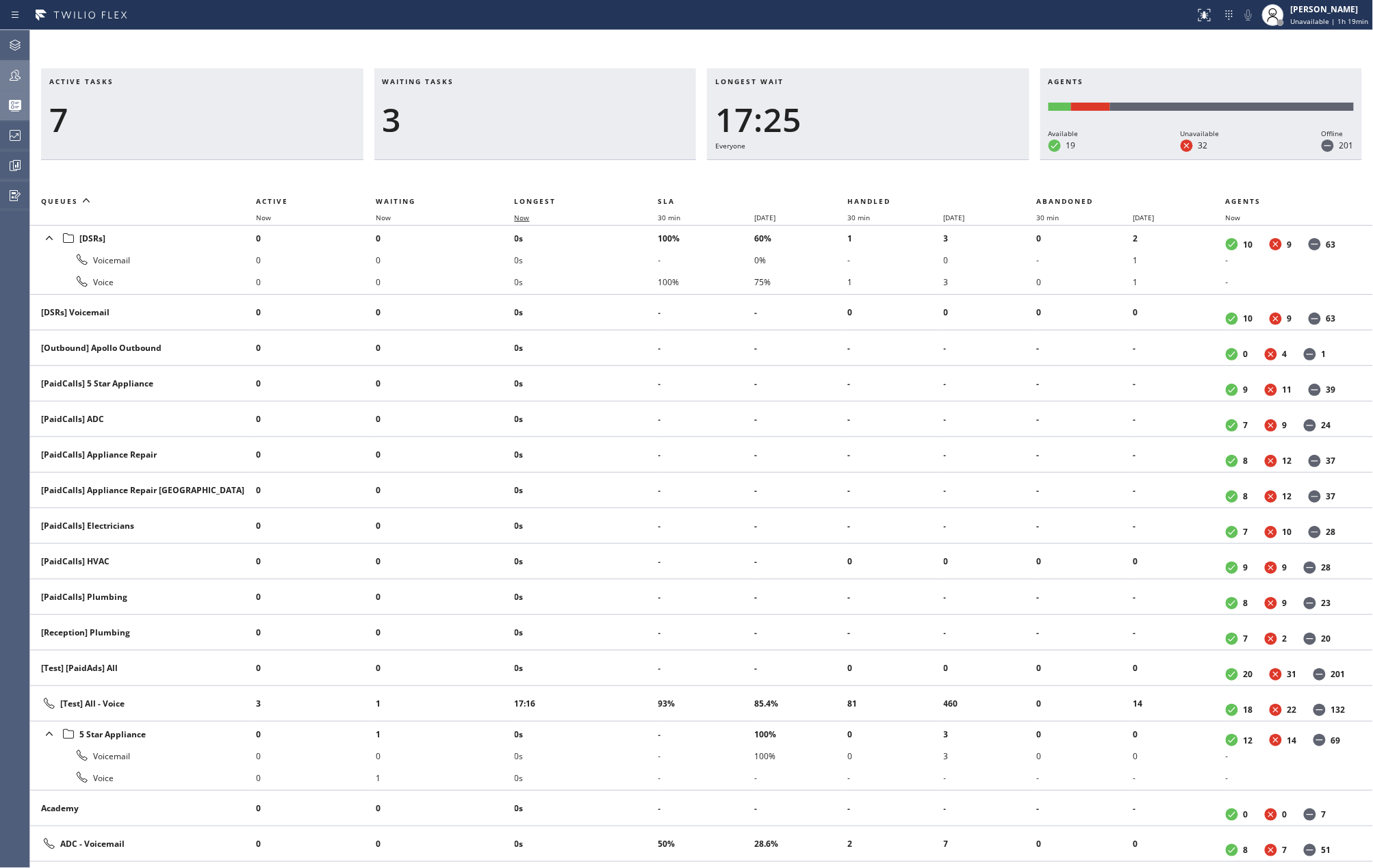
click at [526, 219] on span "Now" at bounding box center [522, 218] width 15 height 10
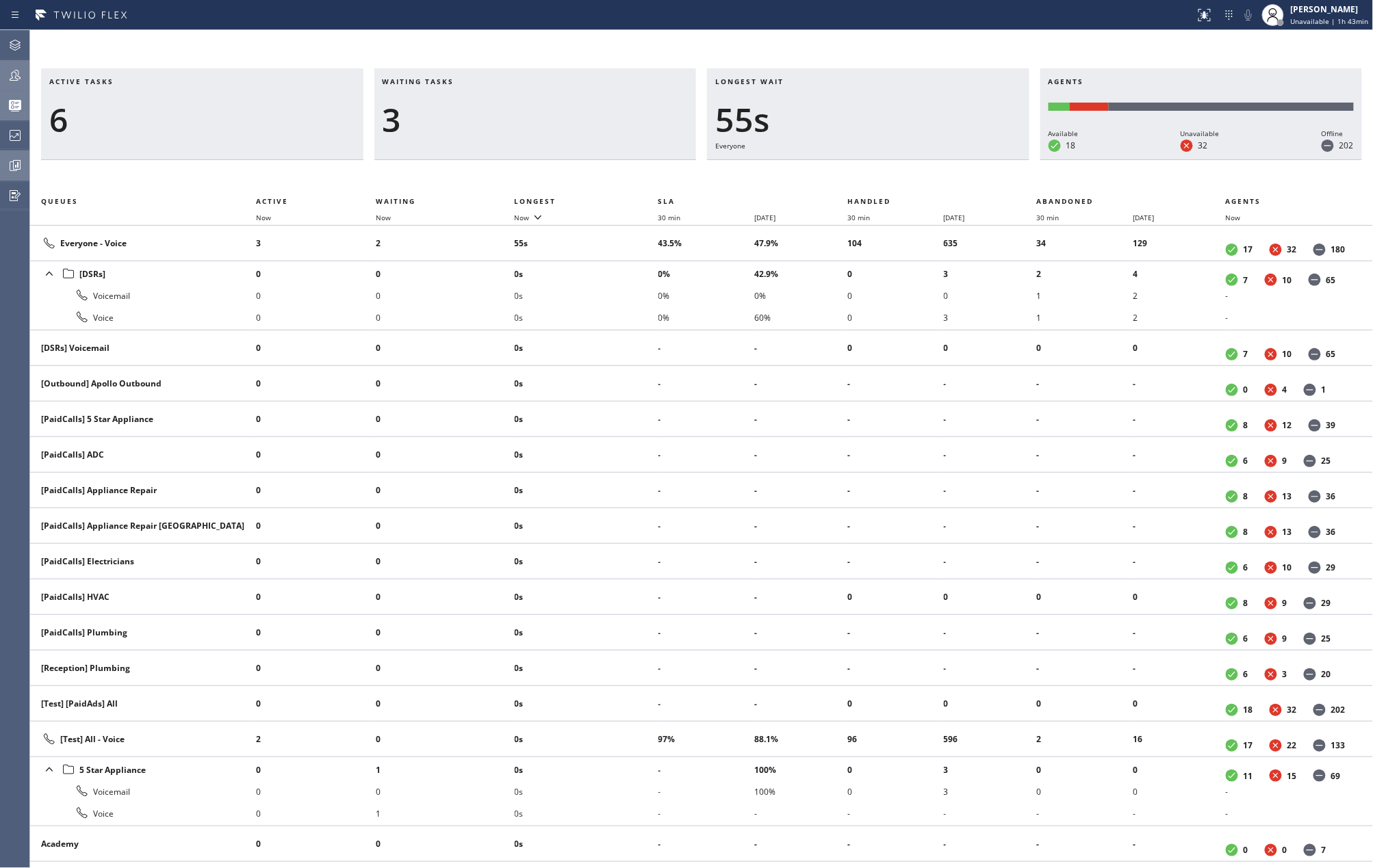
click at [16, 162] on icon at bounding box center [15, 165] width 16 height 16
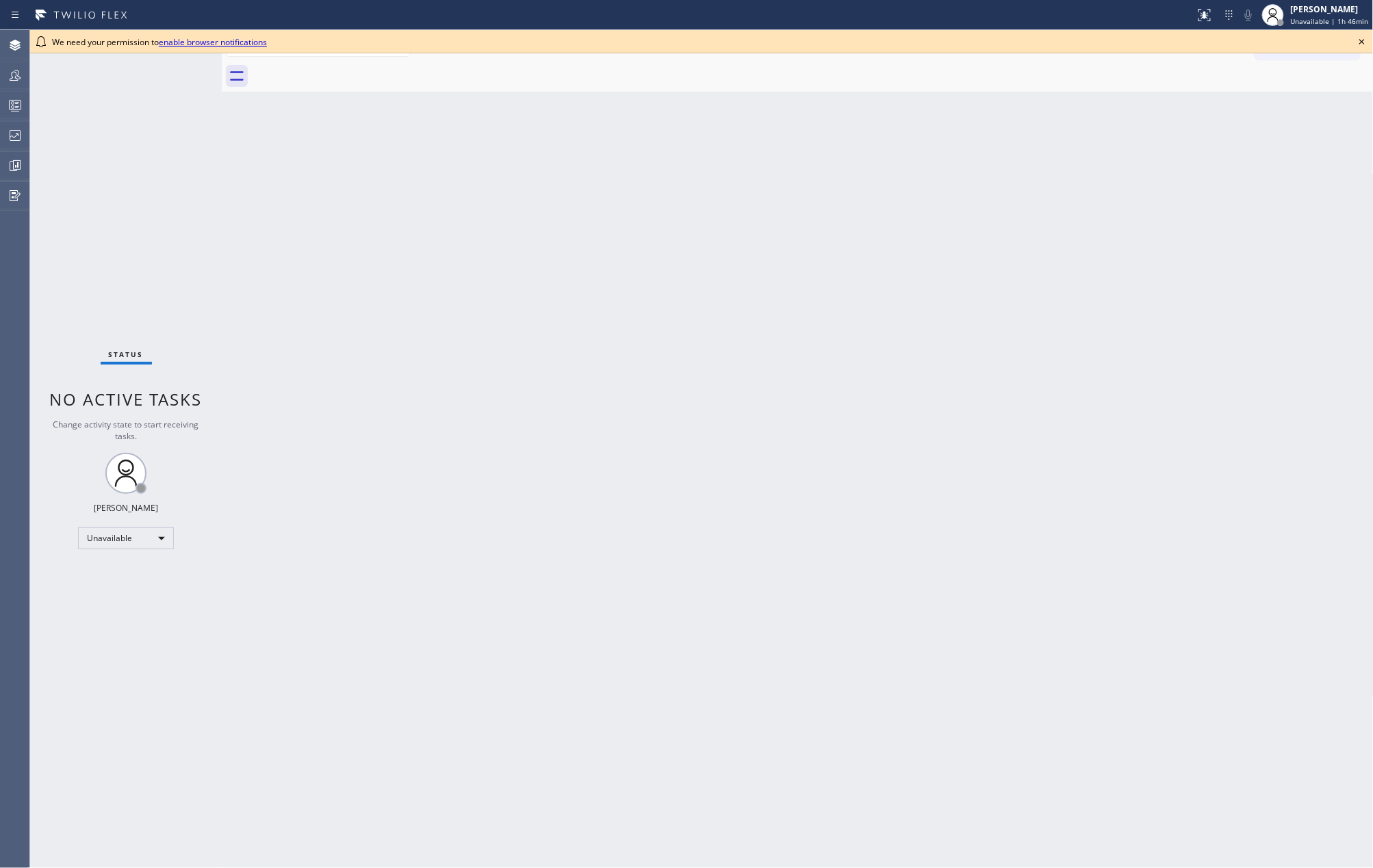
click at [1362, 37] on icon at bounding box center [1361, 42] width 16 height 16
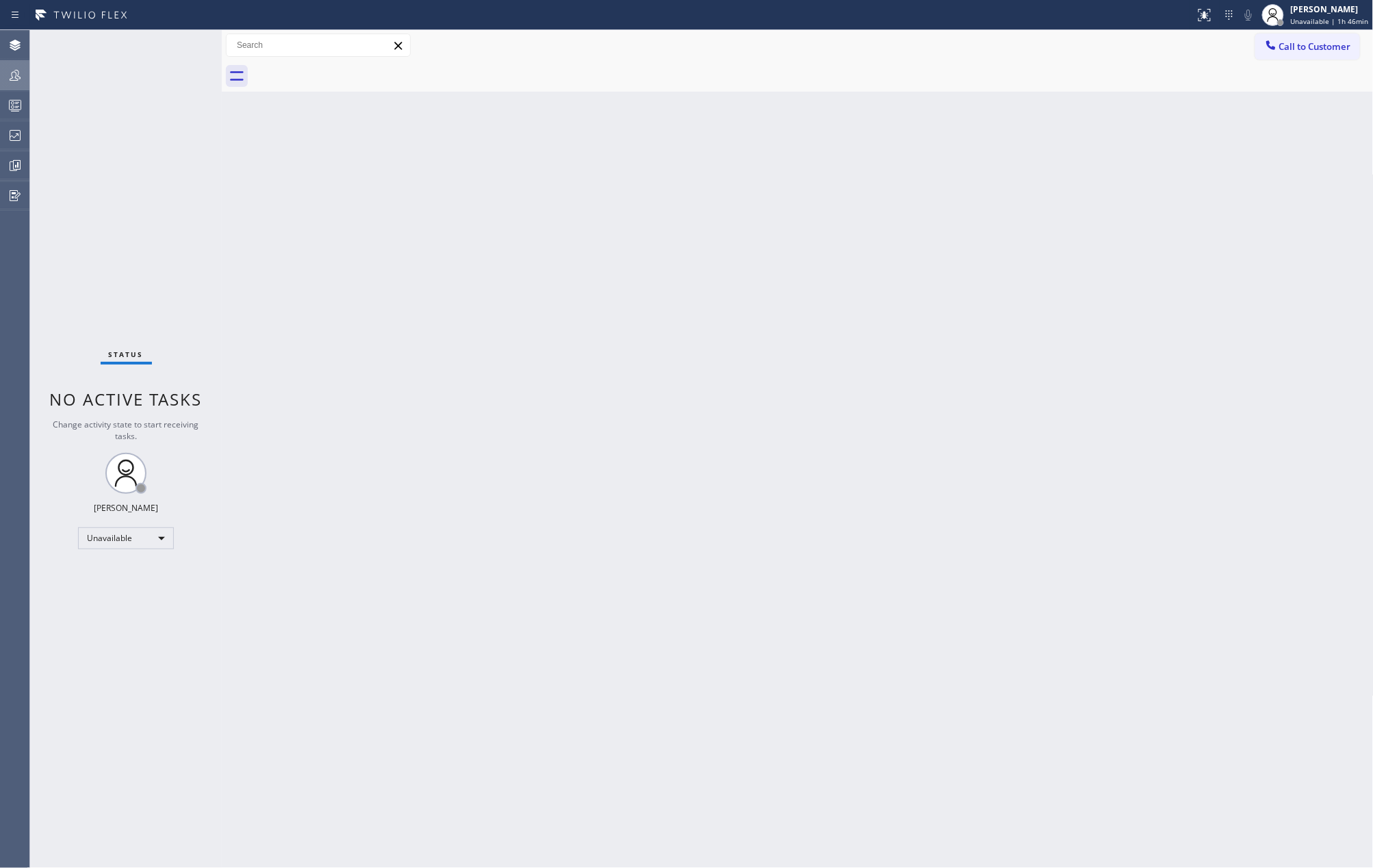
click at [12, 73] on icon at bounding box center [15, 76] width 11 height 11
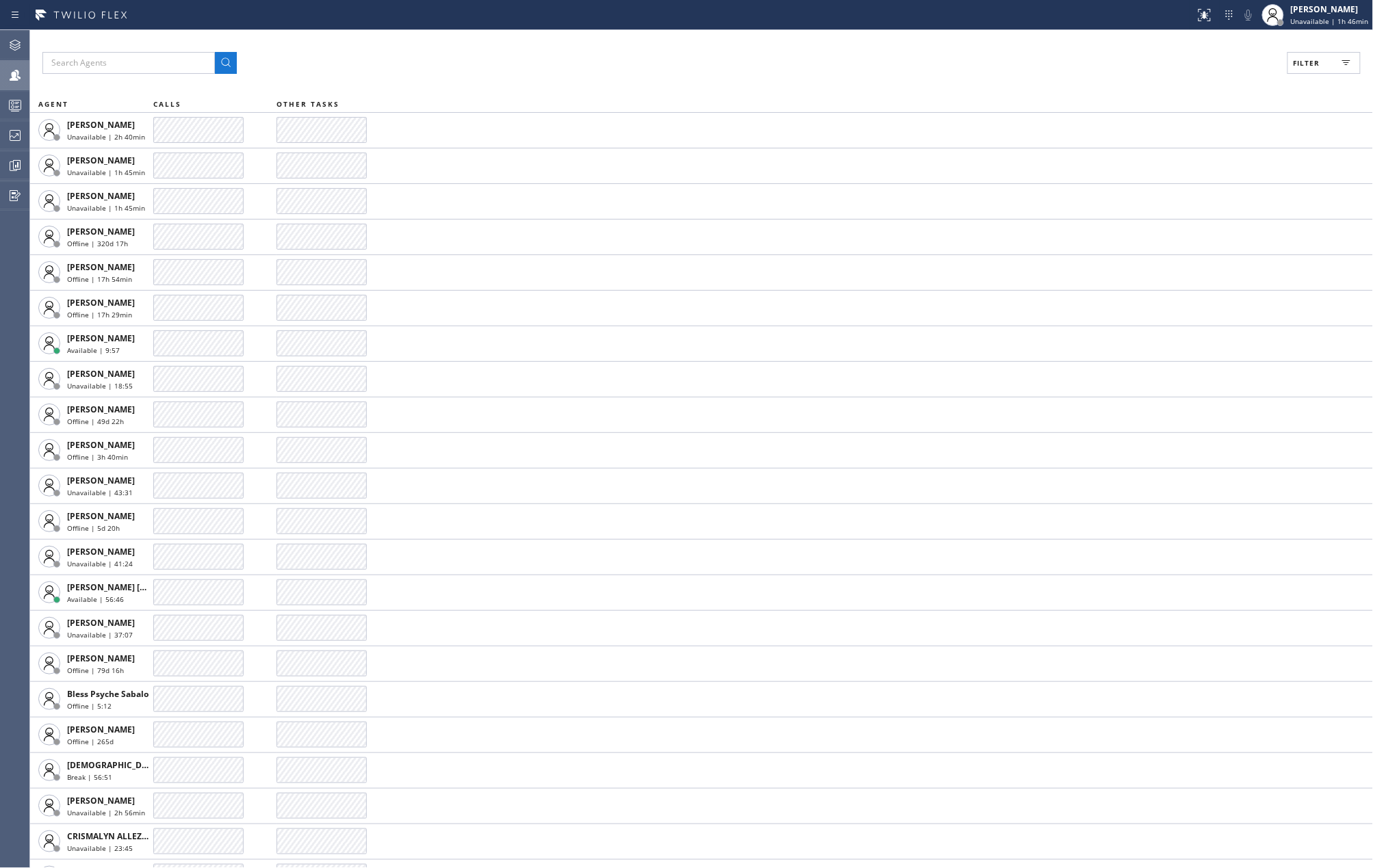
click at [1314, 63] on span "Filter" at bounding box center [1307, 62] width 27 height 10
click at [1180, 156] on input "Available" at bounding box center [1173, 162] width 16 height 16
checkbox input "true"
click at [1281, 75] on span "Apply" at bounding box center [1289, 77] width 28 height 10
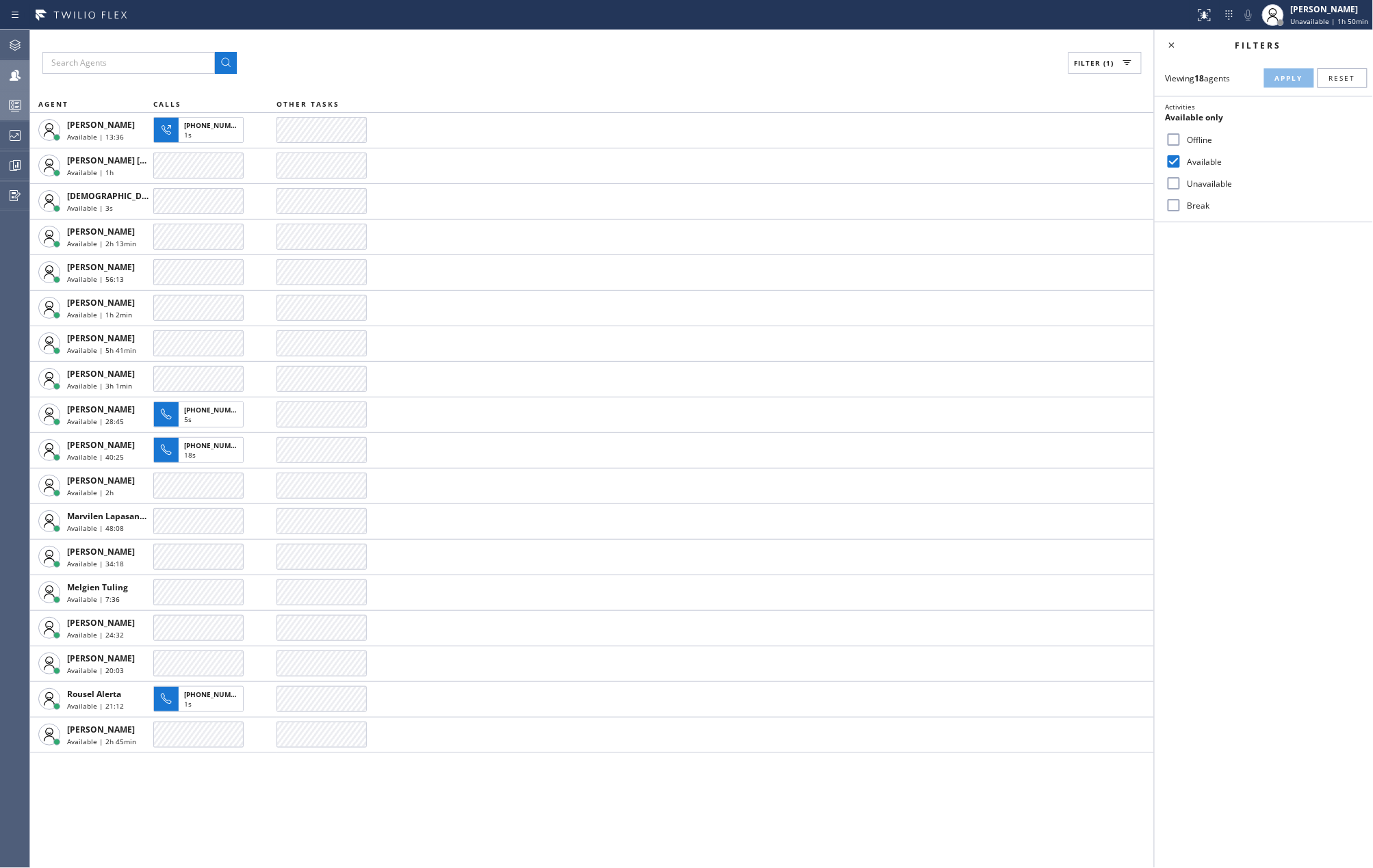
click at [14, 108] on icon at bounding box center [15, 105] width 16 height 16
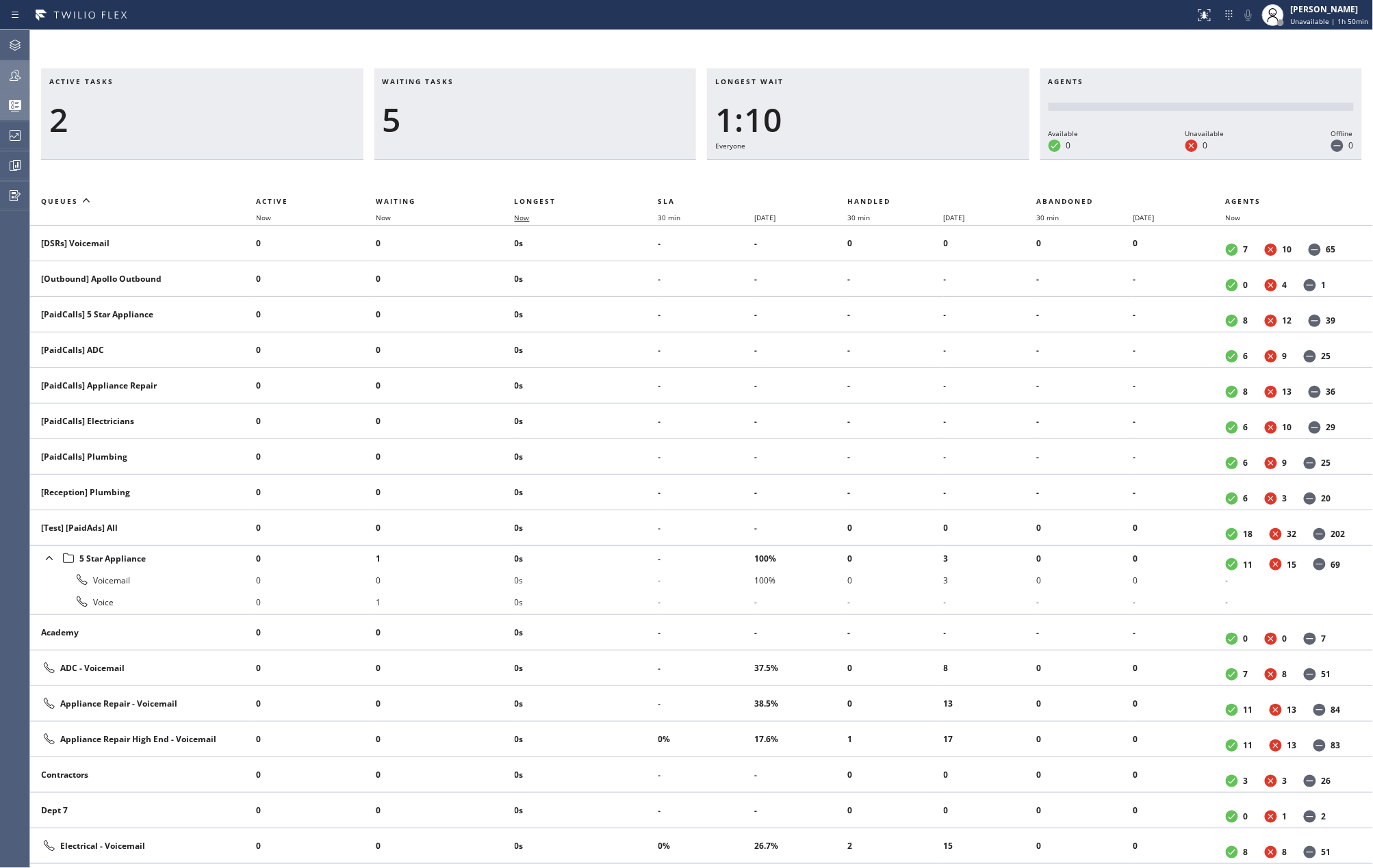
click at [517, 219] on span "Now" at bounding box center [522, 218] width 15 height 10
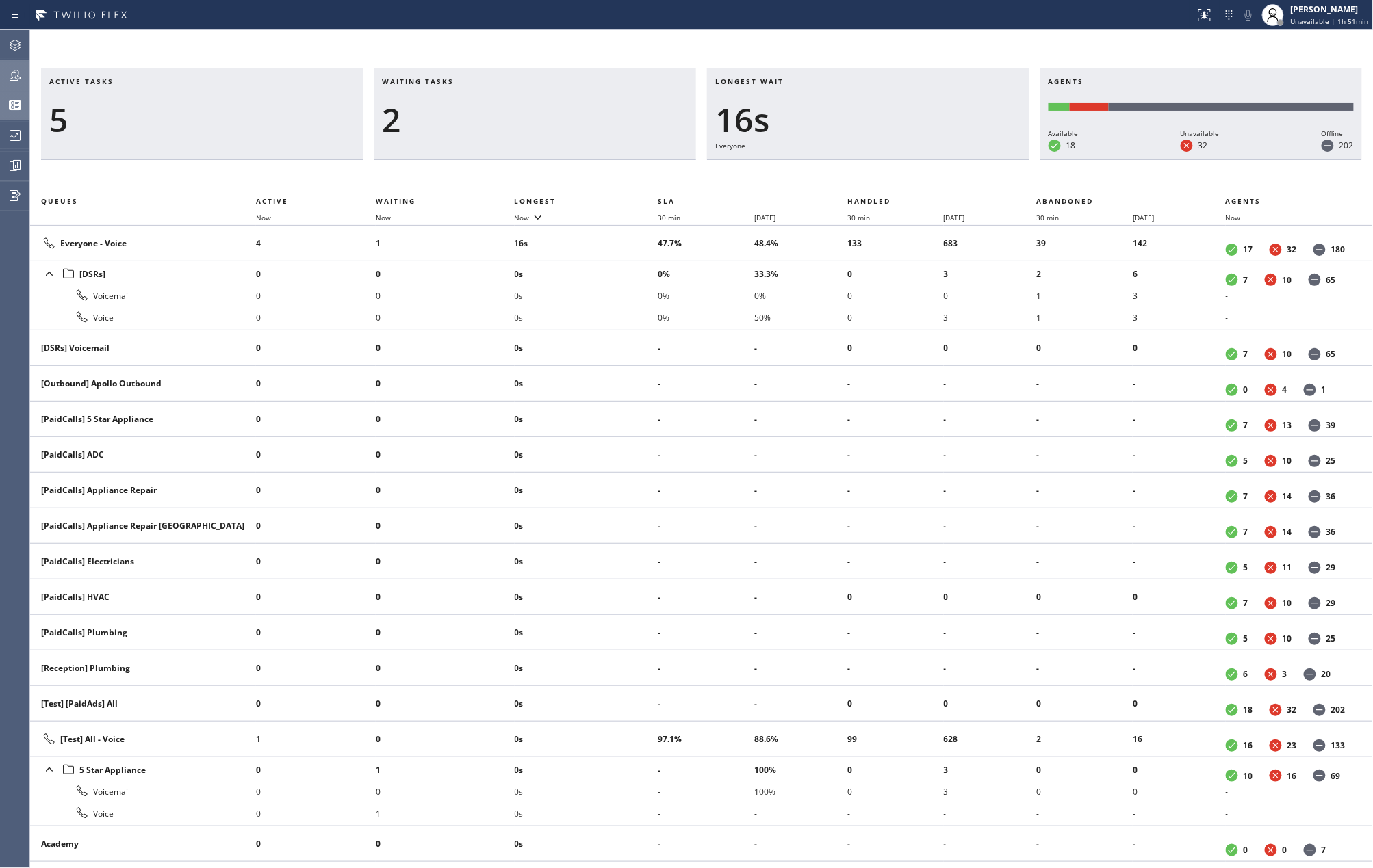
click at [22, 81] on icon at bounding box center [15, 75] width 16 height 16
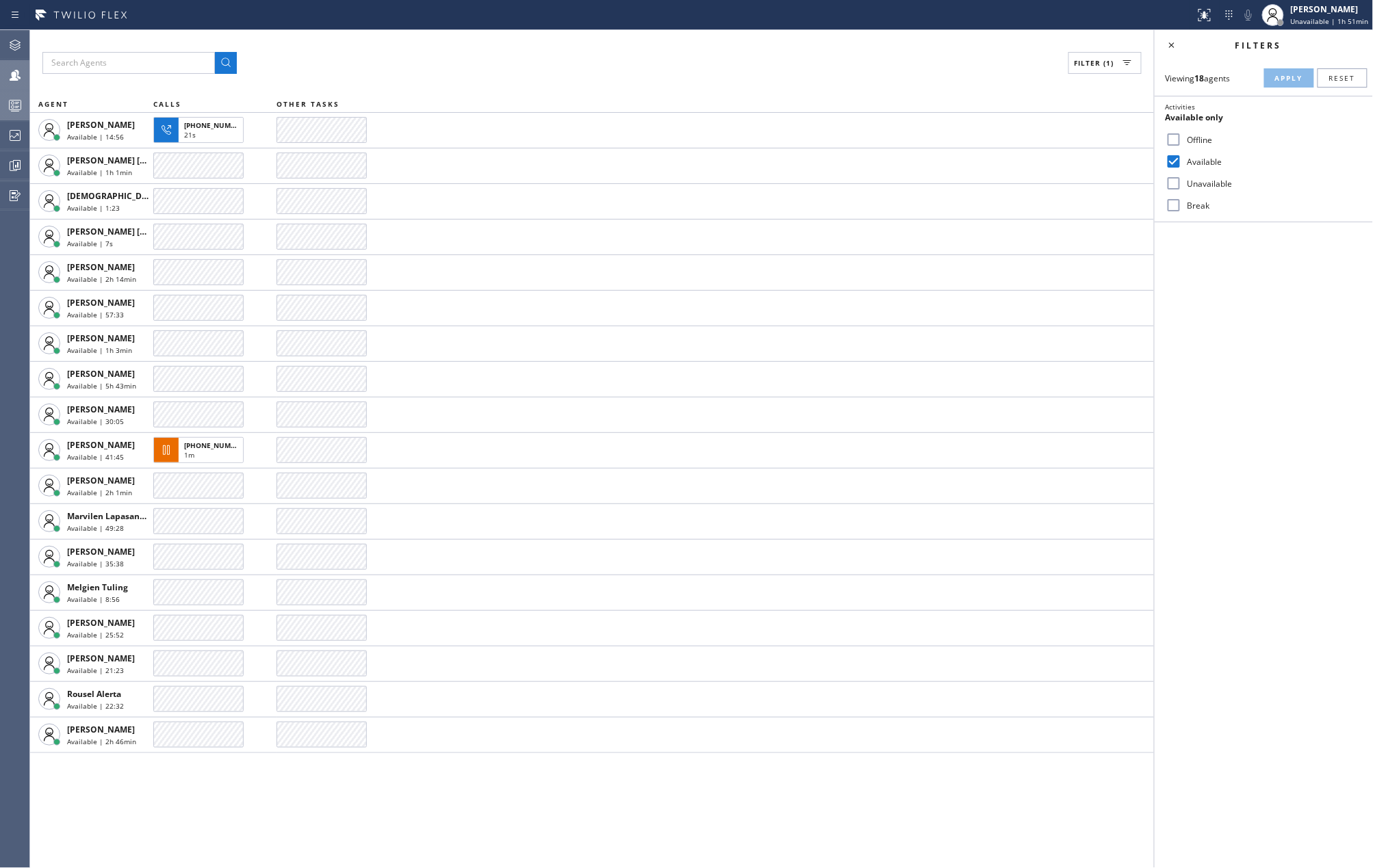
click at [1177, 200] on input "Break" at bounding box center [1173, 205] width 16 height 16
checkbox input "true"
click at [1175, 163] on input "Available" at bounding box center [1173, 162] width 16 height 16
checkbox input "false"
click at [1281, 76] on span "Apply" at bounding box center [1289, 77] width 28 height 10
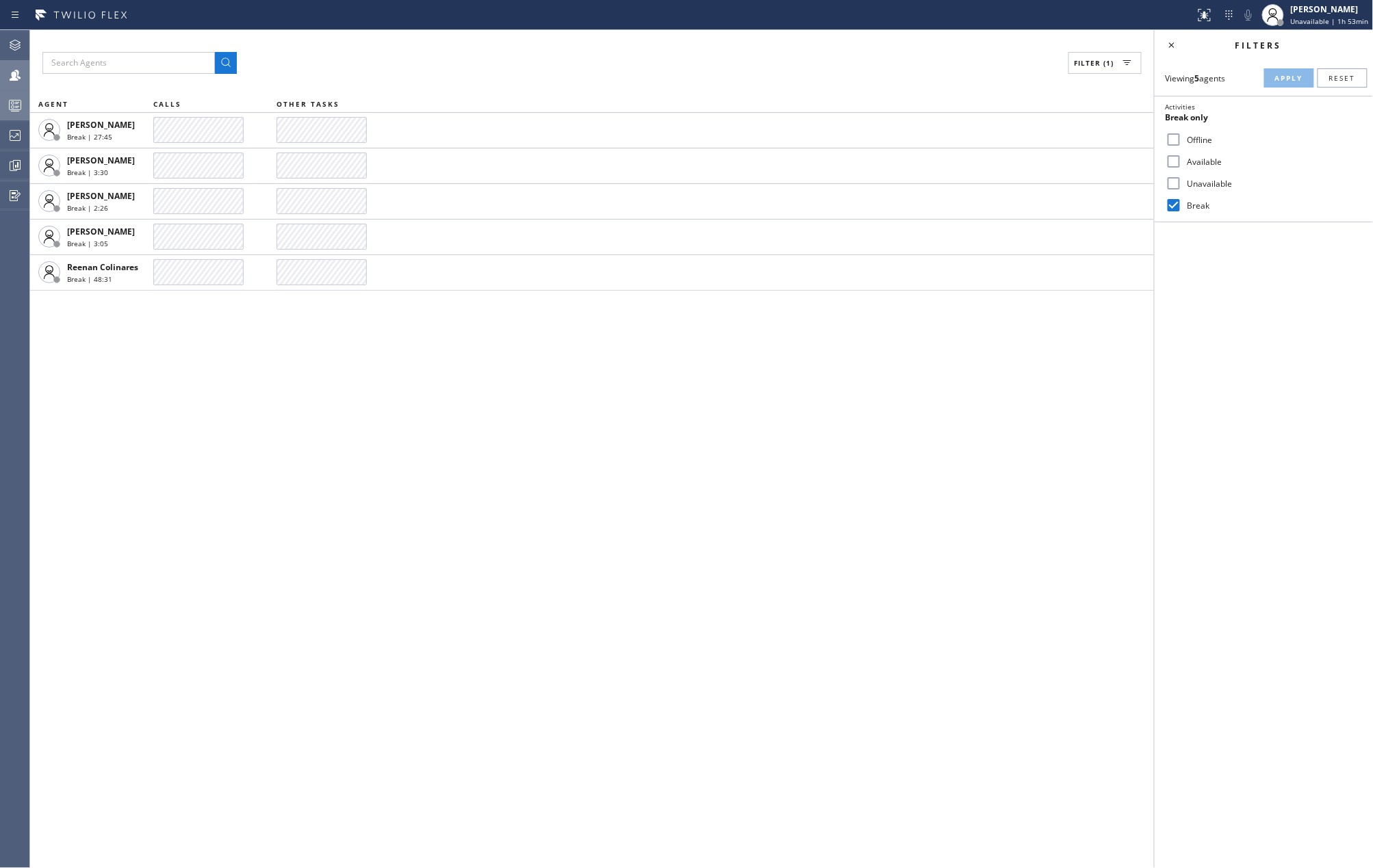
click at [972, 466] on div "Filter (1) AGENT CALLS OTHER TASKS Jenelyn Chiong Break | 27:45 JOHN FELIX PERE…" at bounding box center [592, 449] width 1124 height 838
click at [10, 102] on icon at bounding box center [15, 105] width 16 height 16
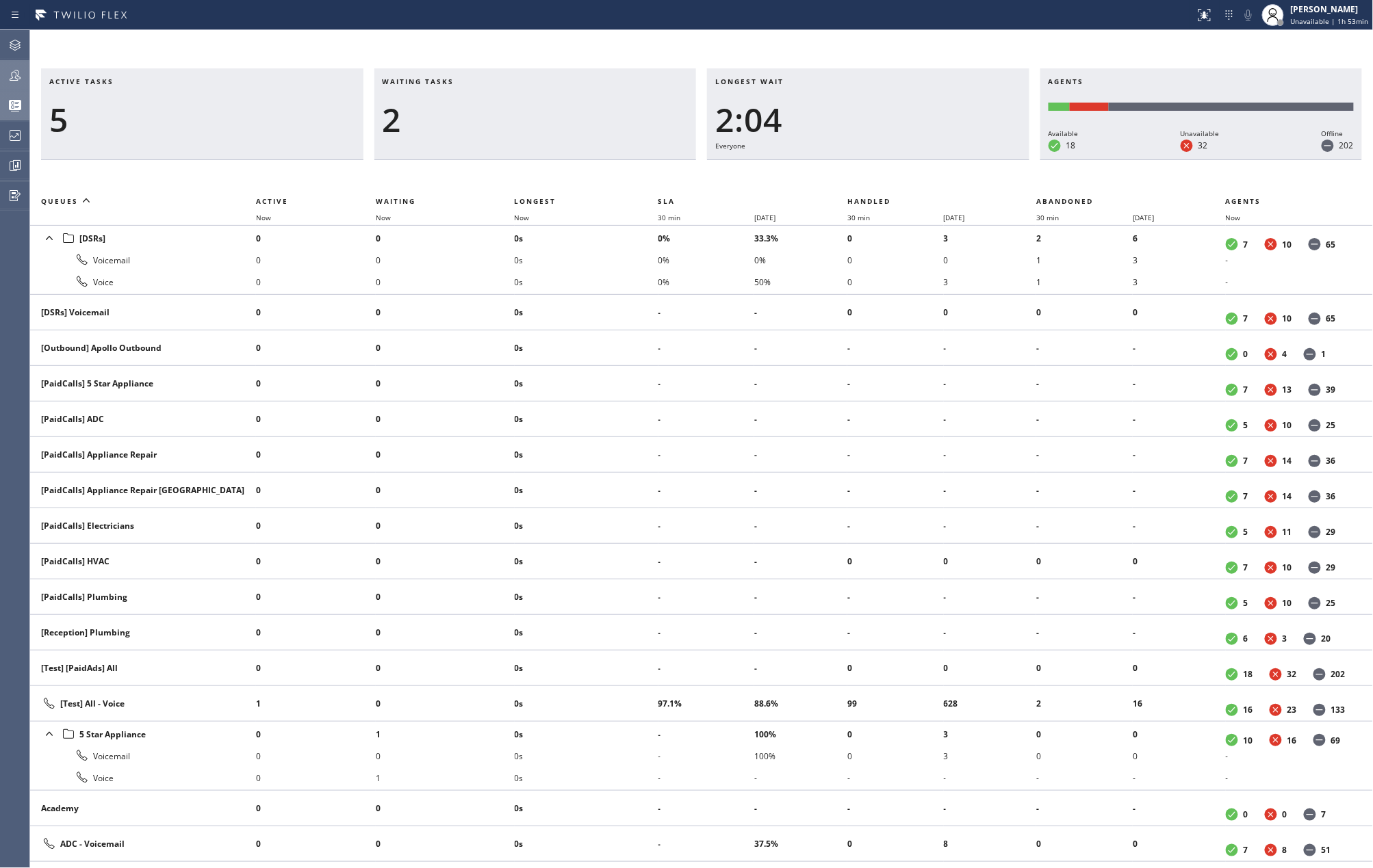
click at [13, 73] on icon at bounding box center [15, 75] width 16 height 16
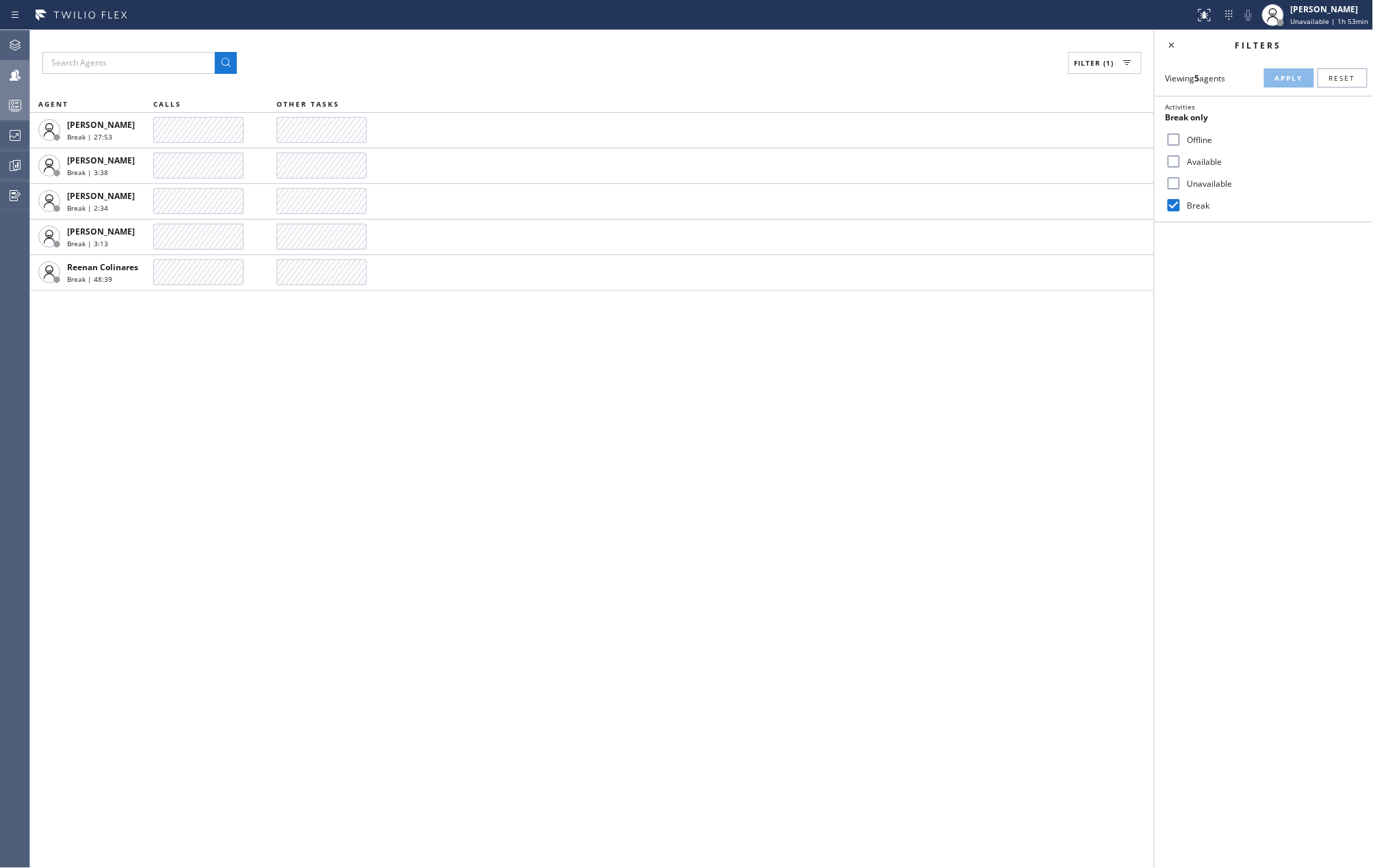
click at [1175, 206] on input "Break" at bounding box center [1173, 205] width 16 height 16
checkbox input "false"
click at [1177, 163] on input "Available" at bounding box center [1173, 162] width 16 height 16
checkbox input "true"
click at [1281, 78] on span "Apply" at bounding box center [1289, 77] width 28 height 10
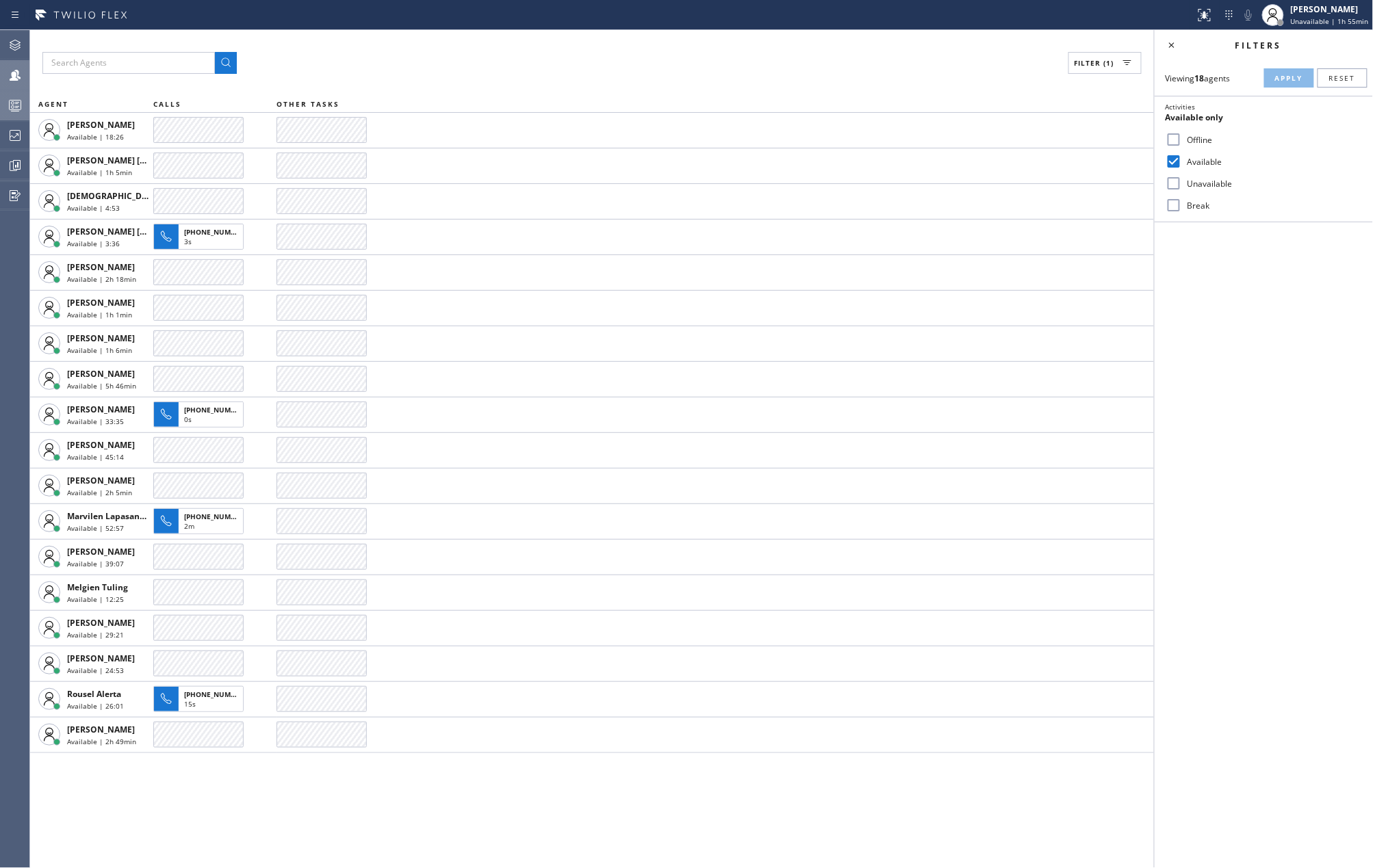
click at [10, 109] on rect at bounding box center [15, 105] width 12 height 10
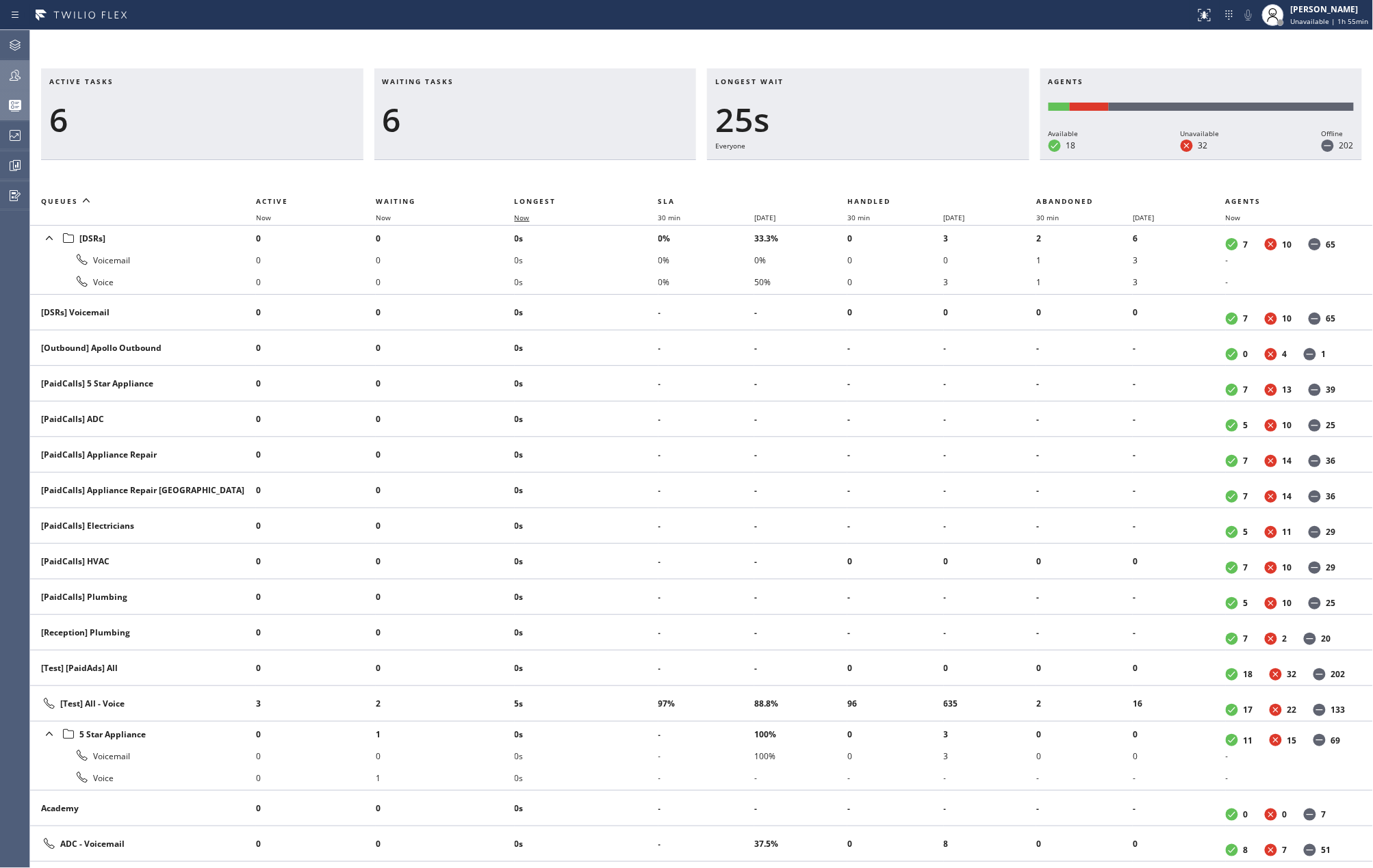
click at [529, 218] on span "Now" at bounding box center [522, 218] width 15 height 10
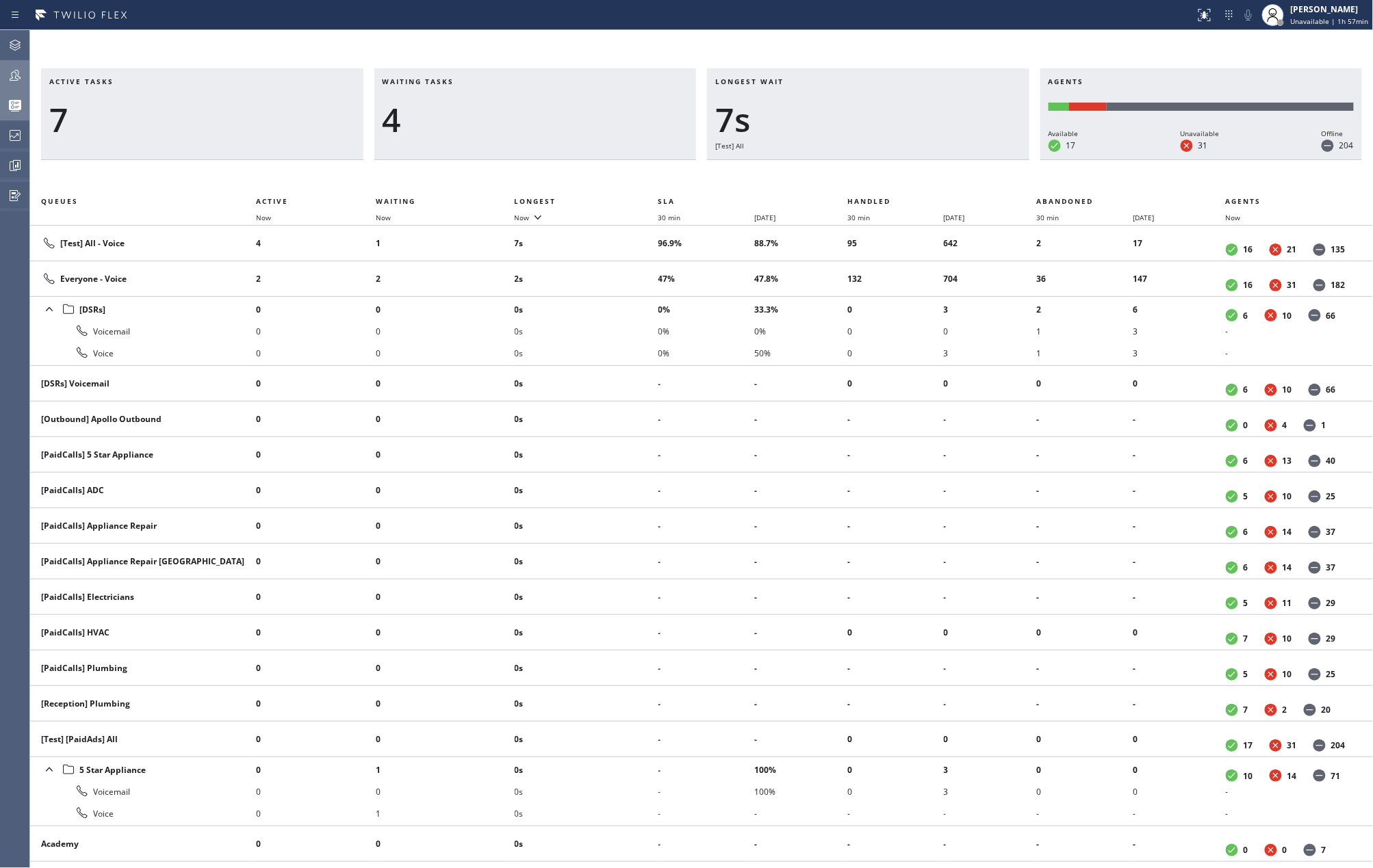
click at [10, 78] on icon at bounding box center [15, 75] width 16 height 16
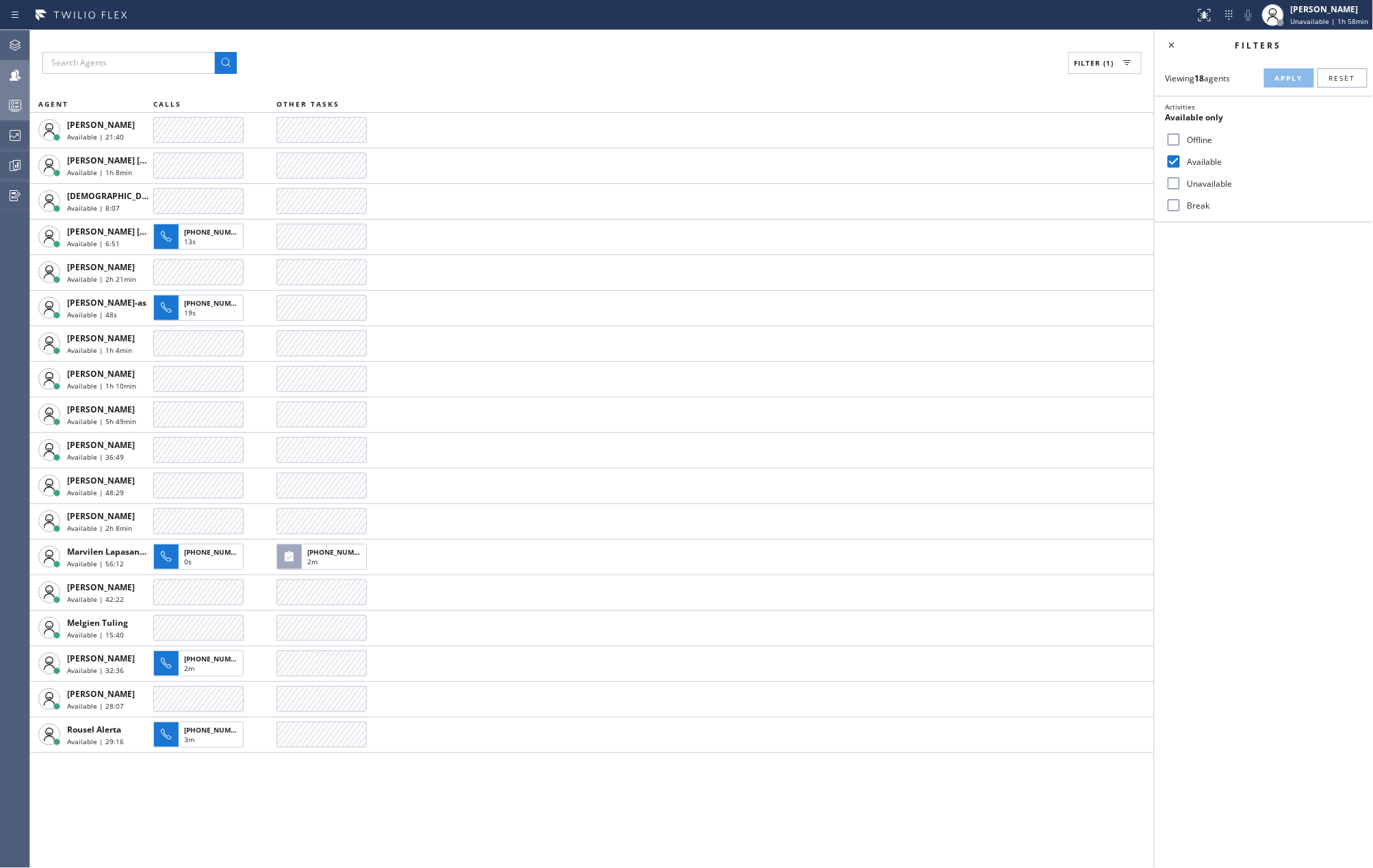
click at [512, 63] on div "Filter (1)" at bounding box center [592, 63] width 1099 height 22
click at [10, 85] on div at bounding box center [15, 75] width 30 height 28
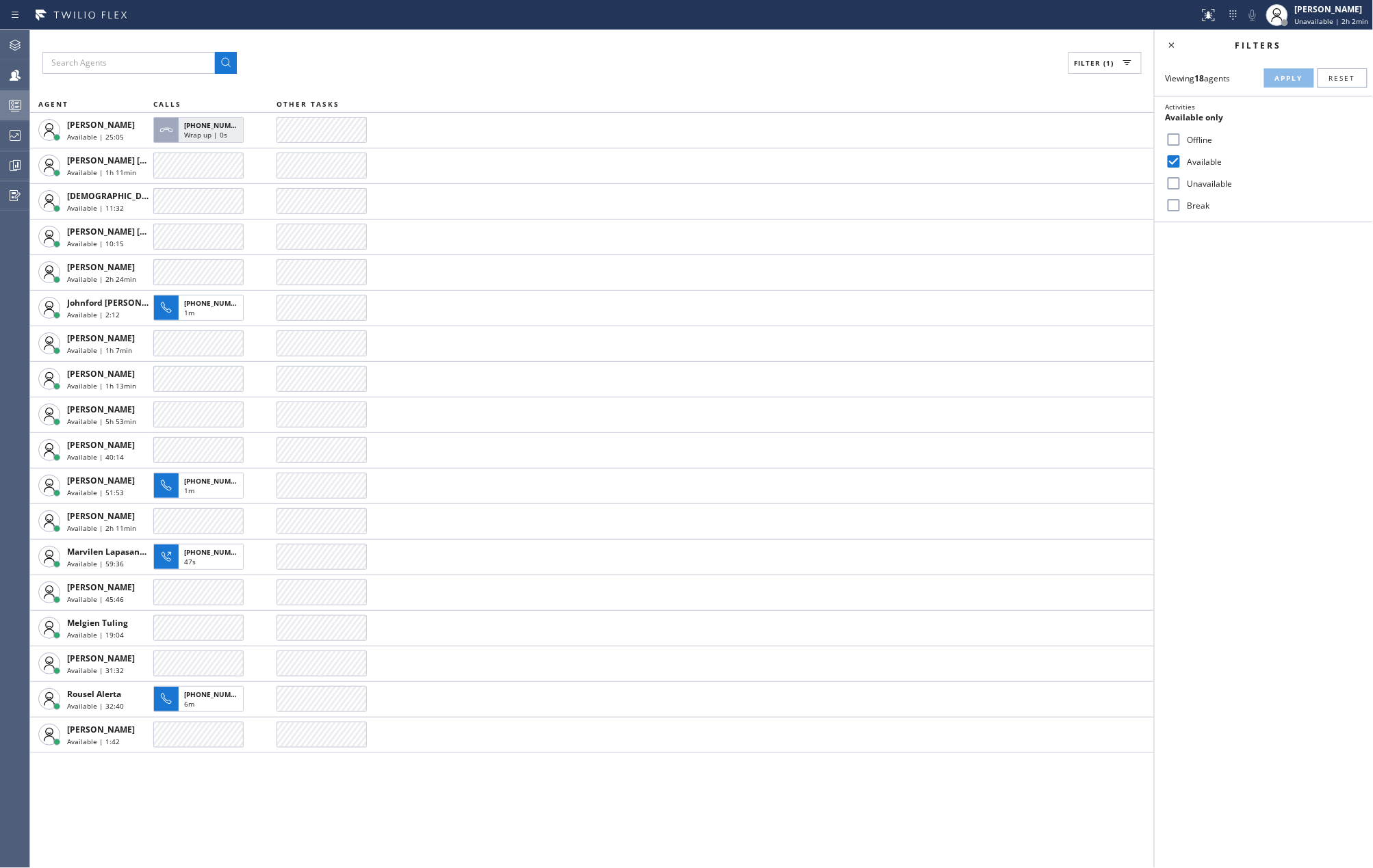
click at [10, 107] on icon at bounding box center [15, 105] width 16 height 16
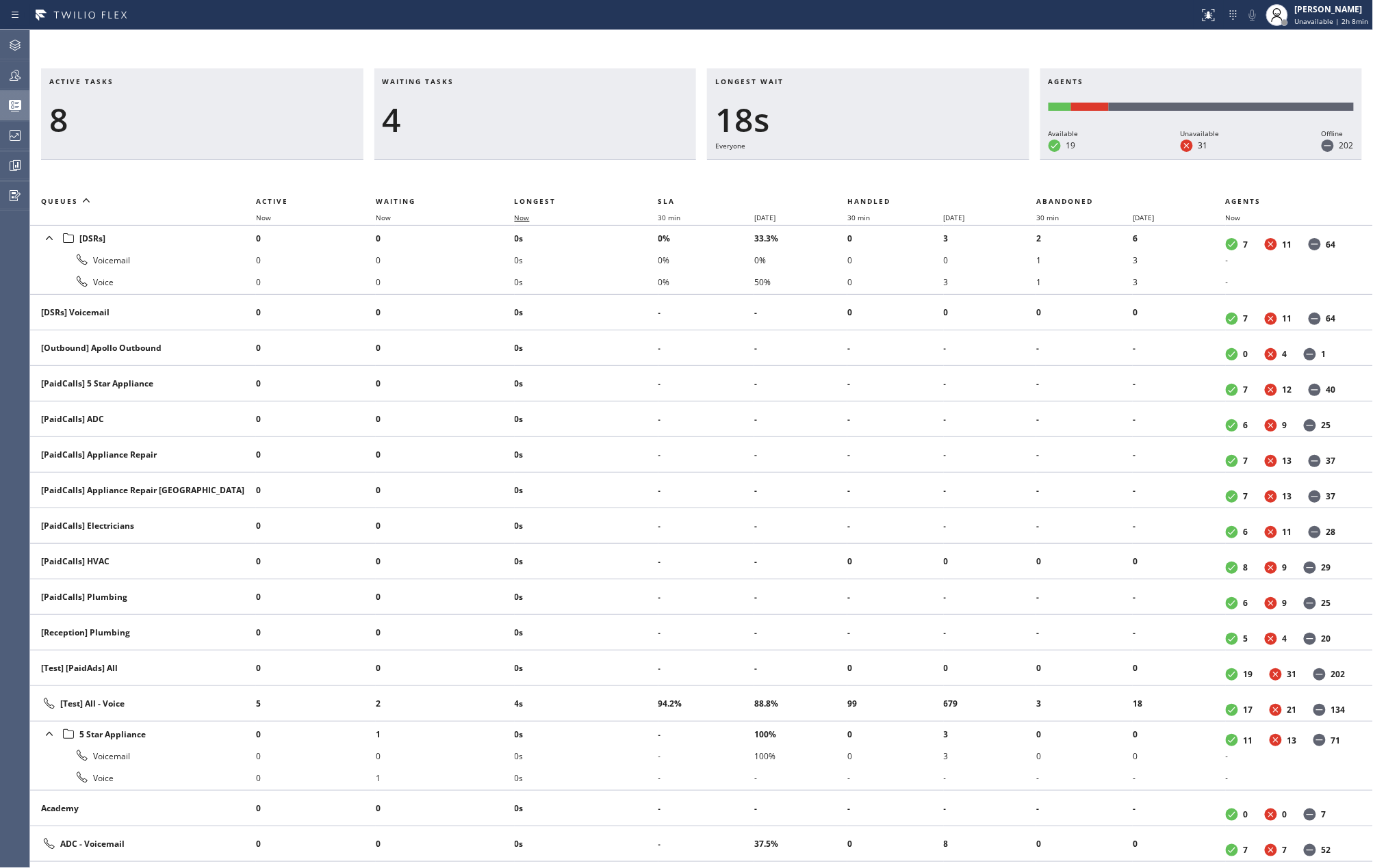
click at [519, 215] on span "Now" at bounding box center [522, 218] width 15 height 10
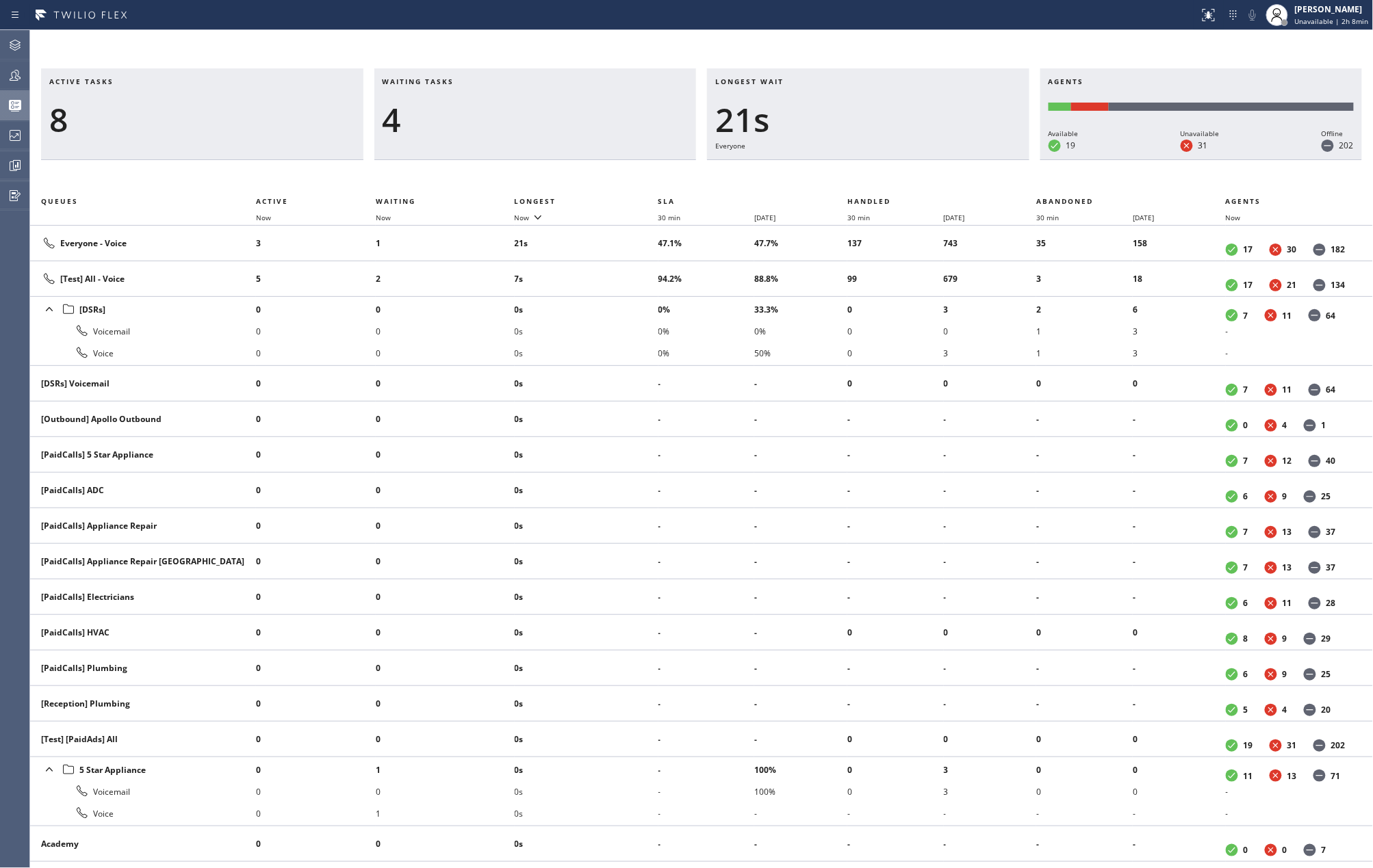
click at [18, 82] on icon at bounding box center [15, 75] width 16 height 16
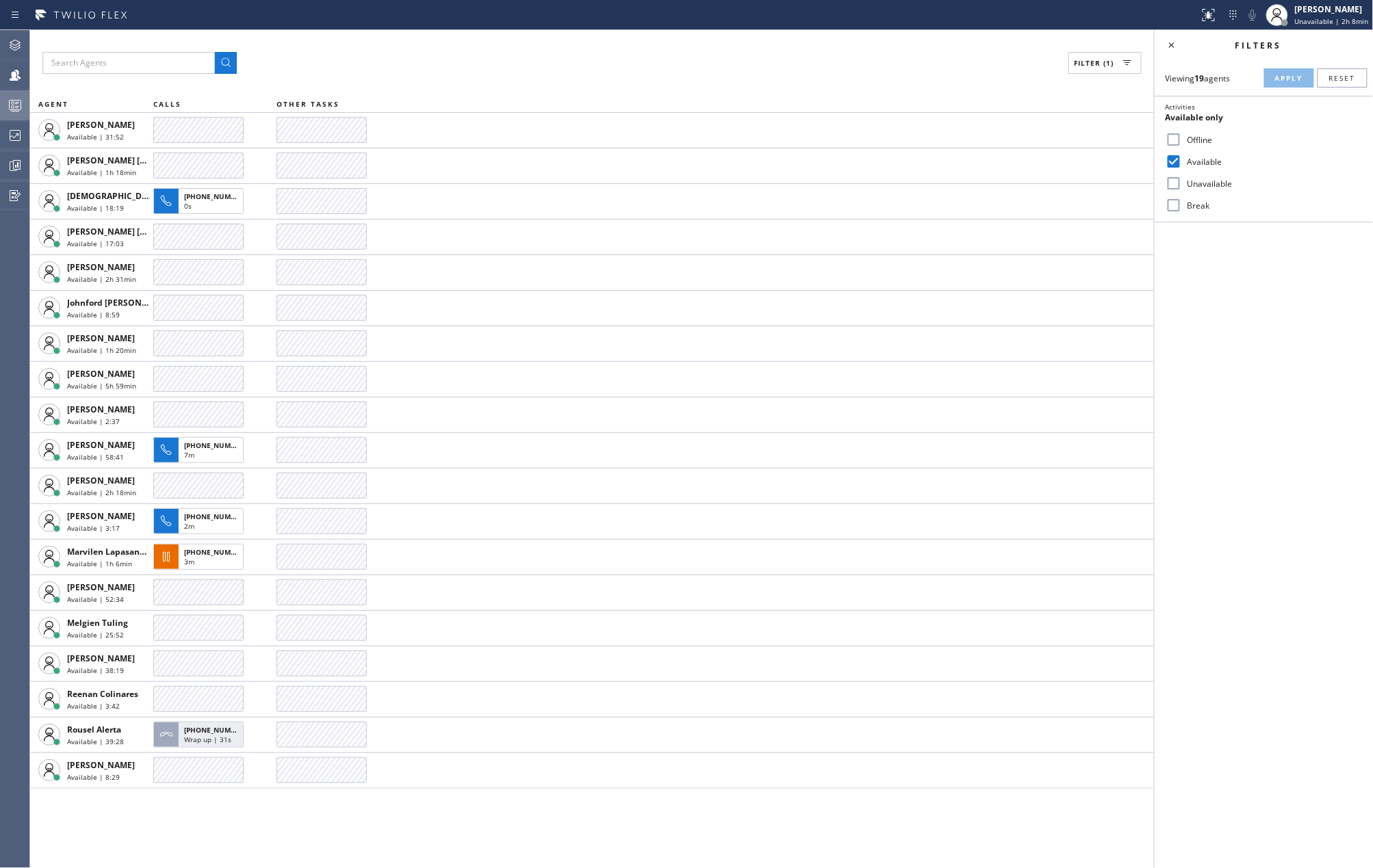
click at [1175, 205] on input "Break" at bounding box center [1173, 205] width 16 height 16
click at [1276, 77] on span "Apply" at bounding box center [1289, 77] width 28 height 10
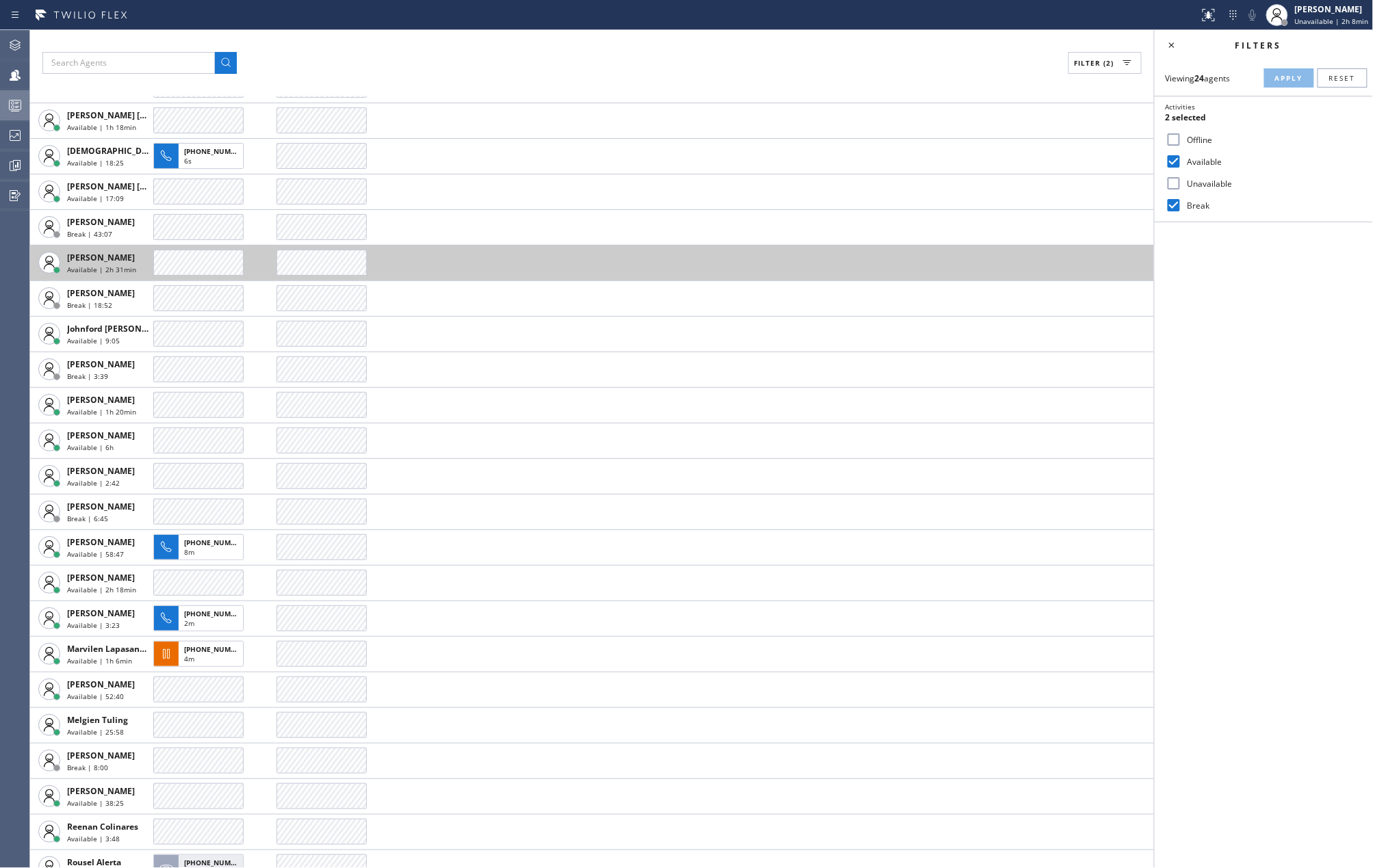
scroll to position [99, 0]
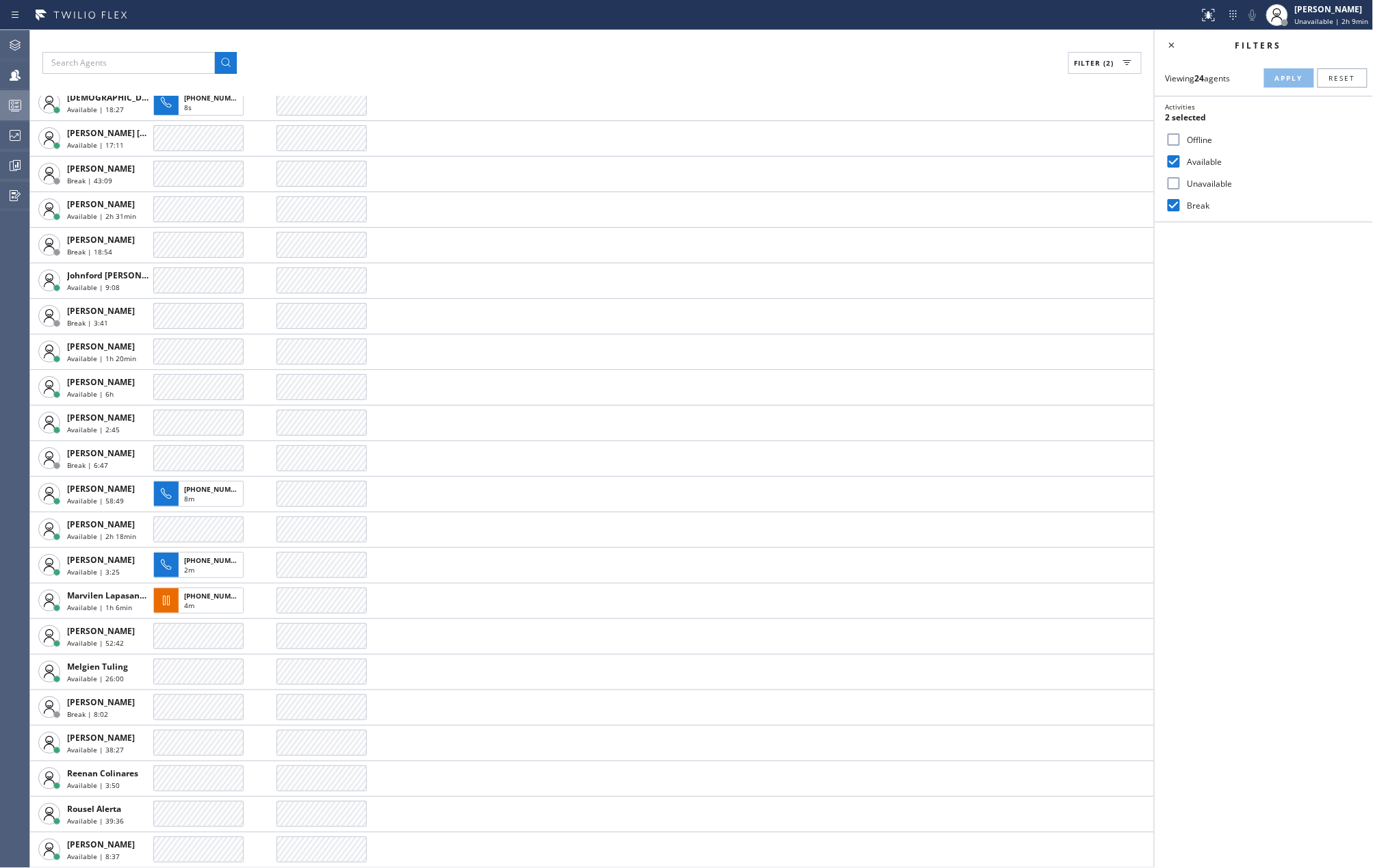
click at [11, 100] on icon at bounding box center [15, 105] width 16 height 16
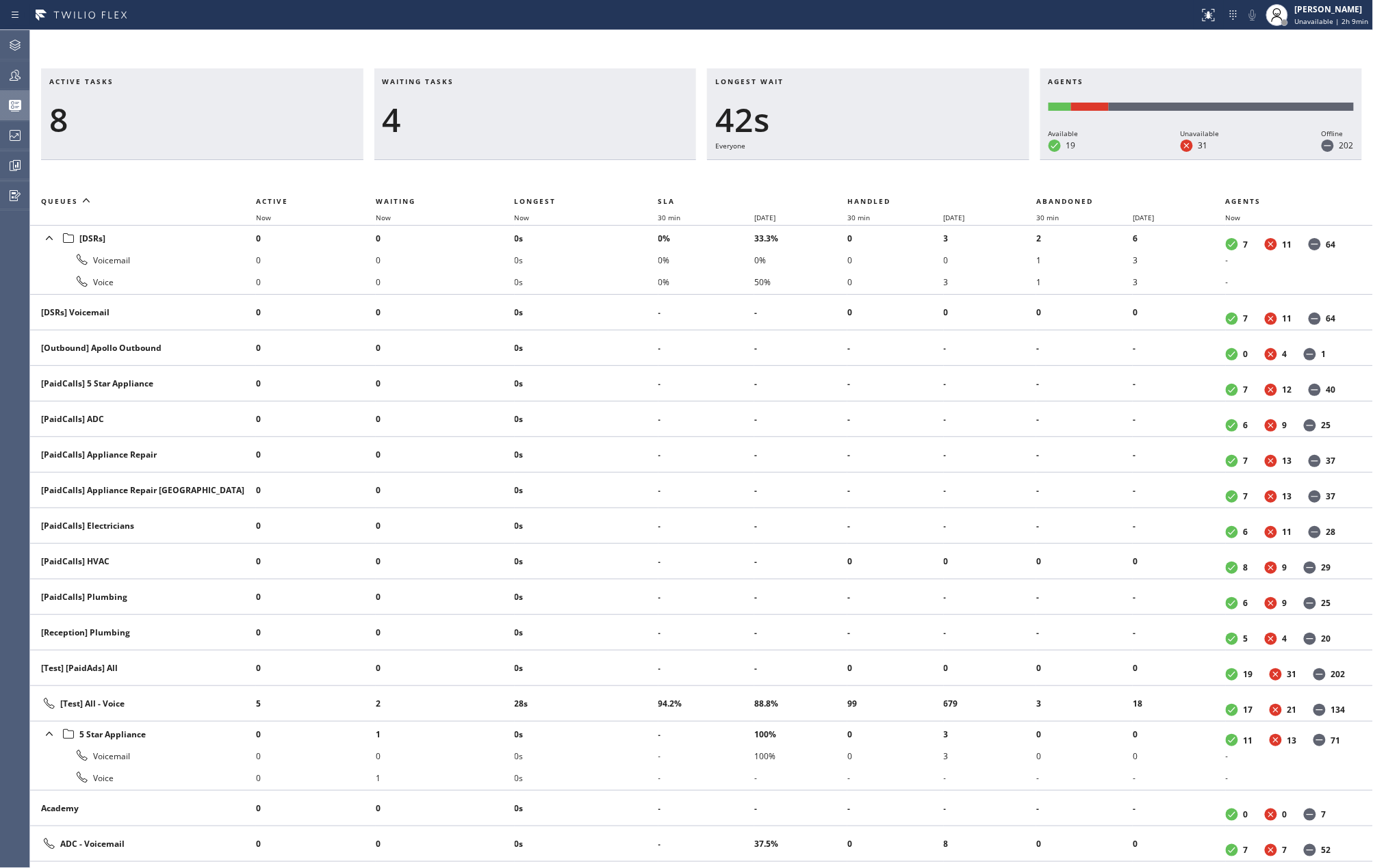
click at [514, 43] on div "Active tasks 8 Waiting tasks 4 Longest wait 42s Everyone Agents Available 19 Un…" at bounding box center [701, 449] width 1343 height 838
click at [526, 217] on span "Now" at bounding box center [522, 218] width 15 height 10
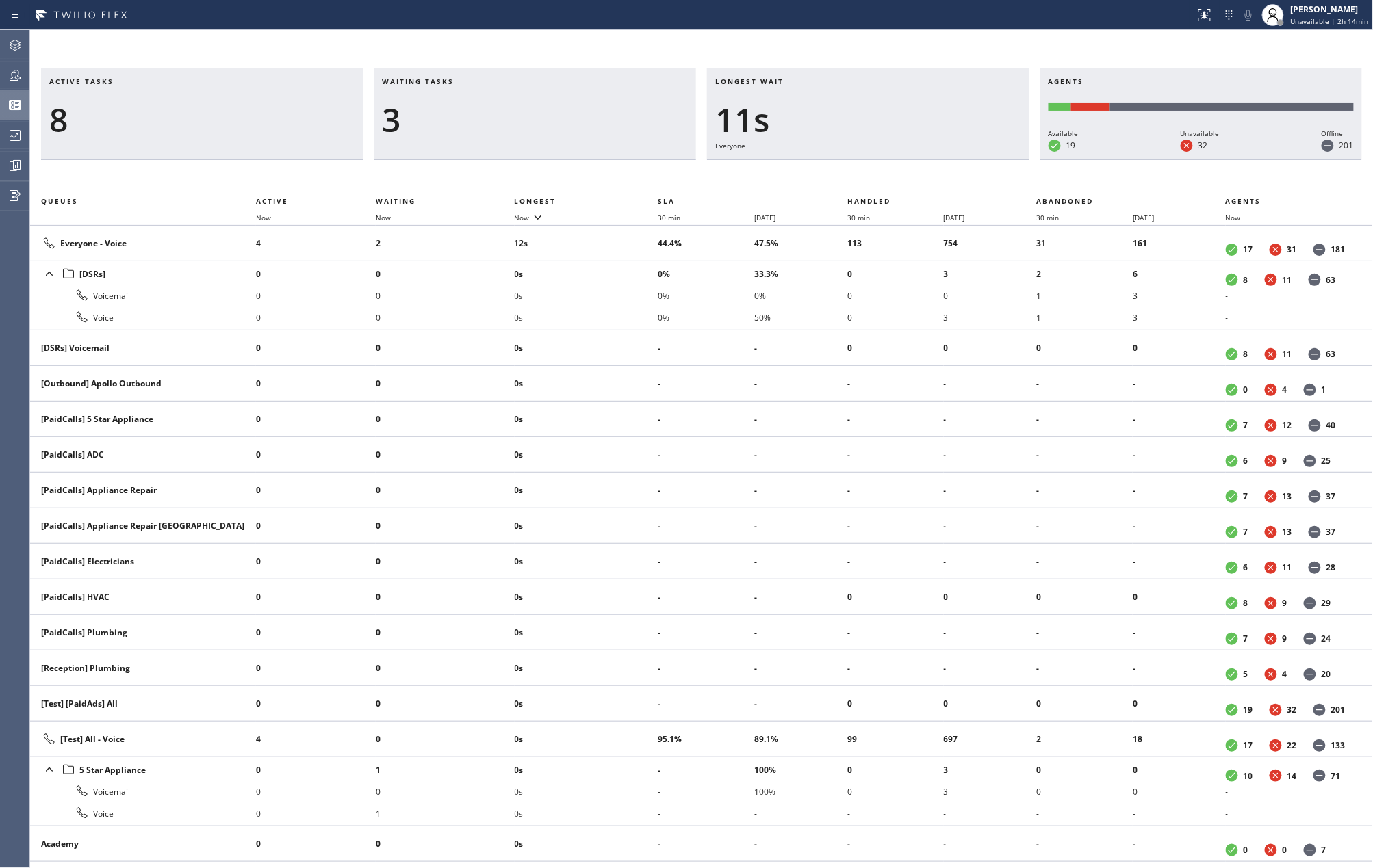
click at [10, 71] on icon at bounding box center [15, 75] width 16 height 16
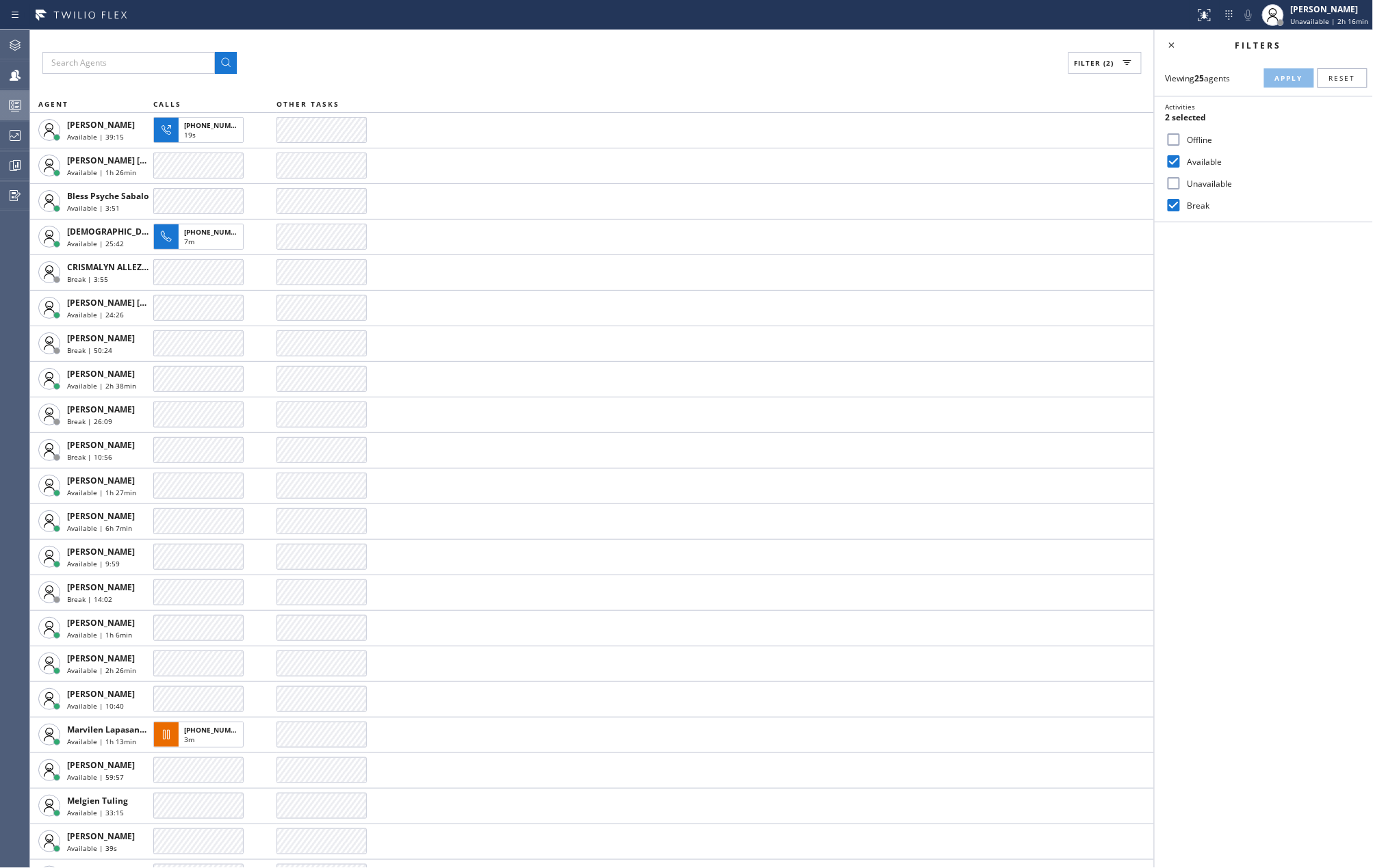
drag, startPoint x: 598, startPoint y: 69, endPoint x: 515, endPoint y: 102, distance: 89.3
click at [598, 69] on div "Filter (2)" at bounding box center [592, 63] width 1099 height 22
click at [13, 105] on icon at bounding box center [15, 105] width 16 height 16
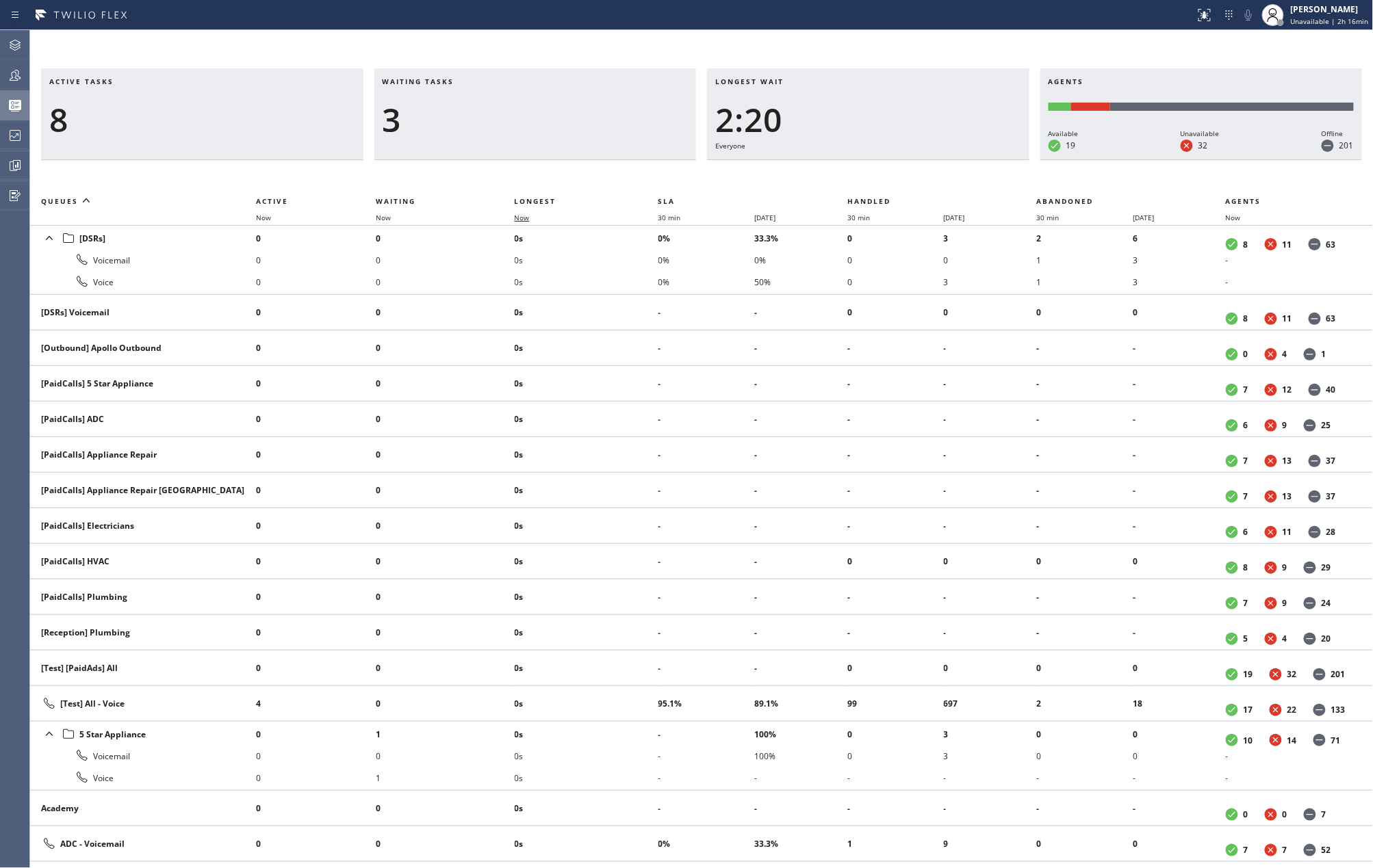
click at [534, 219] on span "Now" at bounding box center [530, 218] width 31 height 10
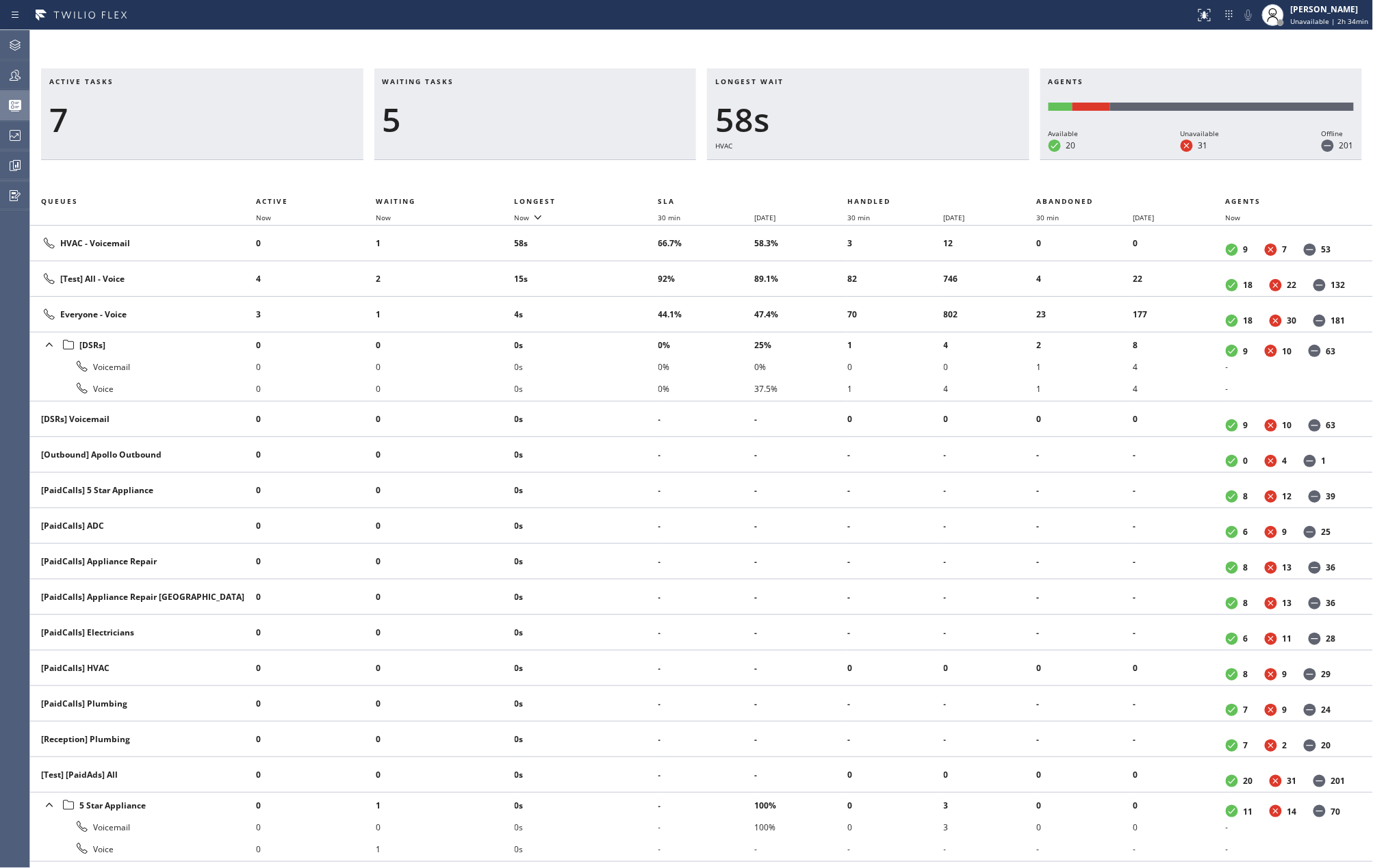
click at [606, 79] on h3 "Waiting tasks" at bounding box center [535, 86] width 306 height 20
click at [531, 219] on icon at bounding box center [538, 217] width 16 height 16
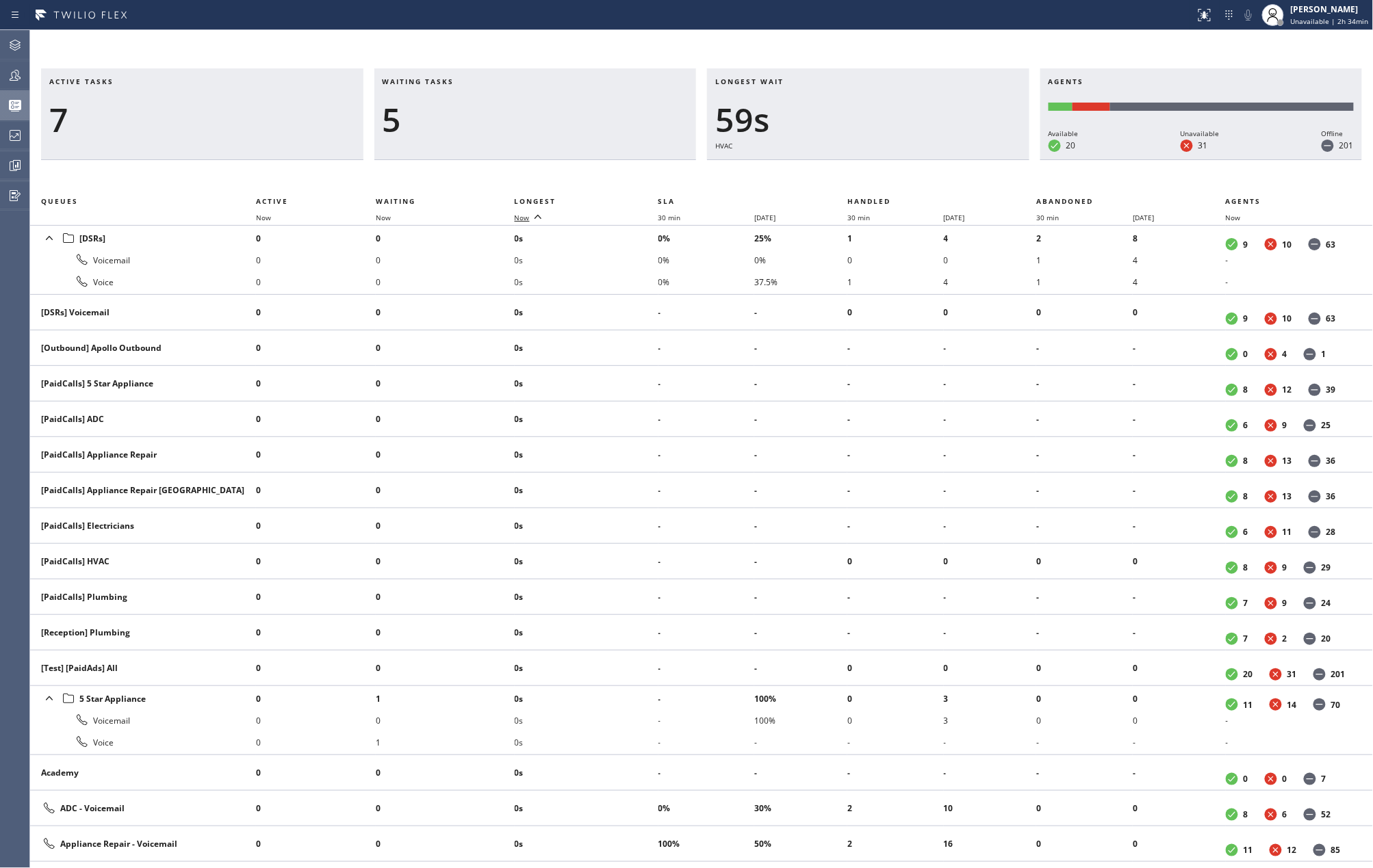
click at [531, 219] on icon at bounding box center [538, 217] width 16 height 16
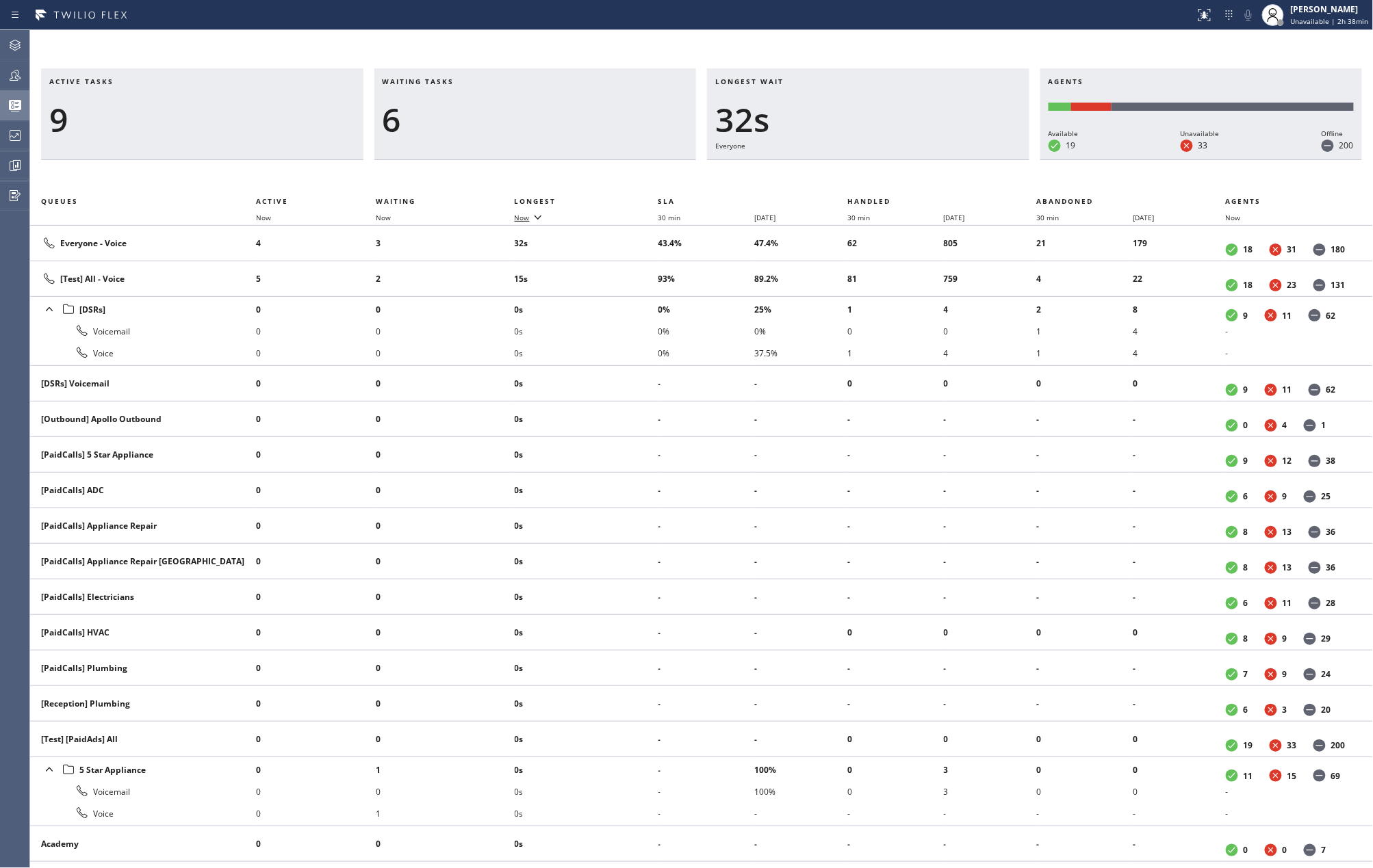
click at [526, 215] on span "Now" at bounding box center [522, 218] width 15 height 10
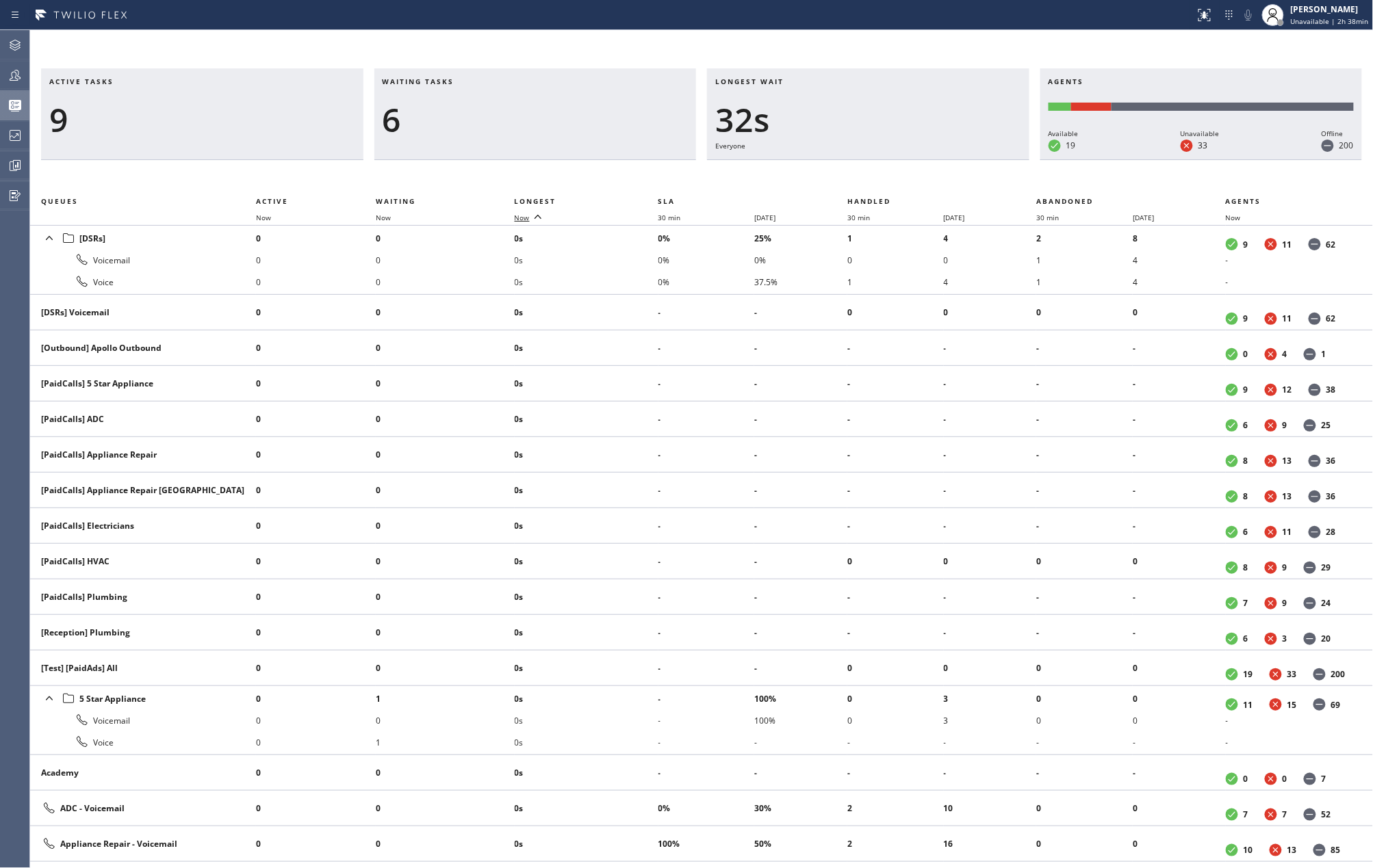
click at [526, 215] on span "Now" at bounding box center [522, 218] width 15 height 10
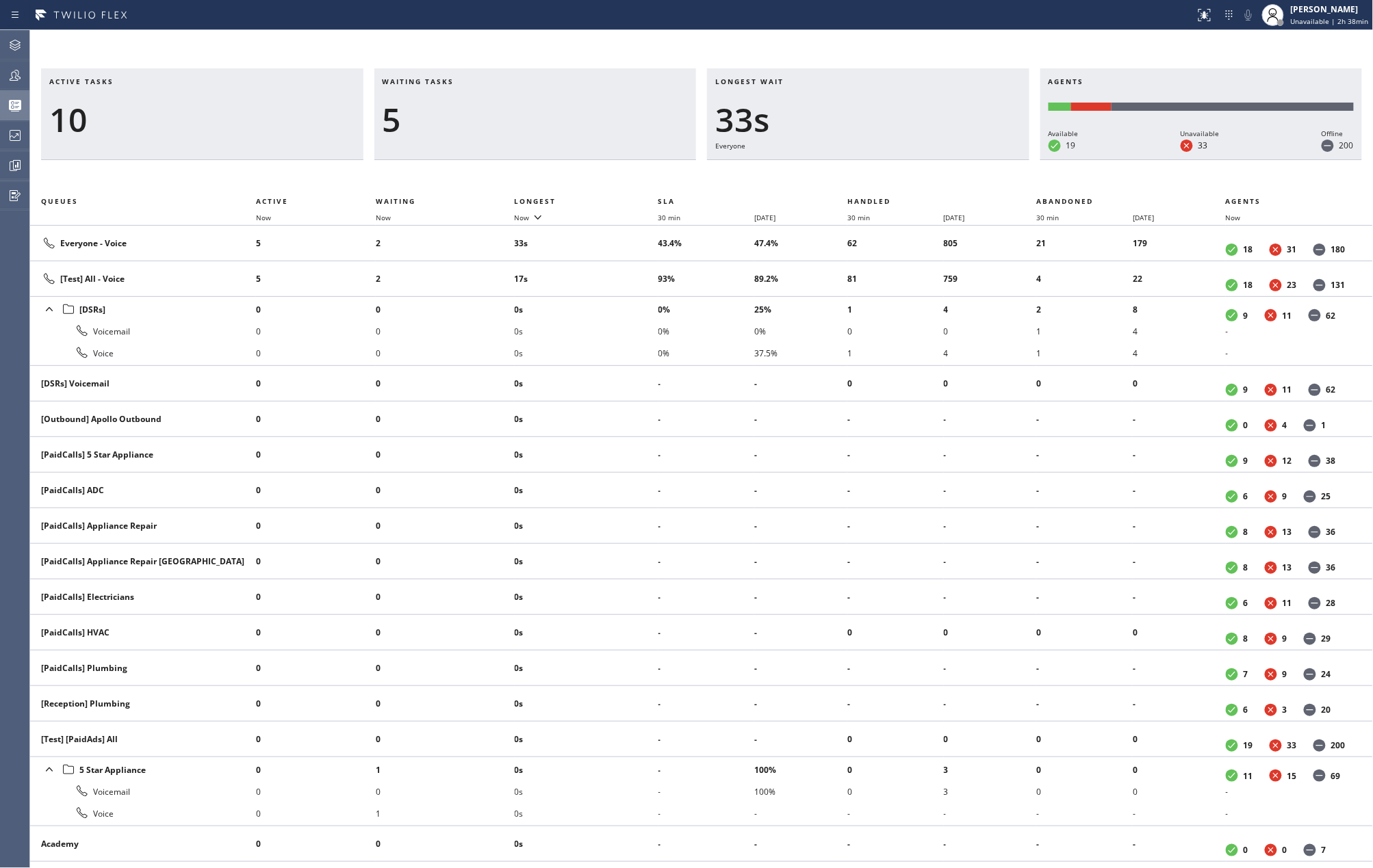
click at [13, 75] on icon at bounding box center [15, 75] width 16 height 16
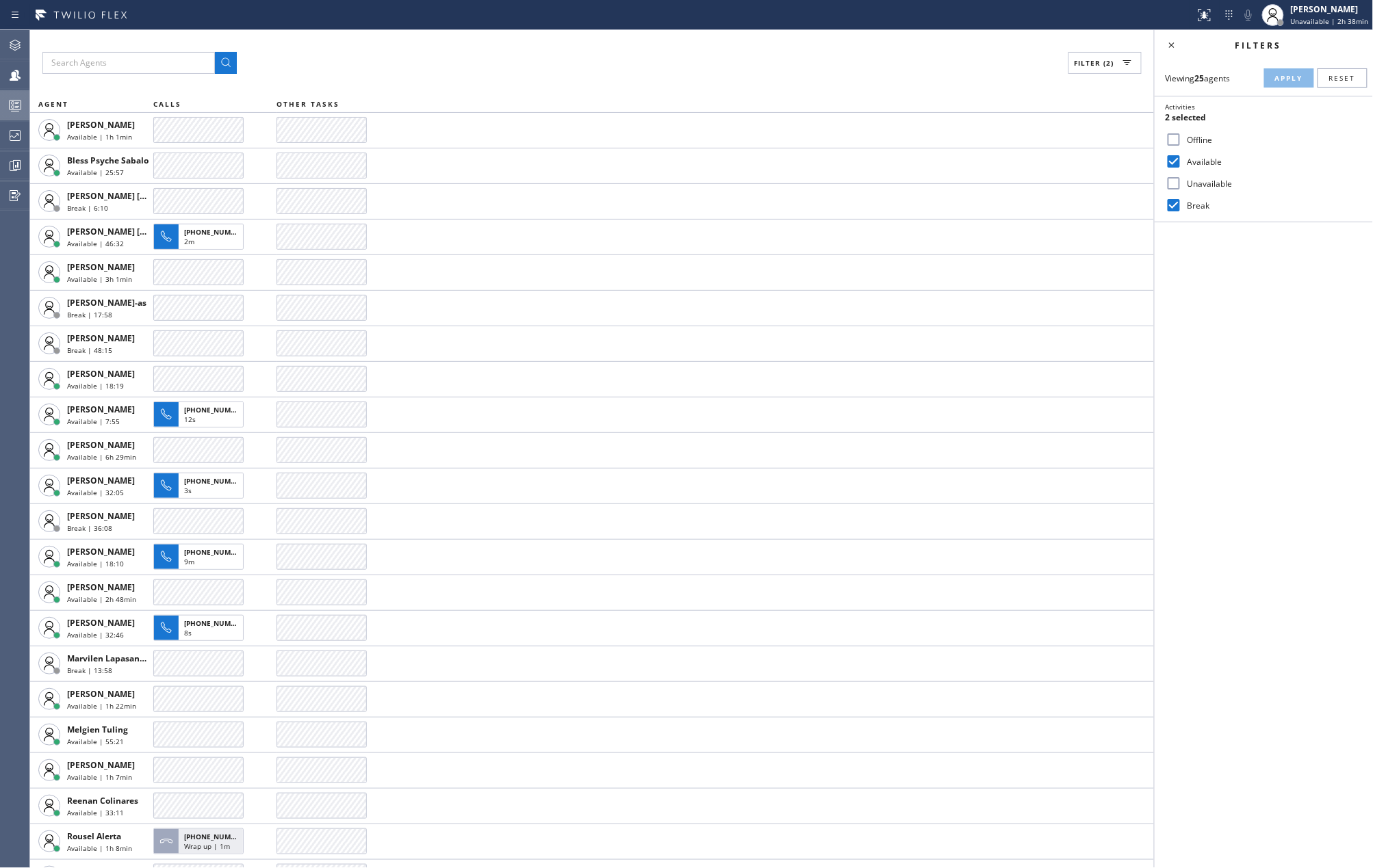
click at [1175, 201] on input "Break" at bounding box center [1173, 205] width 16 height 16
checkbox input "false"
click at [1274, 83] on button "Apply" at bounding box center [1289, 78] width 50 height 20
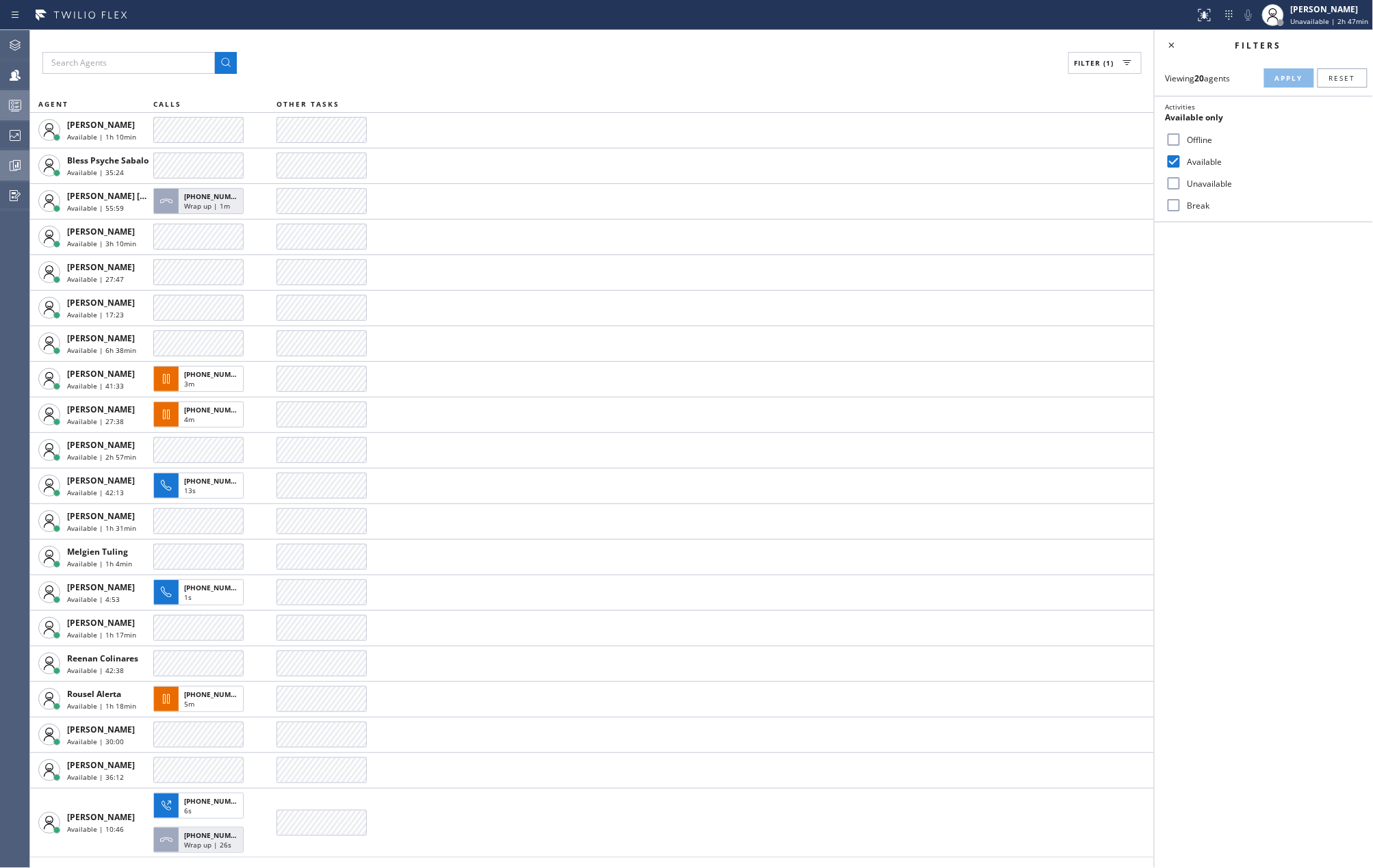
click at [10, 162] on icon at bounding box center [15, 165] width 16 height 16
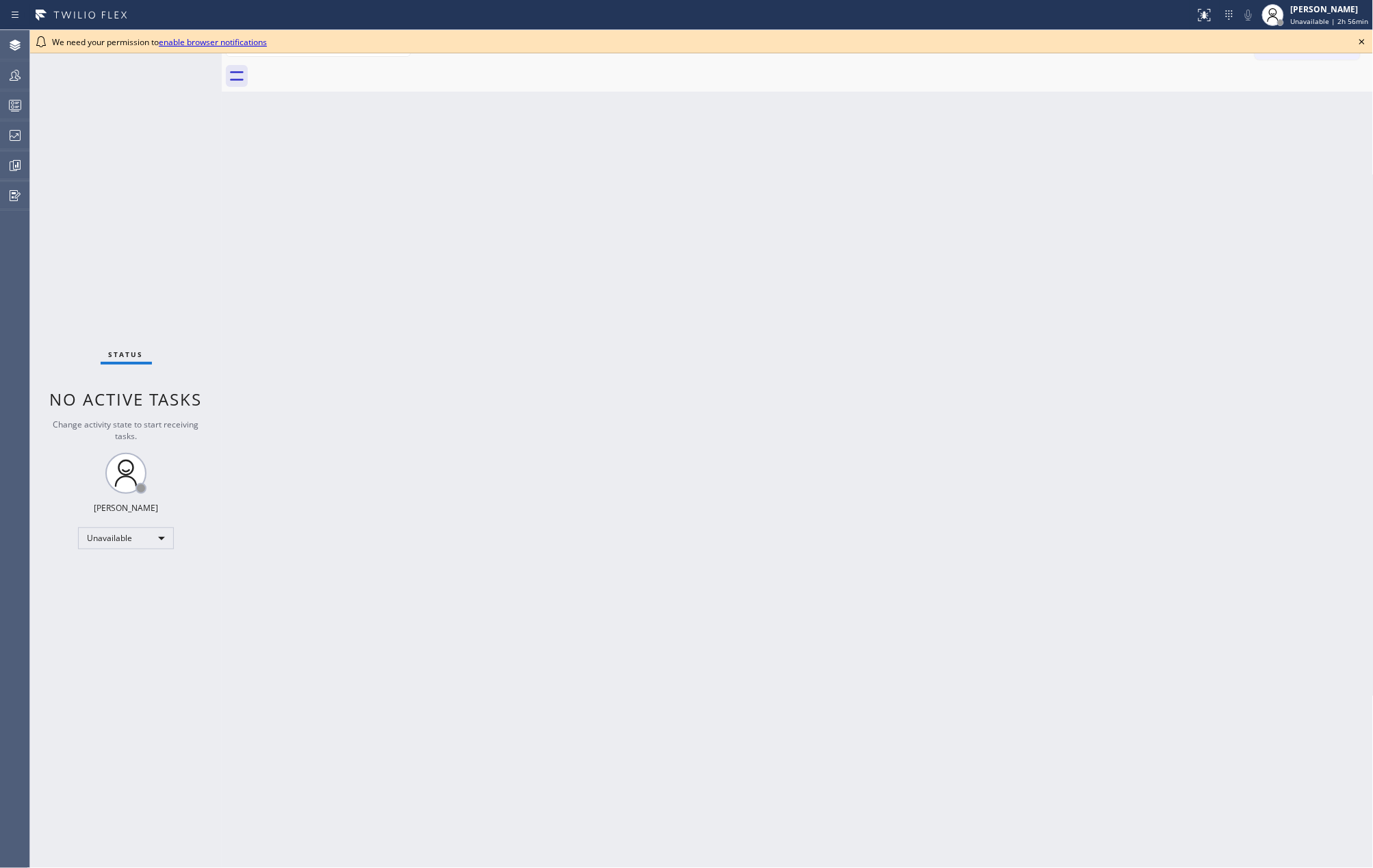
click at [1366, 43] on icon at bounding box center [1361, 42] width 16 height 16
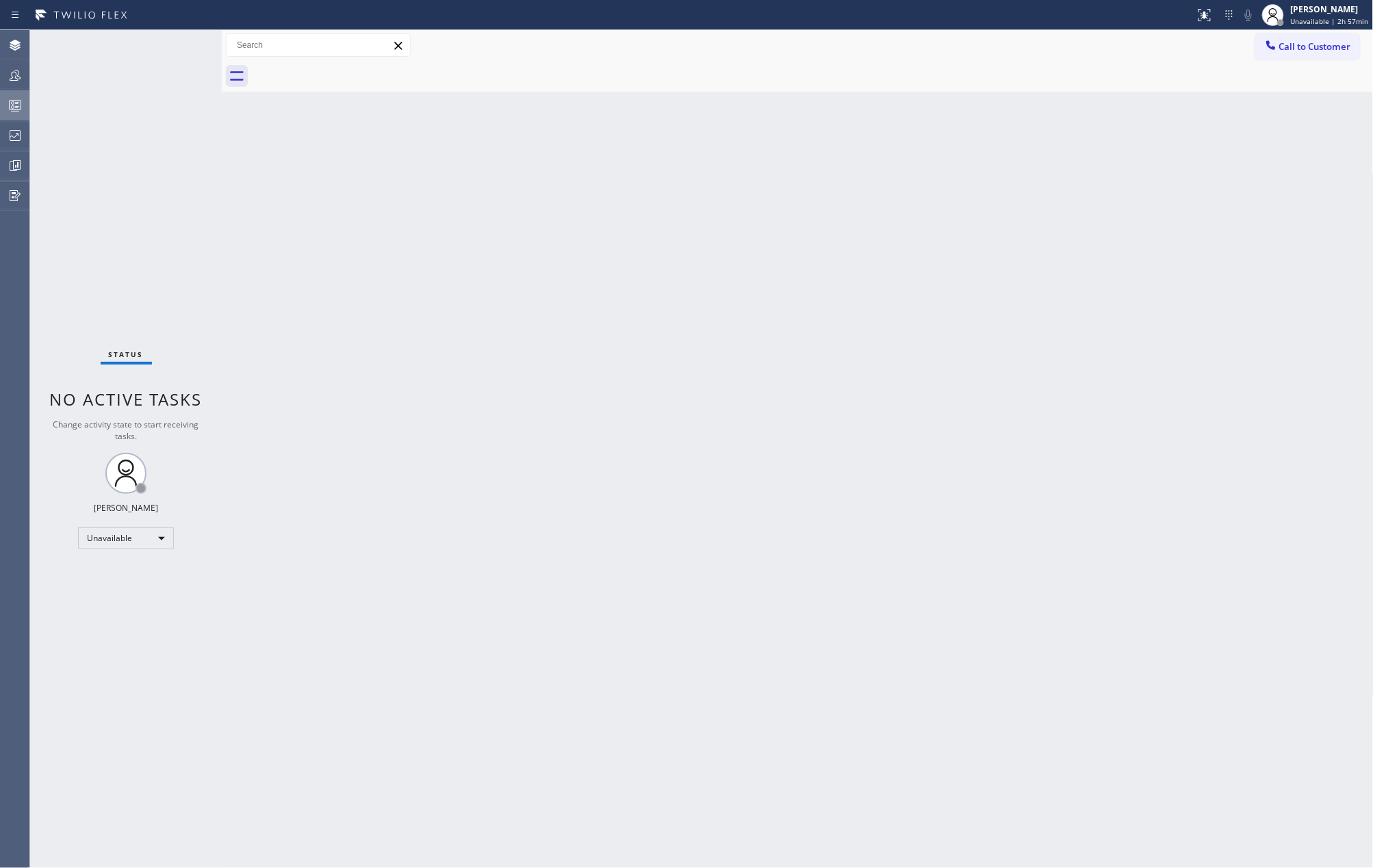
click at [12, 108] on icon at bounding box center [15, 105] width 16 height 16
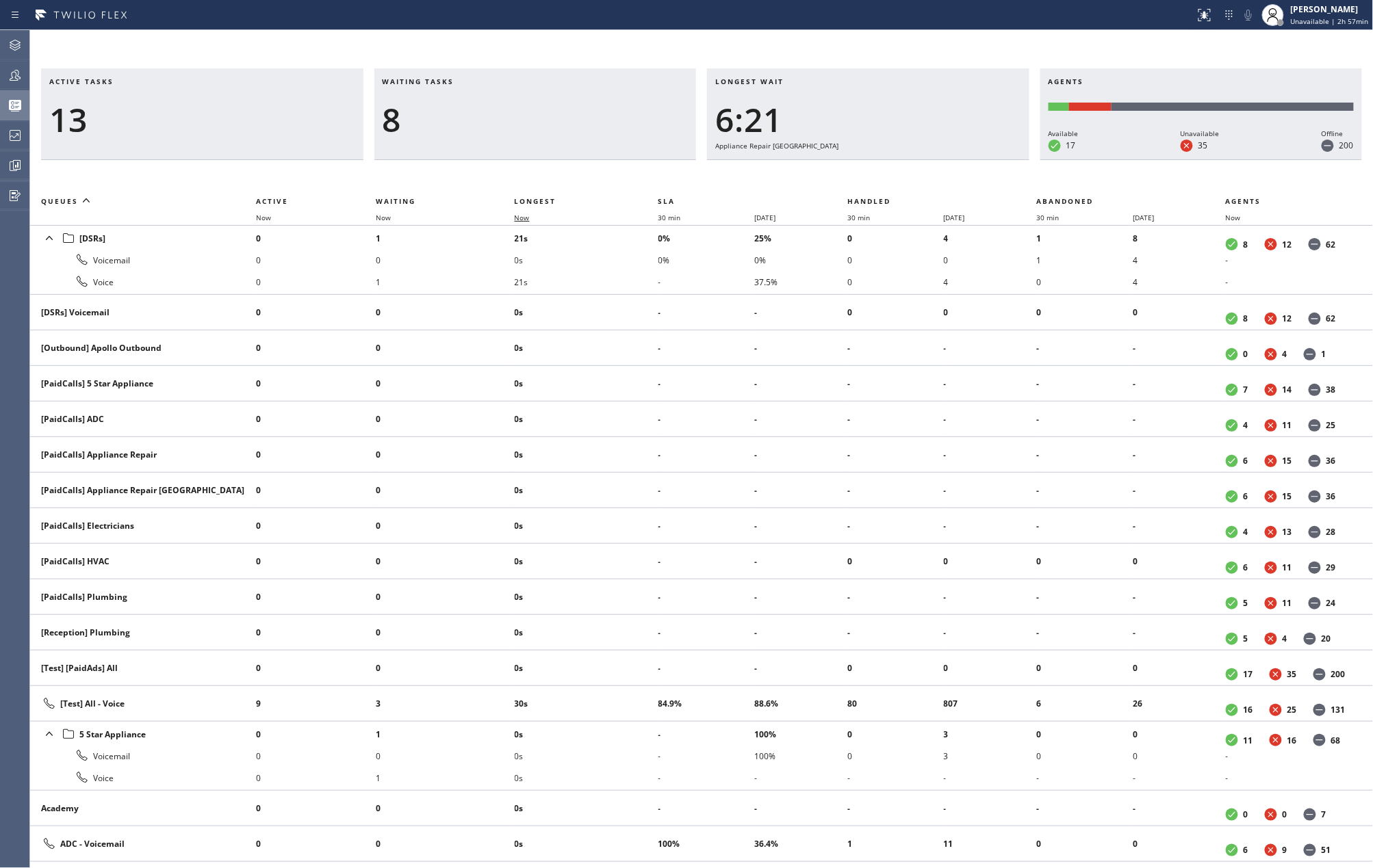
click at [527, 215] on span "Now" at bounding box center [522, 218] width 15 height 10
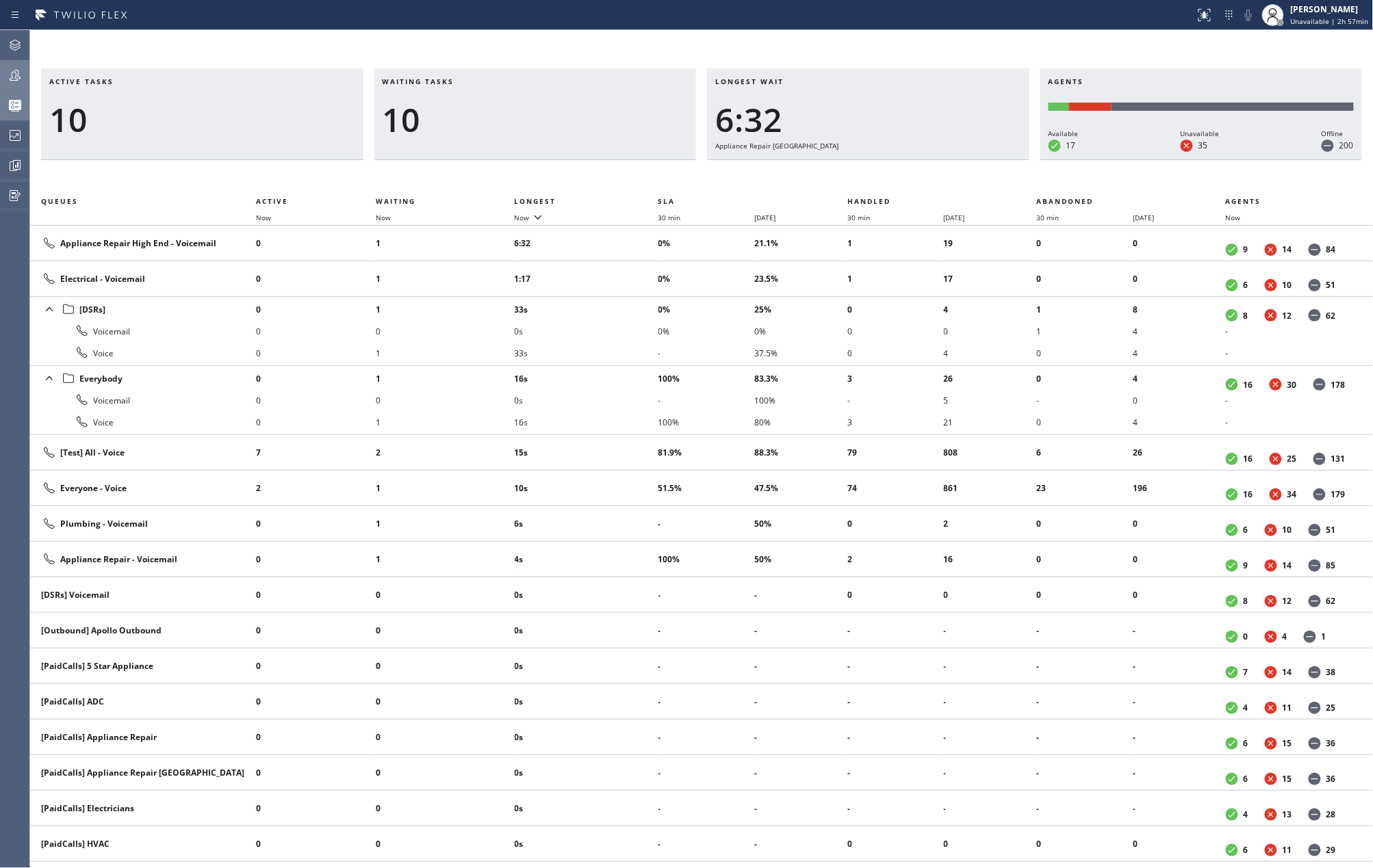
click at [17, 72] on icon at bounding box center [15, 75] width 16 height 16
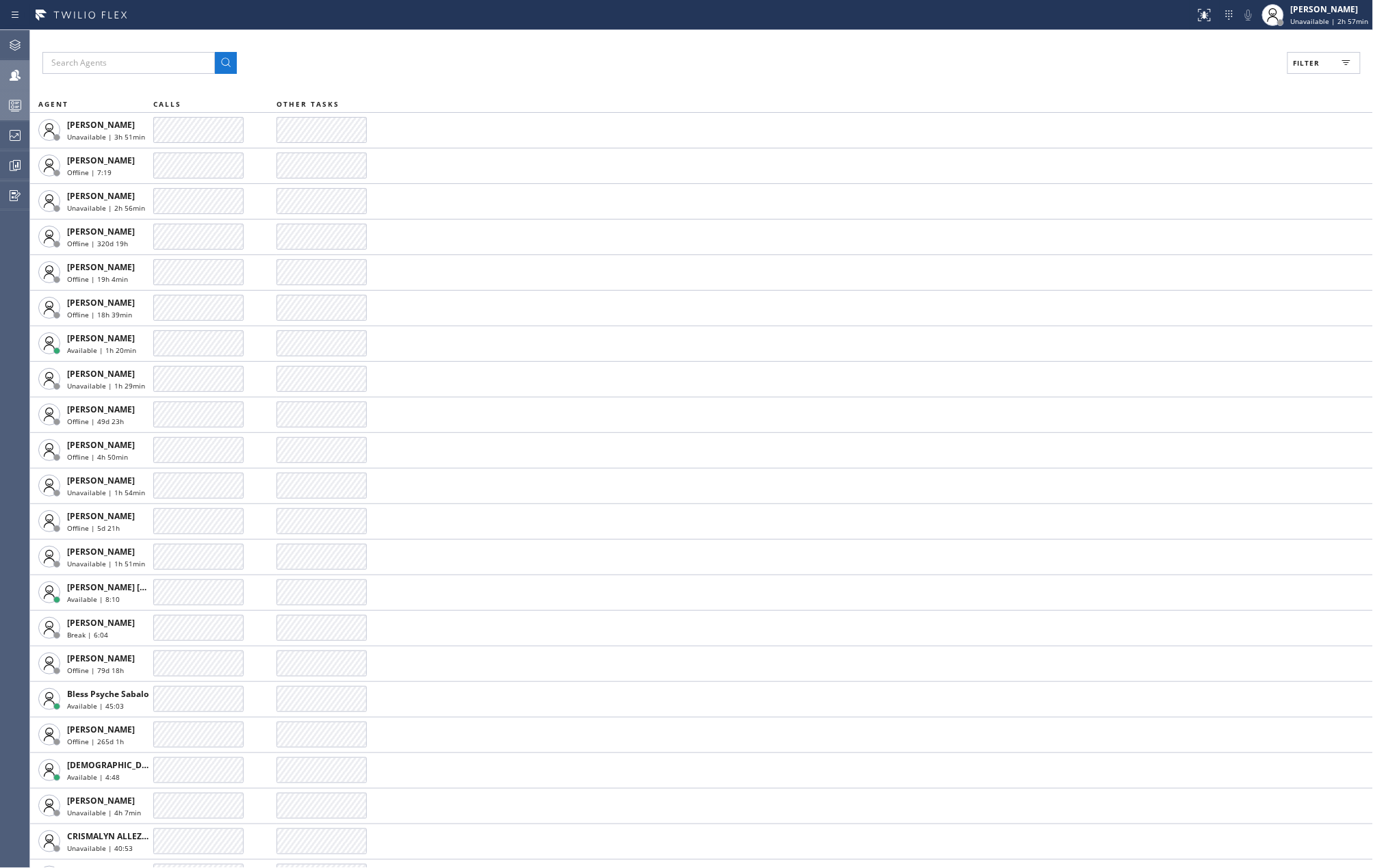
click at [1313, 58] on span "Filter" at bounding box center [1307, 62] width 27 height 10
click at [1177, 203] on input "Break" at bounding box center [1173, 205] width 16 height 16
click at [1290, 77] on span "Apply" at bounding box center [1289, 77] width 28 height 10
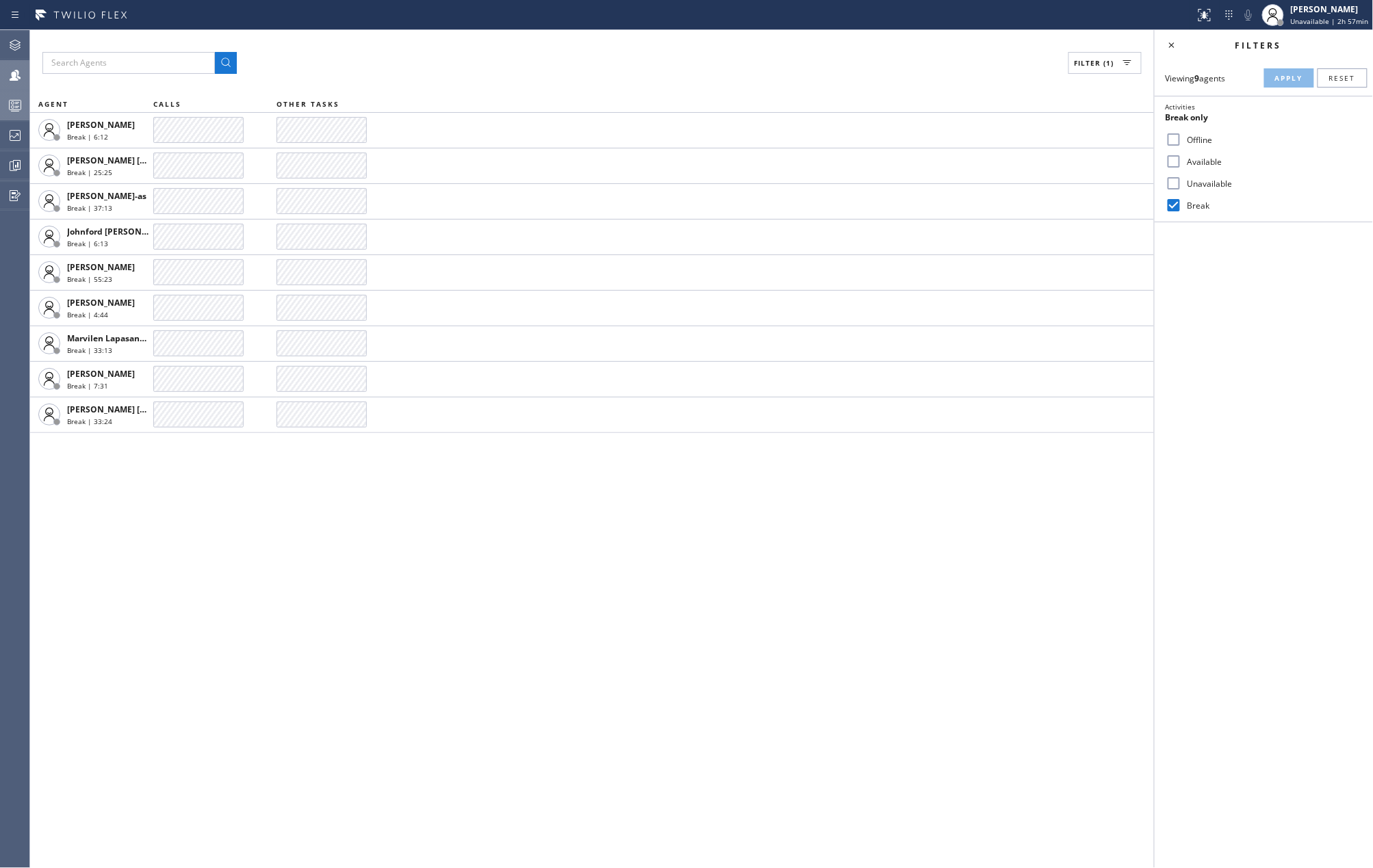
drag, startPoint x: 10, startPoint y: 42, endPoint x: 86, endPoint y: 42, distance: 76.0
click at [10, 42] on icon at bounding box center [15, 45] width 16 height 16
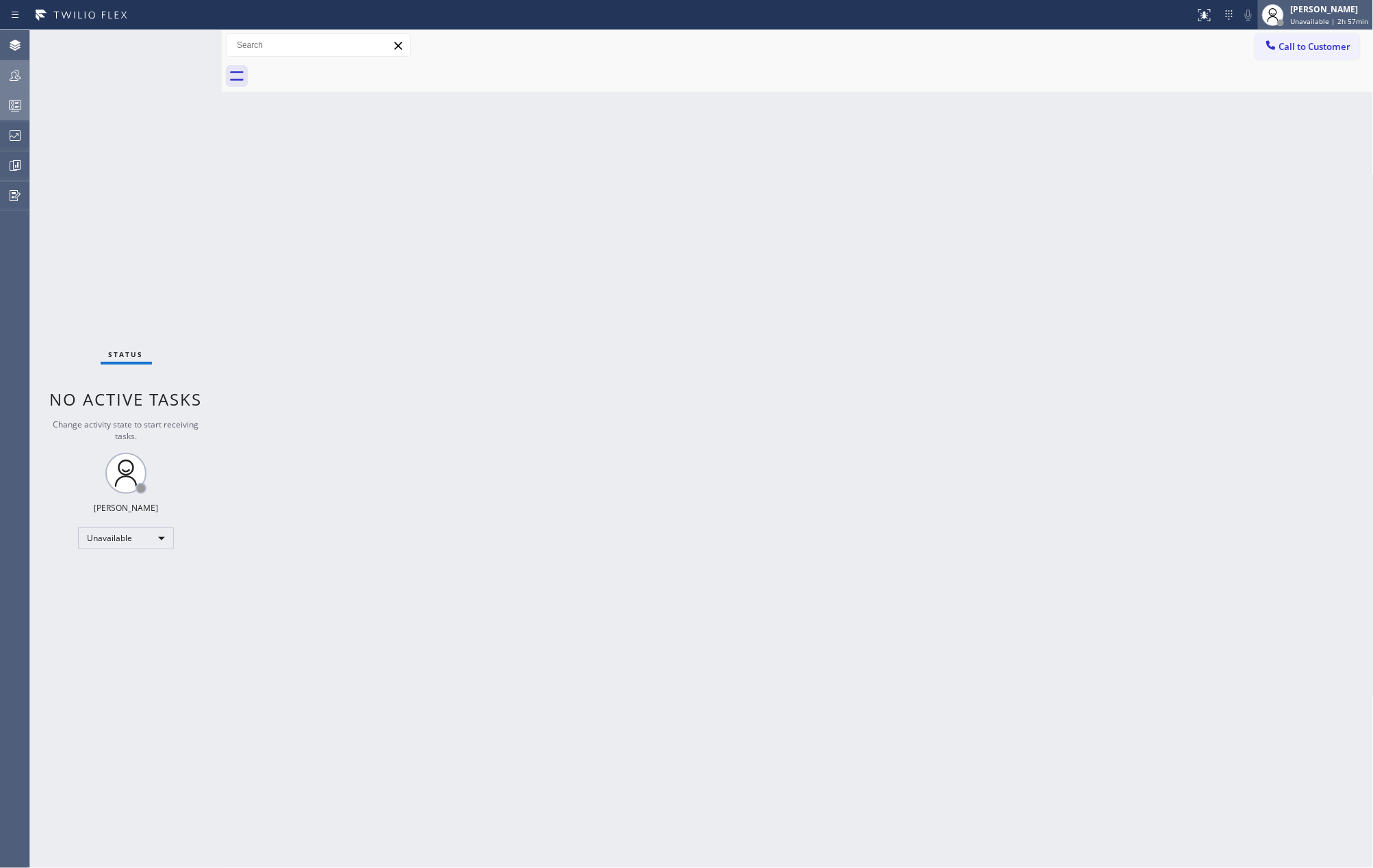
click at [1310, 20] on span "Unavailable | 2h 57min" at bounding box center [1329, 20] width 78 height 10
click at [1269, 64] on button "Available" at bounding box center [1305, 73] width 137 height 18
click at [12, 104] on circle at bounding box center [12, 103] width 3 height 3
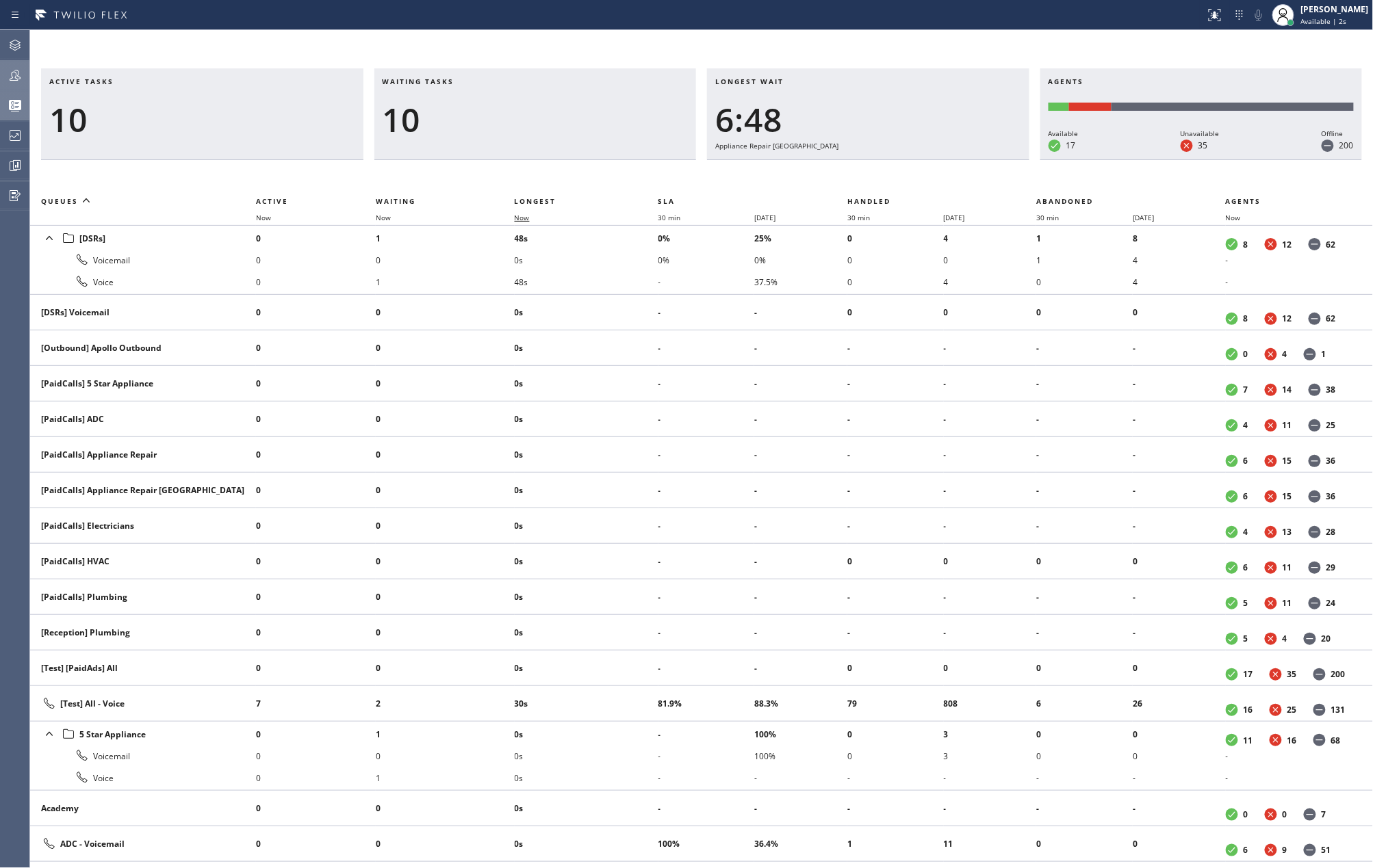
click at [523, 214] on span "Now" at bounding box center [522, 218] width 15 height 10
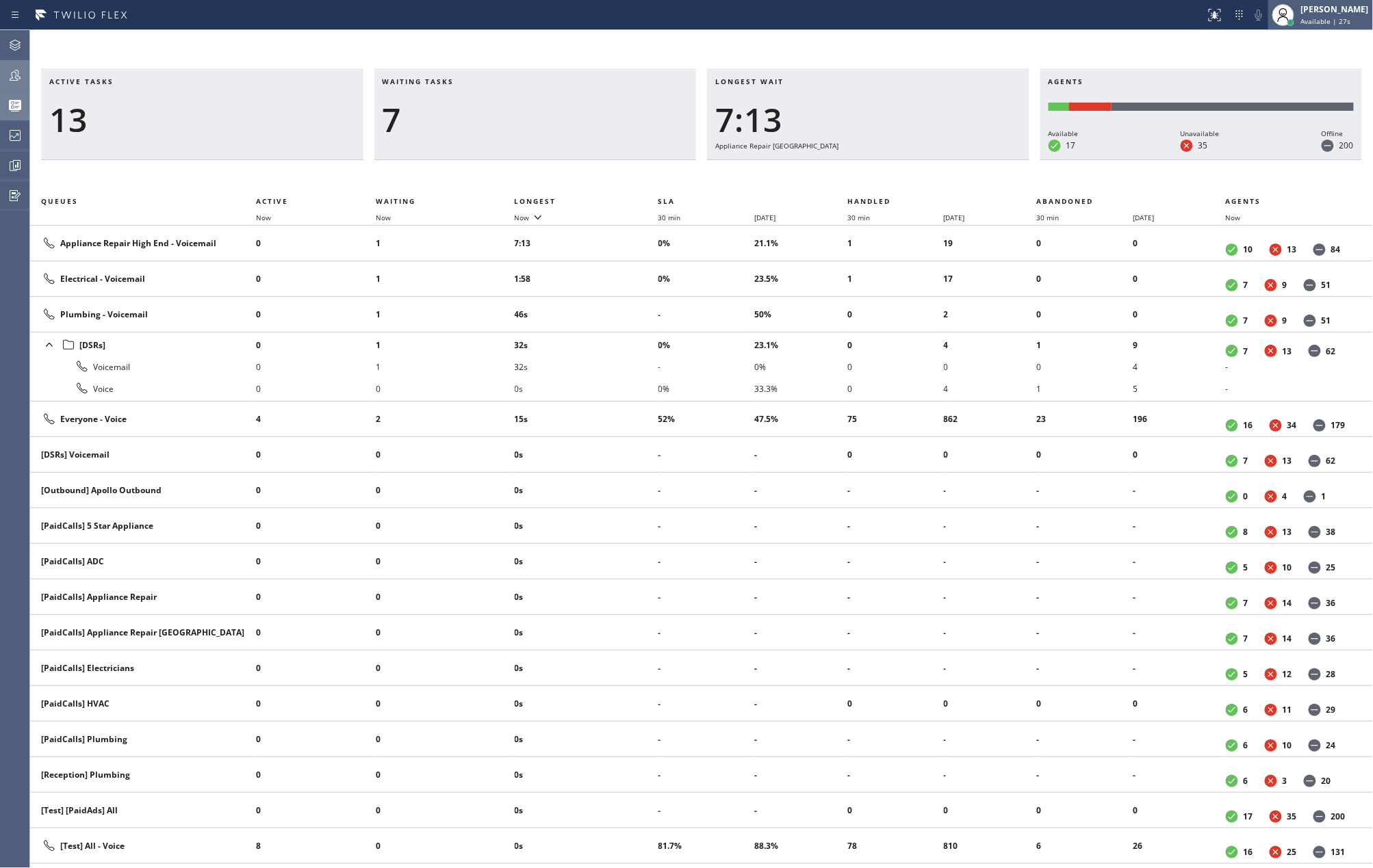
click at [1325, 15] on div "[PERSON_NAME] Available | 27s" at bounding box center [1336, 14] width 75 height 24
click at [1284, 83] on button "Unavailable" at bounding box center [1305, 91] width 137 height 18
click at [17, 73] on icon at bounding box center [15, 75] width 16 height 16
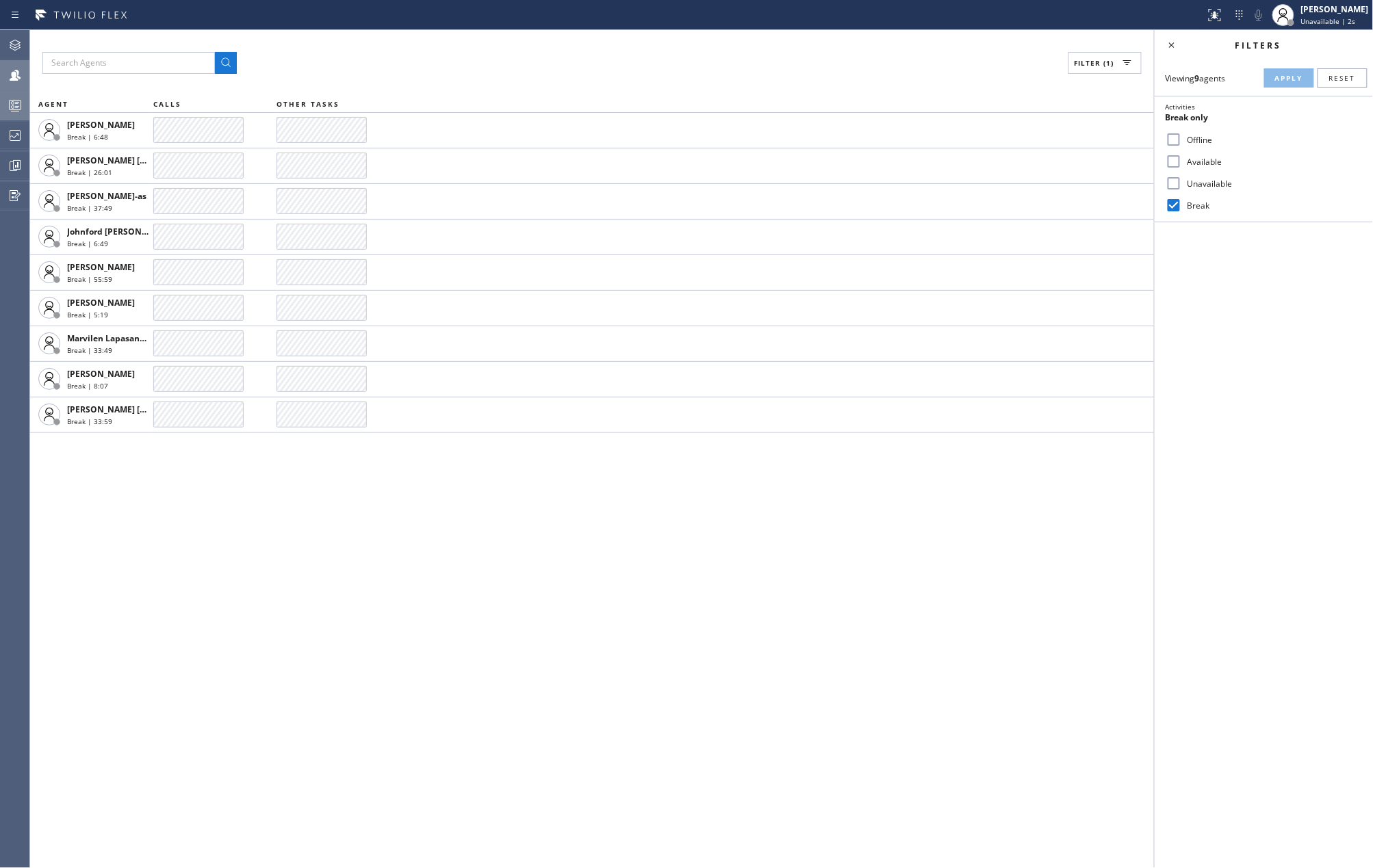
drag, startPoint x: 1175, startPoint y: 203, endPoint x: 1177, endPoint y: 176, distance: 27.1
click at [1175, 203] on input "Break" at bounding box center [1173, 205] width 16 height 16
checkbox input "false"
click at [1177, 159] on input "Available" at bounding box center [1173, 162] width 16 height 16
checkbox input "true"
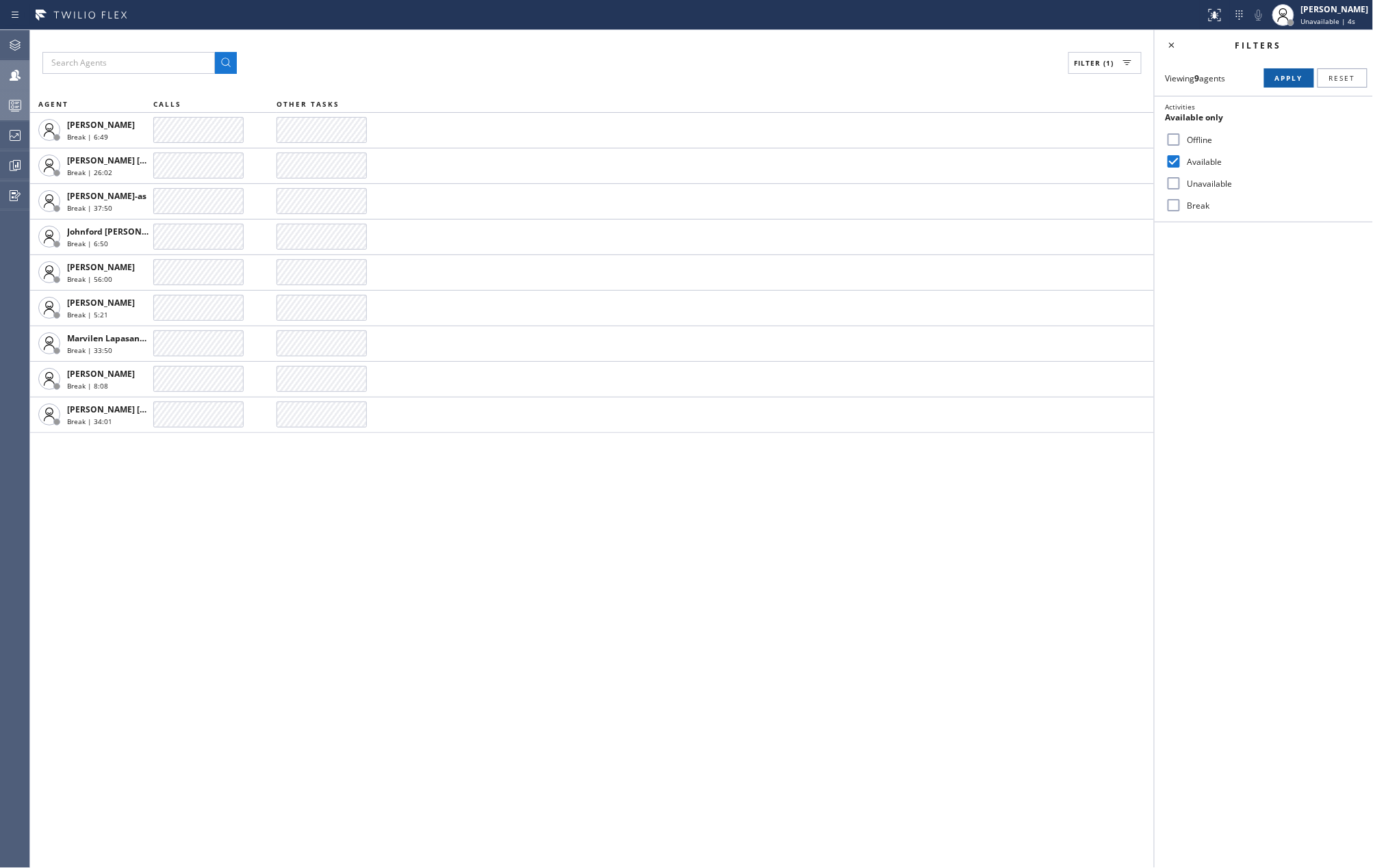
click at [1276, 78] on span "Apply" at bounding box center [1289, 77] width 28 height 10
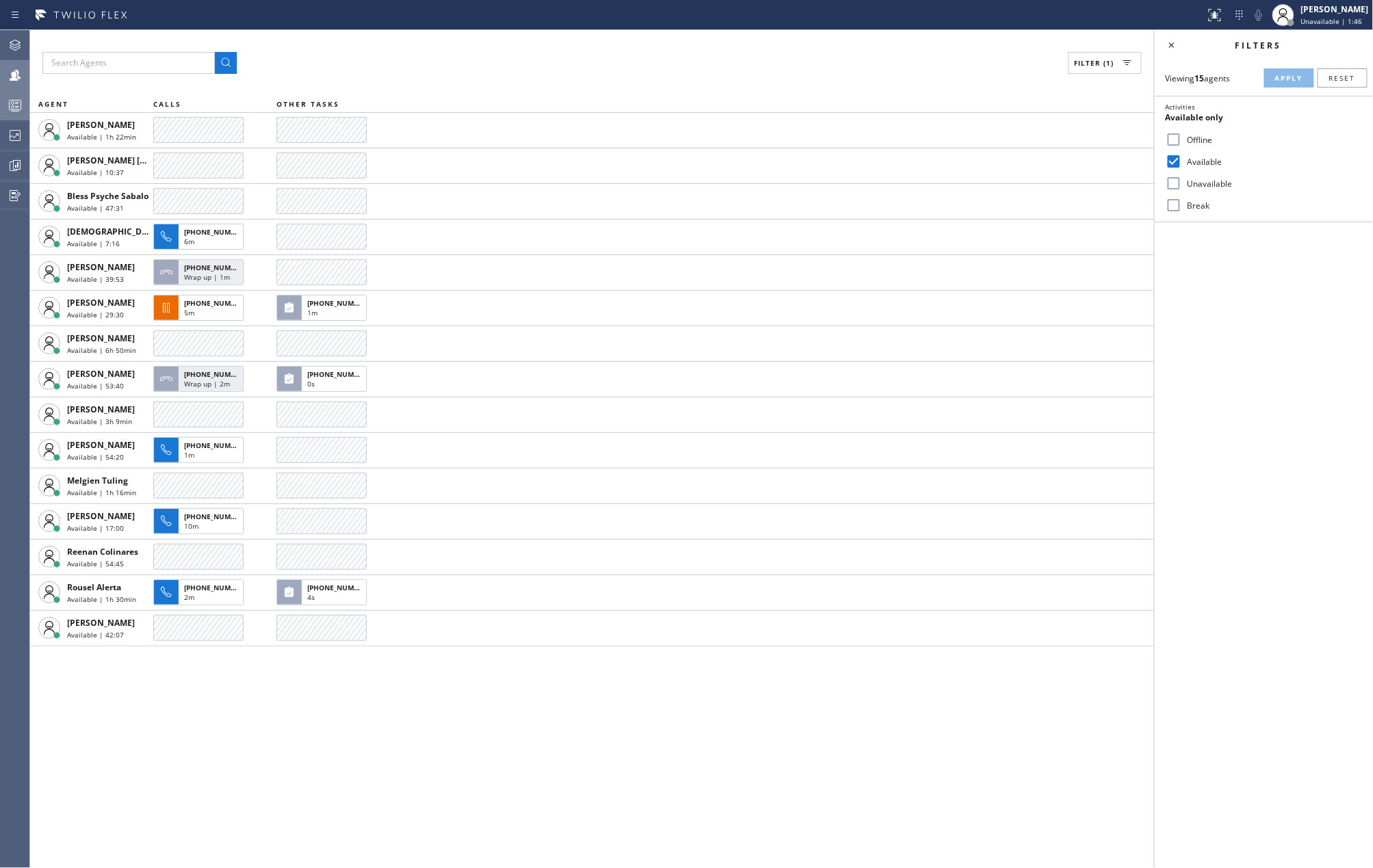
click at [15, 108] on icon at bounding box center [15, 108] width 7 height 9
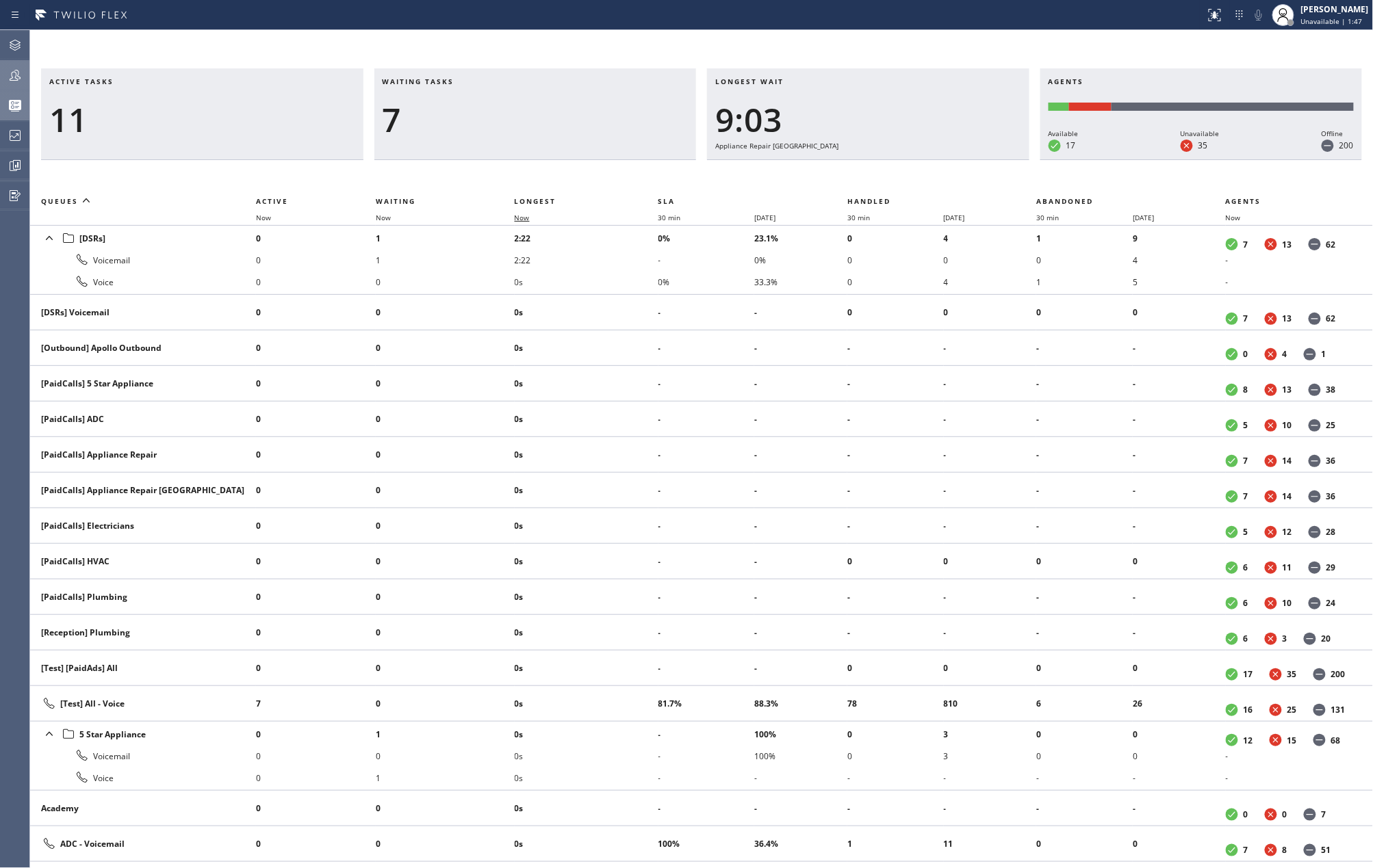
click at [530, 215] on span "Now" at bounding box center [522, 218] width 15 height 10
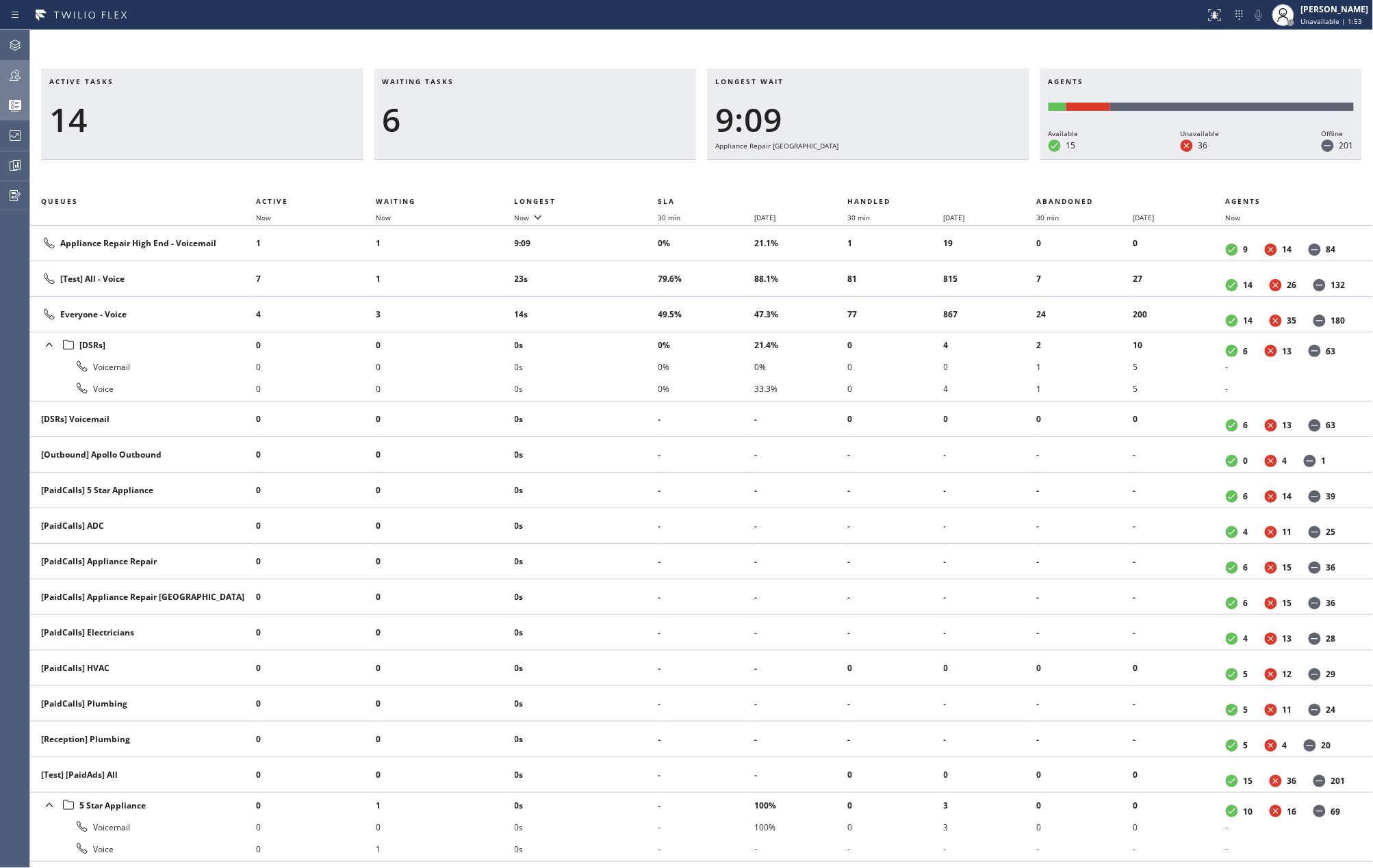
click at [20, 78] on icon at bounding box center [15, 76] width 11 height 11
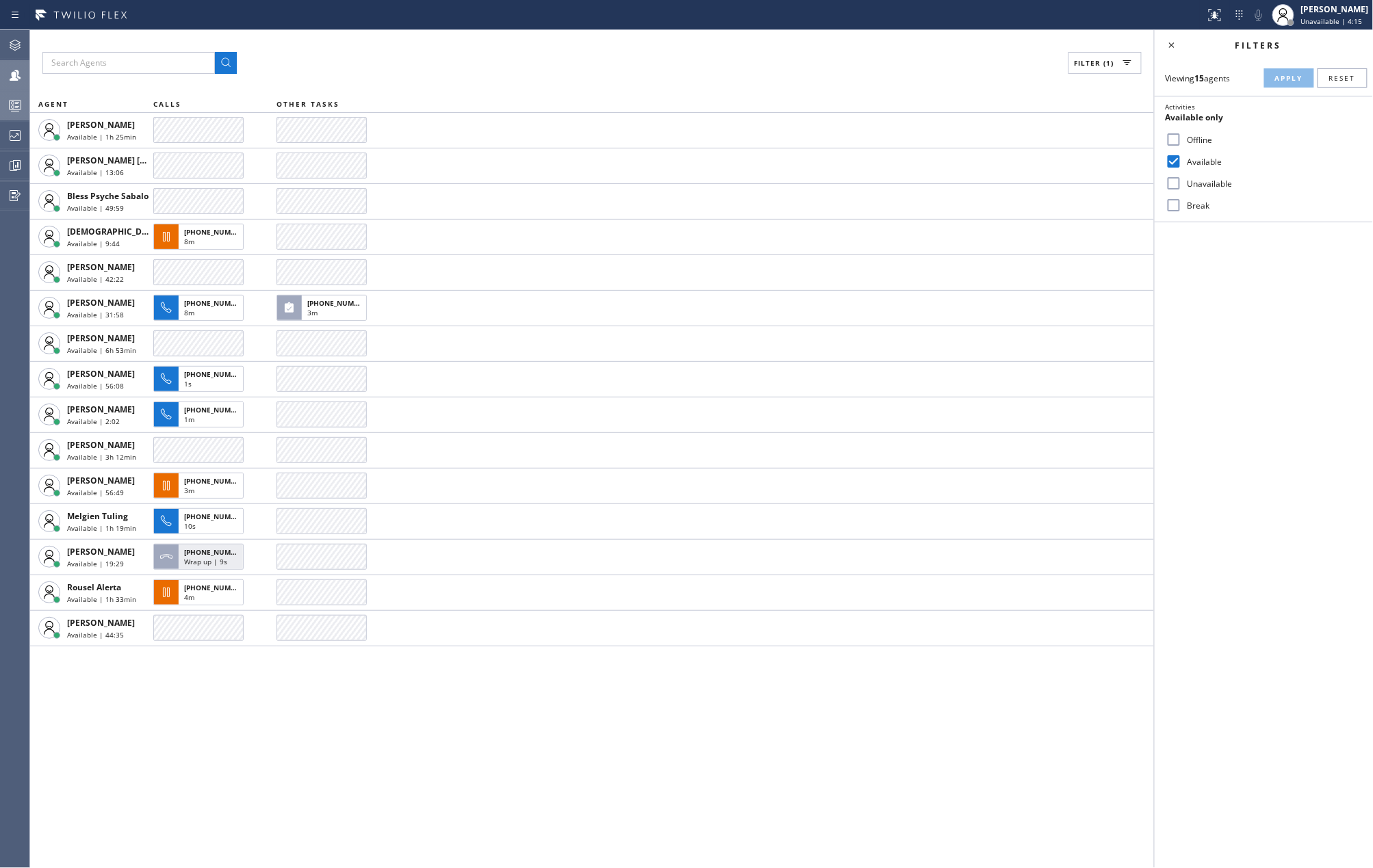
click at [10, 104] on icon at bounding box center [15, 105] width 16 height 16
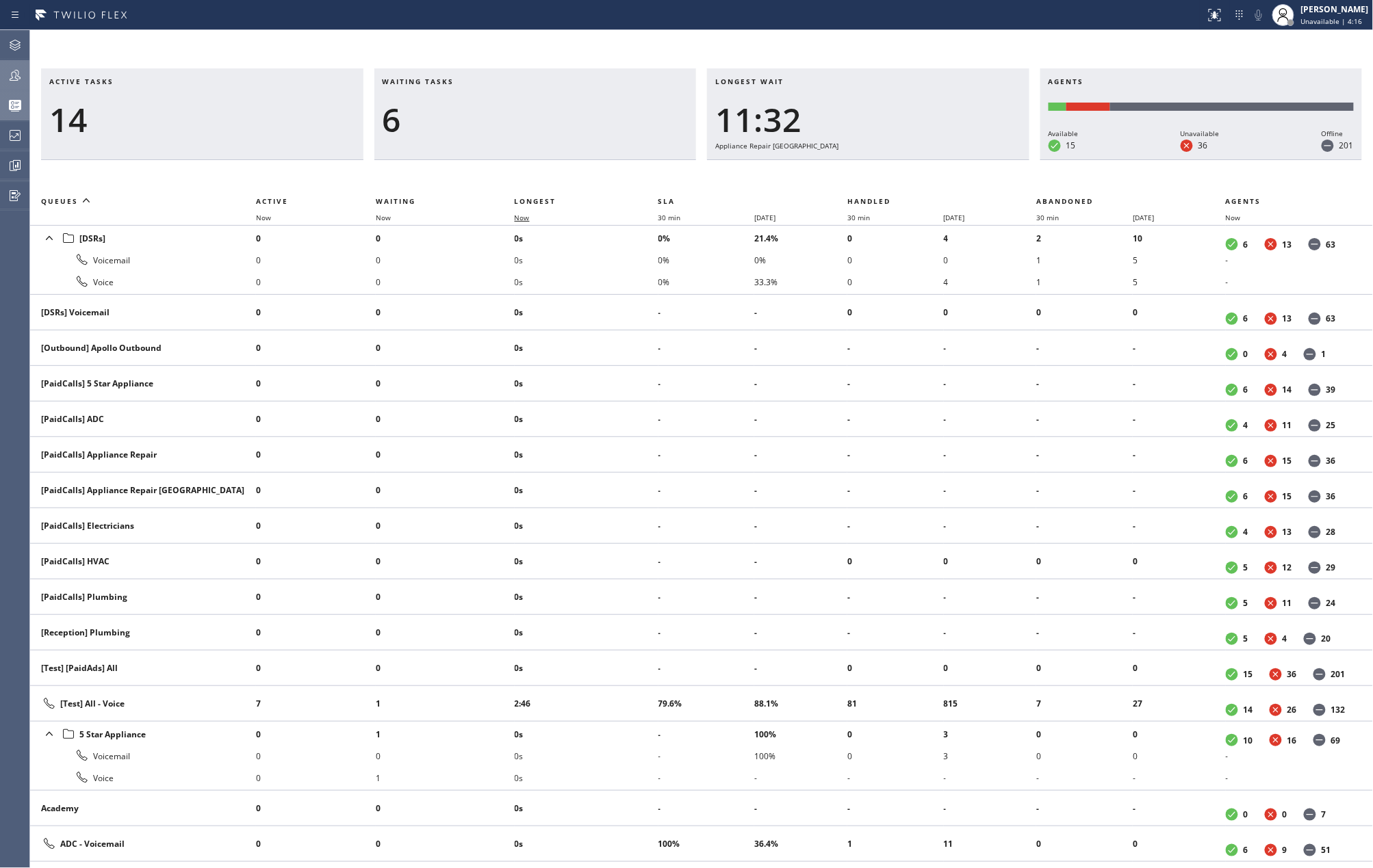
click at [521, 217] on span "Now" at bounding box center [522, 218] width 15 height 10
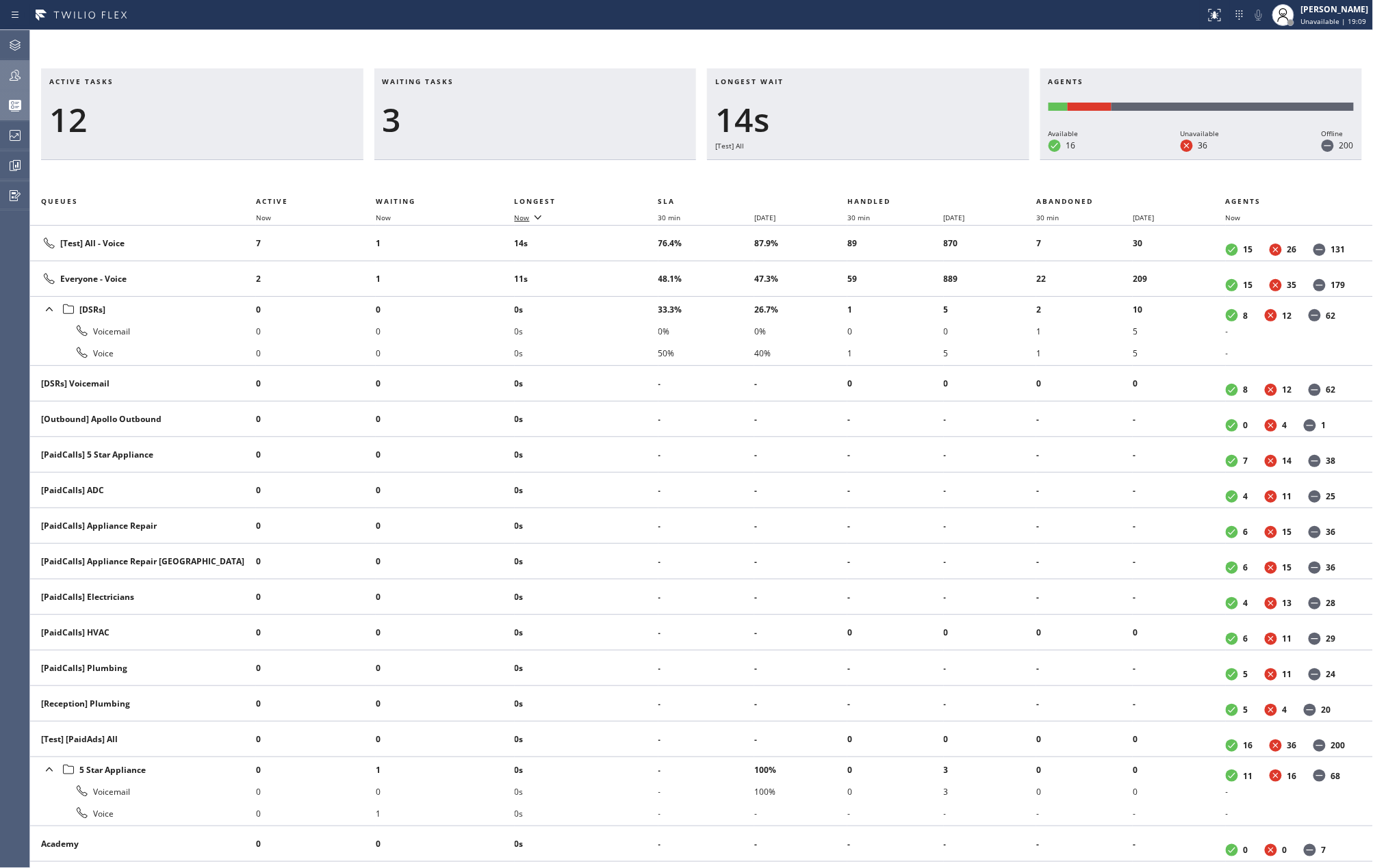
click at [519, 214] on span "Now" at bounding box center [522, 218] width 15 height 10
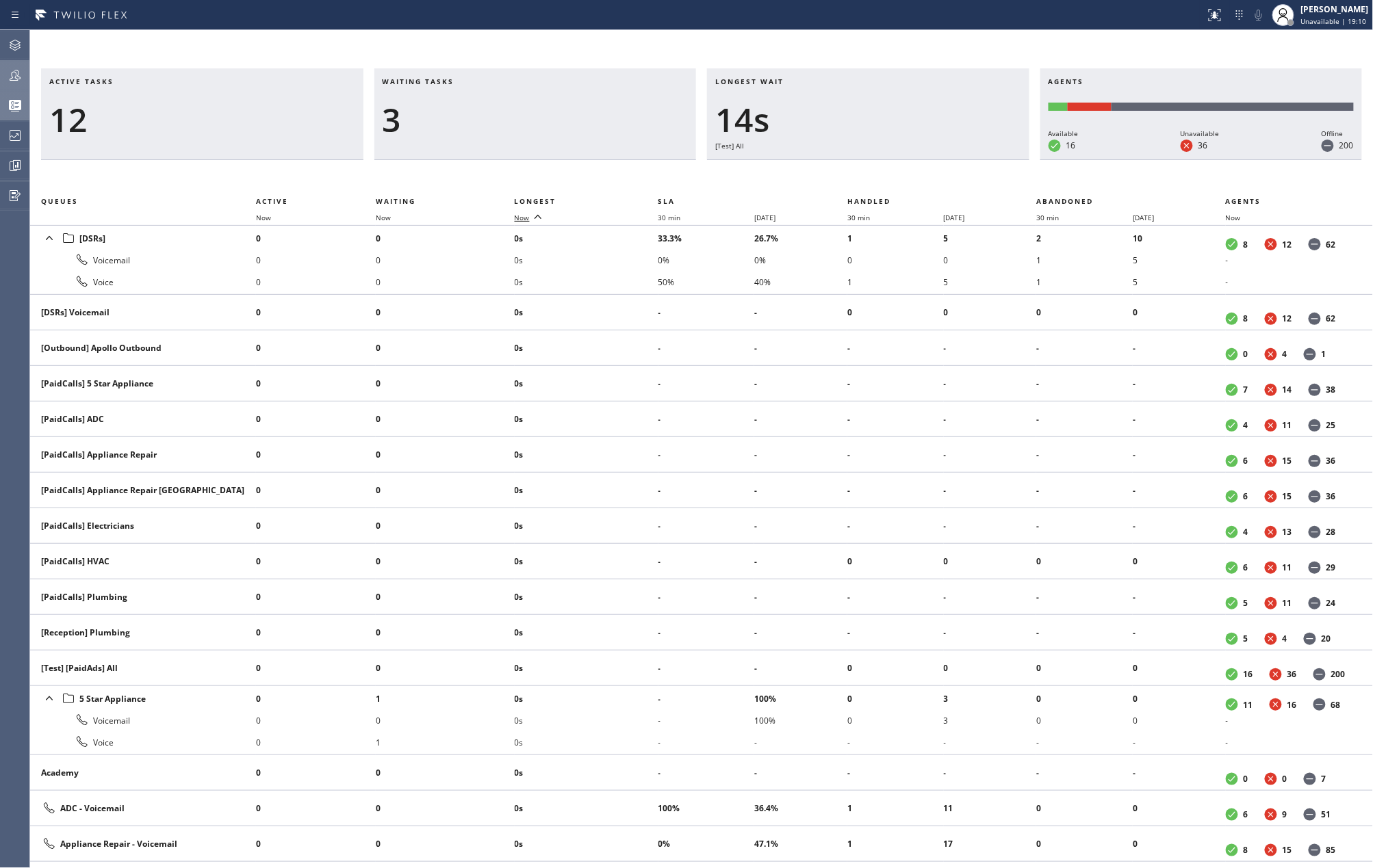
click at [519, 214] on span "Now" at bounding box center [522, 218] width 15 height 10
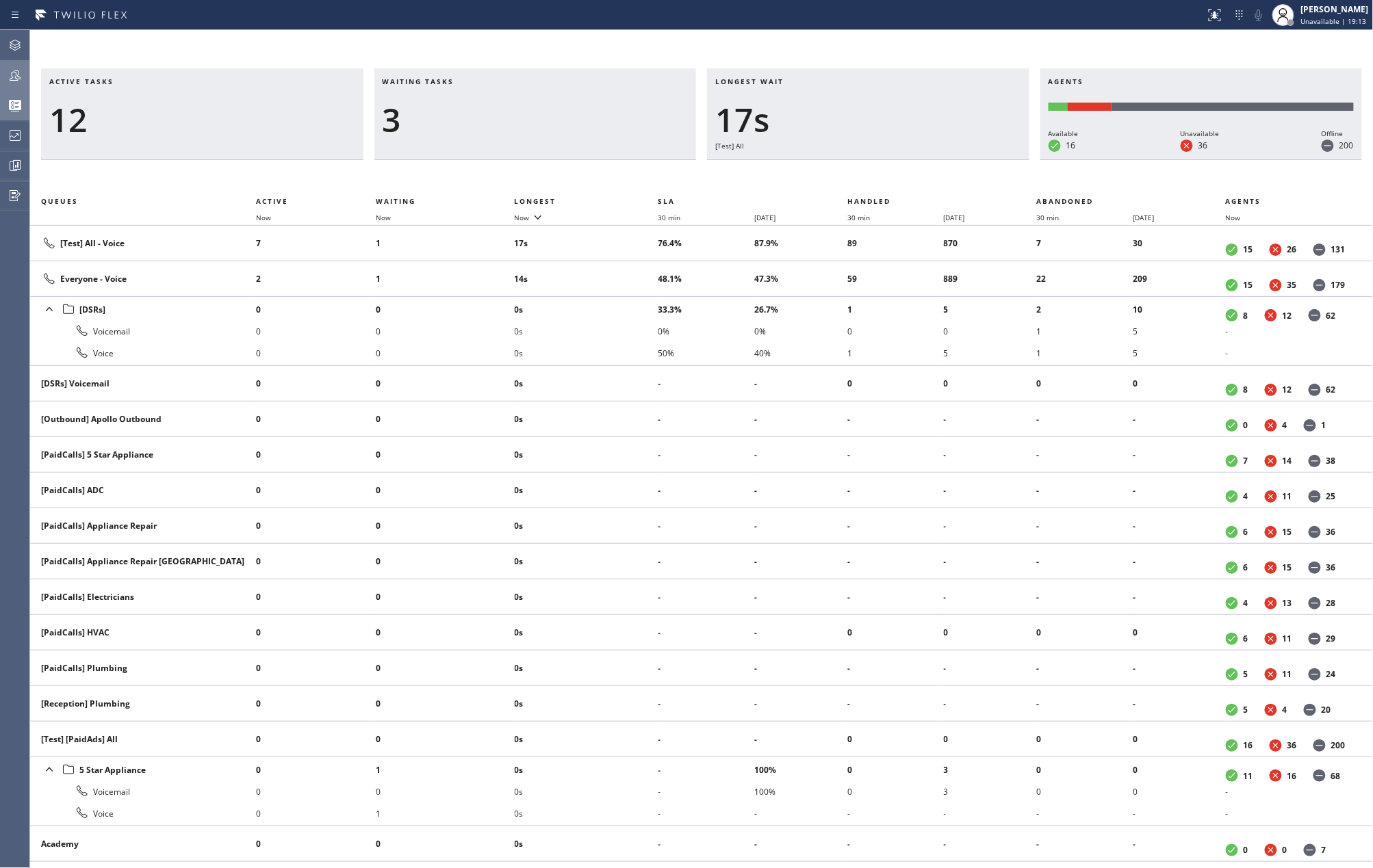
click at [16, 75] on icon at bounding box center [15, 76] width 11 height 11
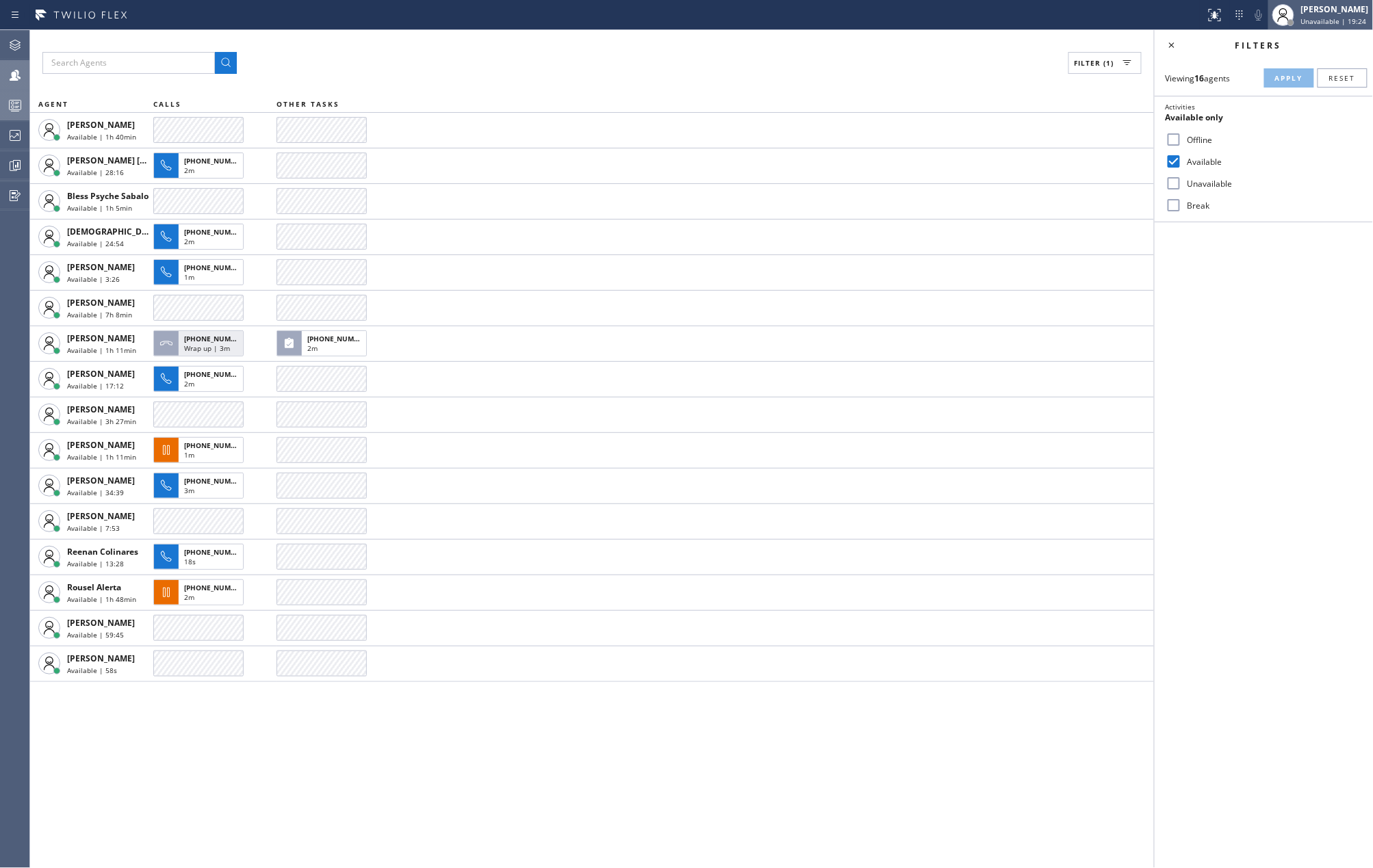
click at [1317, 20] on span "Unavailable | 19:24" at bounding box center [1334, 20] width 66 height 10
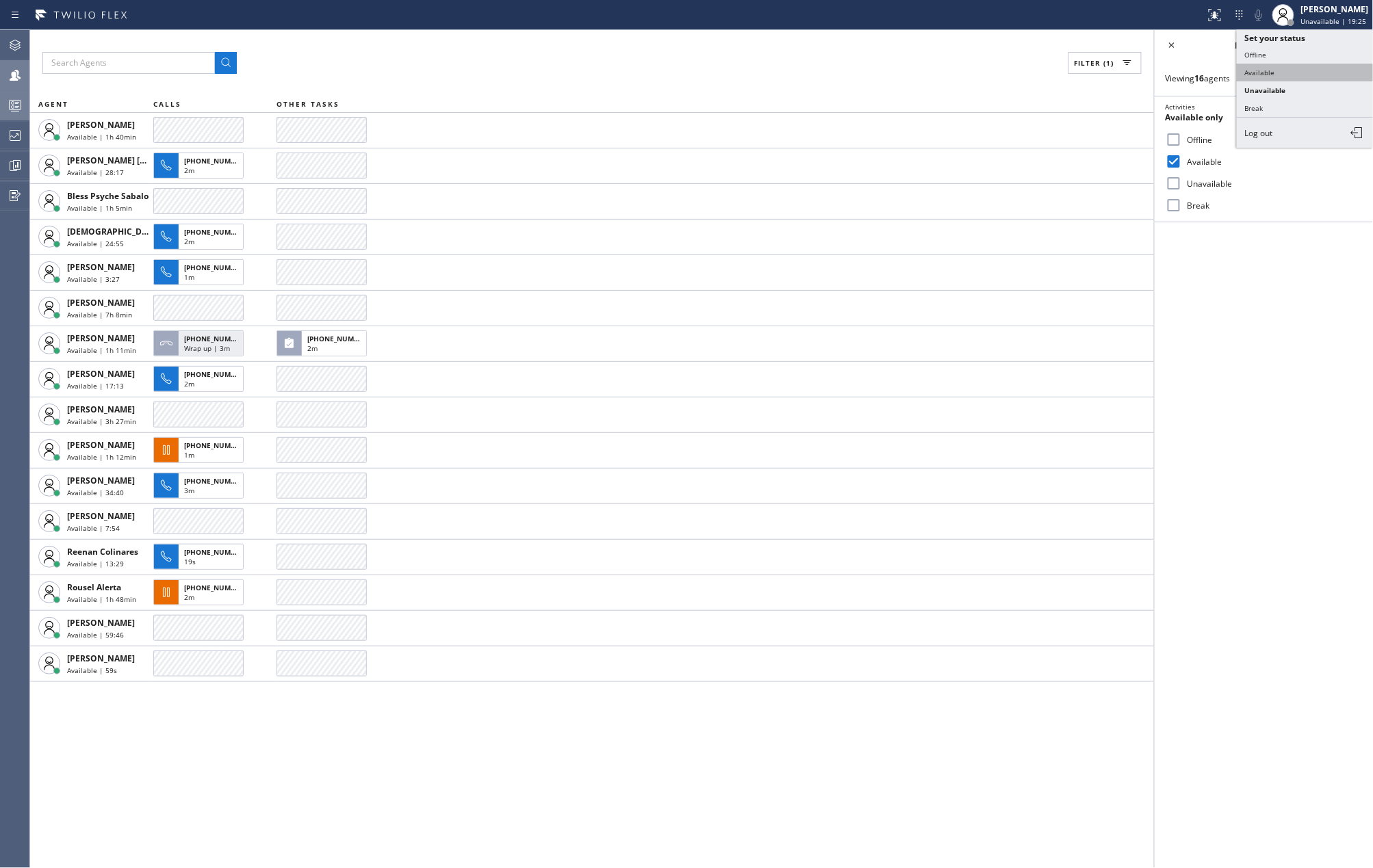
click at [1276, 70] on button "Available" at bounding box center [1305, 73] width 137 height 18
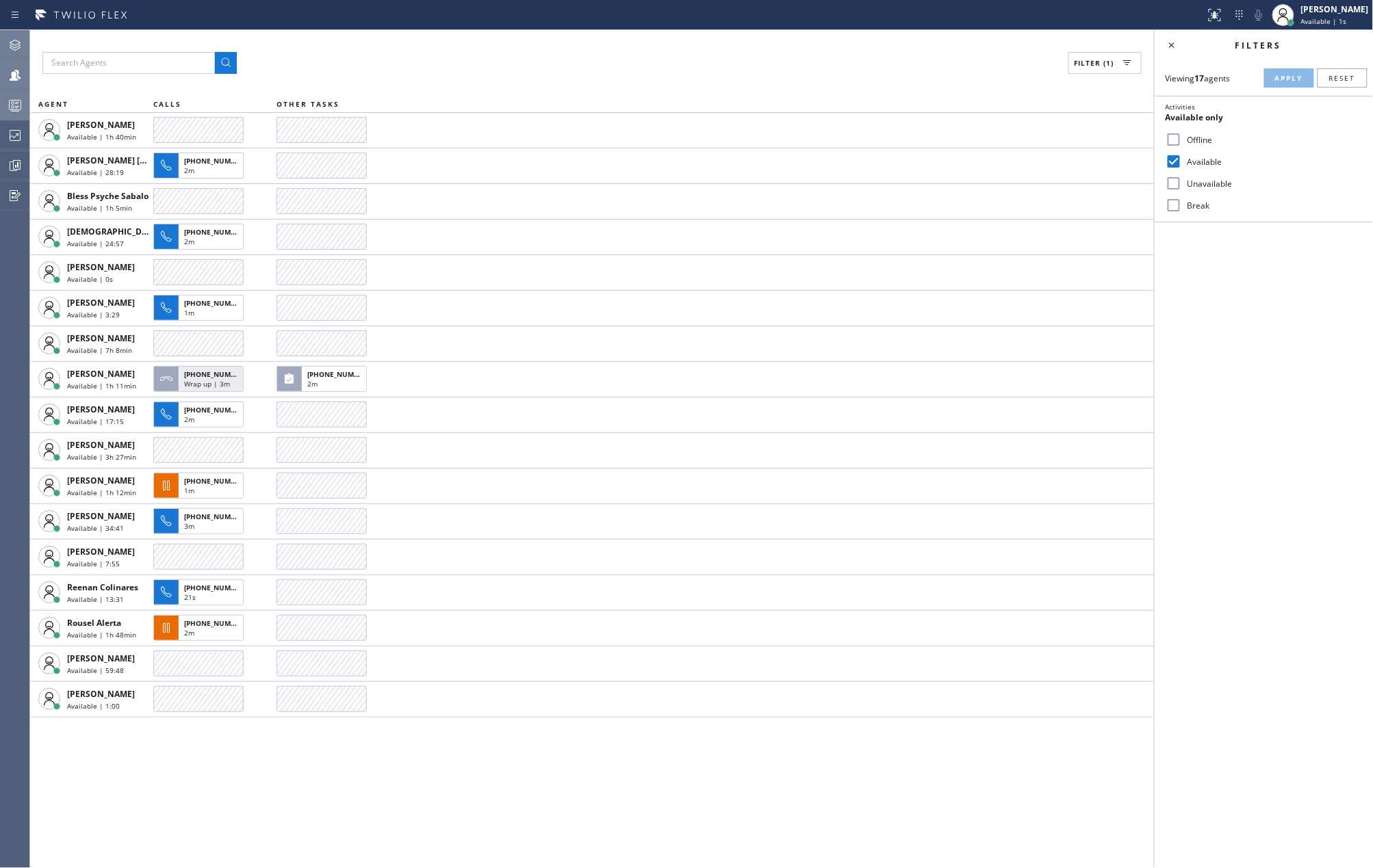
click at [18, 49] on icon at bounding box center [15, 45] width 16 height 16
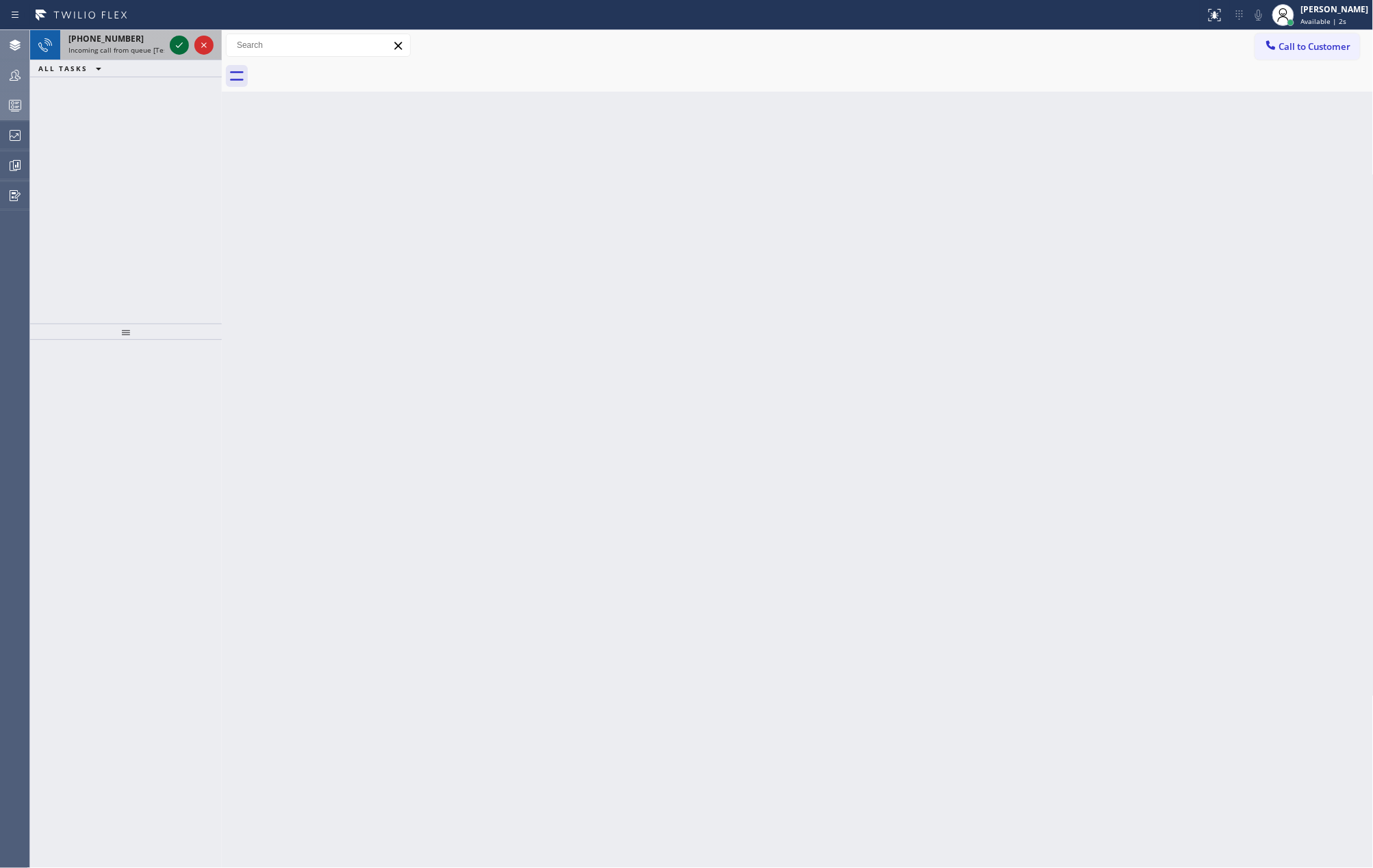
click at [174, 43] on icon at bounding box center [180, 45] width 16 height 16
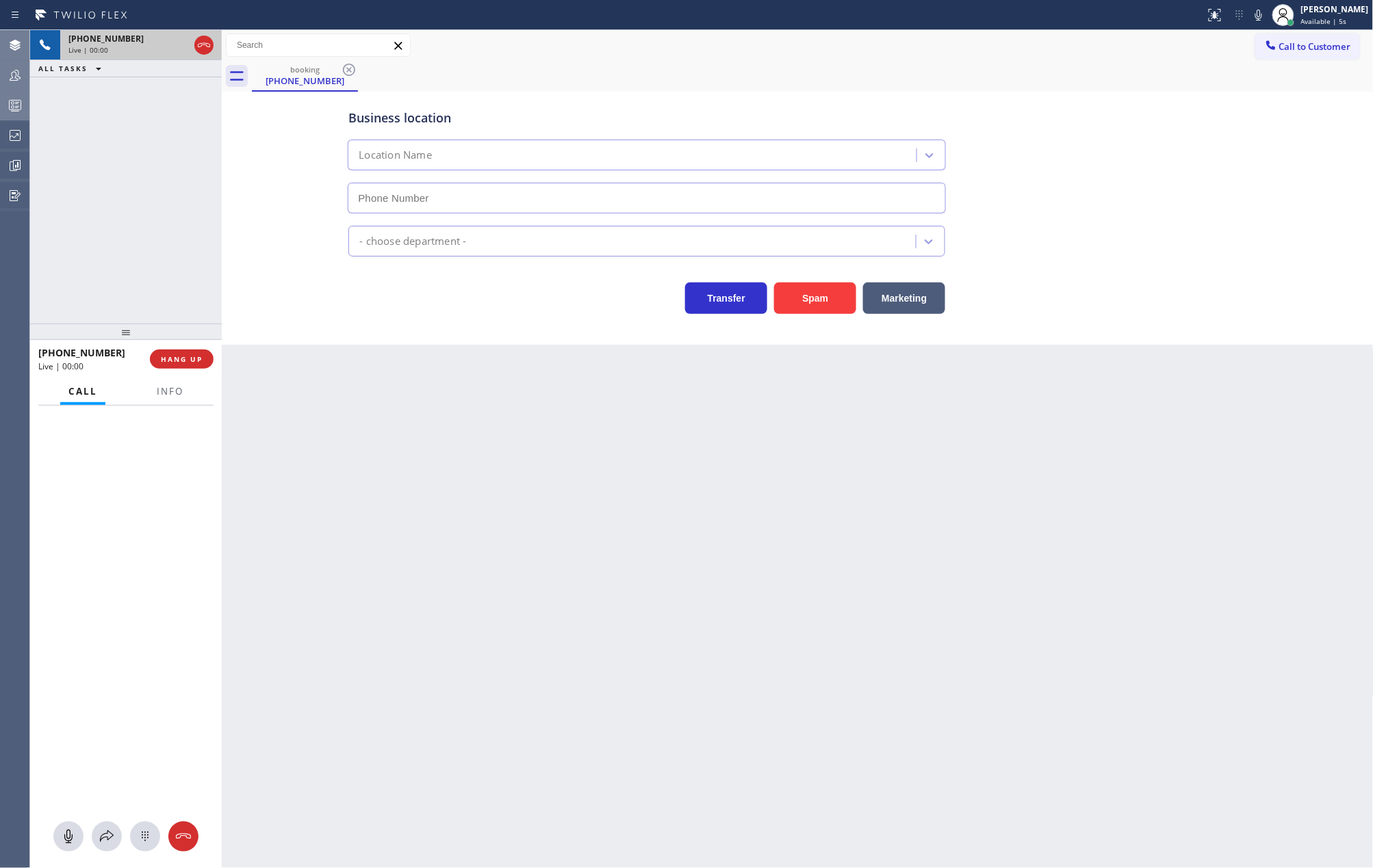
type input "(640) 252-9983"
click at [201, 45] on icon at bounding box center [204, 45] width 16 height 16
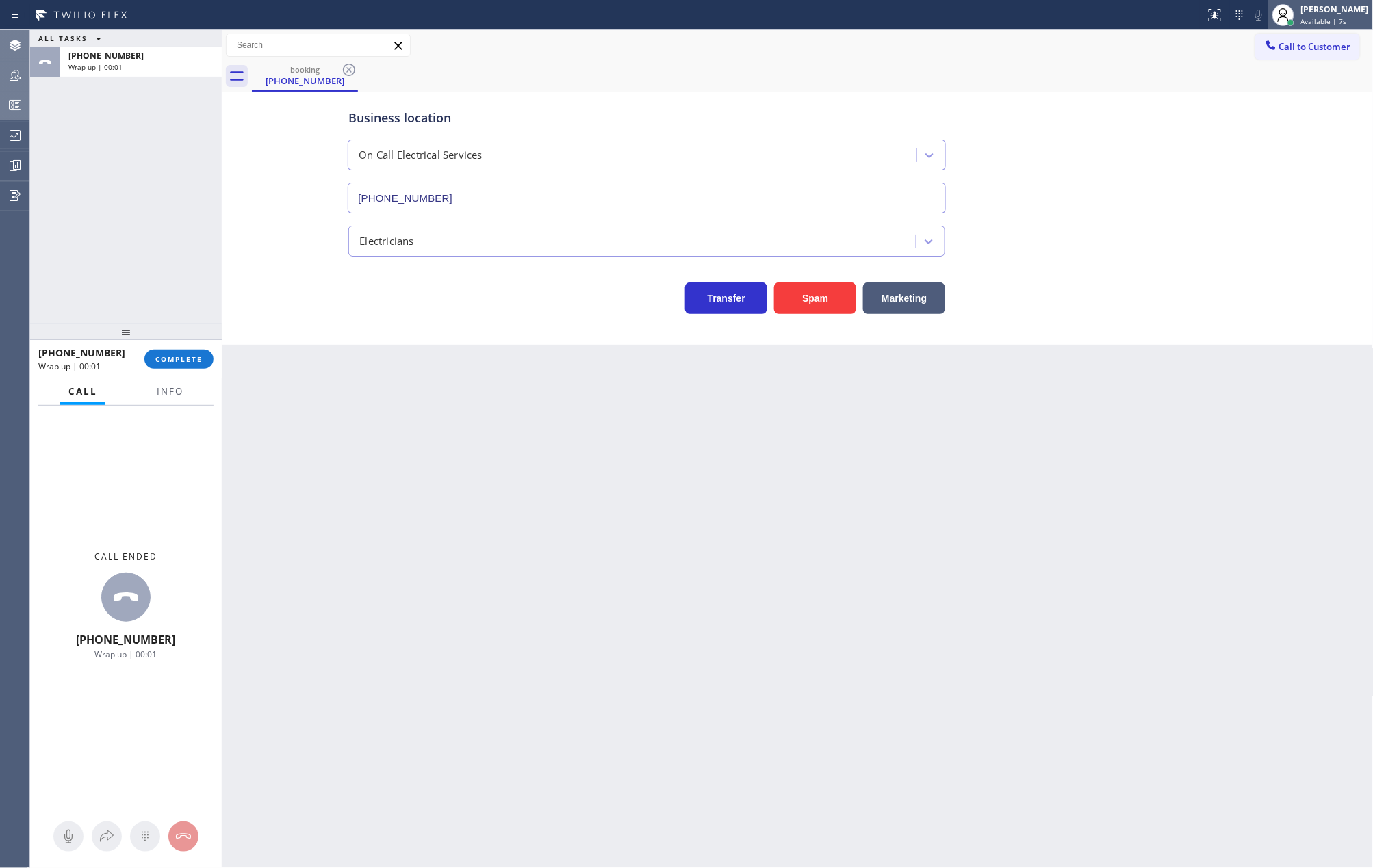
click at [1347, 12] on div "[PERSON_NAME]" at bounding box center [1335, 9] width 68 height 12
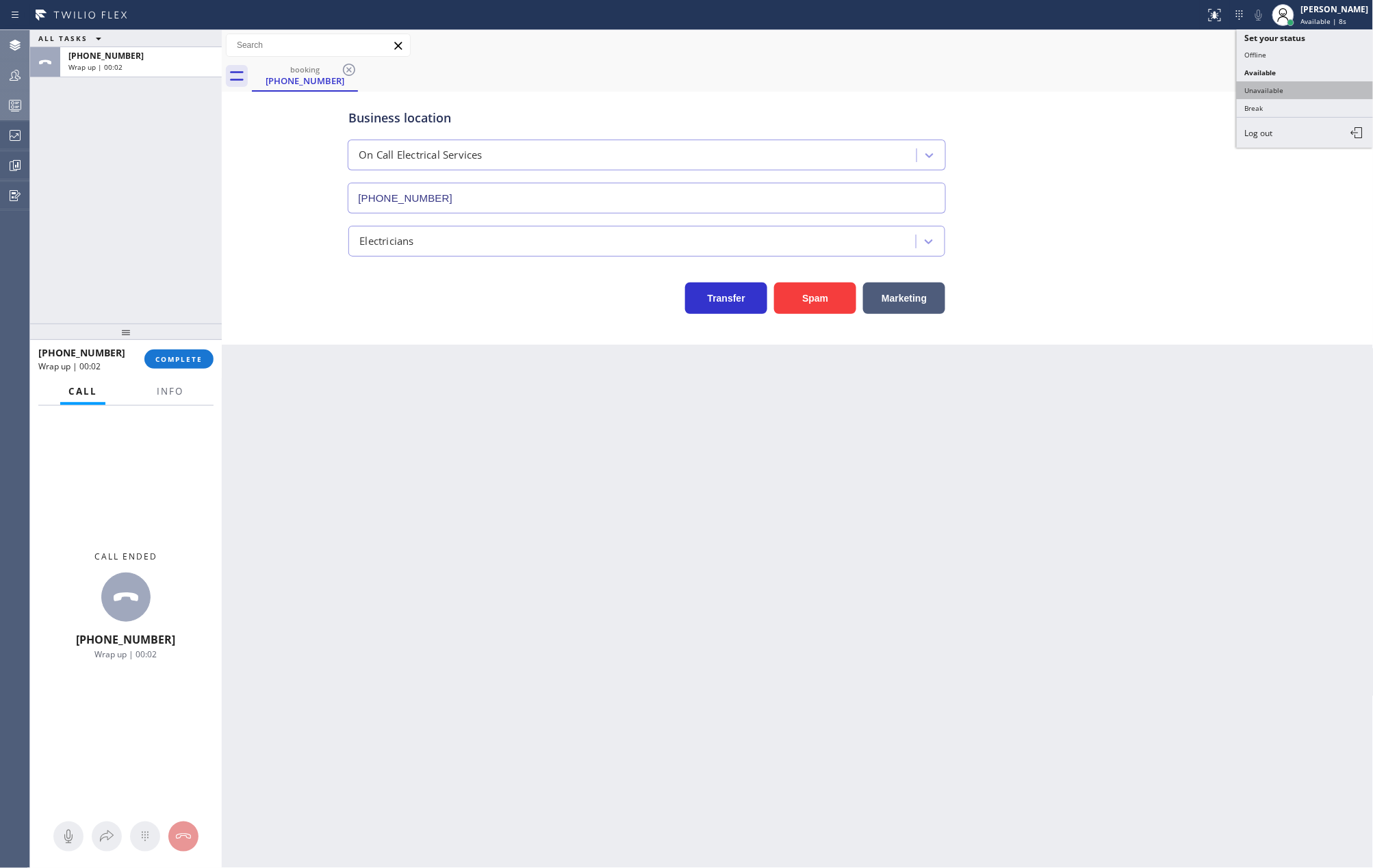
click at [1287, 84] on button "Unavailable" at bounding box center [1305, 91] width 137 height 18
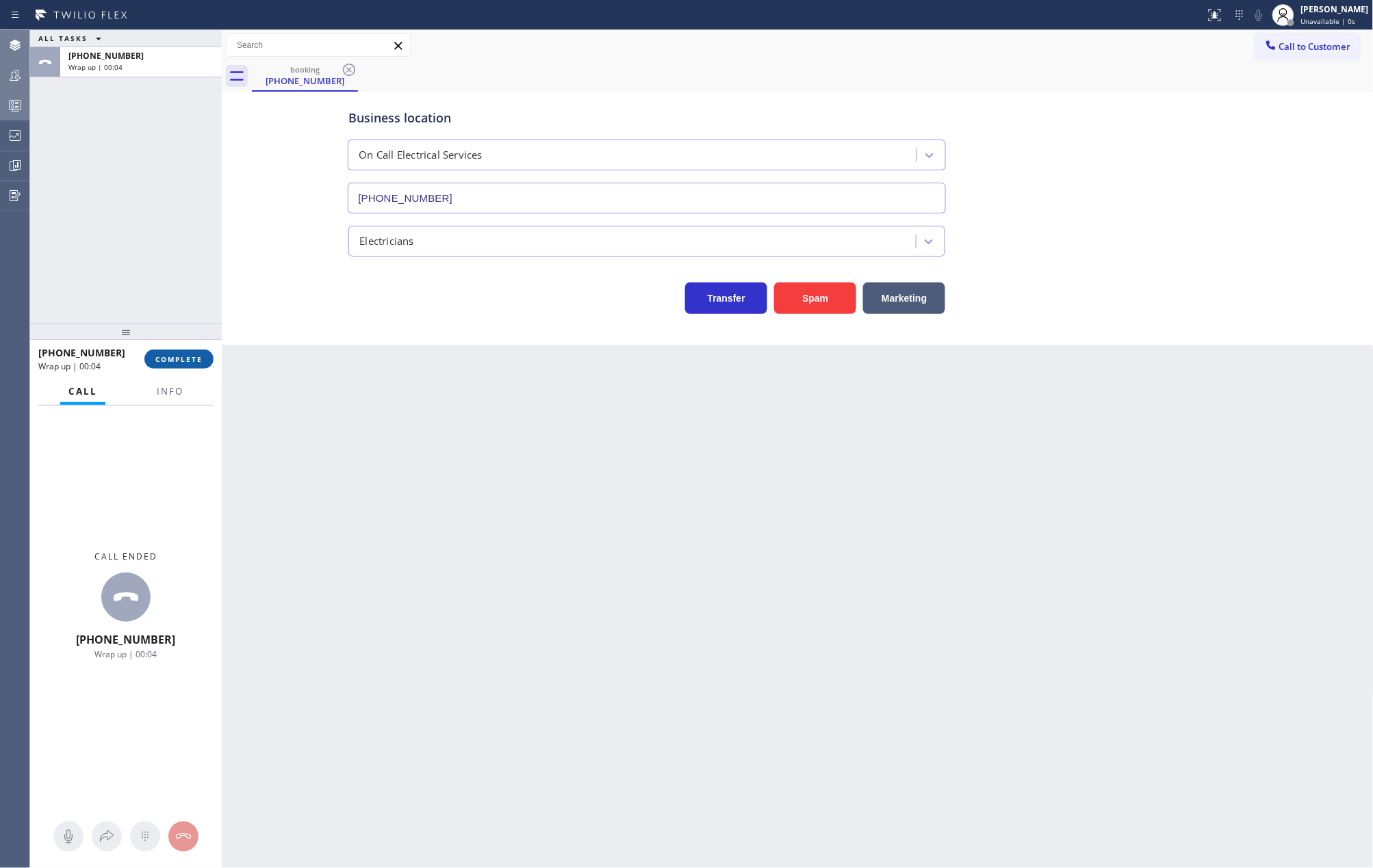
drag, startPoint x: 188, startPoint y: 354, endPoint x: 332, endPoint y: 330, distance: 146.0
click at [192, 354] on span "COMPLETE" at bounding box center [179, 359] width 47 height 10
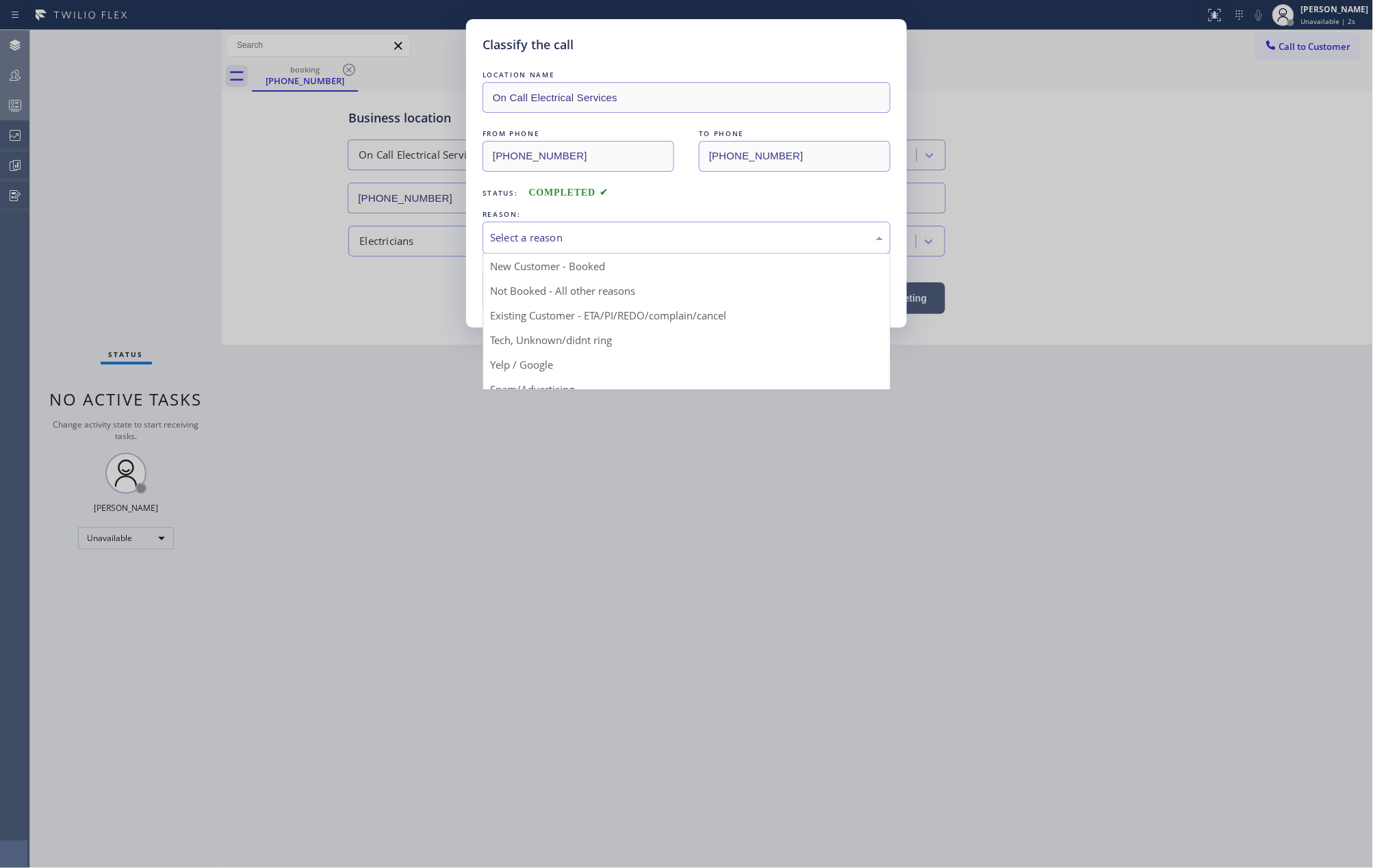
click at [846, 243] on div "Select a reason" at bounding box center [686, 238] width 393 height 16
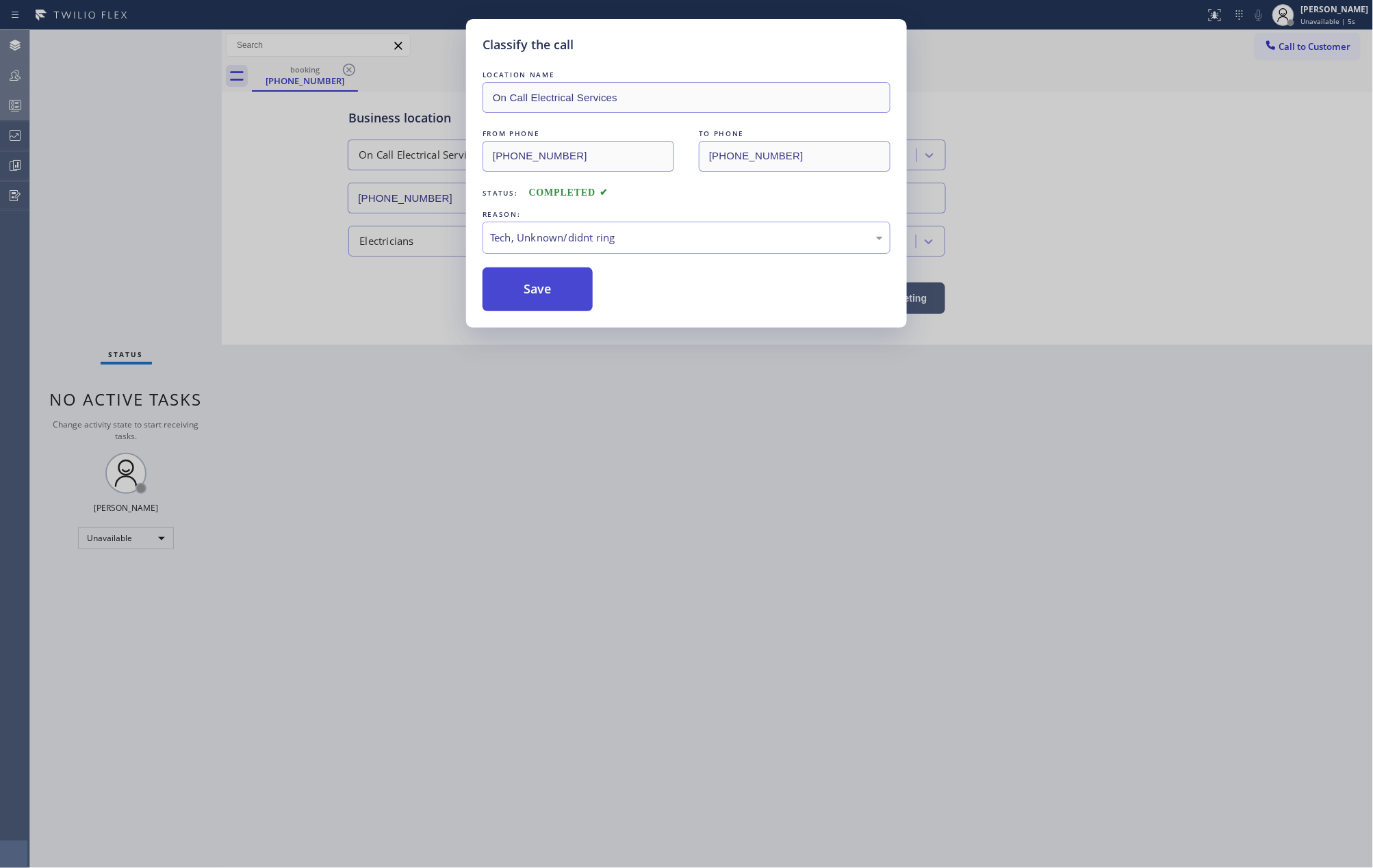
click at [560, 291] on button "Save" at bounding box center [538, 289] width 110 height 44
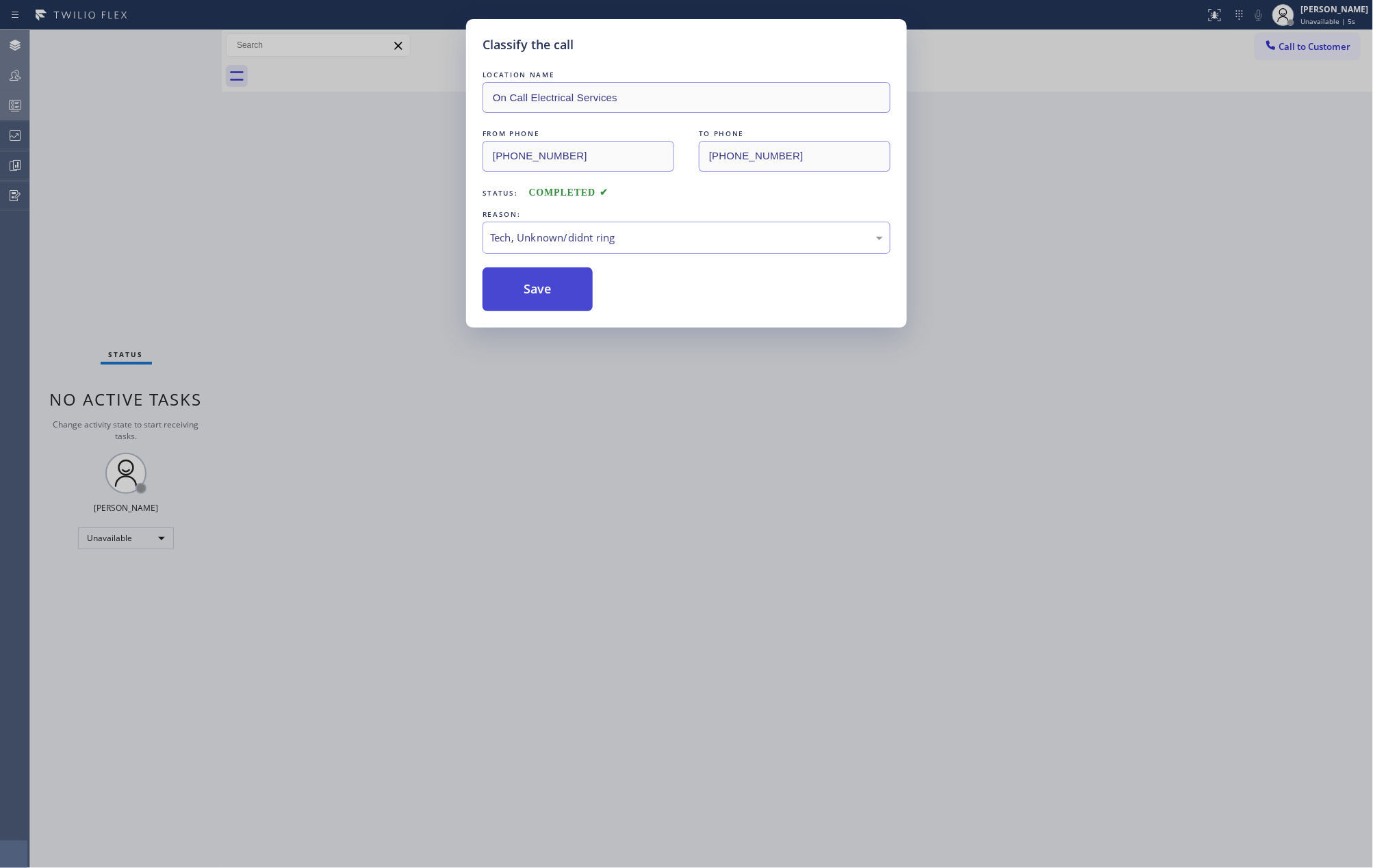
click at [560, 291] on button "Save" at bounding box center [538, 289] width 110 height 44
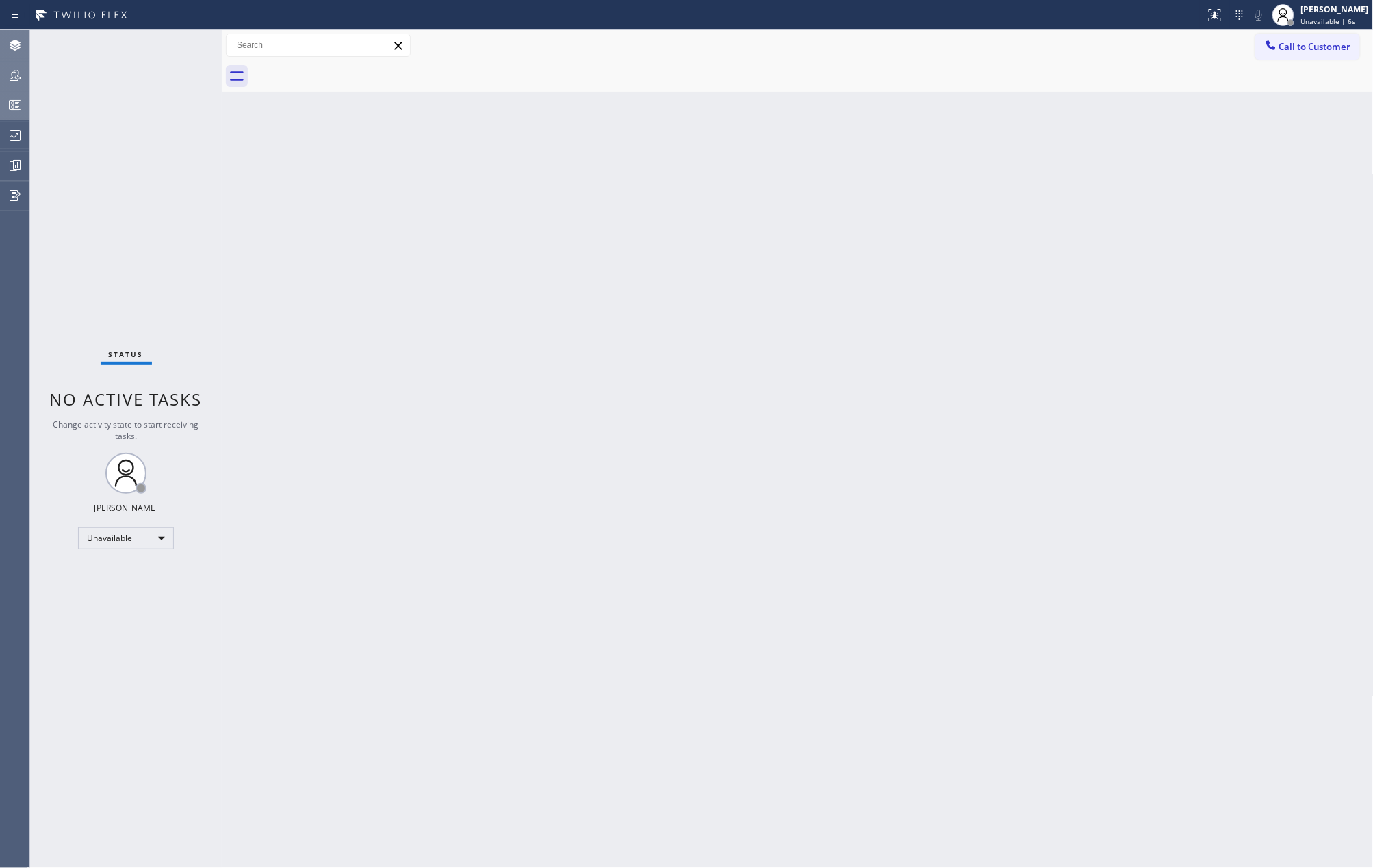
click at [1140, 140] on div "Back to Dashboard Change Sender ID Customers Technicians Select a contact Outbo…" at bounding box center [798, 449] width 1152 height 838
click at [10, 108] on icon at bounding box center [15, 105] width 16 height 16
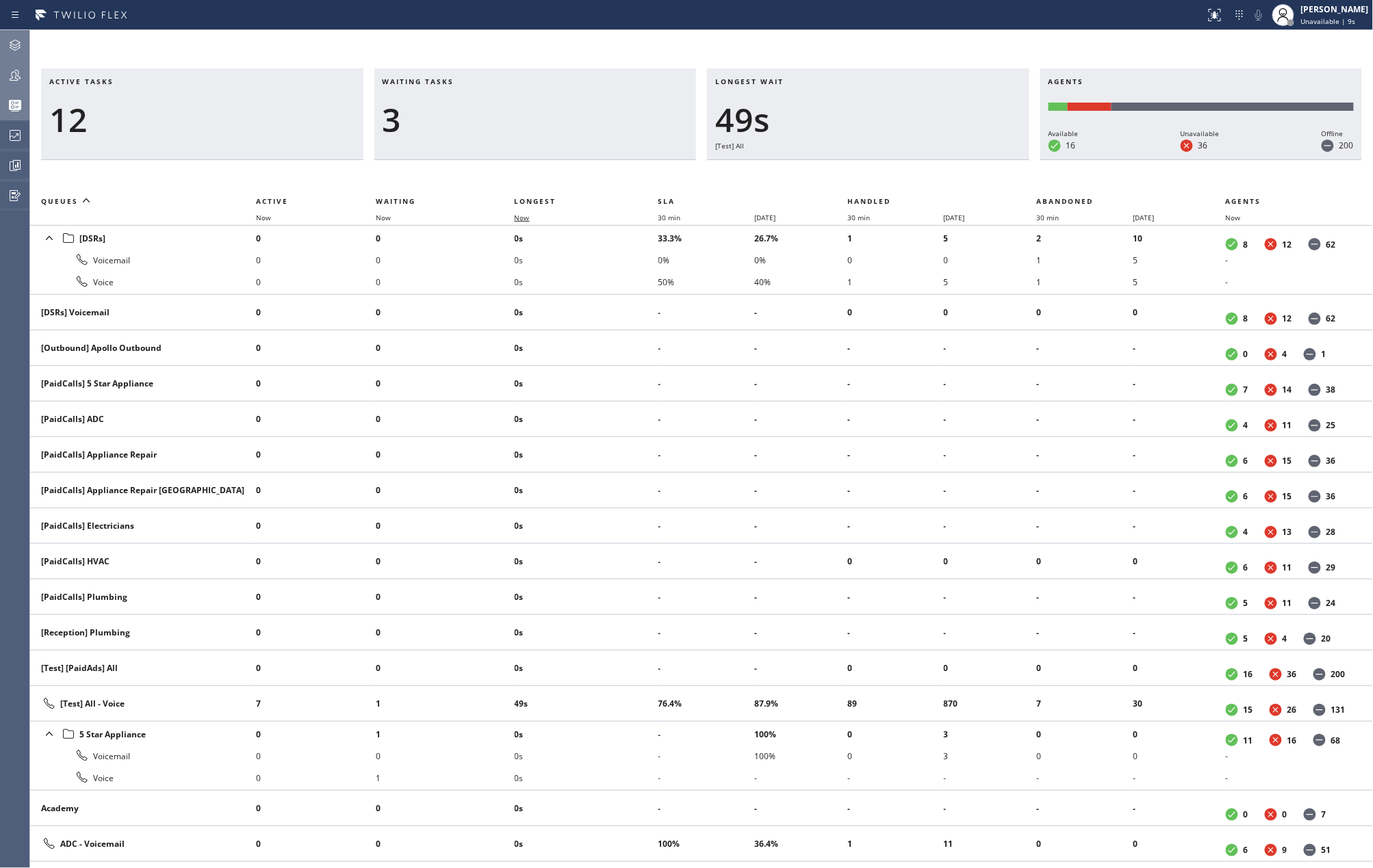
click at [522, 220] on span "Now" at bounding box center [522, 218] width 15 height 10
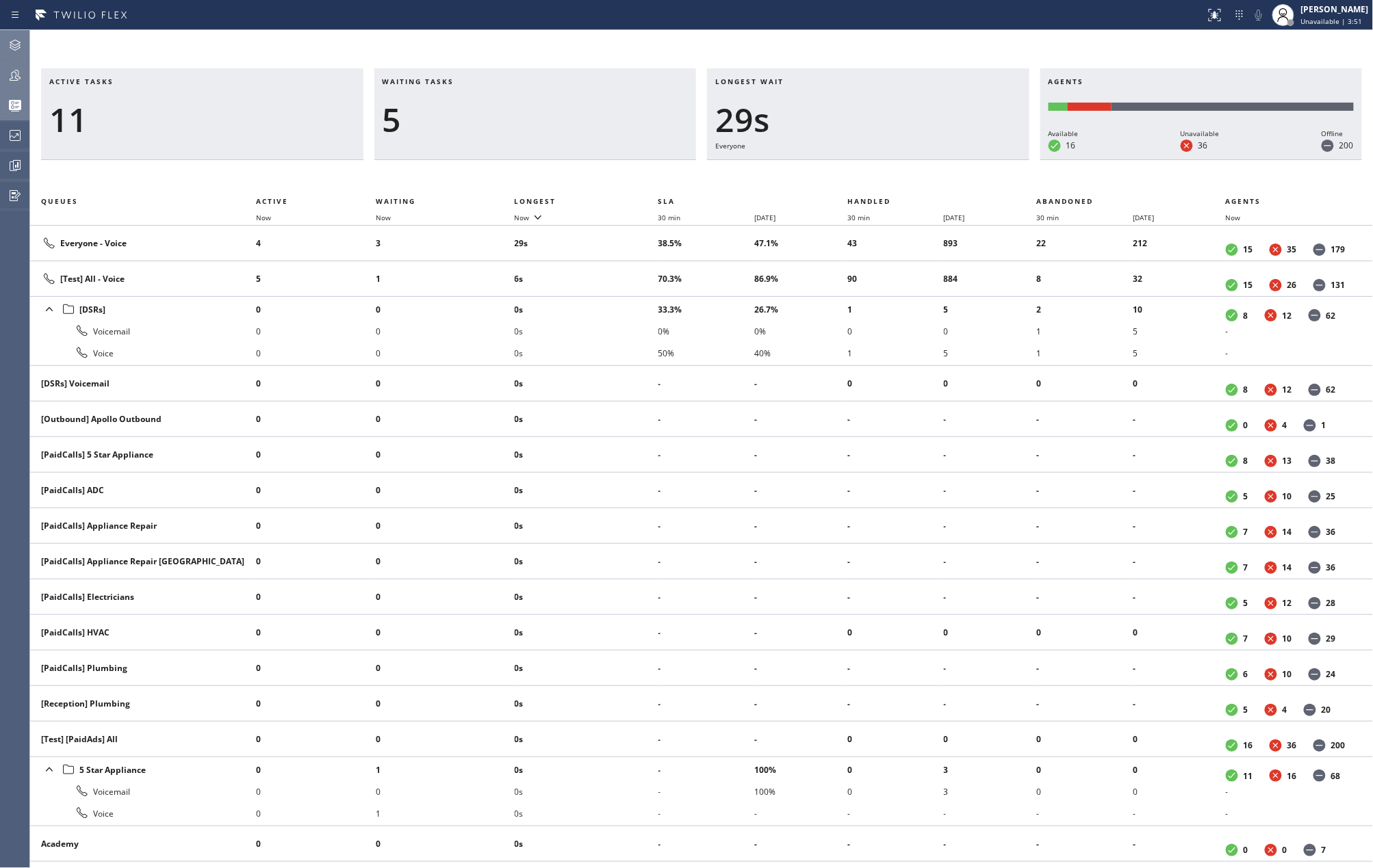
click at [633, 80] on h3 "Waiting tasks" at bounding box center [535, 86] width 306 height 20
click at [531, 220] on icon at bounding box center [538, 217] width 16 height 16
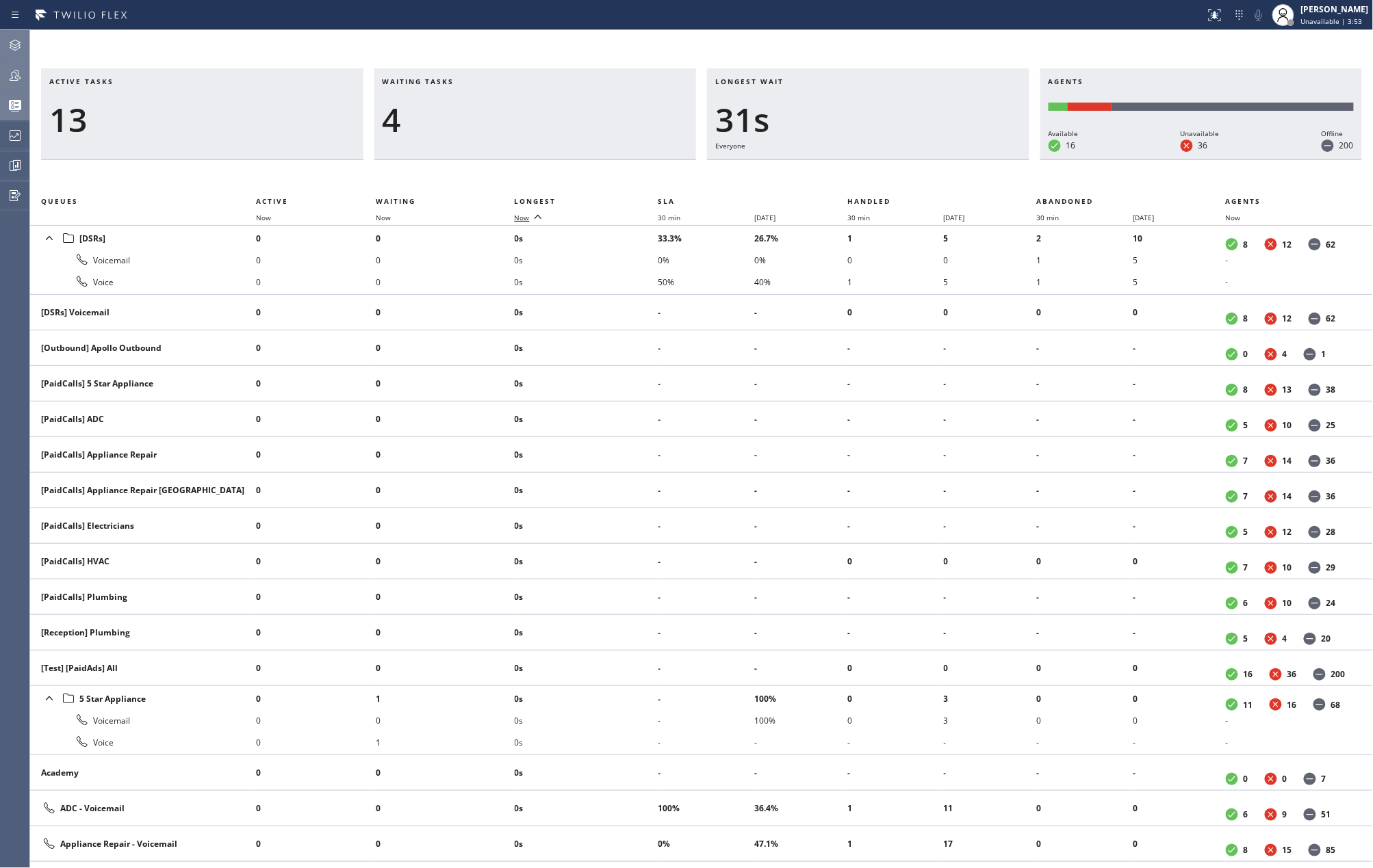
click at [531, 220] on icon at bounding box center [538, 217] width 16 height 16
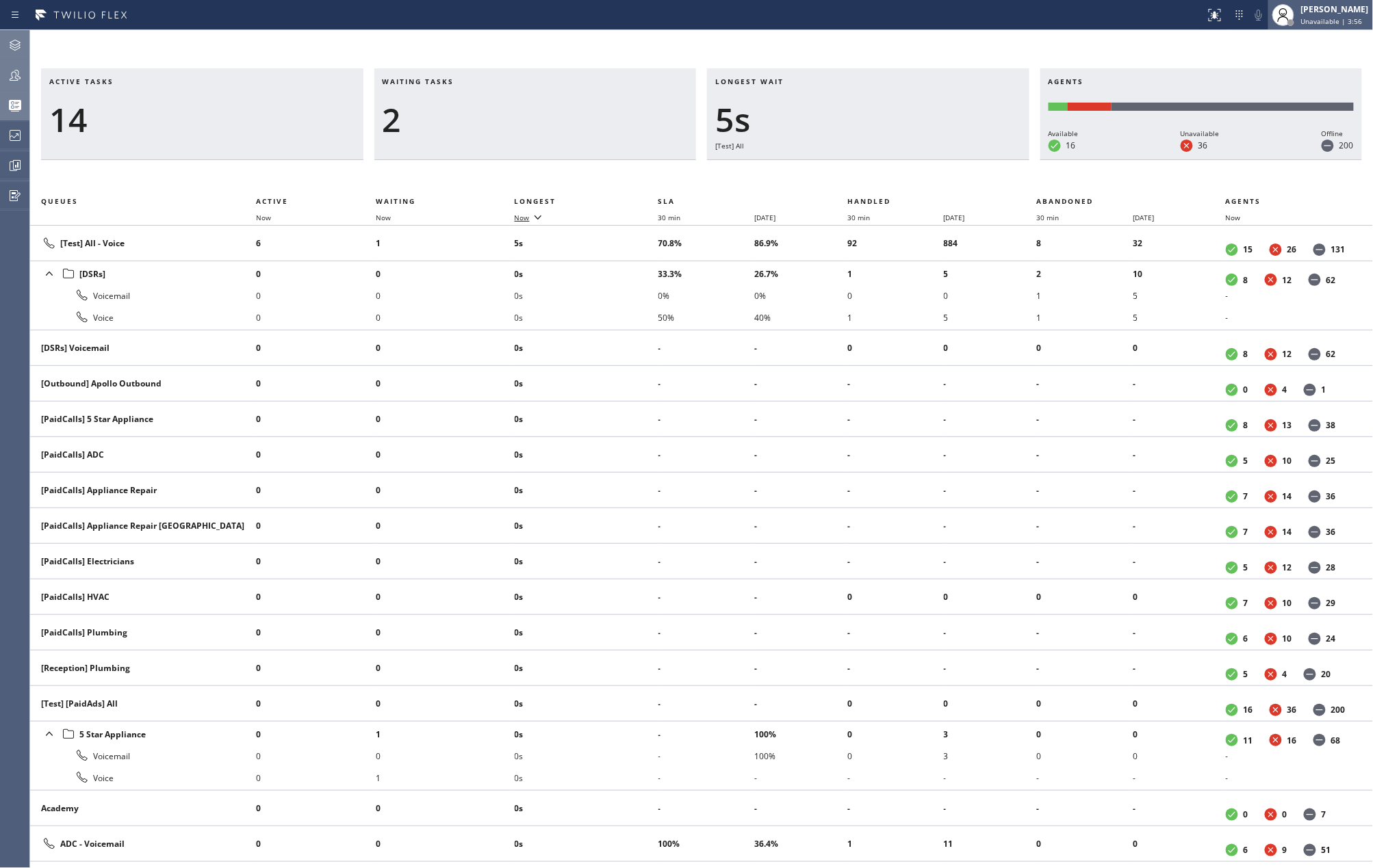
click at [1313, 22] on span "Unavailable | 3:56" at bounding box center [1331, 20] width 61 height 10
click at [1288, 66] on button "Available" at bounding box center [1305, 73] width 137 height 18
click at [13, 71] on icon at bounding box center [15, 75] width 16 height 16
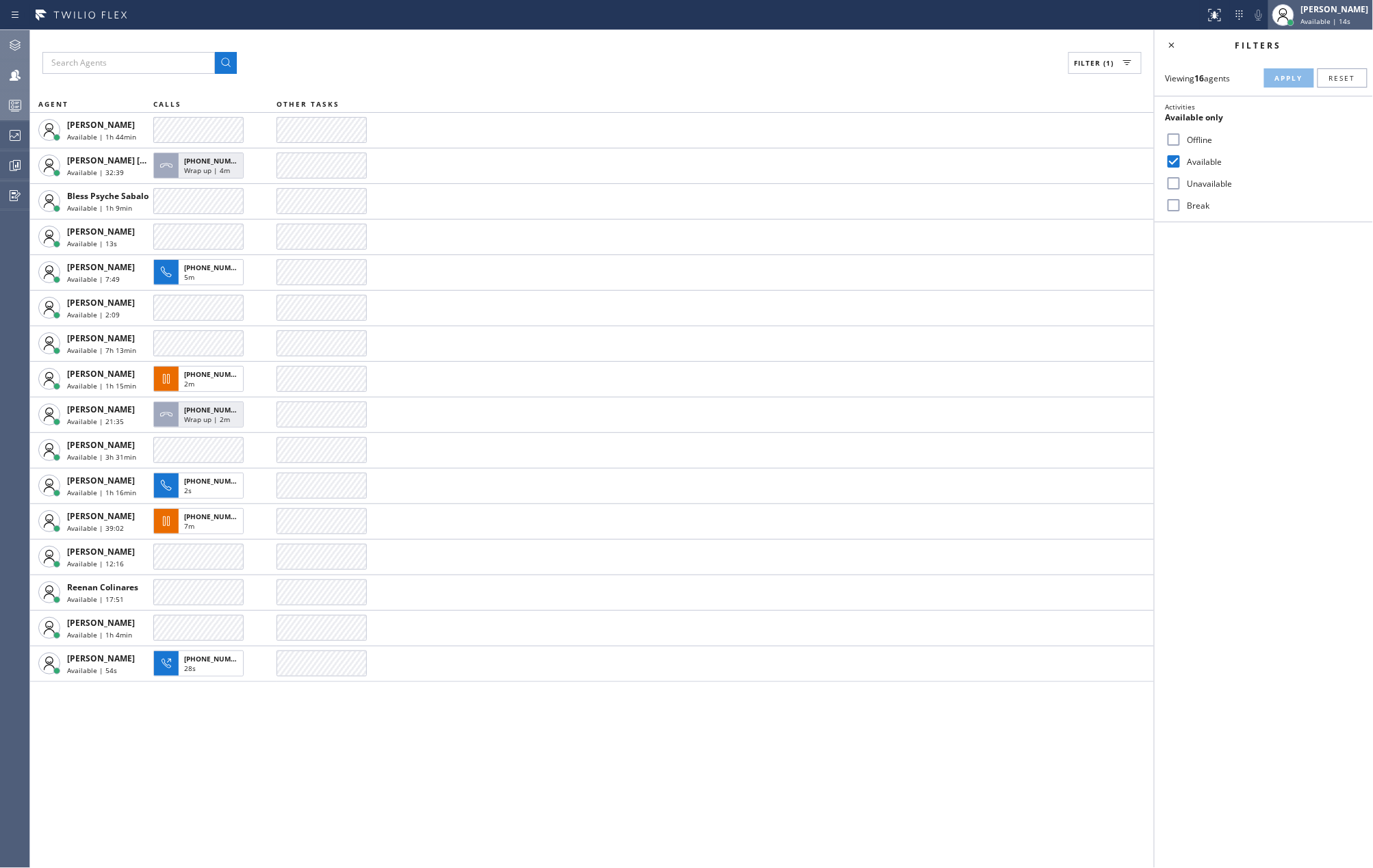
click at [1351, 23] on span "Available | 14s" at bounding box center [1326, 20] width 50 height 10
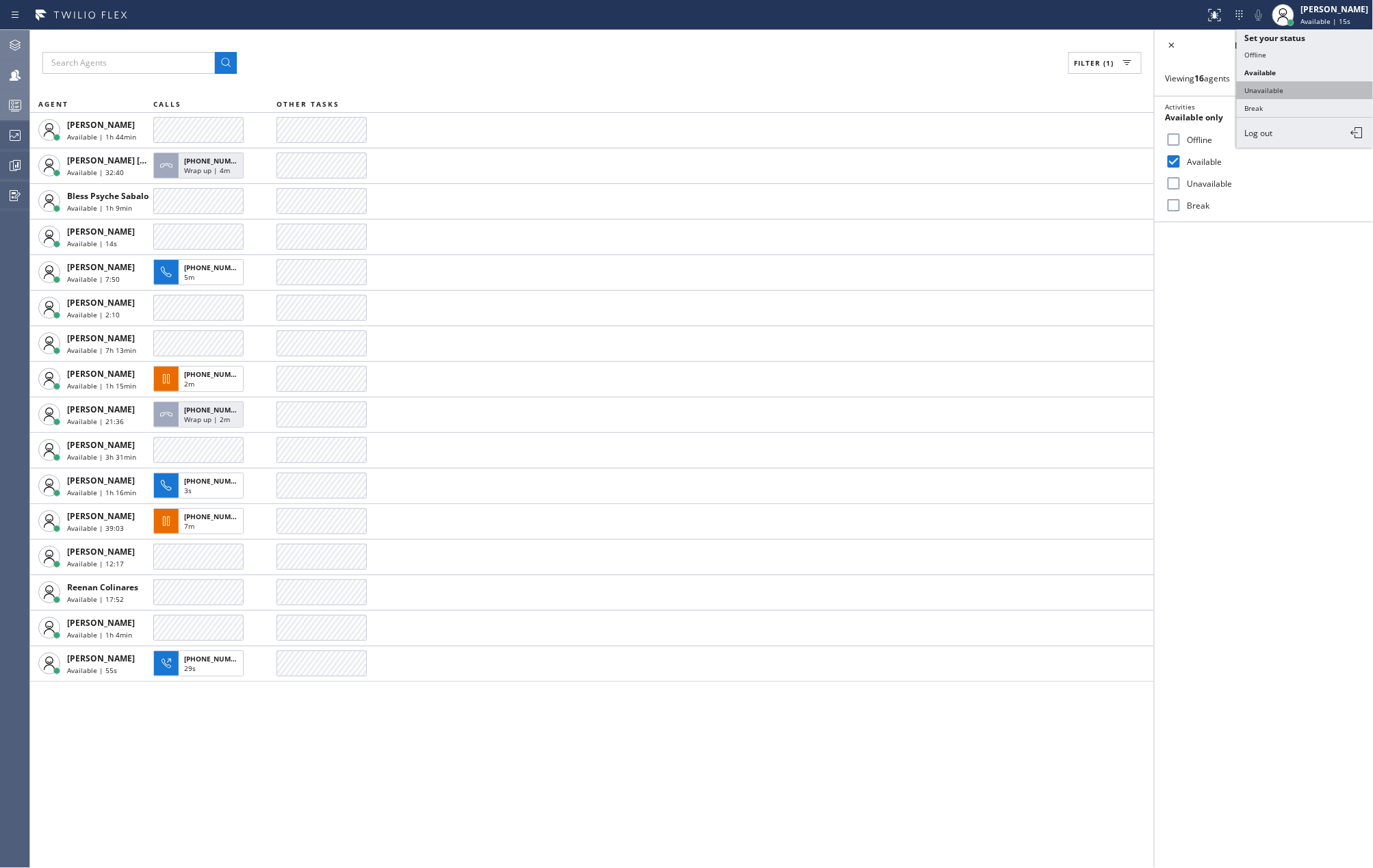
click at [1261, 88] on button "Unavailable" at bounding box center [1305, 91] width 137 height 18
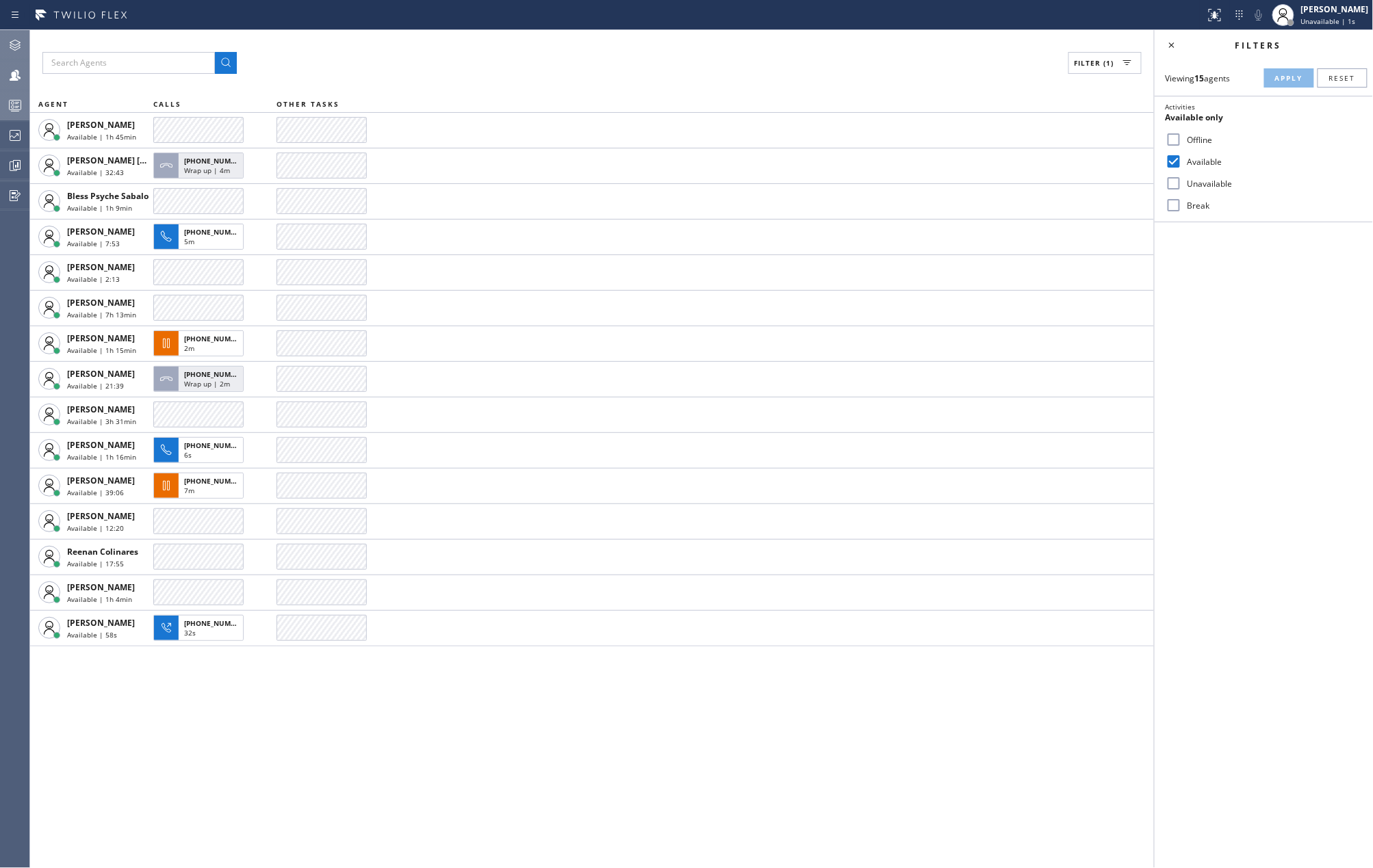
click at [348, 53] on div "Filter (1)" at bounding box center [592, 63] width 1099 height 22
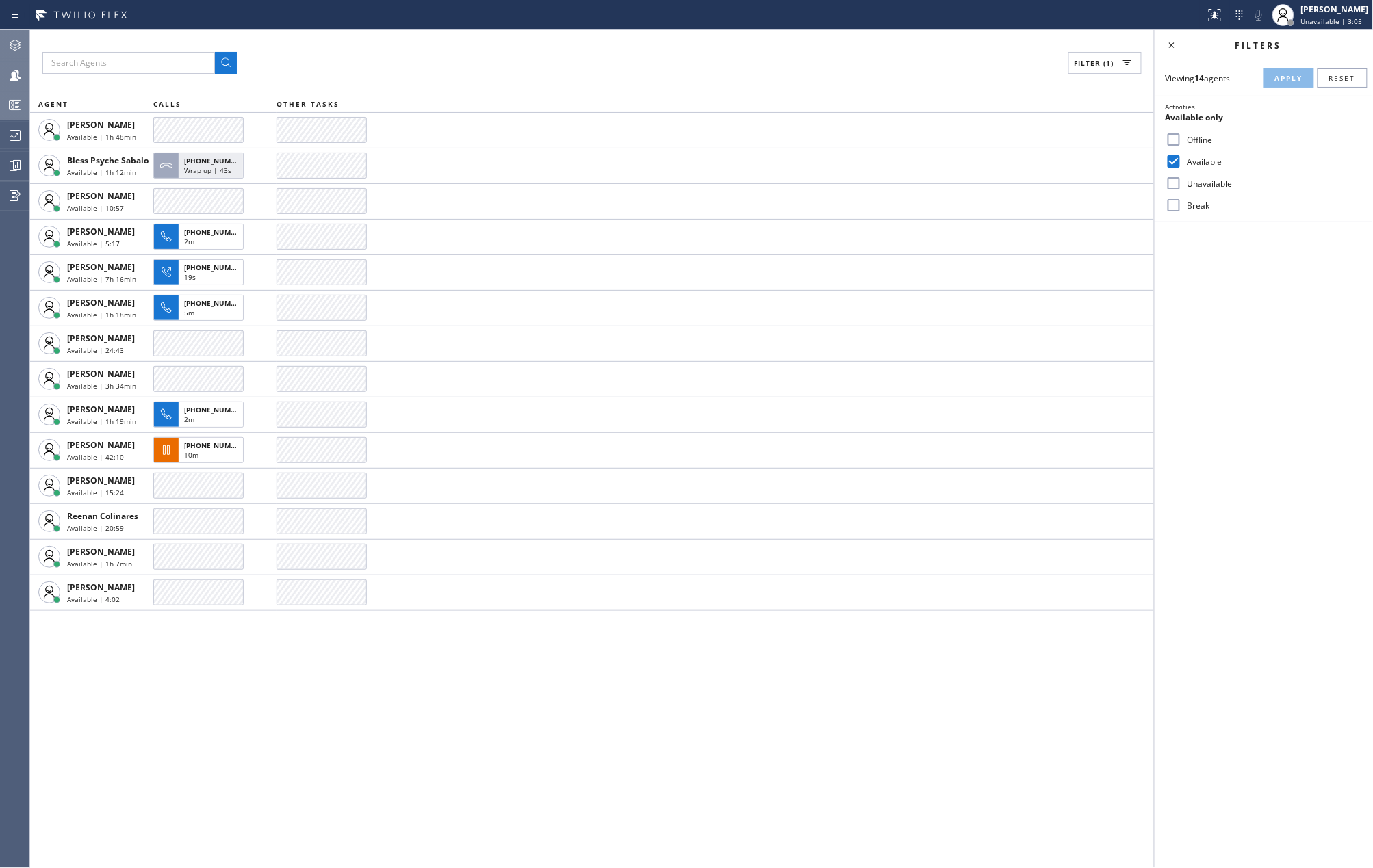
click at [190, 778] on div "Filter (1) AGENT CALLS OTHER TASKS Amir Asamov Available | 1h 48min Bless Psych…" at bounding box center [592, 449] width 1124 height 838
click at [17, 104] on icon at bounding box center [15, 108] width 7 height 9
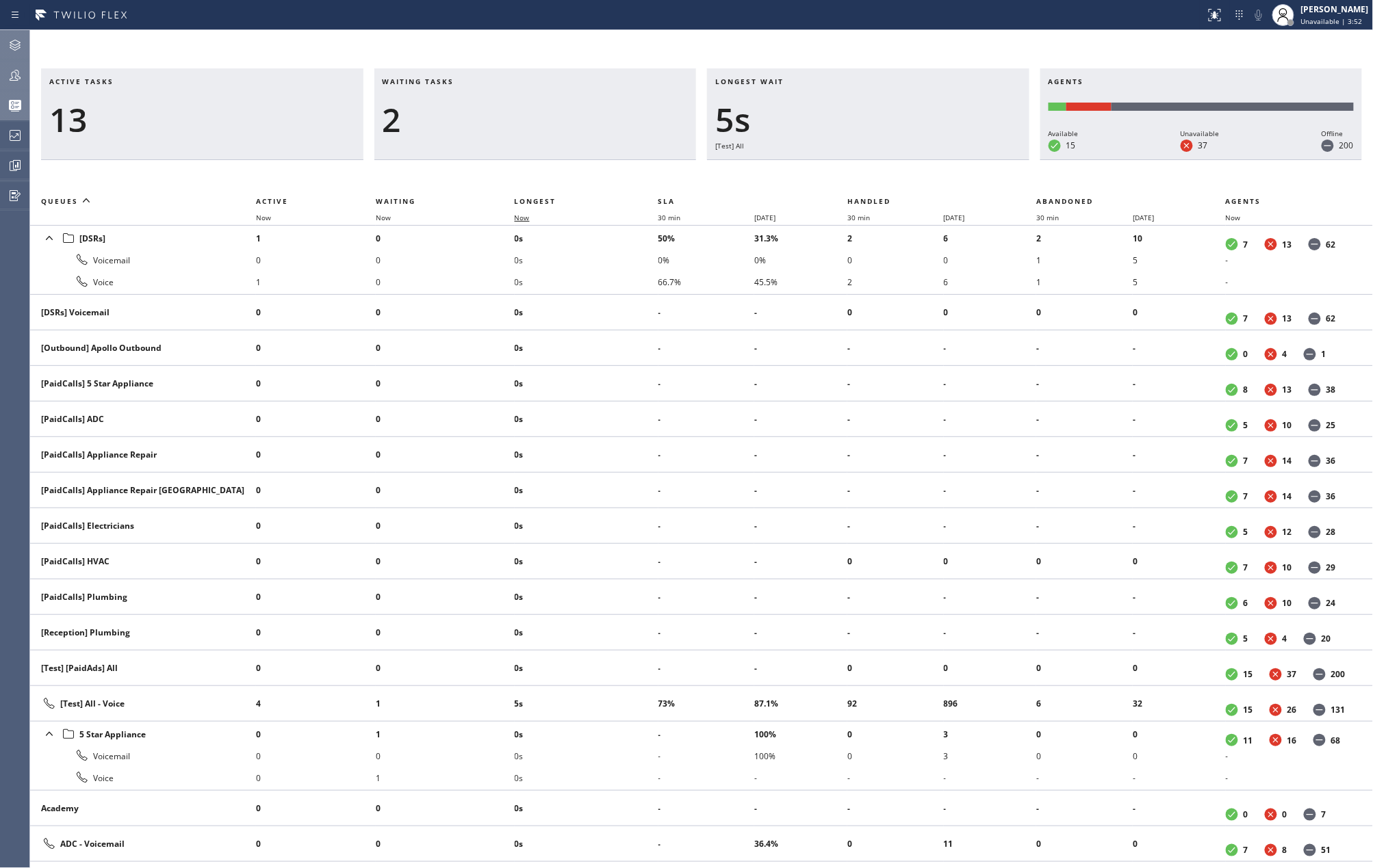
click at [518, 214] on span "Now" at bounding box center [522, 218] width 15 height 10
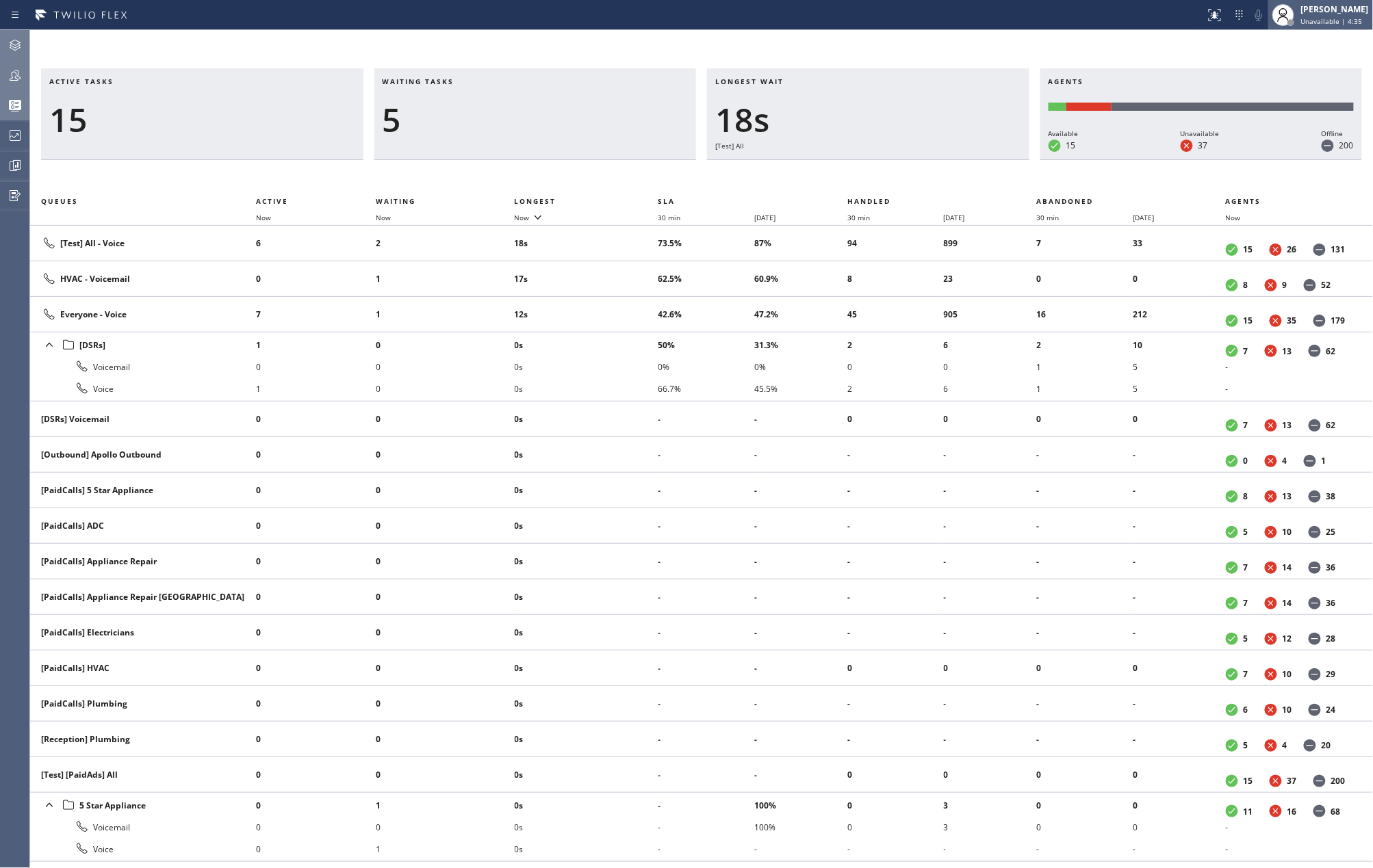
click at [1317, 15] on div "Jovelle Tadle Unavailable | 4:35" at bounding box center [1336, 14] width 75 height 24
click at [1268, 71] on button "Available" at bounding box center [1305, 73] width 137 height 18
click at [14, 37] on icon at bounding box center [15, 45] width 16 height 16
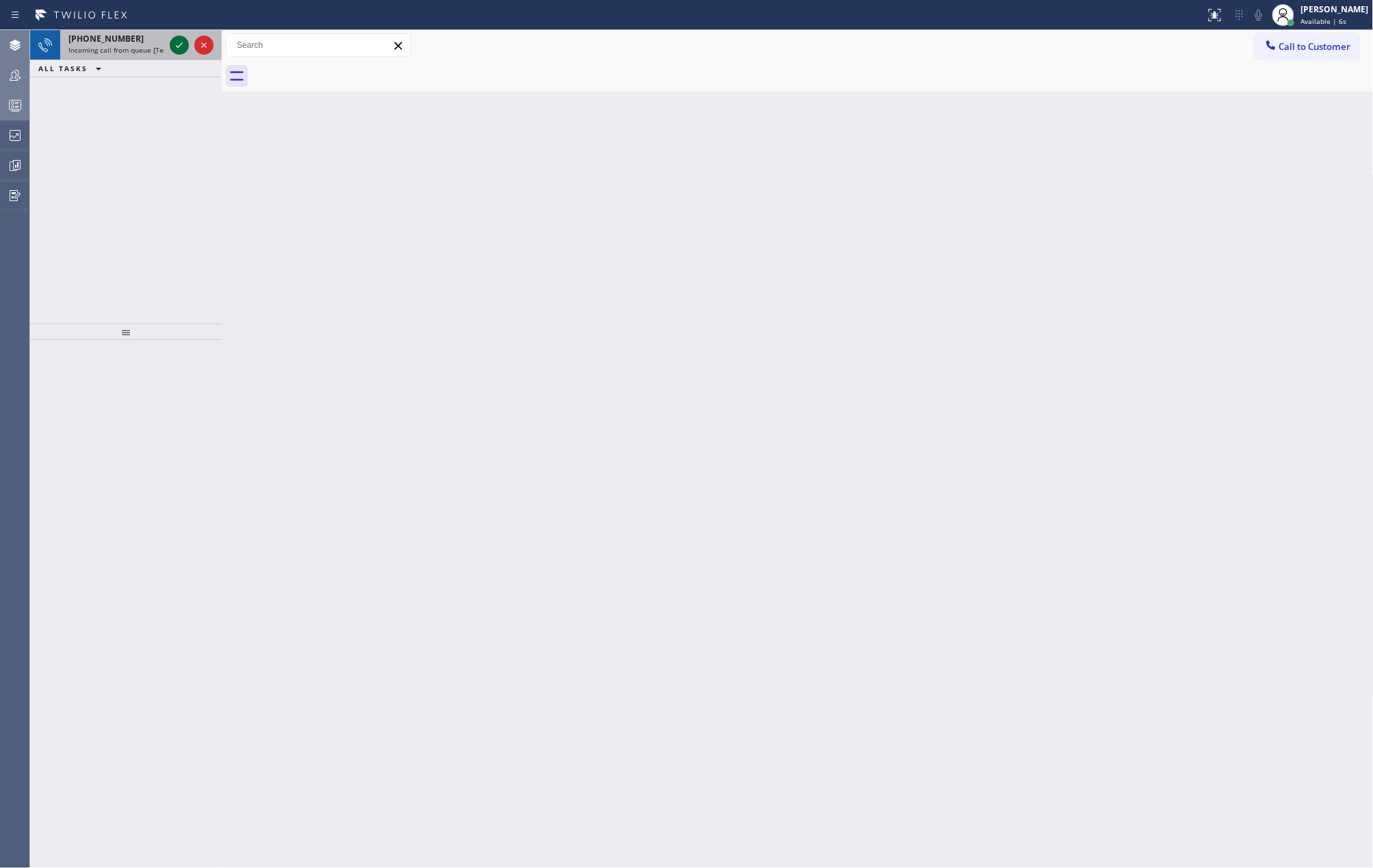
click at [177, 42] on icon at bounding box center [180, 45] width 16 height 16
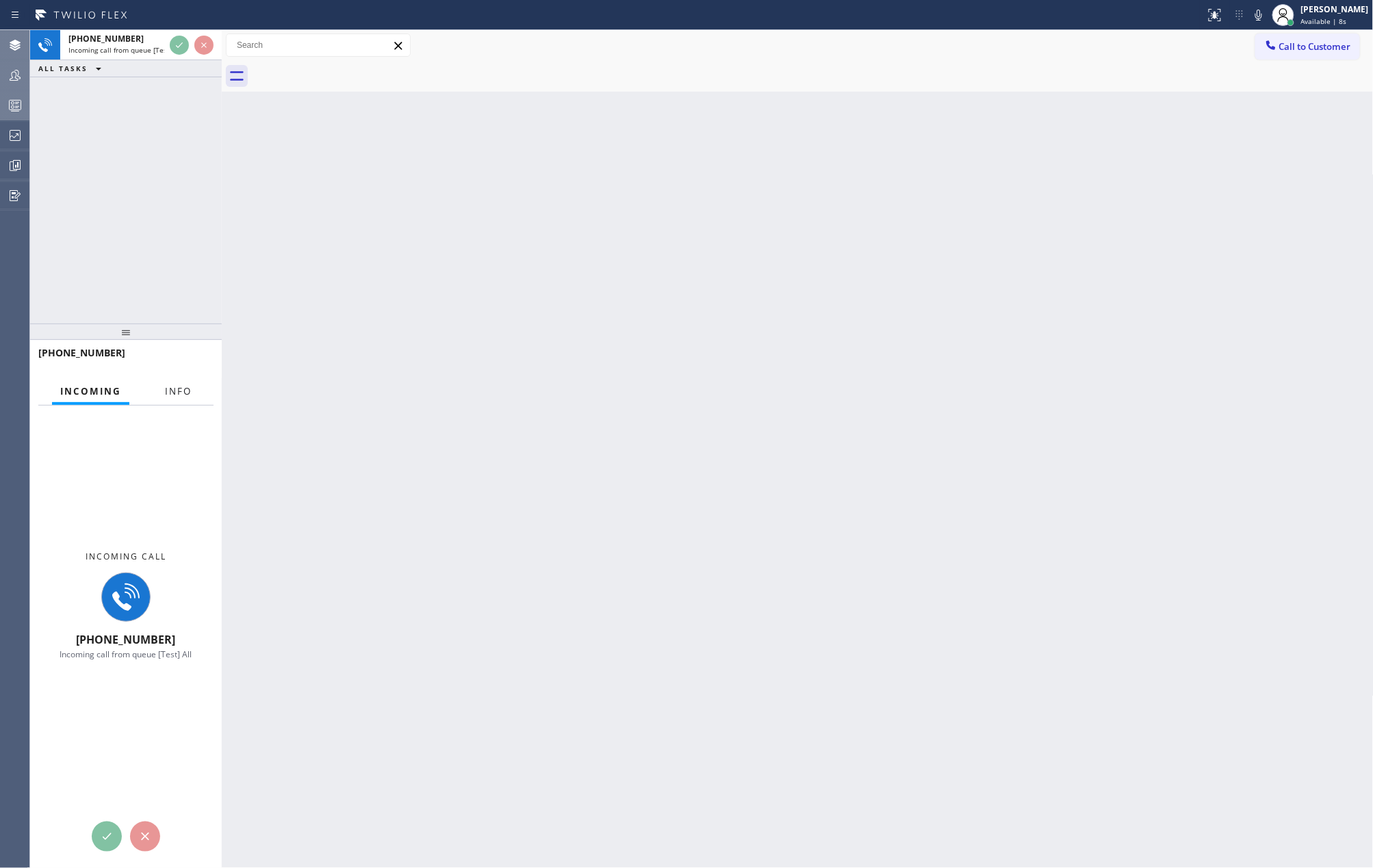
drag, startPoint x: 179, startPoint y: 394, endPoint x: 230, endPoint y: 261, distance: 142.4
click at [187, 373] on div "+17146921417 Incoming Info Incoming call +17146921417 Incoming call from queue …" at bounding box center [126, 604] width 192 height 529
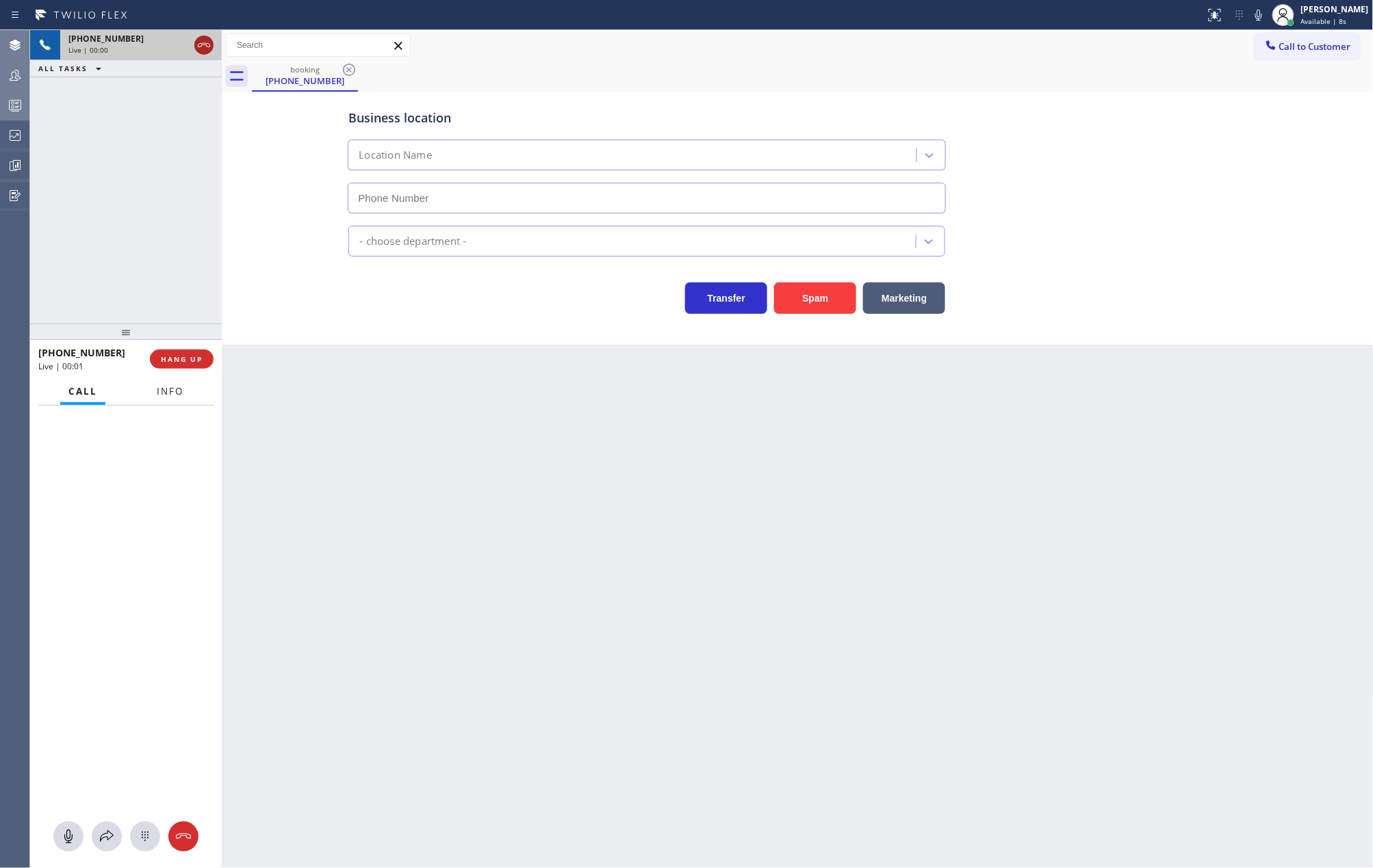
type input "(714) 844-7838"
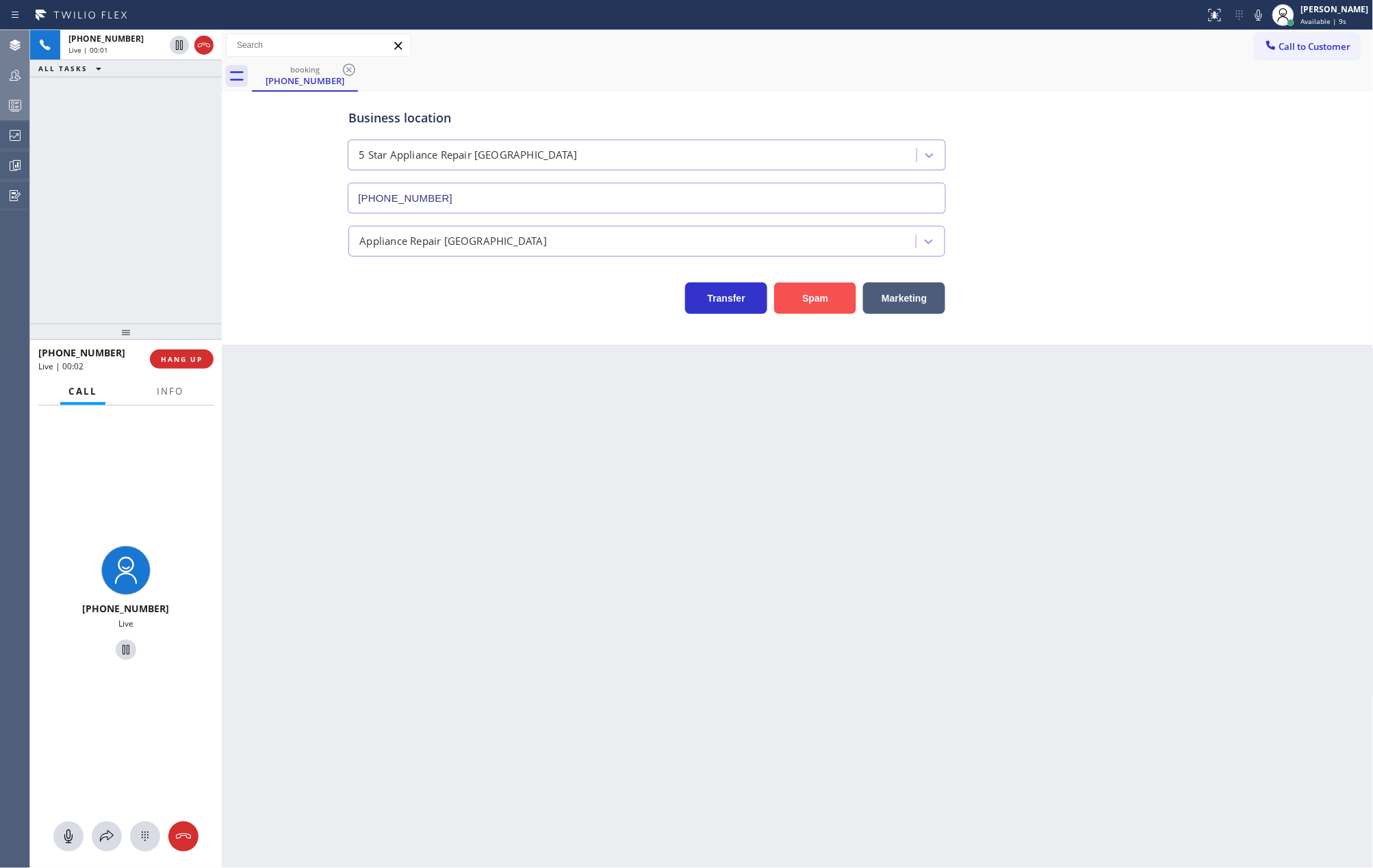
click at [809, 299] on button "Spam" at bounding box center [815, 298] width 82 height 31
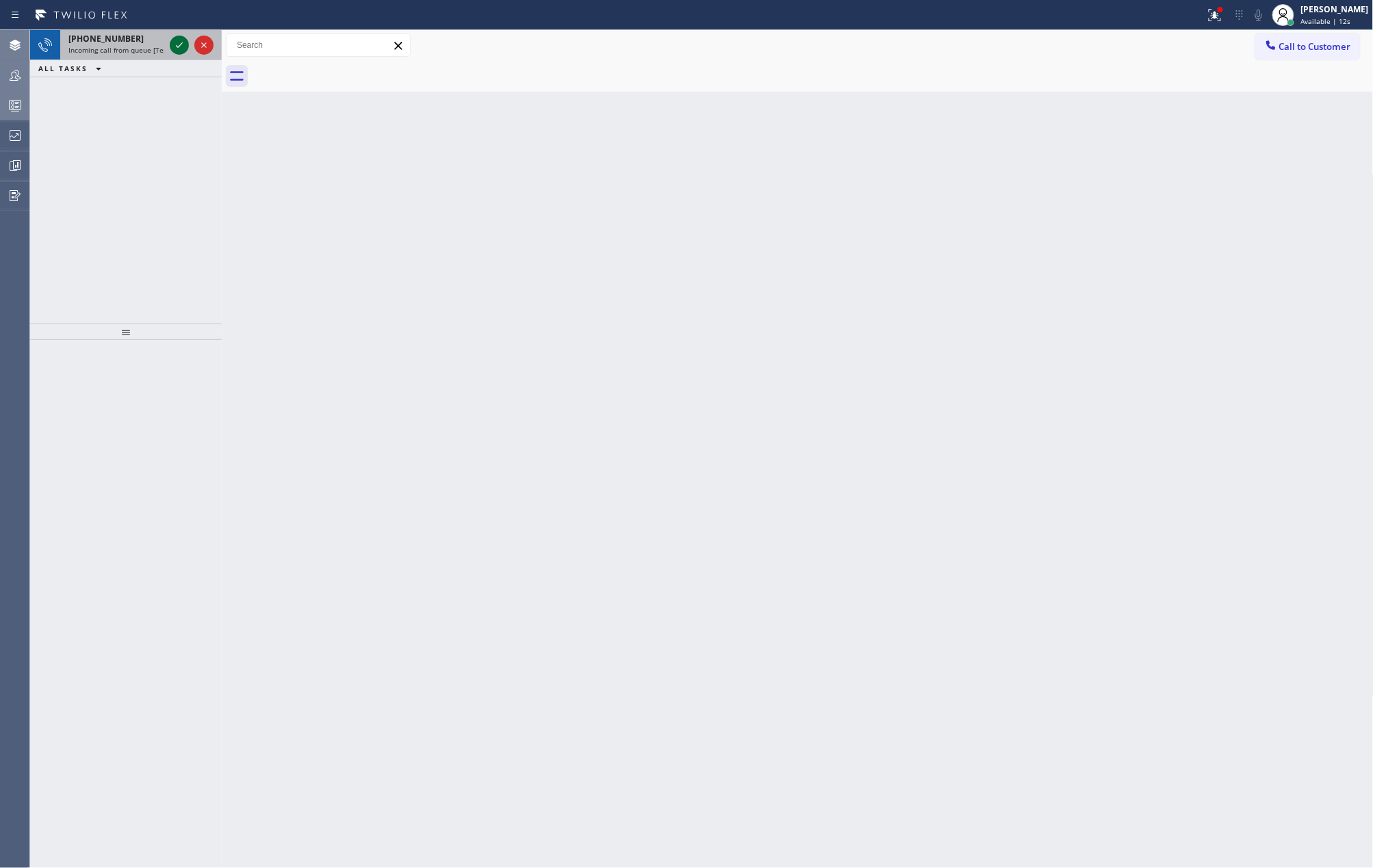
click at [178, 44] on icon at bounding box center [180, 45] width 16 height 16
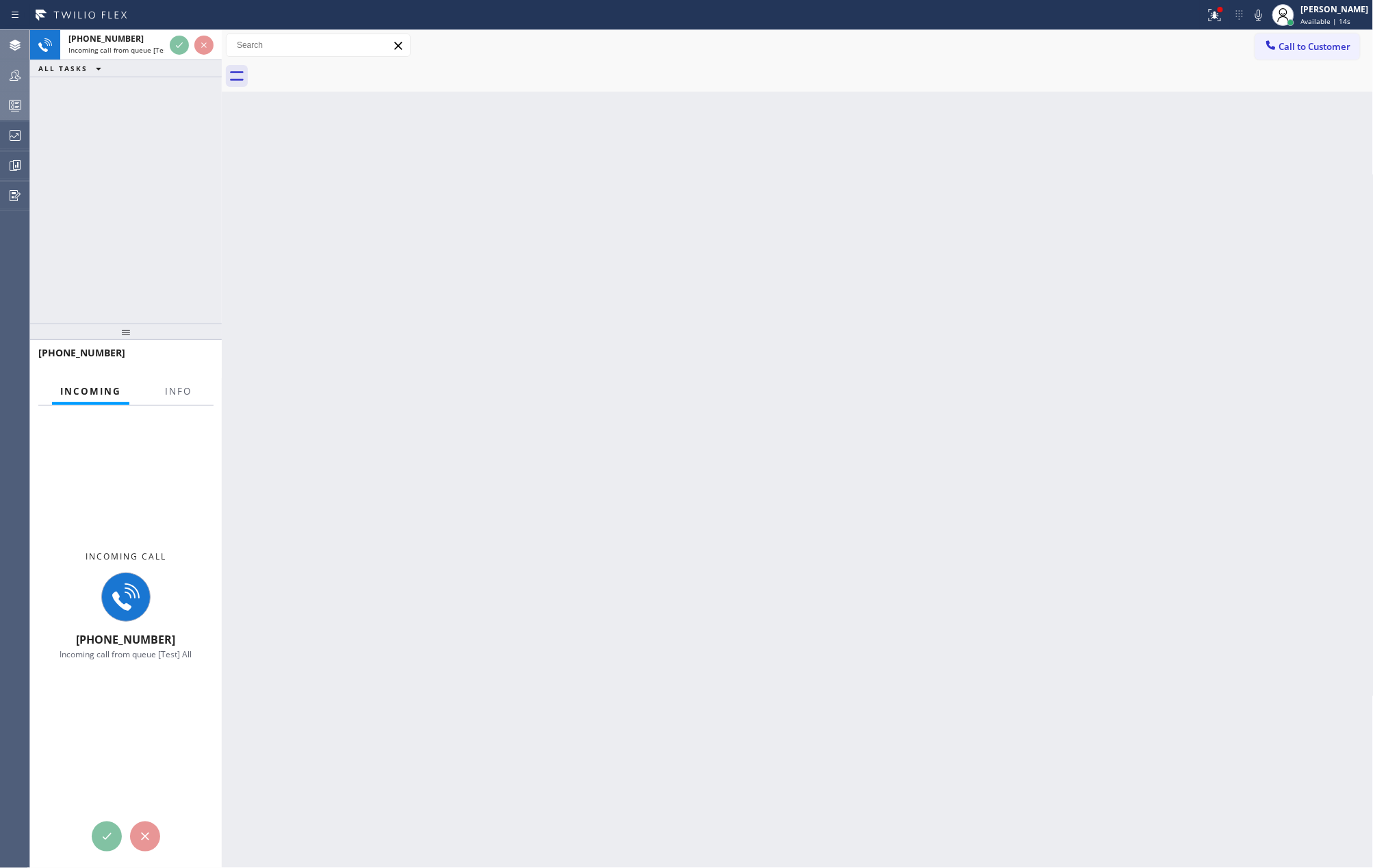
click at [183, 402] on div at bounding box center [178, 403] width 44 height 3
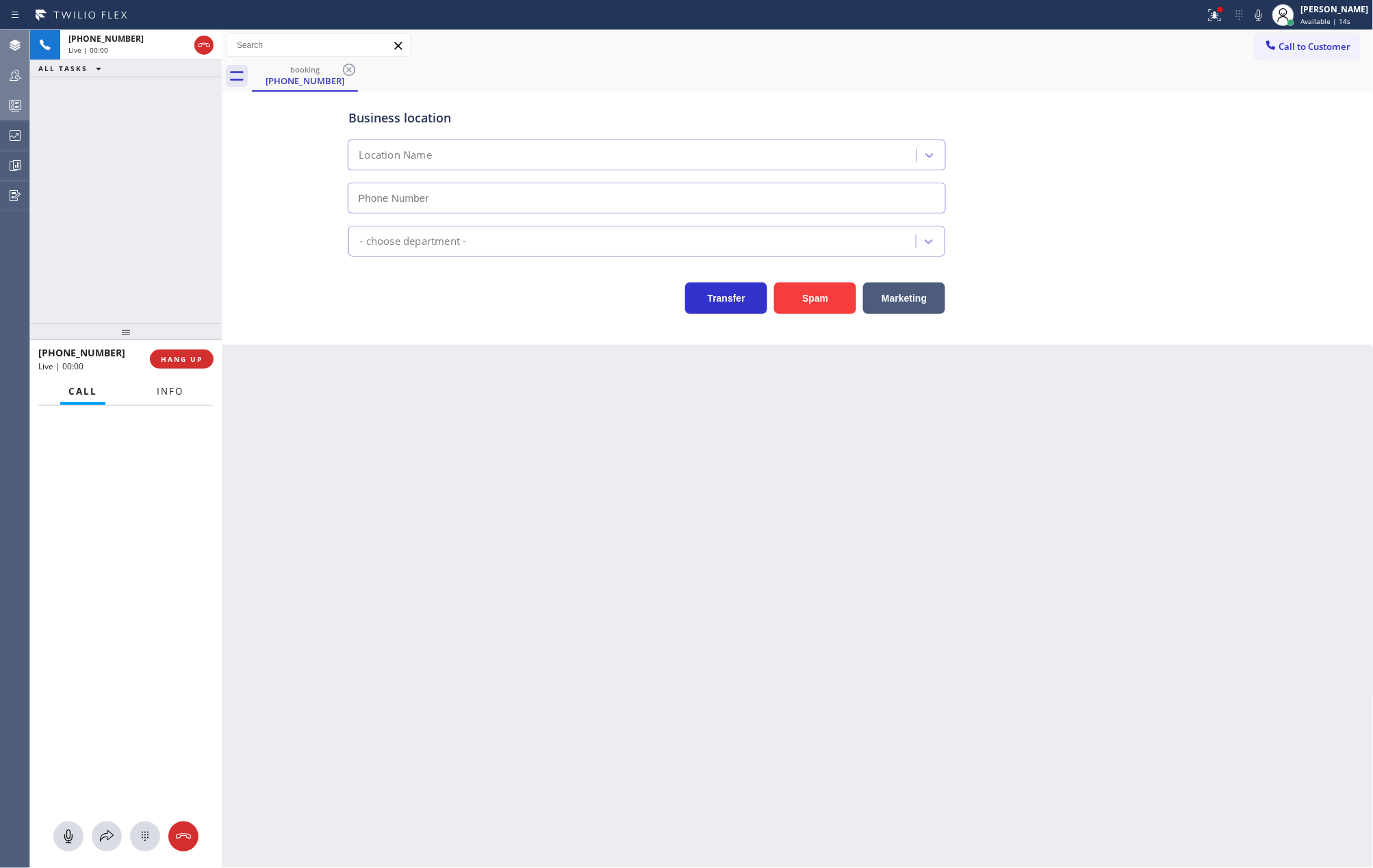
type input "(754) 704-6101"
click at [182, 397] on span "Info" at bounding box center [170, 392] width 27 height 12
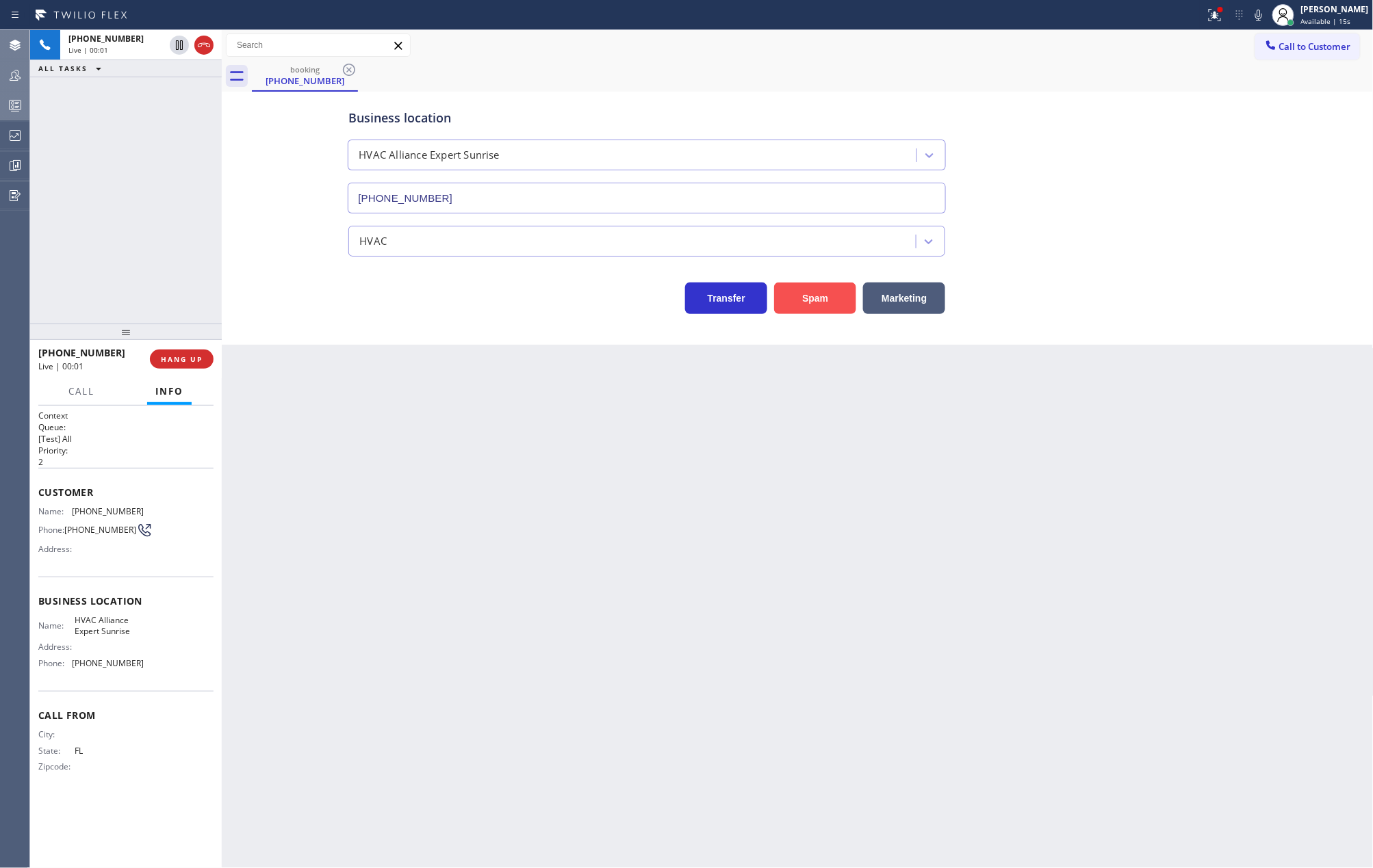
click at [828, 304] on button "Spam" at bounding box center [815, 298] width 82 height 31
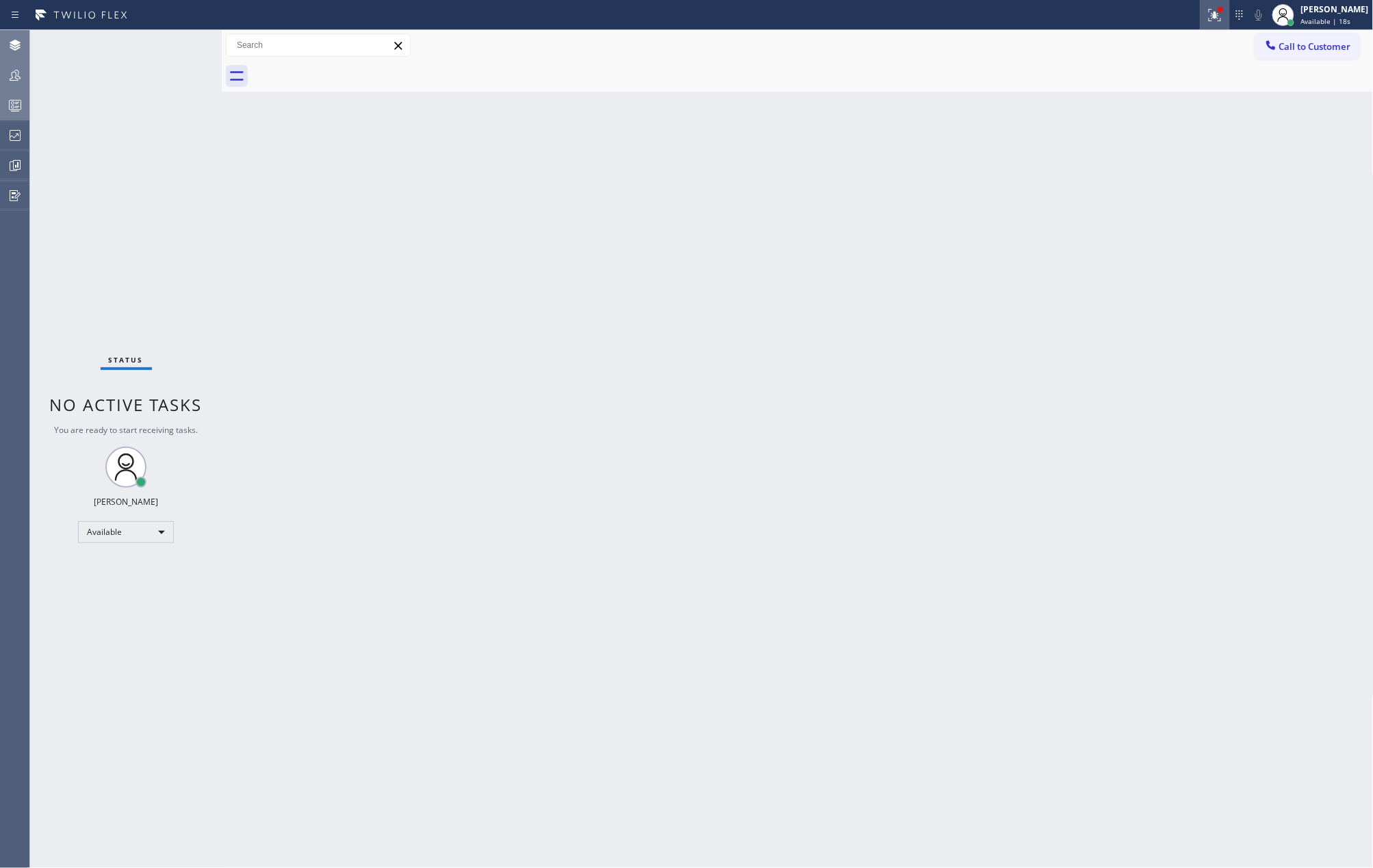
click at [1223, 17] on icon at bounding box center [1215, 15] width 16 height 16
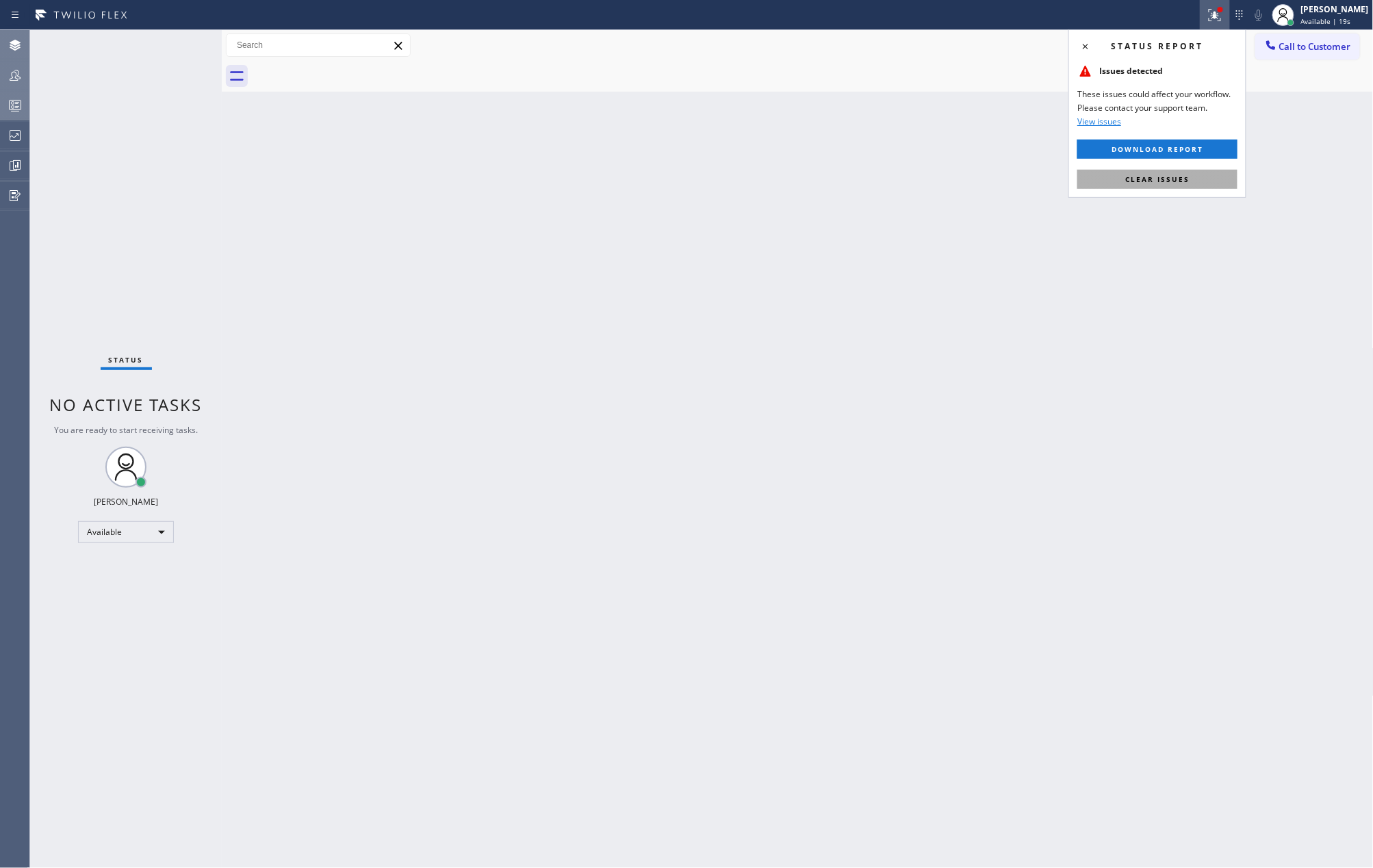
click at [1183, 185] on button "Clear issues" at bounding box center [1157, 179] width 160 height 20
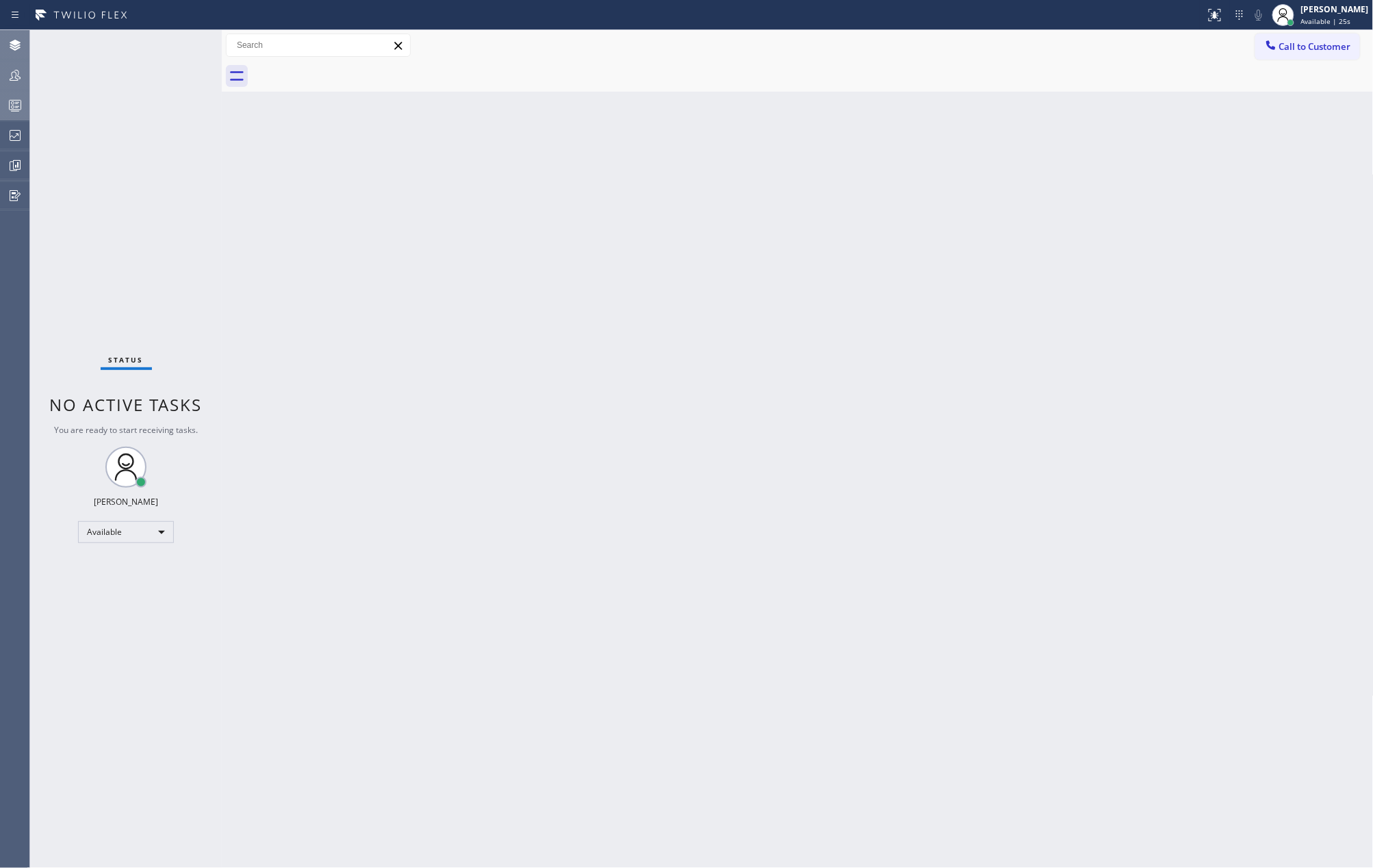
click at [10, 73] on icon at bounding box center [15, 75] width 16 height 16
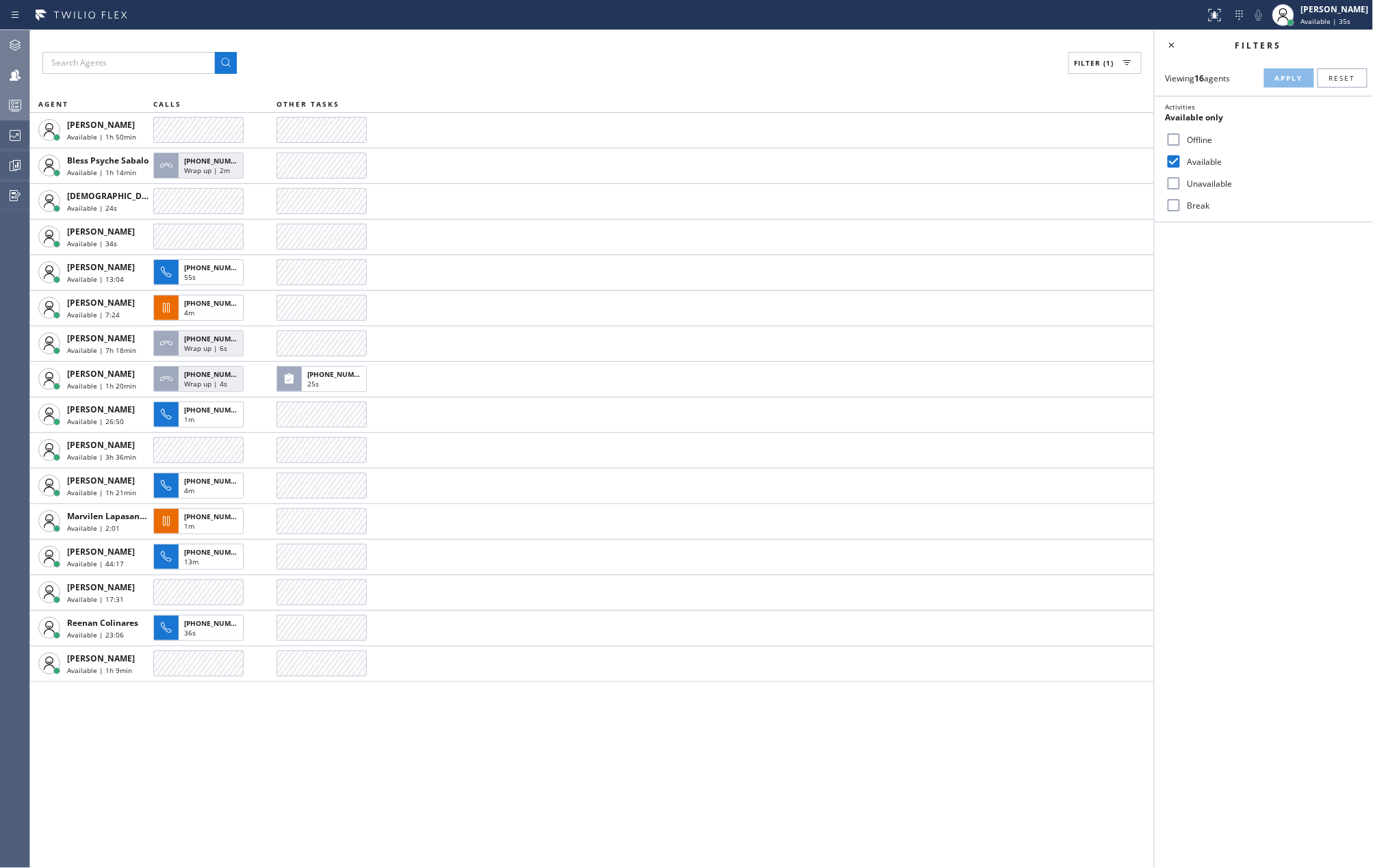
click at [20, 105] on icon at bounding box center [15, 105] width 16 height 16
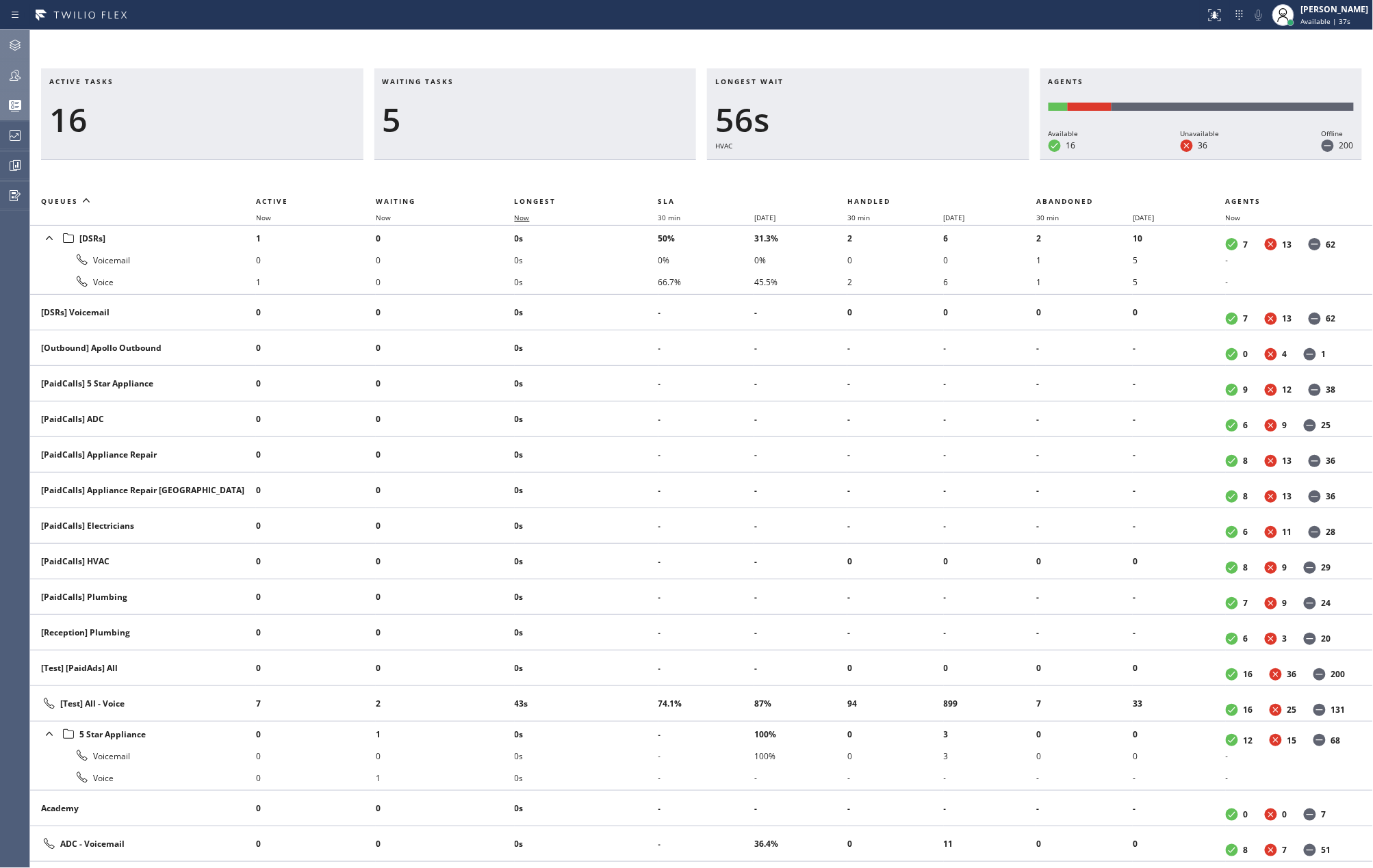
click at [527, 220] on span "Now" at bounding box center [522, 218] width 15 height 10
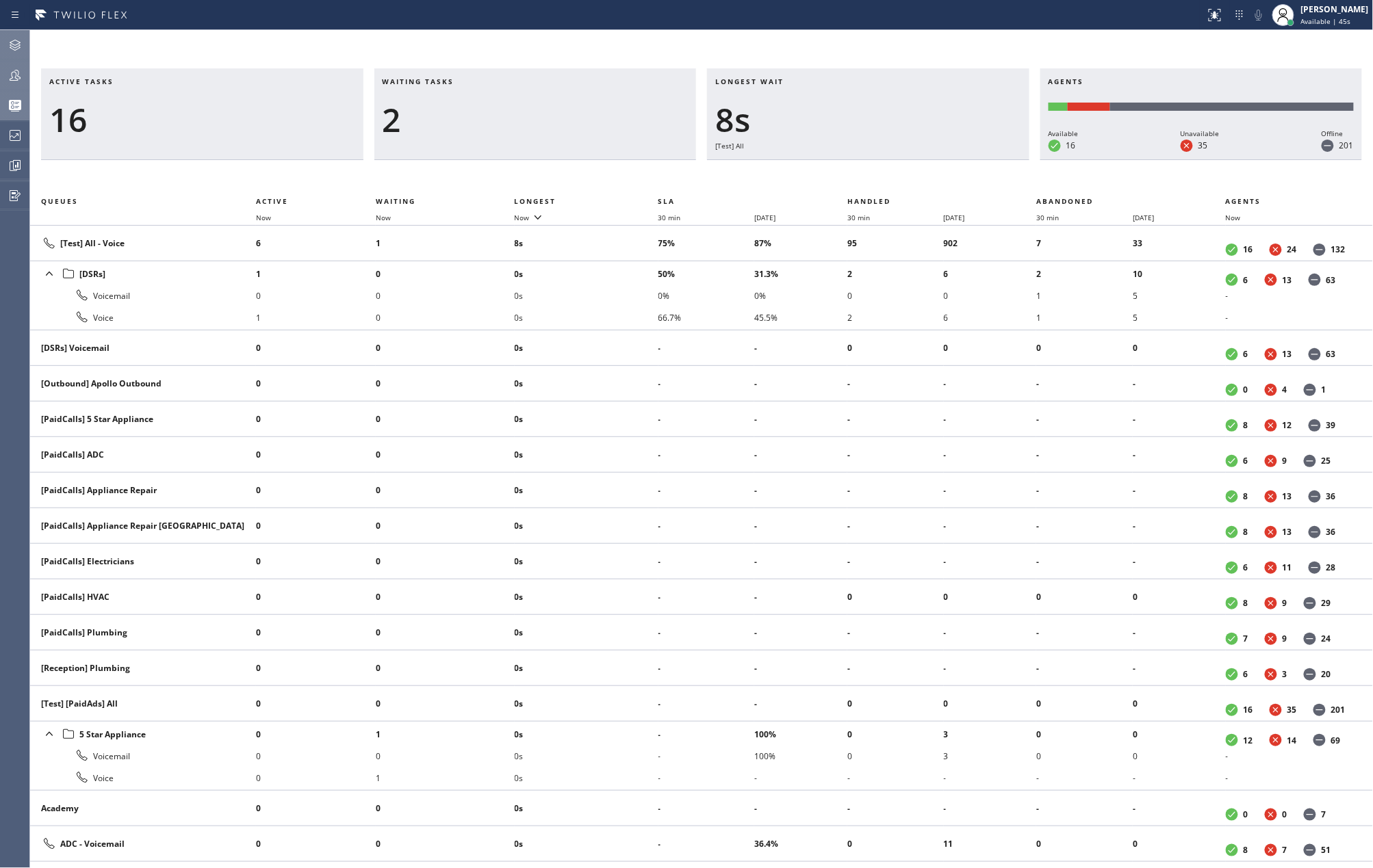
click at [22, 71] on icon at bounding box center [15, 75] width 16 height 16
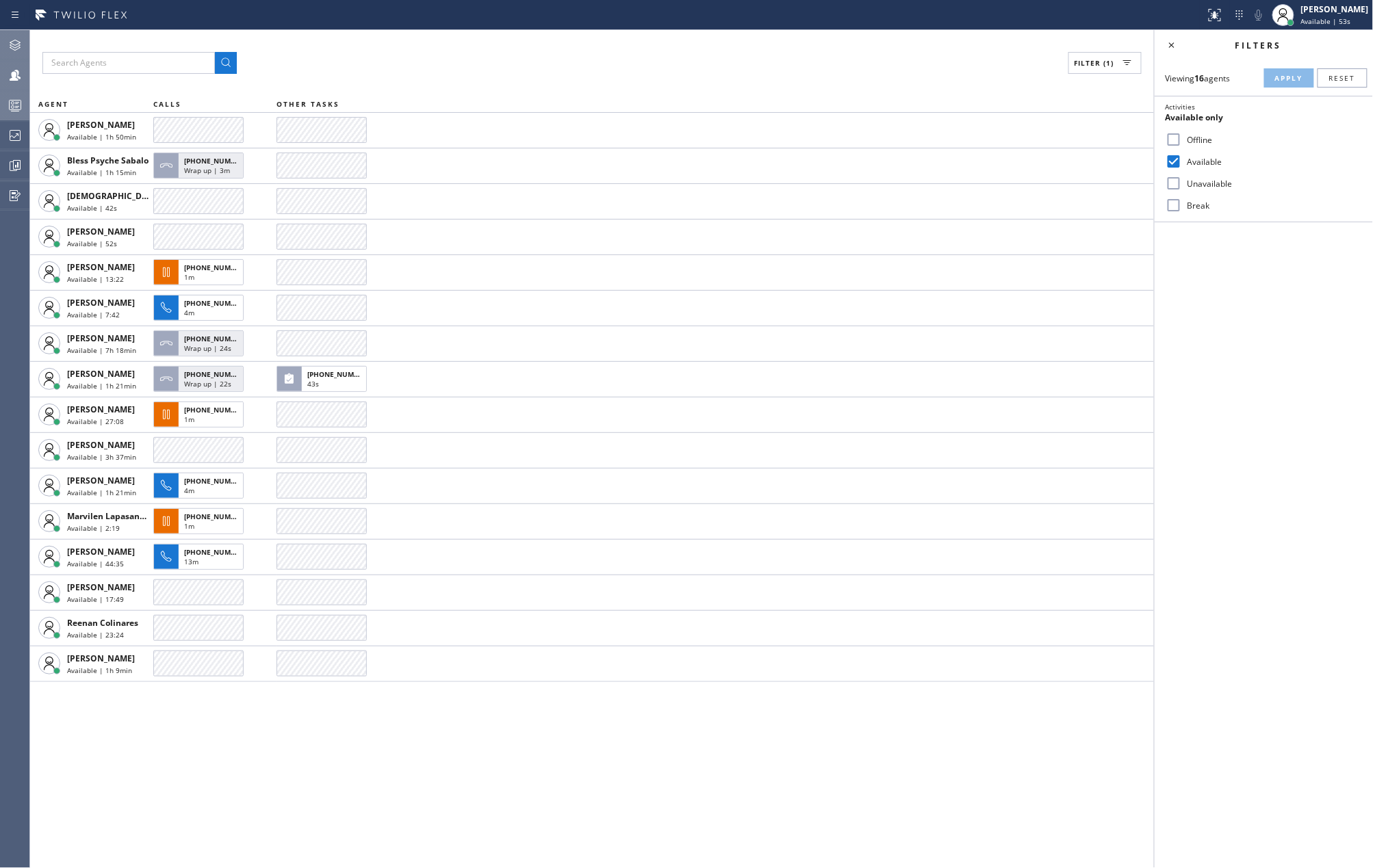
click at [15, 42] on icon at bounding box center [15, 45] width 16 height 16
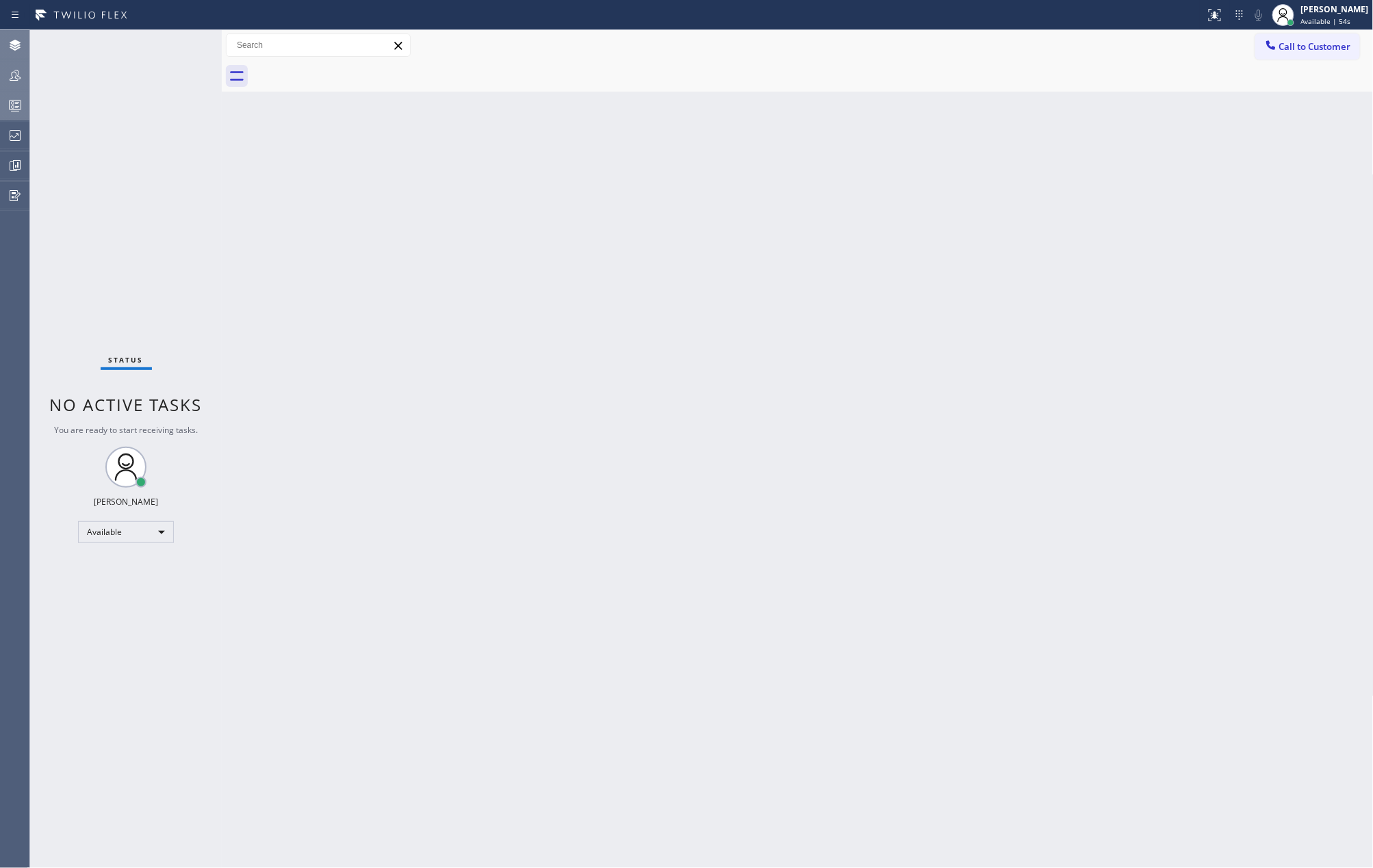
click at [15, 42] on icon at bounding box center [15, 45] width 11 height 11
click at [11, 71] on icon at bounding box center [15, 75] width 16 height 16
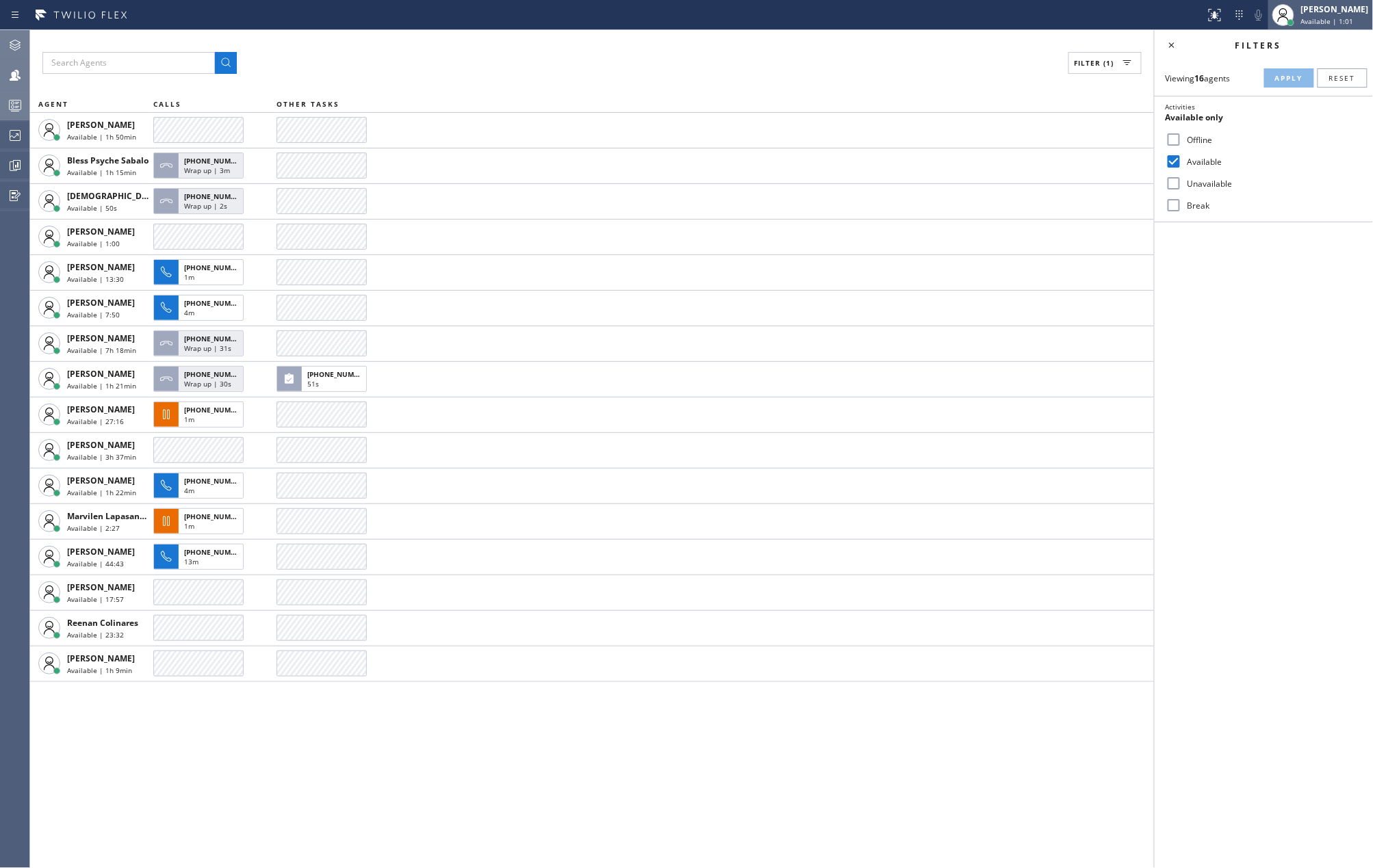
click at [1321, 16] on span "Available | 1:01" at bounding box center [1327, 20] width 52 height 10
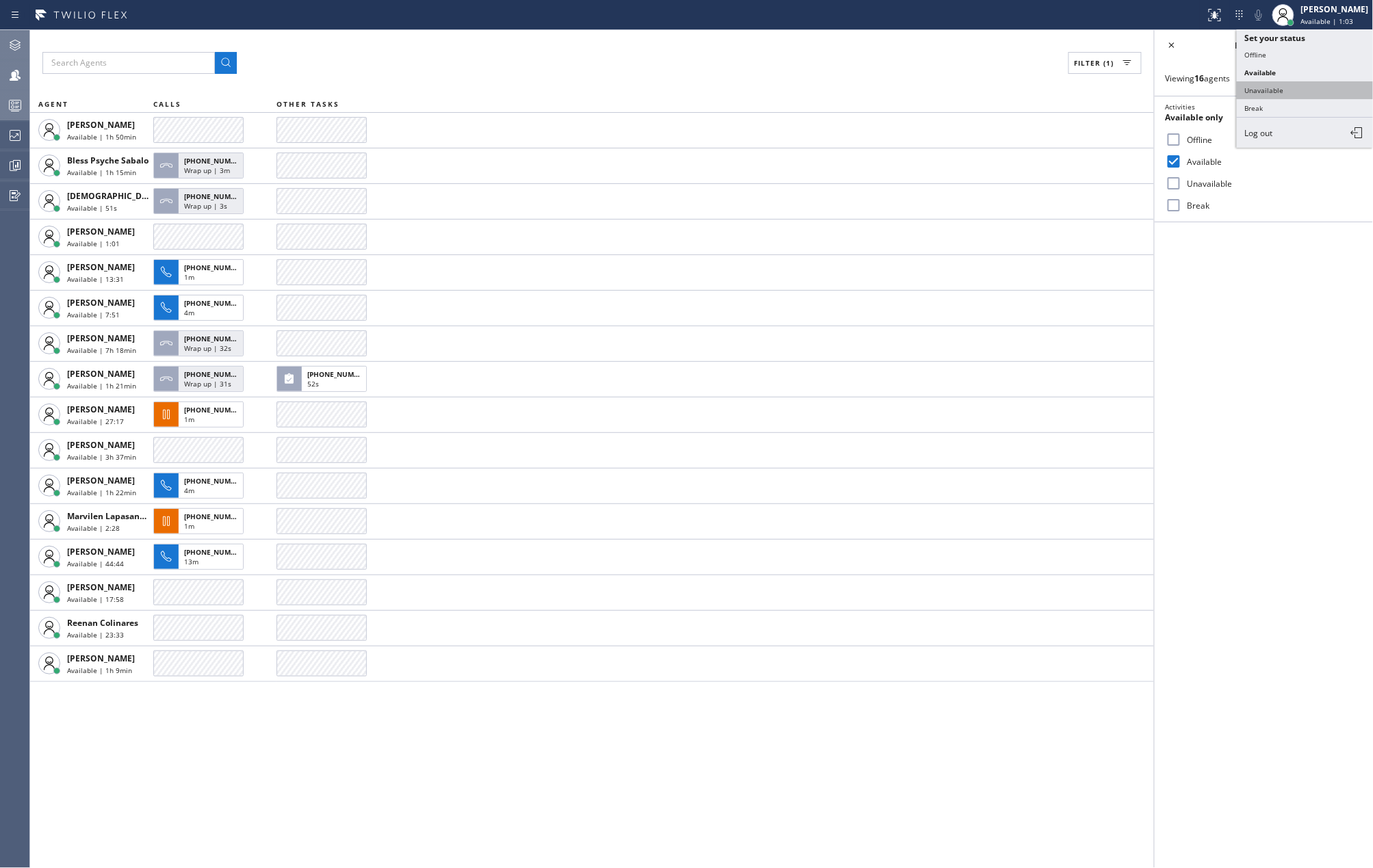
click at [1297, 91] on button "Unavailable" at bounding box center [1305, 91] width 137 height 18
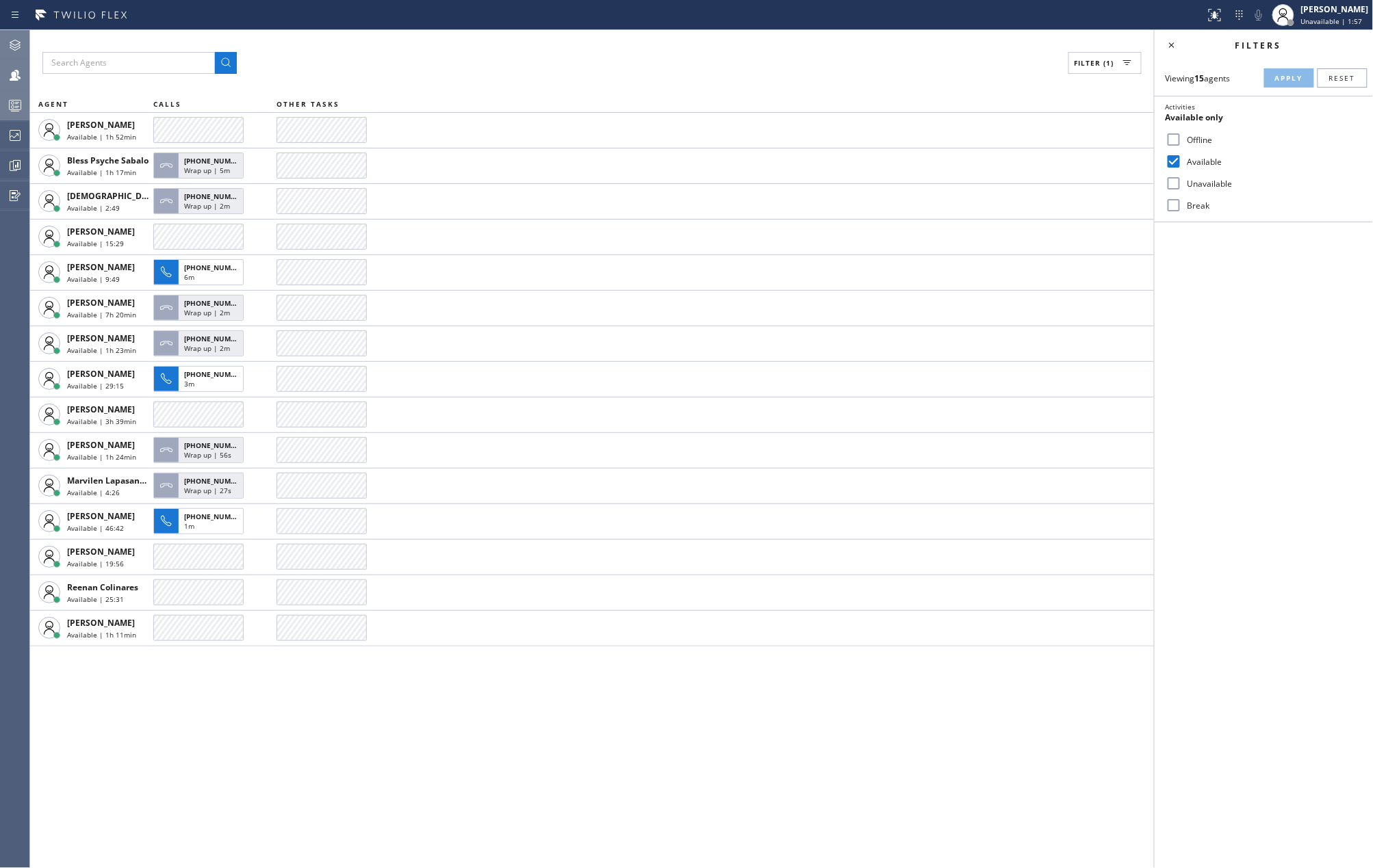
click at [13, 109] on rect at bounding box center [15, 105] width 12 height 10
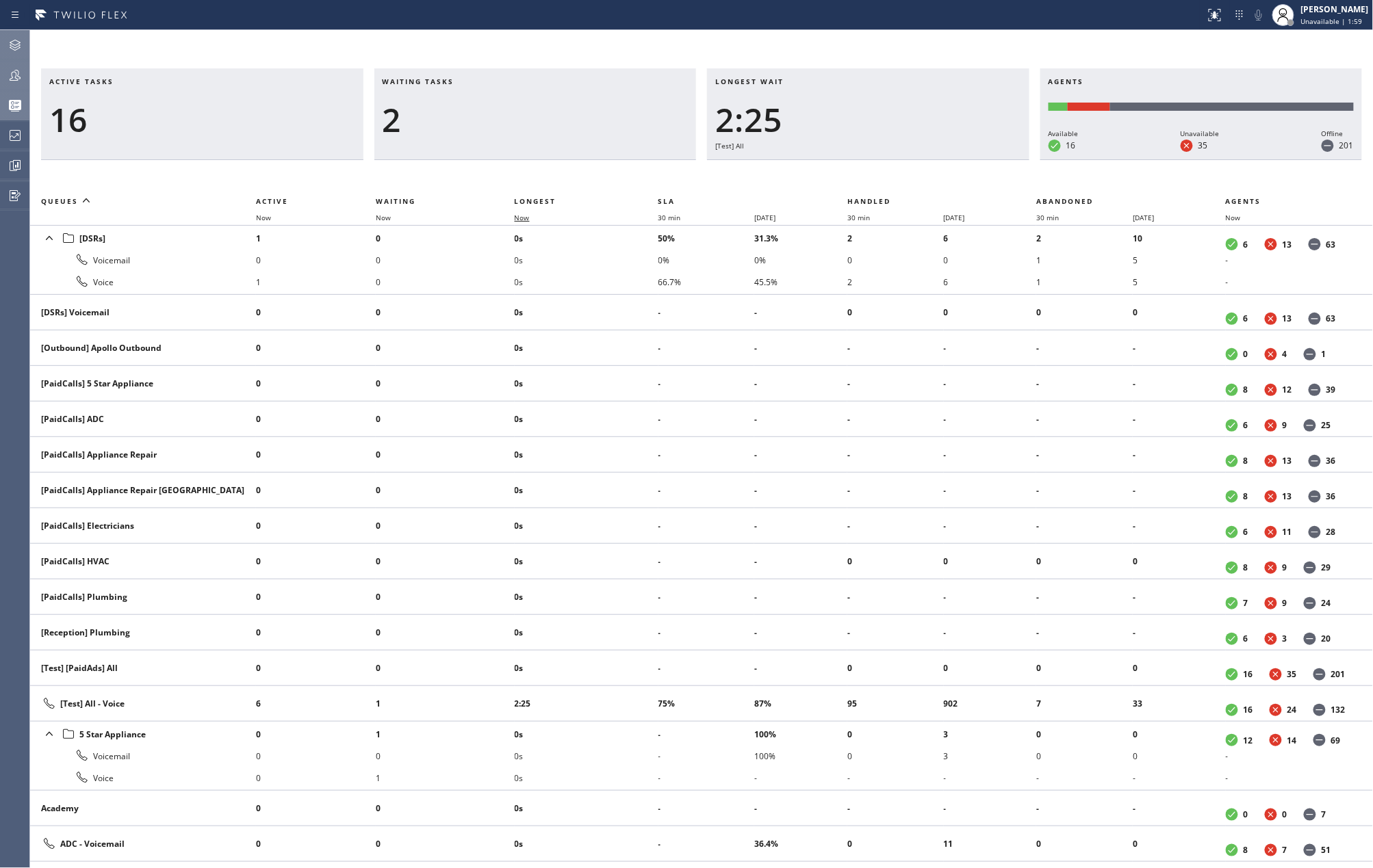
click at [530, 217] on span "Now" at bounding box center [522, 218] width 15 height 10
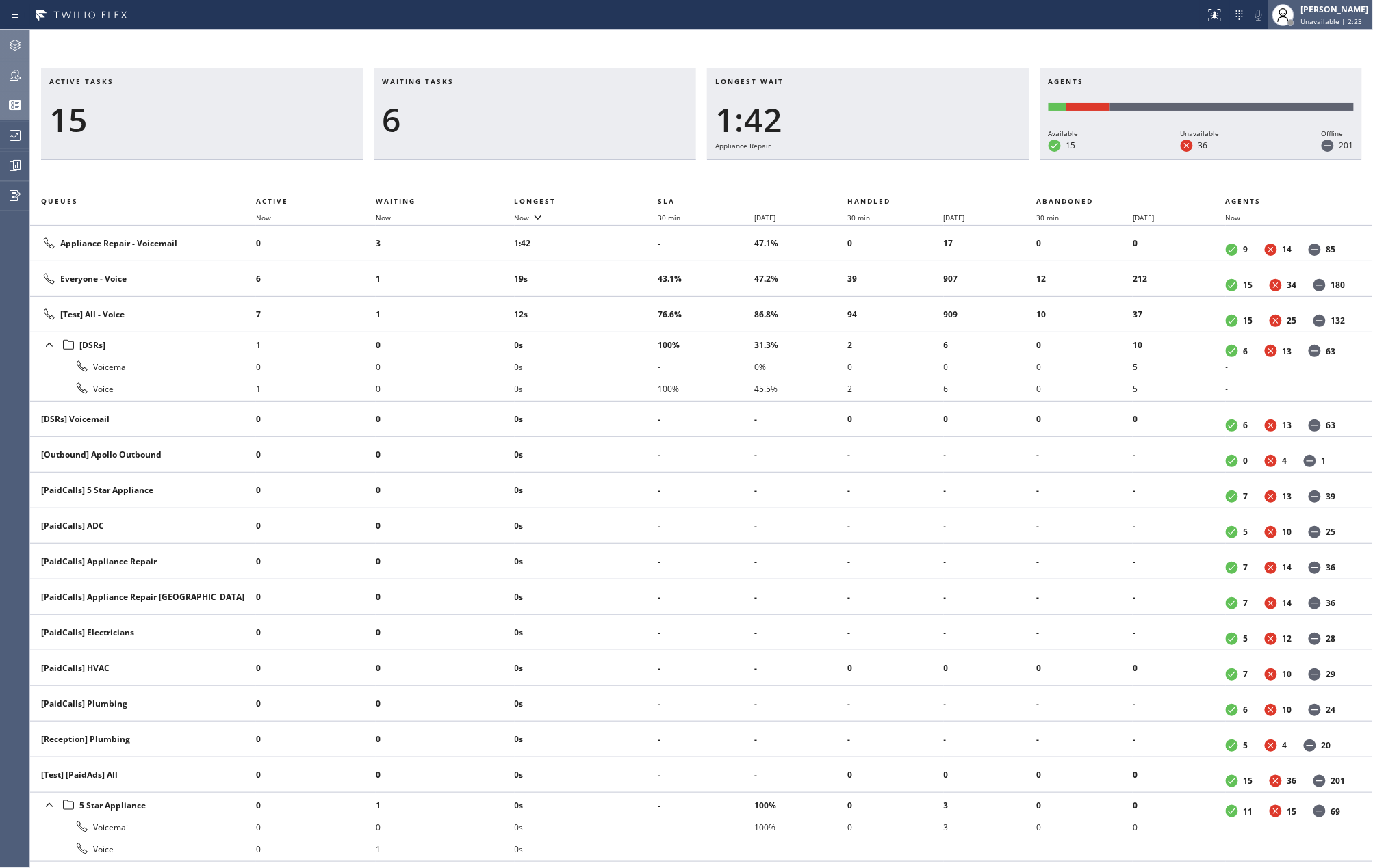
click at [1341, 9] on div "[PERSON_NAME]" at bounding box center [1335, 9] width 68 height 12
click at [1280, 67] on button "Available" at bounding box center [1305, 73] width 137 height 18
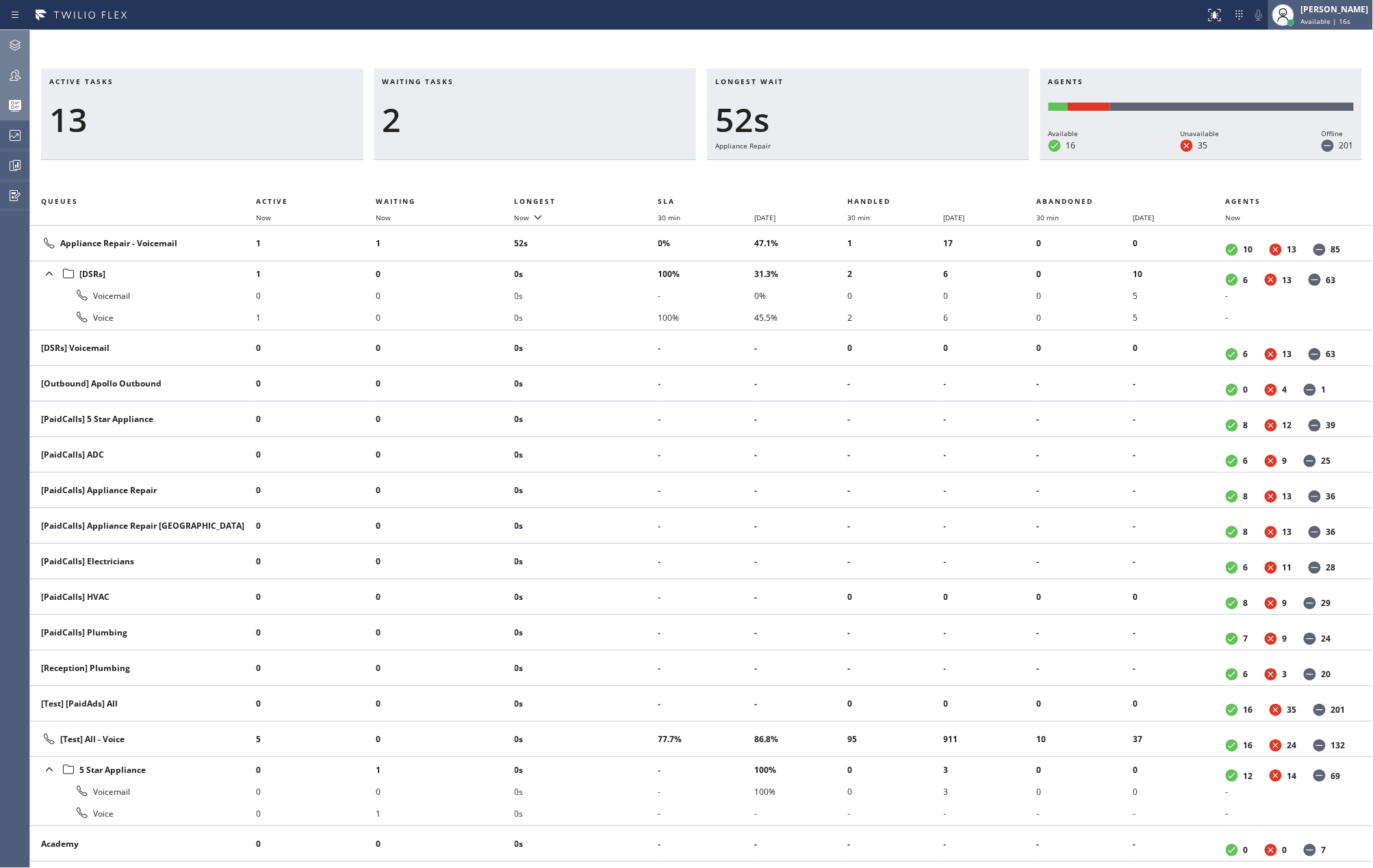
click at [1328, 16] on span "Available | 16s" at bounding box center [1326, 20] width 50 height 10
click at [1289, 82] on button "Unavailable" at bounding box center [1305, 91] width 137 height 18
click at [25, 67] on div at bounding box center [15, 75] width 30 height 16
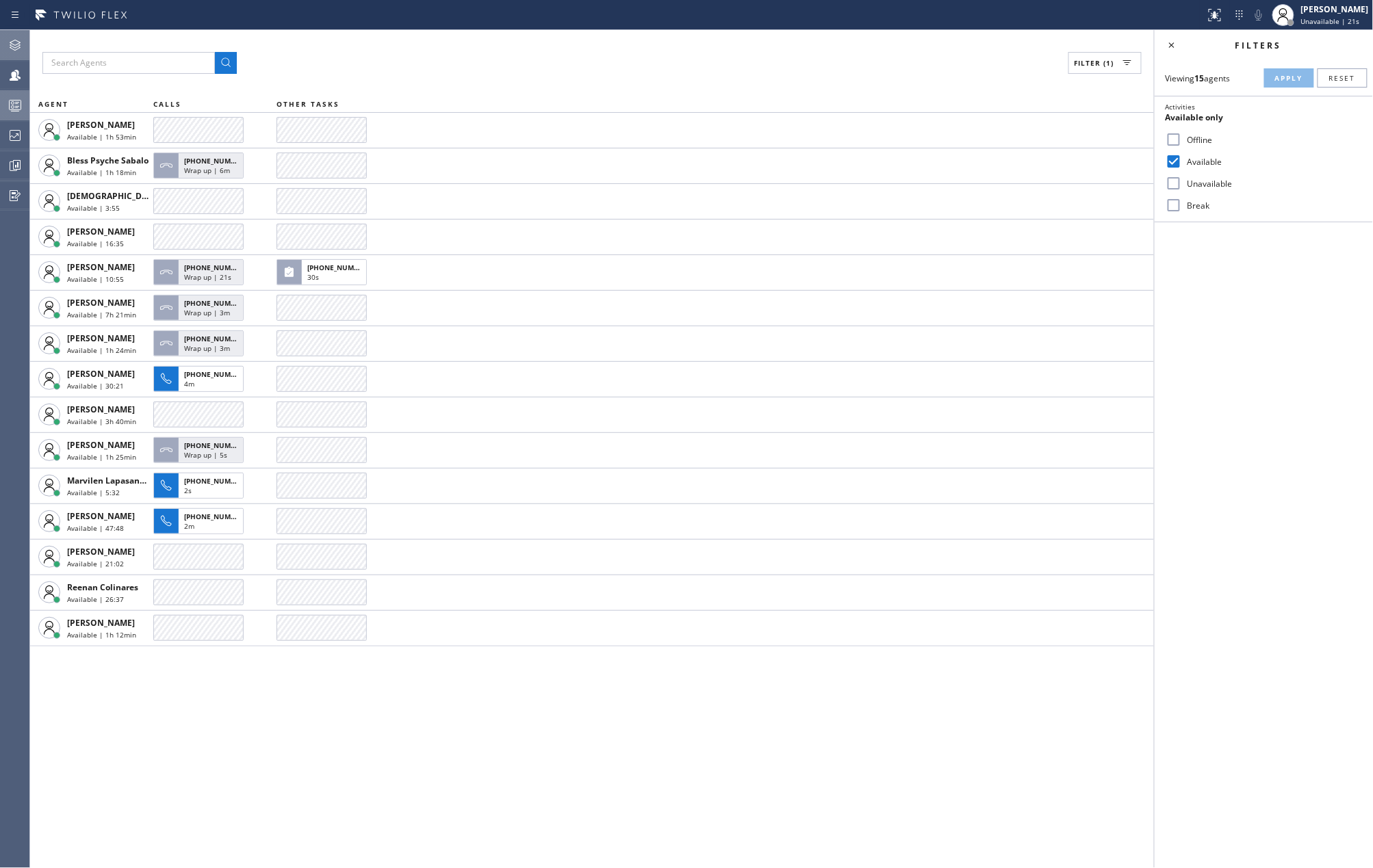
click at [1177, 201] on input "Break" at bounding box center [1173, 205] width 16 height 16
click at [1295, 74] on span "Apply" at bounding box center [1289, 77] width 28 height 10
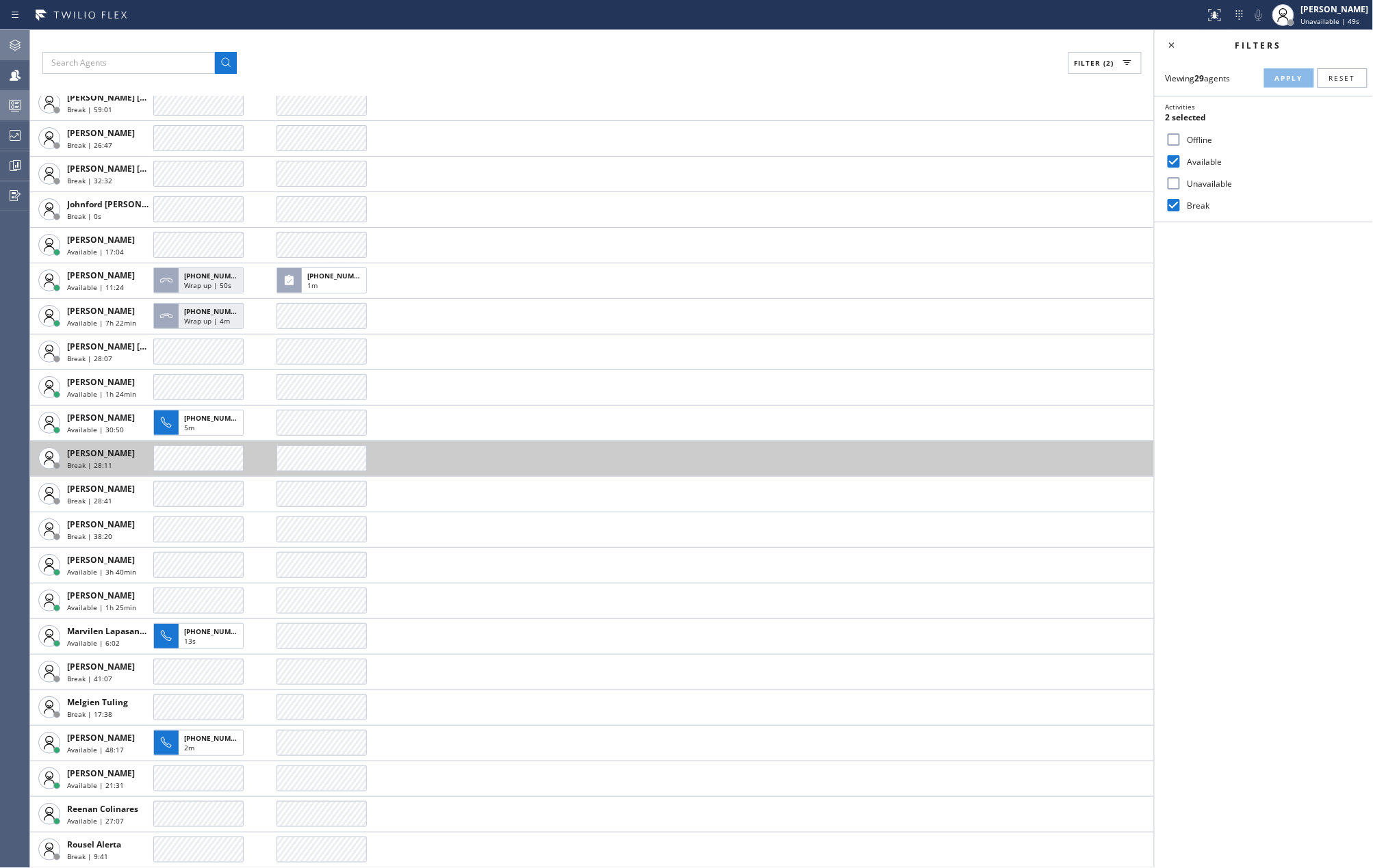
scroll to position [276, 0]
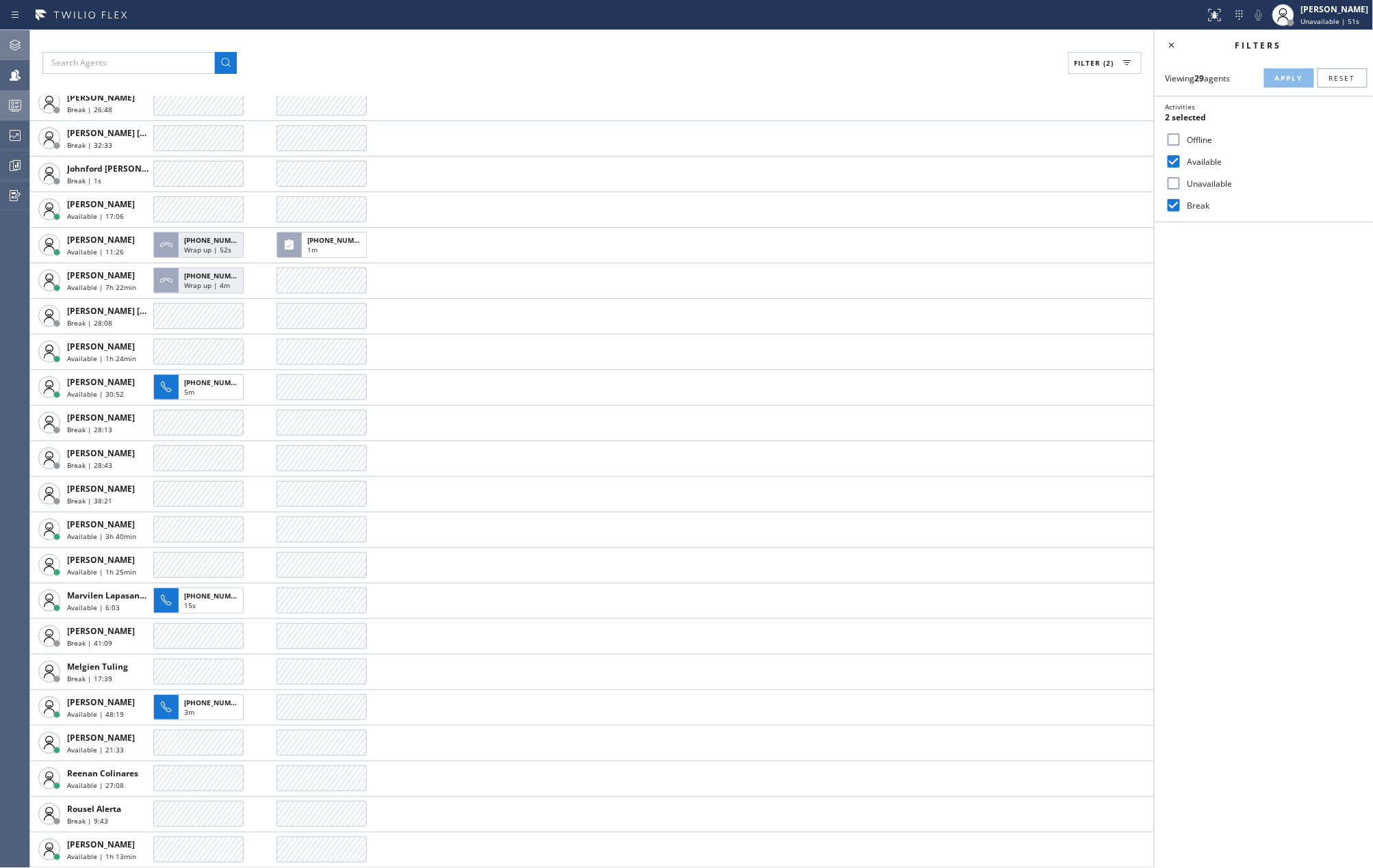
click at [10, 103] on icon at bounding box center [15, 105] width 16 height 16
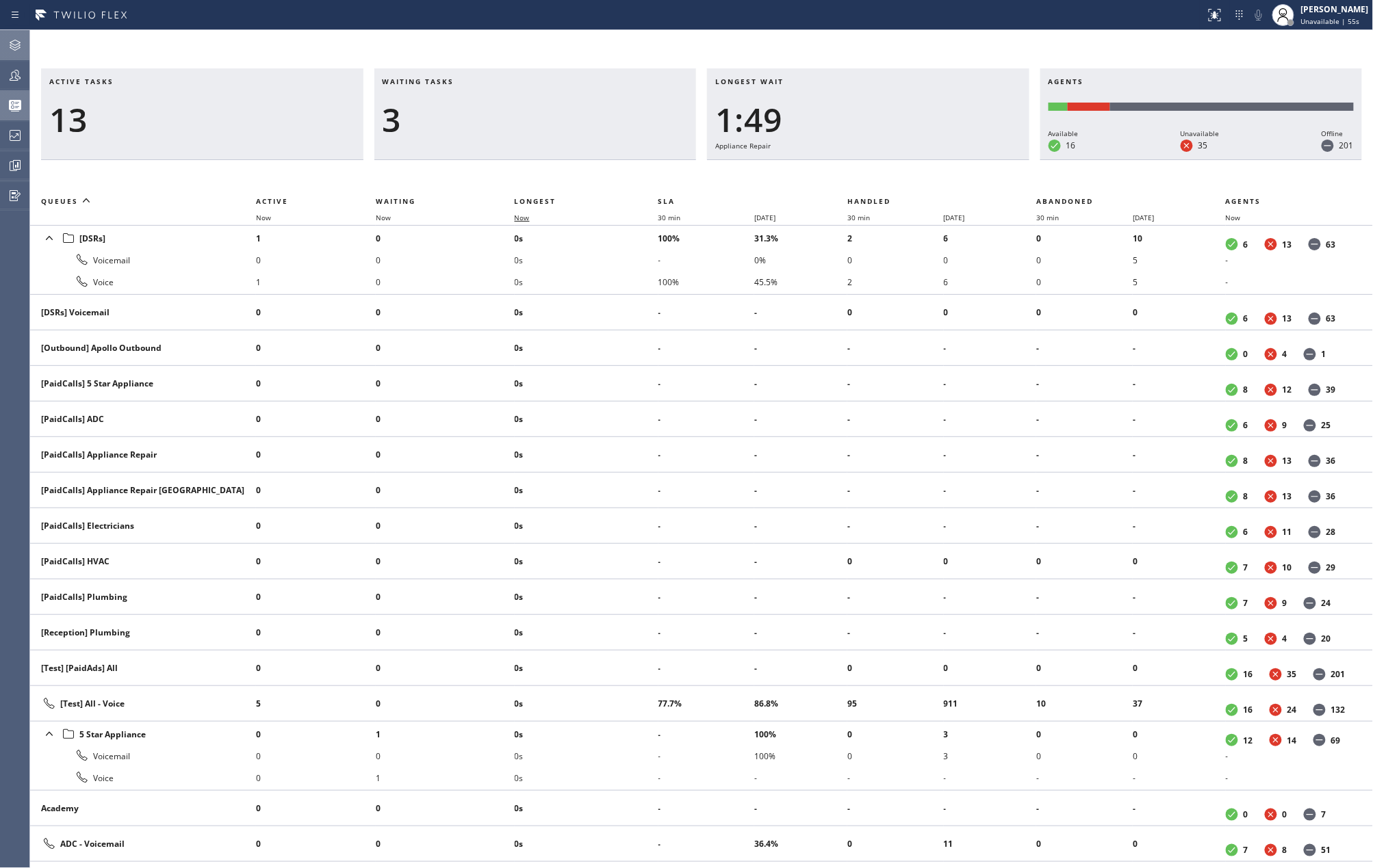
click at [522, 216] on span "Now" at bounding box center [522, 218] width 15 height 10
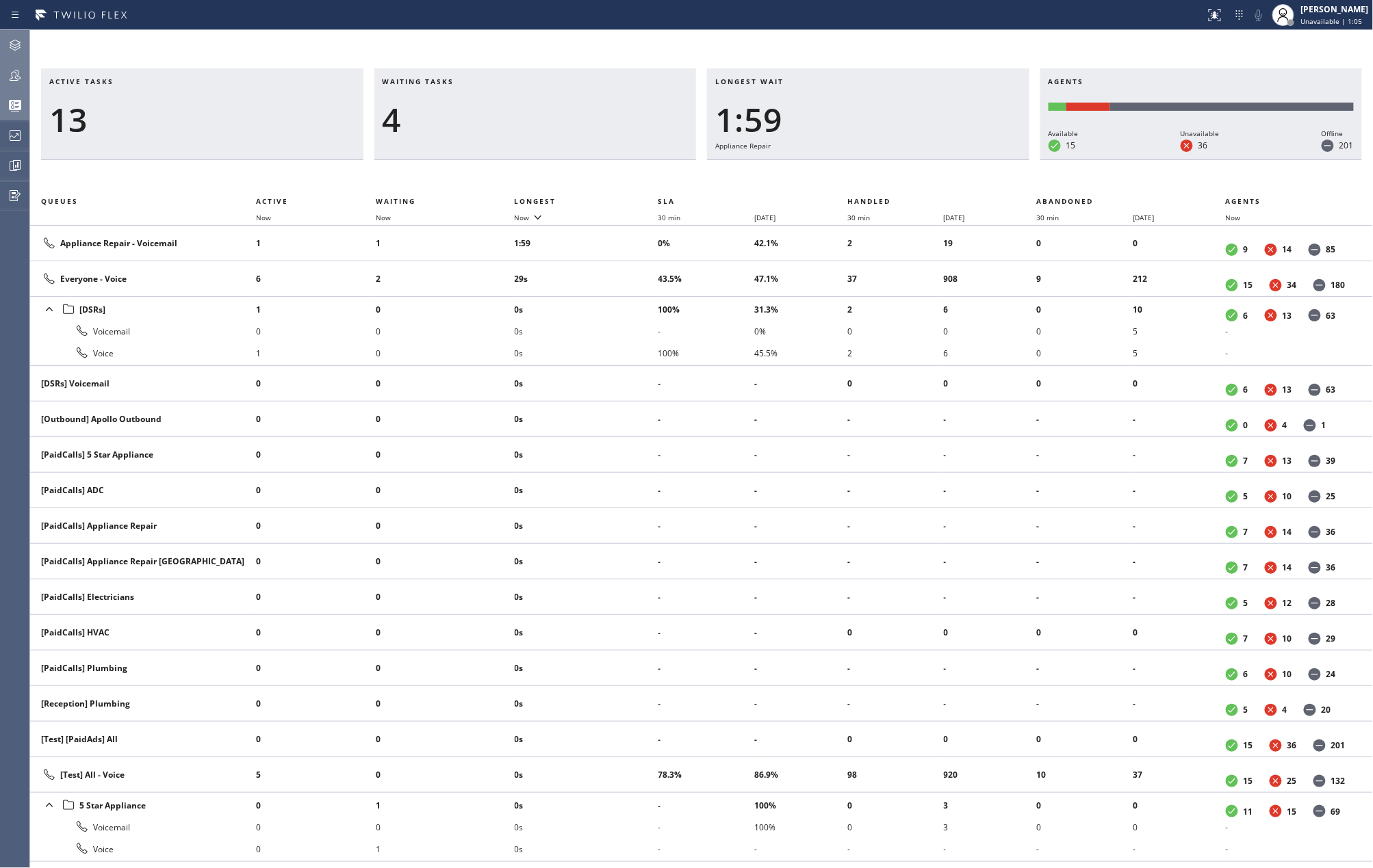
click at [12, 77] on icon at bounding box center [15, 76] width 11 height 11
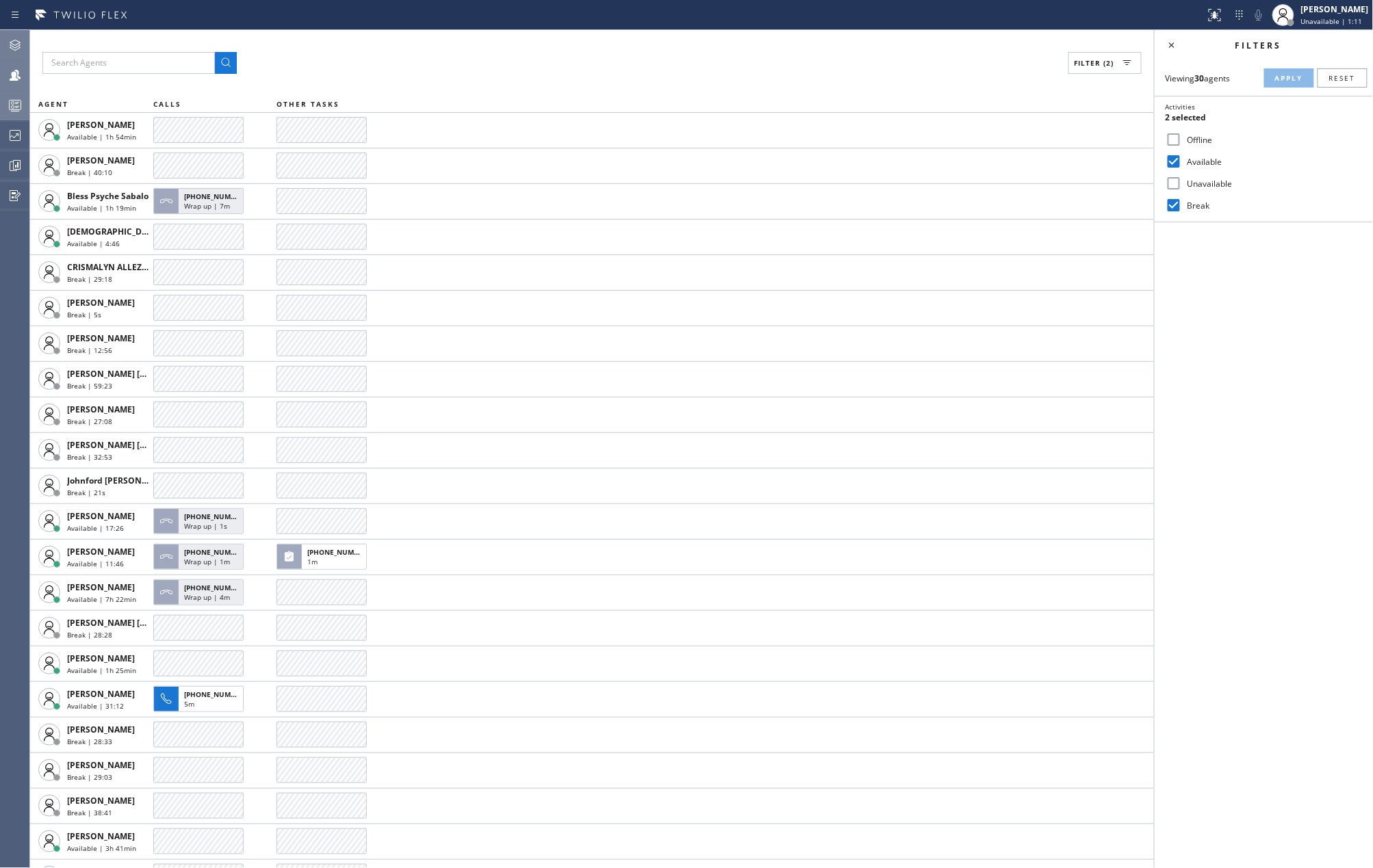
click at [1173, 203] on input "Break" at bounding box center [1173, 205] width 16 height 16
checkbox input "false"
click at [1290, 75] on span "Apply" at bounding box center [1289, 77] width 28 height 10
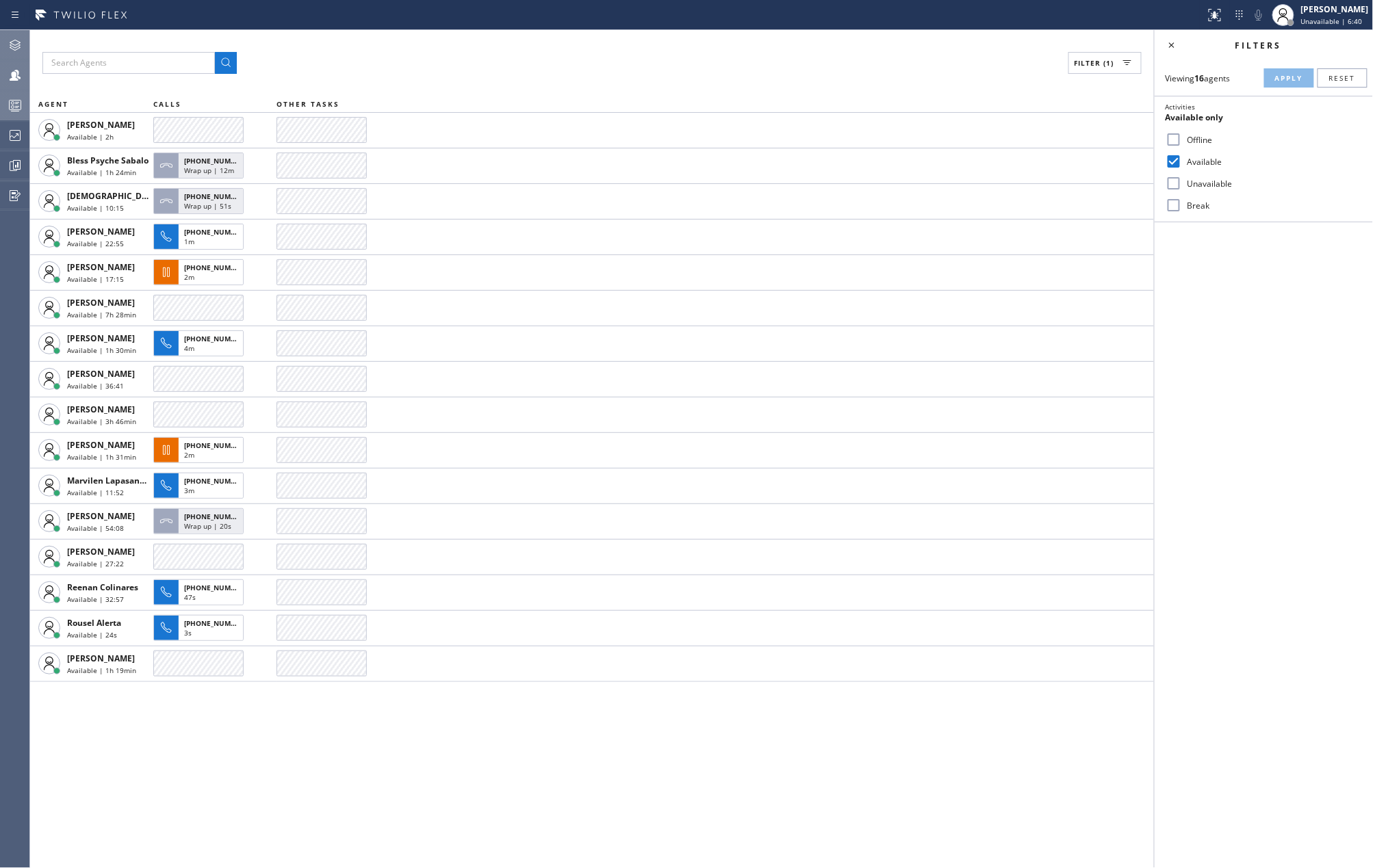
click at [15, 101] on icon at bounding box center [15, 105] width 16 height 16
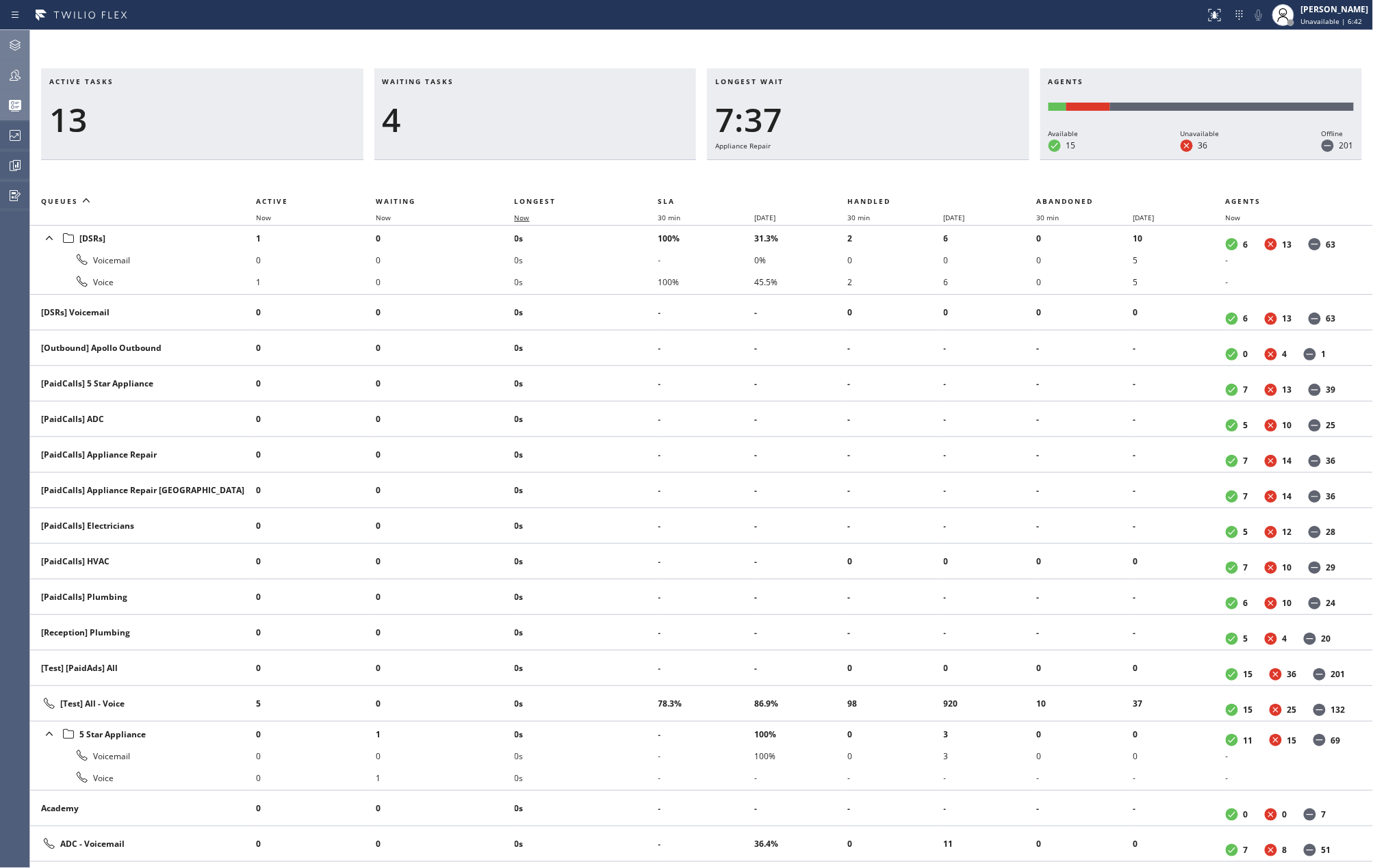
click at [525, 216] on span "Now" at bounding box center [522, 218] width 15 height 10
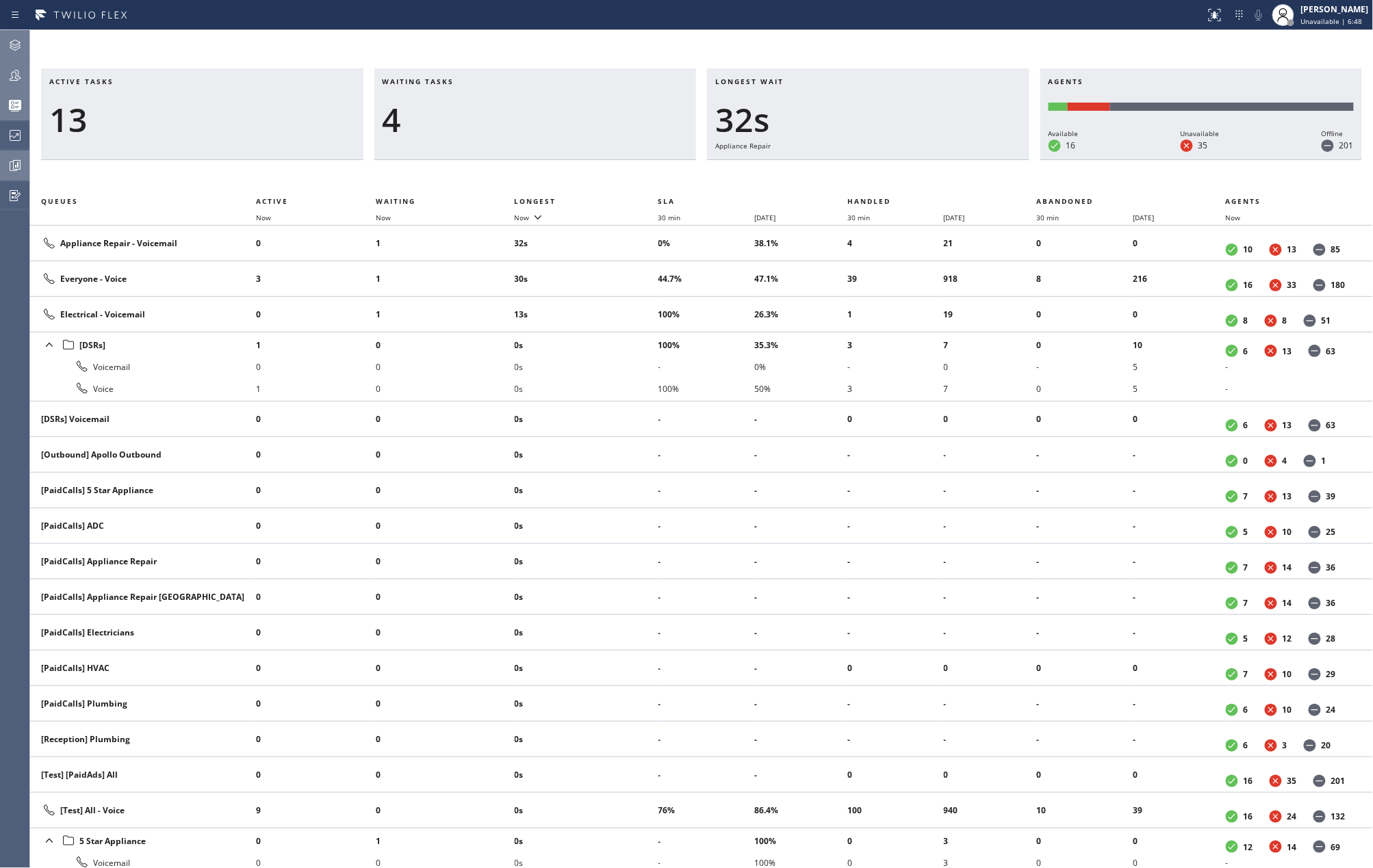
click at [14, 170] on icon at bounding box center [17, 164] width 7 height 10
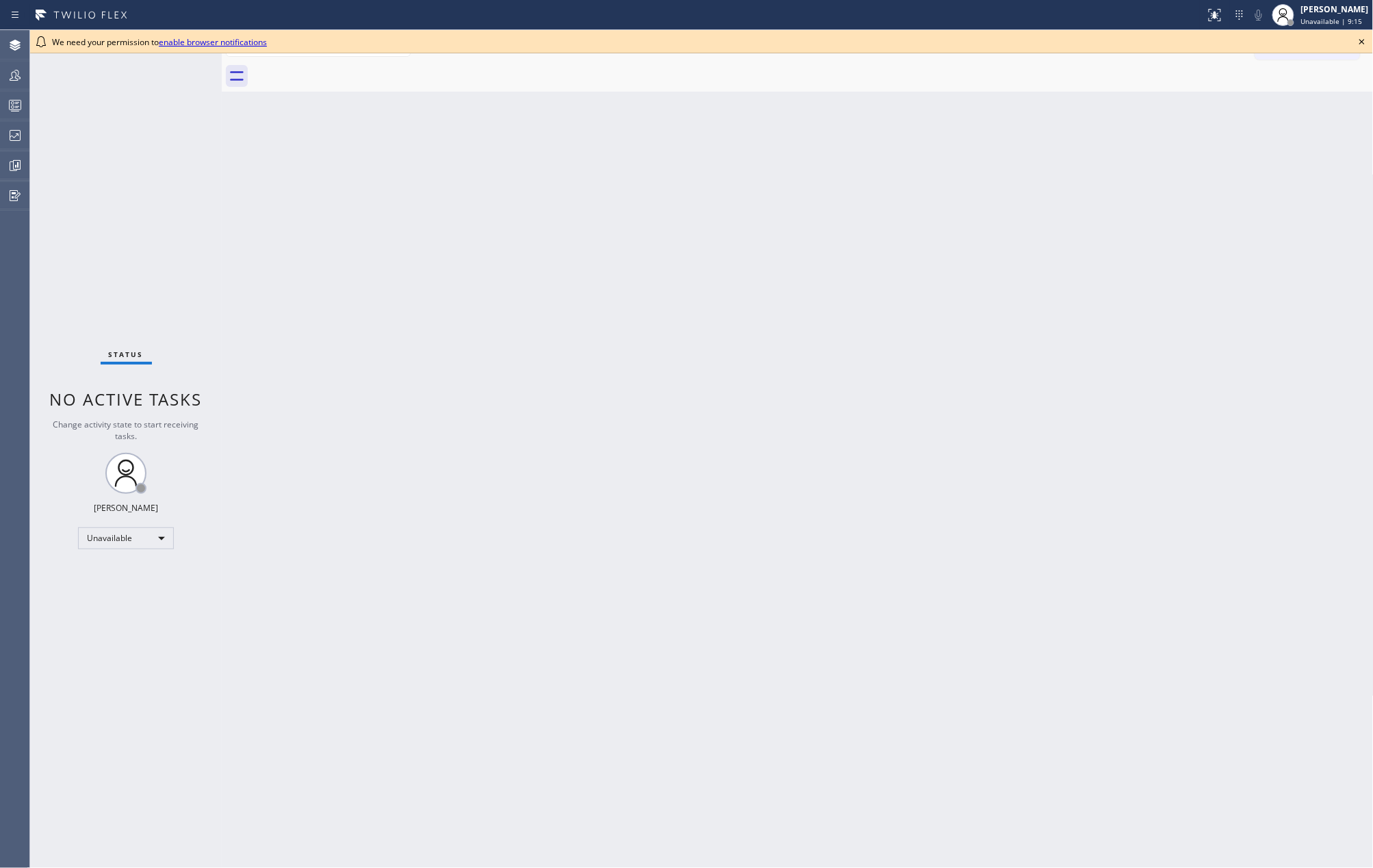
click at [1364, 38] on icon at bounding box center [1361, 42] width 16 height 16
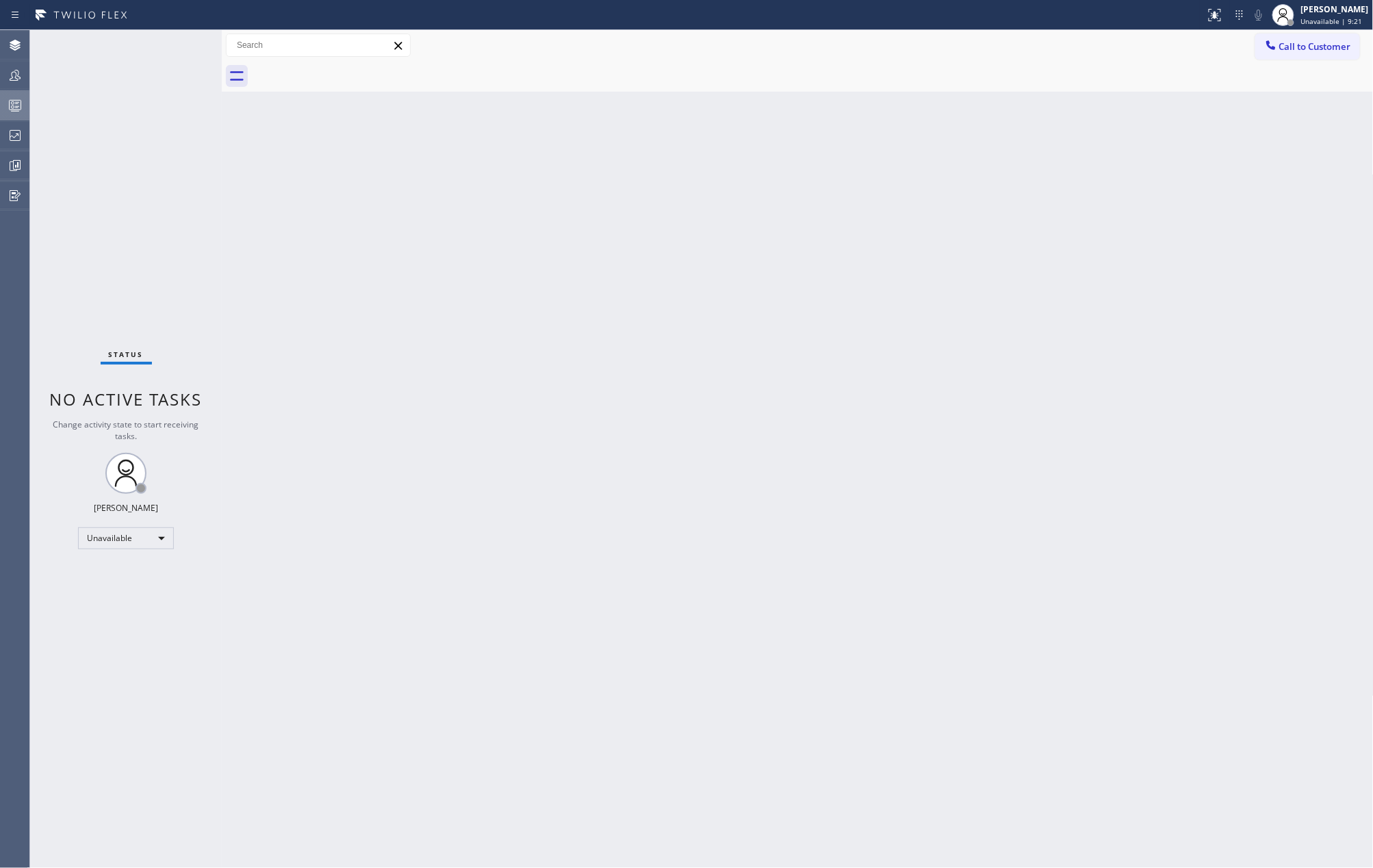
click at [20, 102] on icon at bounding box center [15, 105] width 16 height 16
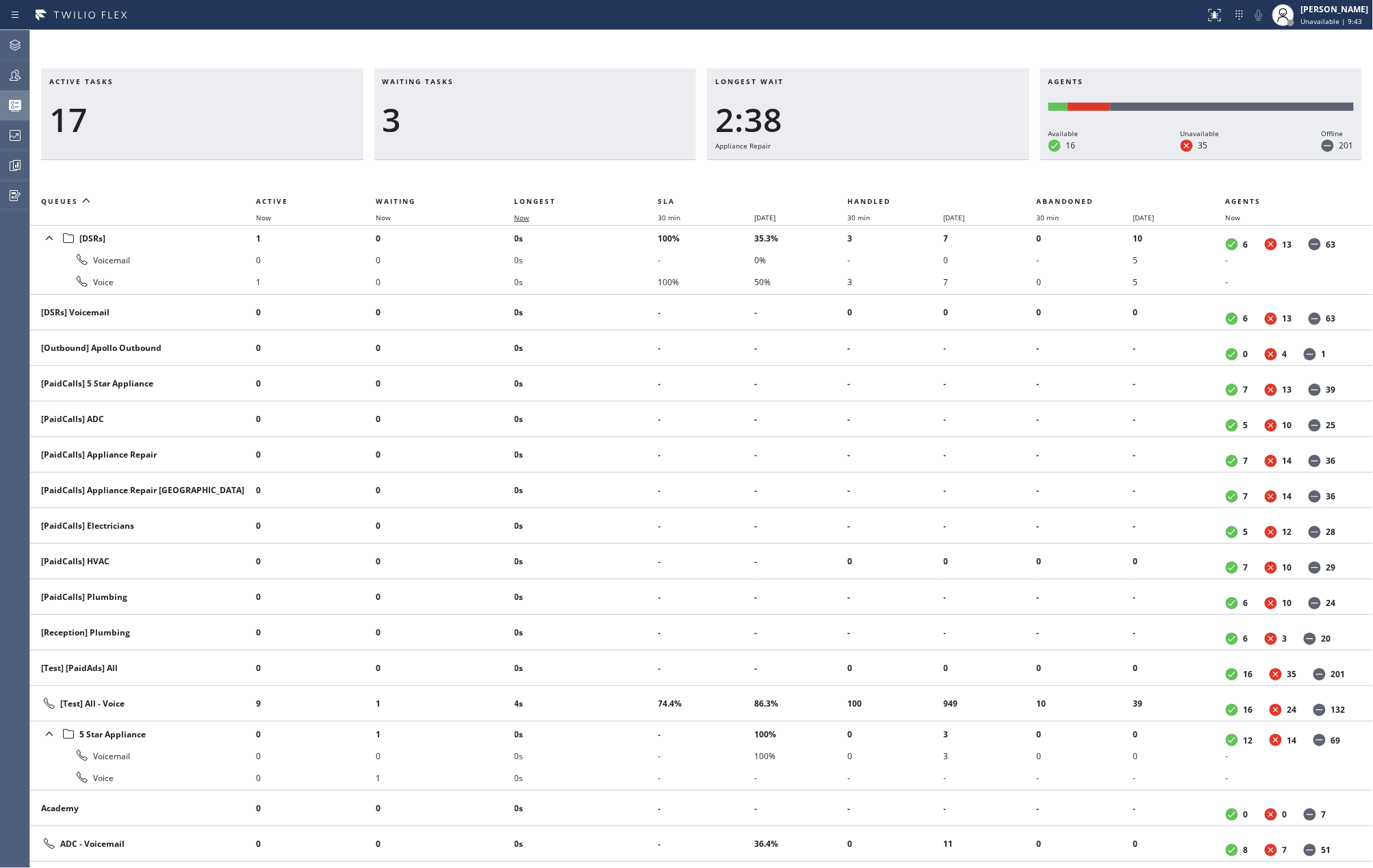
click at [522, 218] on span "Now" at bounding box center [522, 218] width 15 height 10
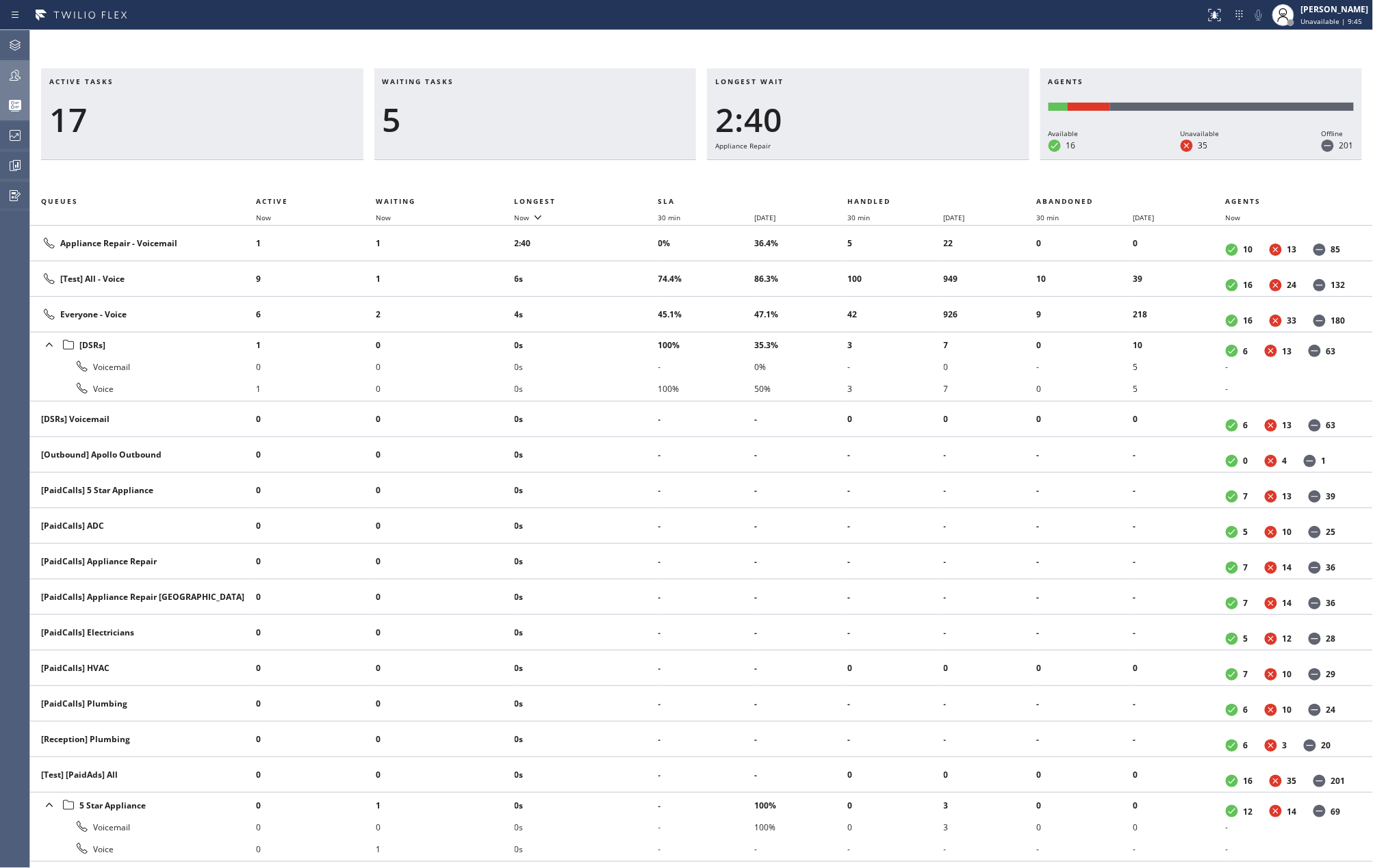
click at [10, 76] on icon at bounding box center [15, 75] width 16 height 16
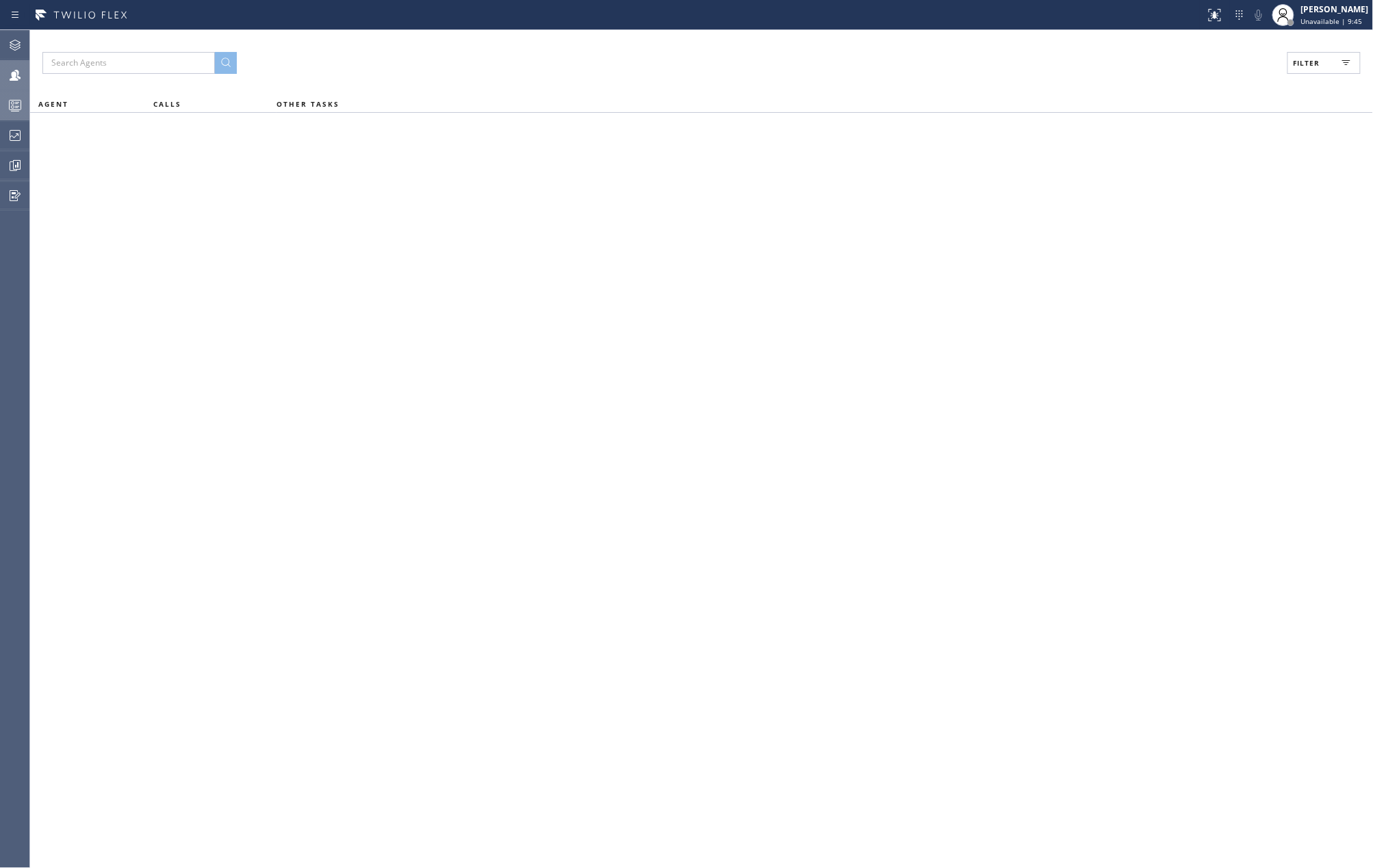
click at [1341, 61] on icon at bounding box center [1346, 63] width 16 height 16
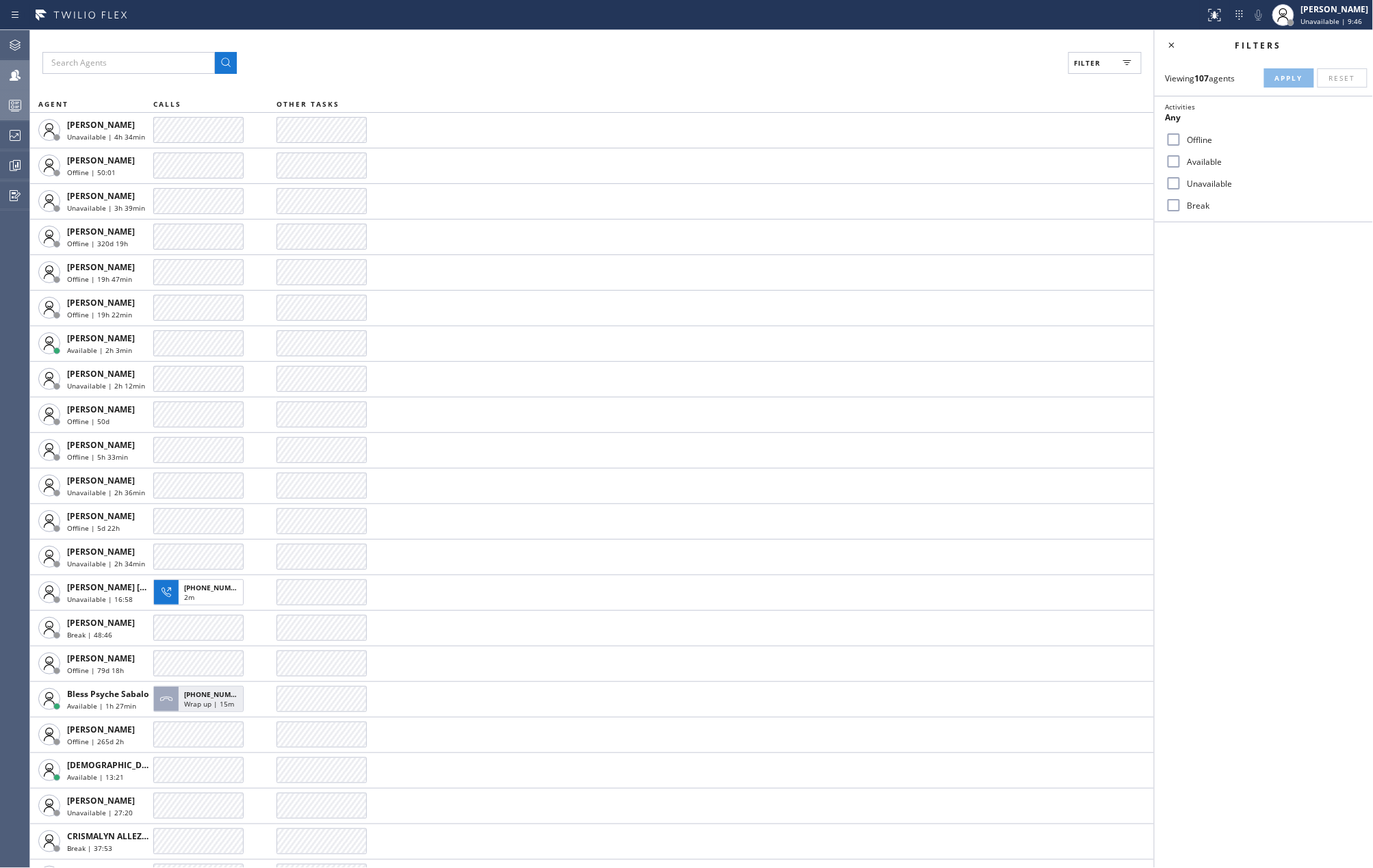
click at [1177, 159] on input "Available" at bounding box center [1173, 162] width 16 height 16
checkbox input "true"
click at [1180, 207] on input "Break" at bounding box center [1173, 205] width 16 height 16
click at [1284, 78] on span "Apply" at bounding box center [1289, 77] width 28 height 10
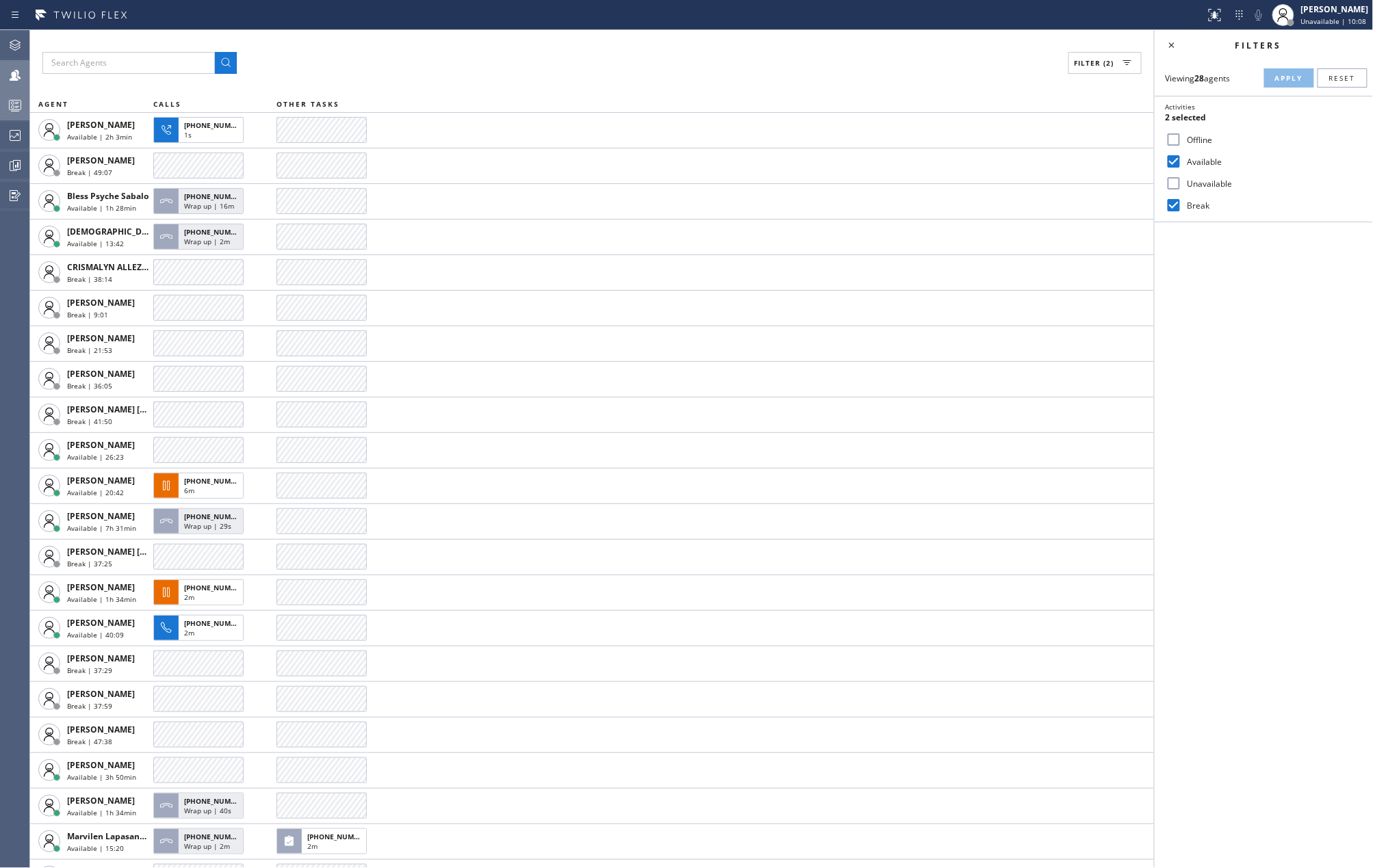
click at [1171, 201] on input "Break" at bounding box center [1173, 205] width 16 height 16
click at [1282, 74] on span "Apply" at bounding box center [1289, 77] width 28 height 10
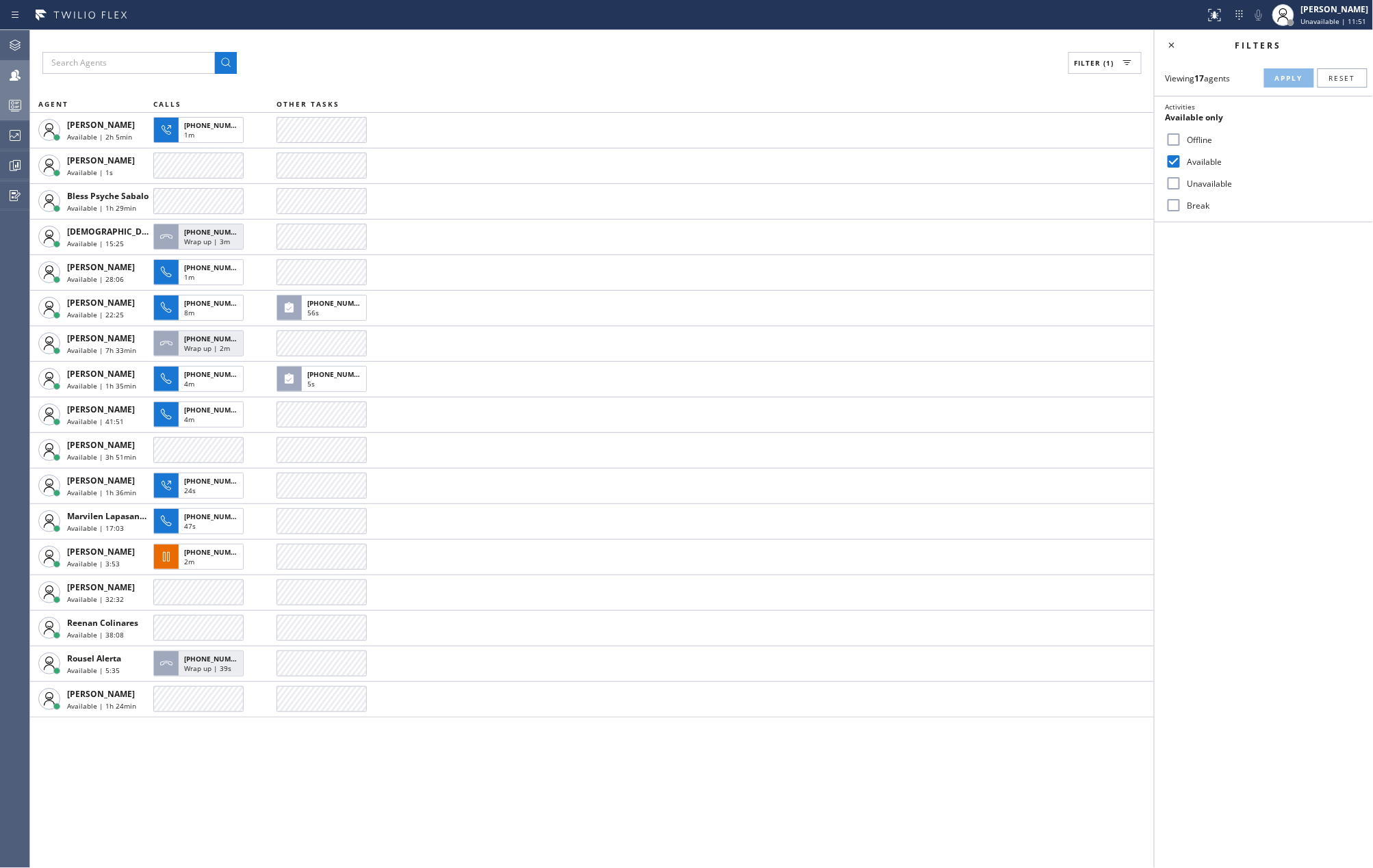
click at [18, 108] on icon at bounding box center [15, 105] width 16 height 16
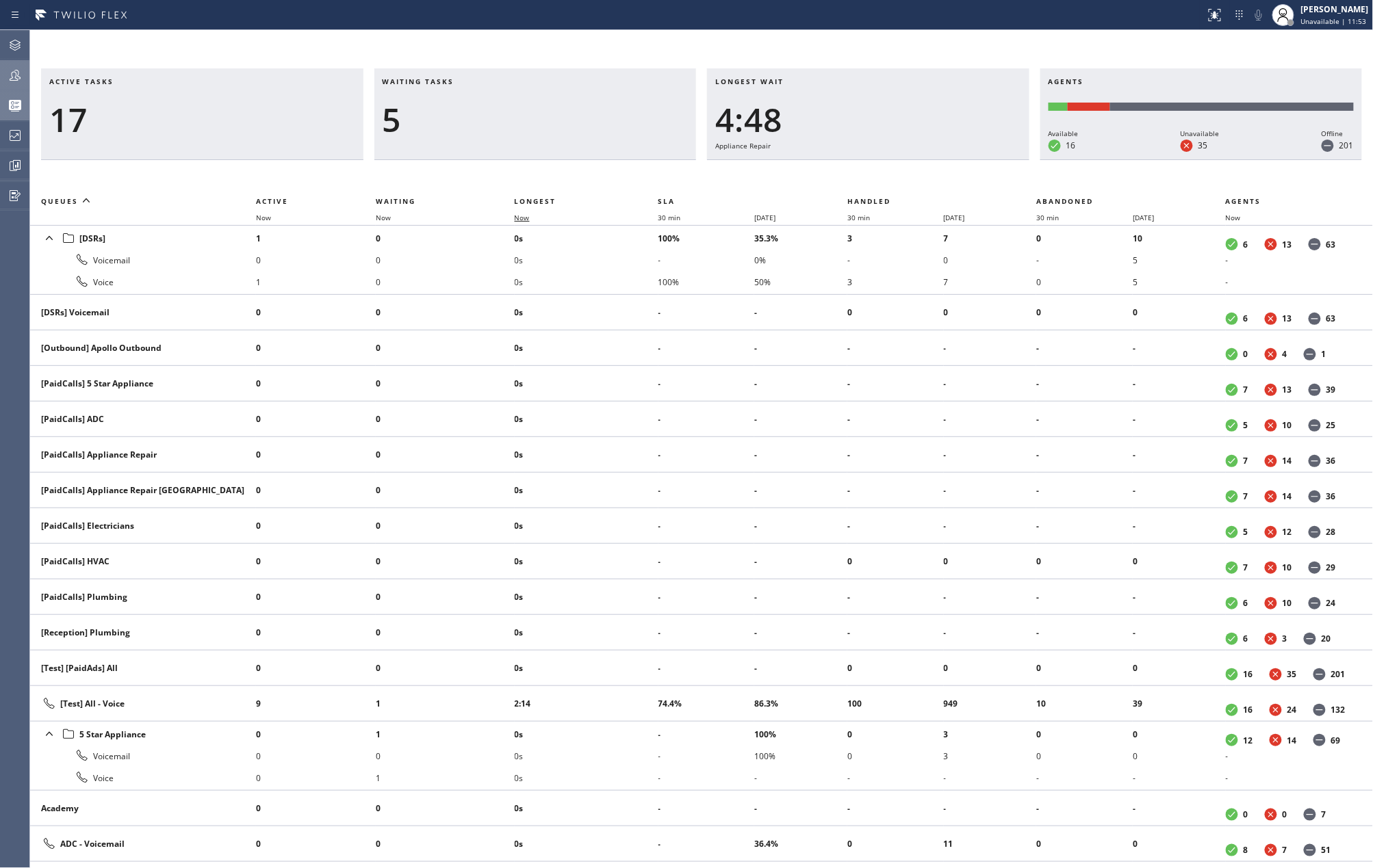
click at [518, 215] on span "Now" at bounding box center [522, 218] width 15 height 10
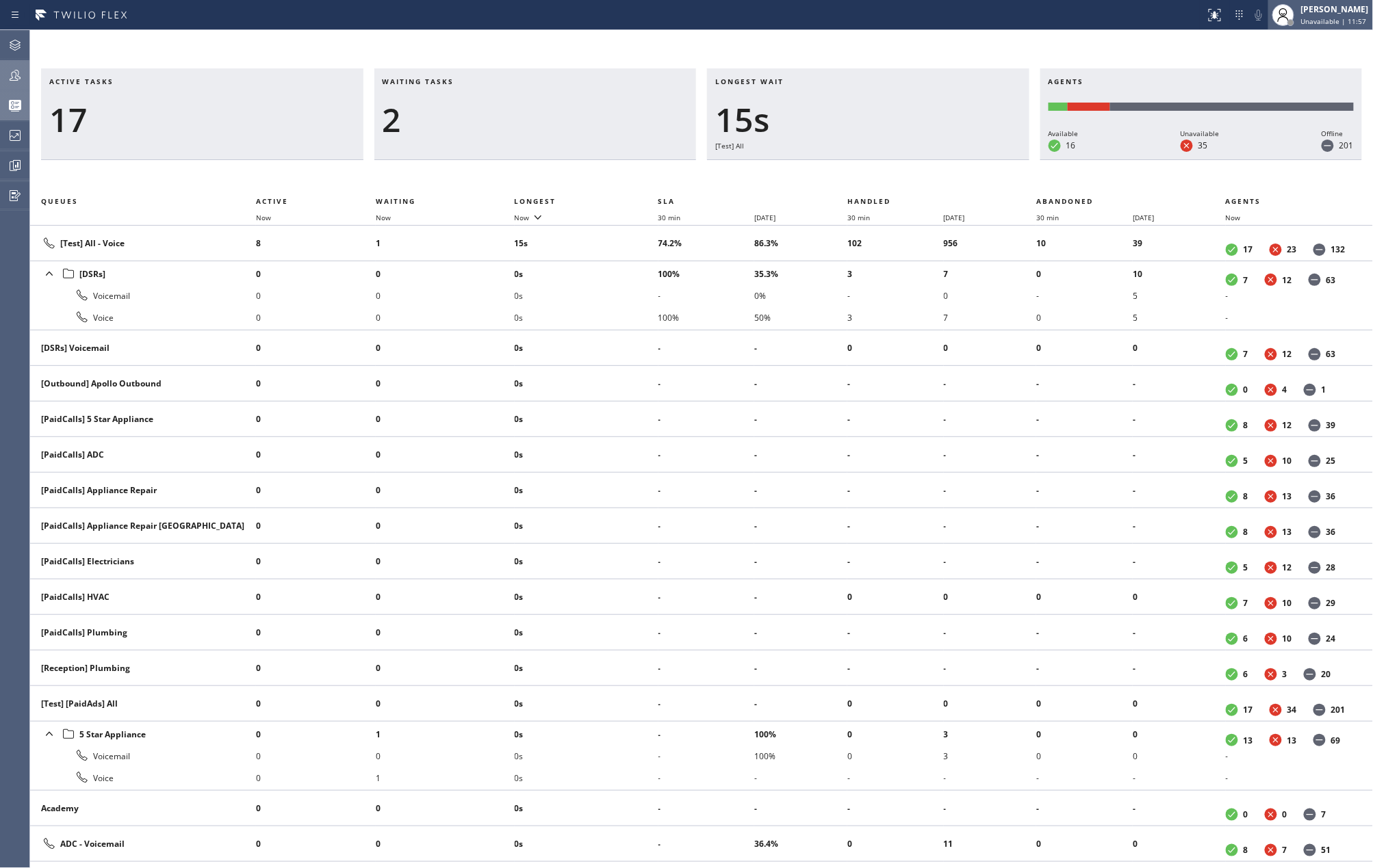
click at [1320, 15] on div "Jovelle Tadle Unavailable | 11:57" at bounding box center [1336, 14] width 75 height 24
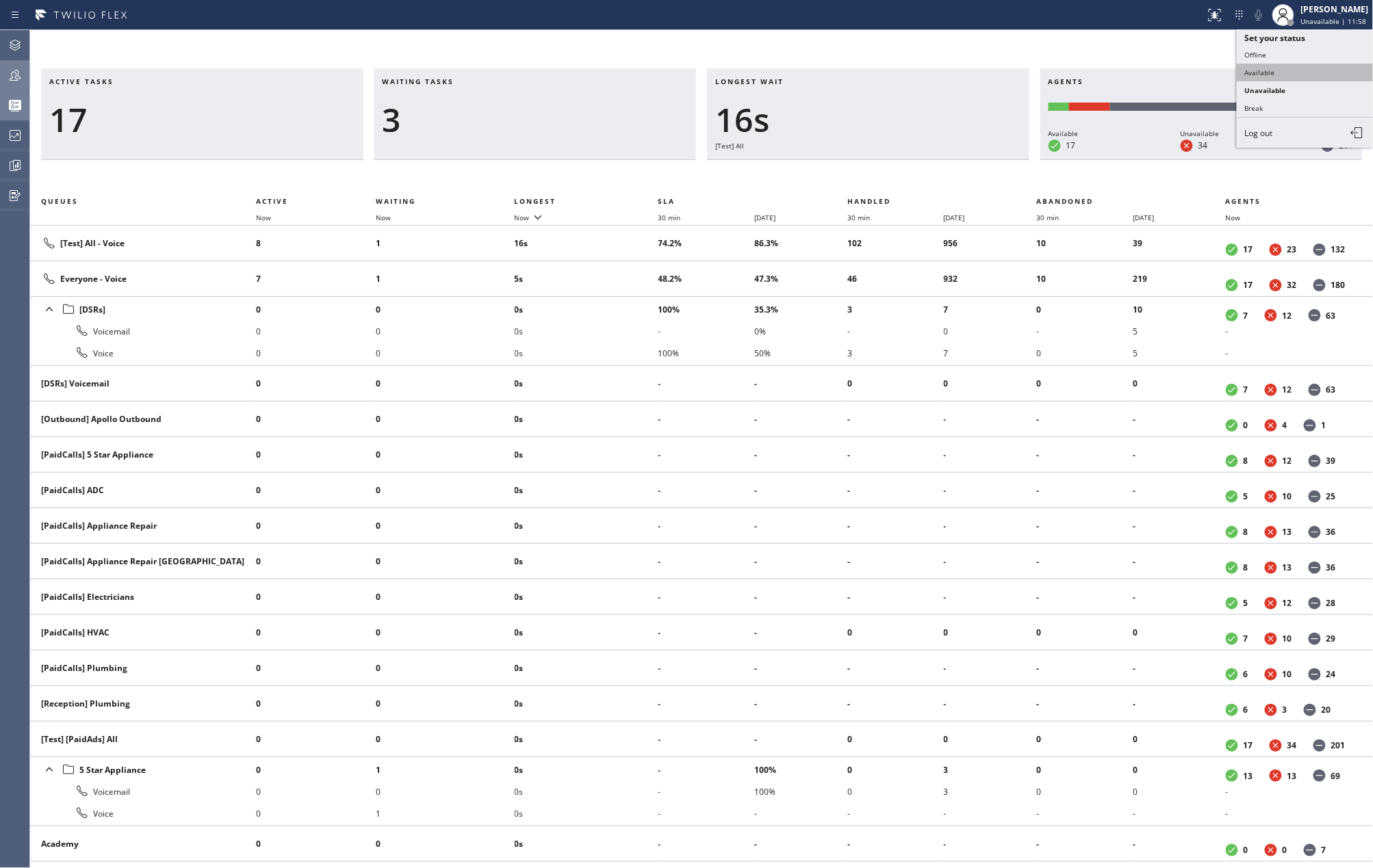
click at [1285, 64] on button "Available" at bounding box center [1305, 73] width 137 height 18
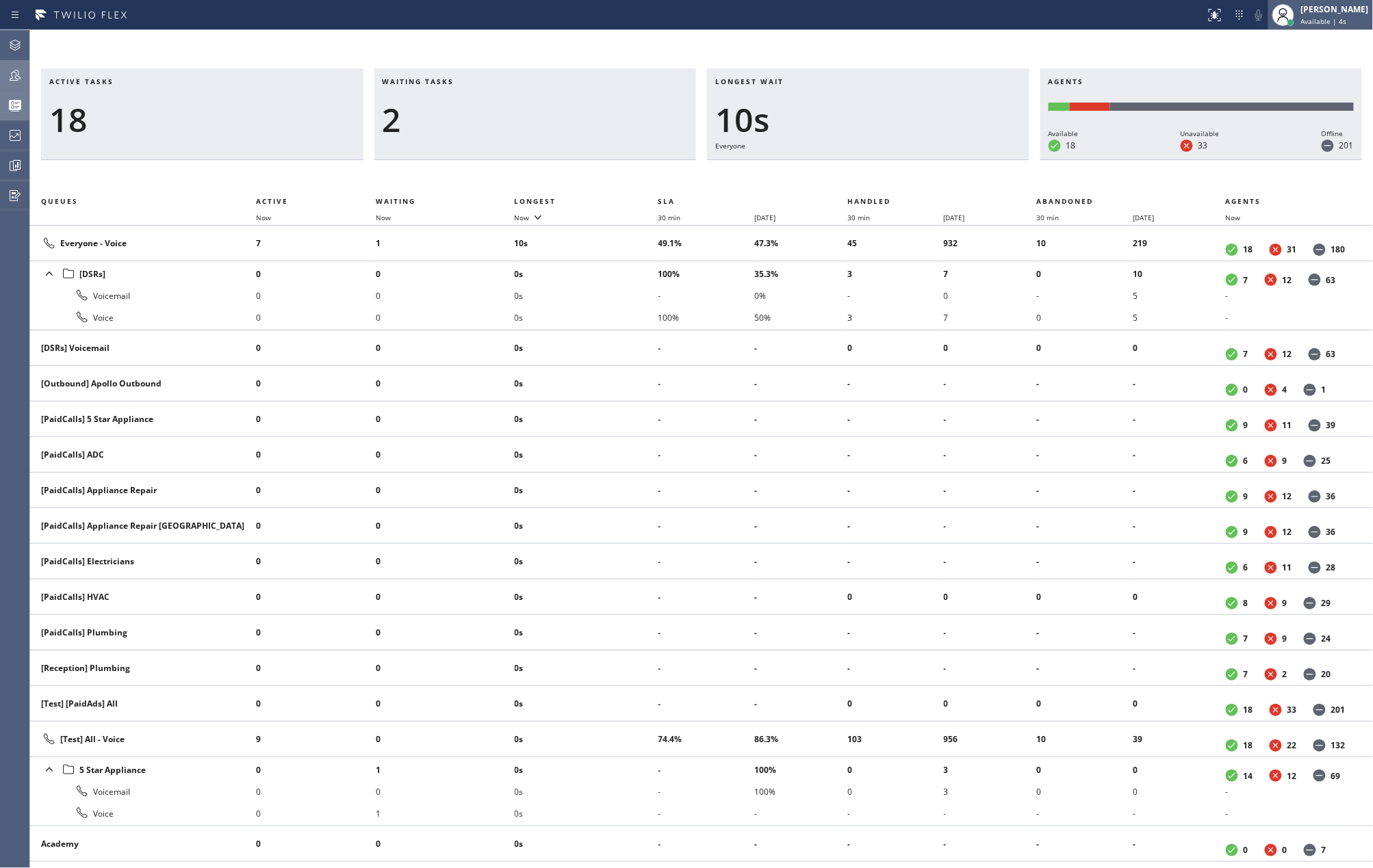
click at [1332, 15] on div "Jovelle Tadle Available | 4s" at bounding box center [1336, 14] width 75 height 24
click at [1264, 88] on button "Unavailable" at bounding box center [1305, 91] width 137 height 18
click at [20, 74] on icon at bounding box center [15, 75] width 16 height 16
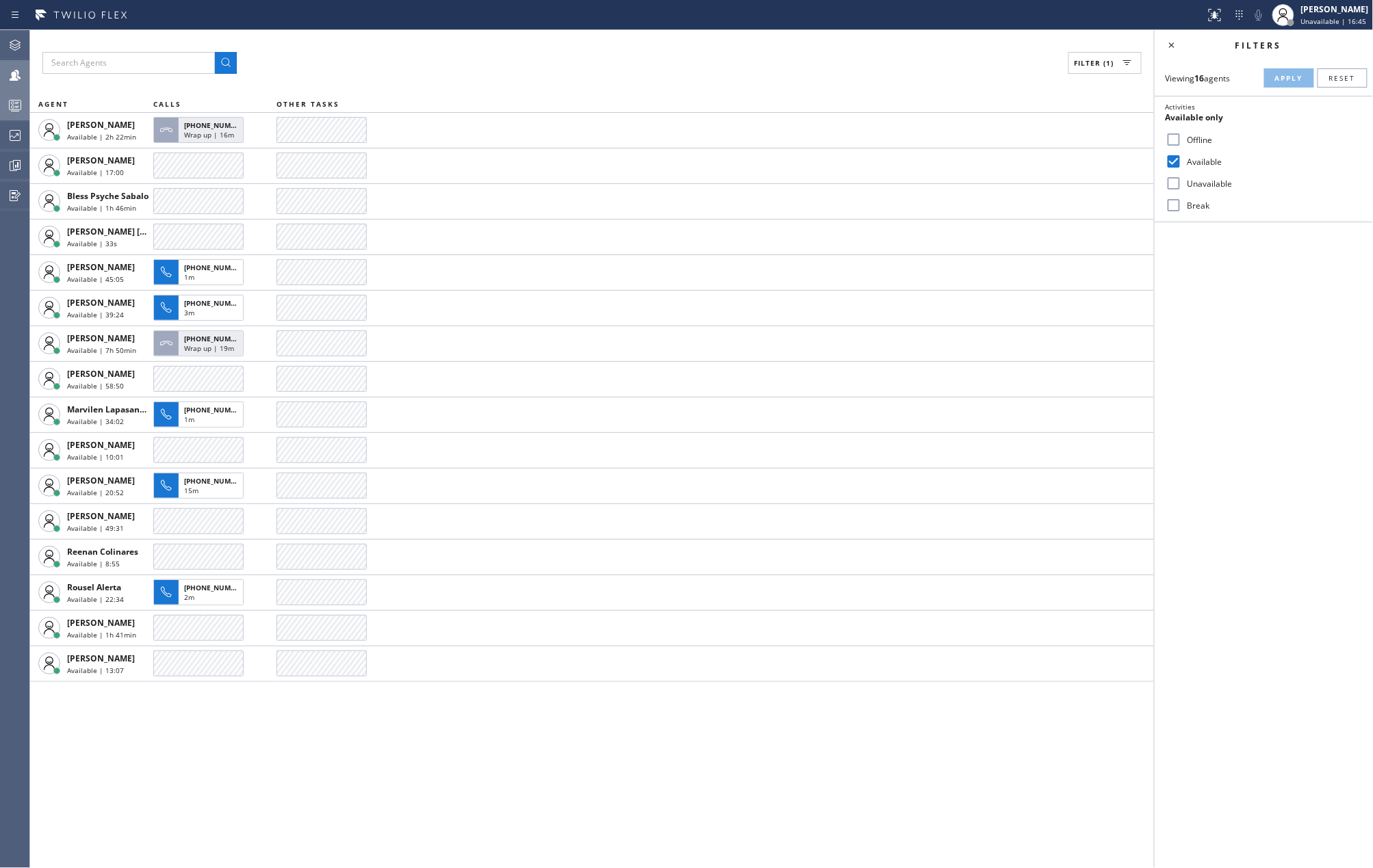
click at [22, 103] on icon at bounding box center [15, 105] width 16 height 16
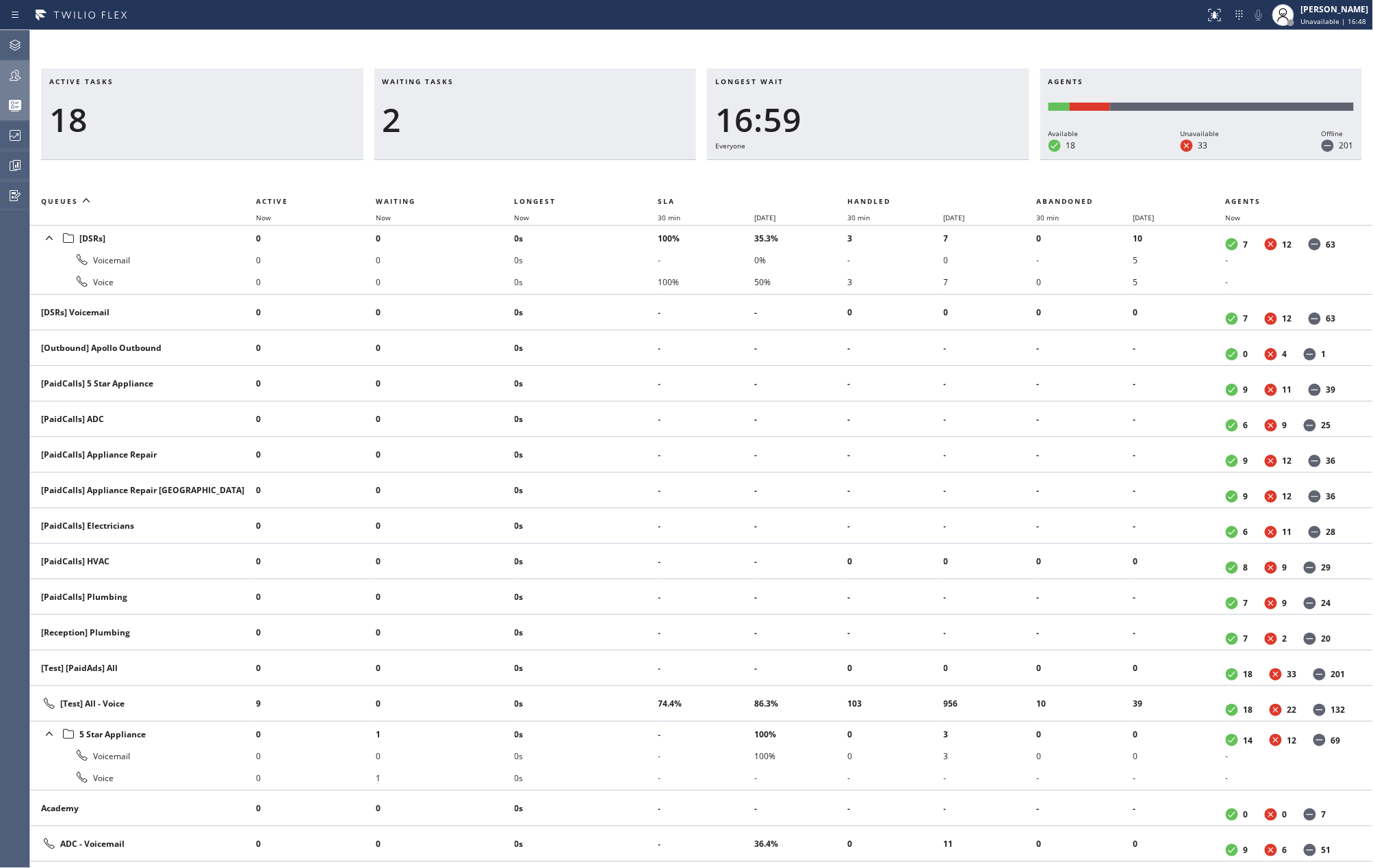
click at [18, 79] on icon at bounding box center [15, 75] width 16 height 16
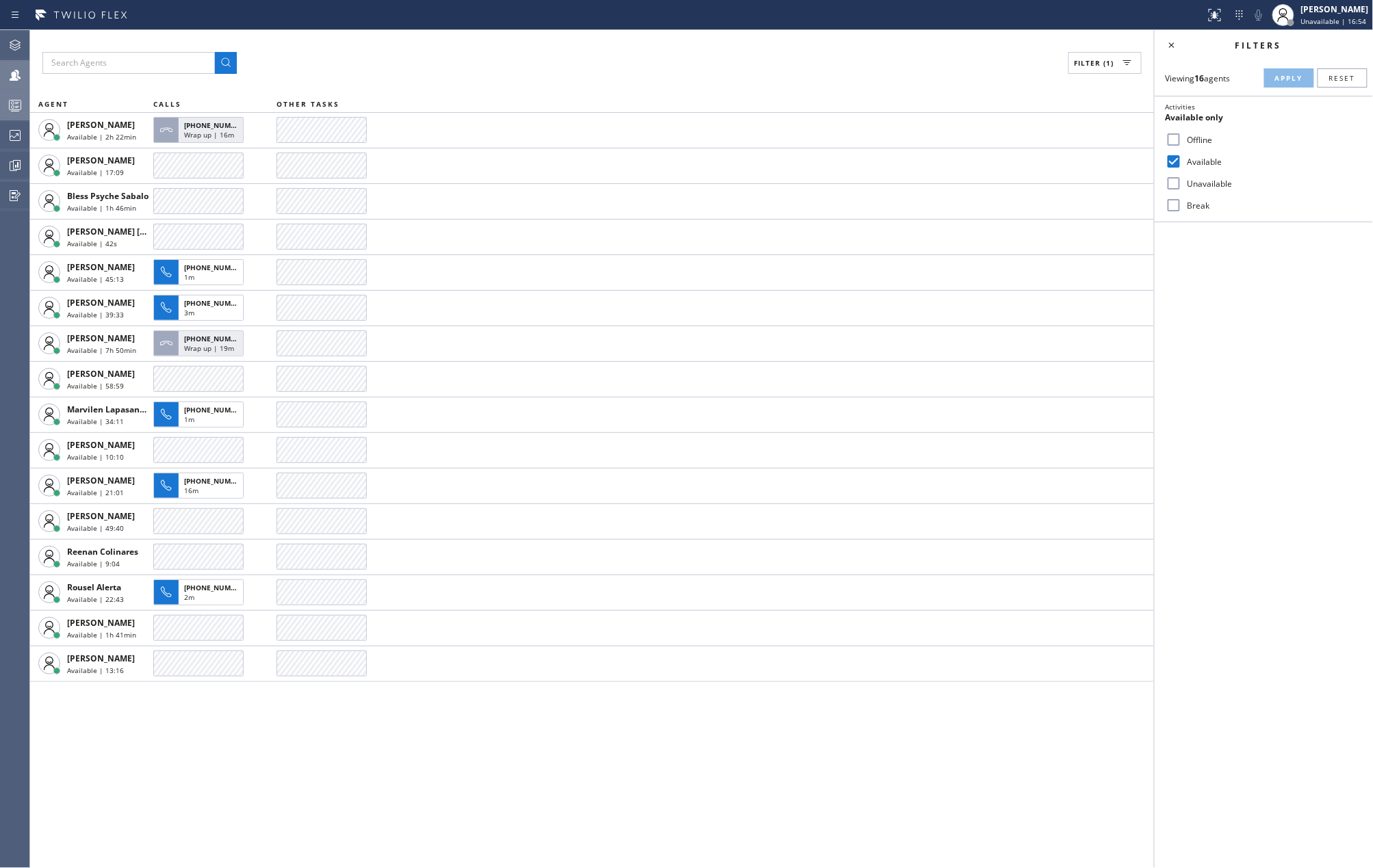
click at [1177, 201] on input "Break" at bounding box center [1173, 205] width 16 height 16
click at [1284, 75] on span "Apply" at bounding box center [1289, 77] width 28 height 10
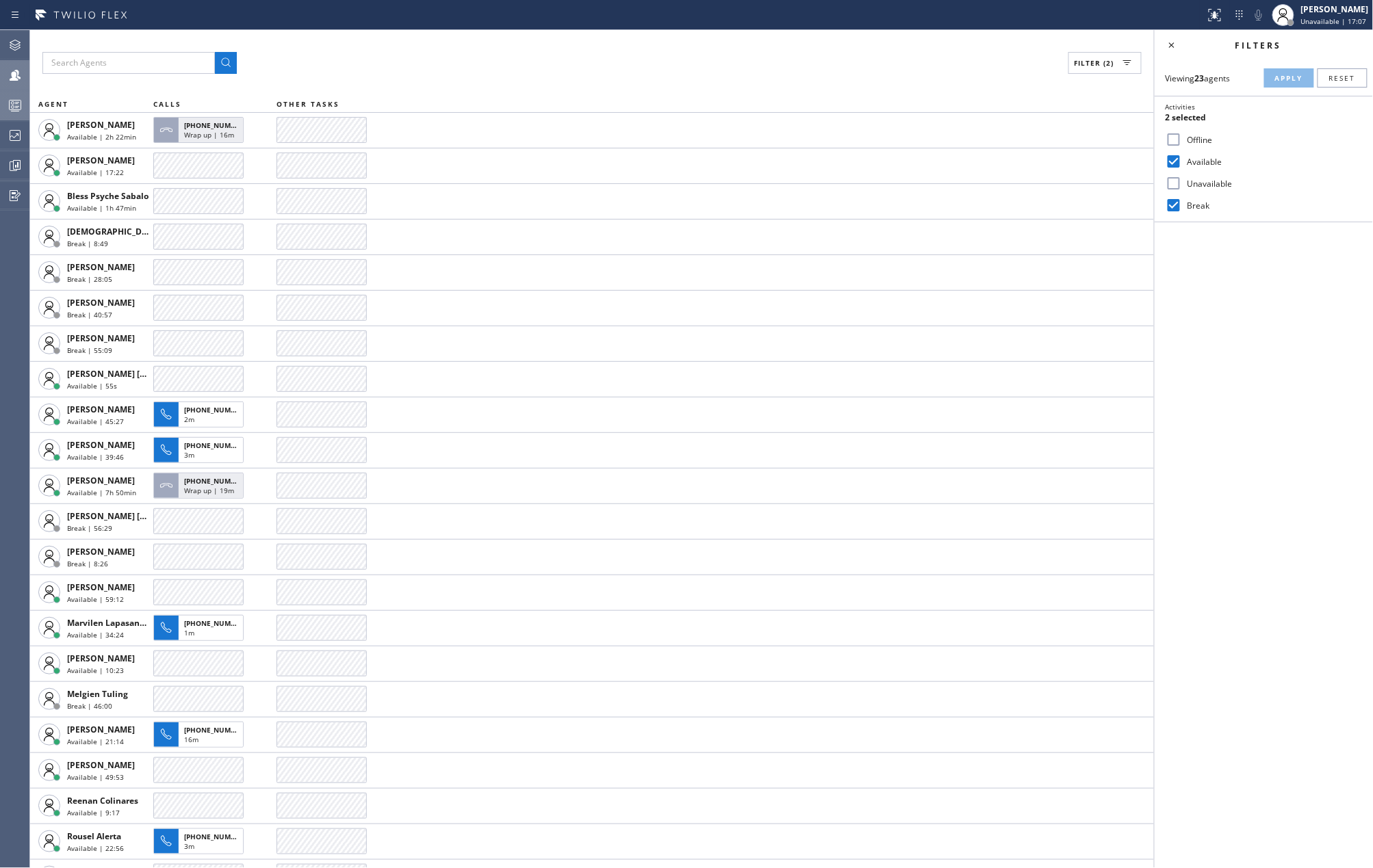
click at [1178, 214] on div "Break" at bounding box center [1264, 205] width 219 height 22
click at [1177, 208] on input "Break" at bounding box center [1173, 205] width 16 height 16
checkbox input "false"
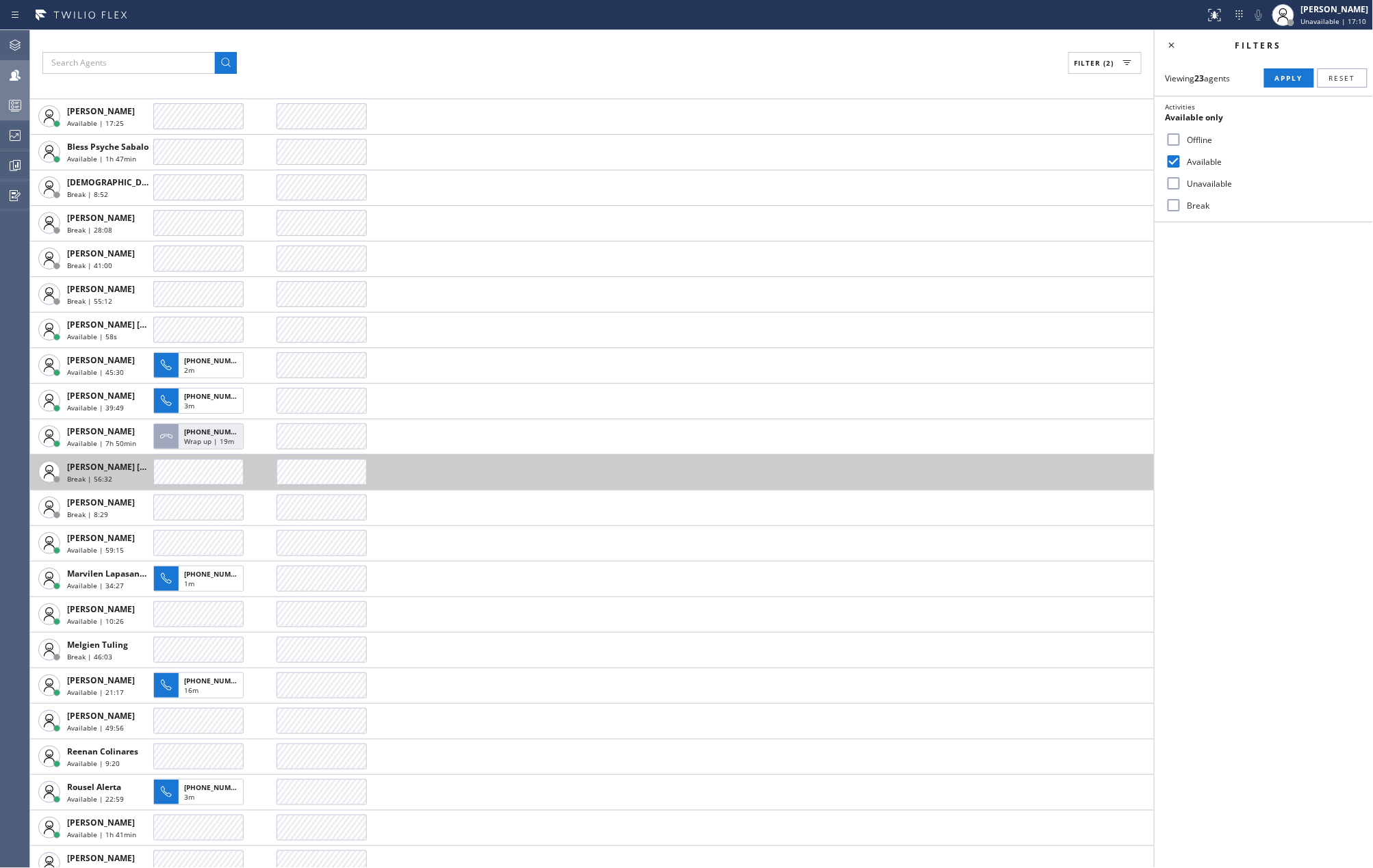
scroll to position [63, 0]
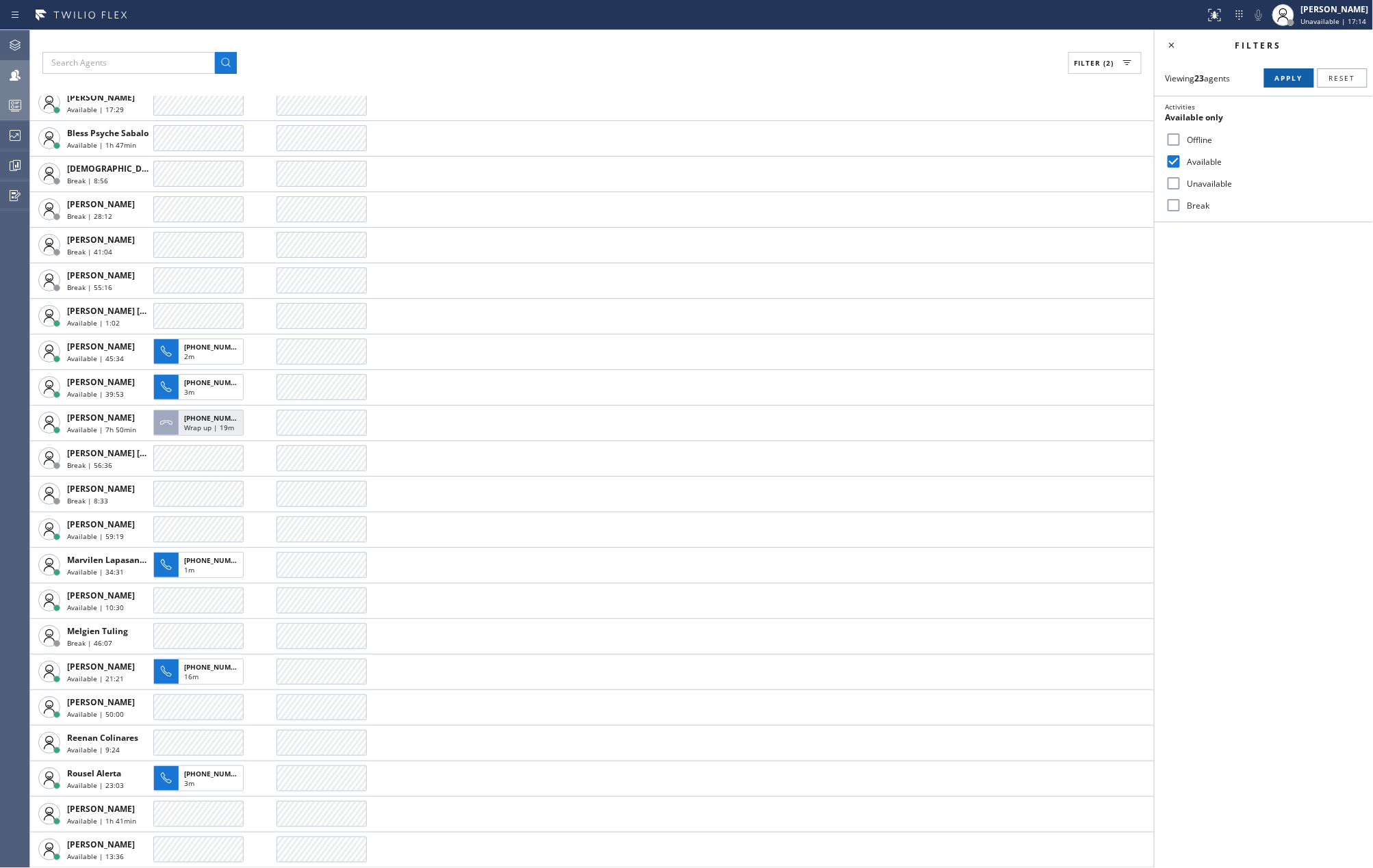
click at [1269, 76] on button "Apply" at bounding box center [1289, 78] width 50 height 20
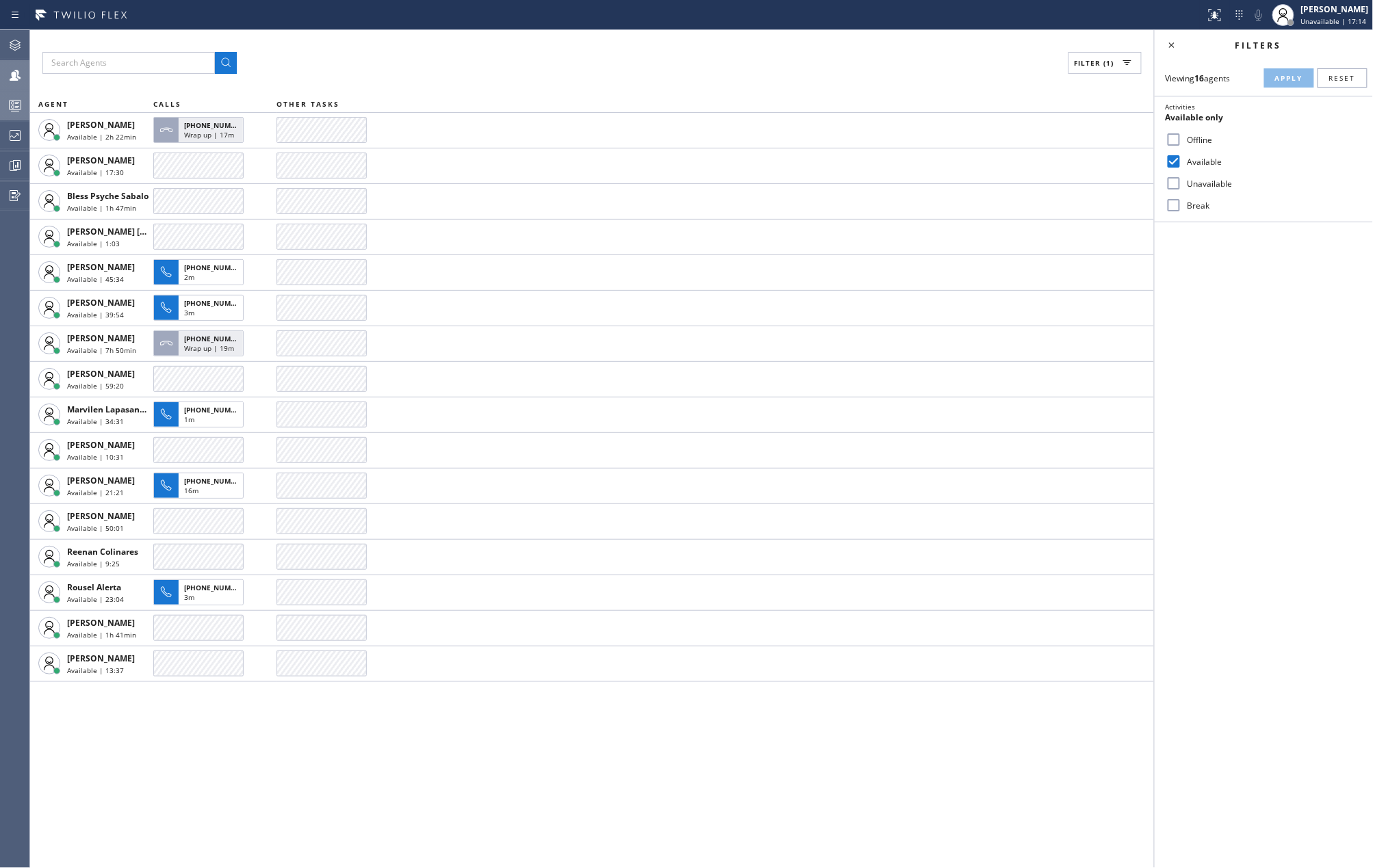
scroll to position [0, 0]
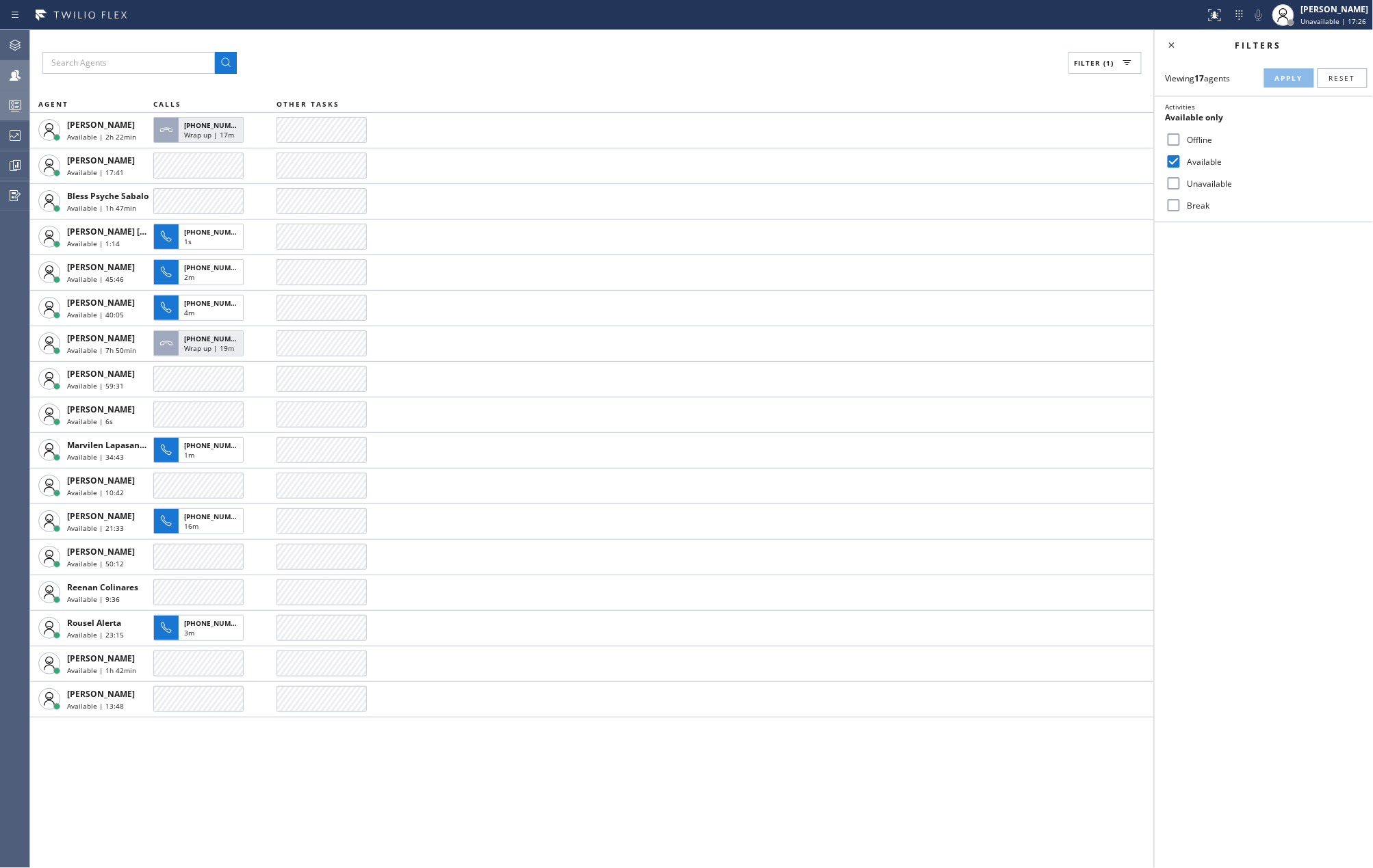
click at [13, 100] on rect at bounding box center [15, 105] width 12 height 10
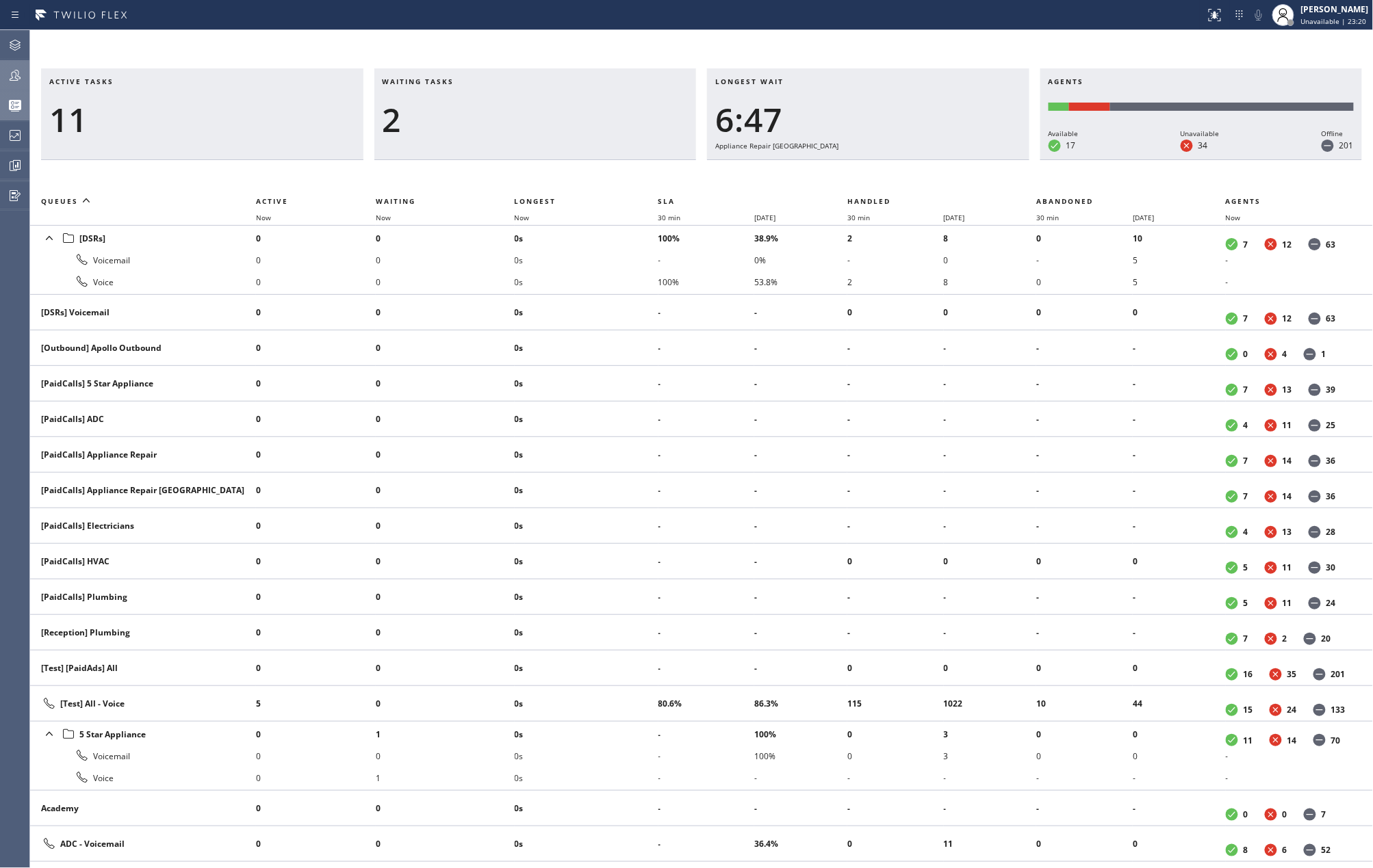
click at [642, 60] on div "Active tasks 11 Waiting tasks 2 Longest wait 6:47 Appliance Repair High End Age…" at bounding box center [701, 449] width 1343 height 838
drag, startPoint x: 1145, startPoint y: 28, endPoint x: 1156, endPoint y: 40, distance: 16.3
click at [1145, 28] on div "Status report No issues detected If you experience an issue, please download th…" at bounding box center [686, 15] width 1373 height 30
click at [16, 76] on icon at bounding box center [15, 75] width 16 height 16
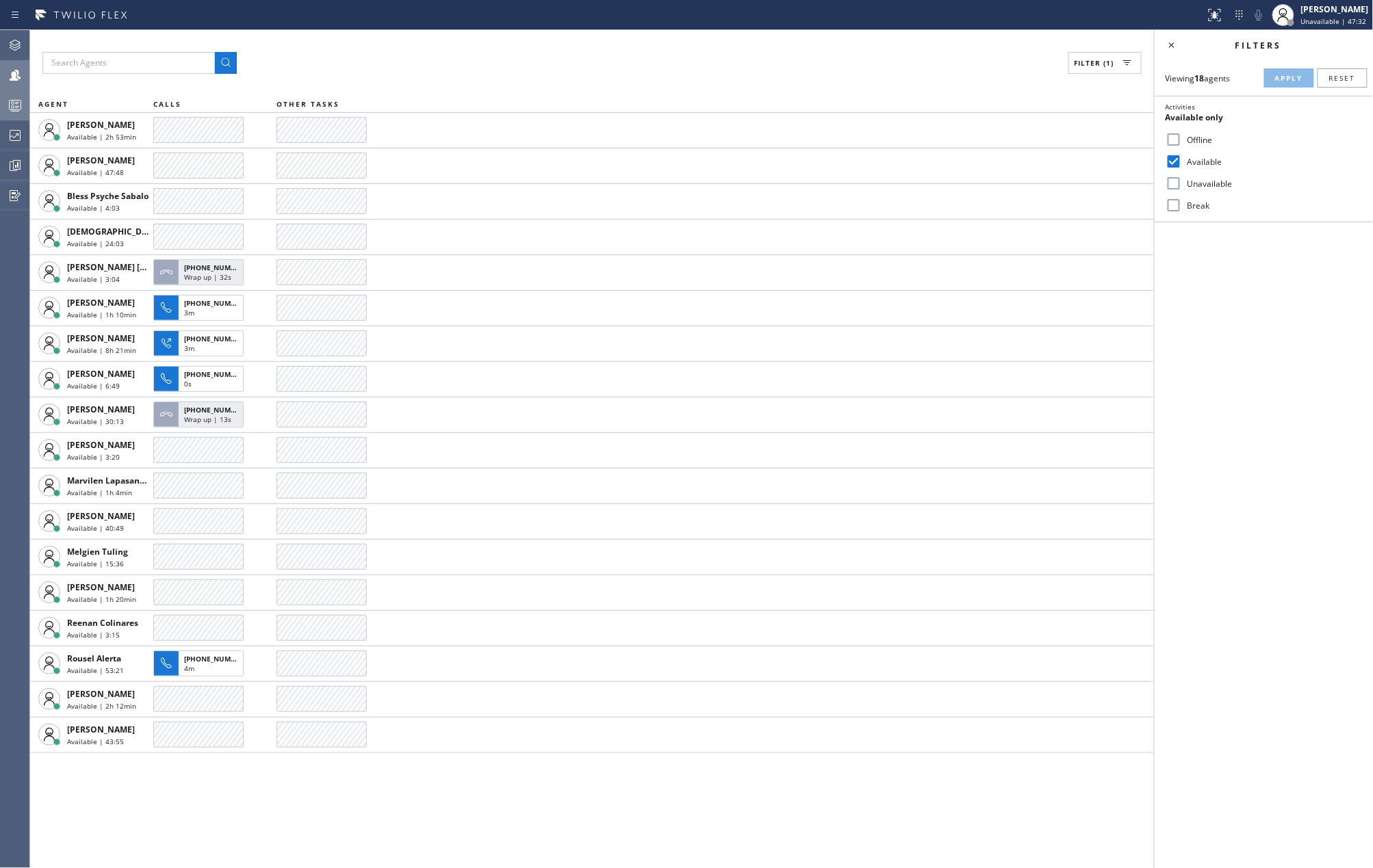
click at [479, 70] on div "Filter (1)" at bounding box center [592, 63] width 1099 height 22
click at [1172, 186] on input "Unavailable" at bounding box center [1173, 183] width 16 height 16
checkbox input "true"
drag, startPoint x: 1175, startPoint y: 201, endPoint x: 1227, endPoint y: 130, distance: 88.0
click at [1181, 195] on div "Break" at bounding box center [1264, 205] width 219 height 22
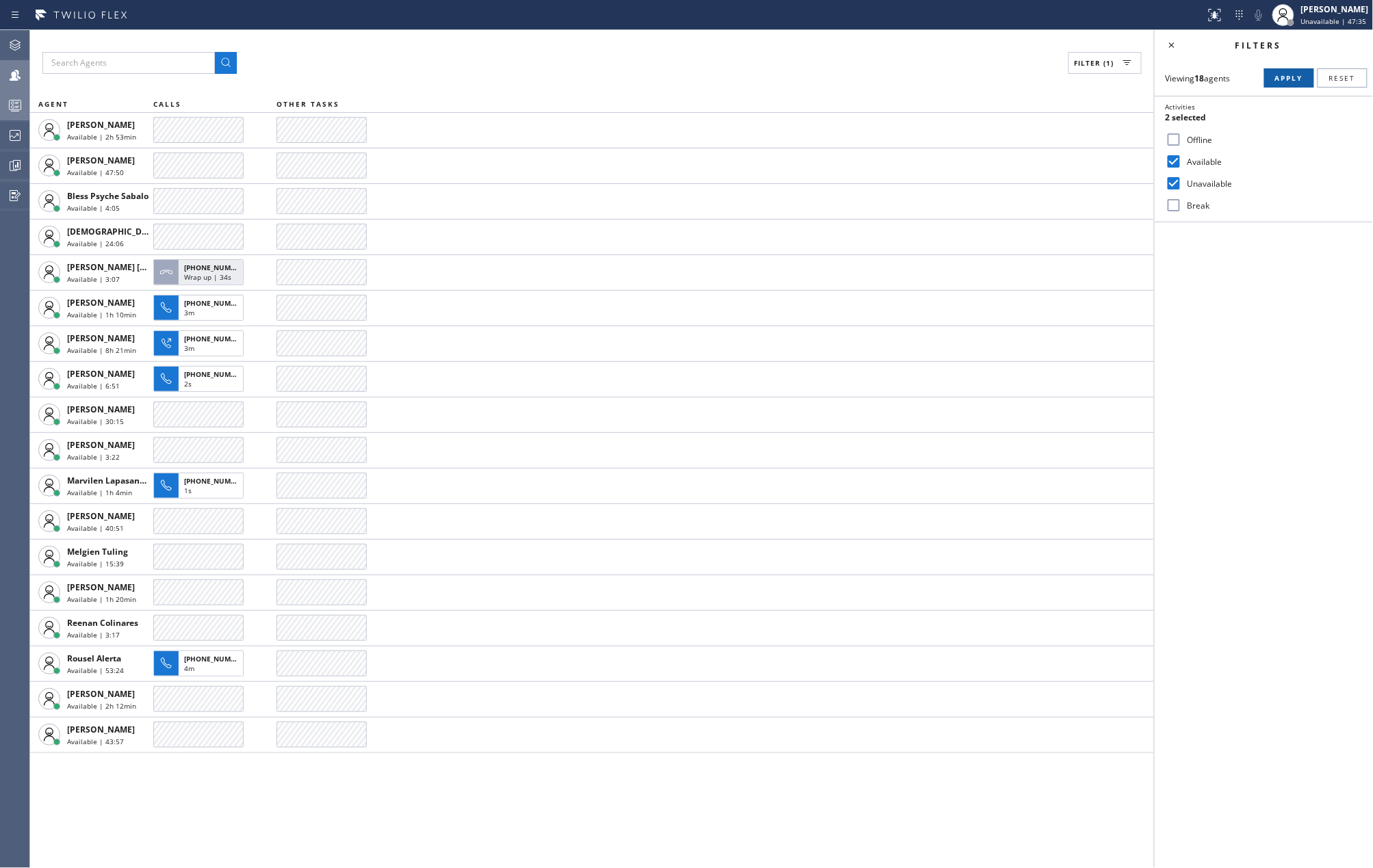
click at [1275, 77] on span "Apply" at bounding box center [1289, 77] width 28 height 10
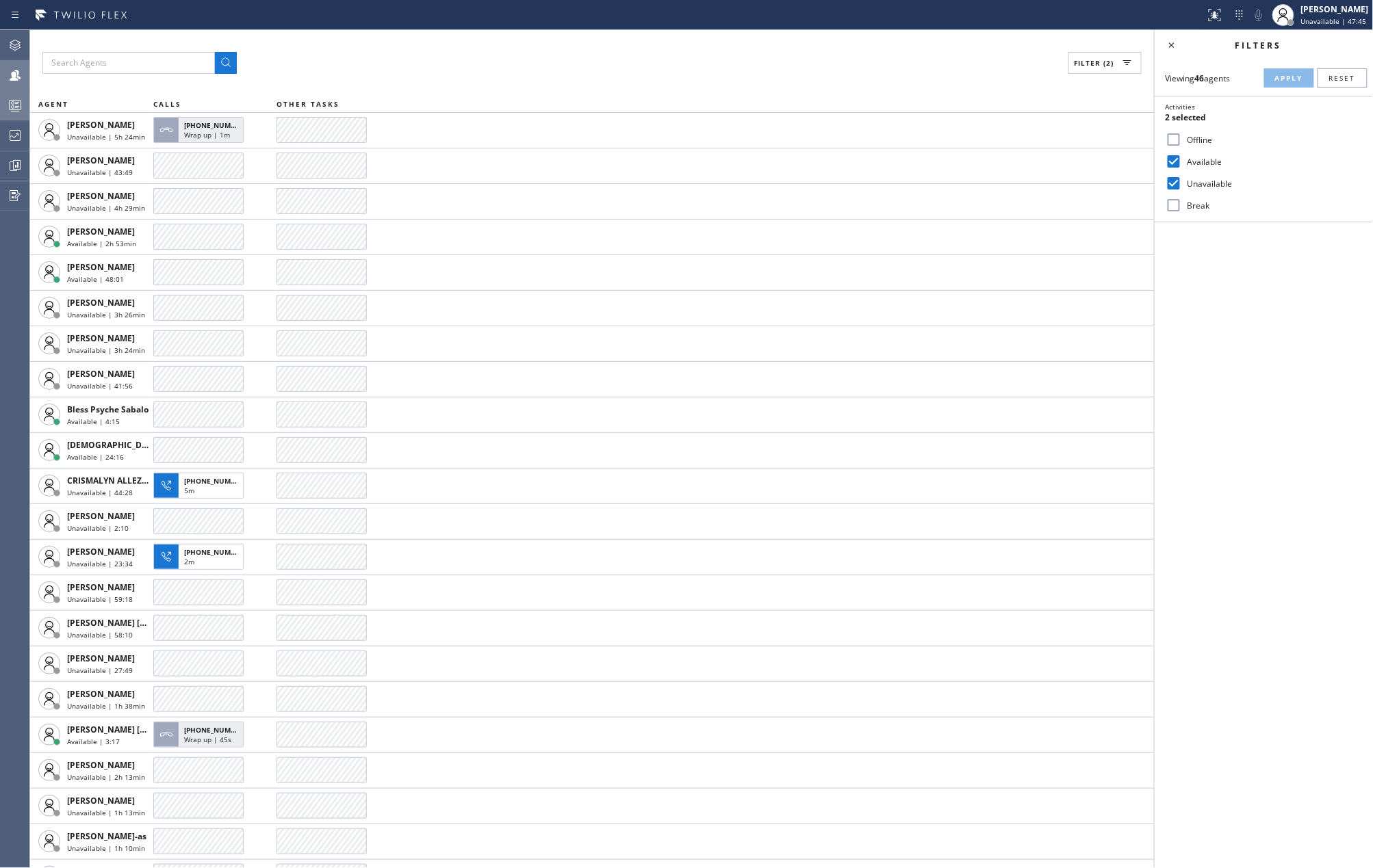
click at [1171, 135] on input "Offline" at bounding box center [1173, 139] width 16 height 16
click at [1284, 77] on span "Apply" at bounding box center [1289, 77] width 28 height 10
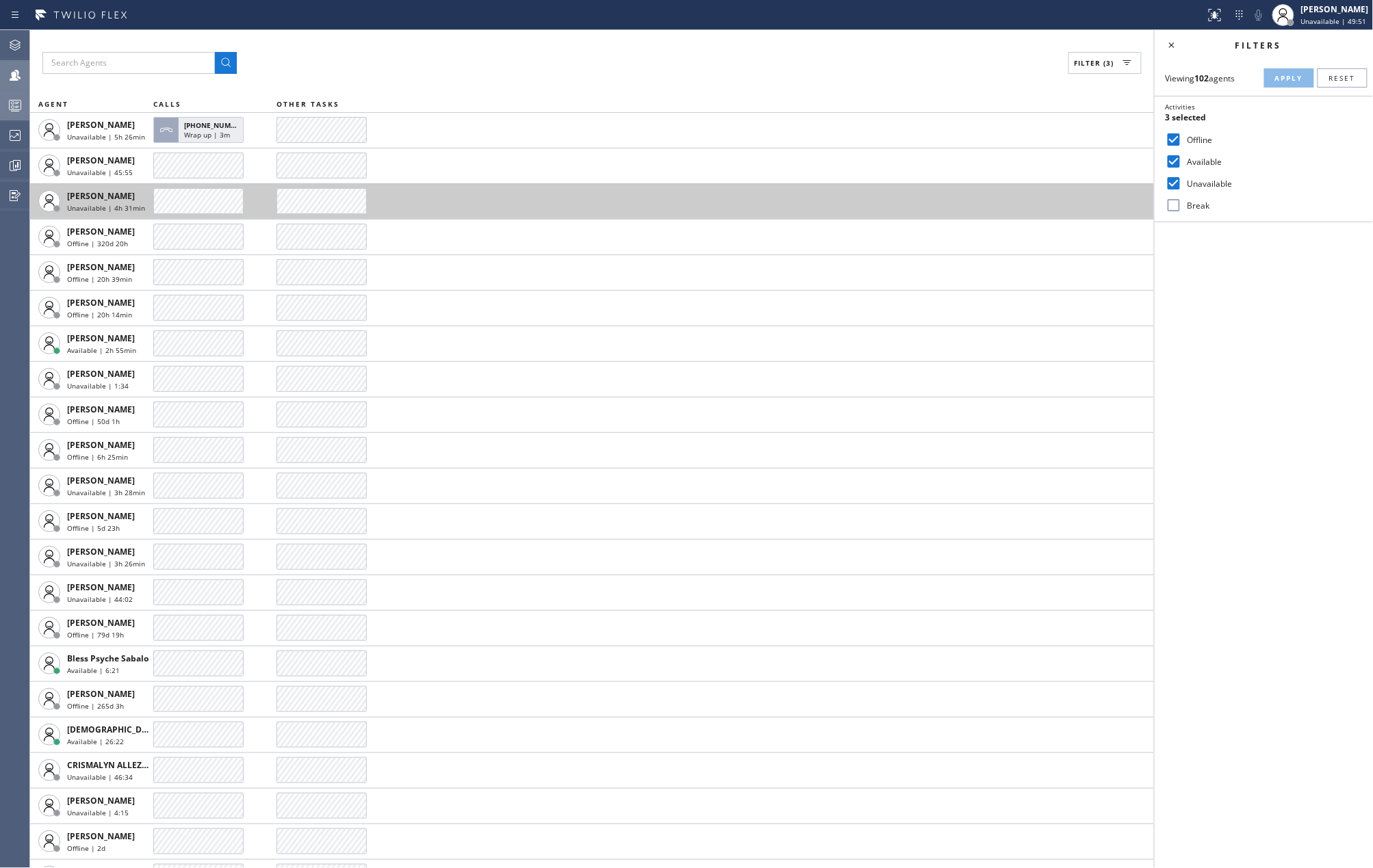
drag, startPoint x: 400, startPoint y: 61, endPoint x: 1079, endPoint y: 195, distance: 692.1
click at [411, 61] on div "Filter (3)" at bounding box center [592, 63] width 1099 height 22
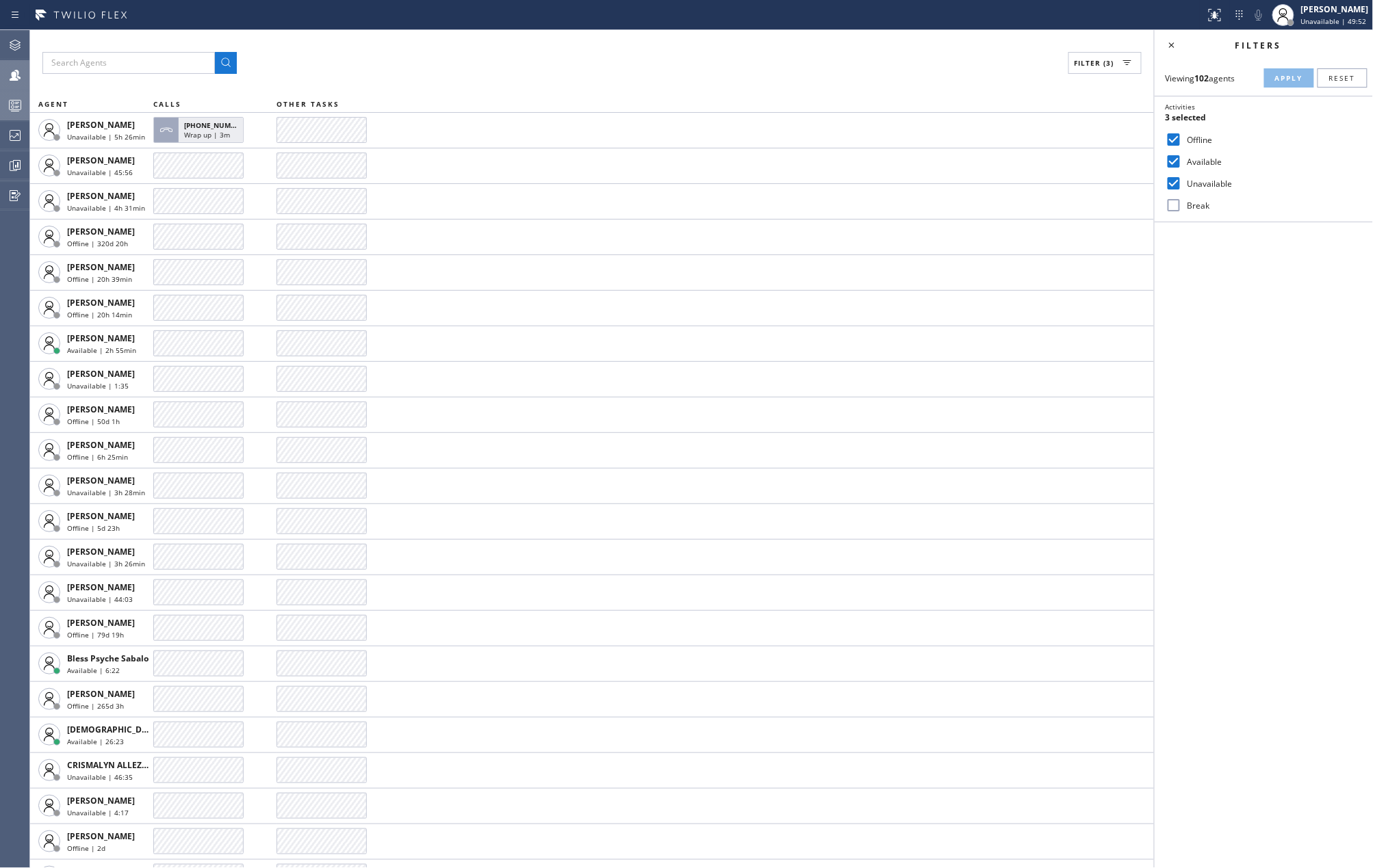
click at [1178, 138] on input "Offline" at bounding box center [1173, 139] width 16 height 16
checkbox input "false"
click at [1177, 177] on input "Unavailable" at bounding box center [1173, 183] width 16 height 16
checkbox input "false"
click at [1177, 206] on input "Break" at bounding box center [1173, 205] width 16 height 16
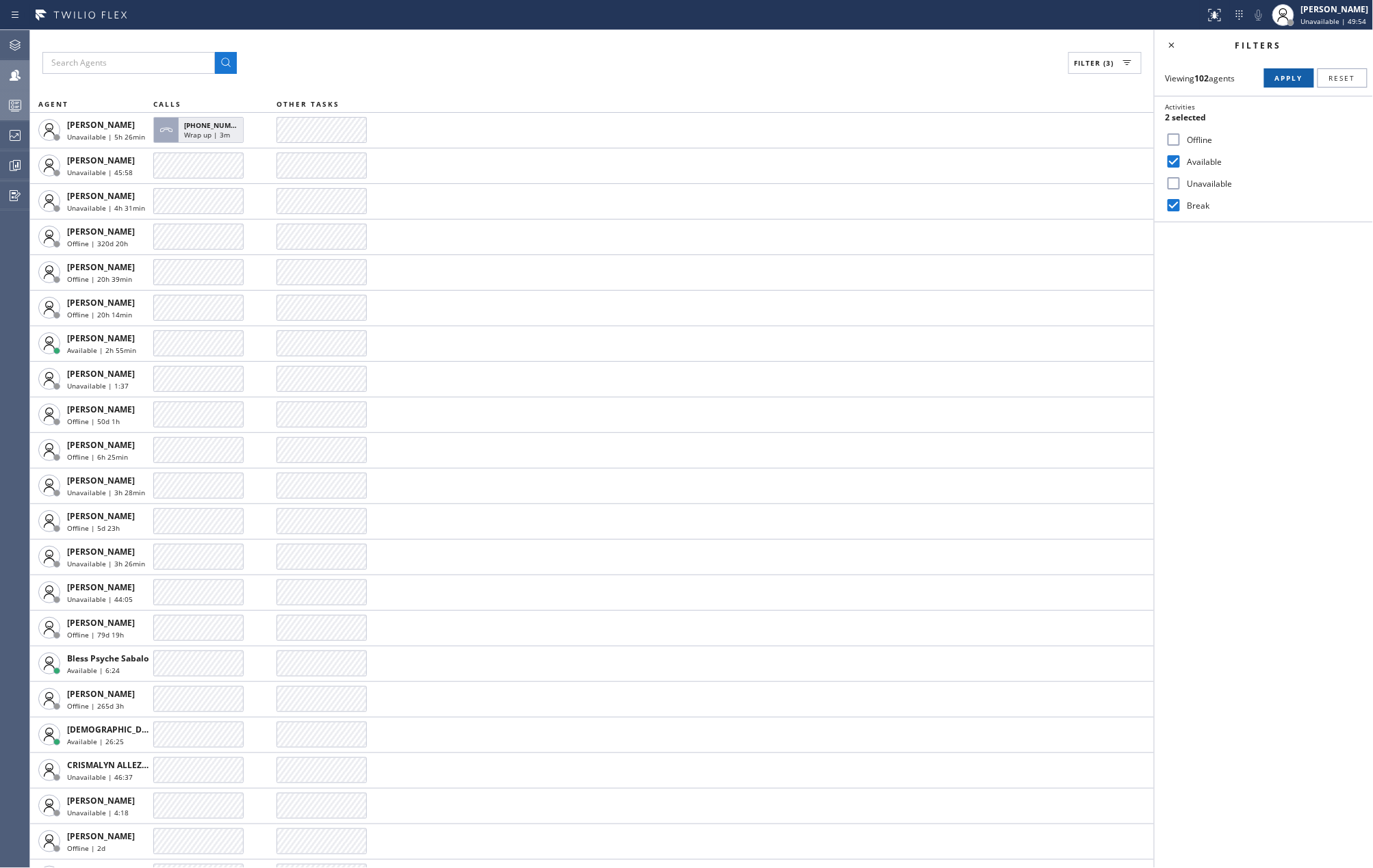
click at [1273, 75] on button "Apply" at bounding box center [1289, 78] width 50 height 20
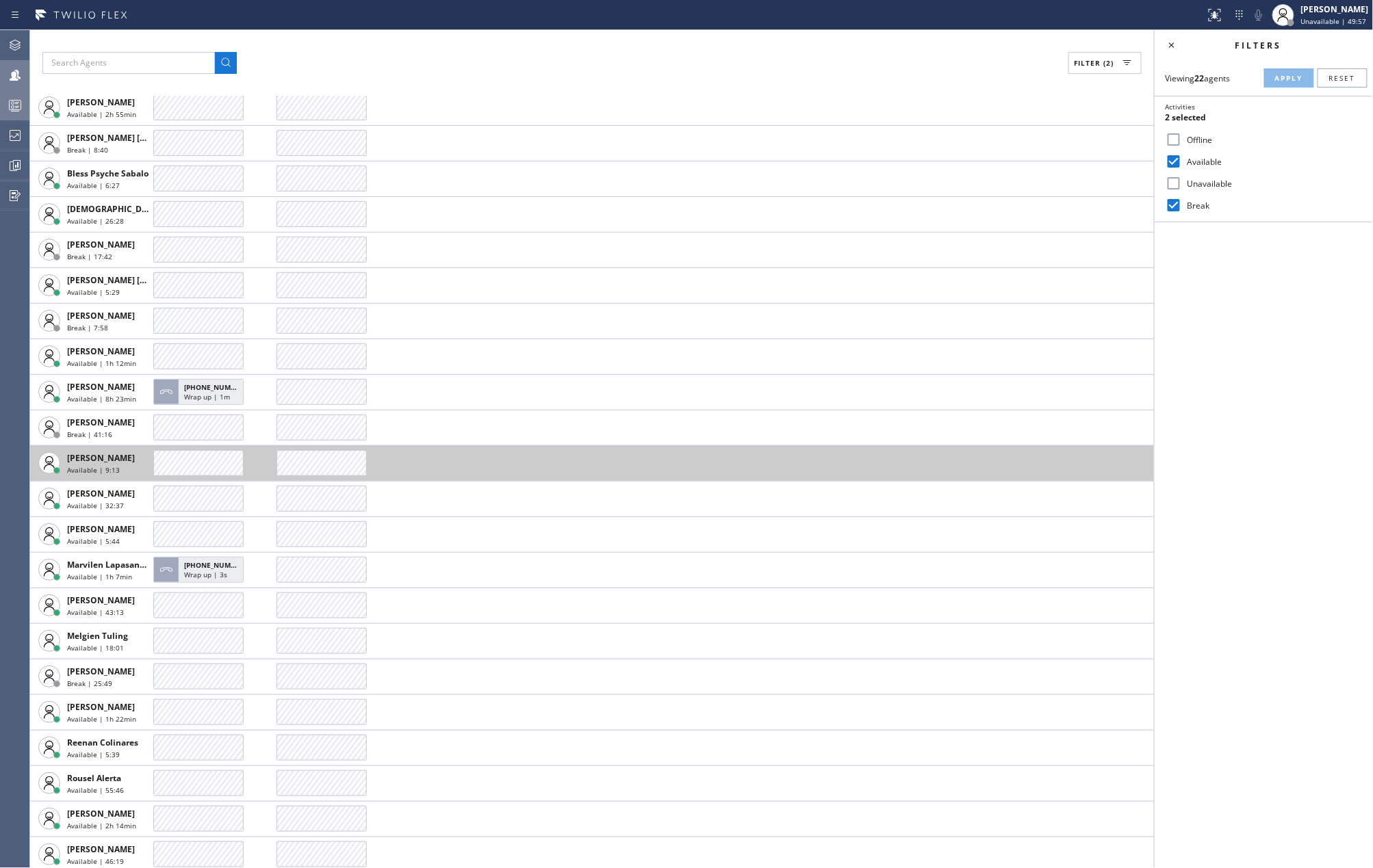
scroll to position [28, 0]
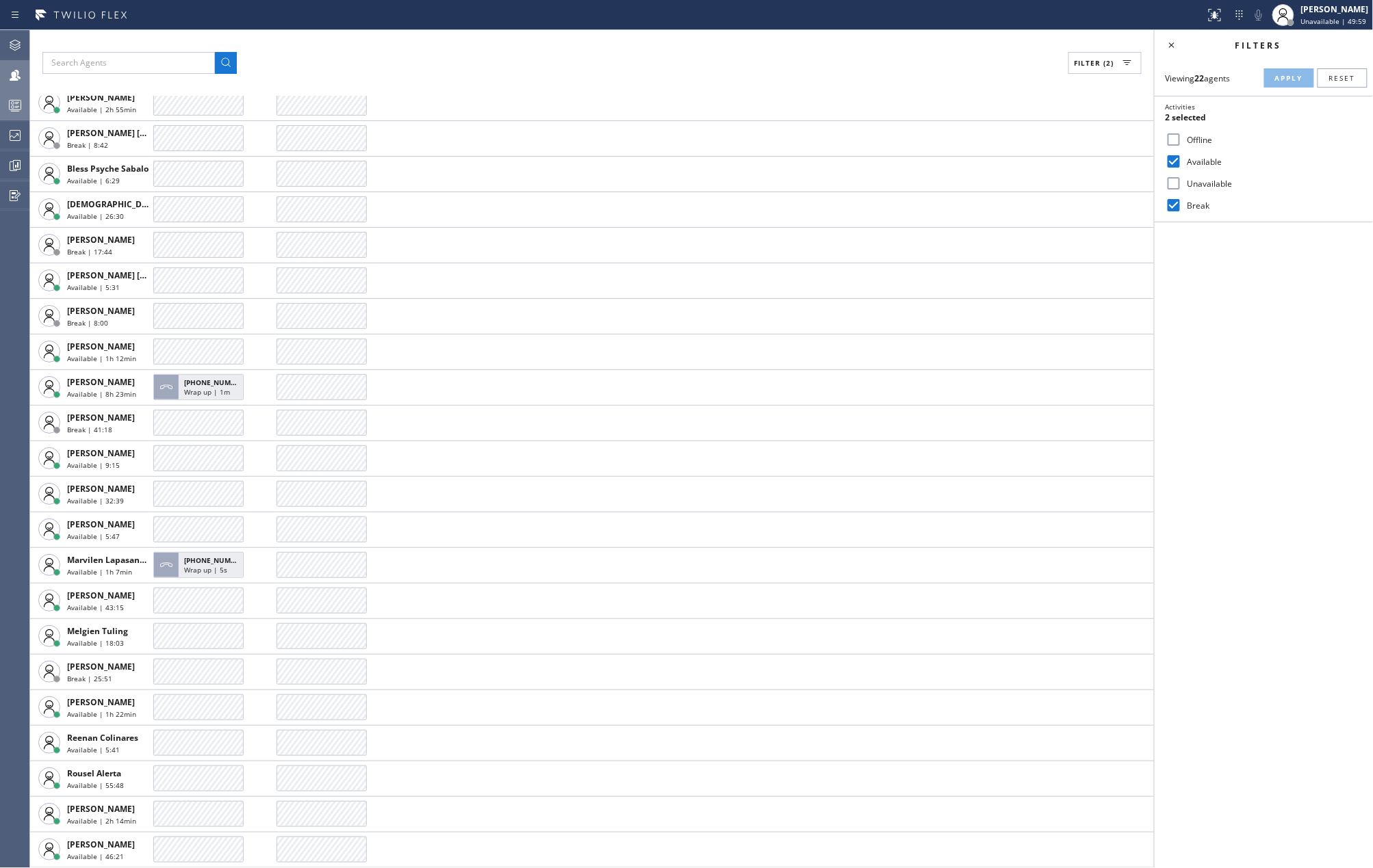
click at [1175, 200] on input "Break" at bounding box center [1173, 205] width 16 height 16
checkbox input "false"
click at [1275, 74] on span "Apply" at bounding box center [1289, 77] width 28 height 10
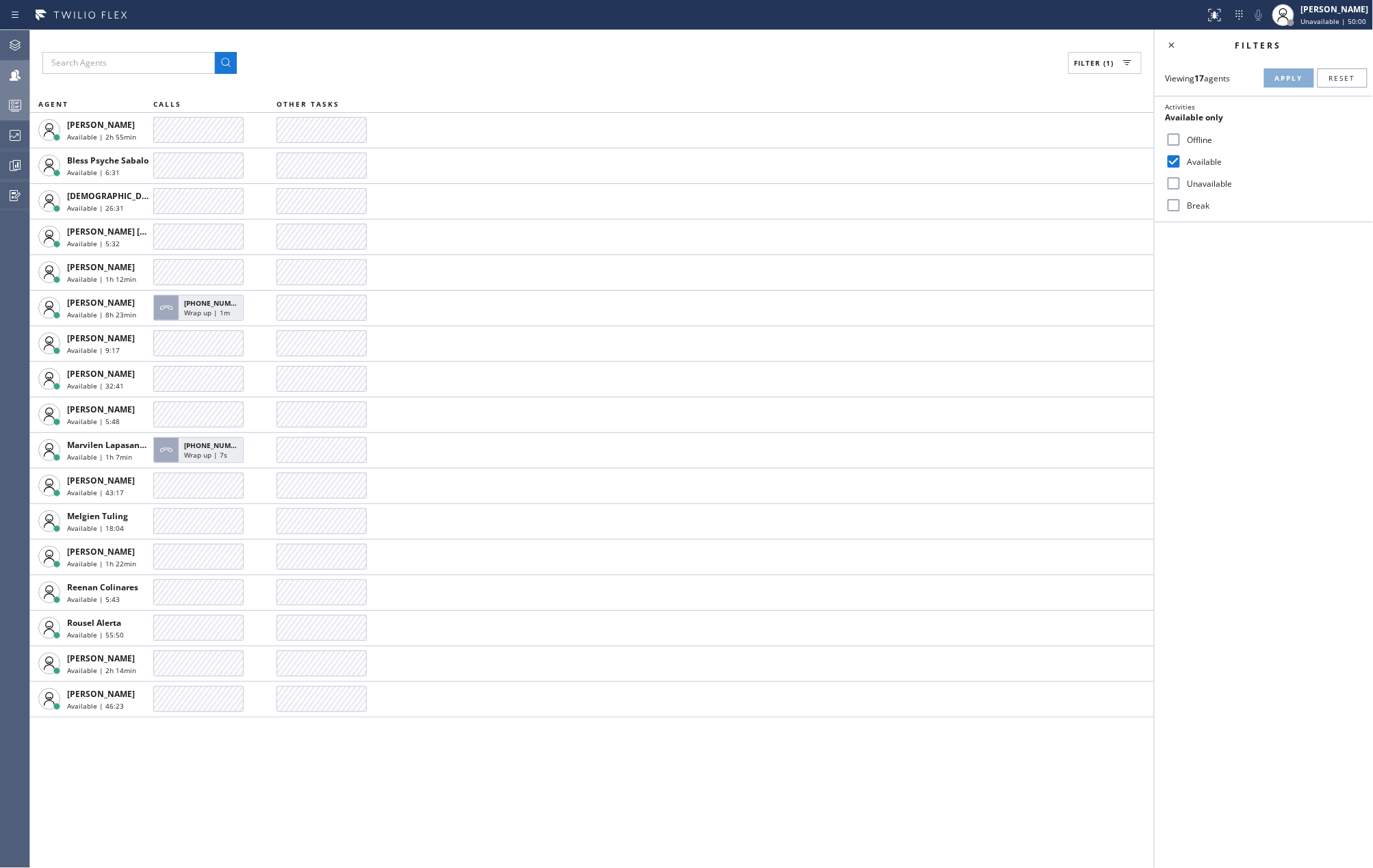
scroll to position [0, 0]
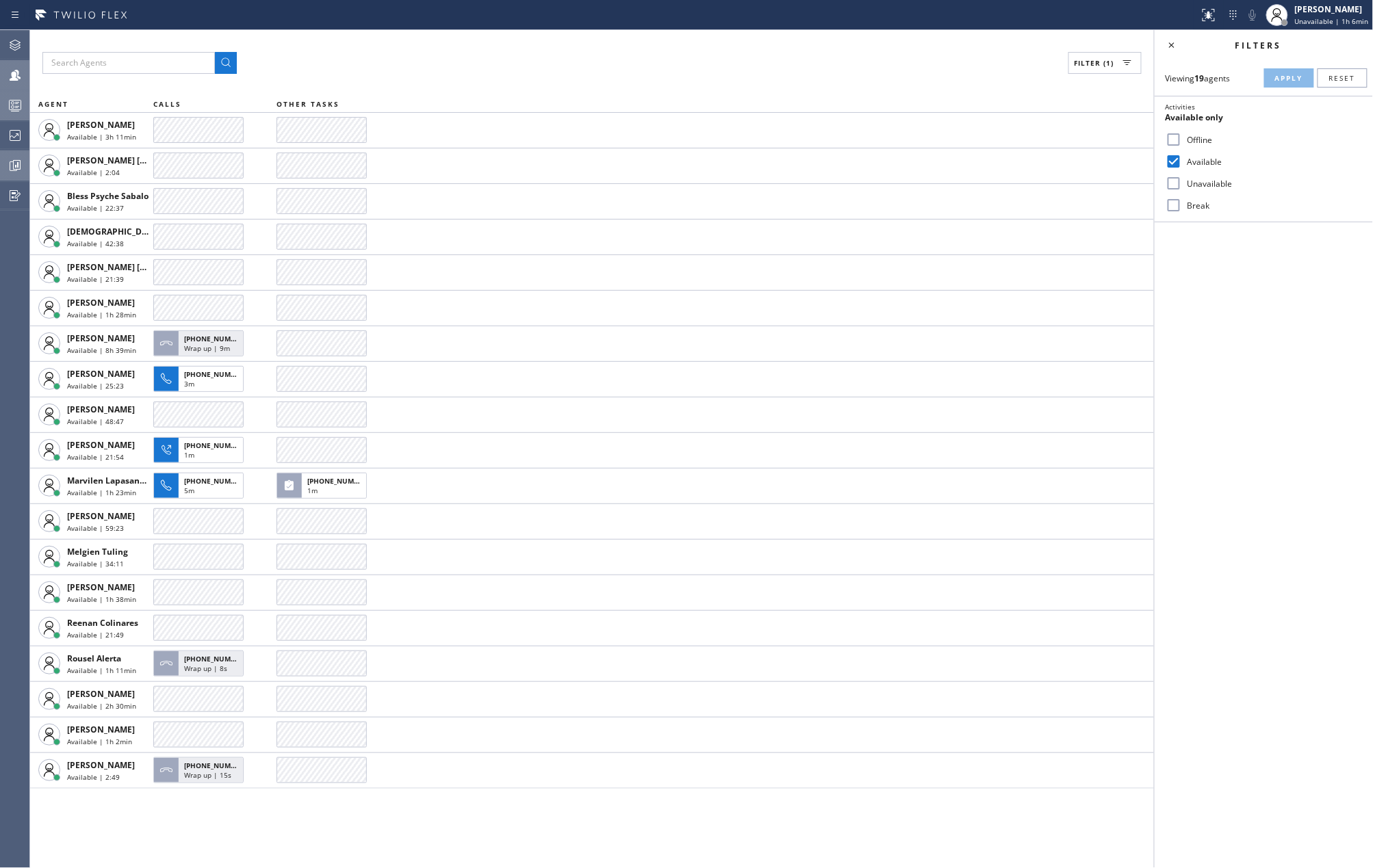
click at [11, 168] on icon at bounding box center [16, 166] width 11 height 11
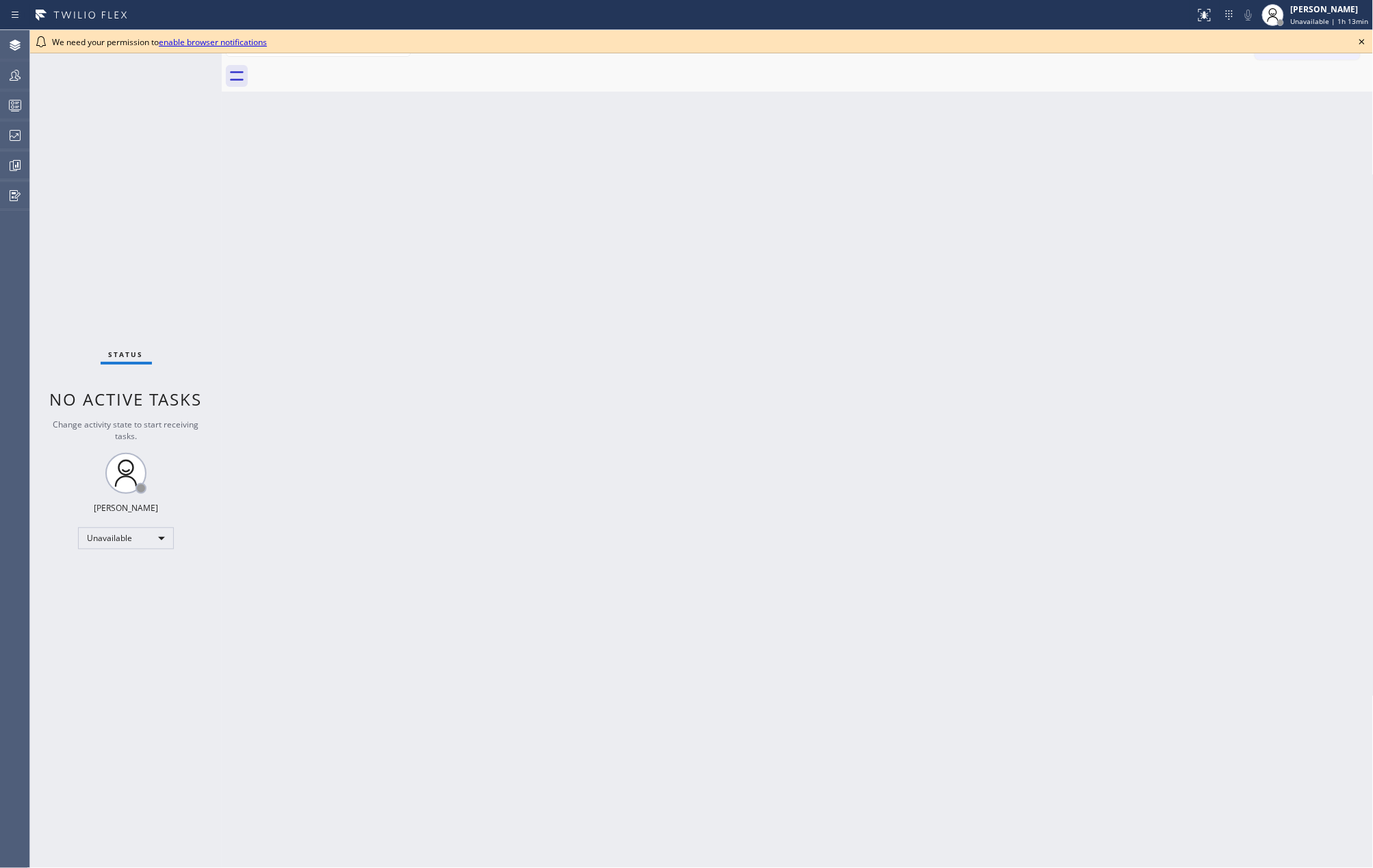
click at [1359, 34] on icon at bounding box center [1361, 42] width 16 height 16
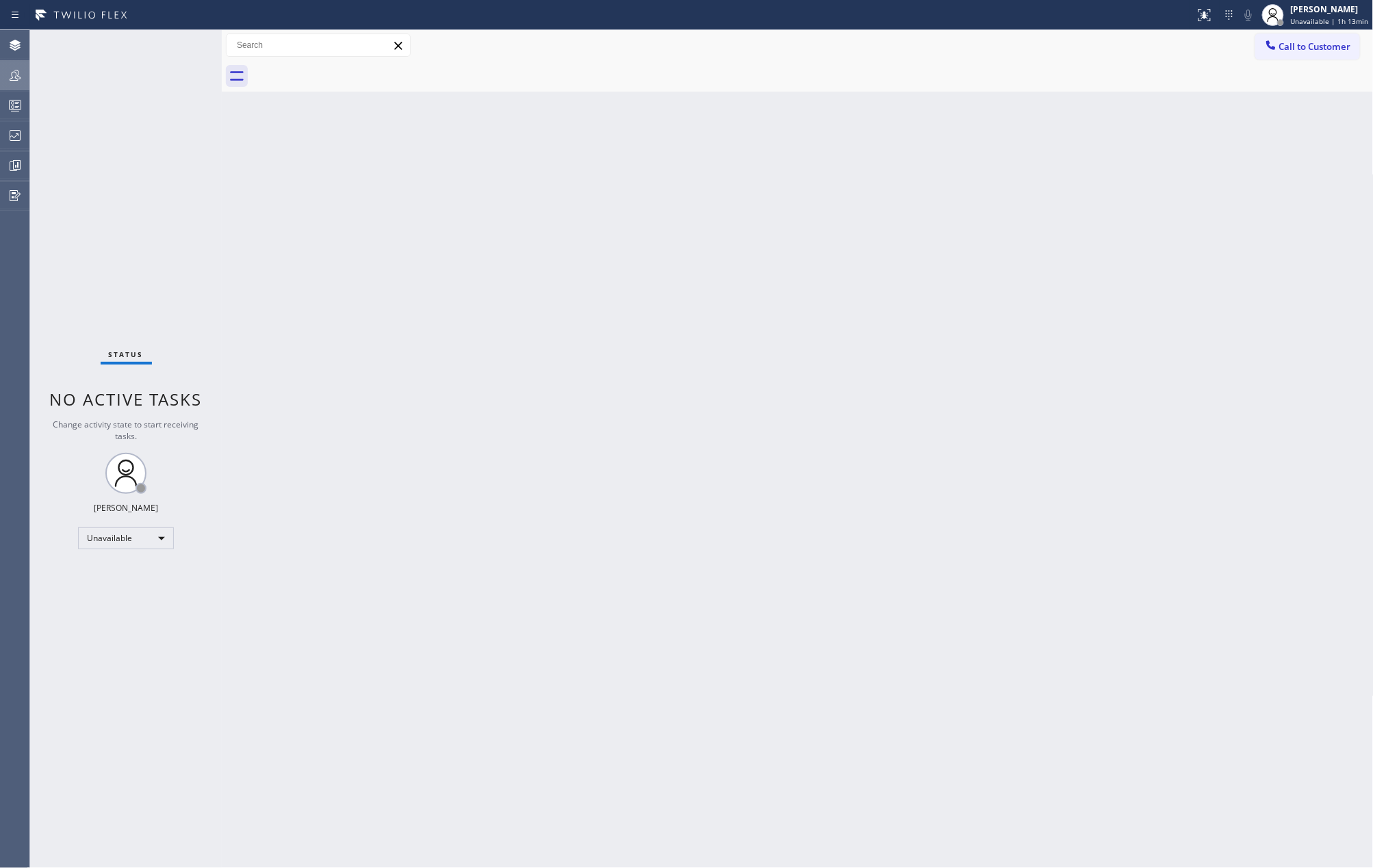
click at [25, 84] on div at bounding box center [15, 75] width 30 height 28
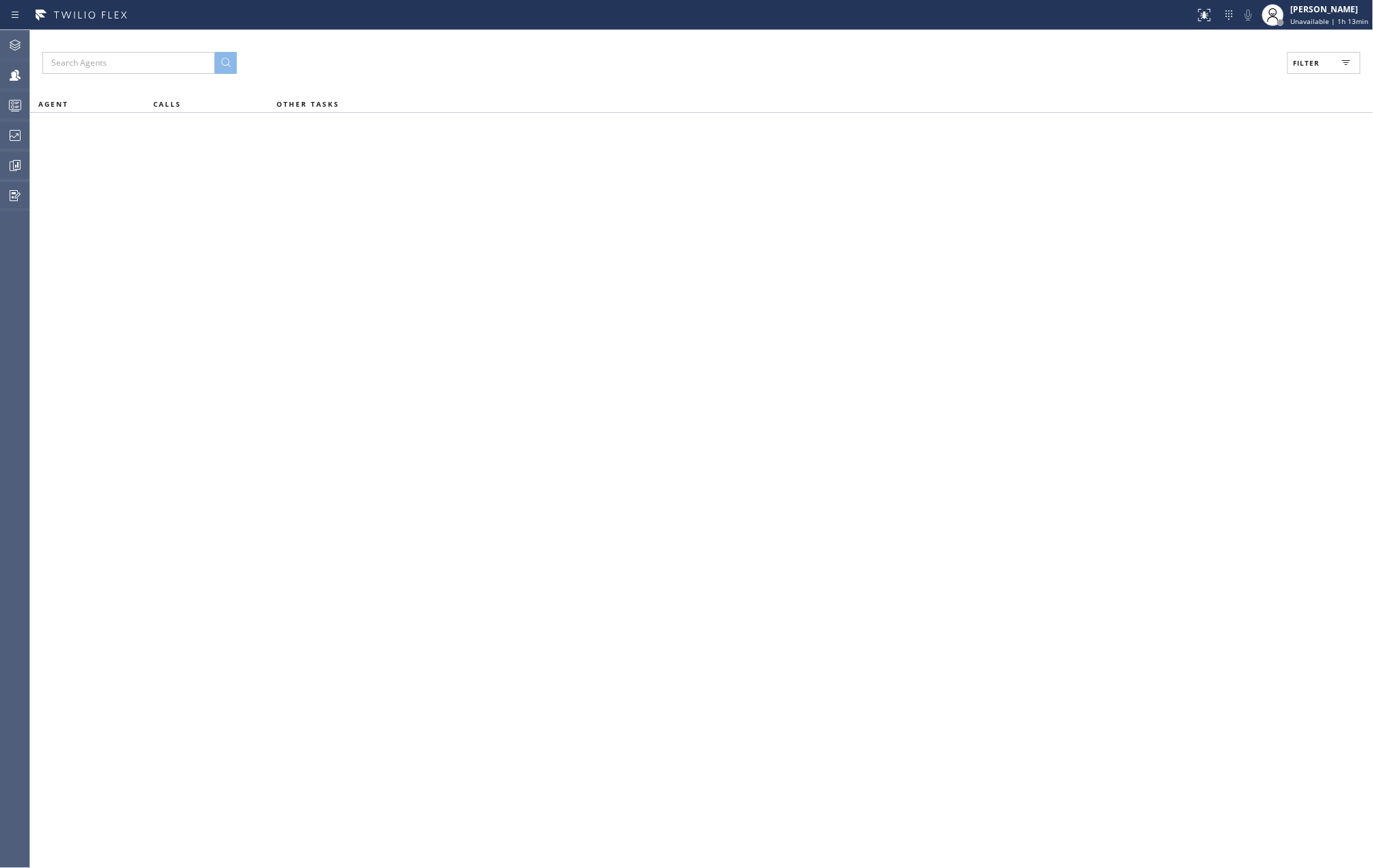
click at [1305, 61] on span "Filter" at bounding box center [1307, 62] width 27 height 10
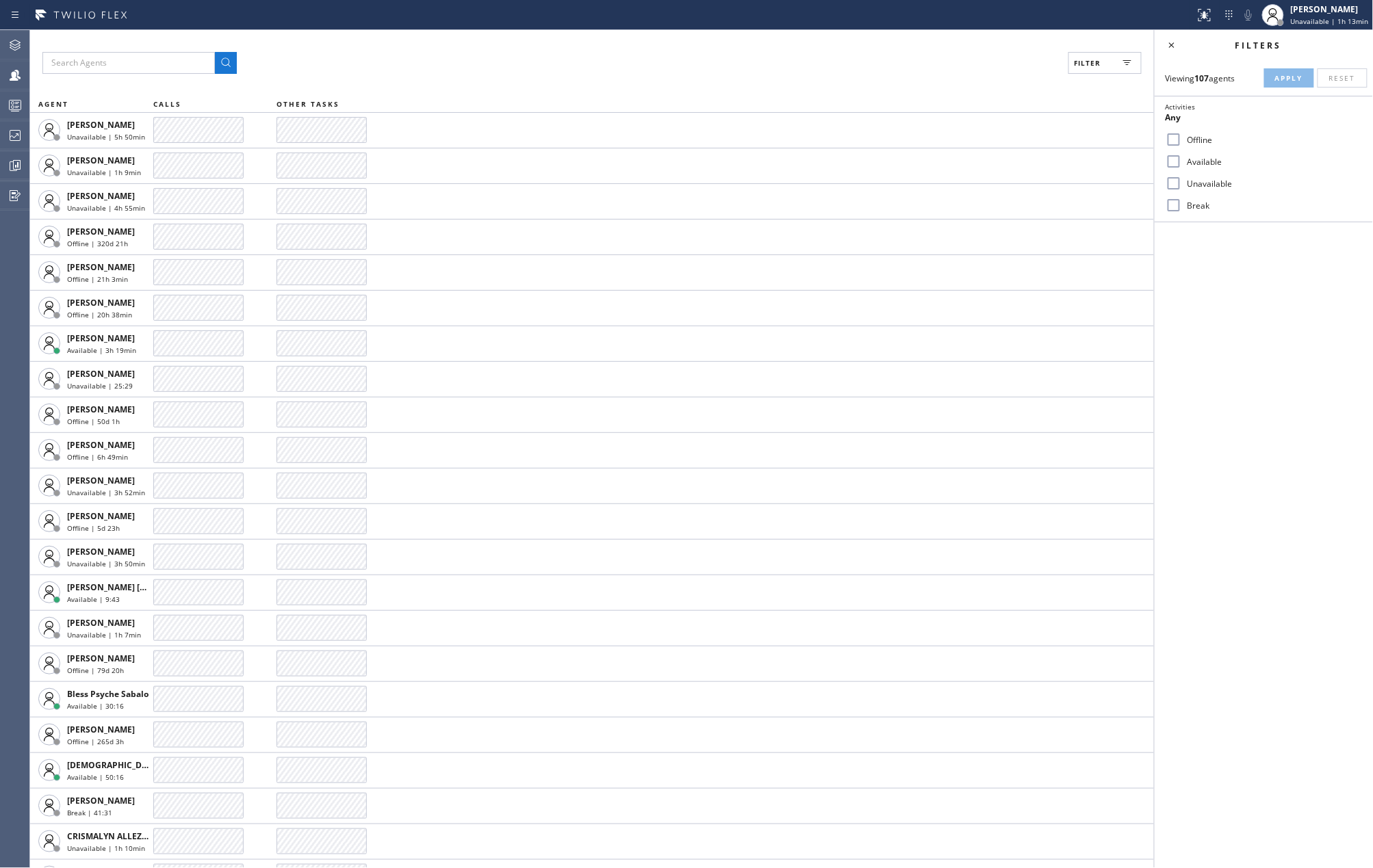
click at [1180, 163] on input "Available" at bounding box center [1173, 162] width 16 height 16
checkbox input "true"
click at [1181, 209] on input "Break" at bounding box center [1173, 205] width 16 height 16
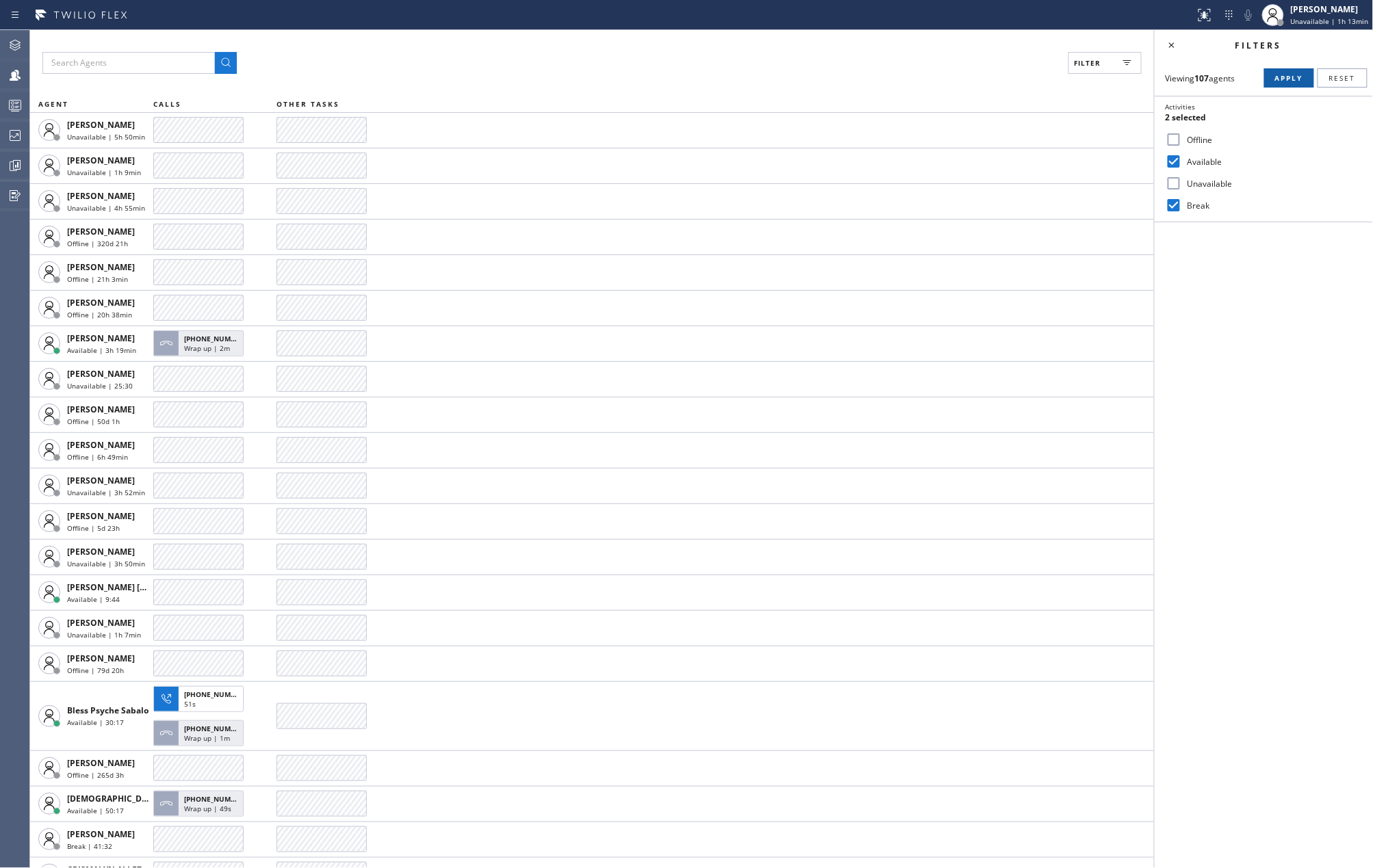
click at [1293, 73] on span "Apply" at bounding box center [1289, 77] width 28 height 10
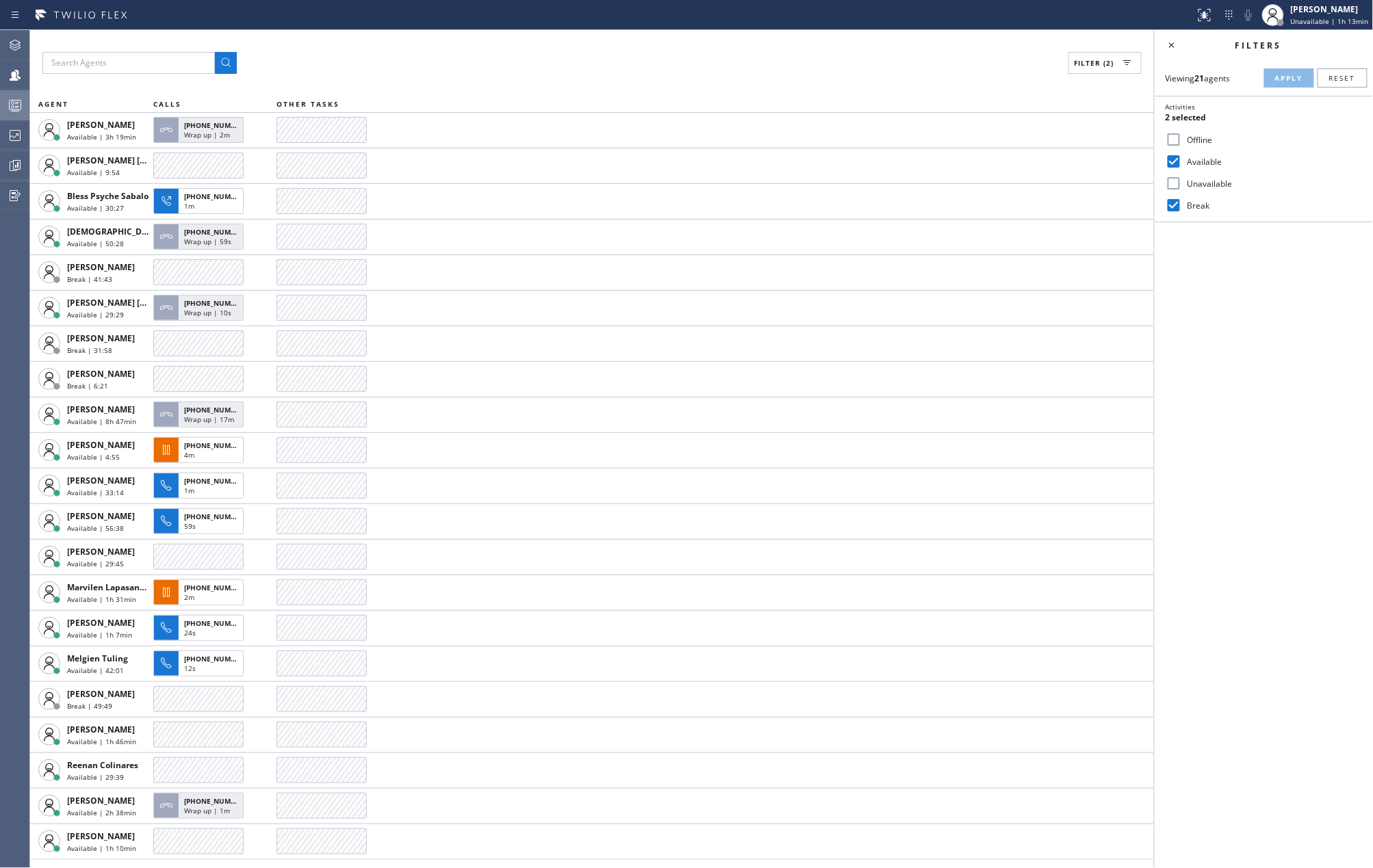
click at [10, 112] on icon at bounding box center [15, 105] width 16 height 16
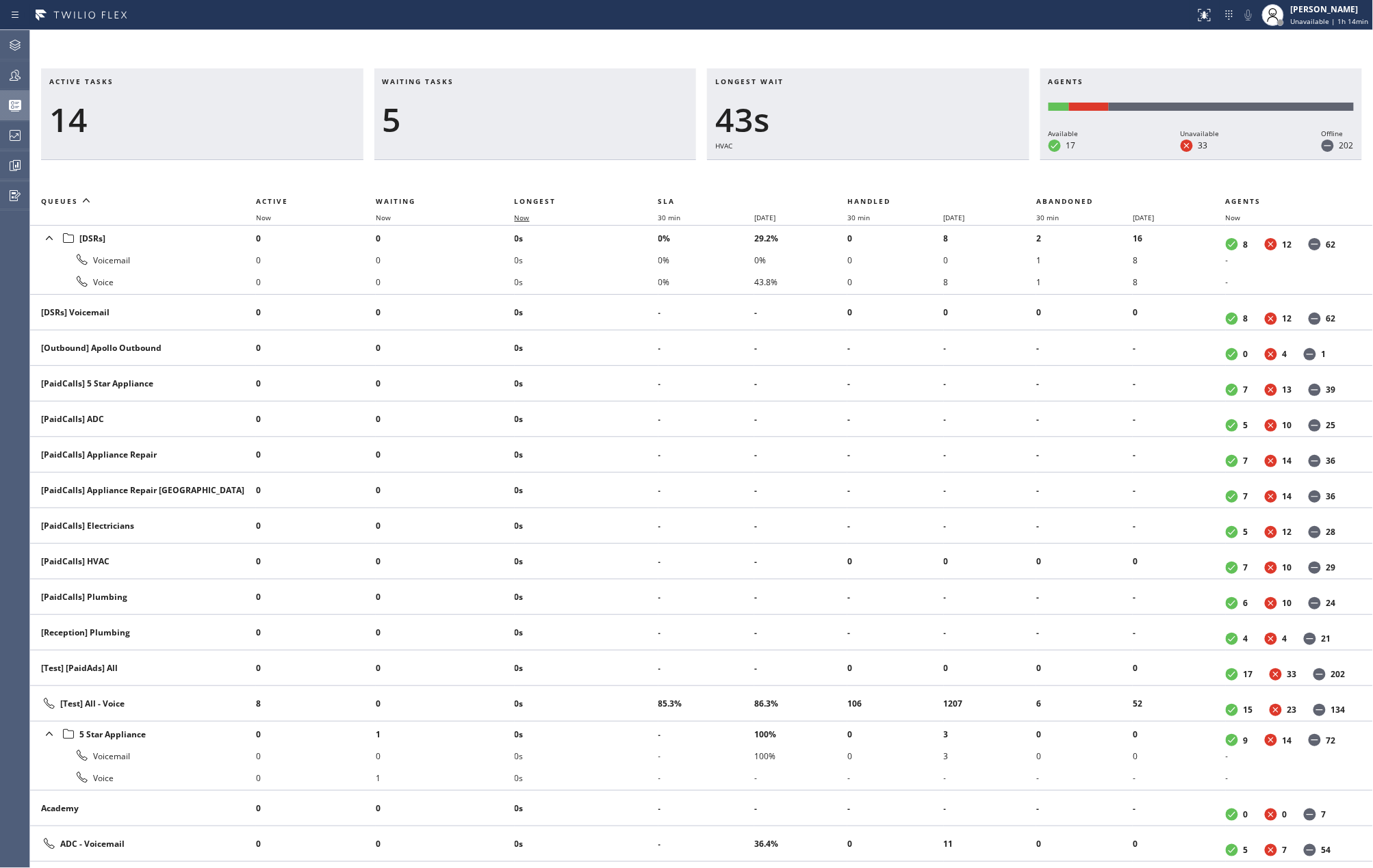
click at [524, 214] on span "Now" at bounding box center [522, 218] width 15 height 10
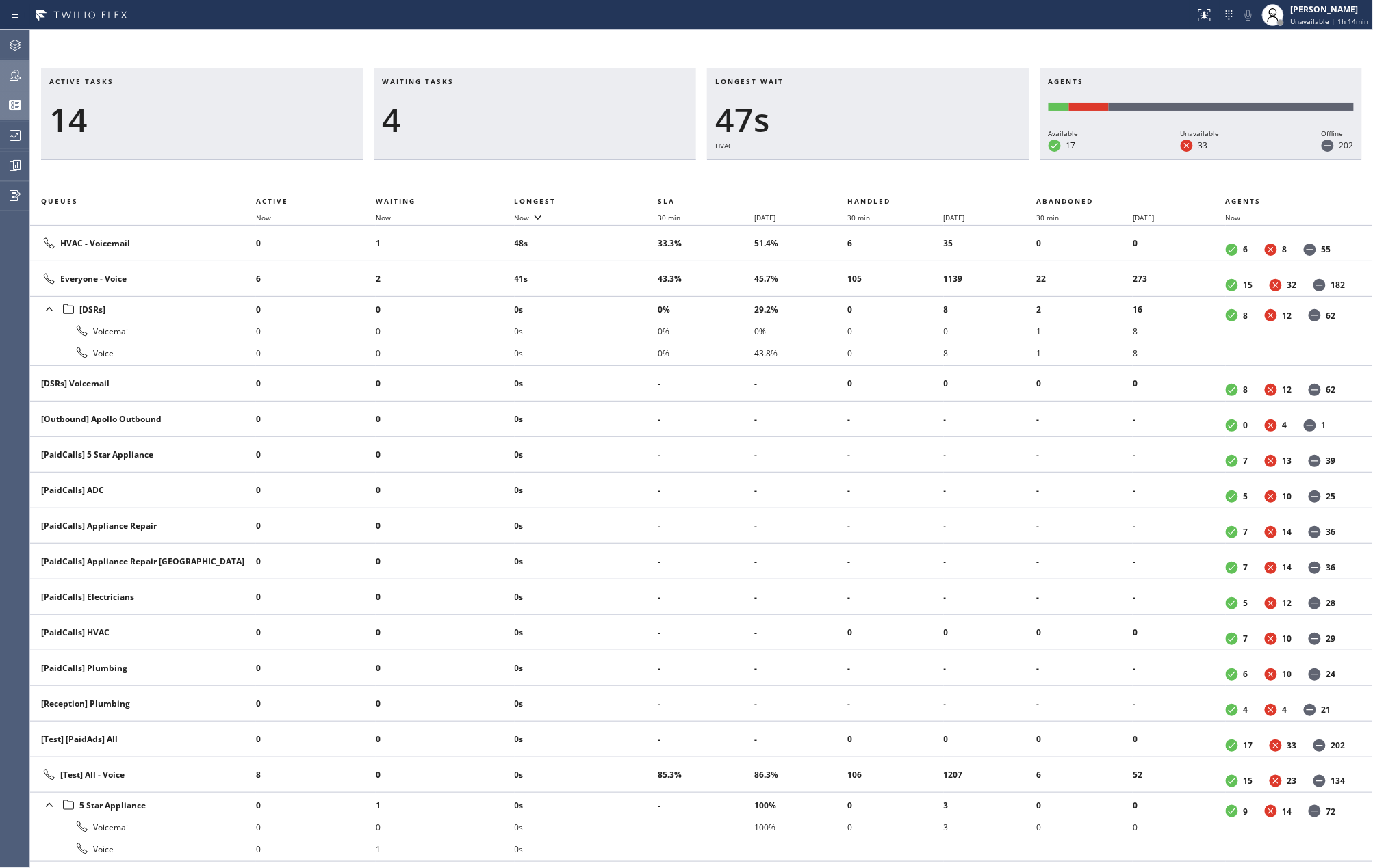
click at [13, 74] on icon at bounding box center [15, 75] width 16 height 16
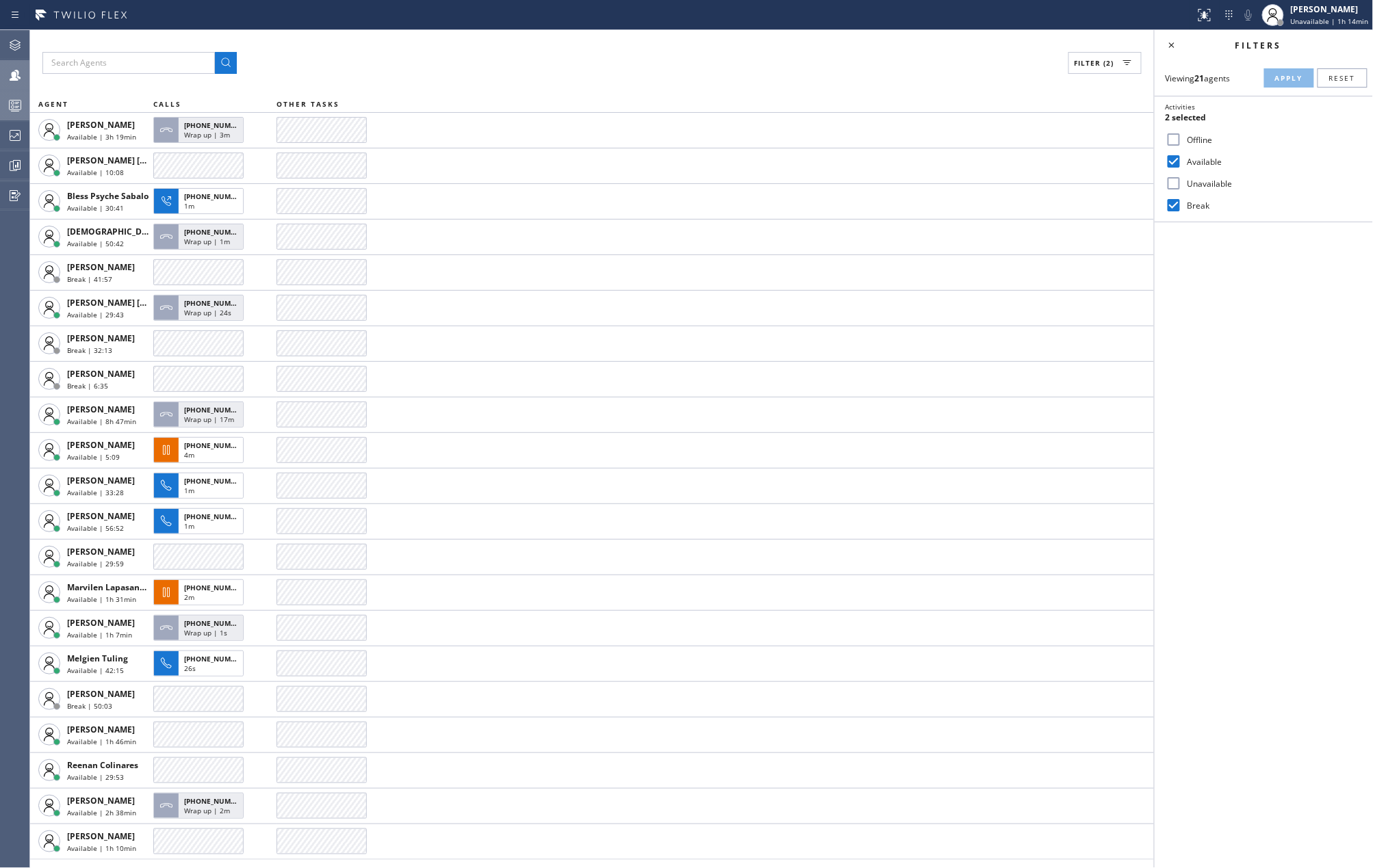
click at [1170, 203] on input "Break" at bounding box center [1173, 205] width 16 height 16
checkbox input "false"
click at [1289, 71] on button "Apply" at bounding box center [1289, 78] width 50 height 20
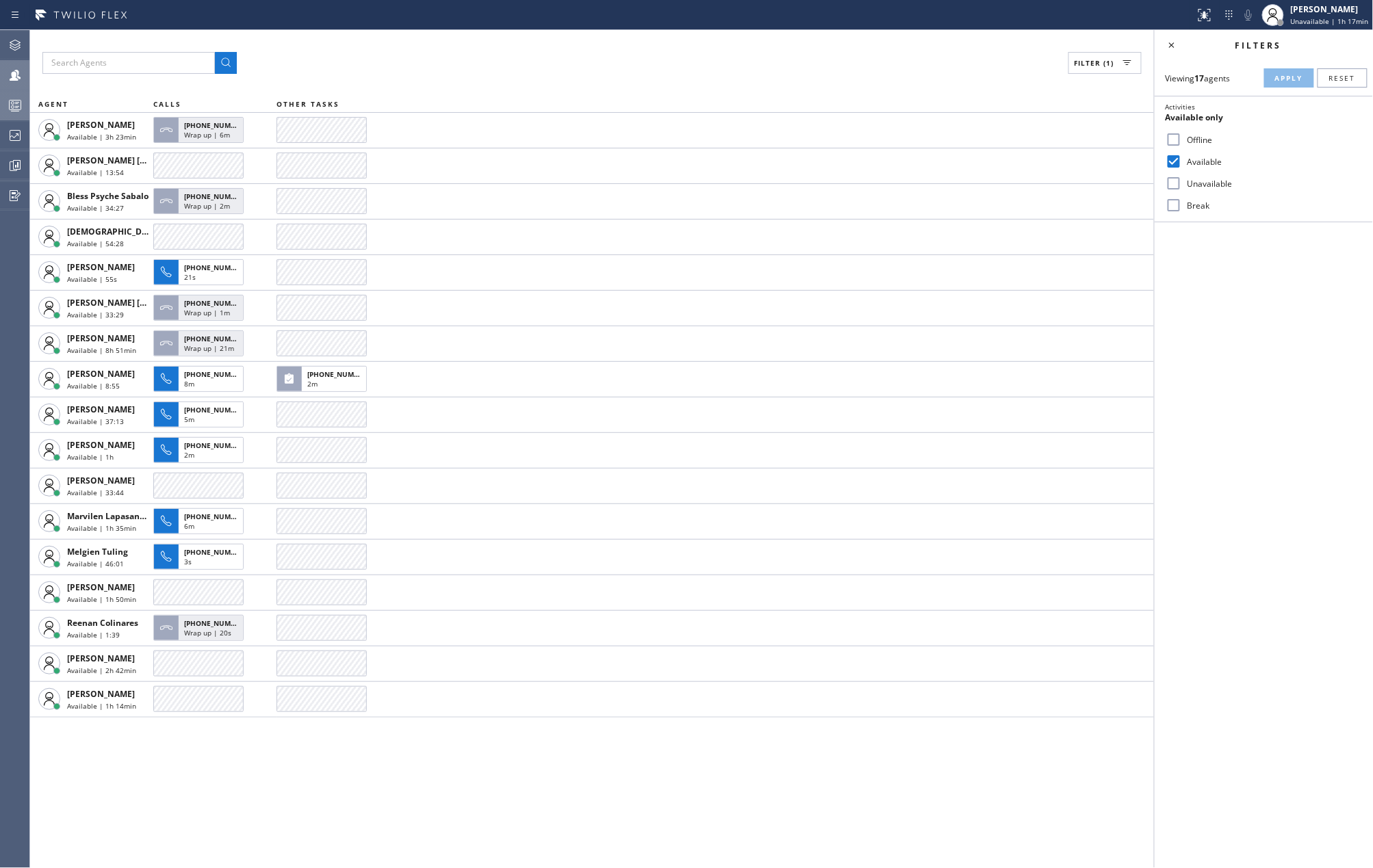
click at [17, 106] on icon at bounding box center [15, 105] width 16 height 16
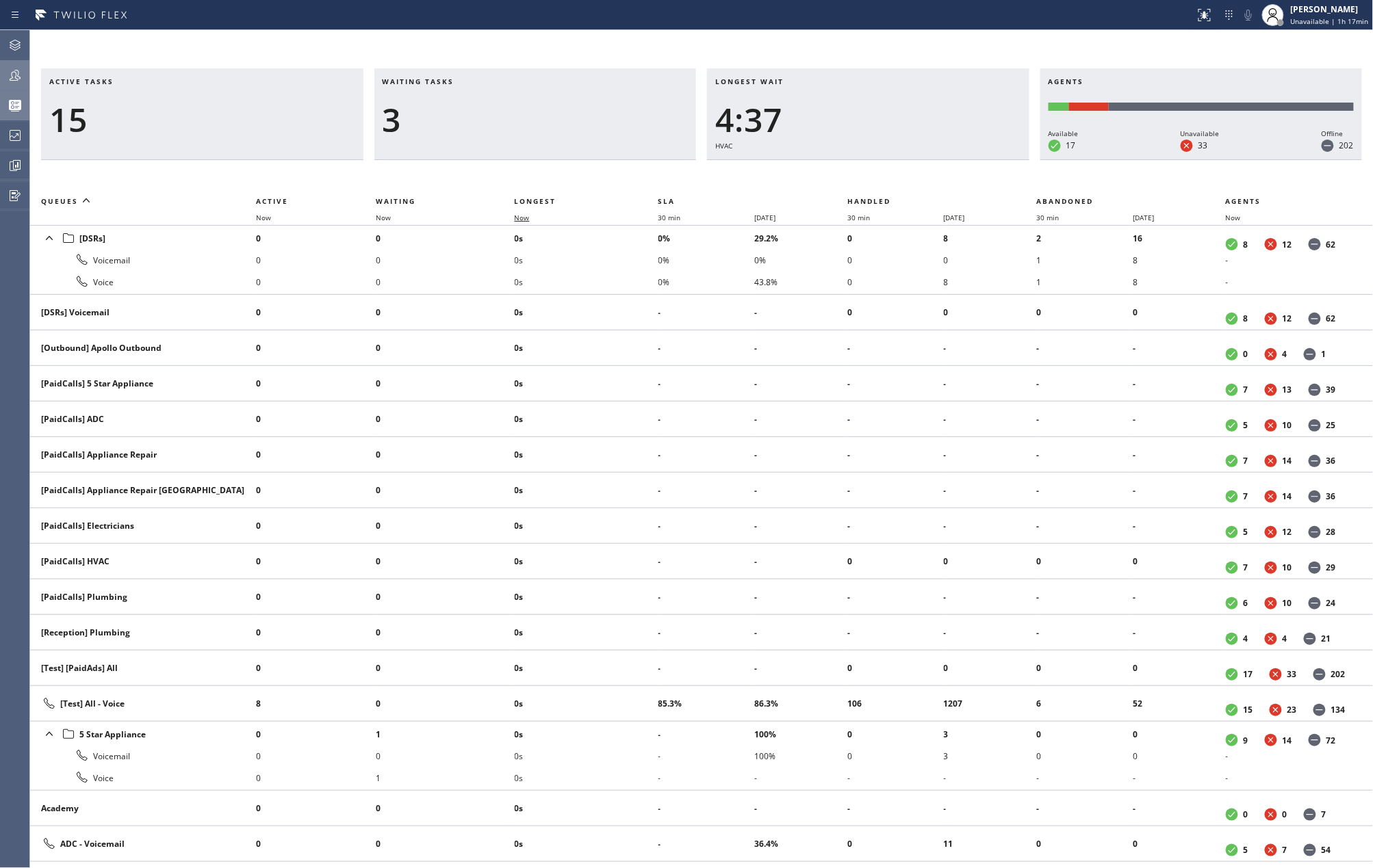
click at [522, 216] on span "Now" at bounding box center [522, 218] width 15 height 10
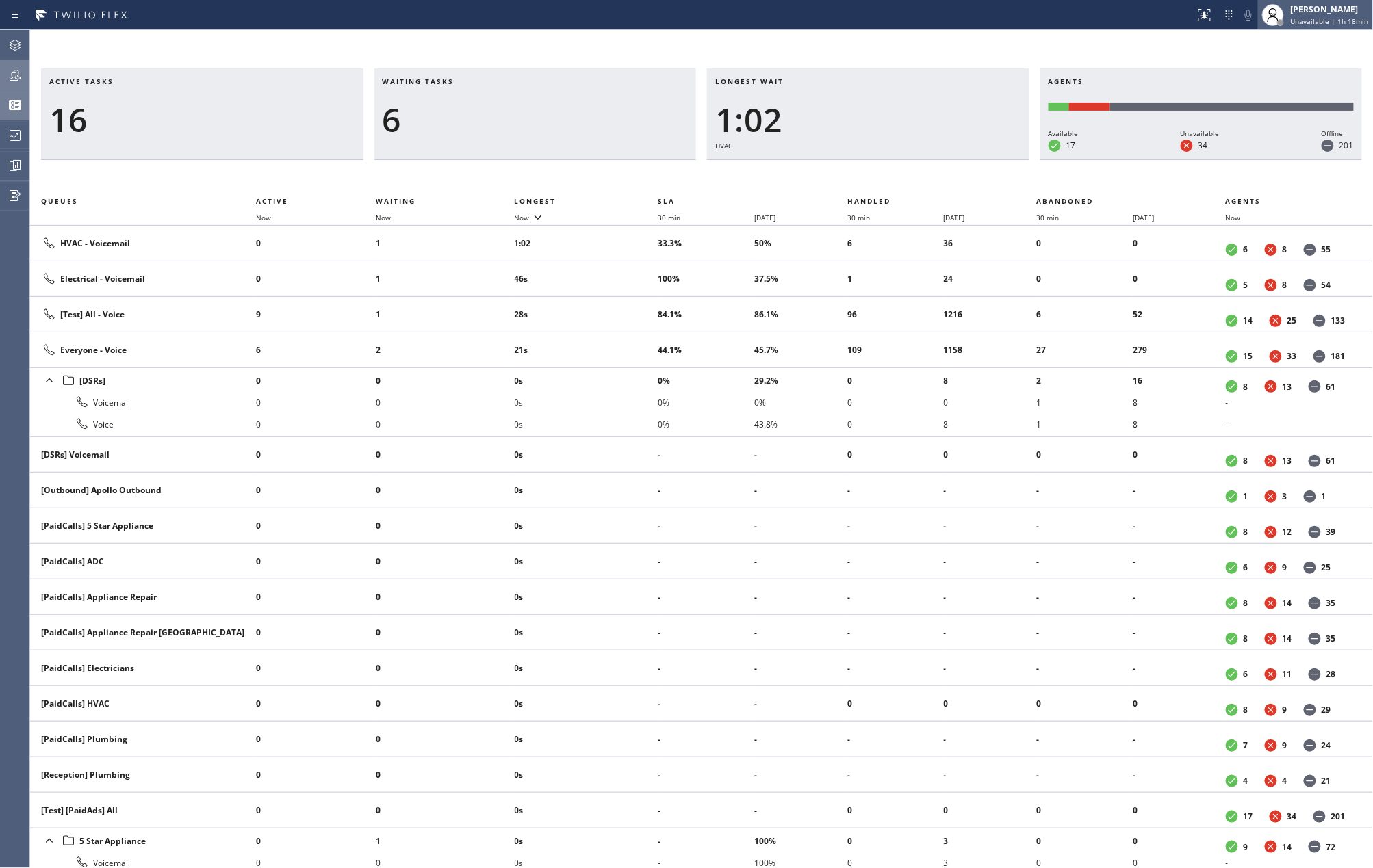
click at [1297, 17] on span "Unavailable | 1h 18min" at bounding box center [1329, 20] width 78 height 10
click at [1243, 66] on button "Available" at bounding box center [1305, 73] width 137 height 18
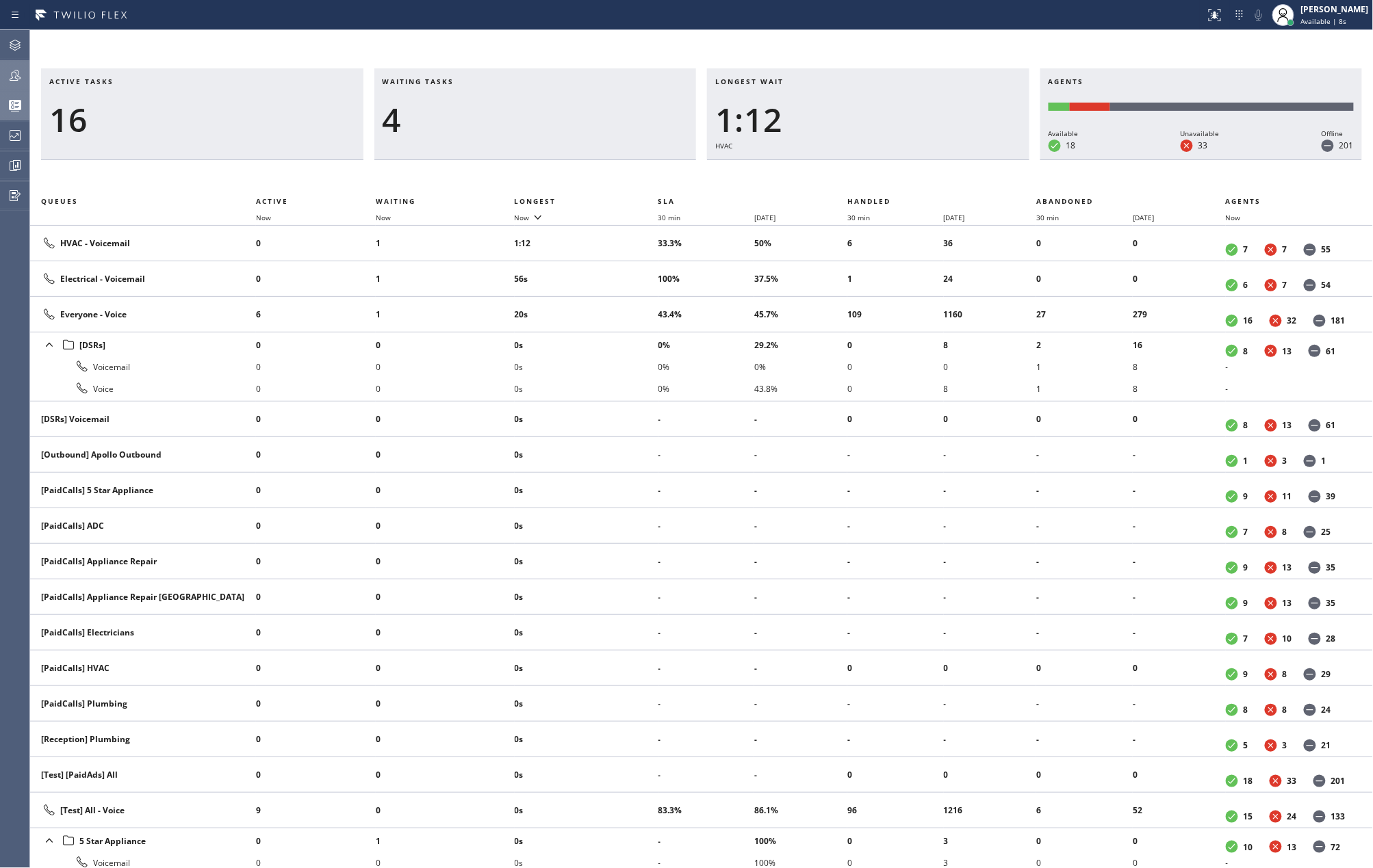
click at [20, 79] on icon at bounding box center [15, 75] width 16 height 16
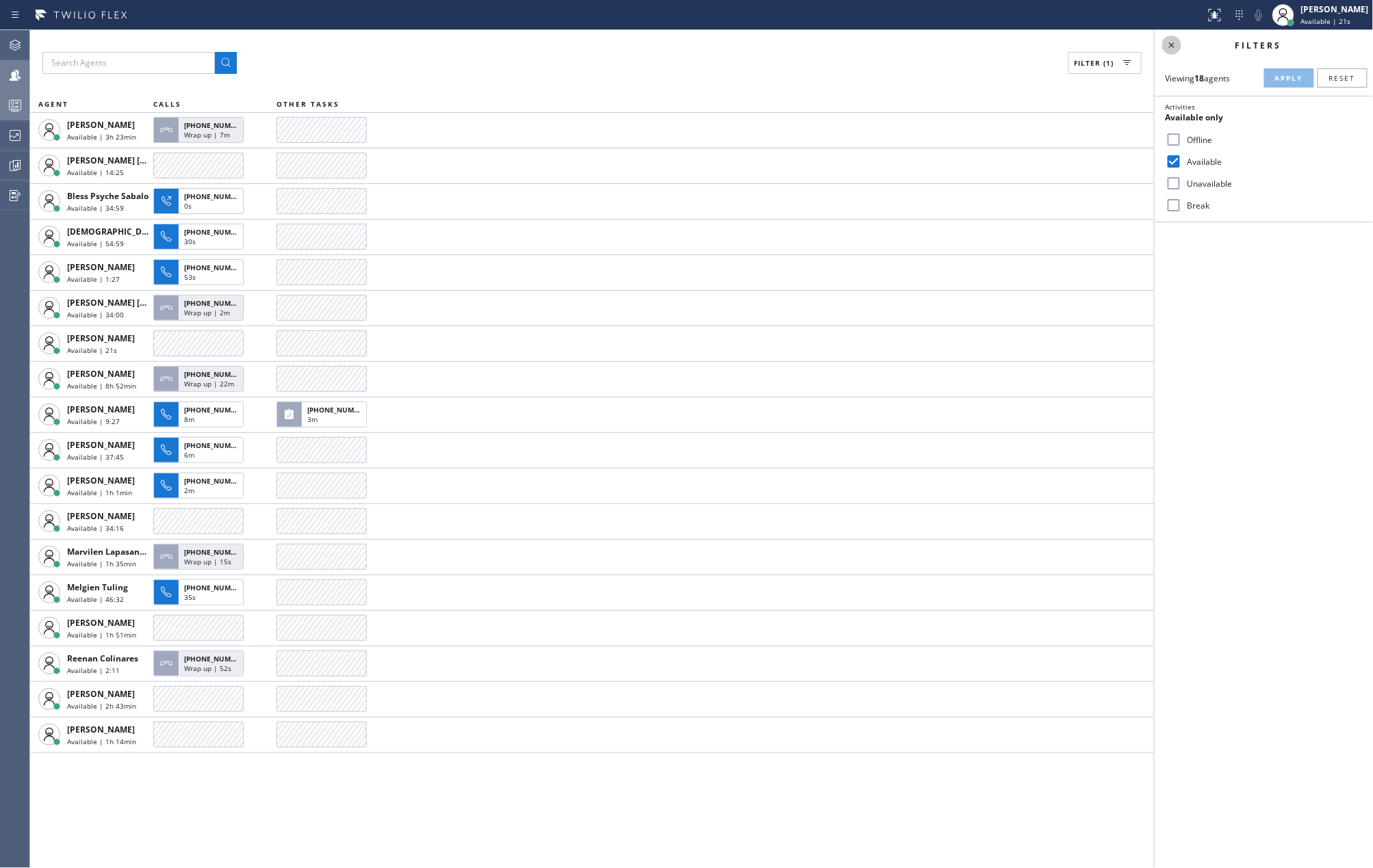
click at [1171, 48] on icon at bounding box center [1171, 45] width 16 height 16
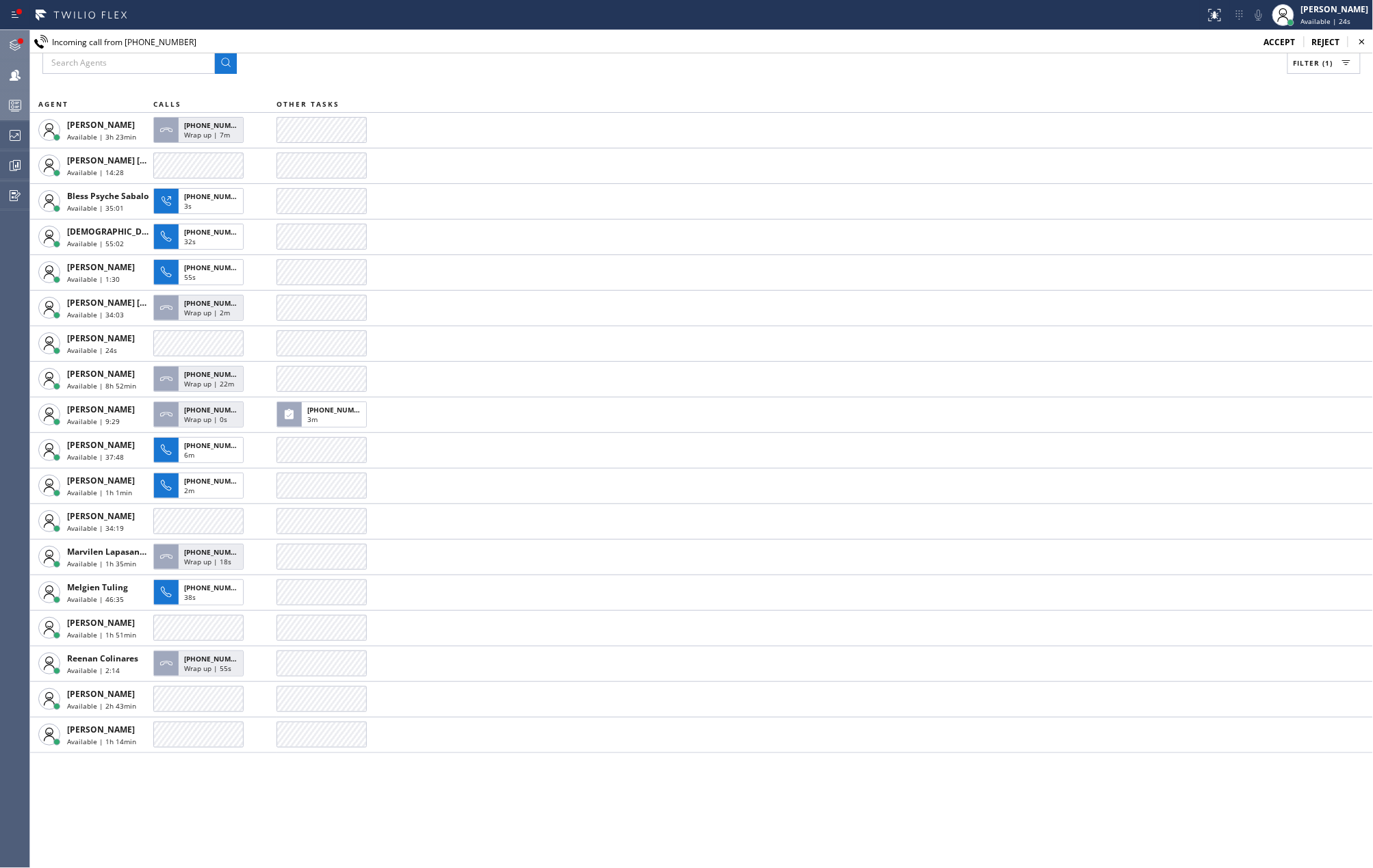
click at [11, 40] on icon at bounding box center [15, 45] width 16 height 16
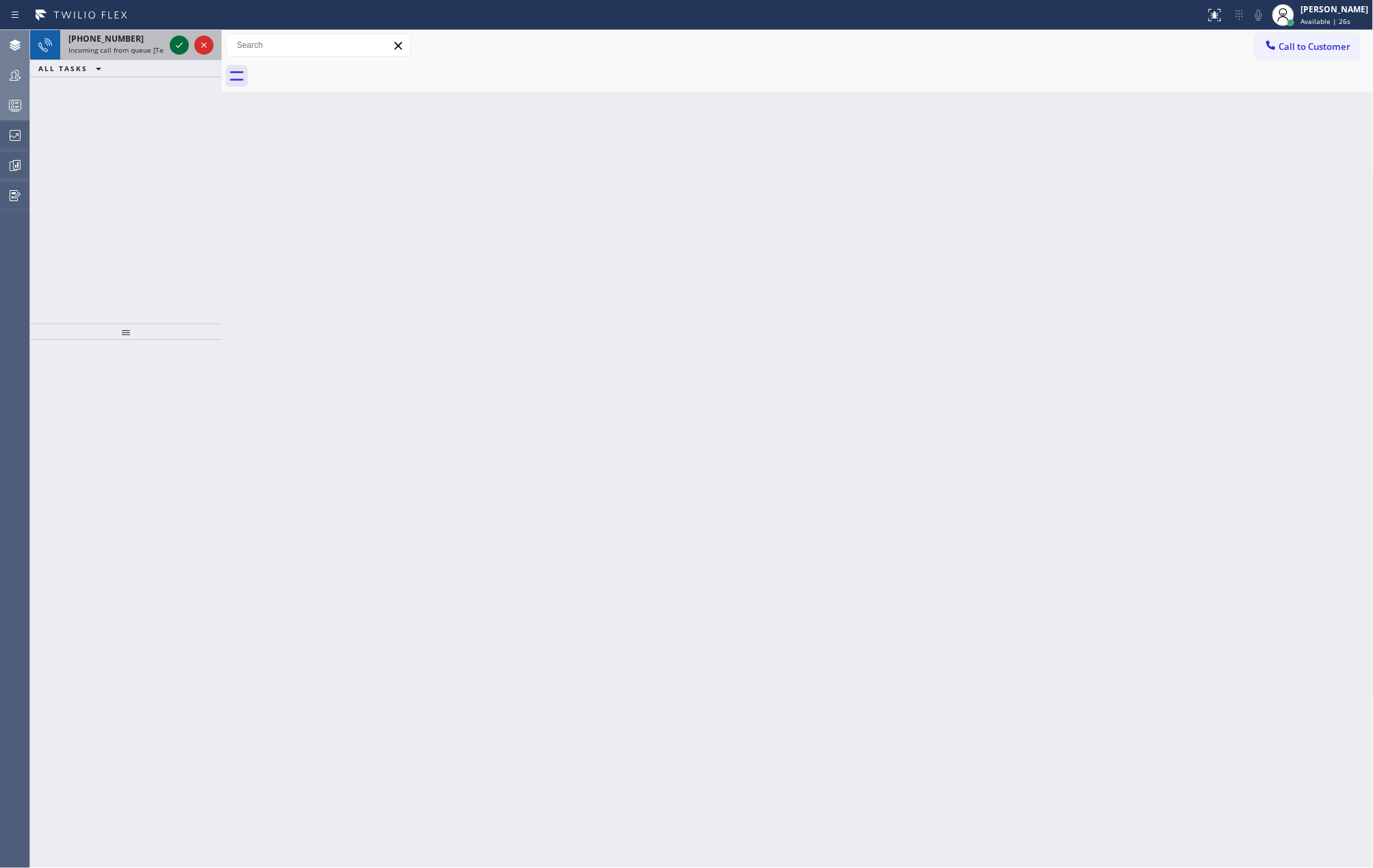
click at [176, 44] on icon at bounding box center [180, 45] width 16 height 16
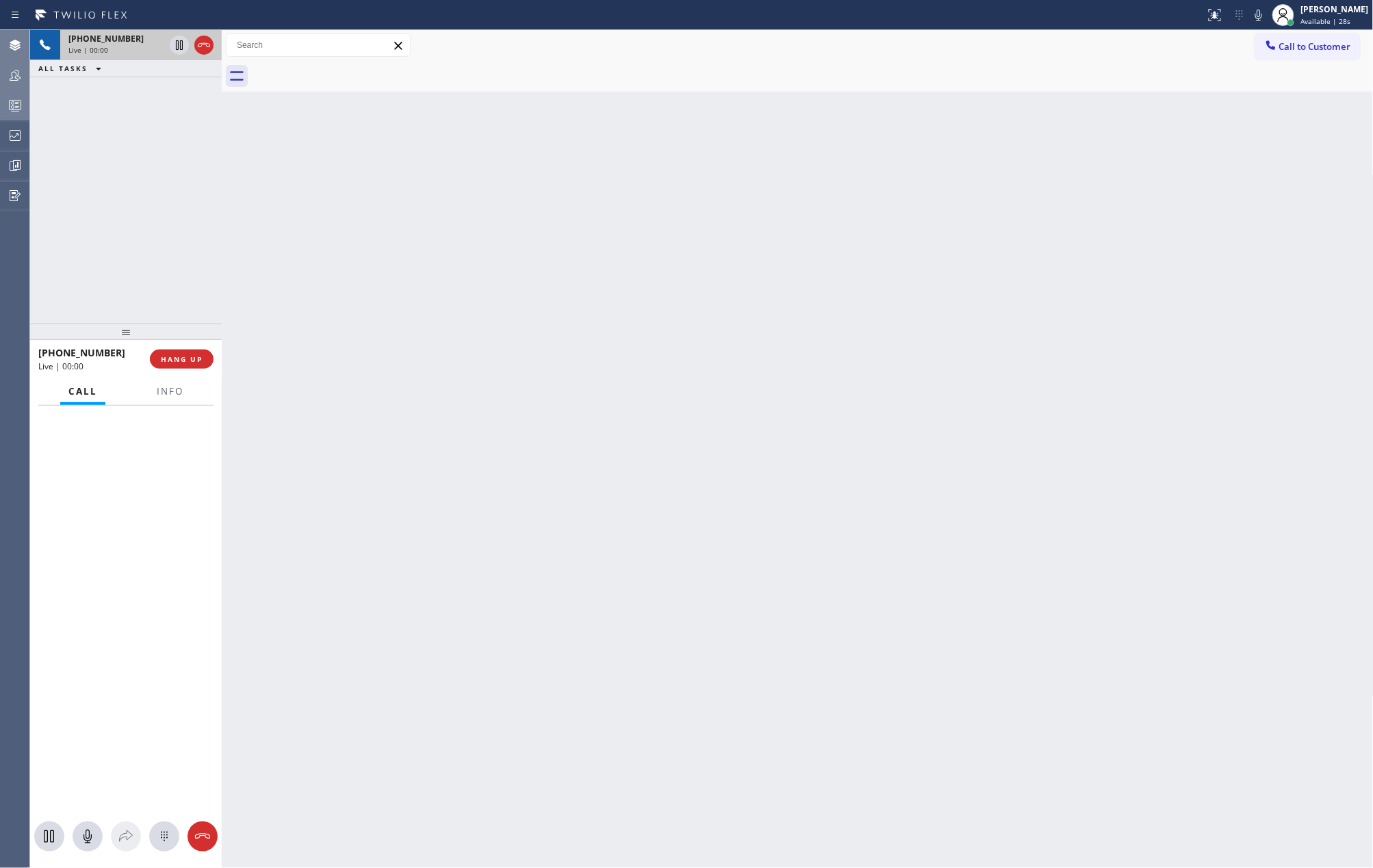
click at [201, 44] on icon at bounding box center [204, 45] width 12 height 4
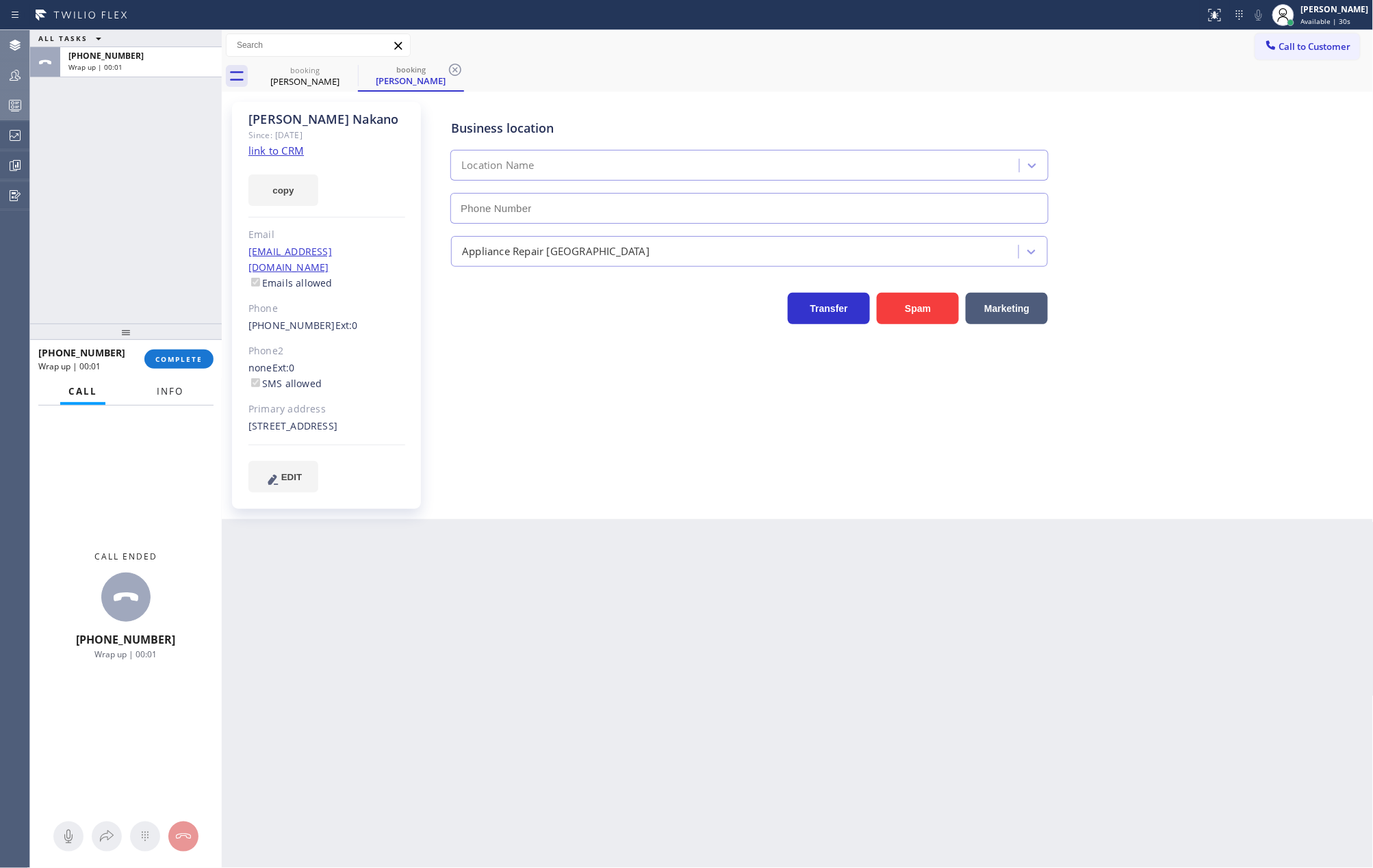
type input "[PHONE_NUMBER]"
click at [170, 379] on button "Info" at bounding box center [170, 392] width 44 height 27
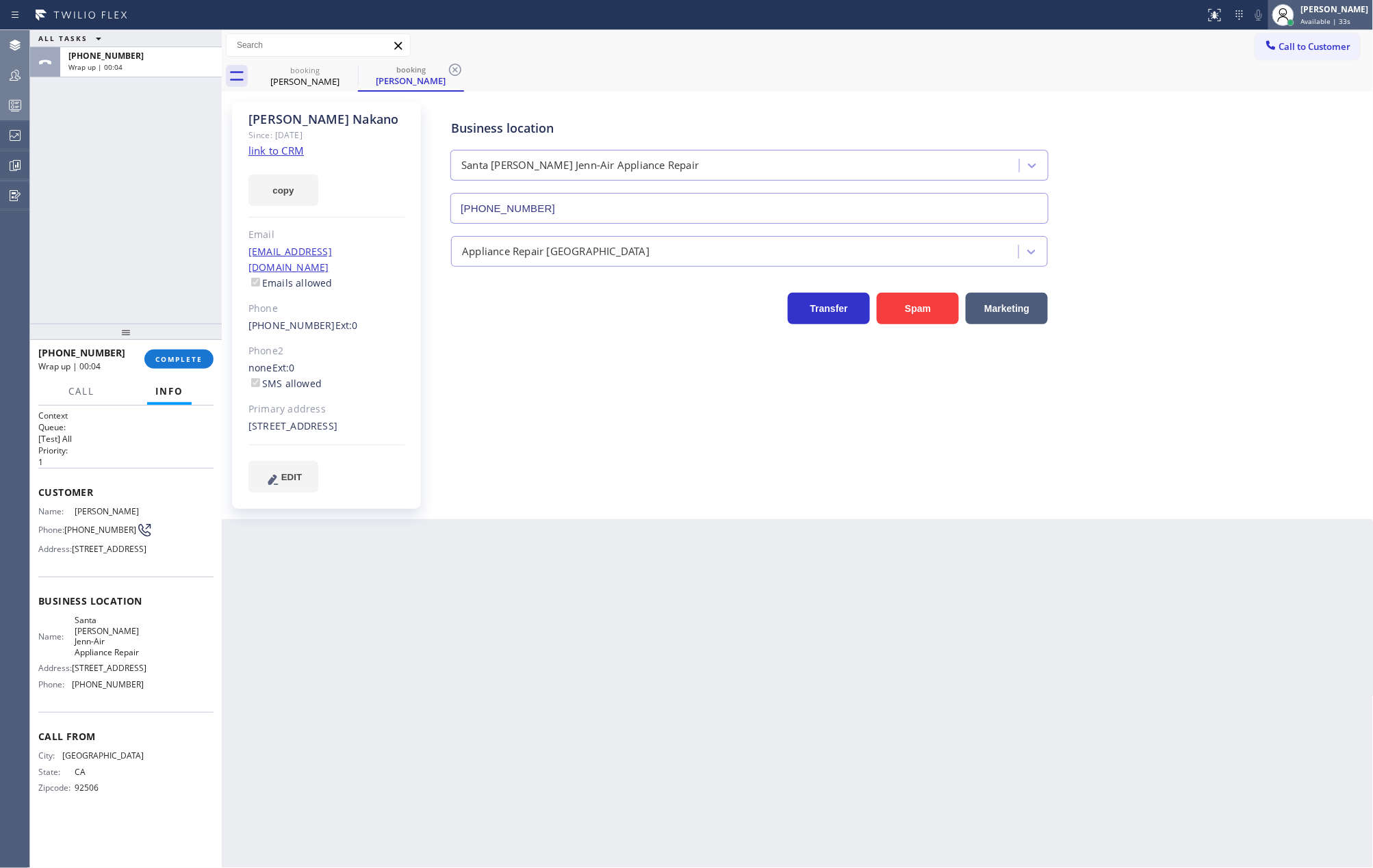
click at [1332, 20] on span "Available | 33s" at bounding box center [1326, 20] width 50 height 10
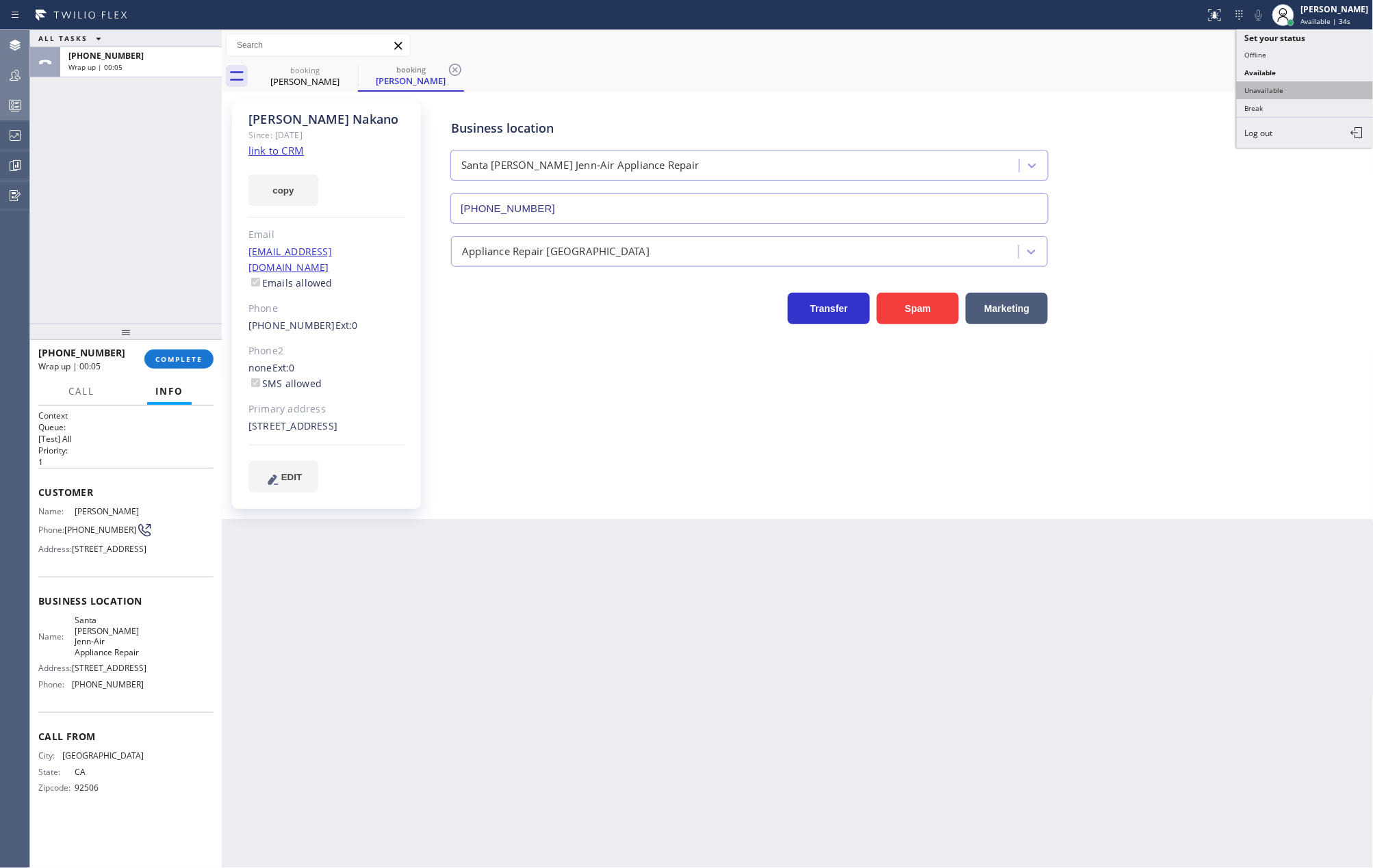
click at [1273, 91] on button "Unavailable" at bounding box center [1305, 91] width 137 height 18
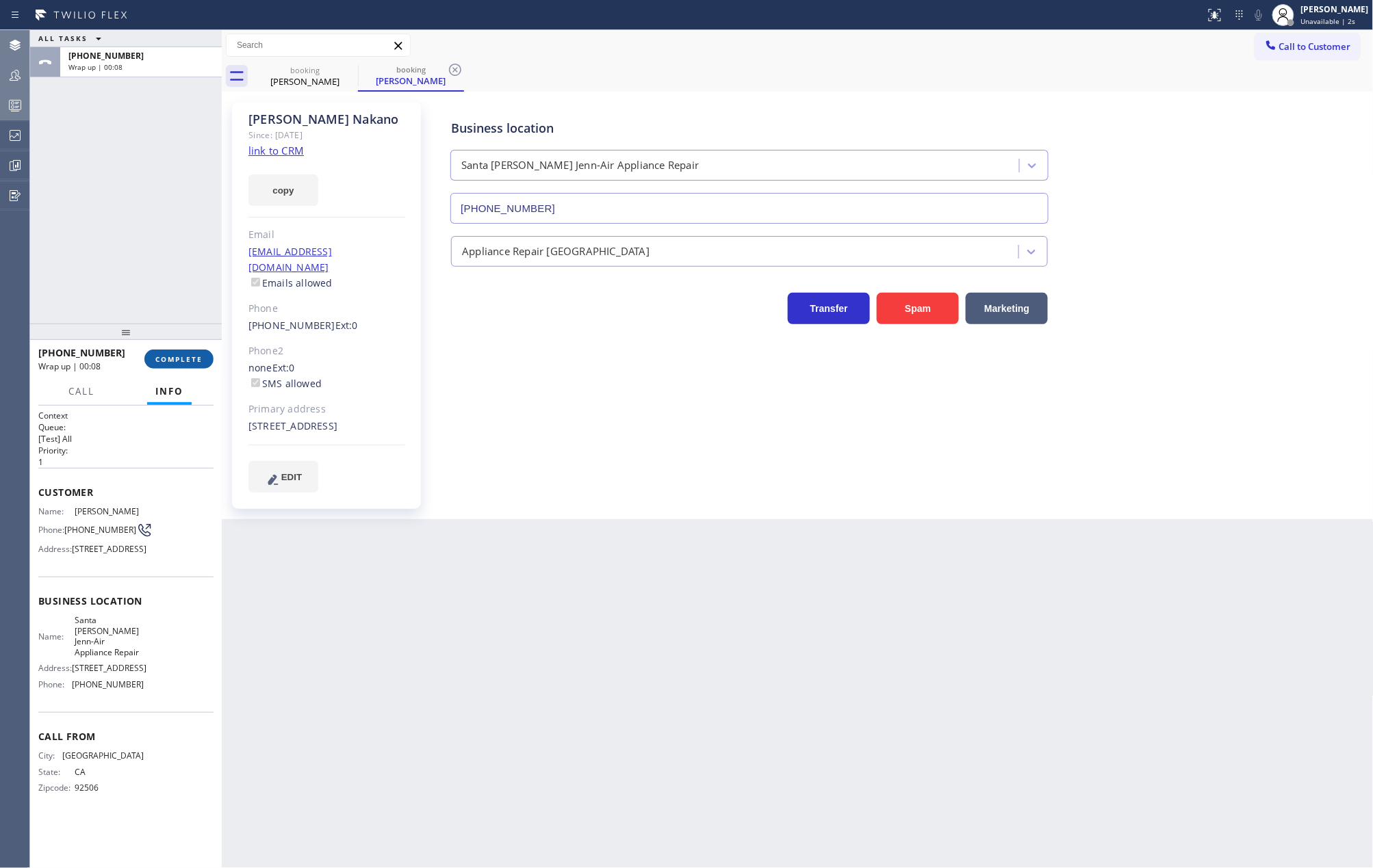
click at [164, 359] on span "COMPLETE" at bounding box center [179, 359] width 47 height 10
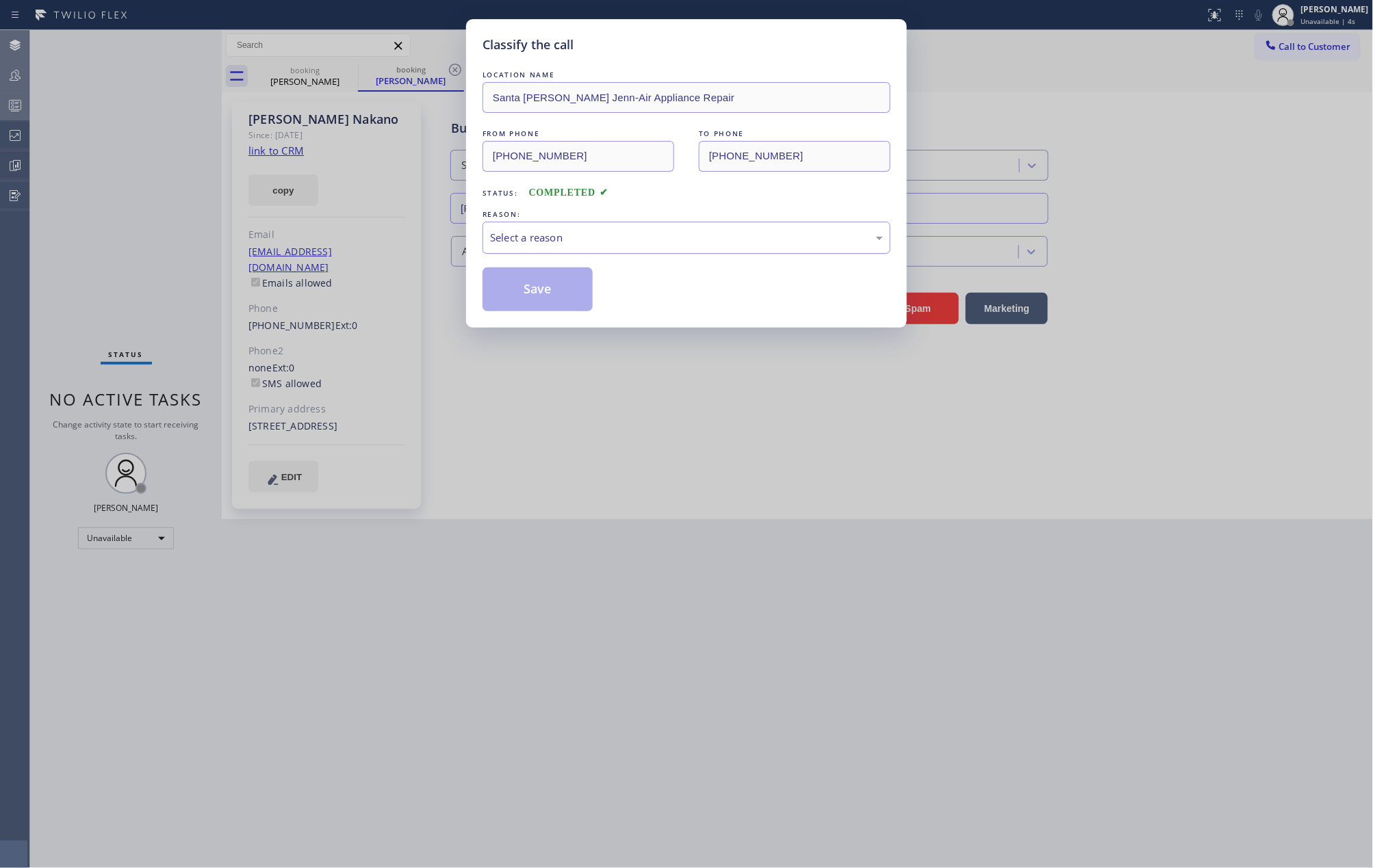
click at [707, 234] on div "Select a reason" at bounding box center [686, 238] width 393 height 16
click at [550, 291] on button "Save" at bounding box center [538, 289] width 110 height 44
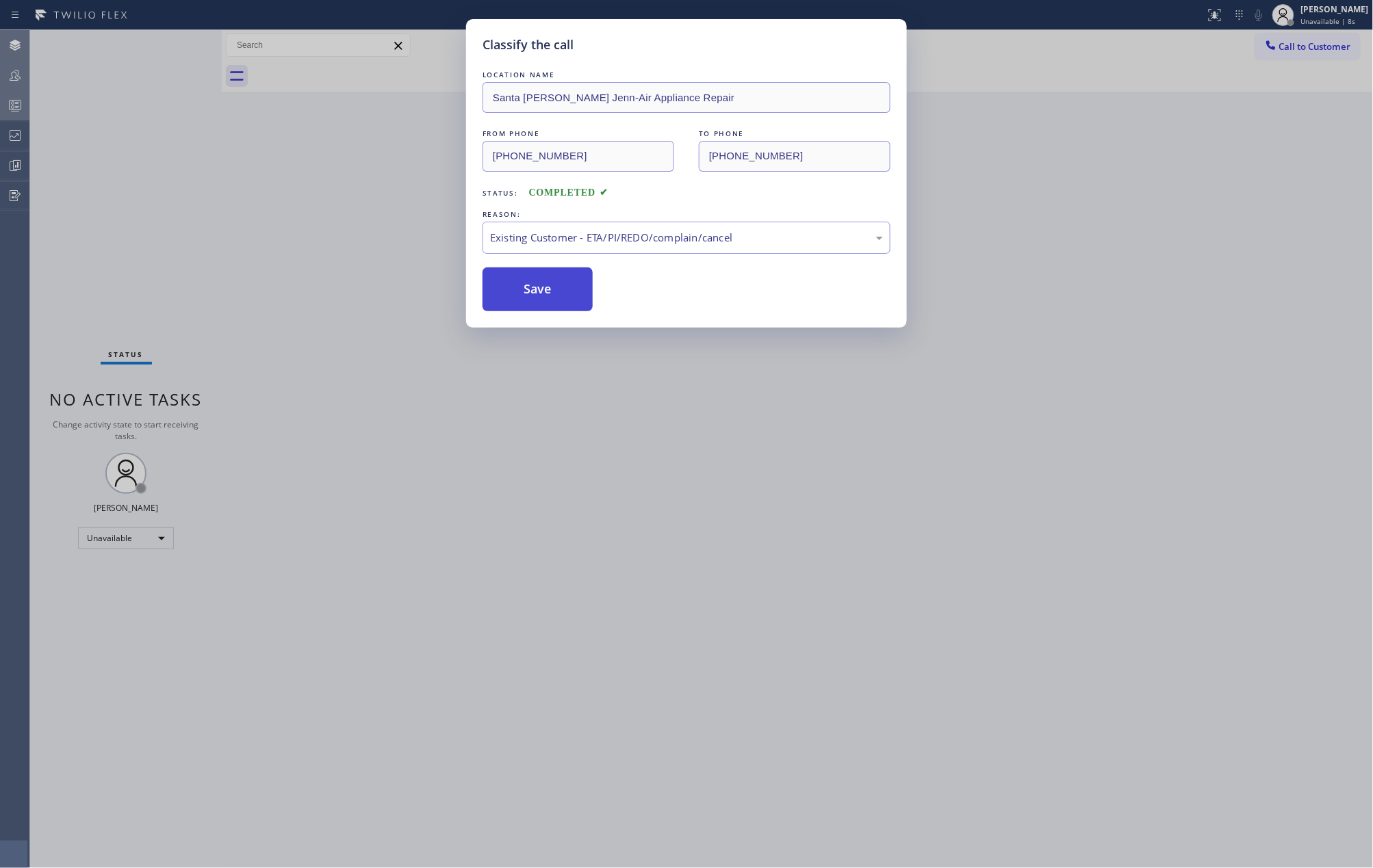
click at [550, 291] on button "Save" at bounding box center [538, 289] width 110 height 44
drag, startPoint x: 704, startPoint y: 417, endPoint x: 731, endPoint y: 418, distance: 27.0
click at [710, 418] on div "Classify the call LOCATION NAME [GEOGRAPHIC_DATA][PERSON_NAME] Jenn-Air Applian…" at bounding box center [701, 449] width 1343 height 838
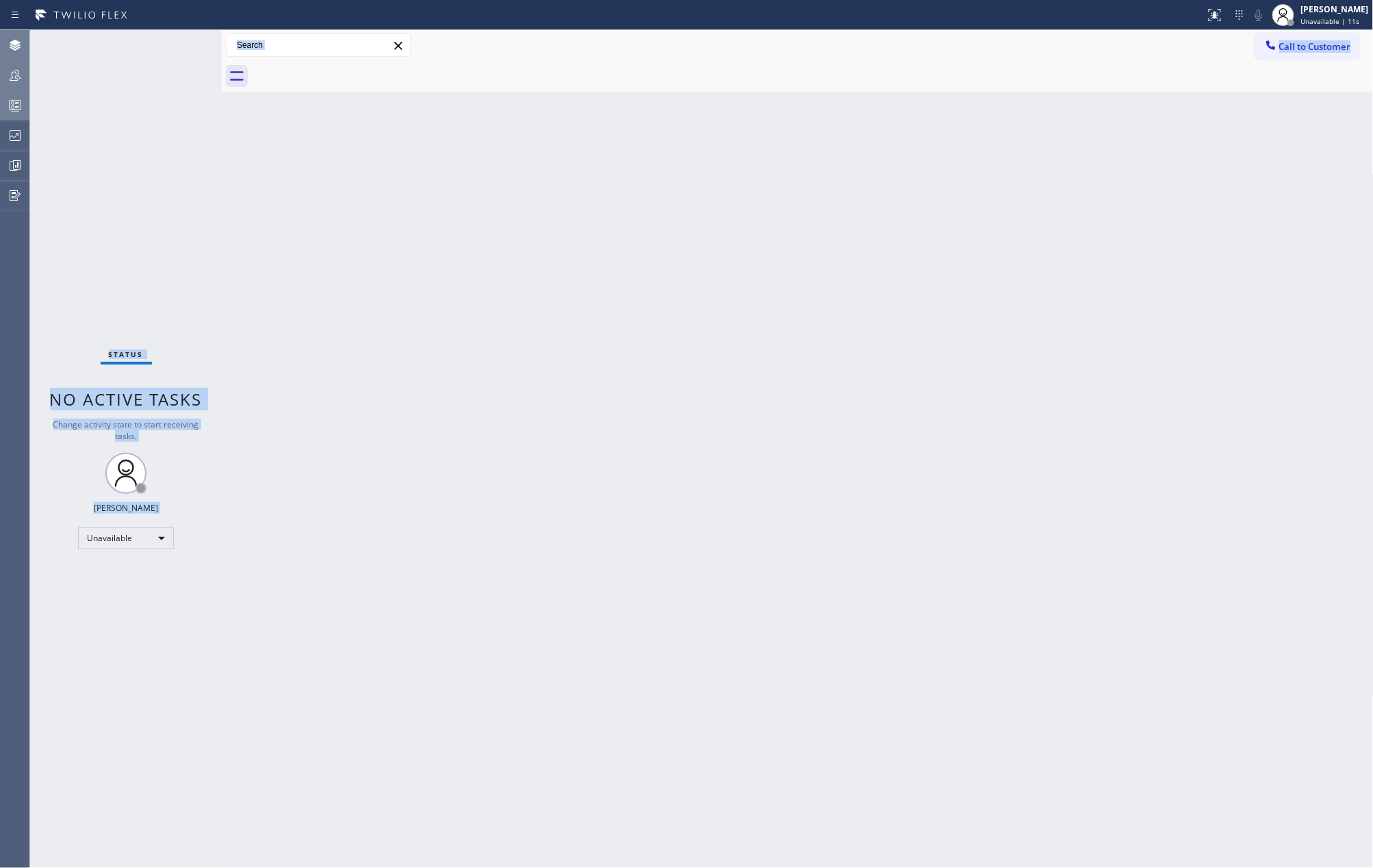
drag, startPoint x: 140, startPoint y: 145, endPoint x: 58, endPoint y: 139, distance: 82.2
click at [138, 145] on div "Status No active tasks Change activity state to start receiving tasks. [PERSON_…" at bounding box center [126, 449] width 192 height 838
click at [20, 108] on icon at bounding box center [15, 105] width 16 height 16
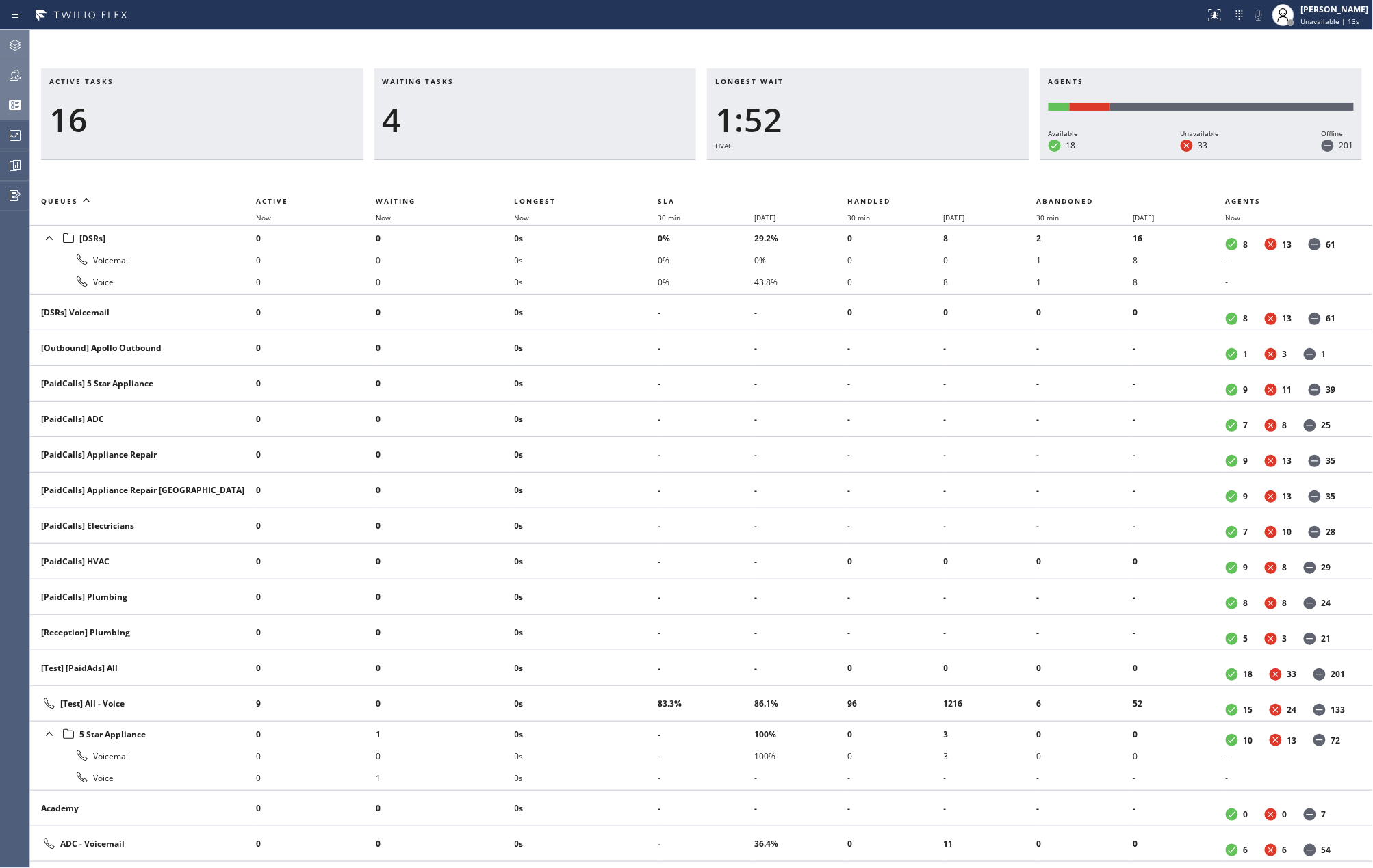
click at [573, 52] on div "Active tasks 16 Waiting tasks 4 Longest wait 1:52 HVAC Agents Available 18 Unav…" at bounding box center [701, 449] width 1343 height 838
click at [516, 220] on span "Now" at bounding box center [522, 218] width 15 height 10
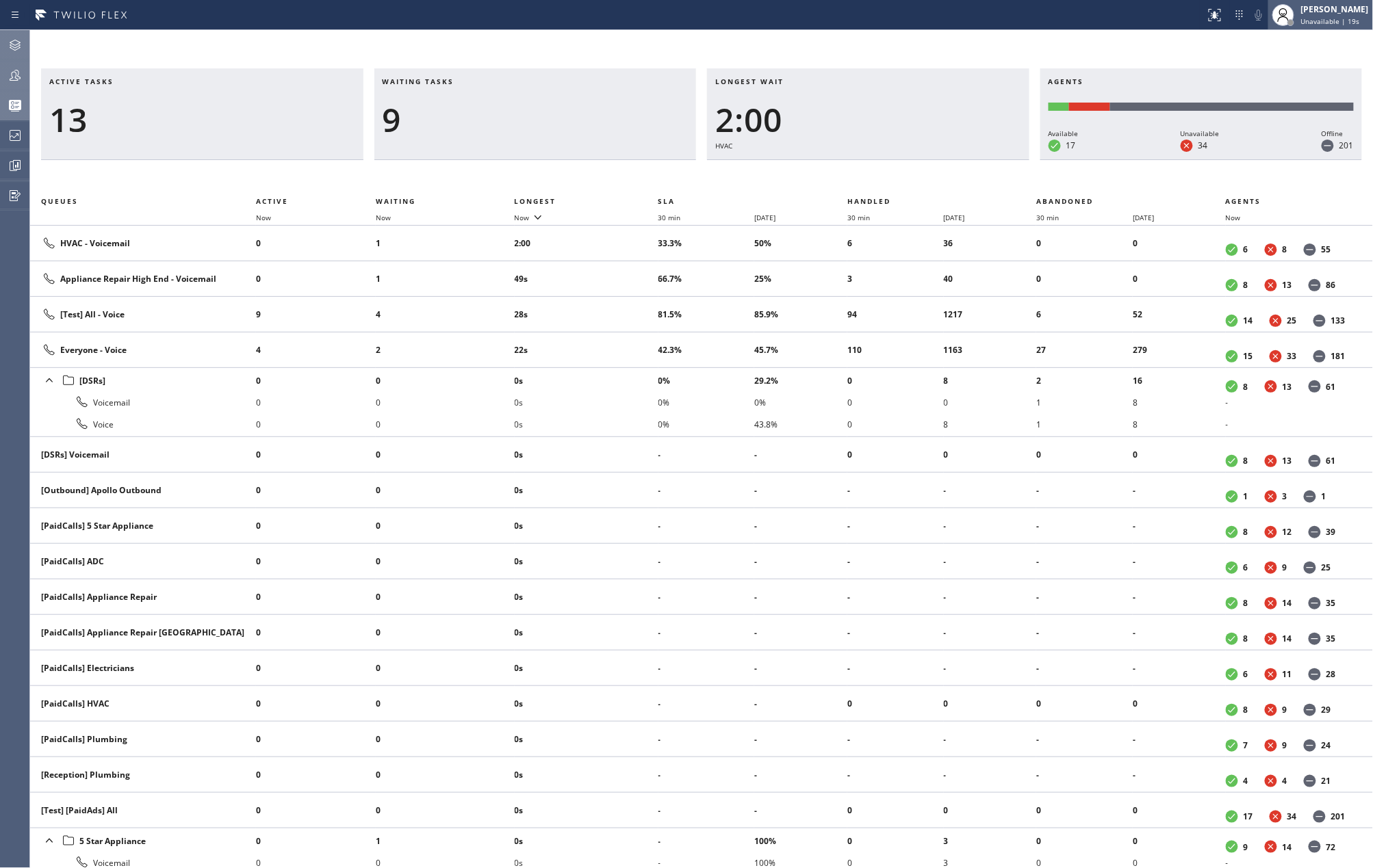
click at [1347, 18] on span "Unavailable | 19s" at bounding box center [1330, 20] width 59 height 10
click at [1252, 70] on button "Available" at bounding box center [1305, 73] width 137 height 18
click at [14, 44] on icon at bounding box center [15, 45] width 16 height 16
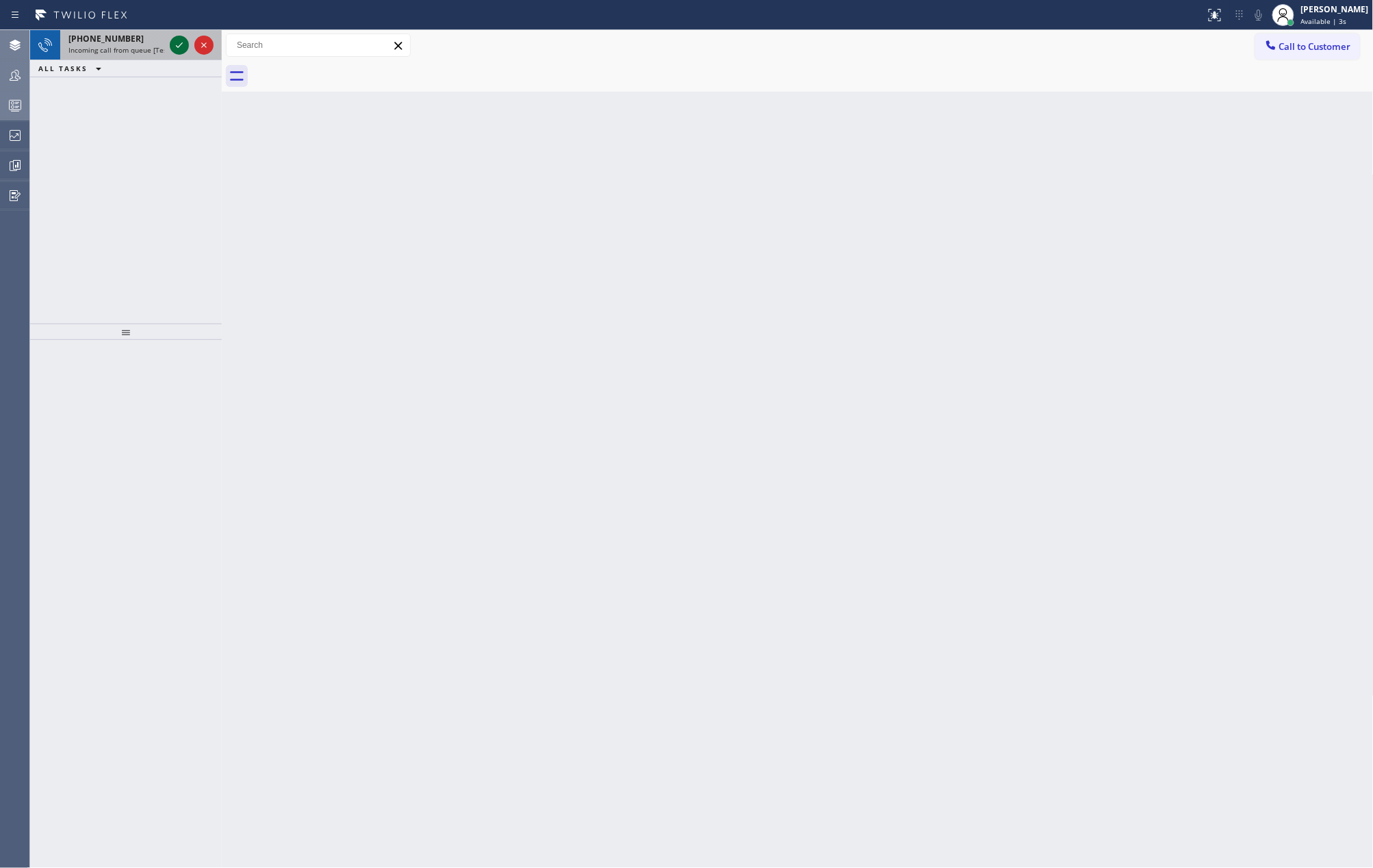
click at [179, 47] on icon at bounding box center [180, 45] width 16 height 16
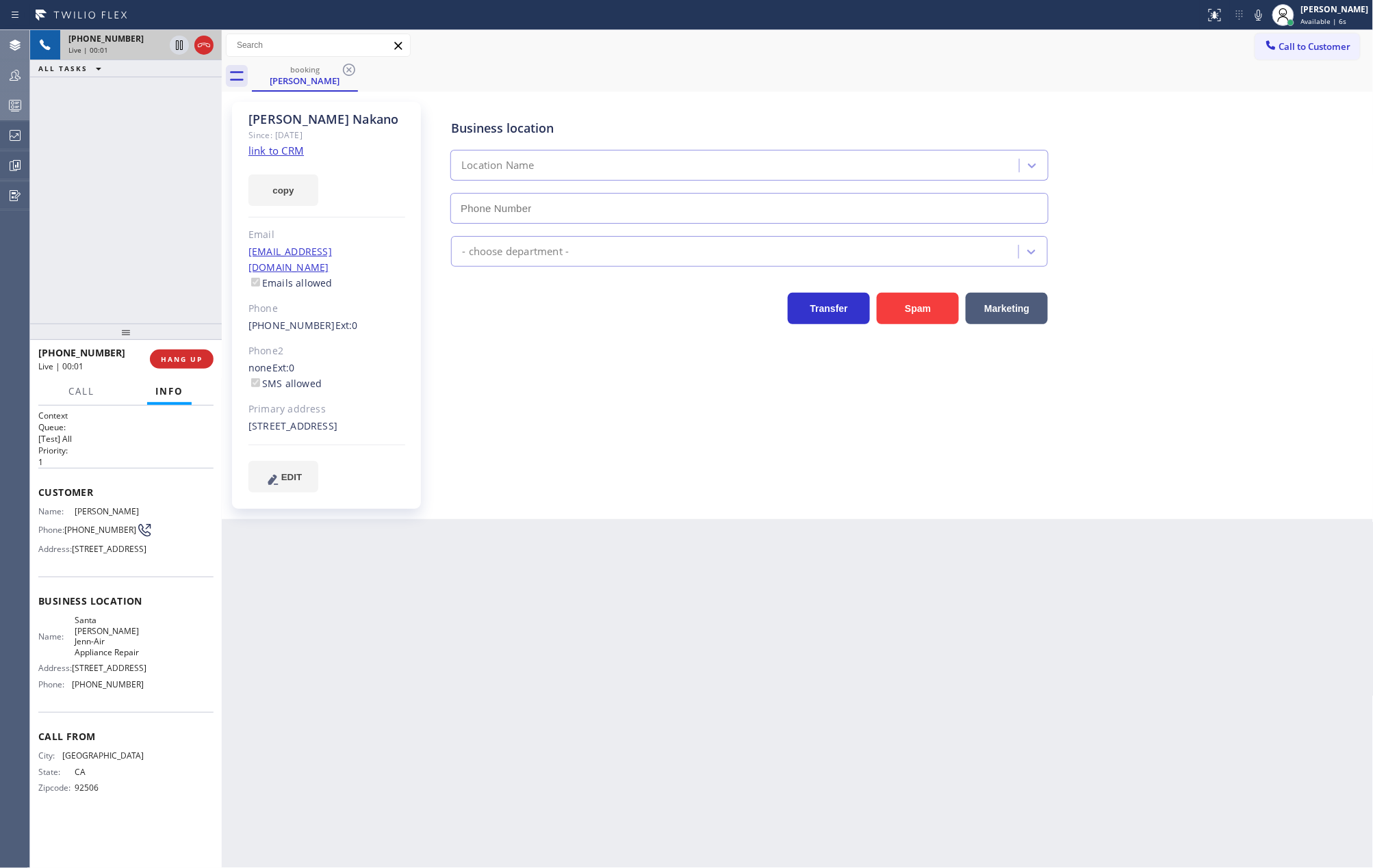
type input "[PHONE_NUMBER]"
click at [283, 150] on link "link to CRM" at bounding box center [276, 150] width 55 height 13
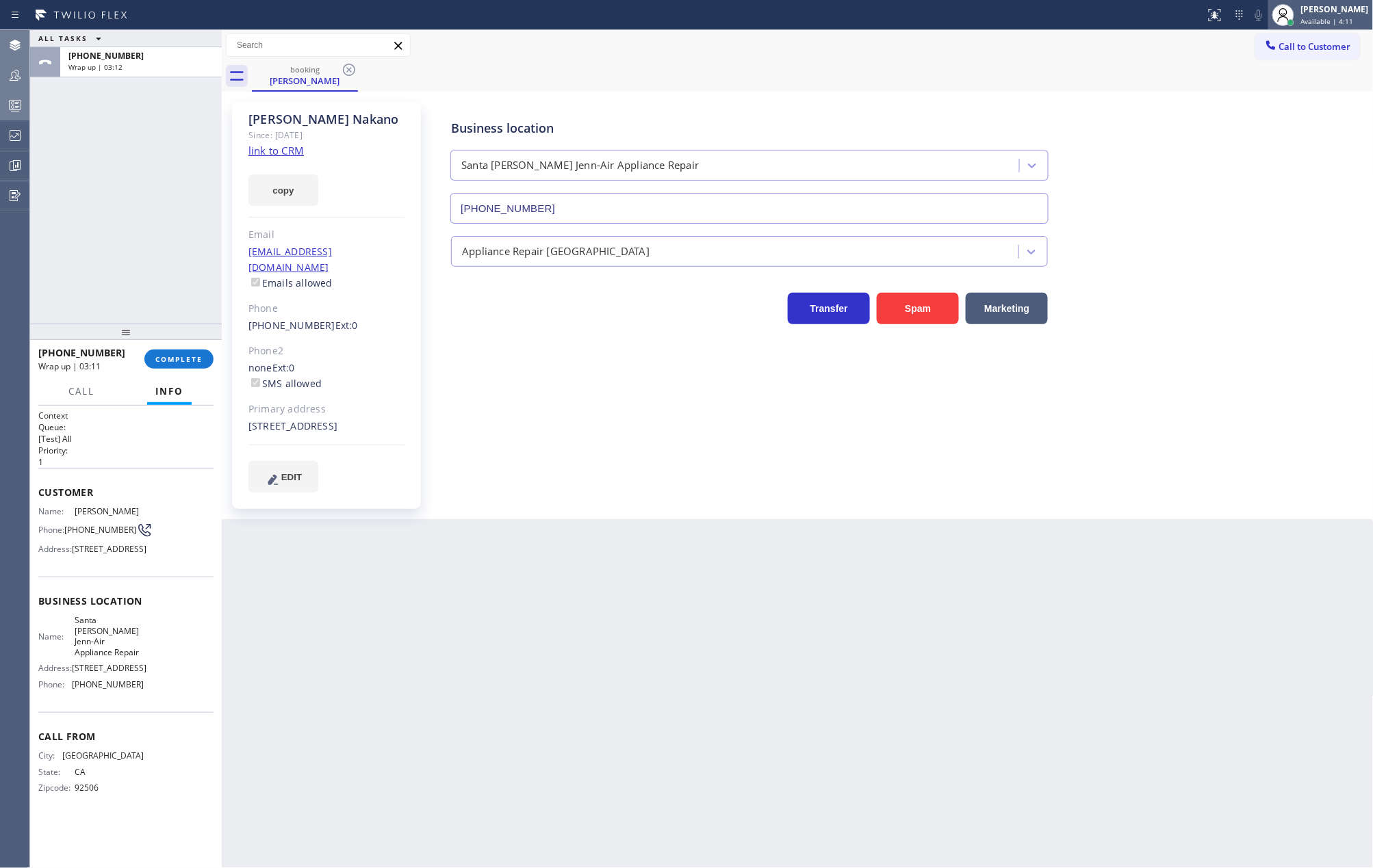
click at [1337, 14] on div "[PERSON_NAME]" at bounding box center [1335, 9] width 68 height 12
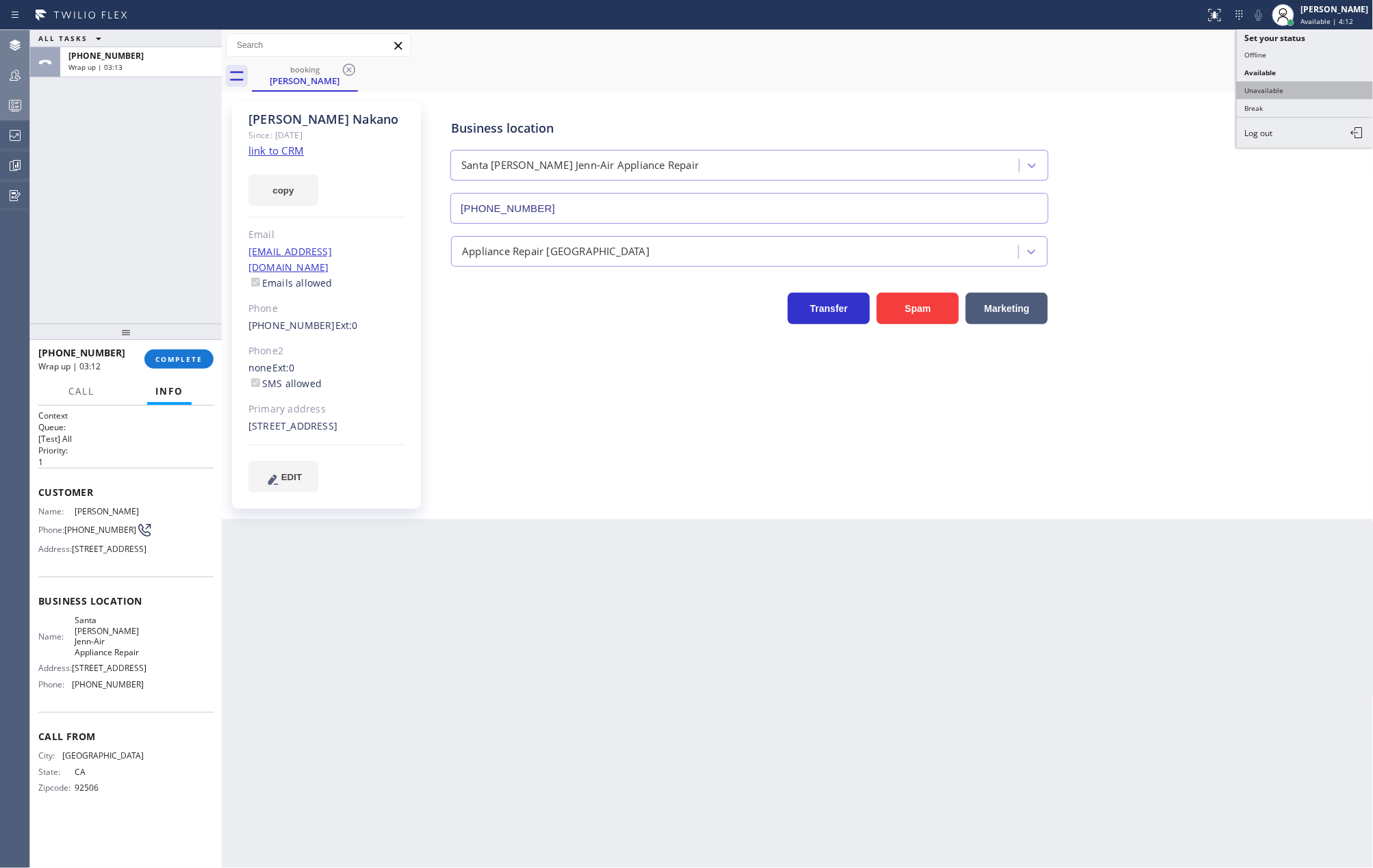
click at [1297, 88] on button "Unavailable" at bounding box center [1305, 91] width 137 height 18
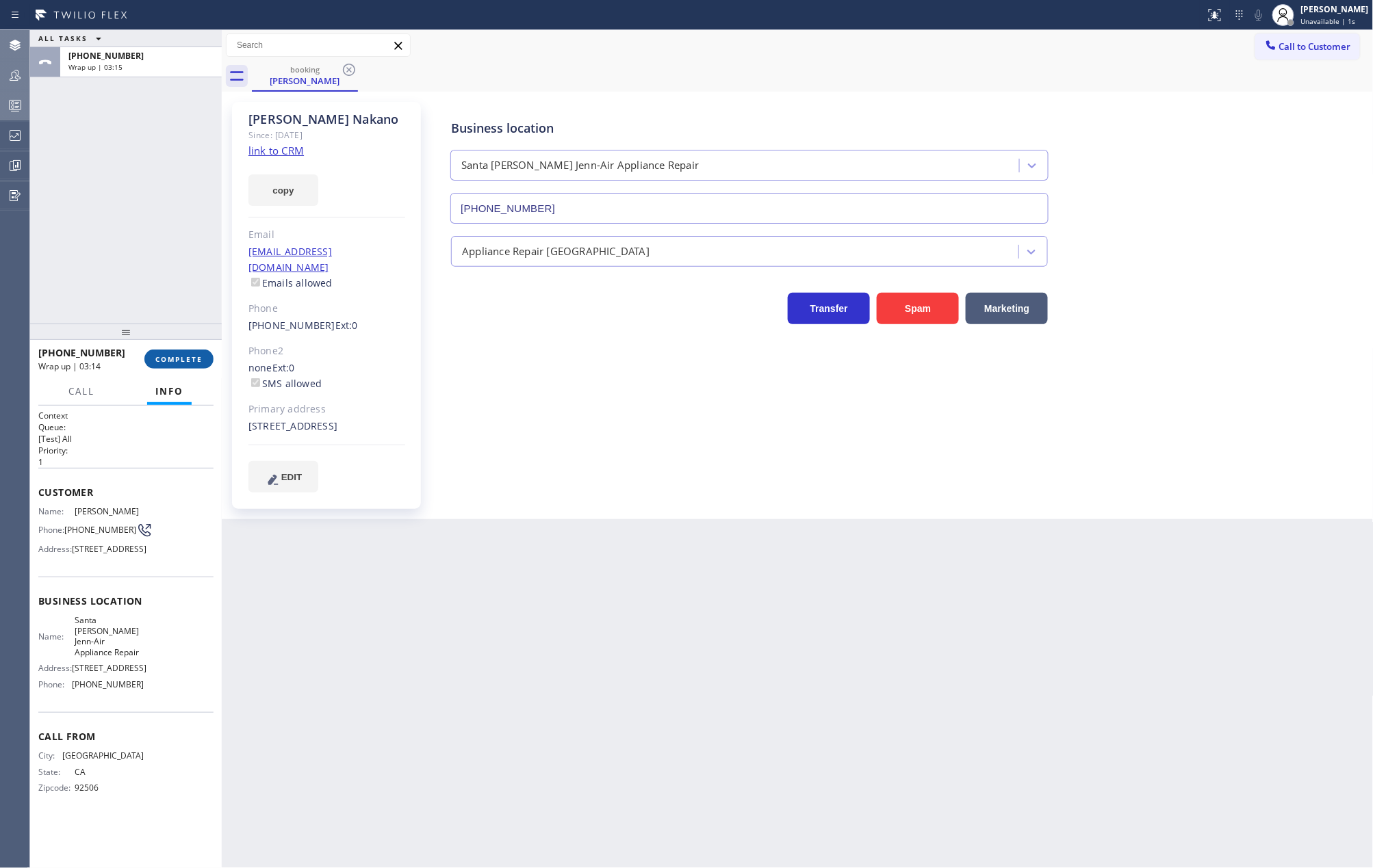
click at [192, 352] on button "COMPLETE" at bounding box center [179, 360] width 69 height 20
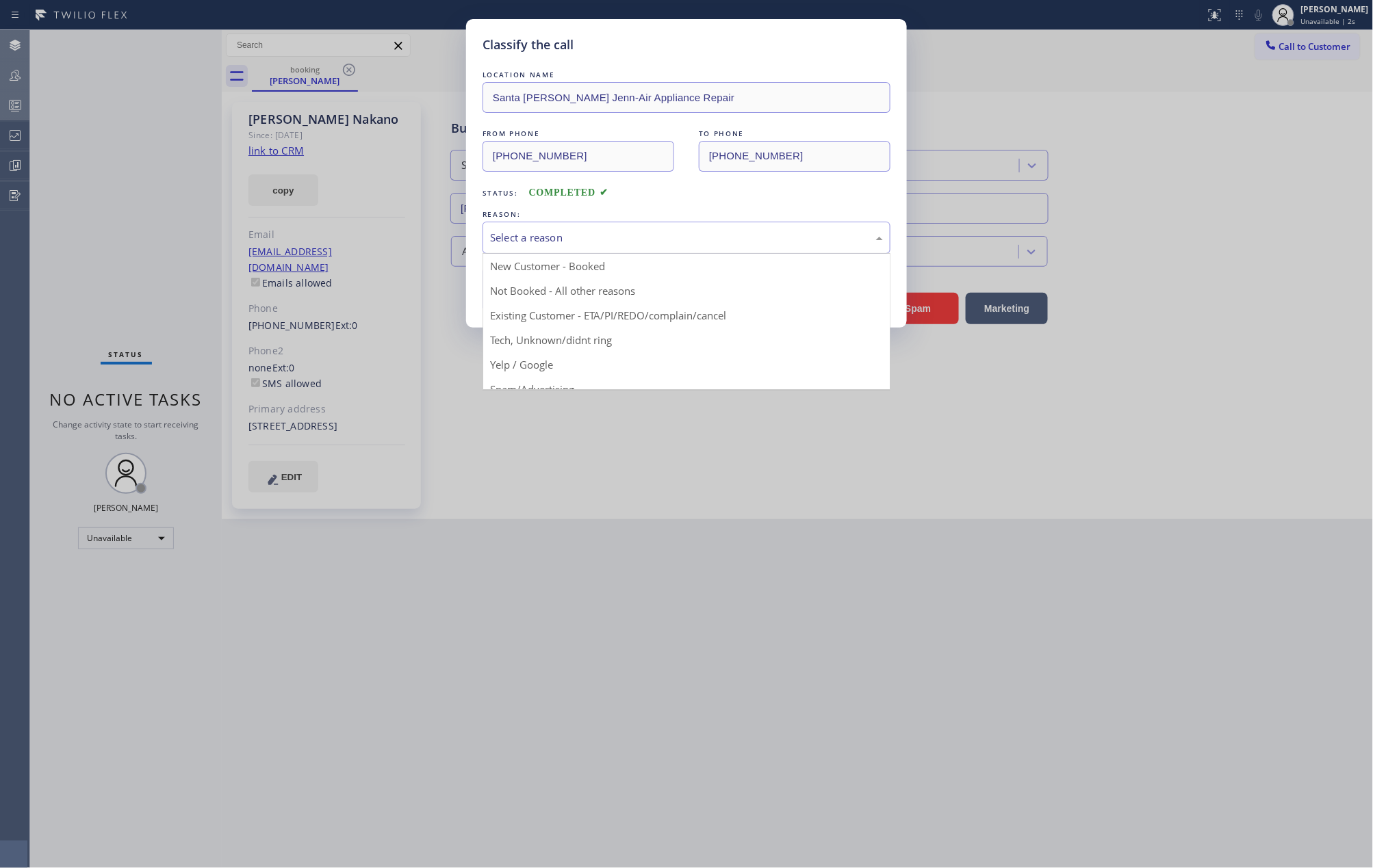
click at [553, 238] on div "Select a reason" at bounding box center [686, 238] width 393 height 16
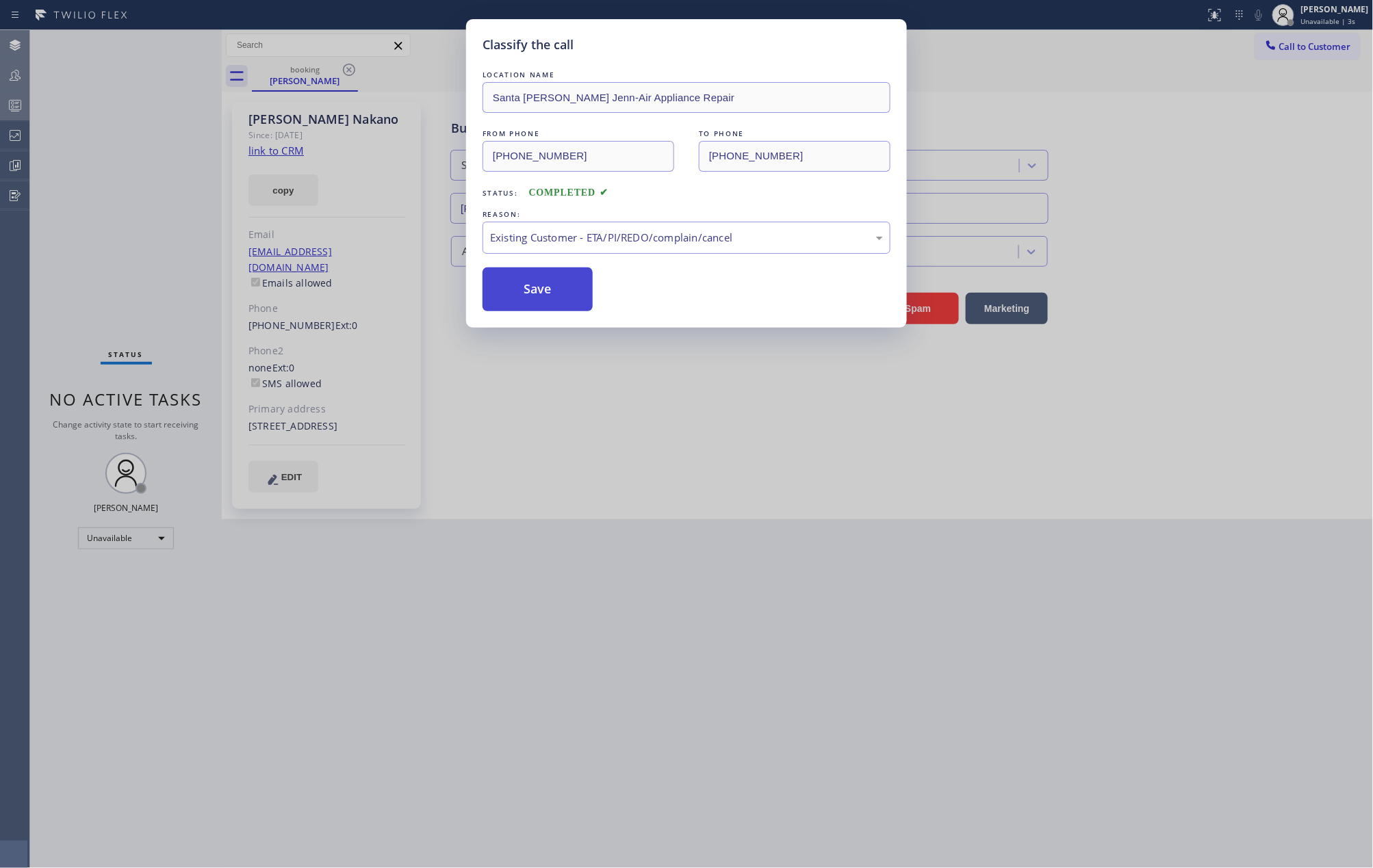
click at [548, 286] on button "Save" at bounding box center [538, 289] width 110 height 44
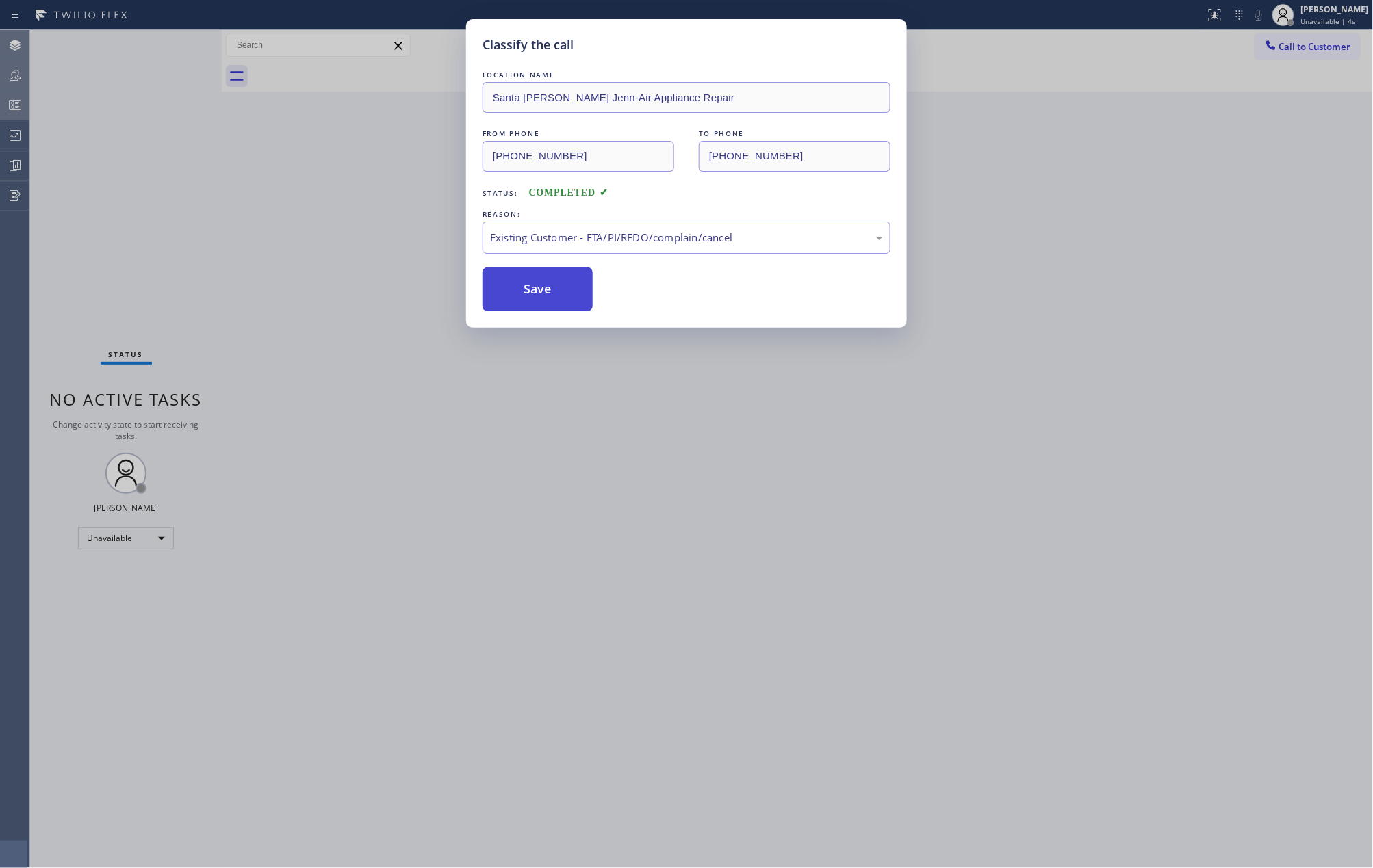
click at [548, 286] on button "Save" at bounding box center [538, 289] width 110 height 44
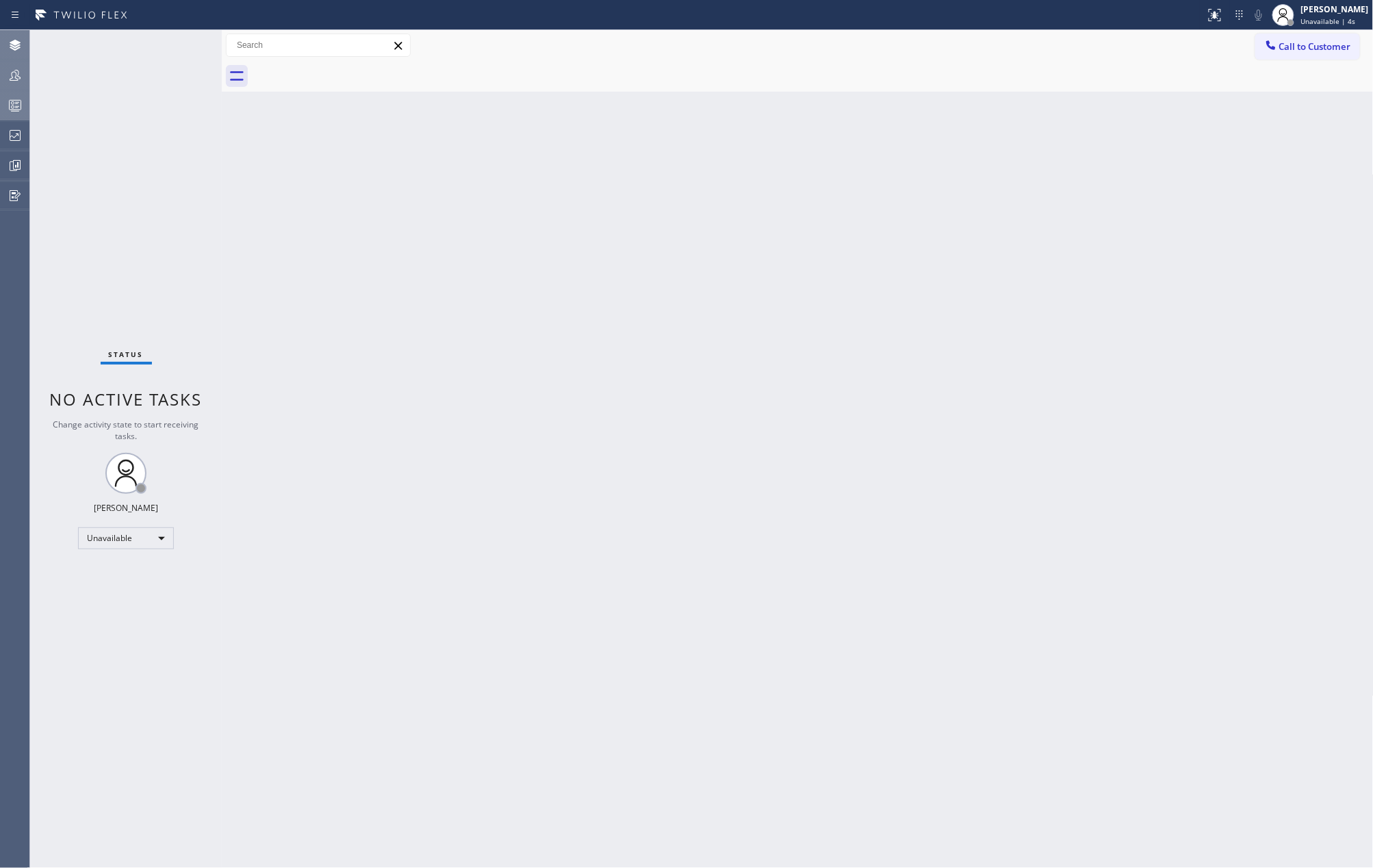
click at [219, 288] on div "Classify the call LOCATION NAME [GEOGRAPHIC_DATA][PERSON_NAME] Jenn-Air Applian…" at bounding box center [701, 449] width 1343 height 838
click at [15, 107] on icon at bounding box center [15, 108] width 7 height 9
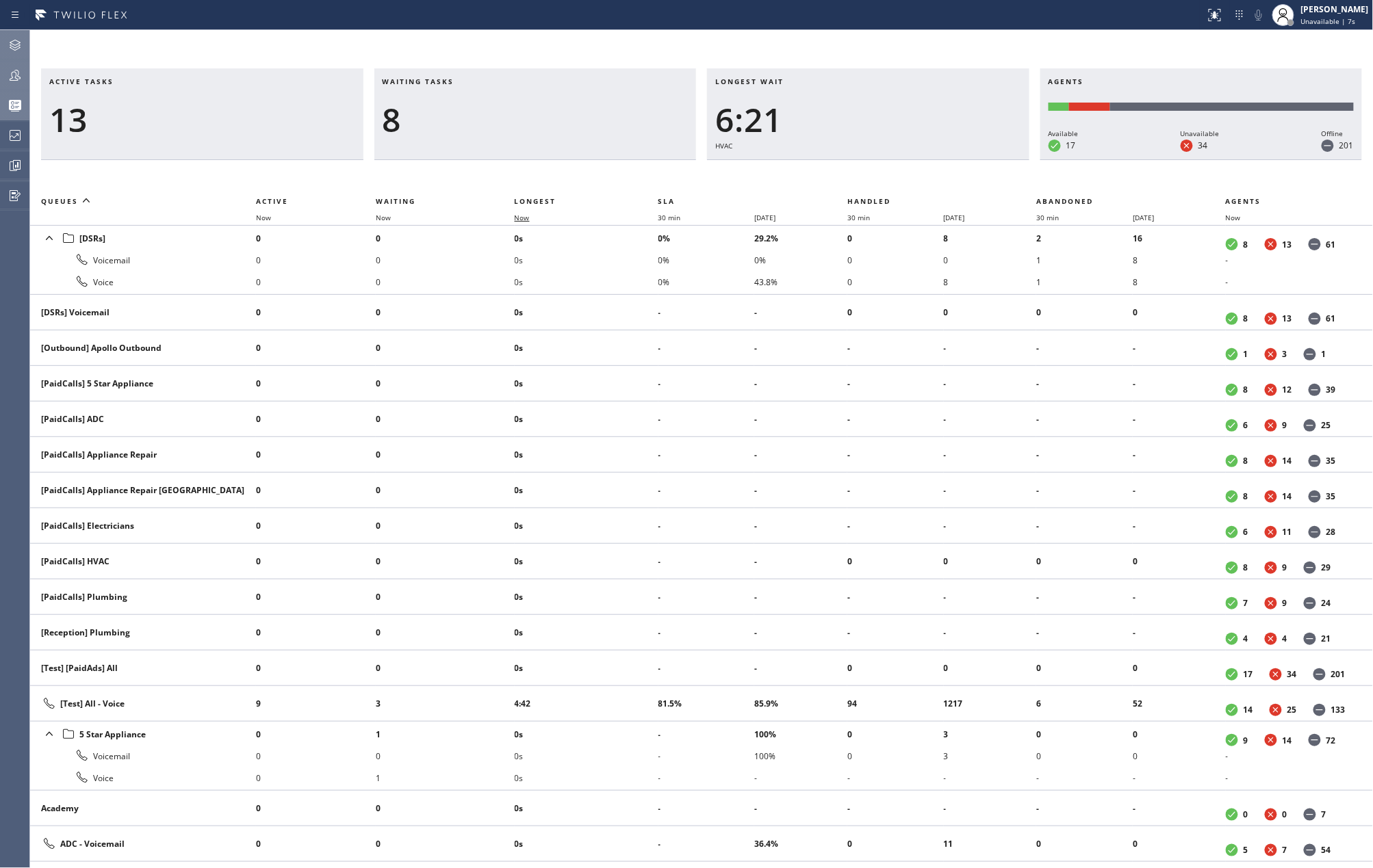
click at [534, 216] on span "Now" at bounding box center [530, 218] width 31 height 10
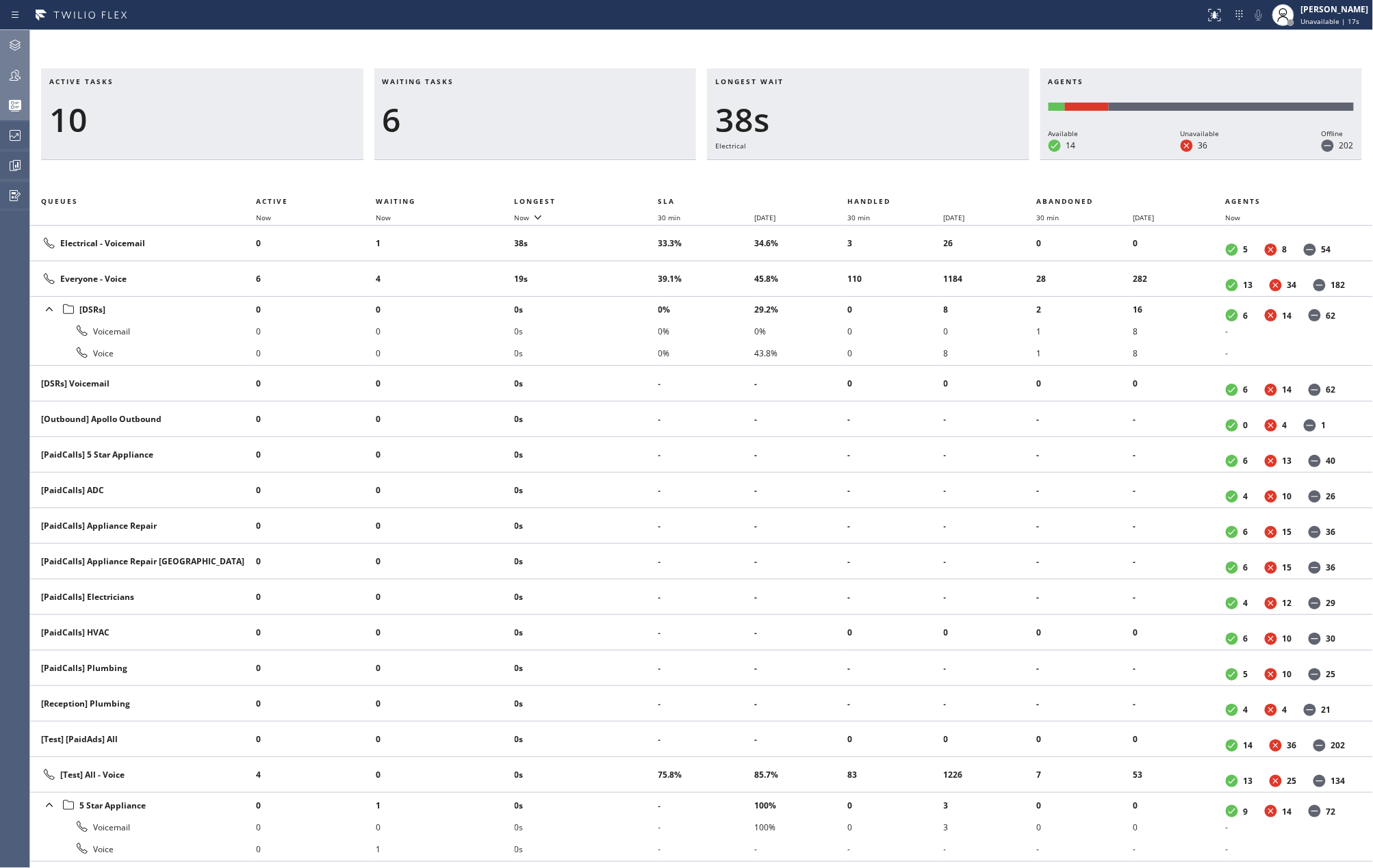
click at [16, 75] on icon at bounding box center [15, 76] width 11 height 11
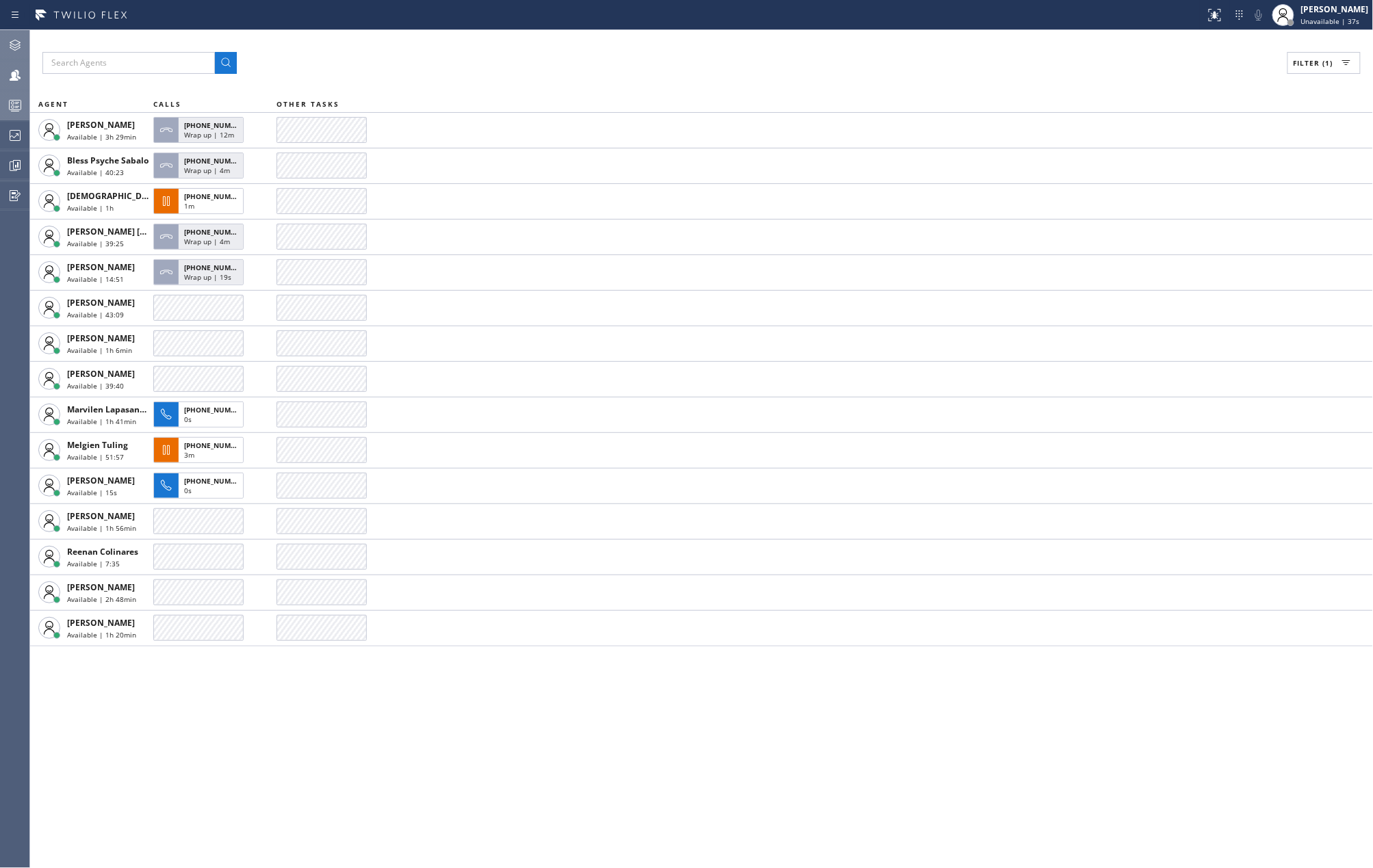
click at [10, 108] on icon at bounding box center [15, 105] width 16 height 16
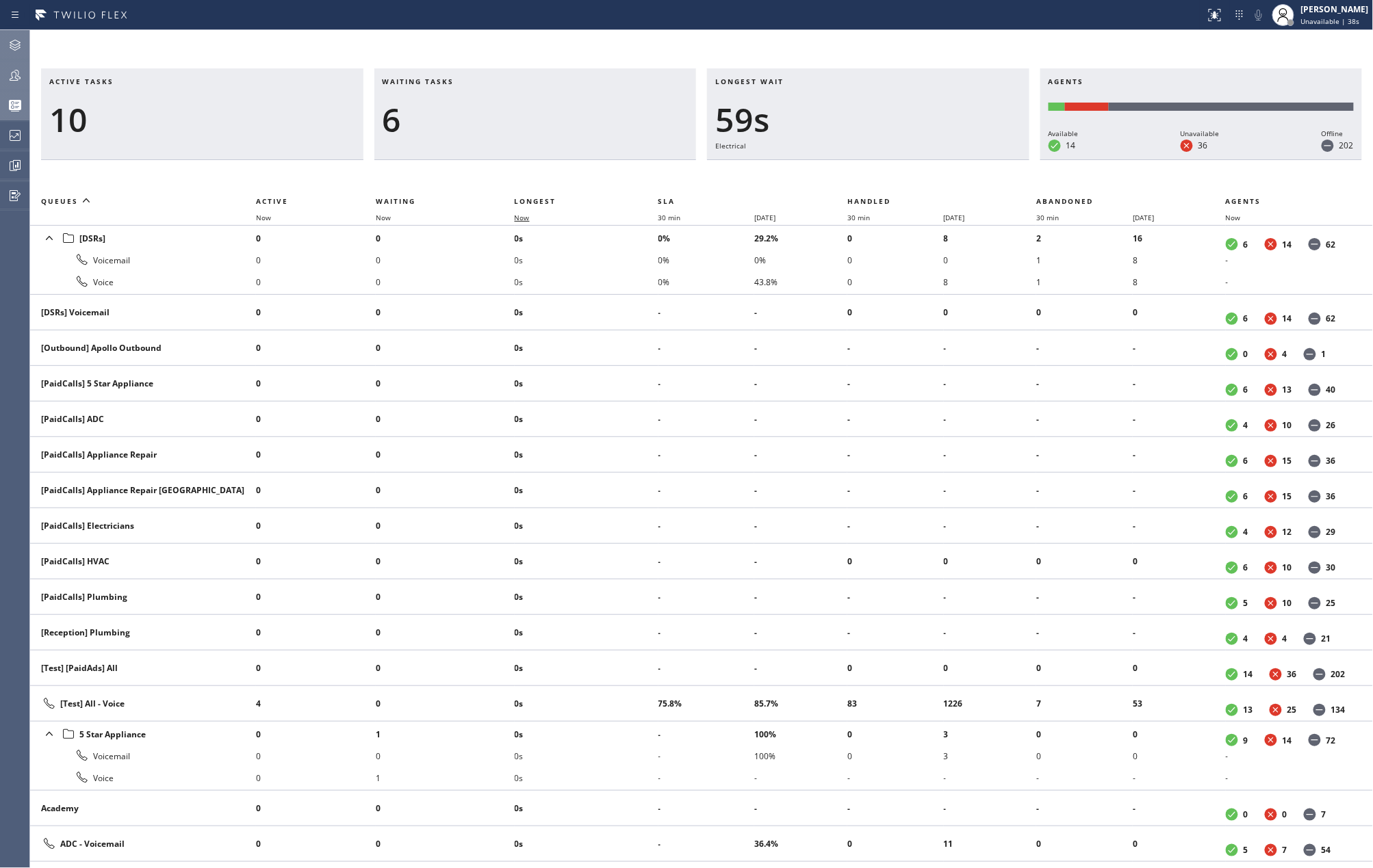
click at [526, 213] on span "Now" at bounding box center [522, 218] width 15 height 10
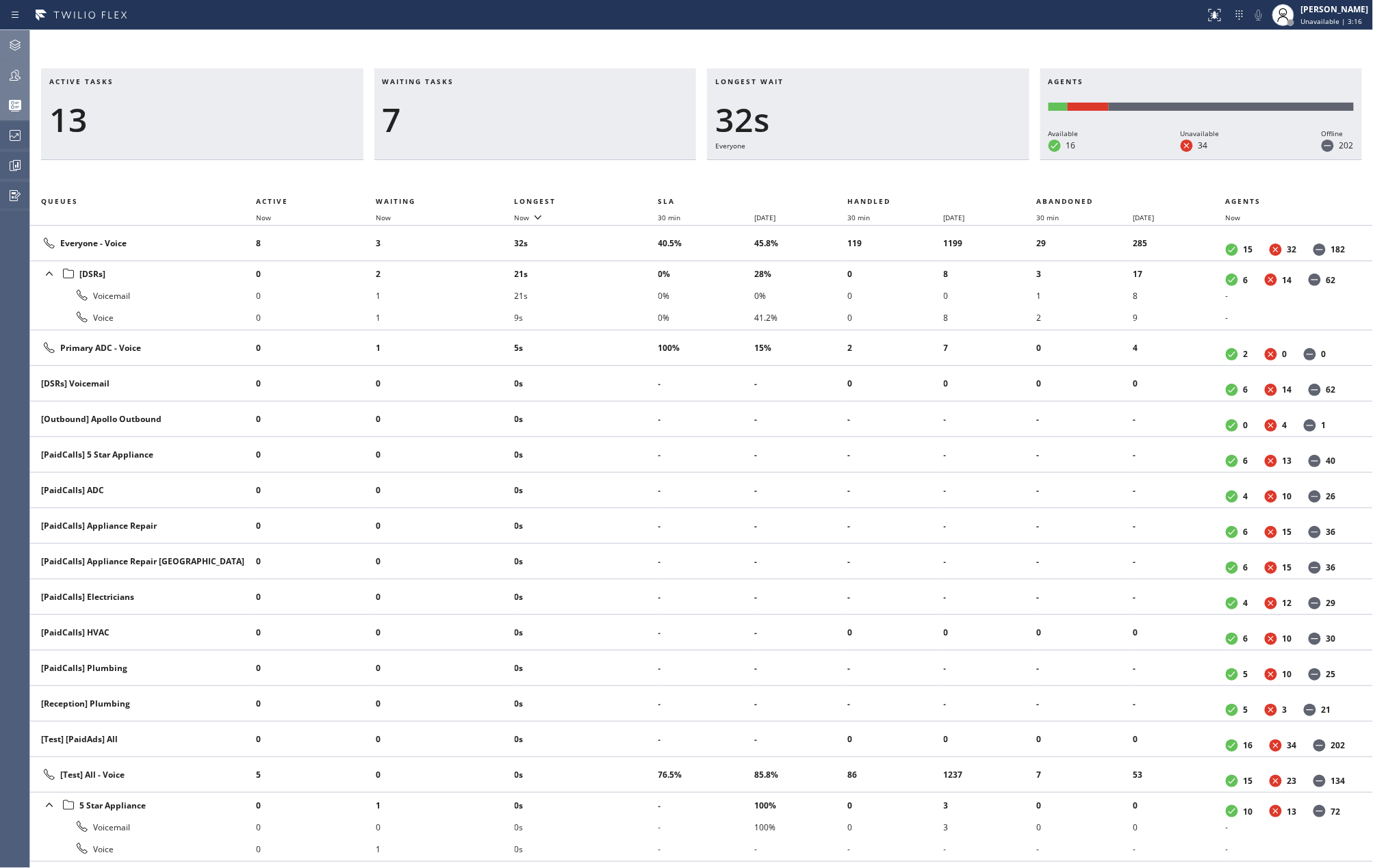
click at [230, 100] on div "13" at bounding box center [202, 119] width 306 height 40
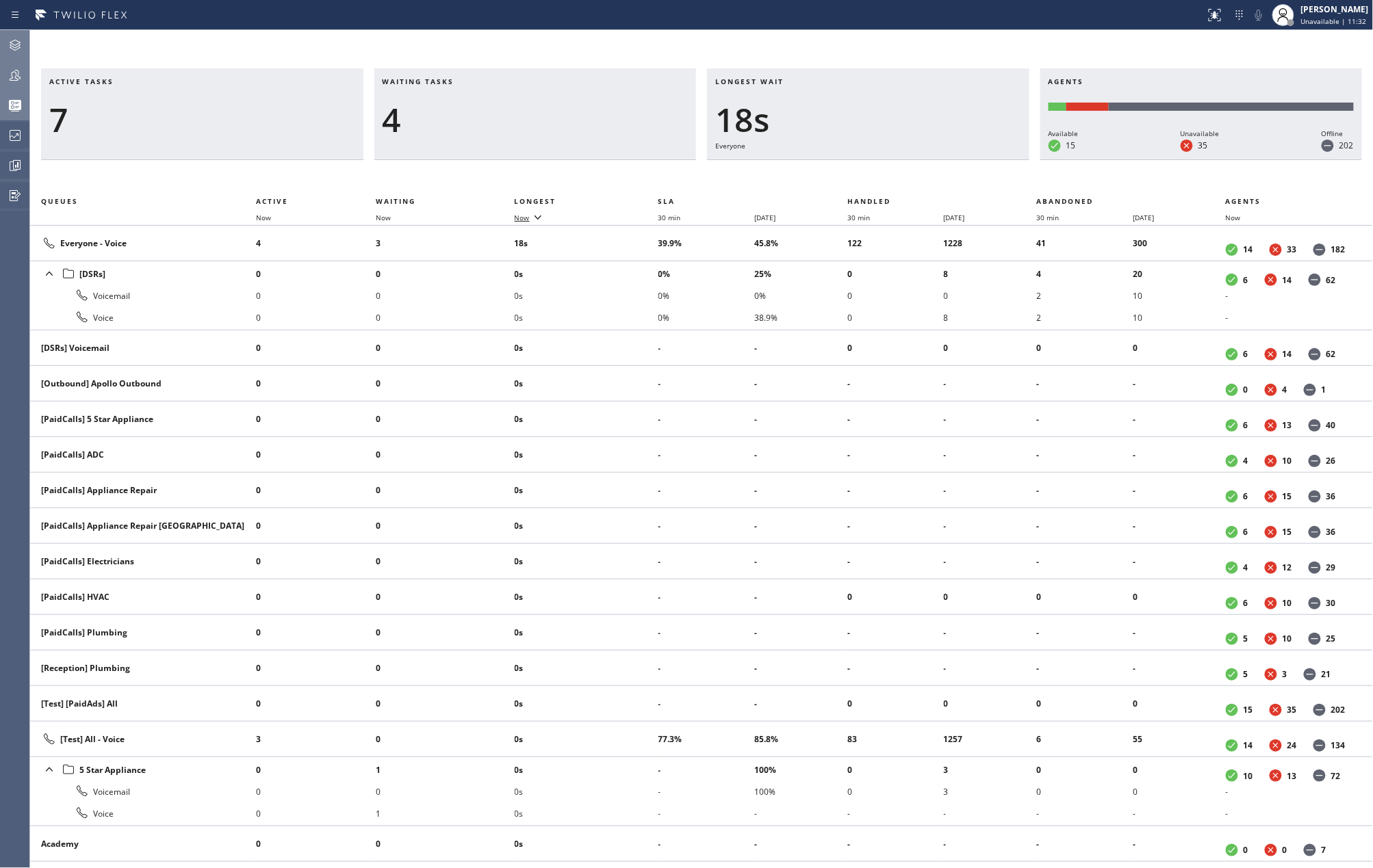
click at [531, 213] on icon at bounding box center [538, 217] width 16 height 16
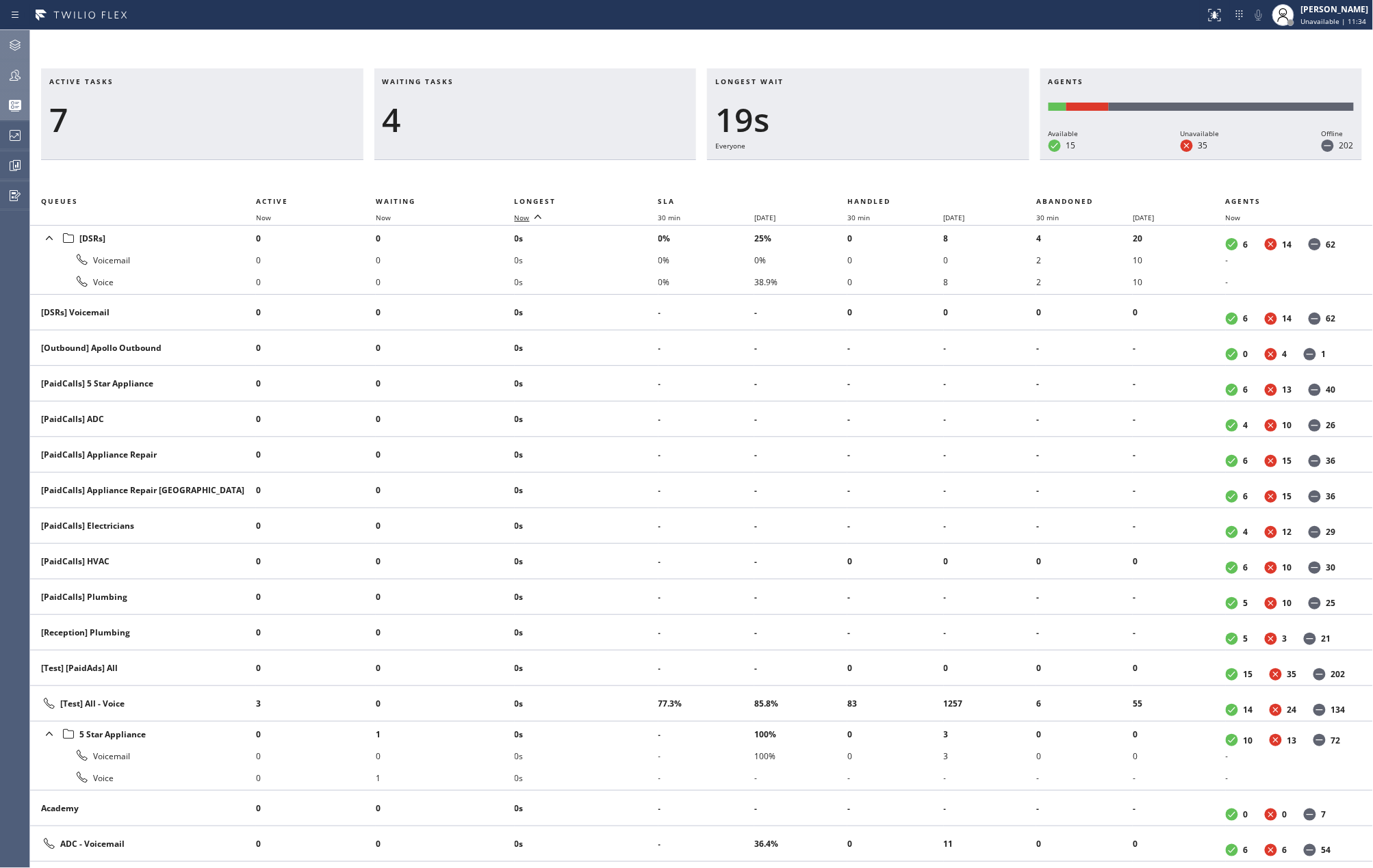
click at [22, 74] on icon at bounding box center [15, 75] width 16 height 16
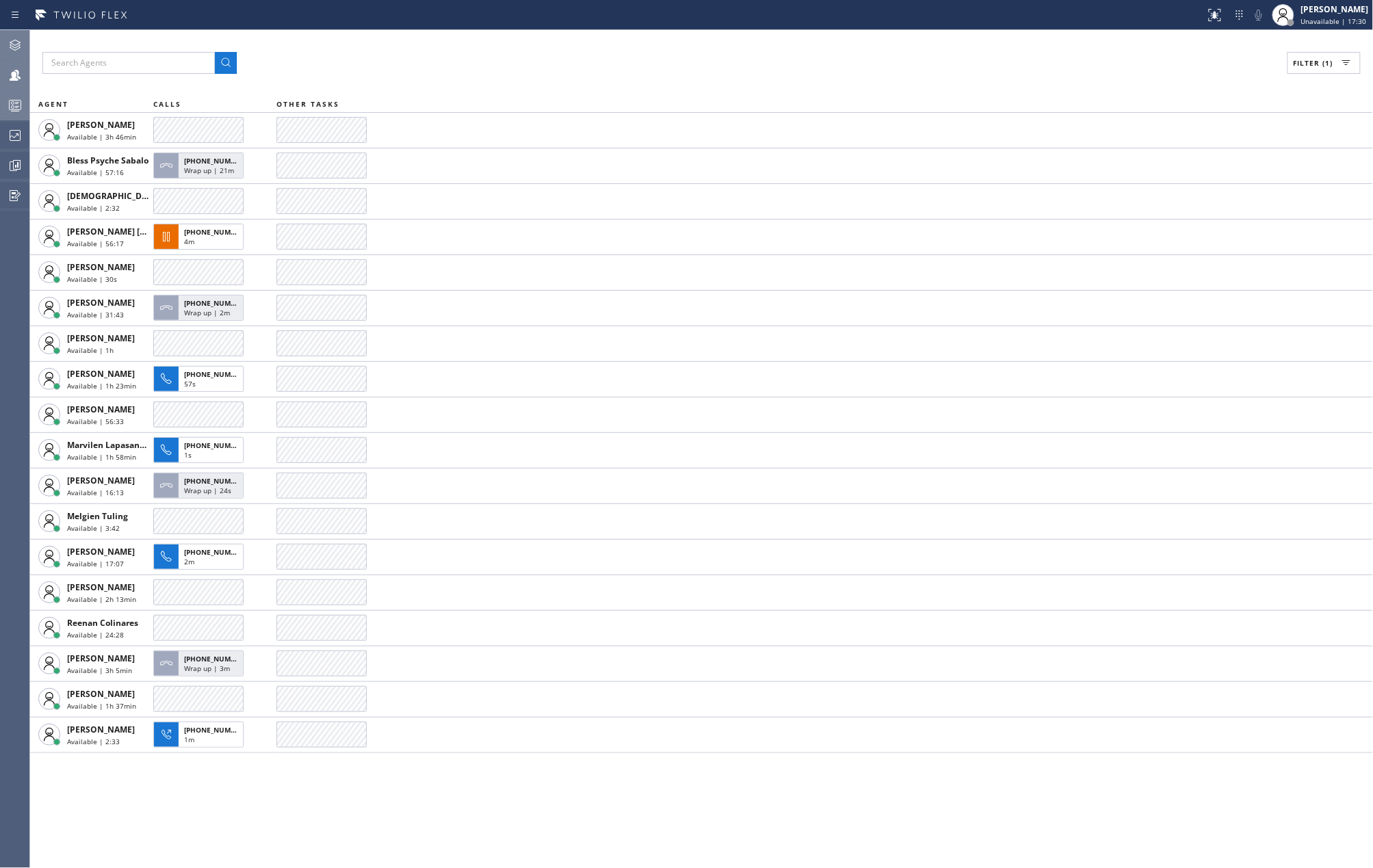
click at [1114, 53] on div "Filter (1)" at bounding box center [701, 63] width 1318 height 22
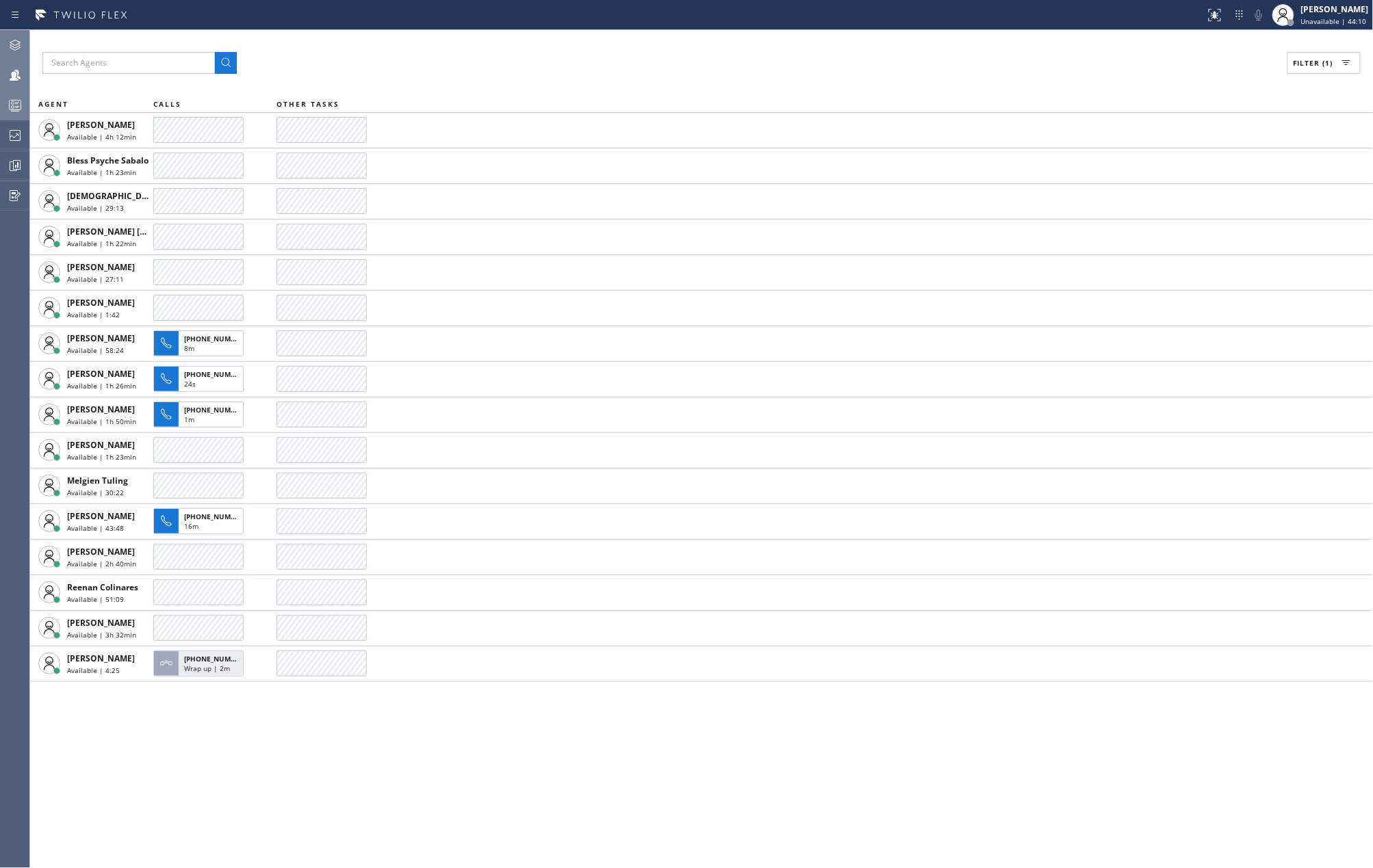
click at [844, 64] on div "Filter (1)" at bounding box center [701, 63] width 1318 height 22
click at [13, 163] on icon at bounding box center [17, 164] width 7 height 10
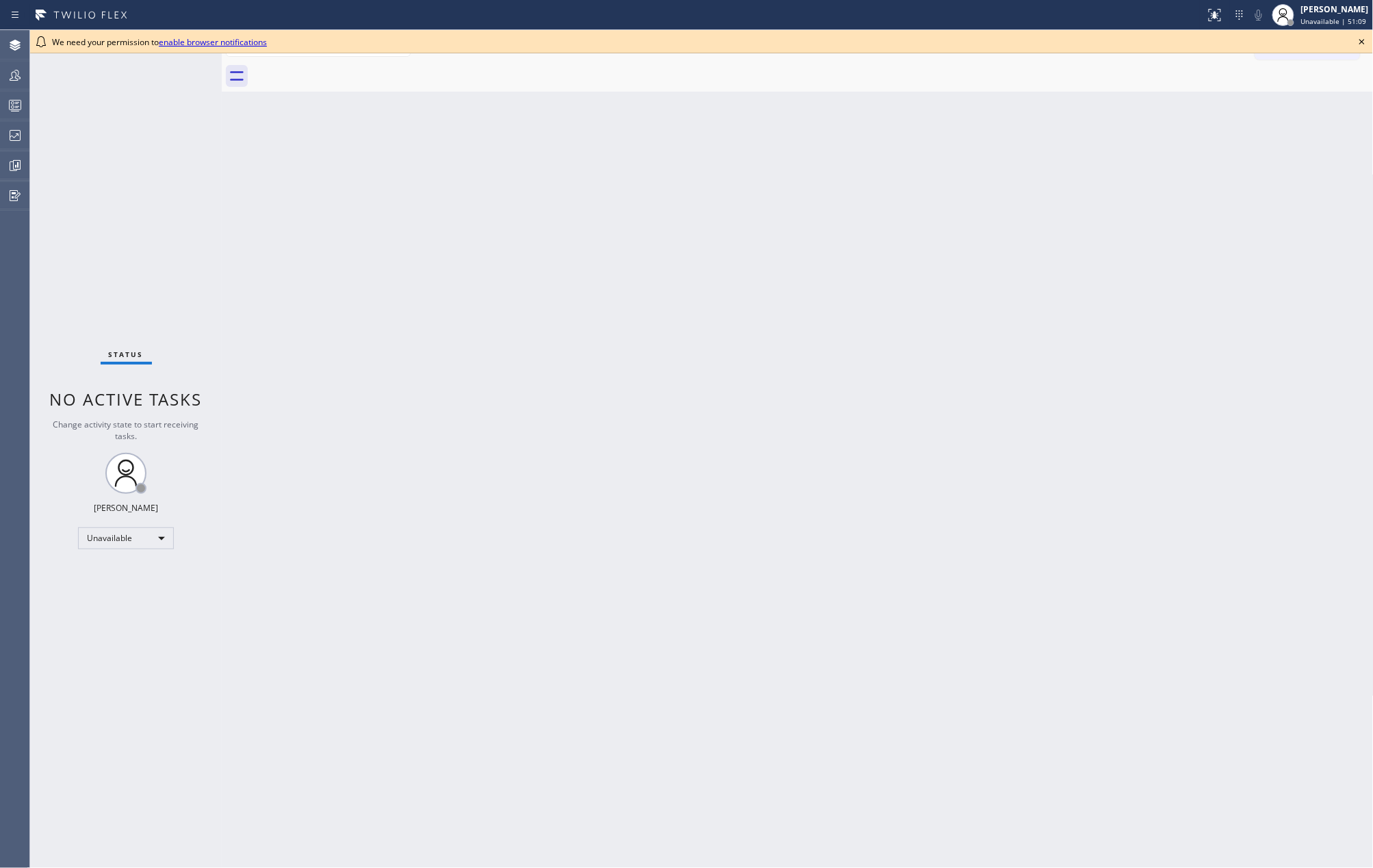
click at [1361, 44] on icon at bounding box center [1361, 42] width 16 height 16
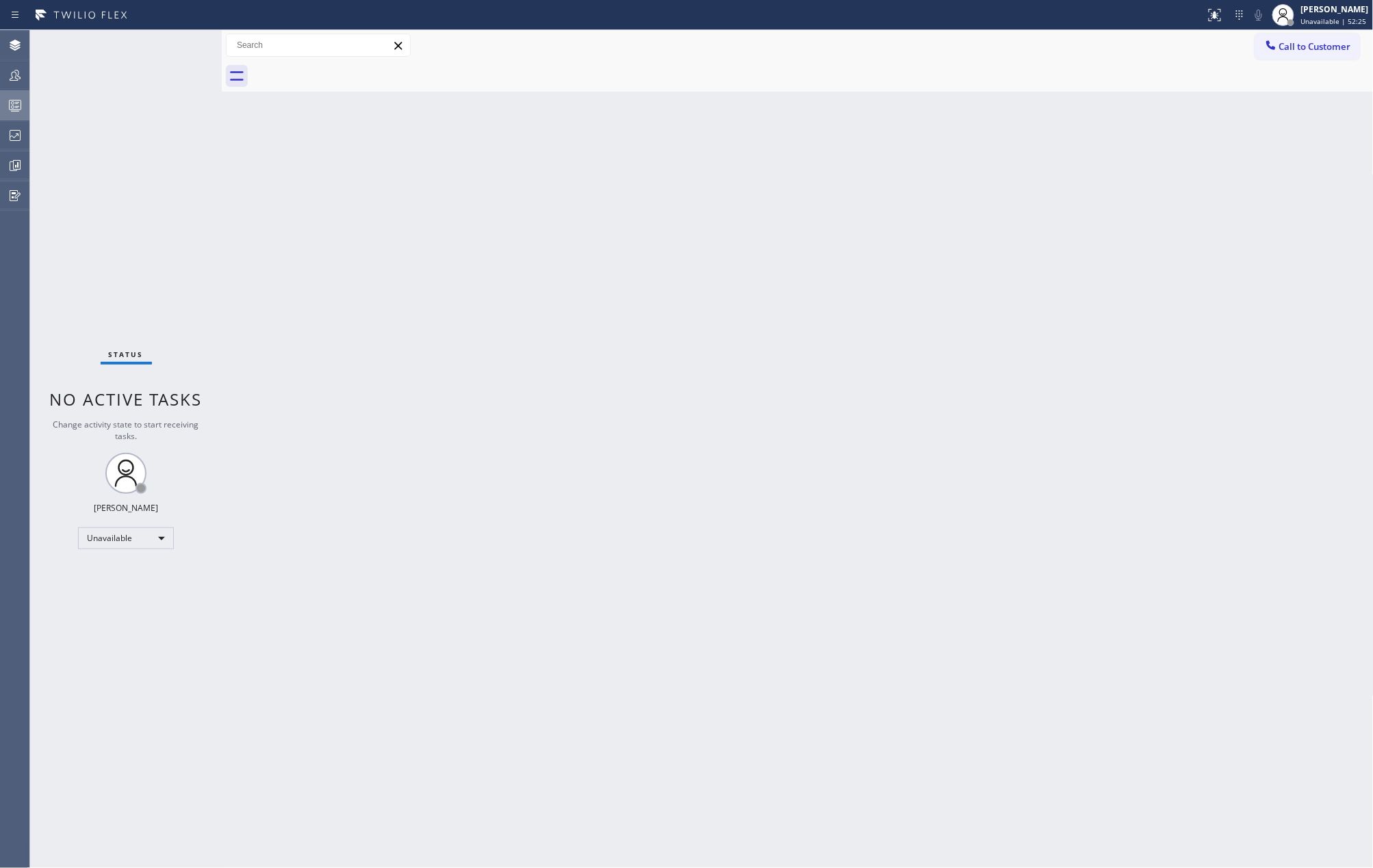
click at [16, 108] on icon at bounding box center [15, 105] width 16 height 16
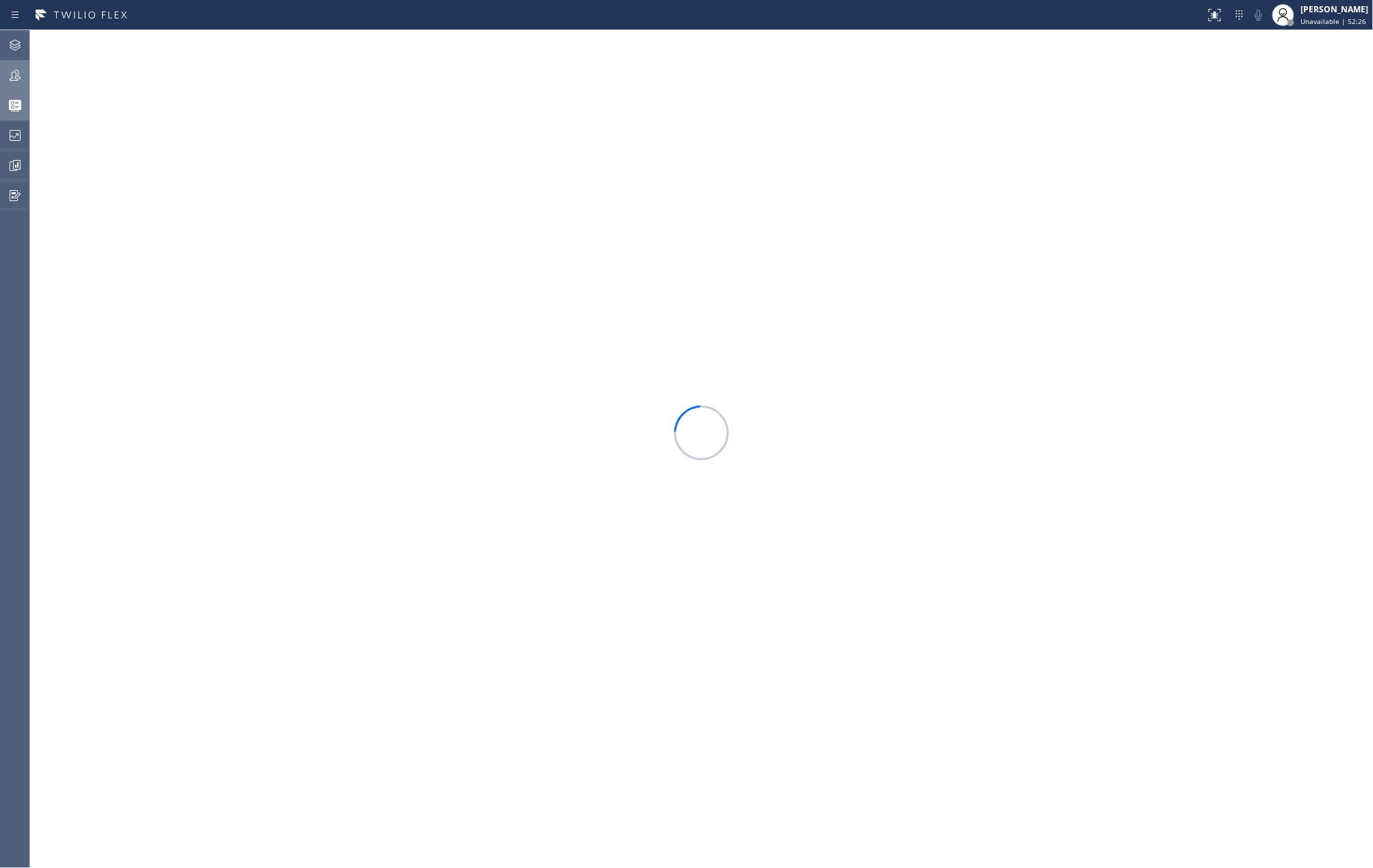
click at [22, 76] on icon at bounding box center [15, 75] width 16 height 16
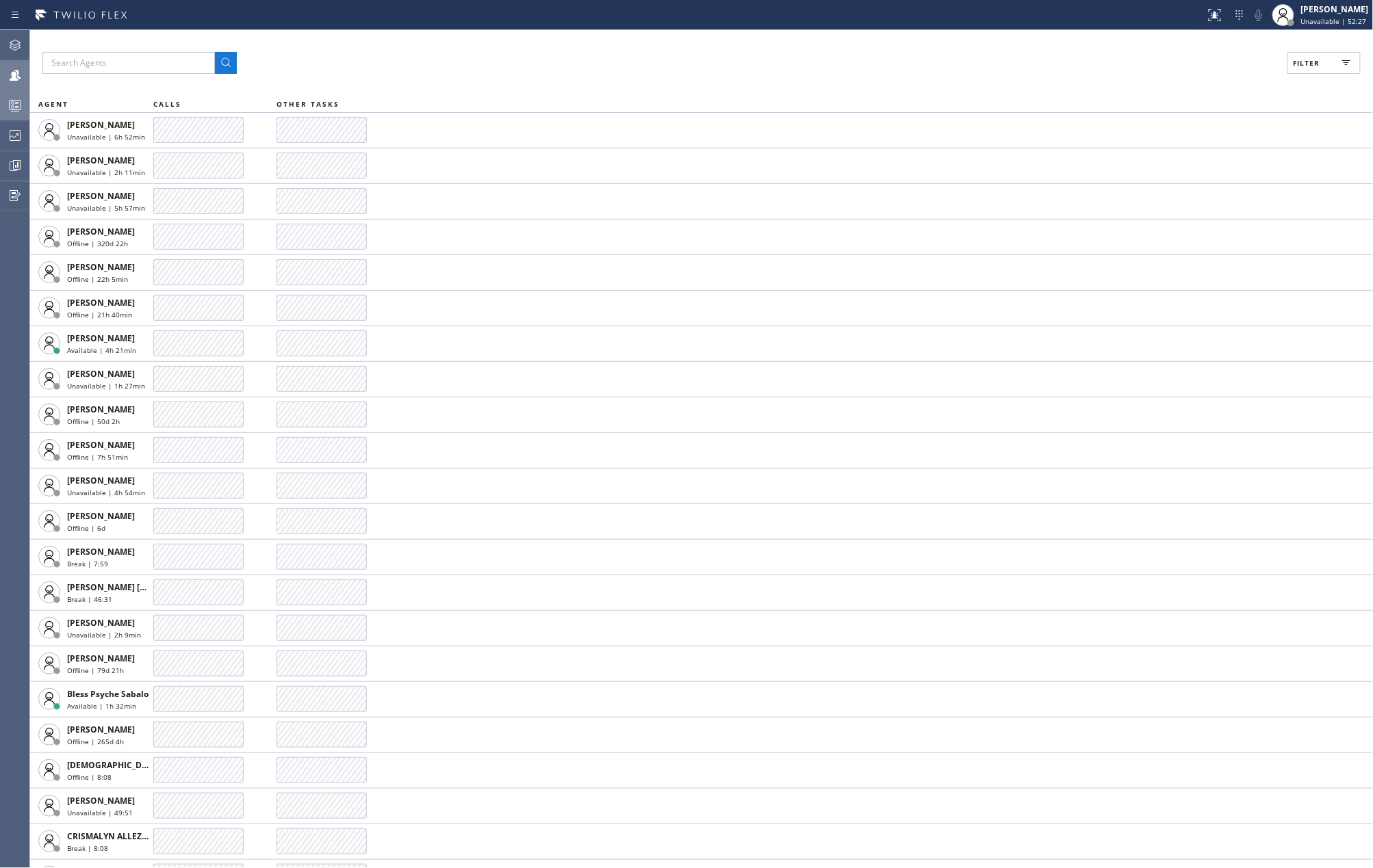
click at [1356, 64] on button "Filter" at bounding box center [1324, 63] width 73 height 22
click at [1175, 163] on input "Available" at bounding box center [1173, 162] width 16 height 16
checkbox input "true"
click at [1175, 203] on input "Break" at bounding box center [1173, 205] width 16 height 16
checkbox input "true"
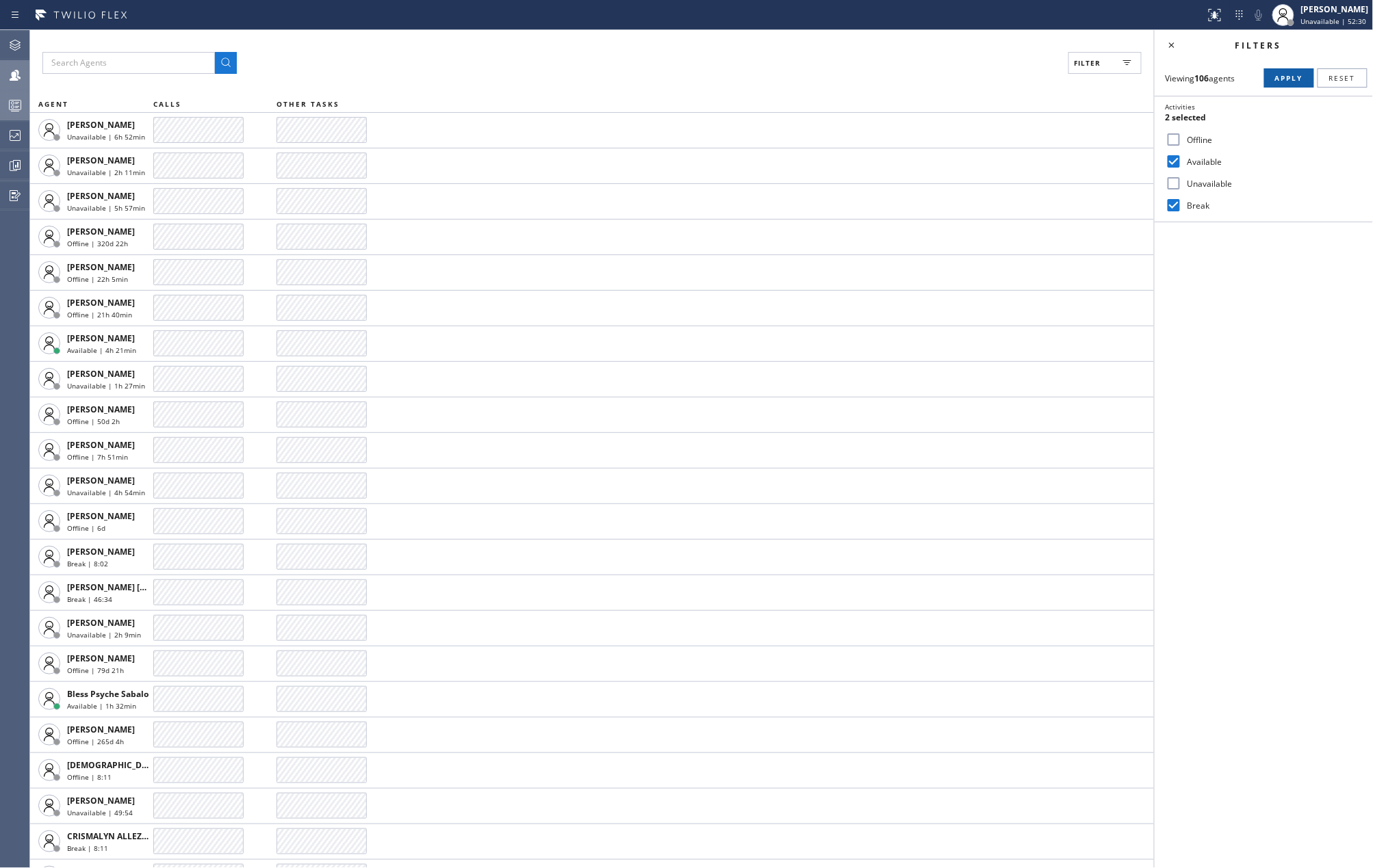
click at [1290, 77] on span "Apply" at bounding box center [1289, 77] width 28 height 10
click at [1168, 45] on icon at bounding box center [1171, 45] width 16 height 16
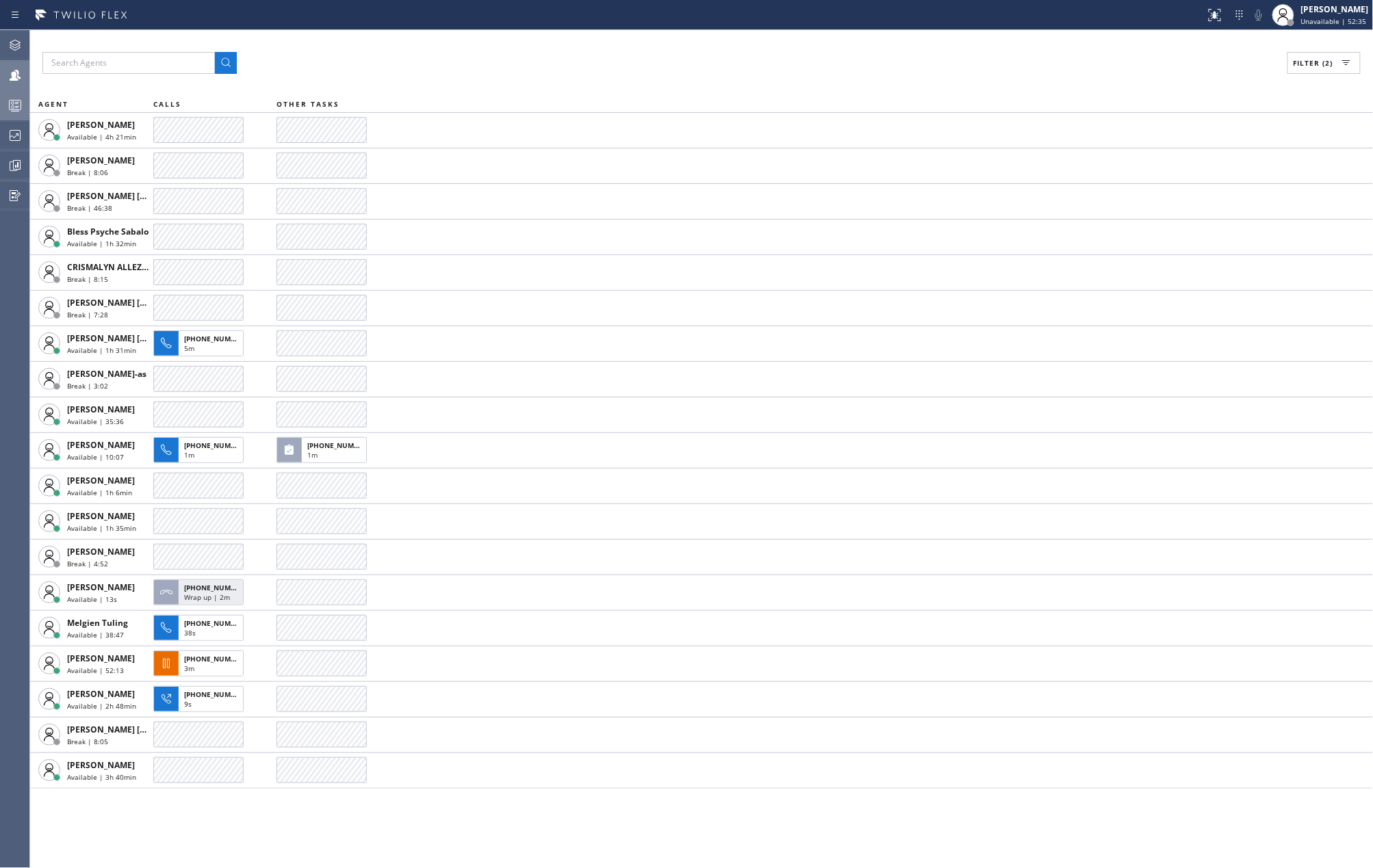
click at [1051, 69] on div "Filter (2)" at bounding box center [701, 63] width 1318 height 22
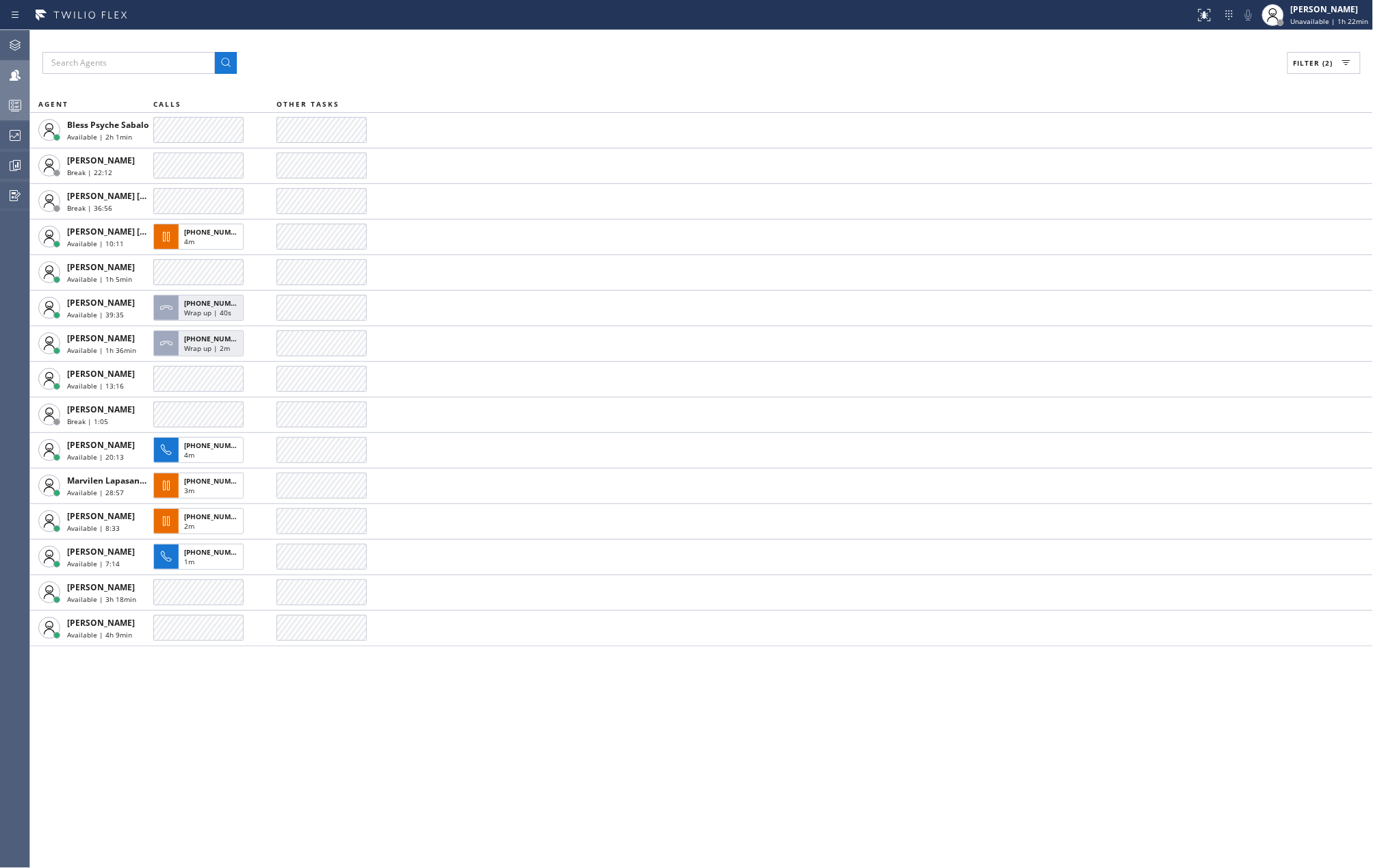
click at [15, 107] on icon at bounding box center [15, 108] width 7 height 9
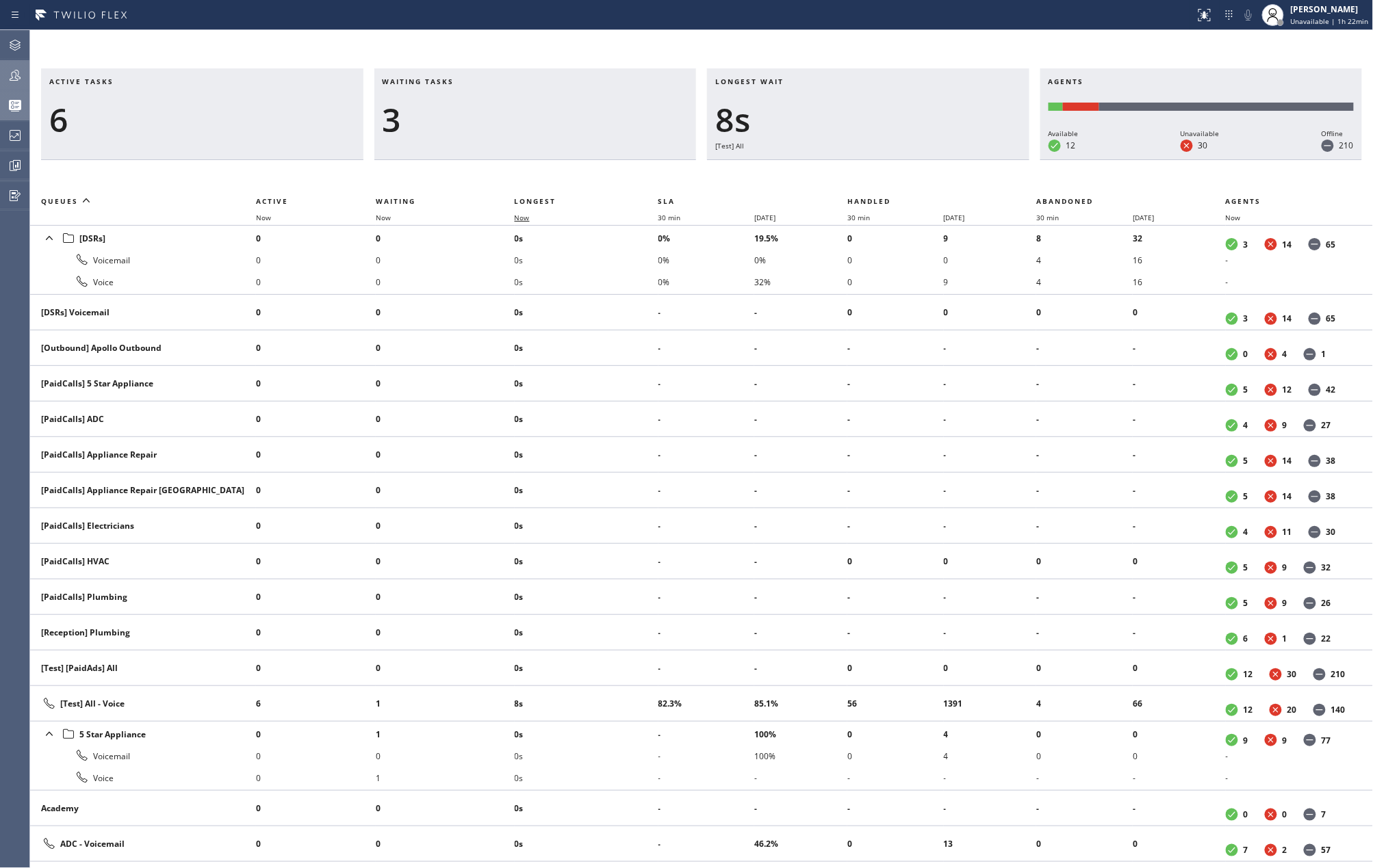
click at [519, 219] on span "Now" at bounding box center [522, 218] width 15 height 10
click at [555, 48] on div "Active tasks 9 Waiting tasks 1 Longest wait 0 Agents Available 12 Unavailable 3…" at bounding box center [701, 449] width 1343 height 838
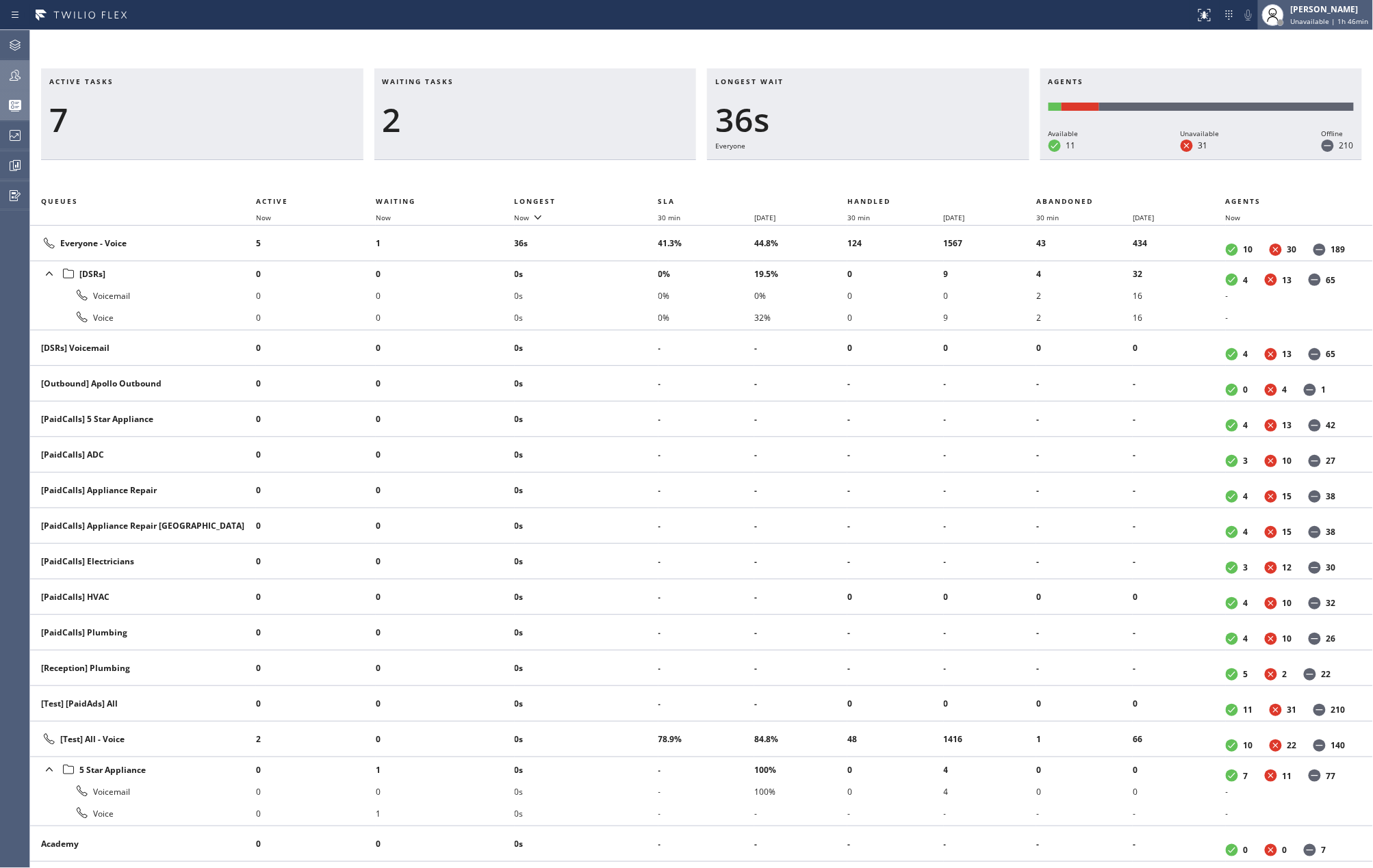
click at [1308, 5] on div "[PERSON_NAME]" at bounding box center [1329, 9] width 78 height 12
click at [1284, 51] on button "Offline" at bounding box center [1305, 55] width 137 height 18
click at [17, 164] on icon at bounding box center [17, 165] width 4 height 5
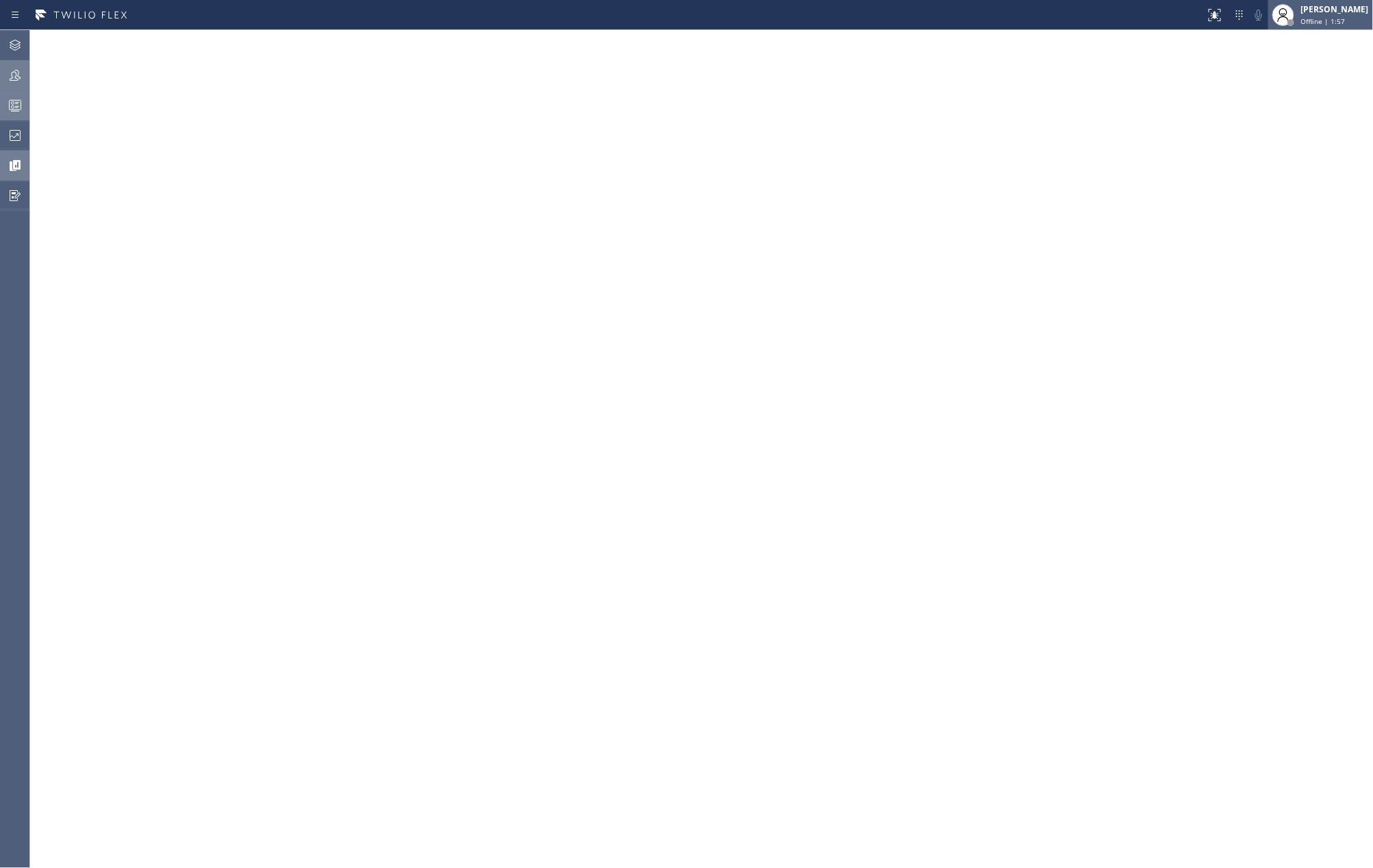
click at [1345, 17] on span "Offline | 1:57" at bounding box center [1323, 20] width 44 height 10
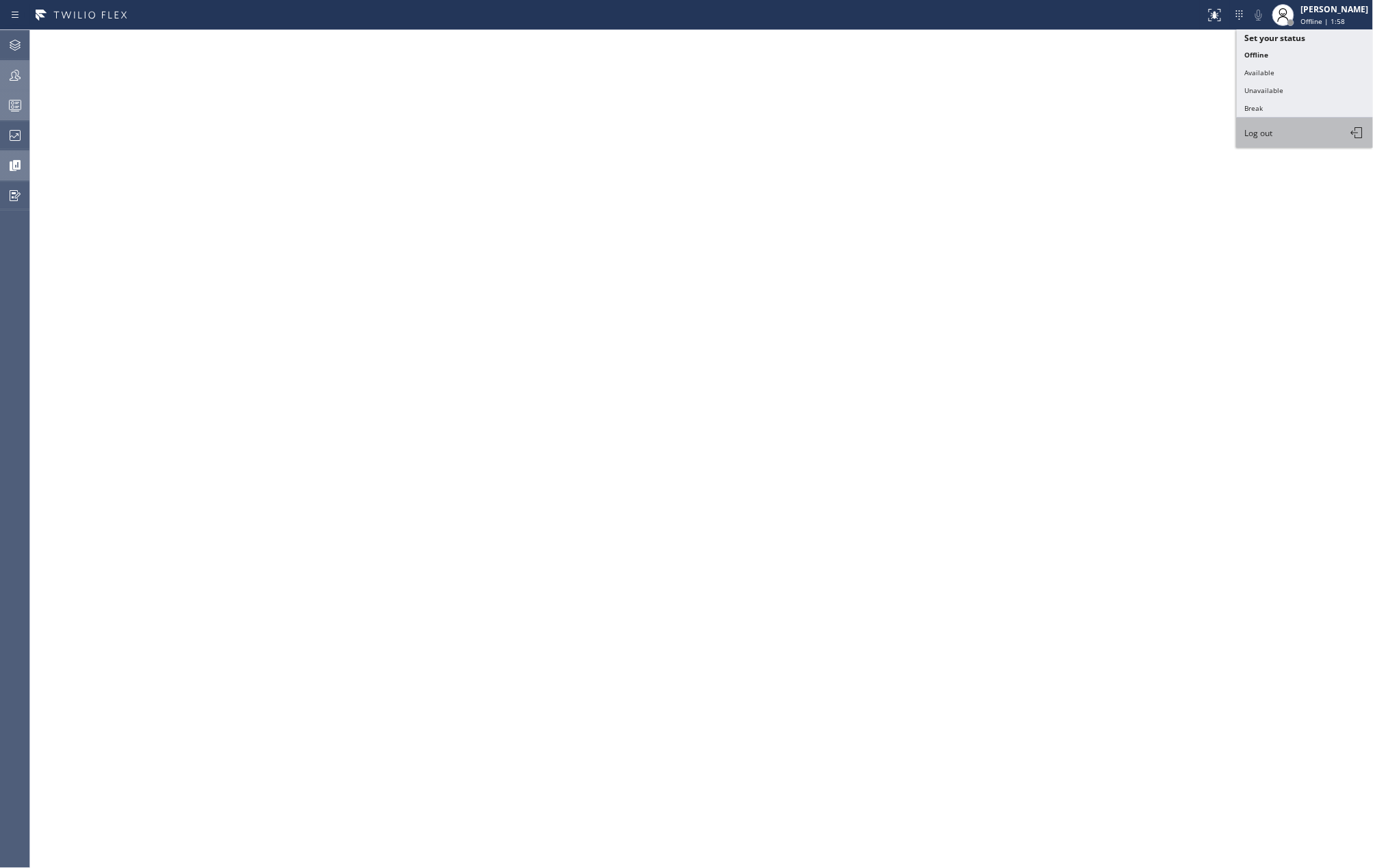
click at [1282, 127] on button "Log out" at bounding box center [1305, 132] width 137 height 30
